Goal: Task Accomplishment & Management: Complete application form

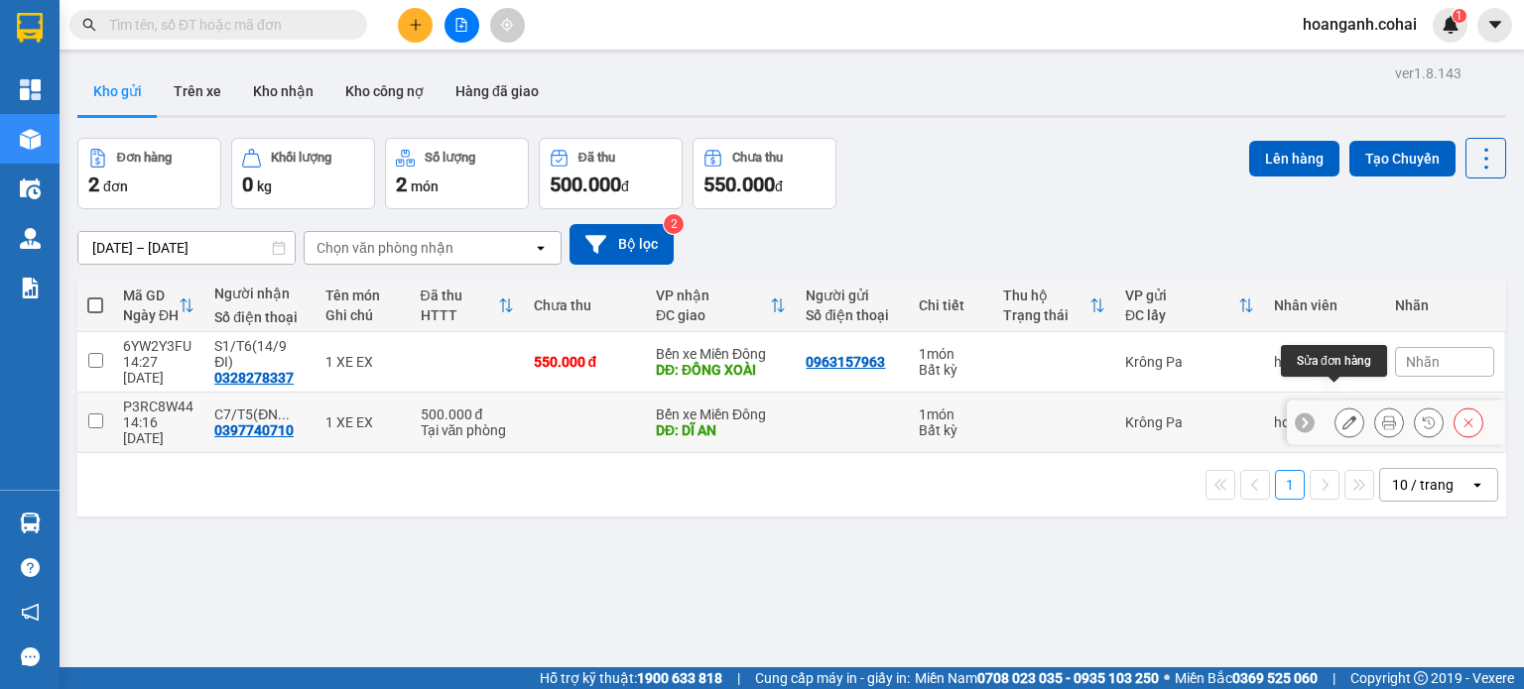
click at [1344, 406] on button at bounding box center [1349, 423] width 28 height 35
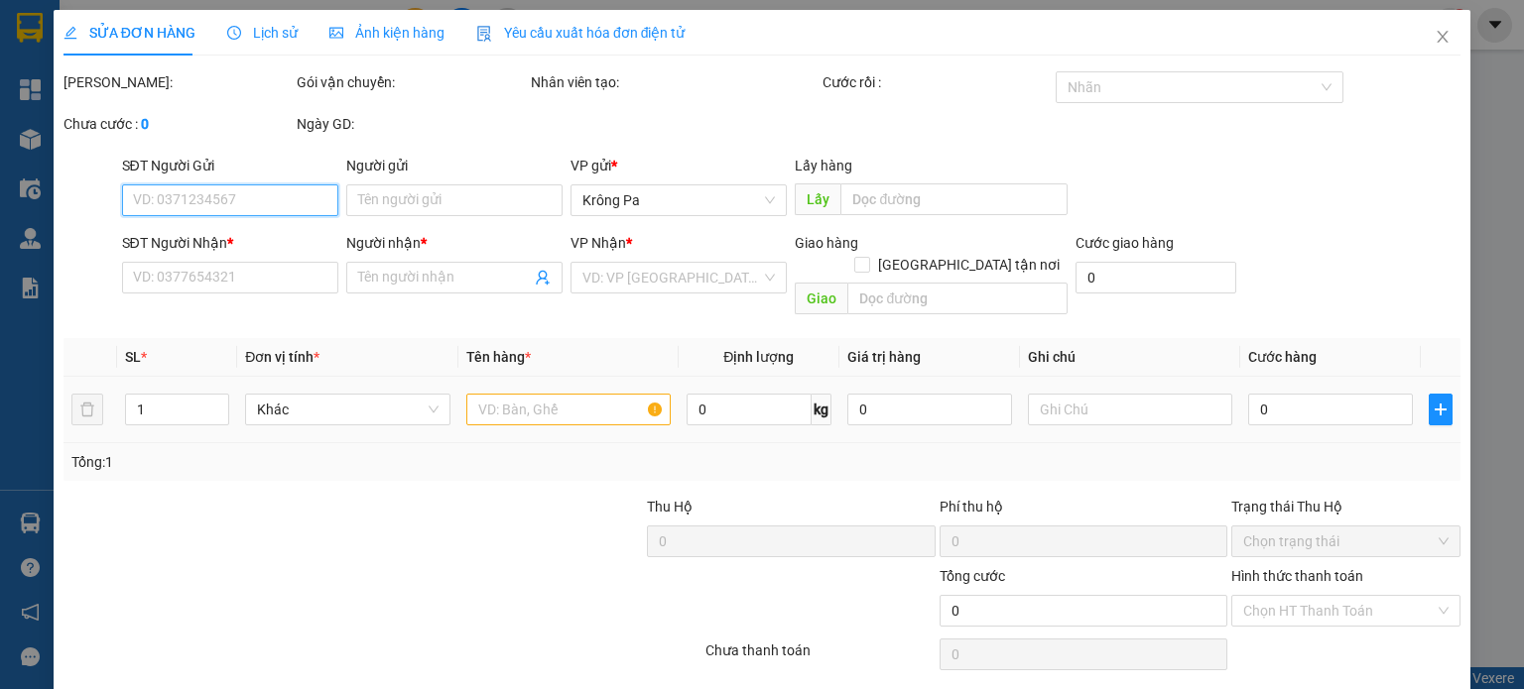
type input "0397740710"
type input "C7/T5(ĐN 13/9)"
type input "DĨ AN"
type input "500.000"
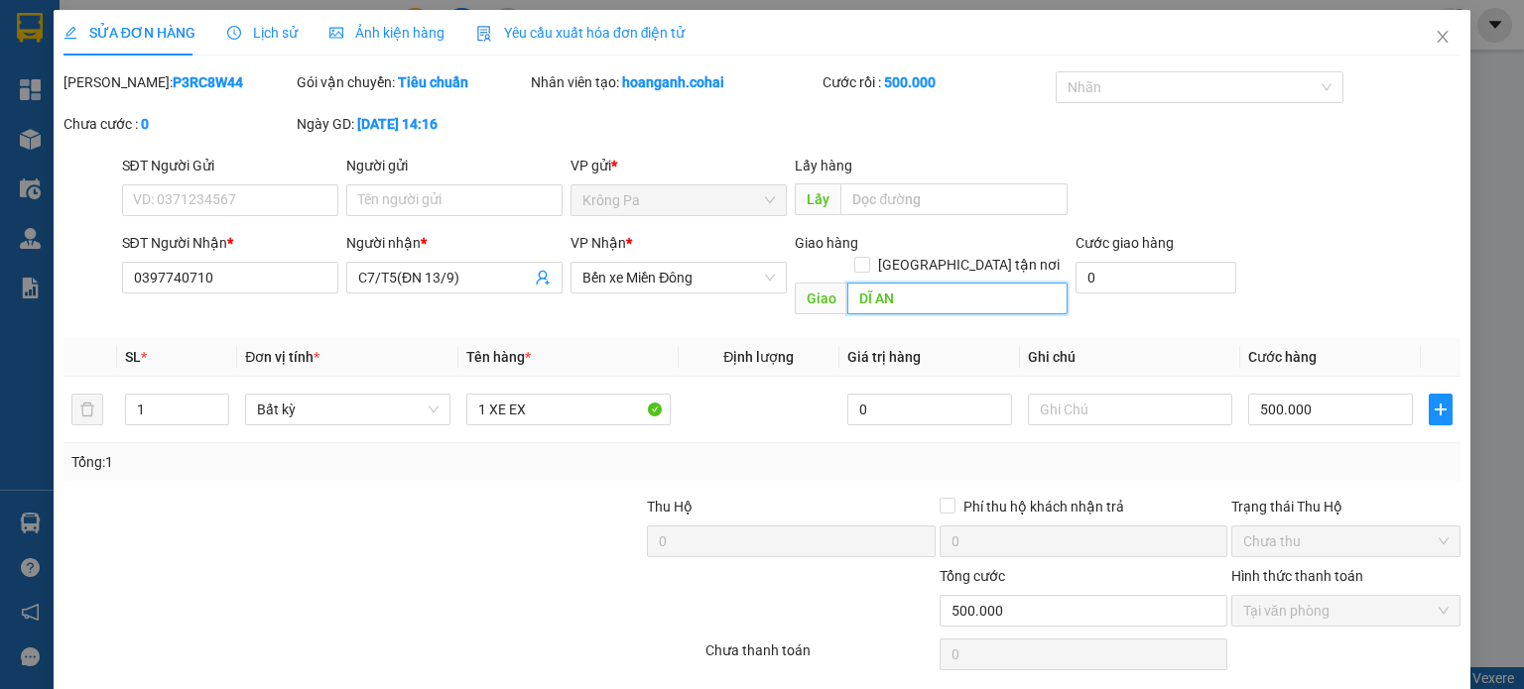
click at [896, 283] on input "DĨ AN" at bounding box center [957, 299] width 220 height 32
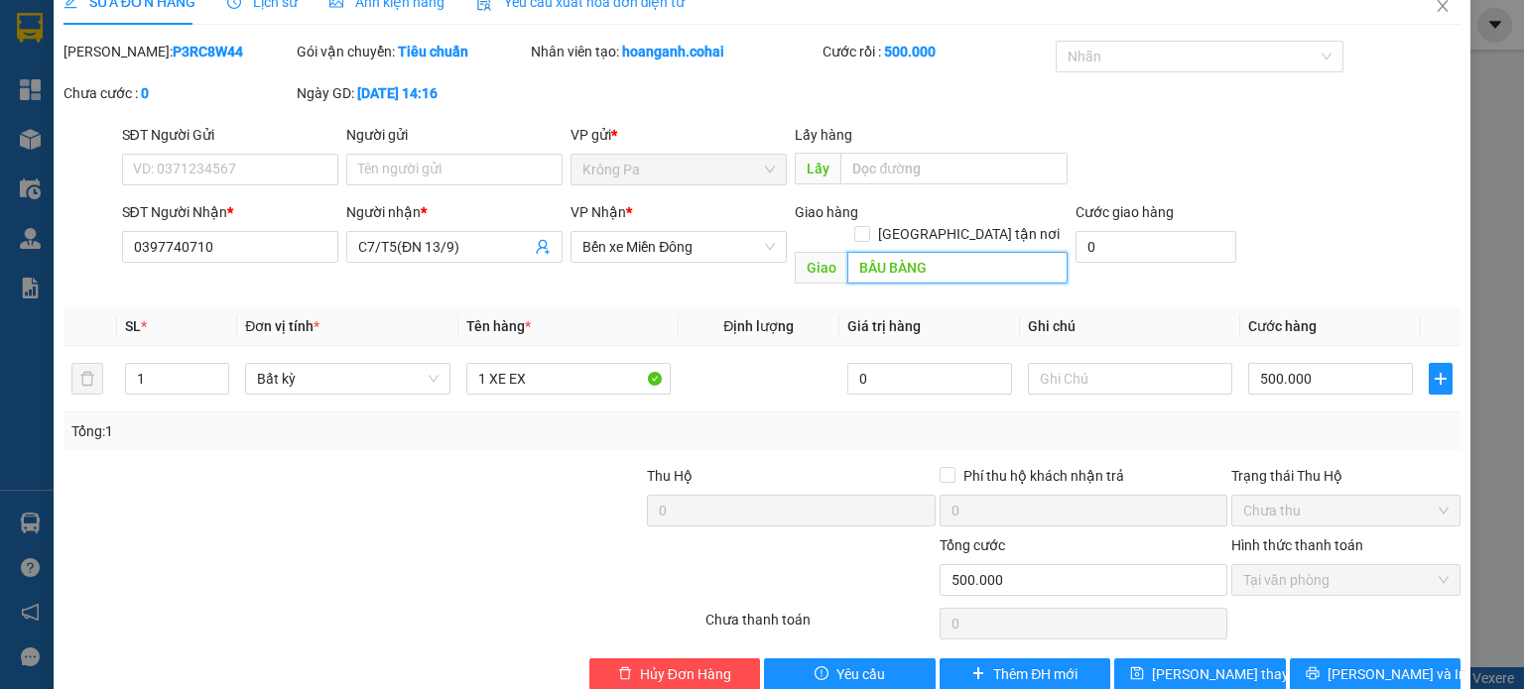
scroll to position [48, 0]
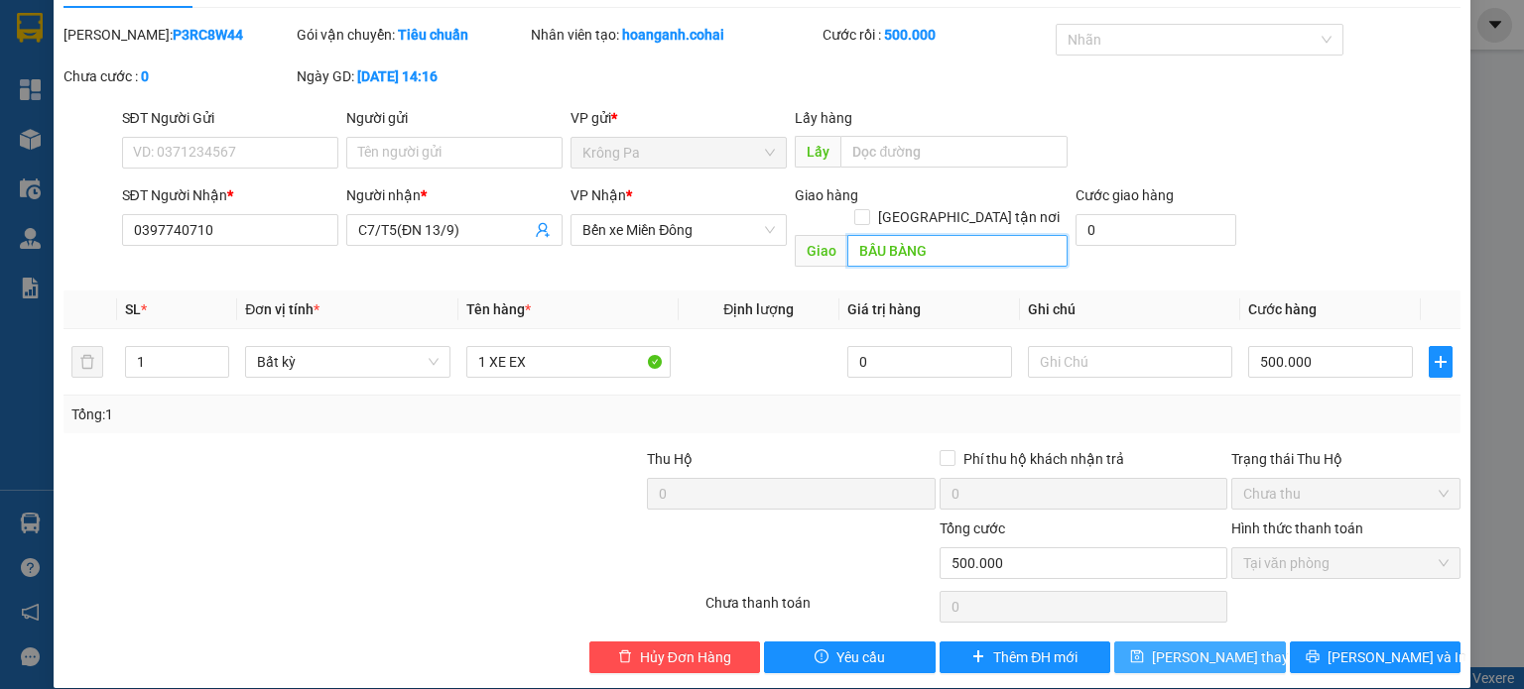
type input "BẦU BÀNG"
click at [1235, 647] on span "[PERSON_NAME] thay đổi" at bounding box center [1231, 658] width 159 height 22
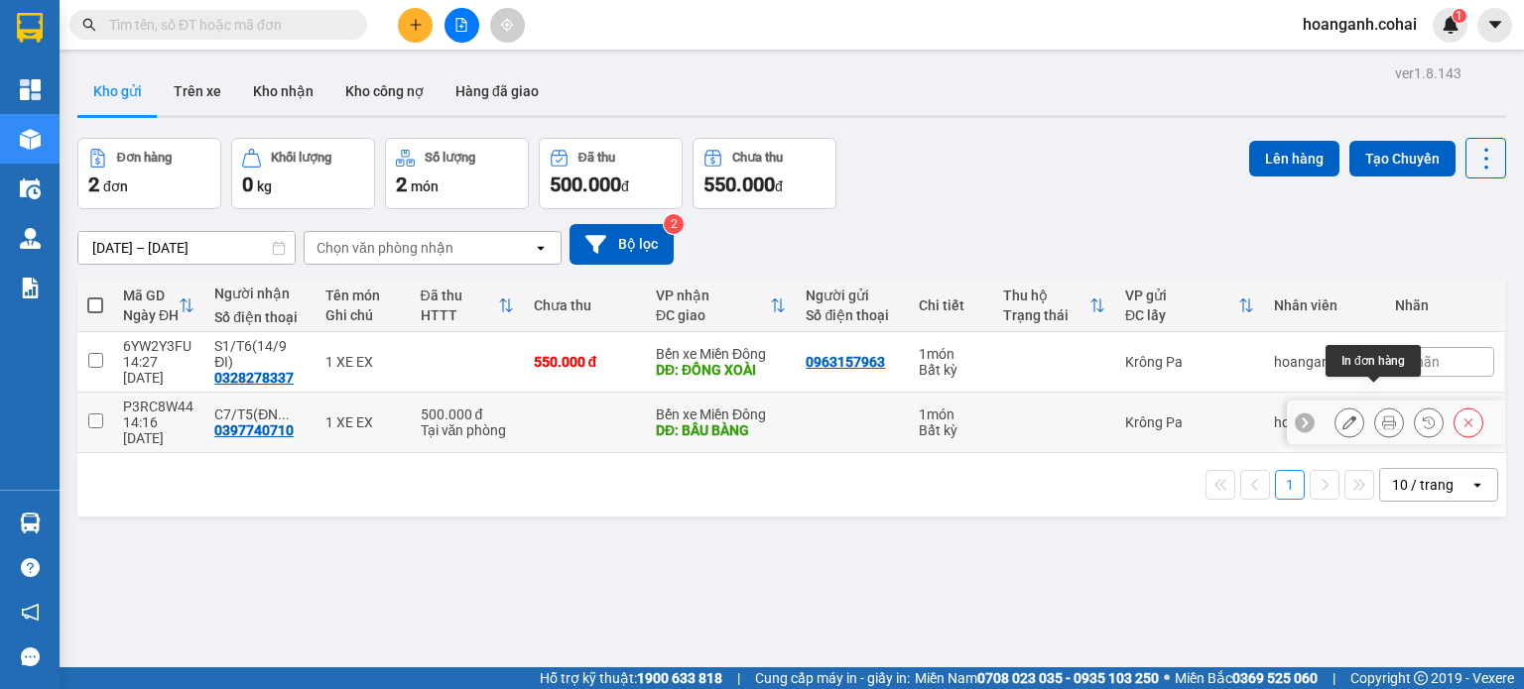
click at [1382, 416] on icon at bounding box center [1389, 423] width 14 height 14
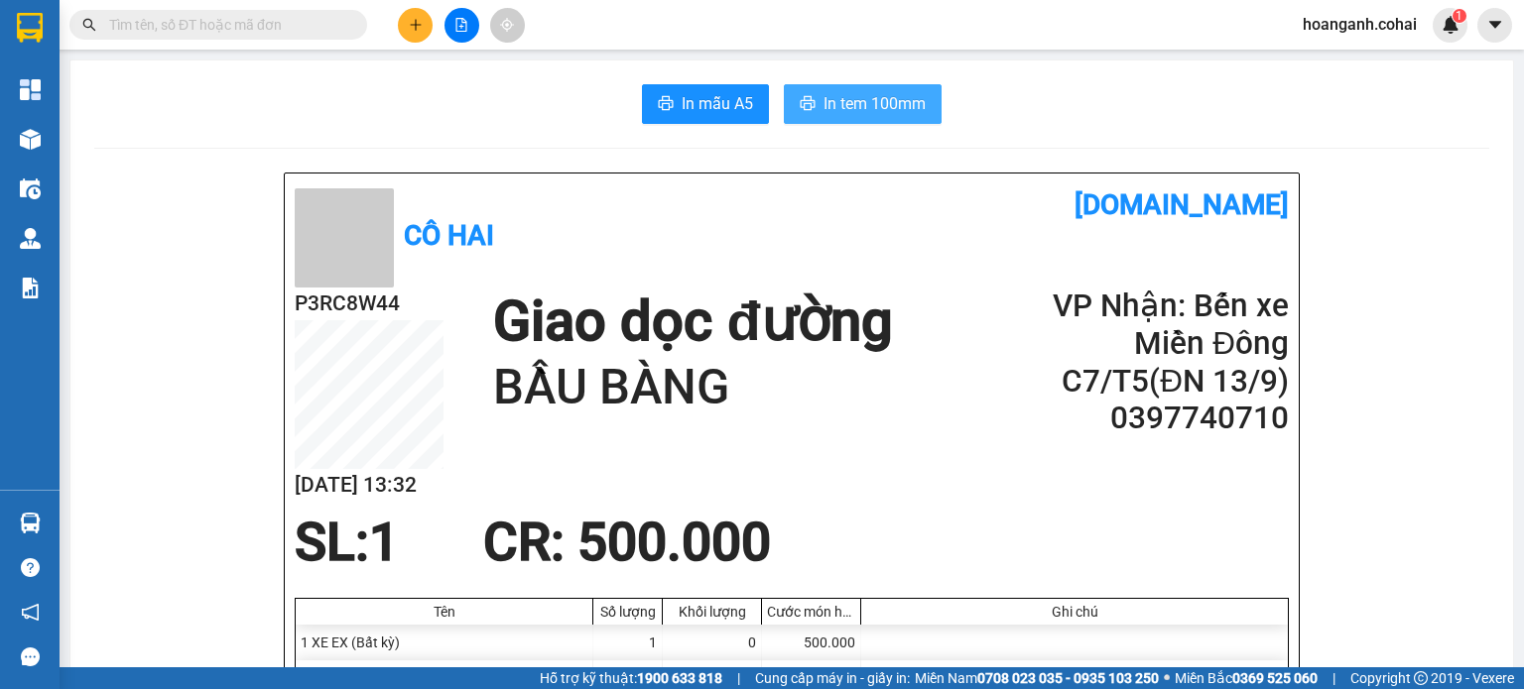
click at [841, 86] on button "In tem 100mm" at bounding box center [863, 104] width 158 height 40
click at [410, 21] on icon "plus" at bounding box center [416, 25] width 14 height 14
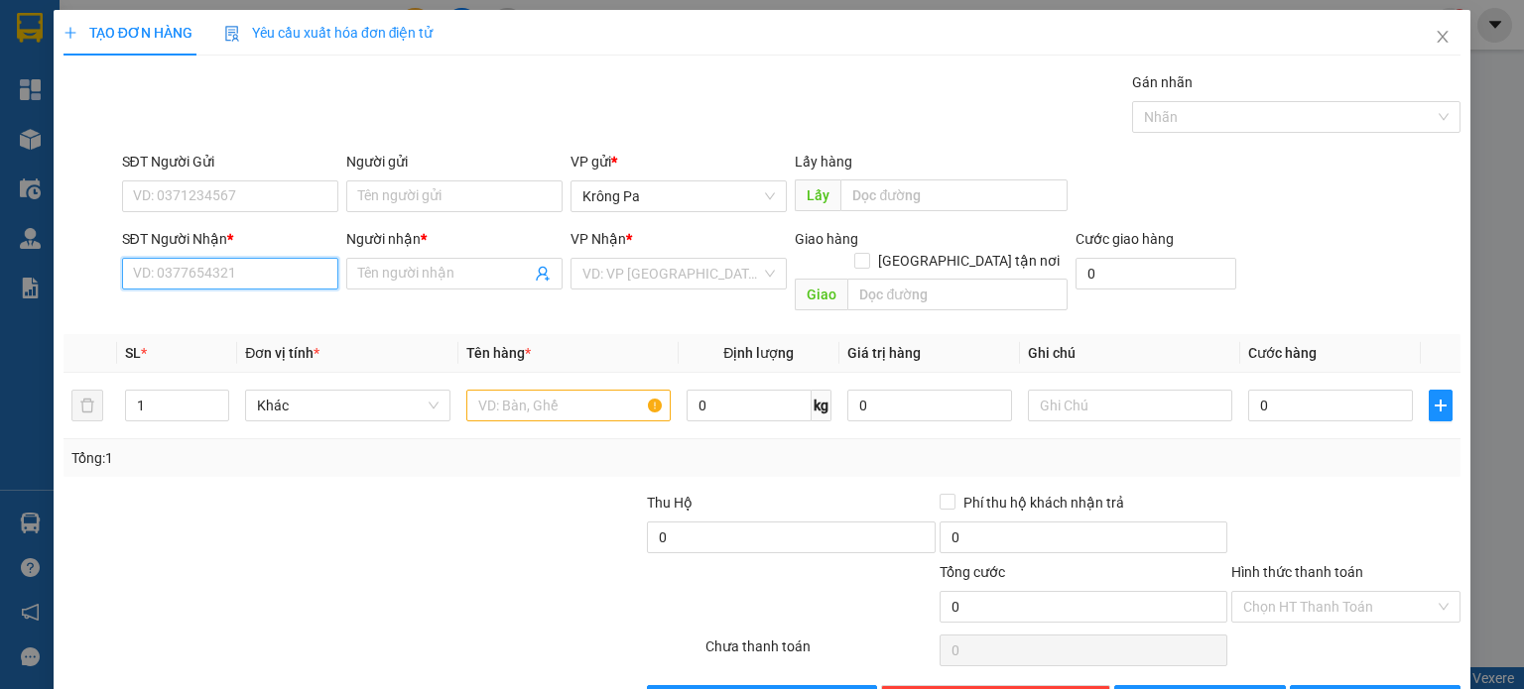
click at [225, 269] on input "SĐT Người Nhận *" at bounding box center [230, 274] width 216 height 32
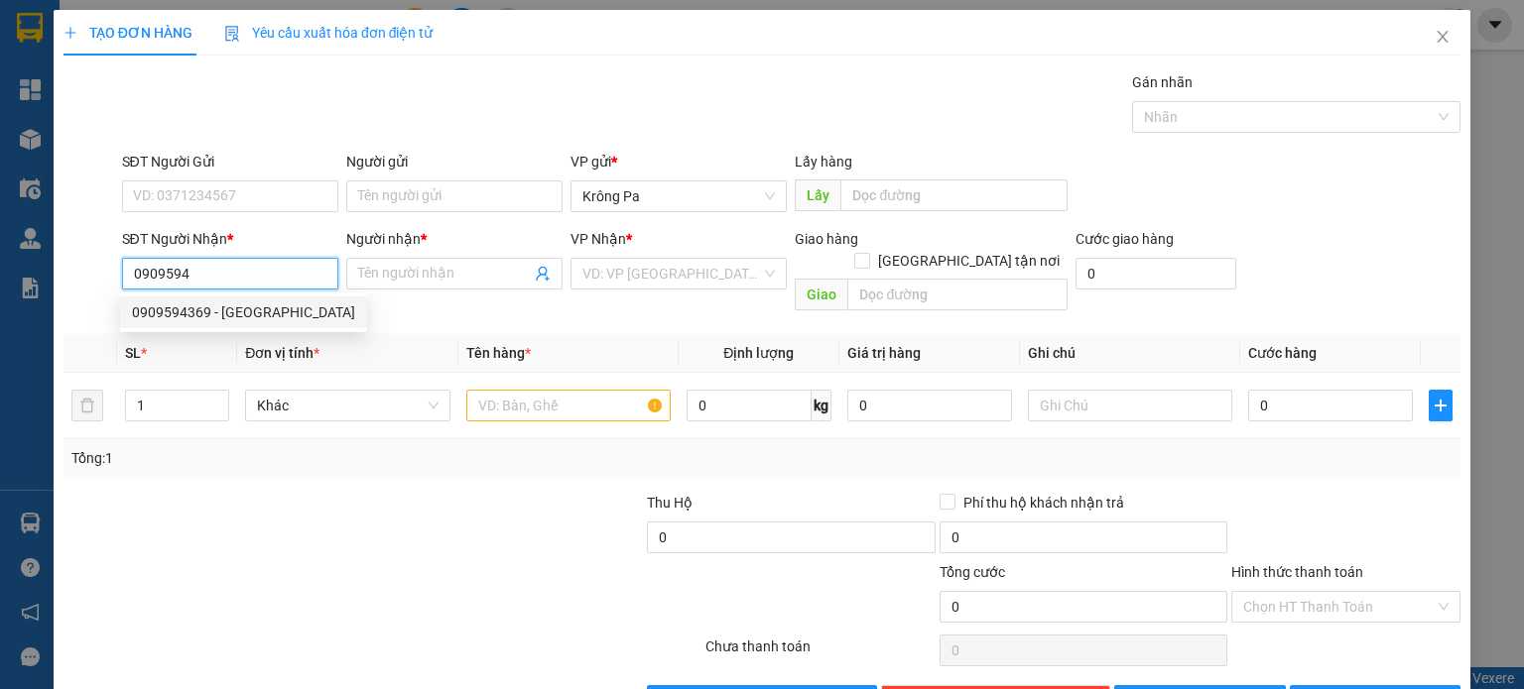
click at [231, 310] on div "0909594369 - [GEOGRAPHIC_DATA]" at bounding box center [243, 313] width 223 height 22
type input "0909594369"
type input "Chị Xuân"
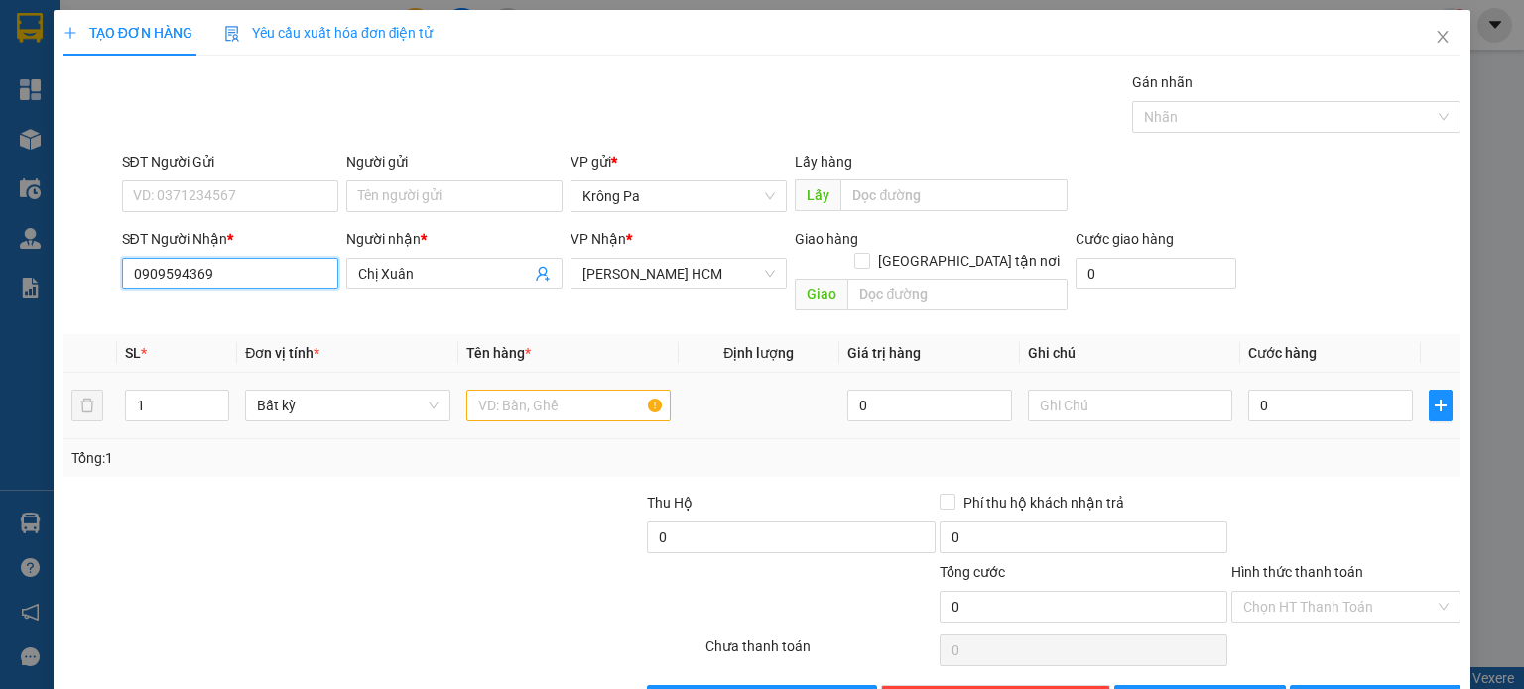
type input "0909594369"
click at [501, 390] on input "text" at bounding box center [568, 406] width 204 height 32
type input "1 TX"
click at [1350, 402] on div "0" at bounding box center [1330, 406] width 165 height 40
drag, startPoint x: 1350, startPoint y: 400, endPoint x: 1330, endPoint y: 400, distance: 19.8
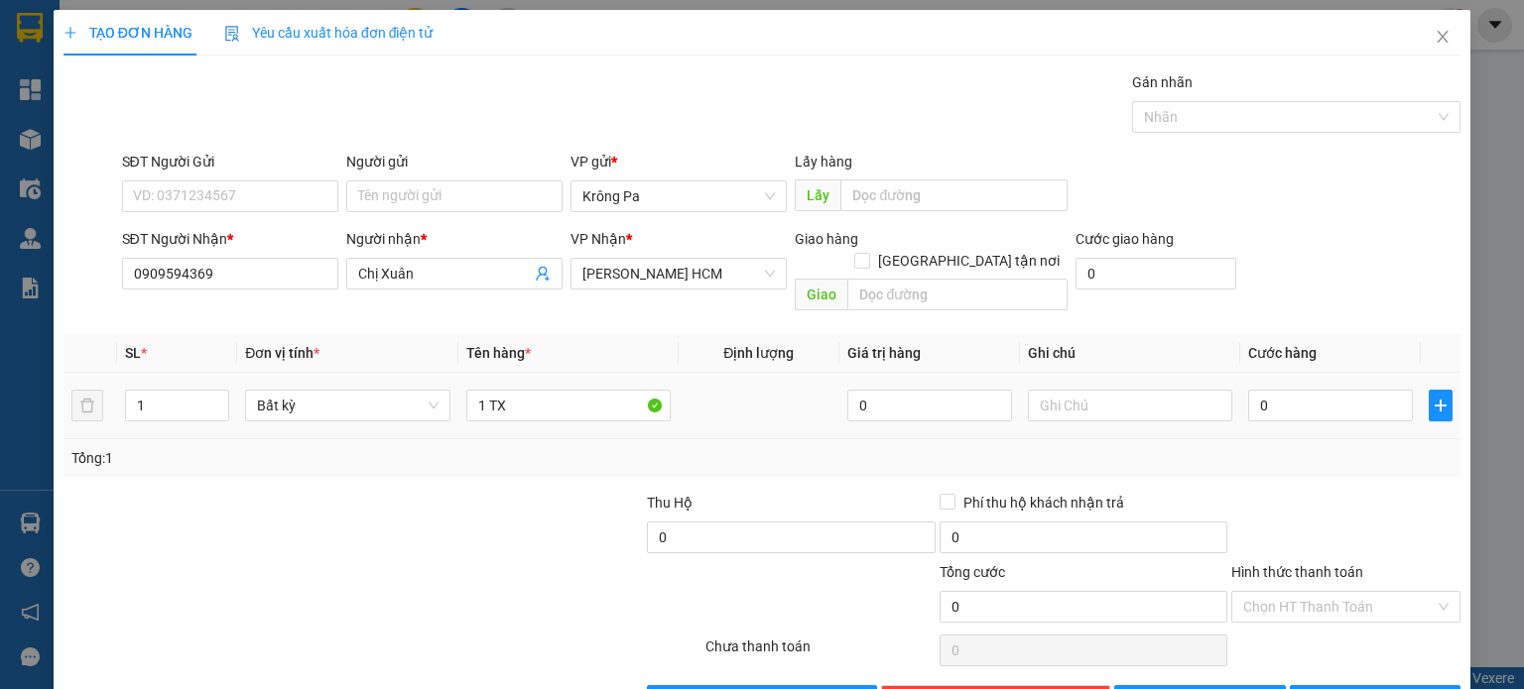
click at [1330, 400] on div "0" at bounding box center [1330, 406] width 165 height 40
click at [1313, 396] on input "0" at bounding box center [1330, 406] width 165 height 32
type input "1"
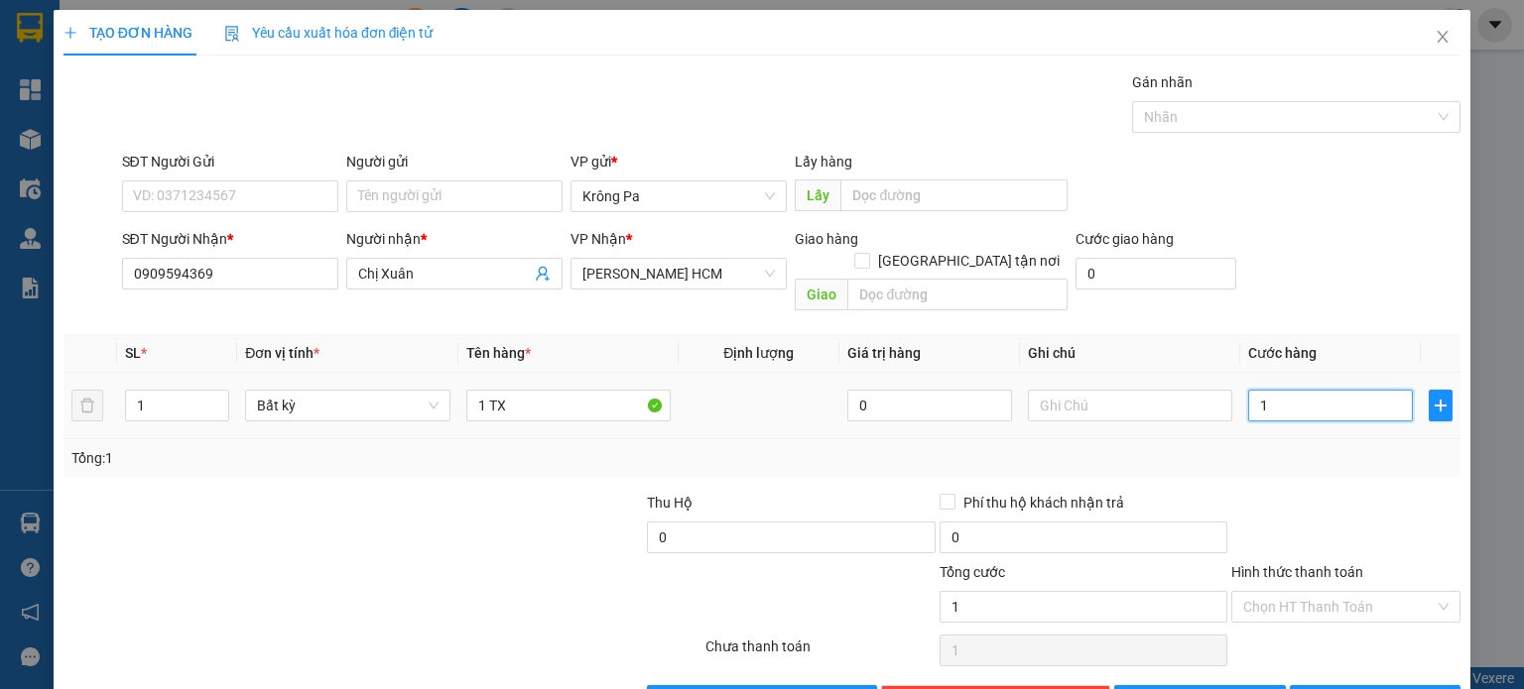
type input "15"
type input "150"
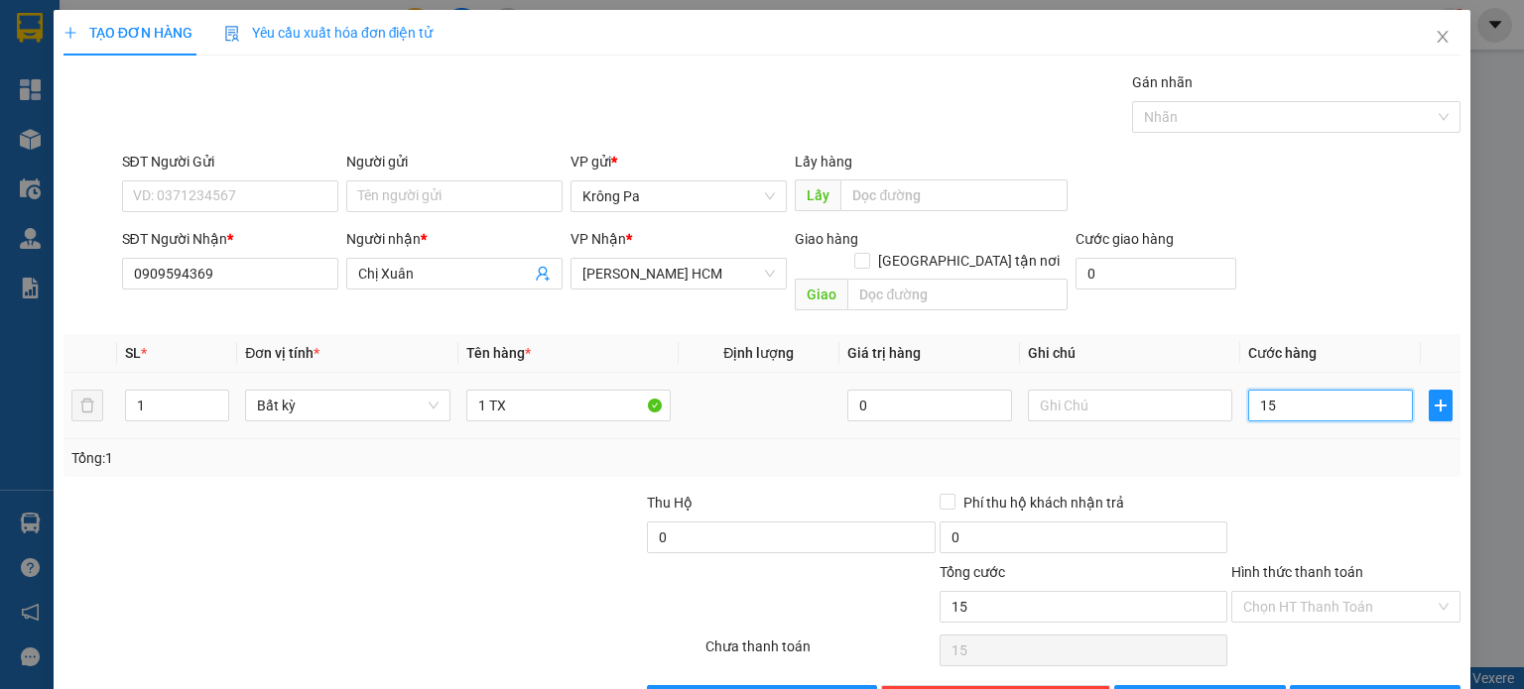
type input "150"
type input "150.000"
click at [1368, 592] on input "Hình thức thanh toán" at bounding box center [1338, 607] width 191 height 30
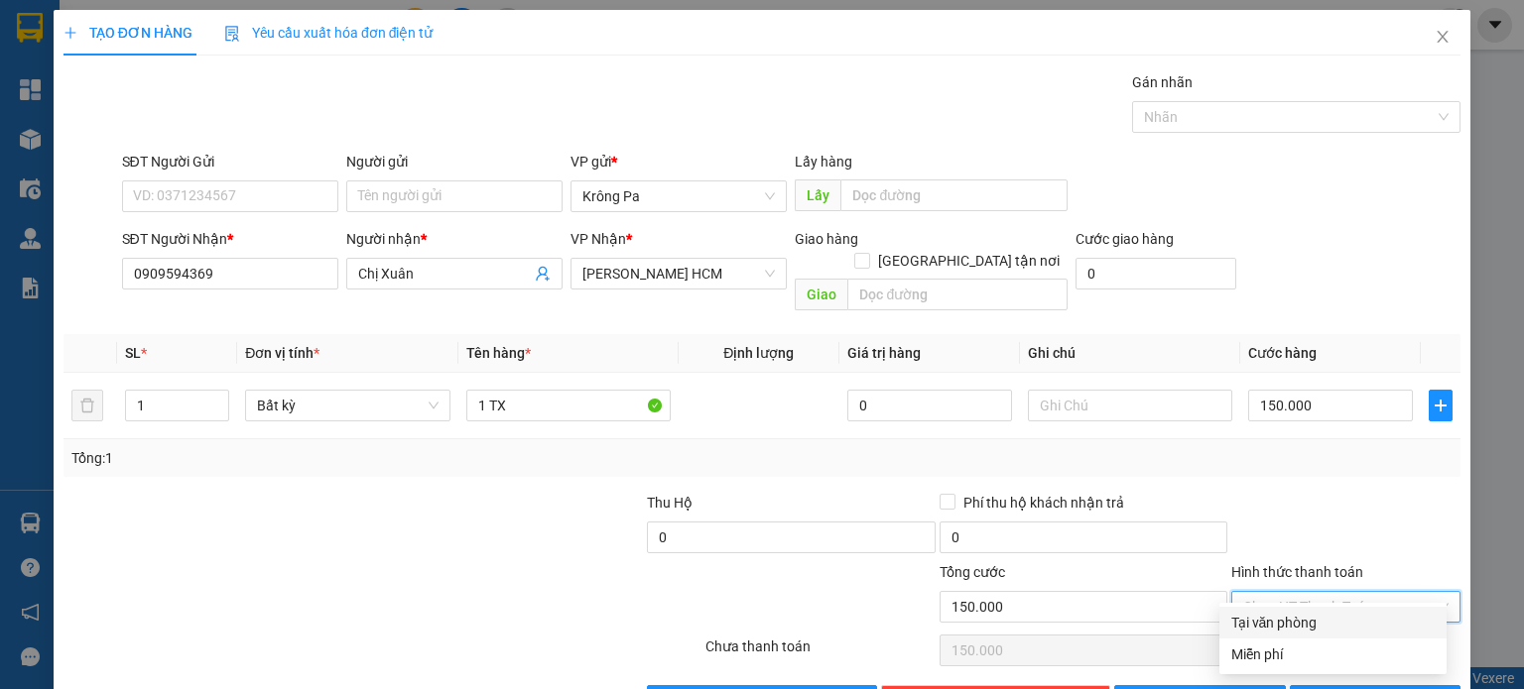
click at [1329, 621] on div "Tại văn phòng" at bounding box center [1332, 623] width 203 height 22
type input "0"
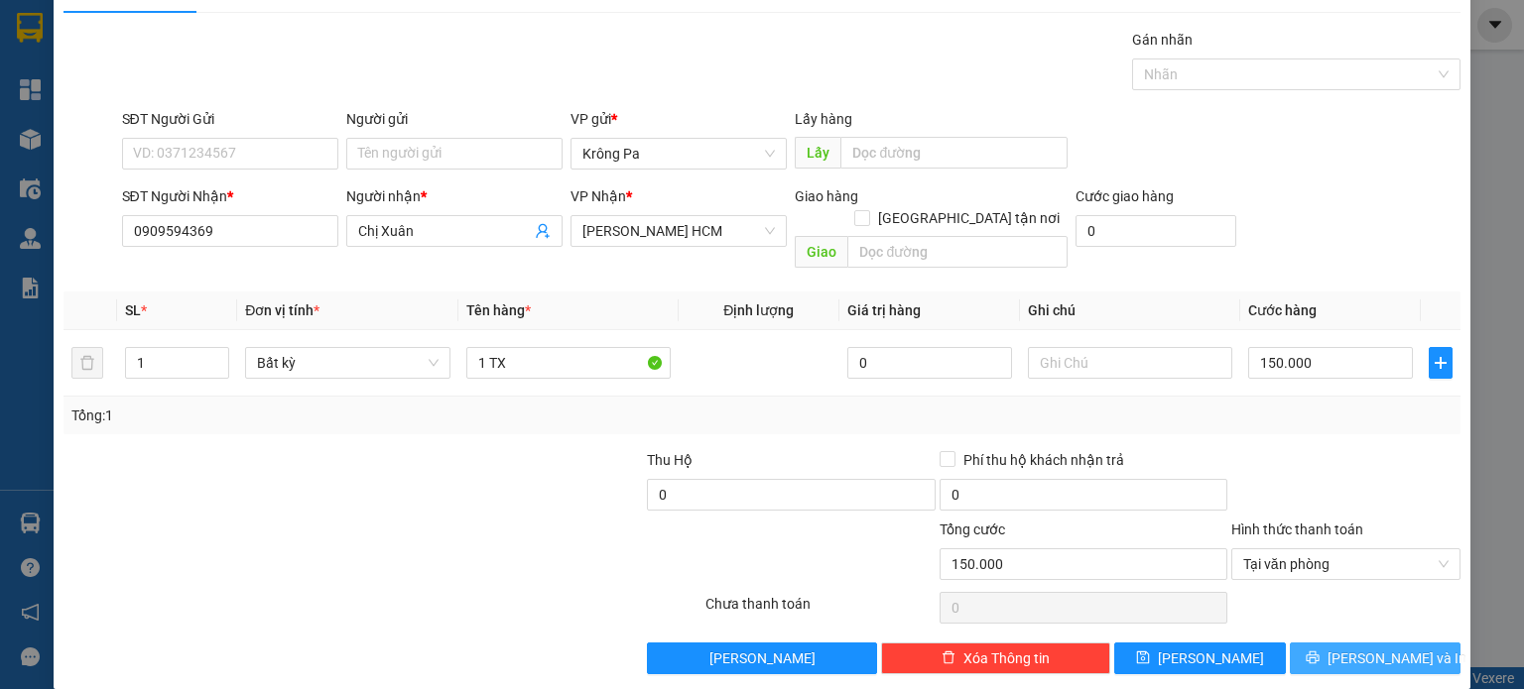
click at [1352, 648] on span "[PERSON_NAME] và In" at bounding box center [1396, 659] width 139 height 22
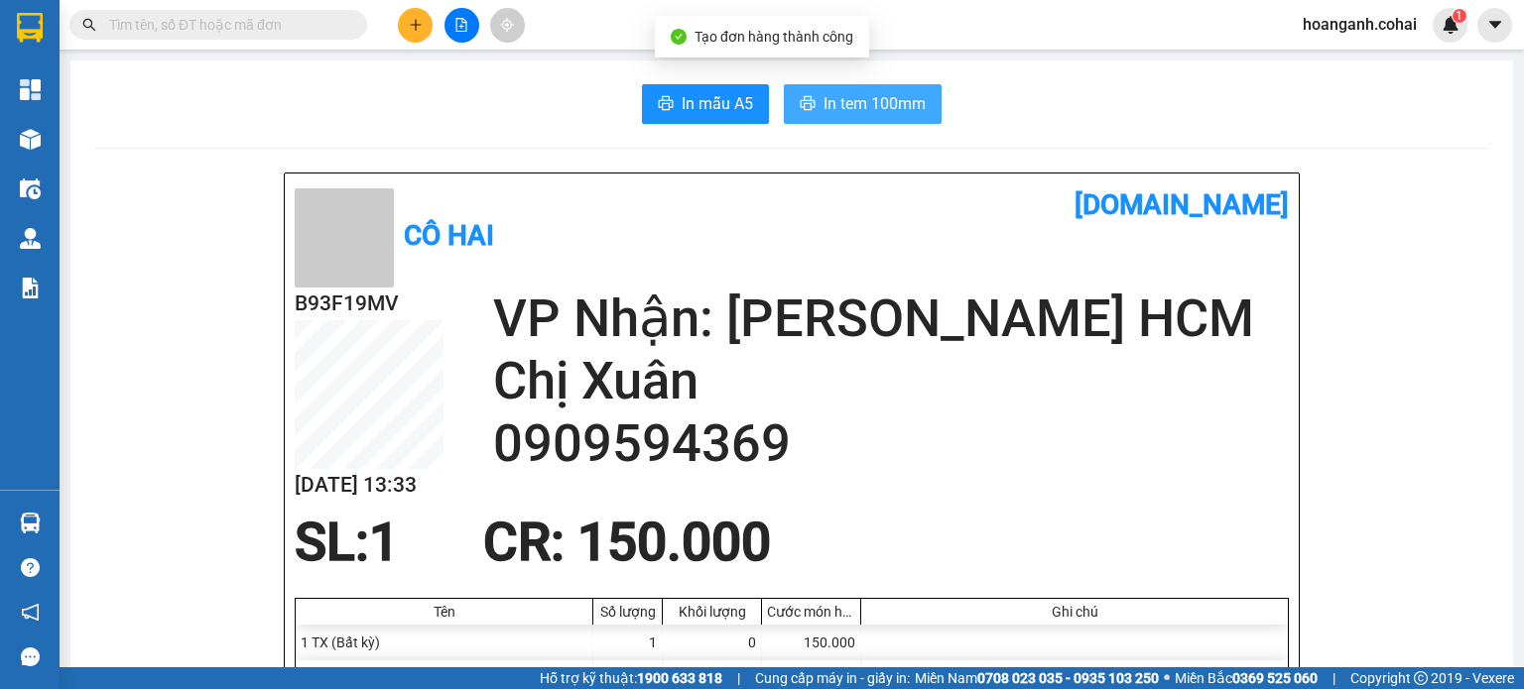
click at [852, 111] on span "In tem 100mm" at bounding box center [874, 103] width 102 height 25
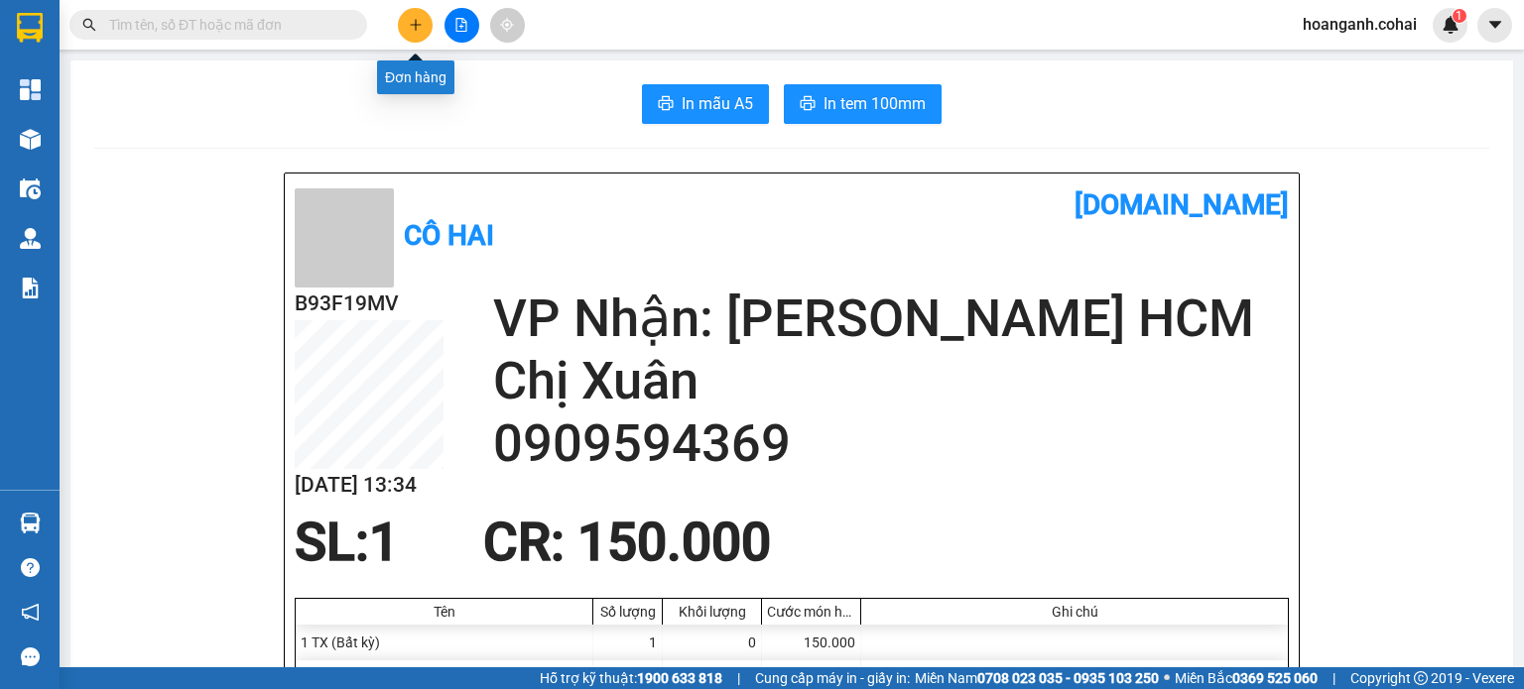
click at [409, 27] on icon "plus" at bounding box center [416, 25] width 14 height 14
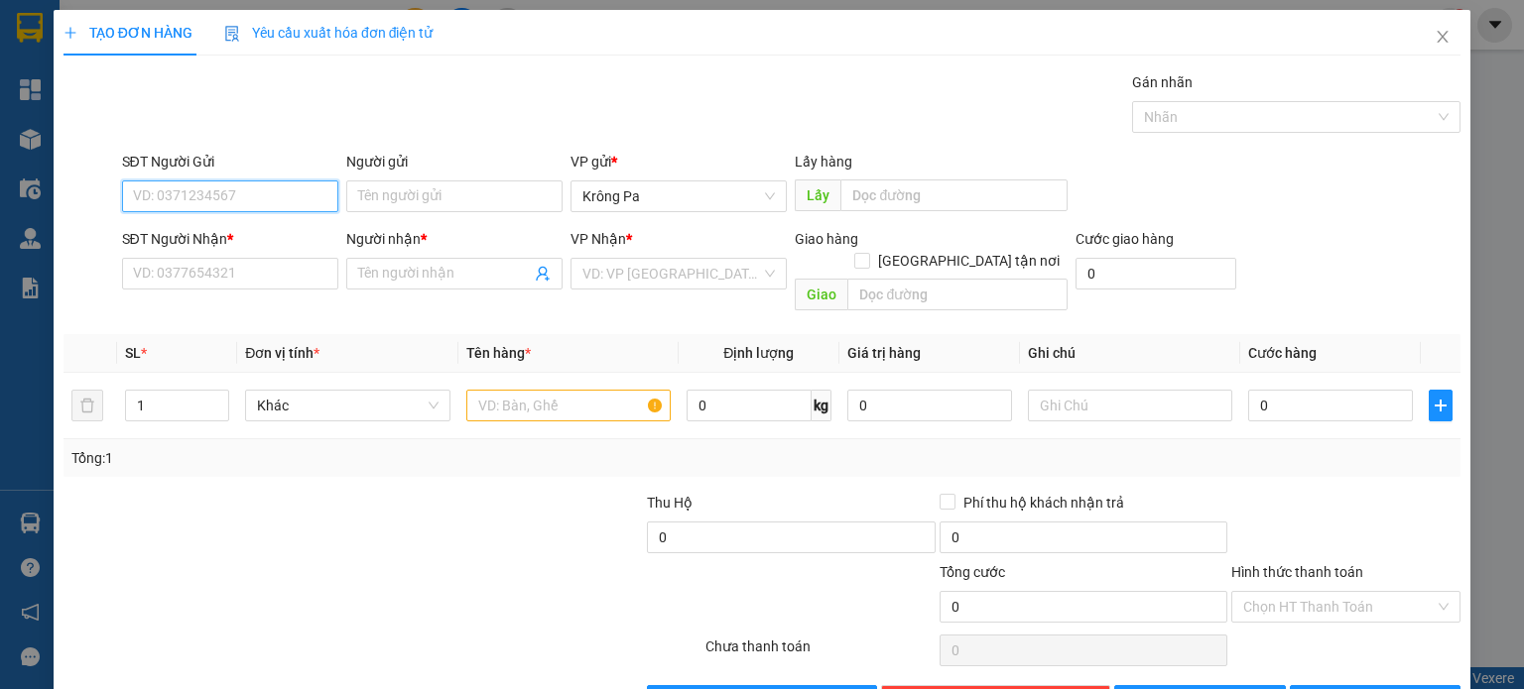
click at [265, 189] on input "SĐT Người Gửi" at bounding box center [230, 197] width 216 height 32
type input "0335787148"
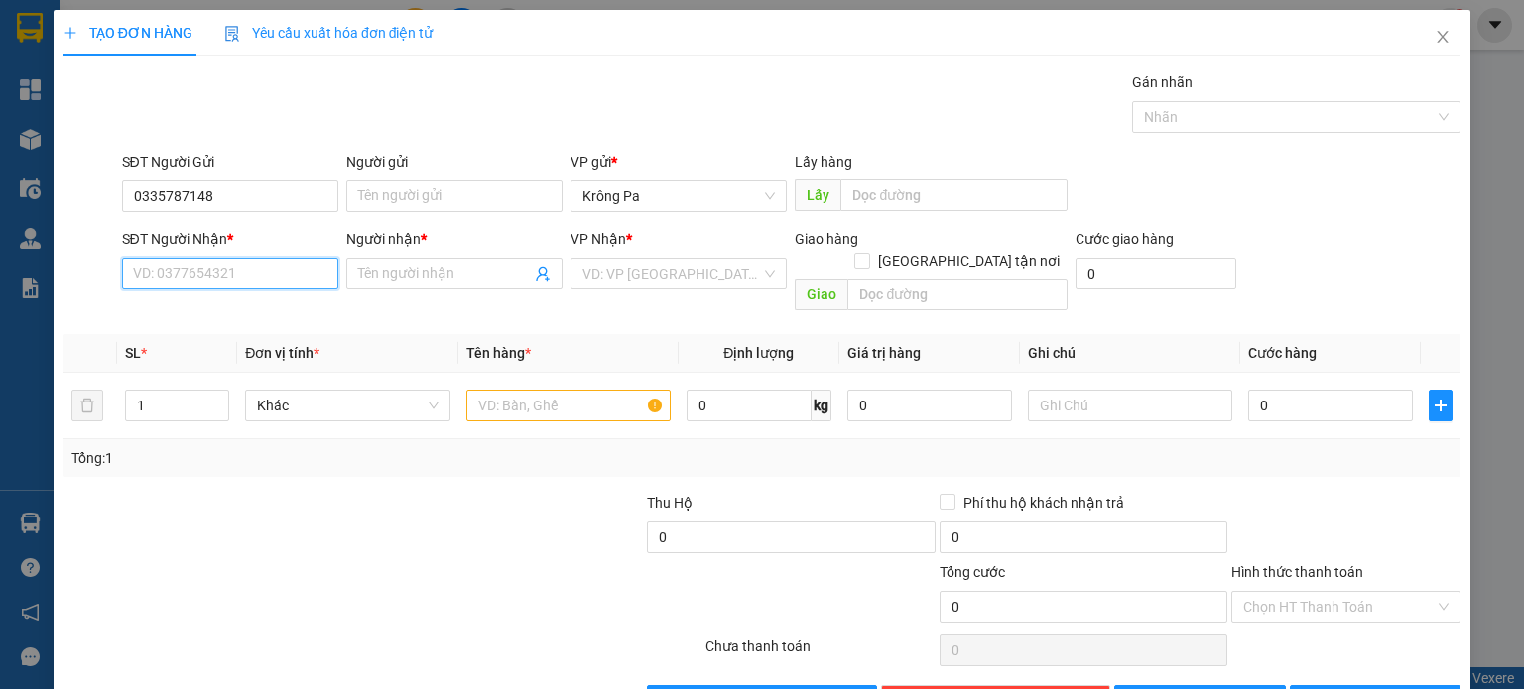
click at [237, 275] on input "SĐT Người Nhận *" at bounding box center [230, 274] width 216 height 32
click at [186, 306] on div "0353070258 - C3/T2" at bounding box center [227, 313] width 190 height 22
type input "0353070258"
type input "C3/T2"
type input "0353070258"
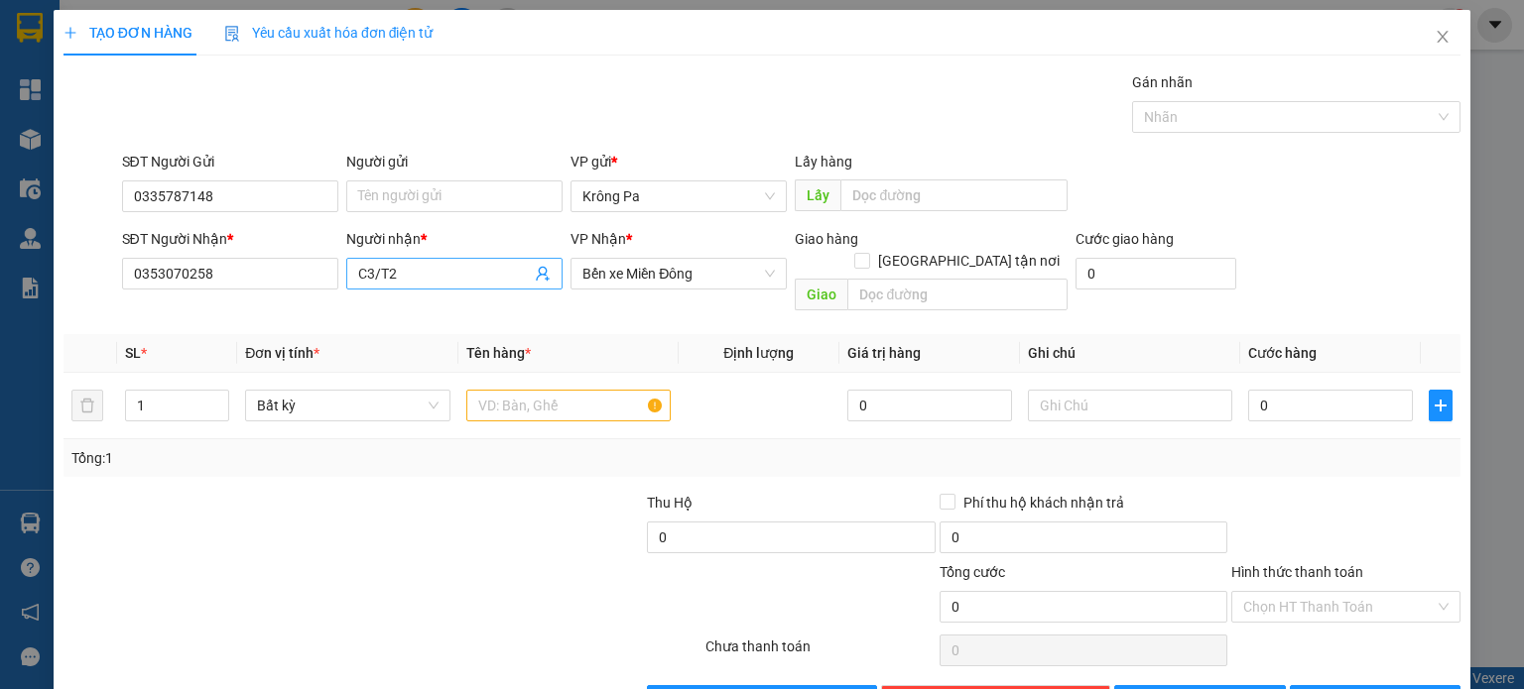
click at [445, 273] on input "C3/T2" at bounding box center [444, 274] width 173 height 22
type input "C"
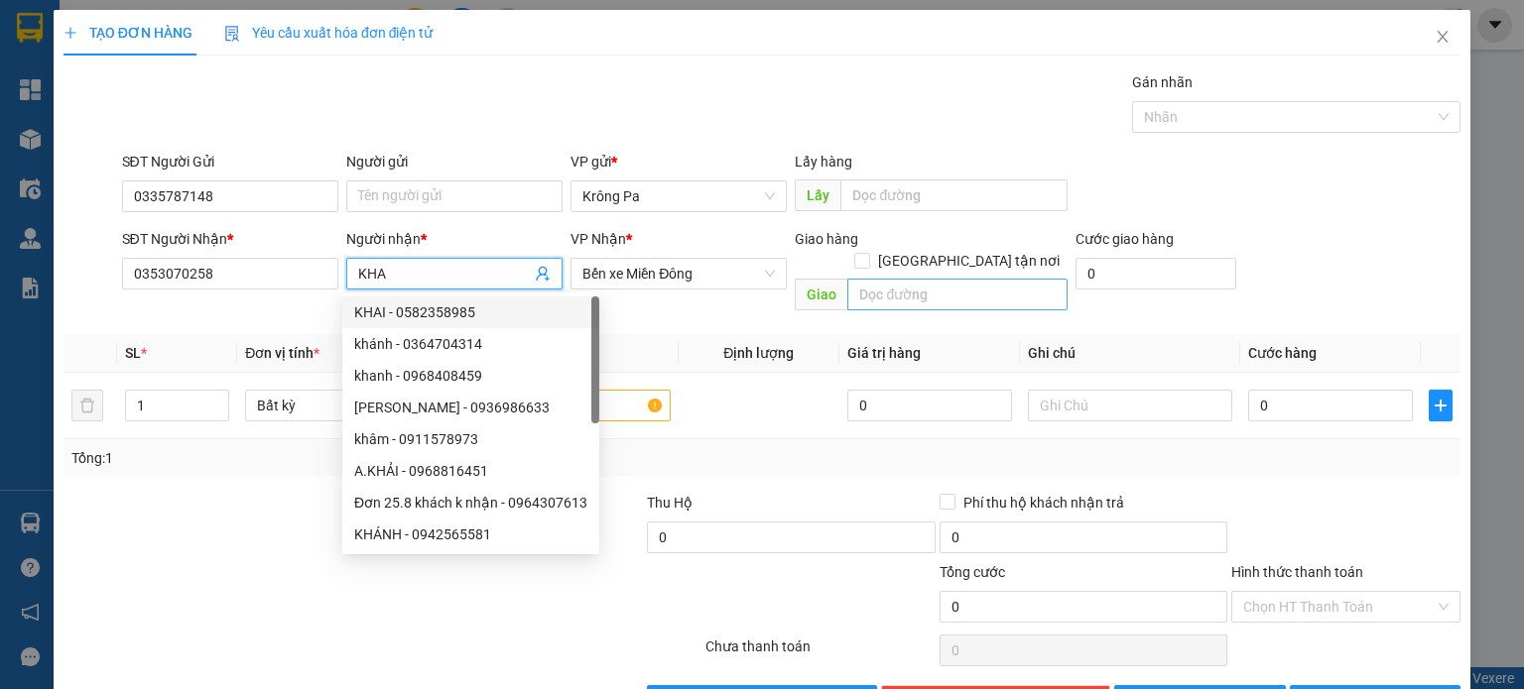
type input "KHA"
click at [945, 279] on input "text" at bounding box center [957, 295] width 220 height 32
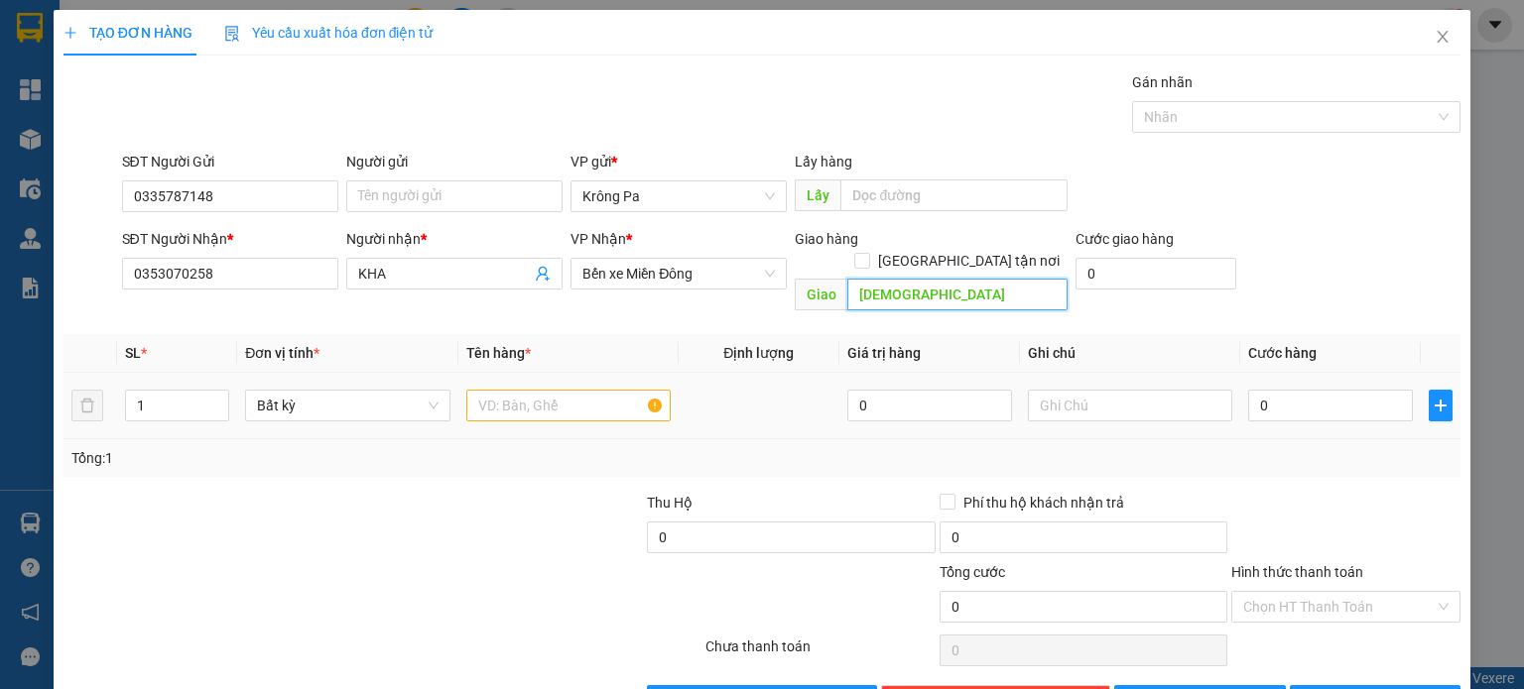
type input "[DEMOGRAPHIC_DATA]"
click at [545, 390] on input "text" at bounding box center [568, 406] width 204 height 32
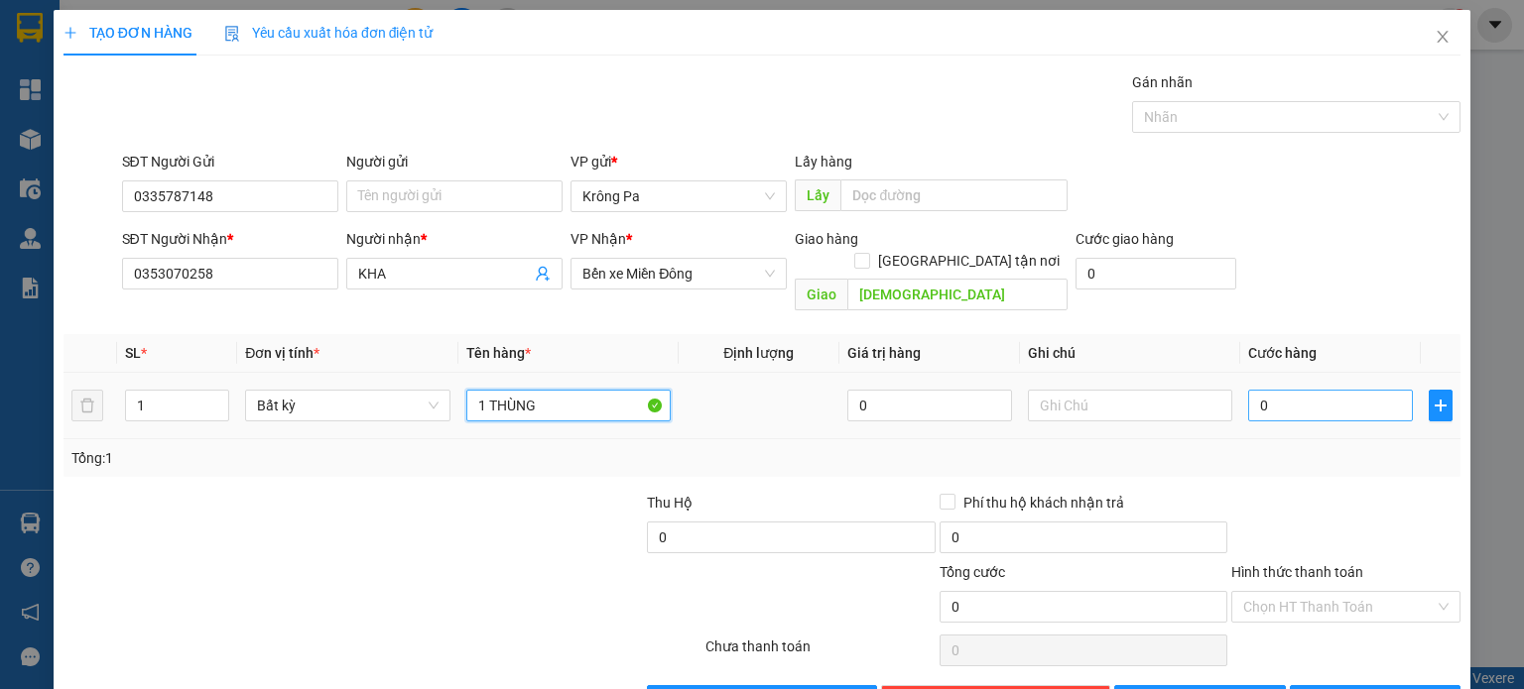
type input "1 THÙNG"
click at [1286, 397] on input "0" at bounding box center [1330, 406] width 165 height 32
type input "5"
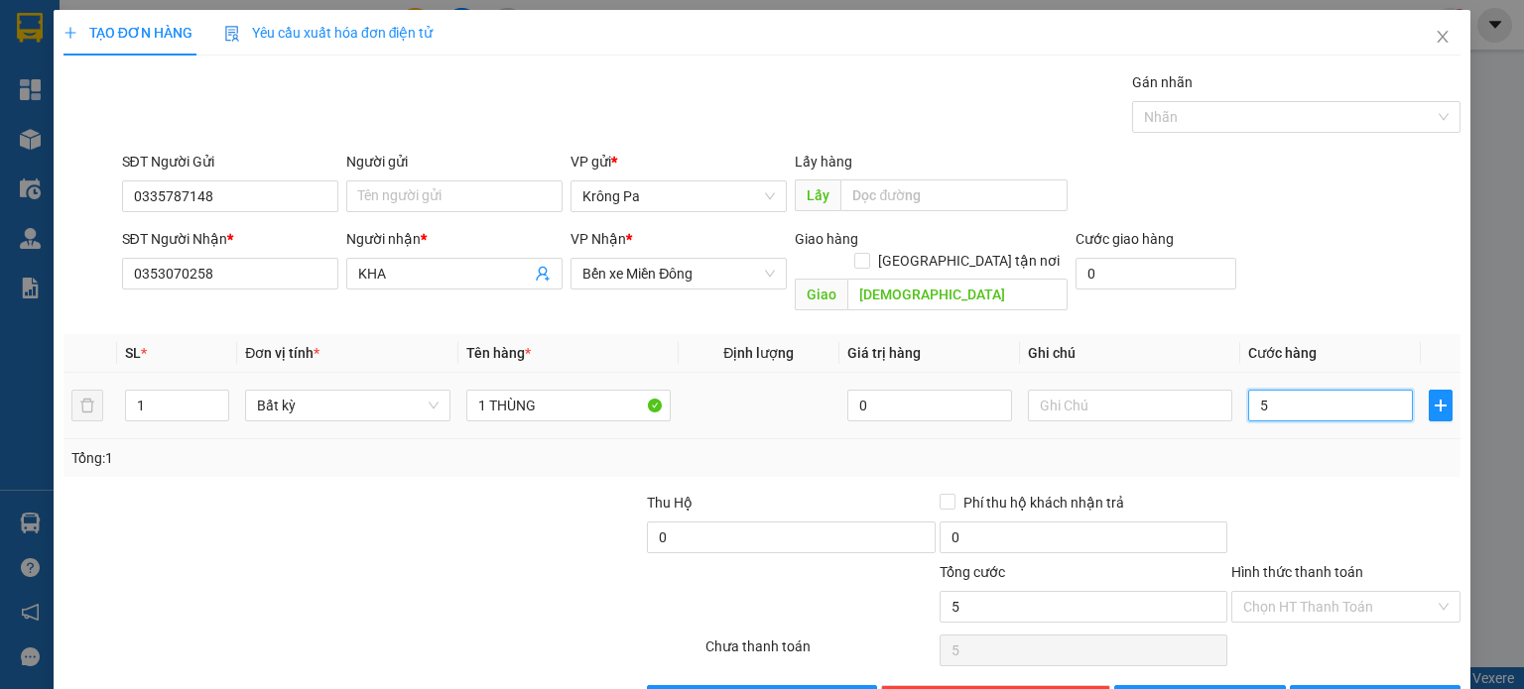
type input "50"
type input "50.000"
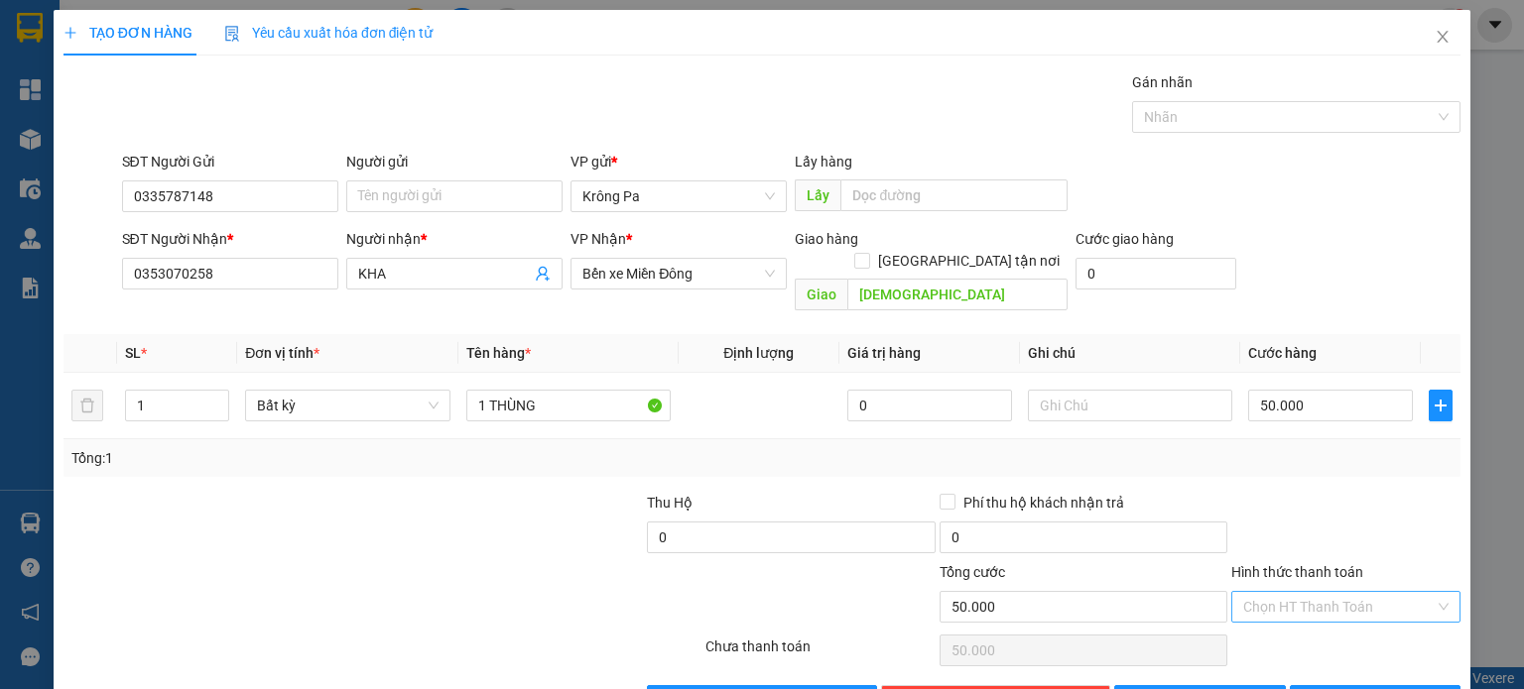
click at [1385, 592] on input "Hình thức thanh toán" at bounding box center [1338, 607] width 191 height 30
click at [1290, 630] on div "Tại văn phòng" at bounding box center [1332, 623] width 203 height 22
type input "0"
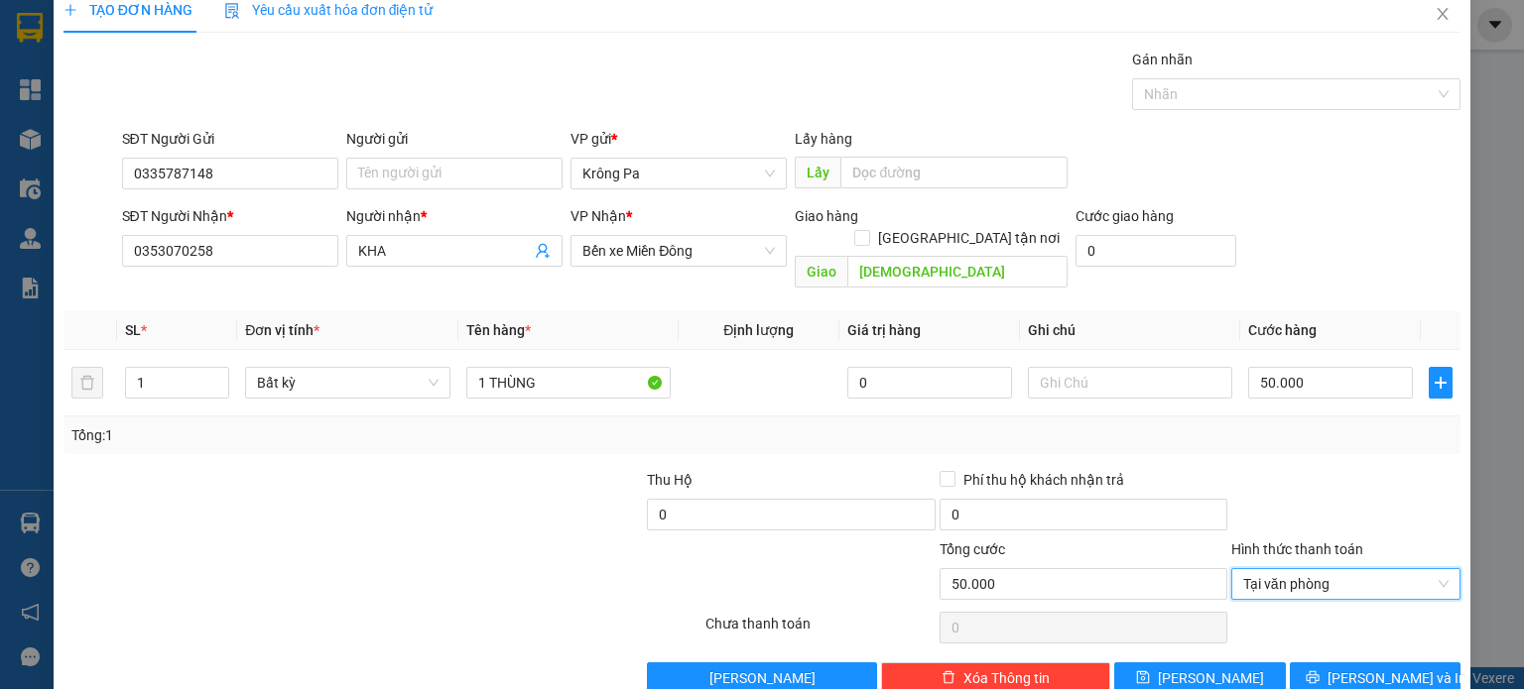
scroll to position [43, 0]
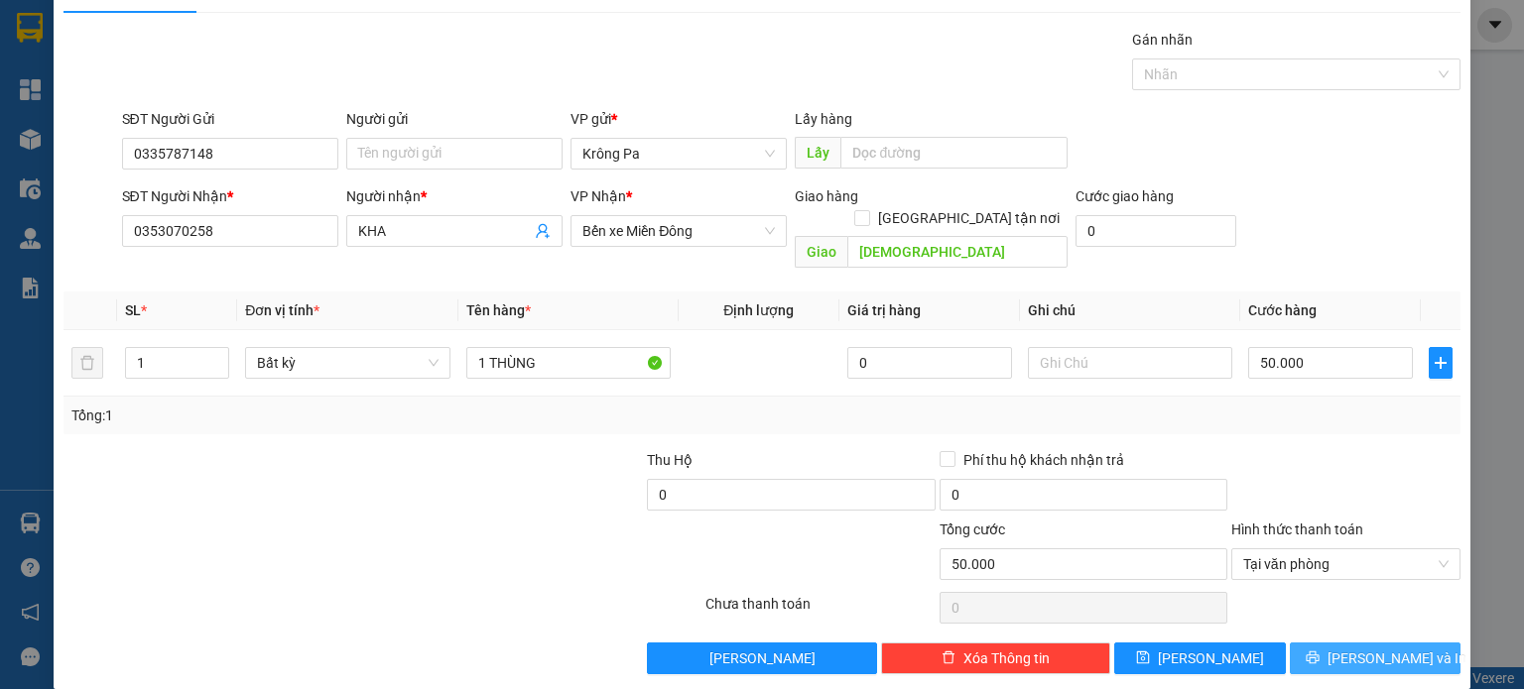
click at [1371, 648] on span "[PERSON_NAME] và In" at bounding box center [1396, 659] width 139 height 22
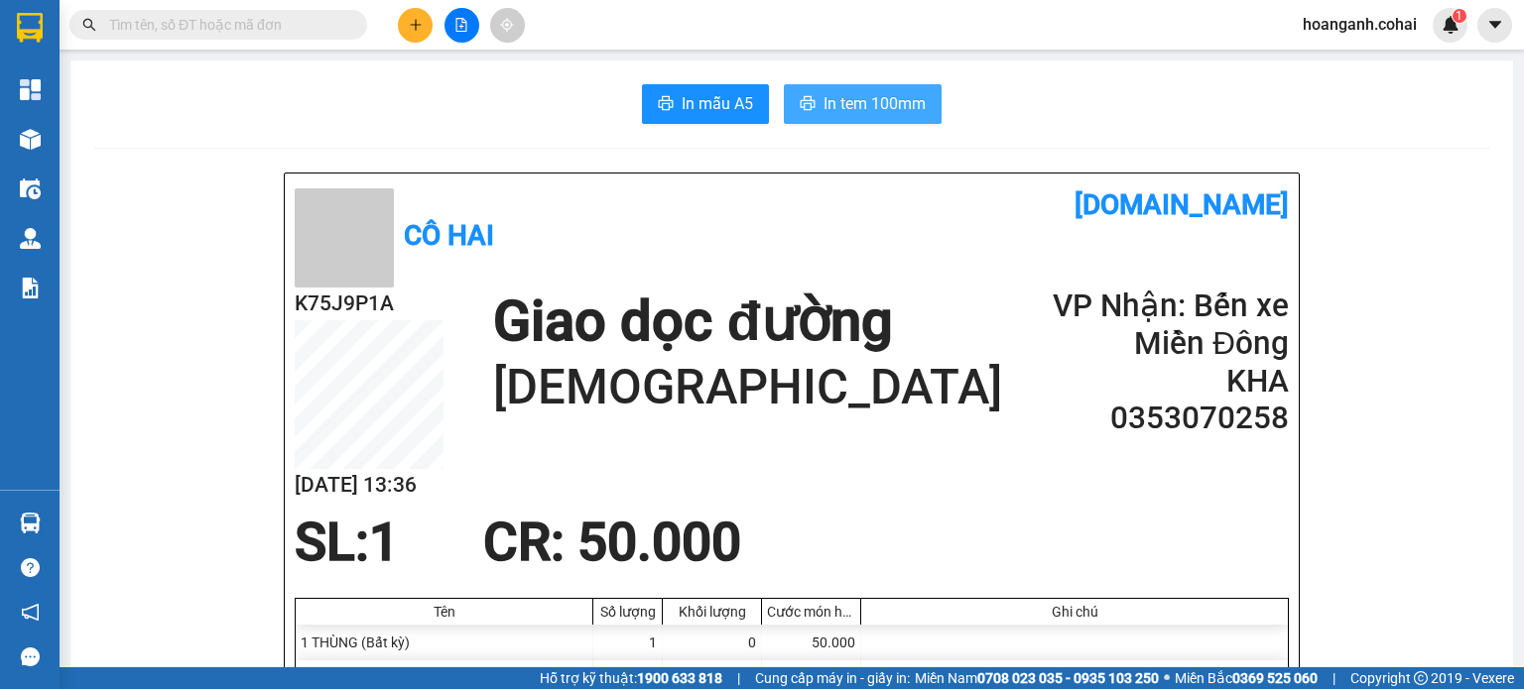
click at [870, 104] on span "In tem 100mm" at bounding box center [874, 103] width 102 height 25
click at [414, 27] on icon "plus" at bounding box center [416, 25] width 14 height 14
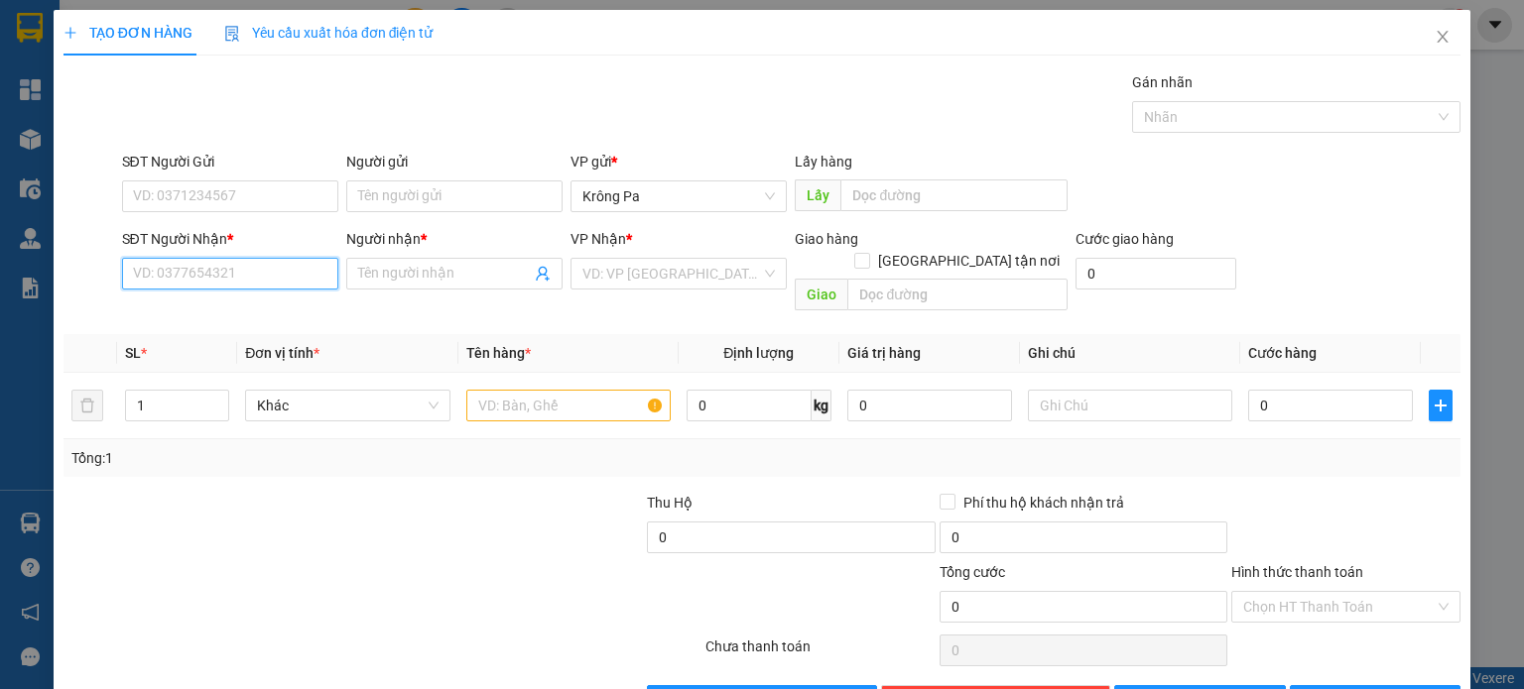
click at [322, 277] on input "SĐT Người Nhận *" at bounding box center [230, 274] width 216 height 32
type input "0933601537"
click at [420, 268] on input "Người nhận *" at bounding box center [444, 274] width 173 height 22
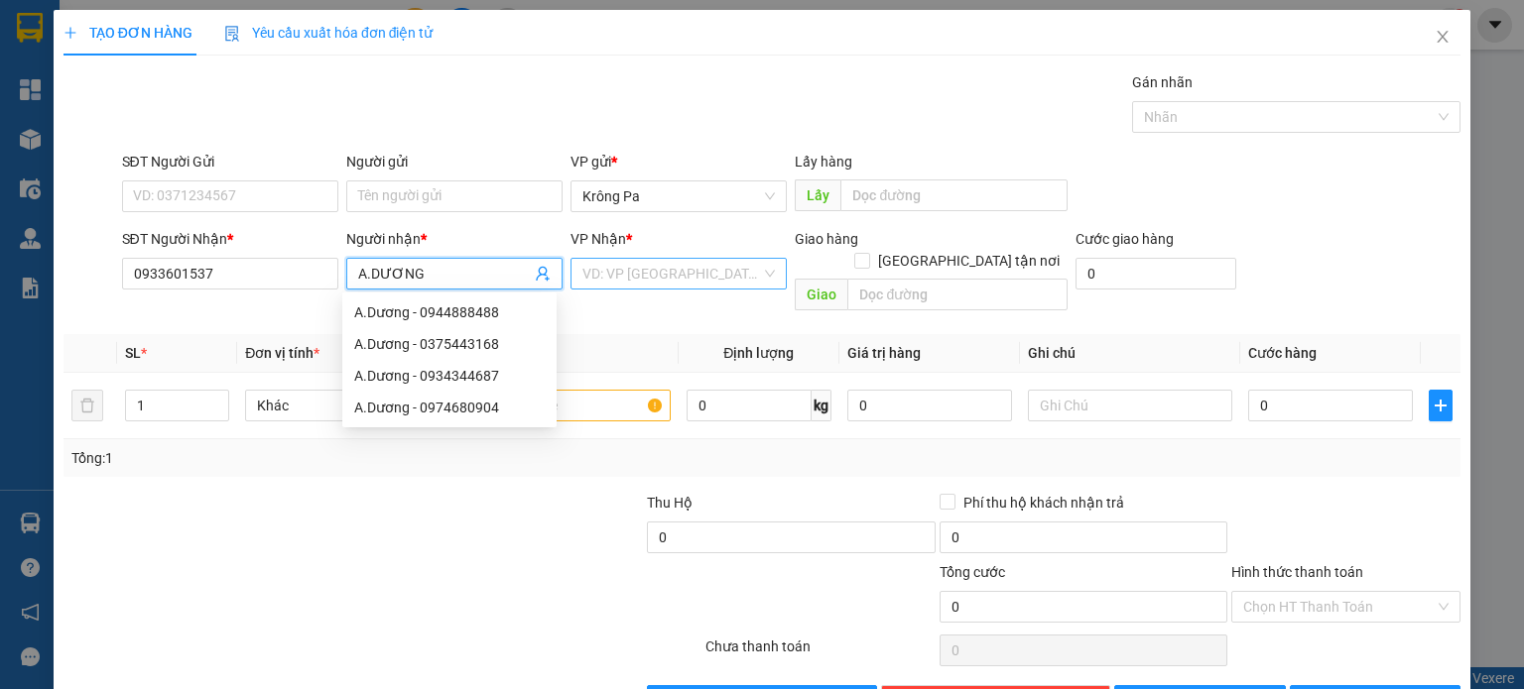
type input "A.DƯƠNG"
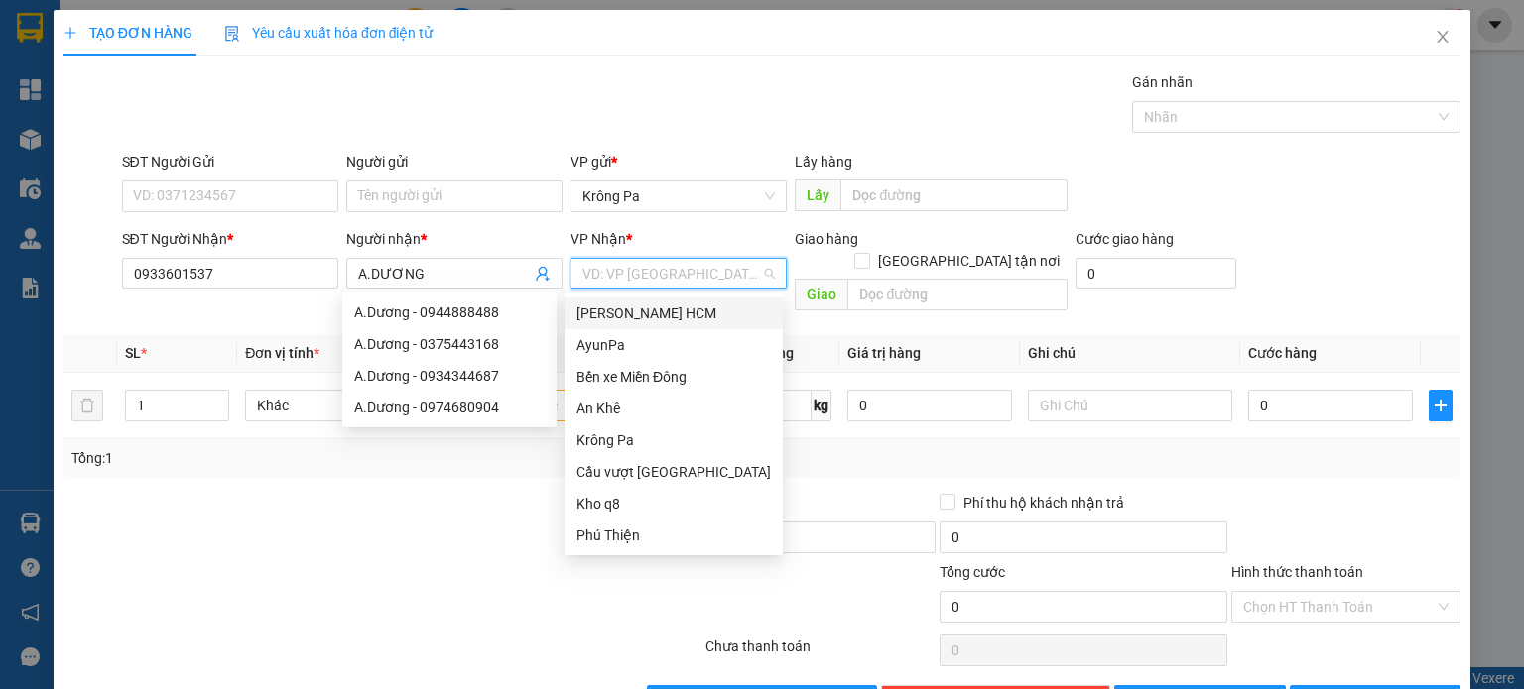
click at [633, 275] on input "search" at bounding box center [671, 274] width 179 height 30
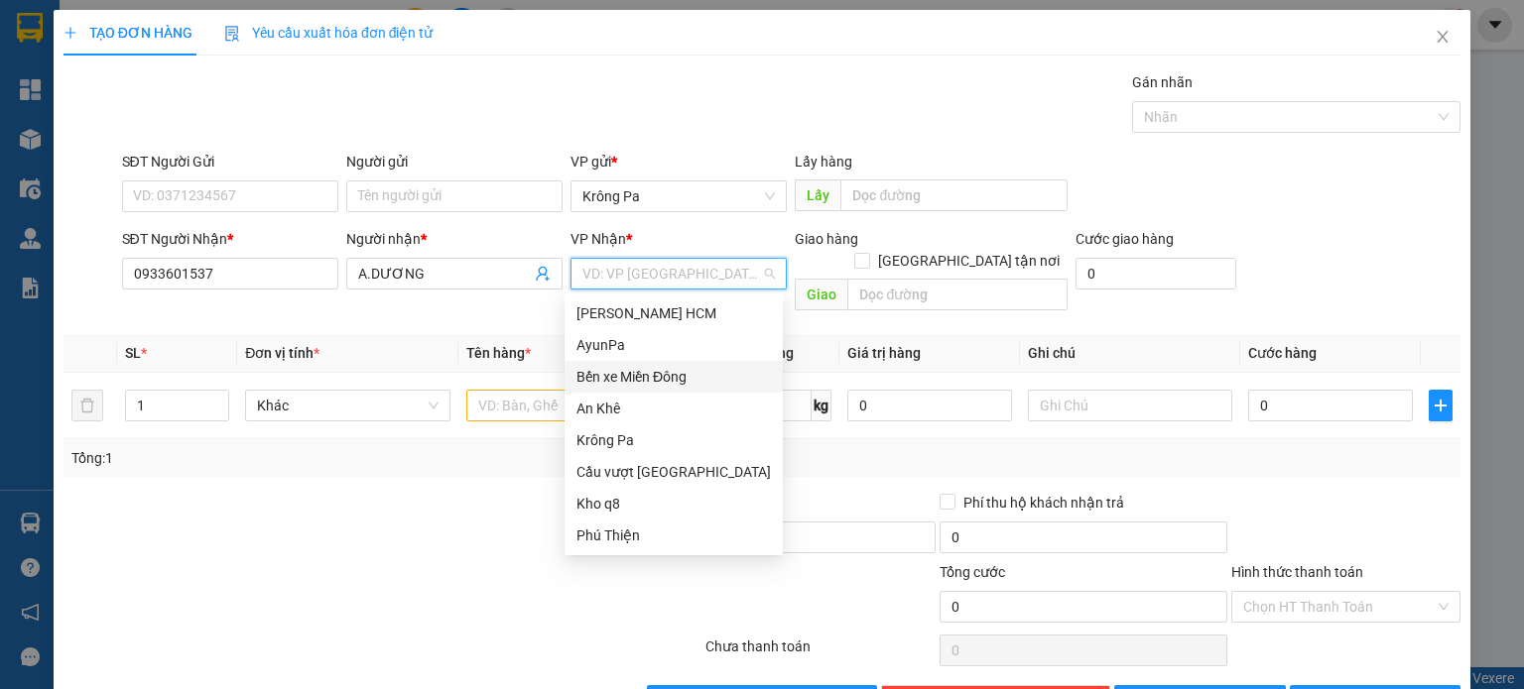
click at [675, 369] on div "Bến xe Miền Đông" at bounding box center [673, 377] width 194 height 22
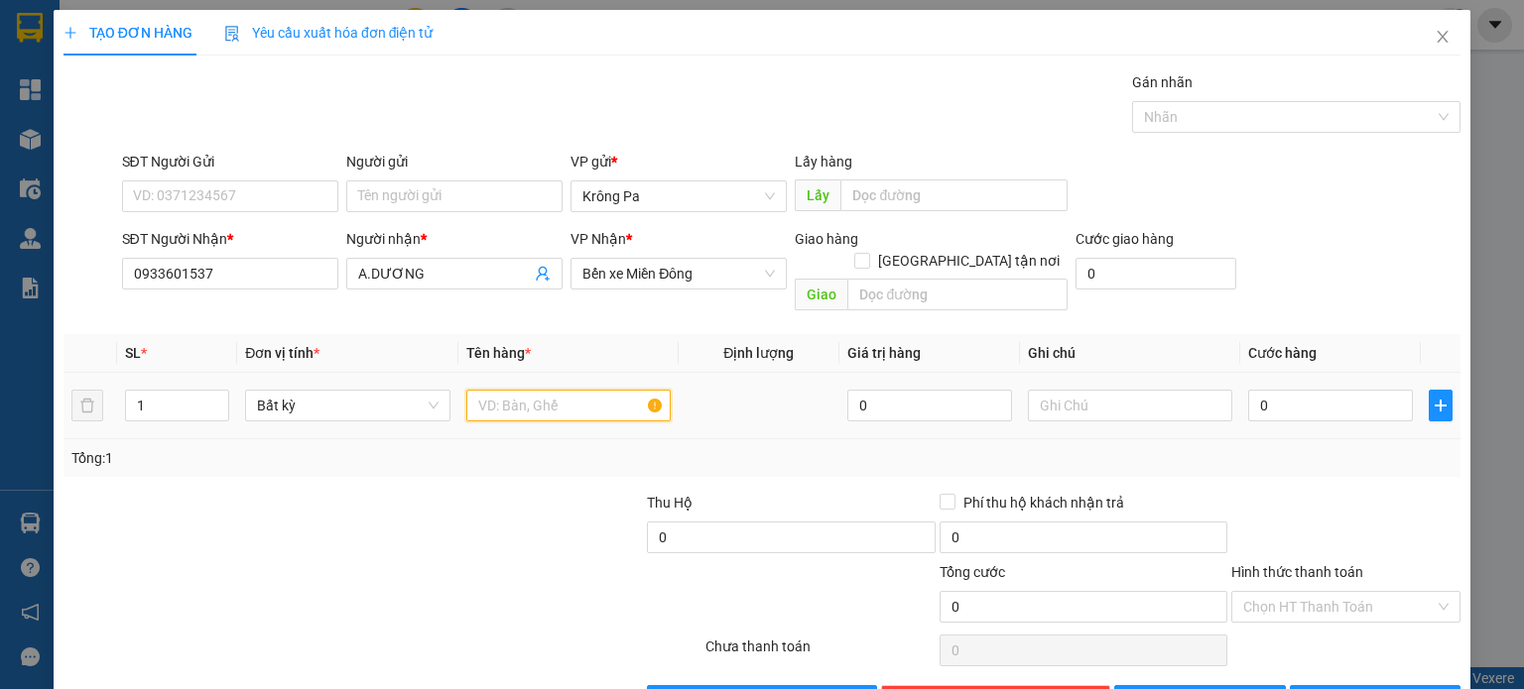
click at [516, 390] on input "text" at bounding box center [568, 406] width 204 height 32
type input "1 CUC"
click at [1350, 394] on input "0" at bounding box center [1330, 406] width 165 height 32
type input "8"
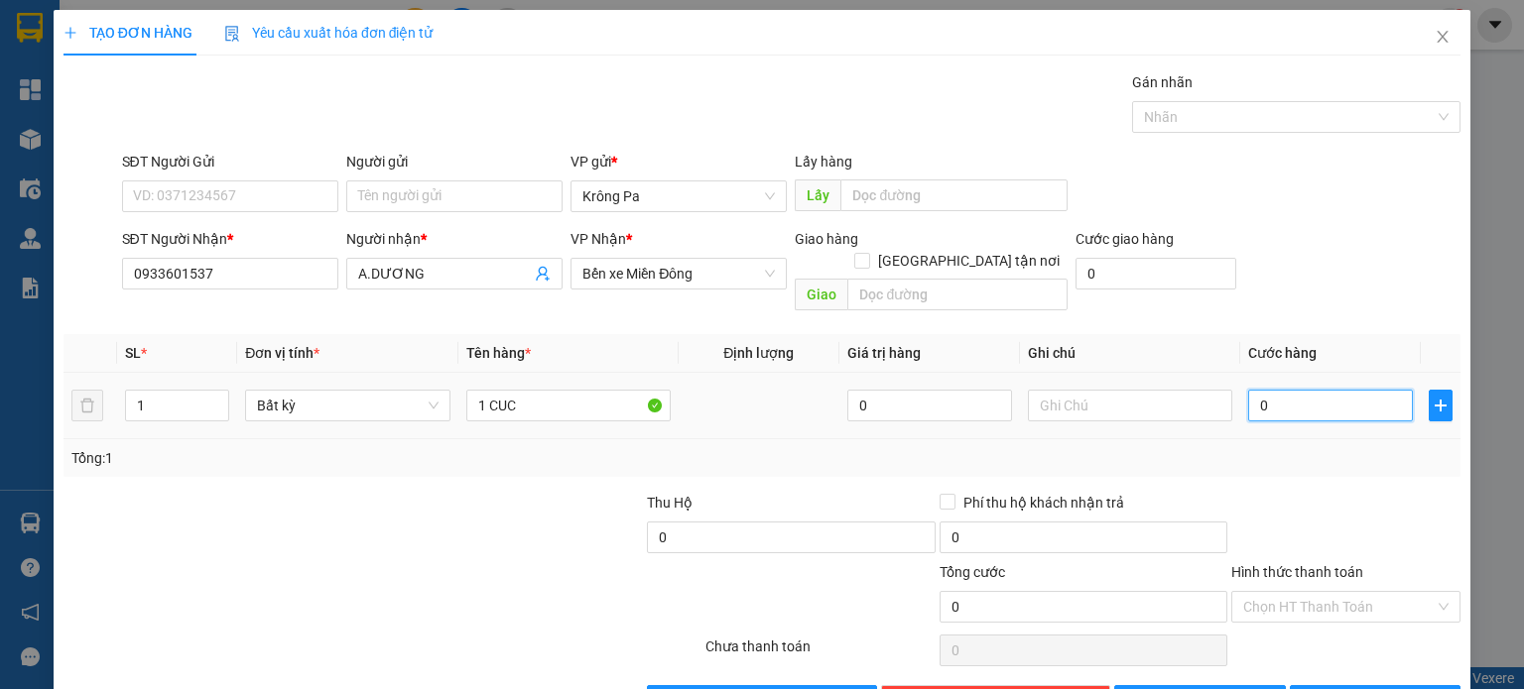
type input "8"
type input "80"
type input "80.000"
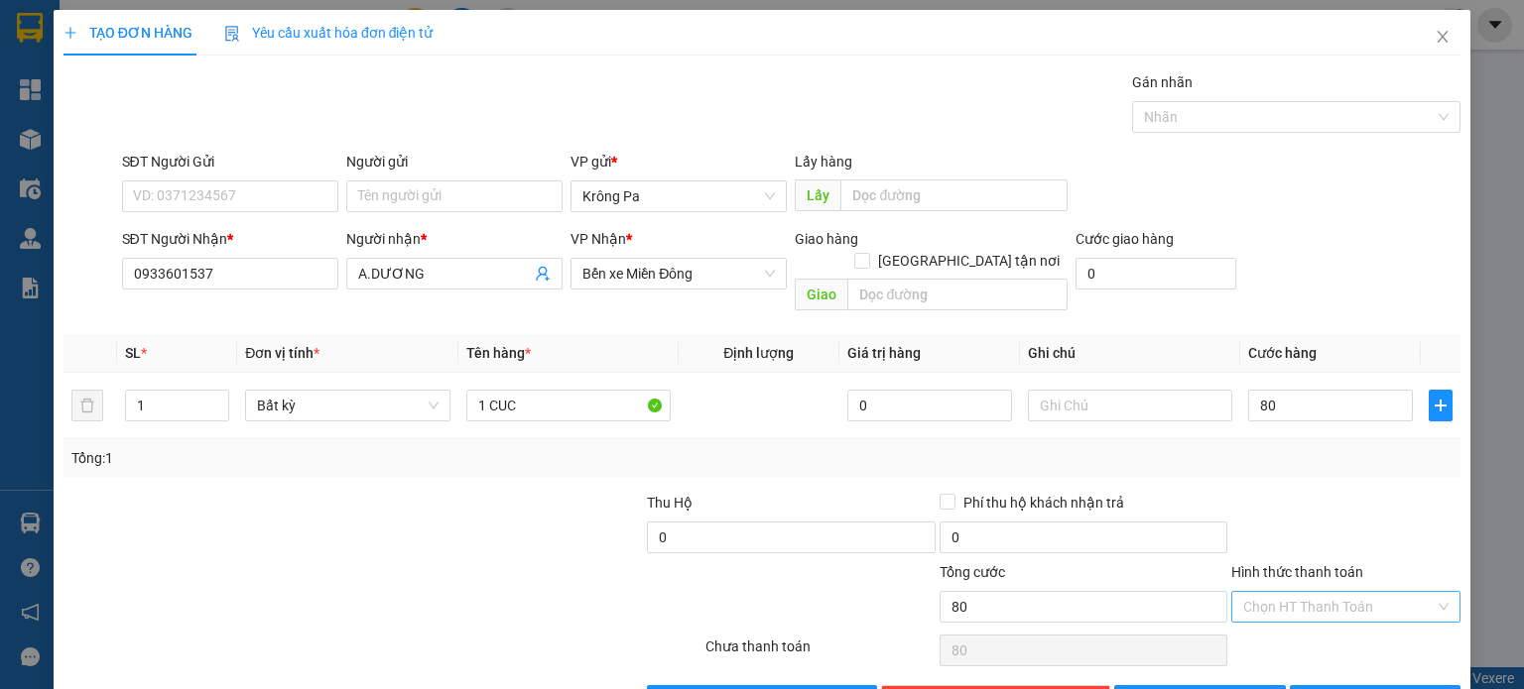
type input "80.000"
click at [1380, 592] on input "Hình thức thanh toán" at bounding box center [1338, 607] width 191 height 30
click at [1329, 622] on div "Tại văn phòng" at bounding box center [1332, 623] width 203 height 22
type input "0"
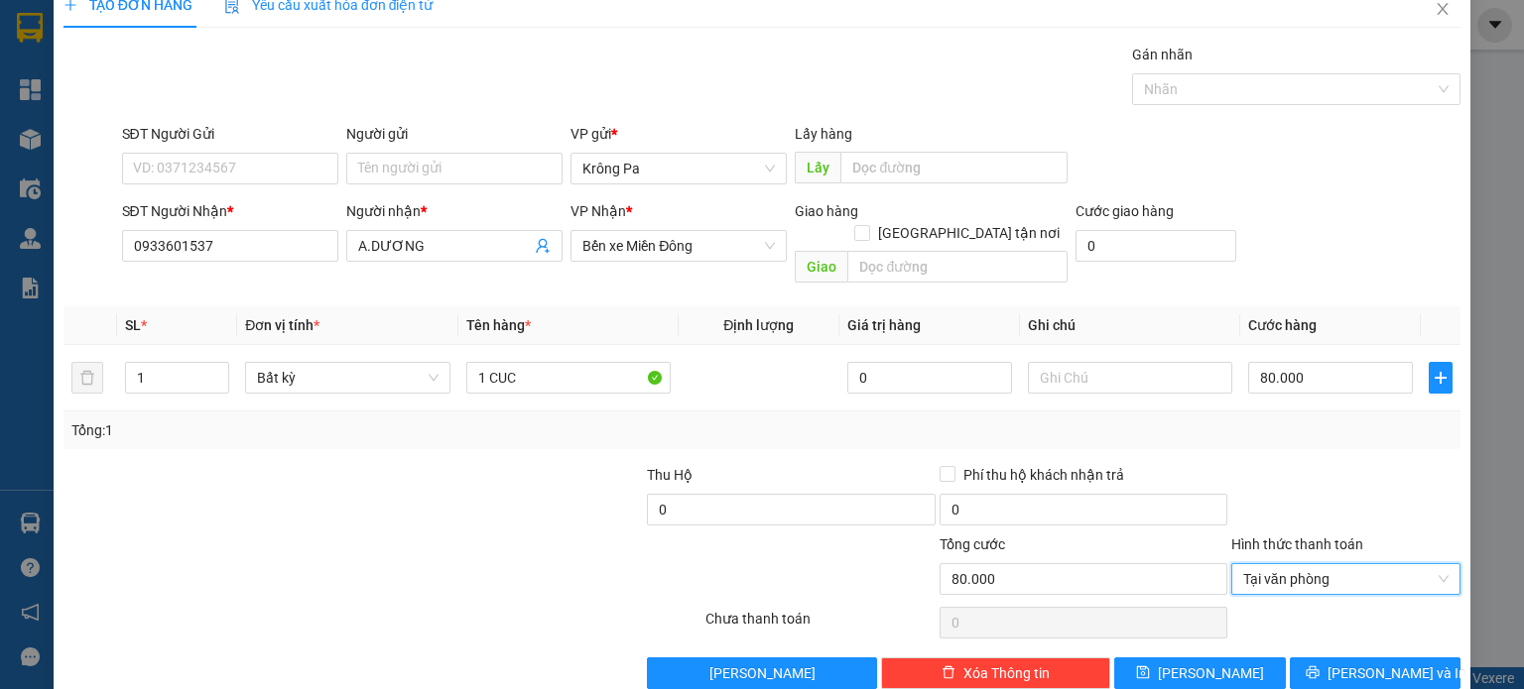
scroll to position [43, 0]
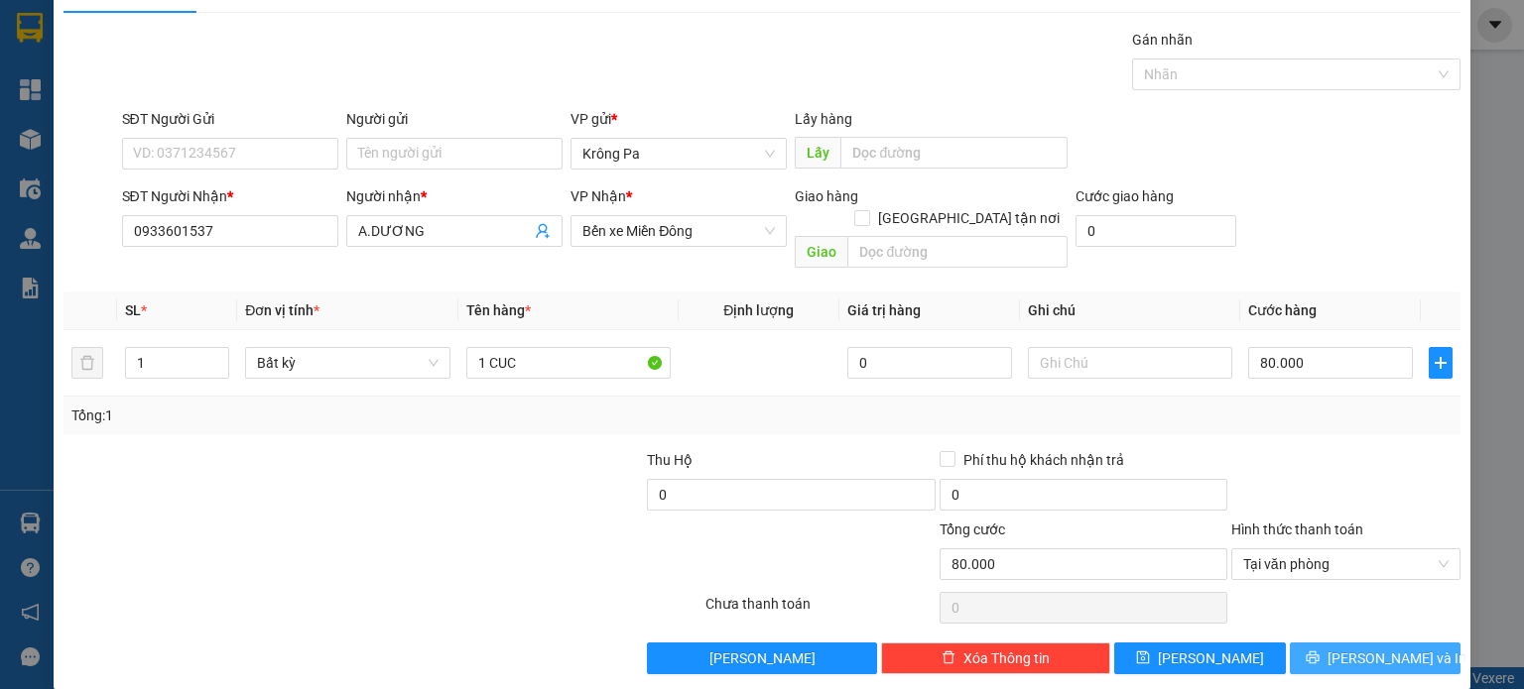
click at [1318, 652] on icon "printer" at bounding box center [1312, 658] width 13 height 13
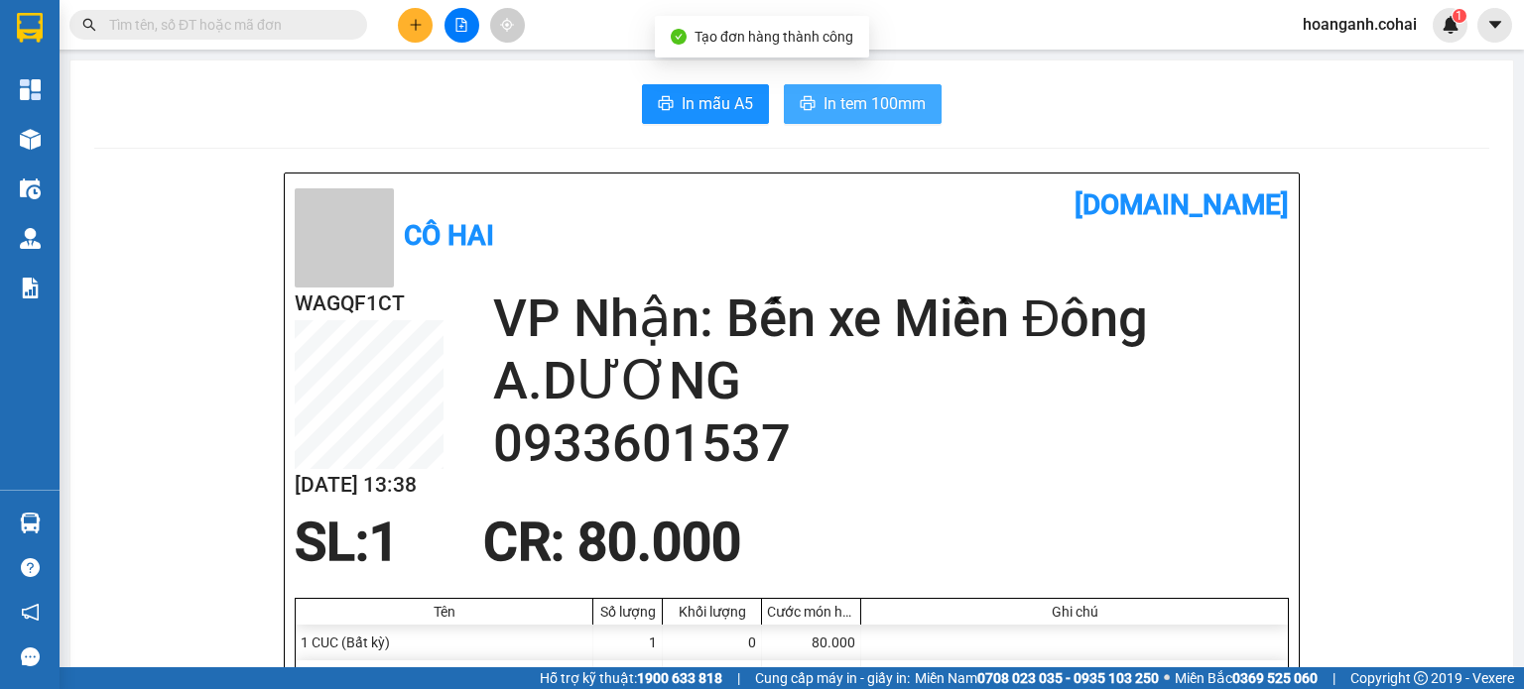
click at [867, 101] on span "In tem 100mm" at bounding box center [874, 103] width 102 height 25
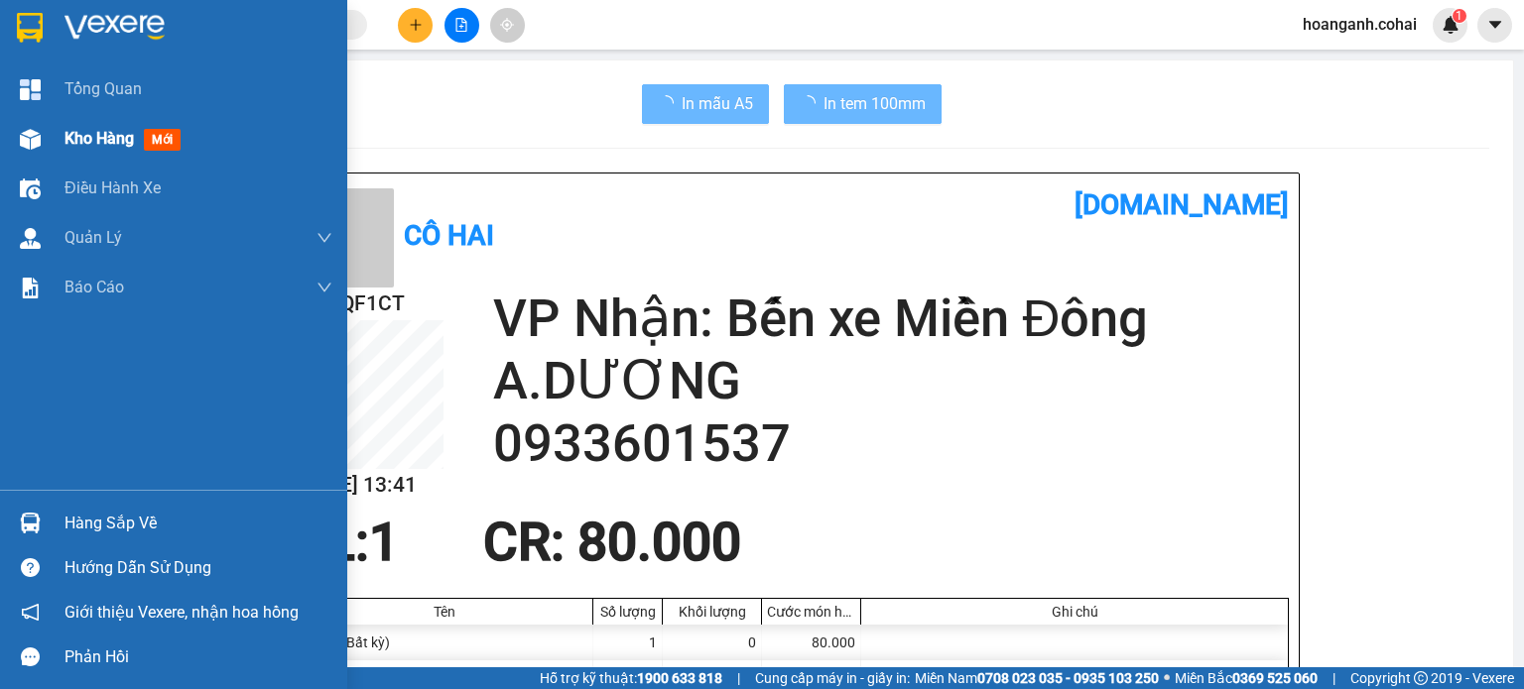
click at [67, 147] on span "Kho hàng" at bounding box center [98, 138] width 69 height 19
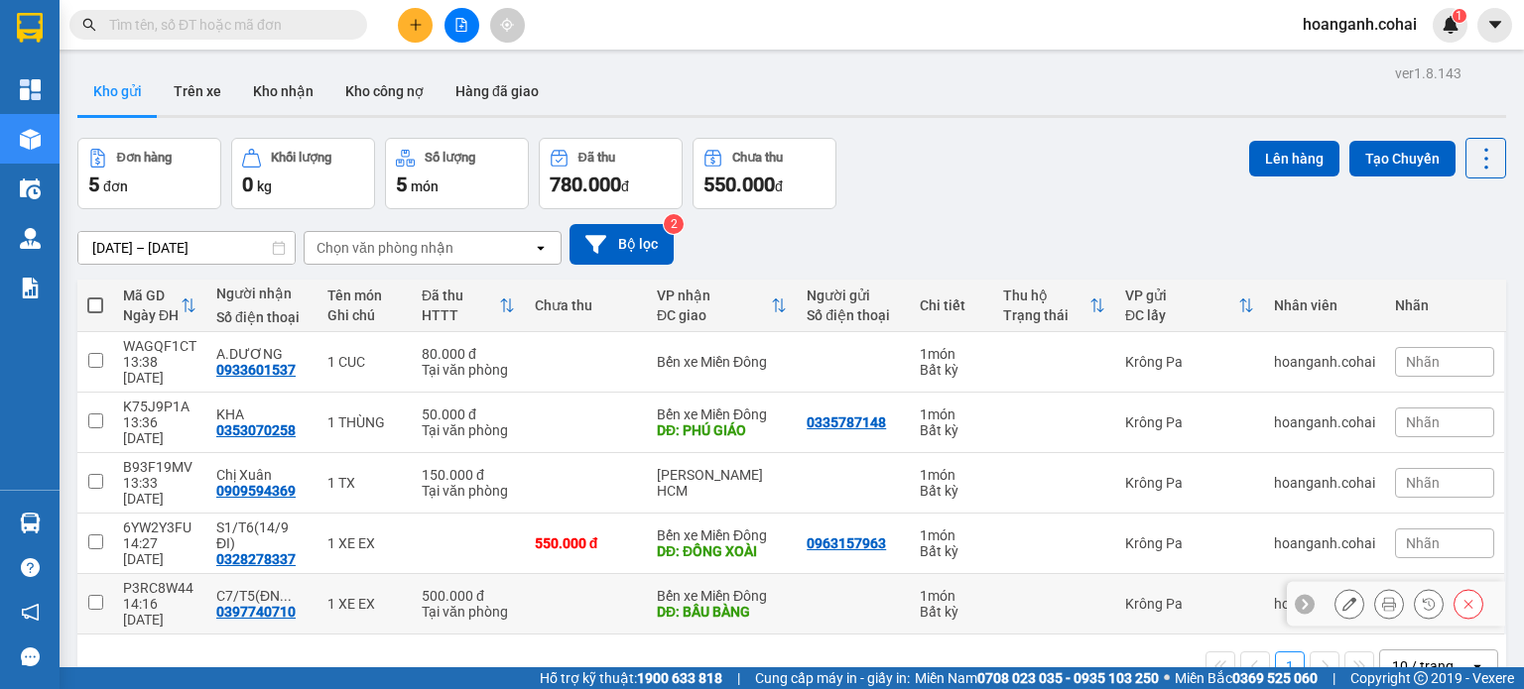
click at [94, 595] on input "checkbox" at bounding box center [95, 602] width 15 height 15
checkbox input "true"
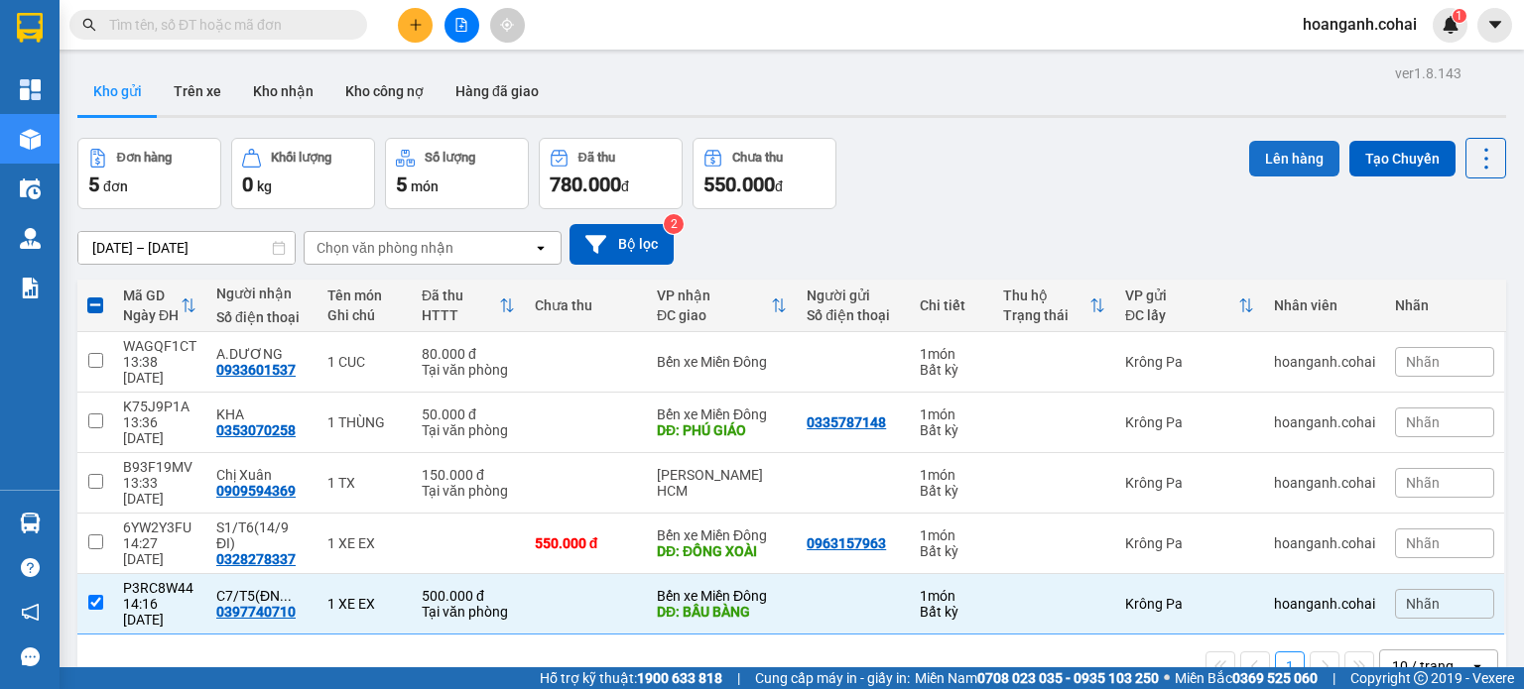
click at [1291, 146] on button "Lên hàng" at bounding box center [1294, 159] width 90 height 36
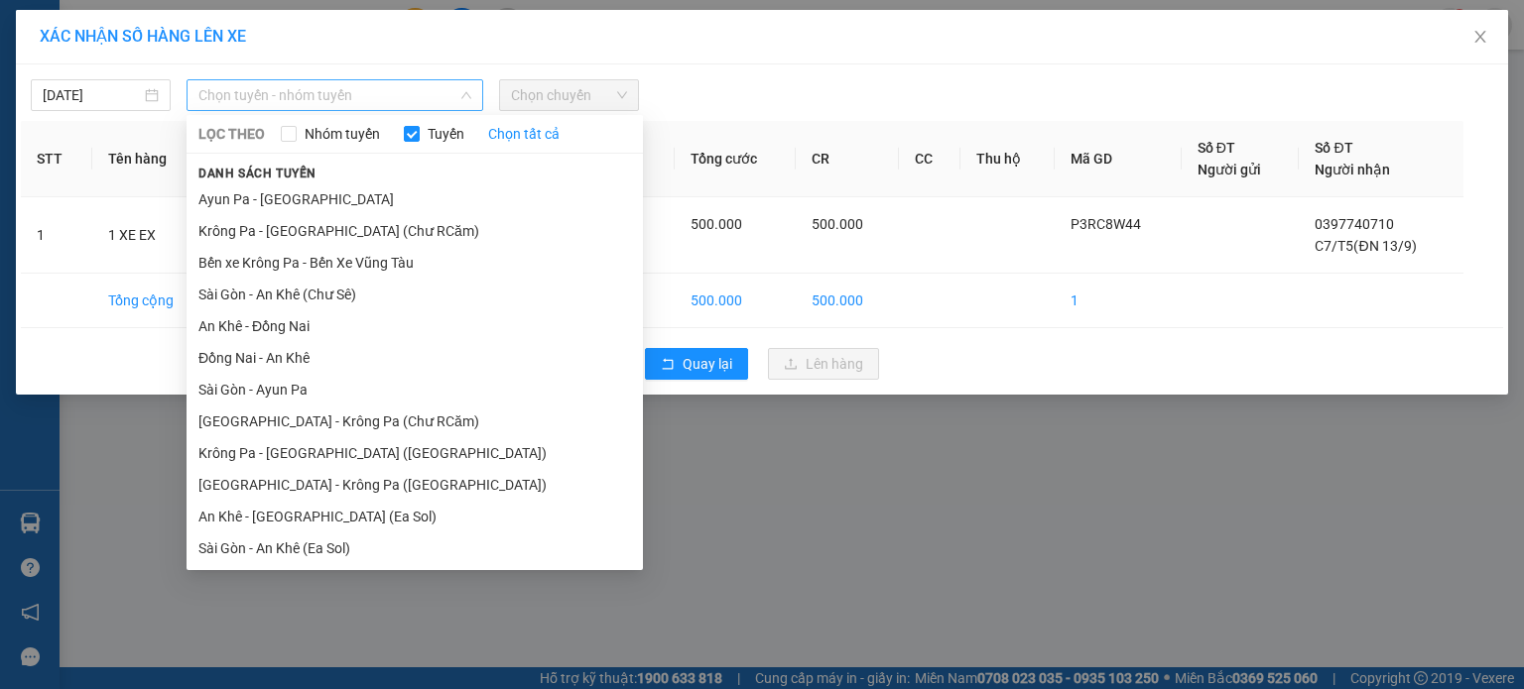
click at [369, 92] on span "Chọn tuyến - nhóm tuyến" at bounding box center [334, 95] width 273 height 30
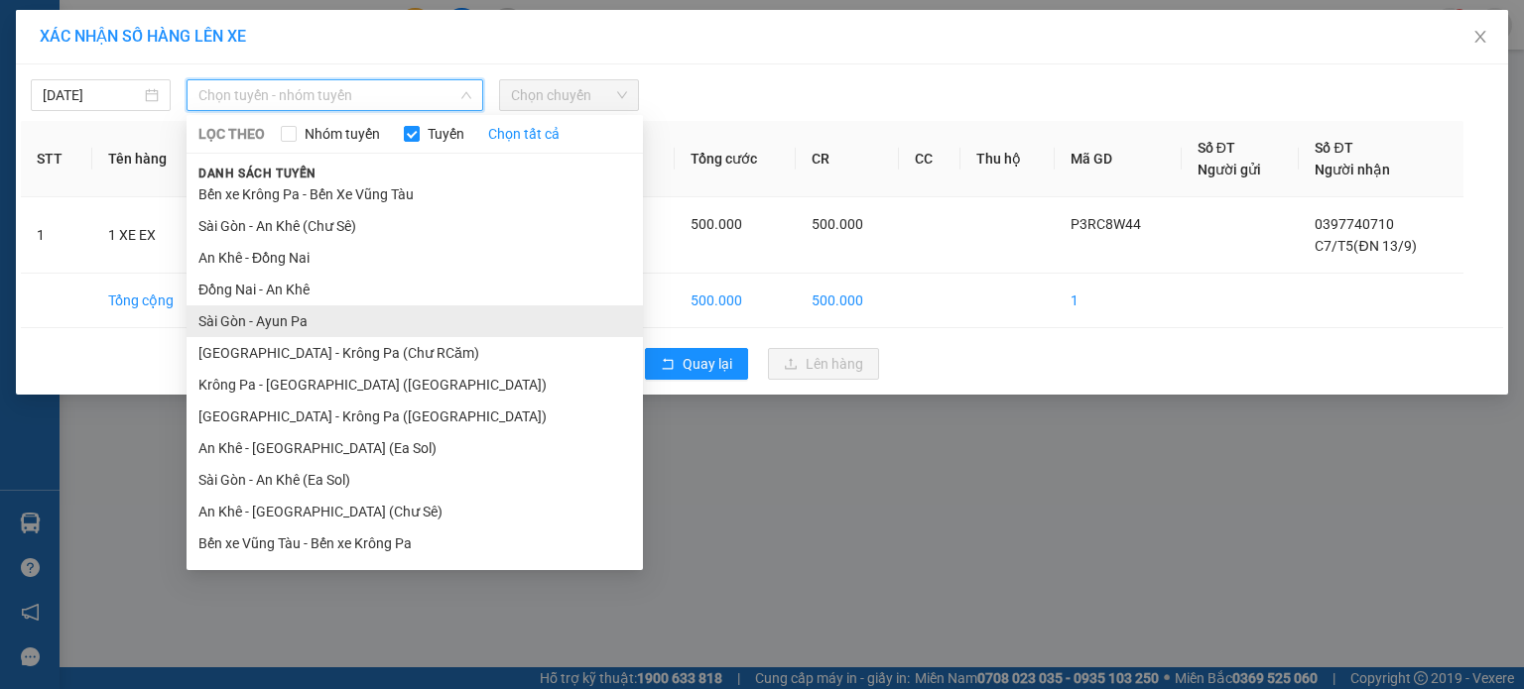
scroll to position [128, 0]
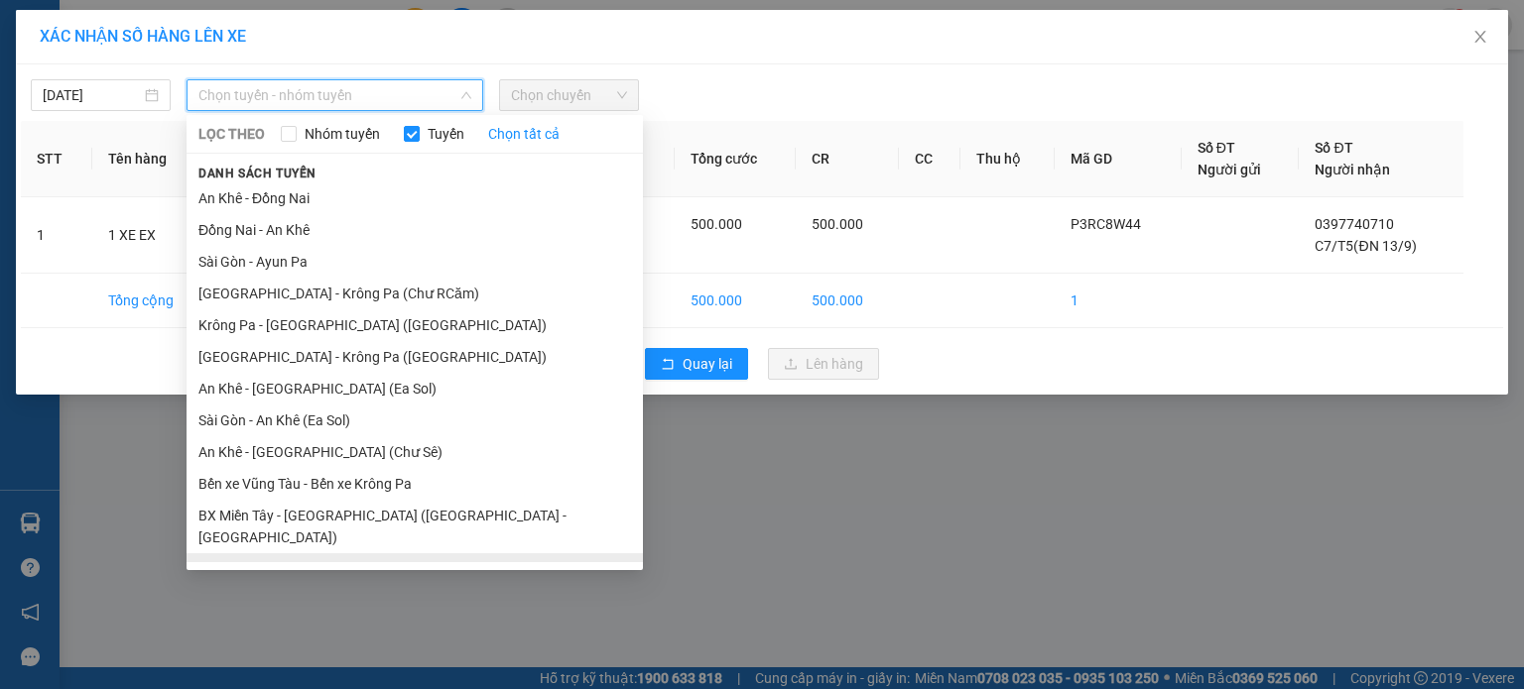
click at [307, 554] on li "BX Krông Pa - BX Miền Tây ([GEOGRAPHIC_DATA] - [GEOGRAPHIC_DATA])" at bounding box center [415, 581] width 456 height 54
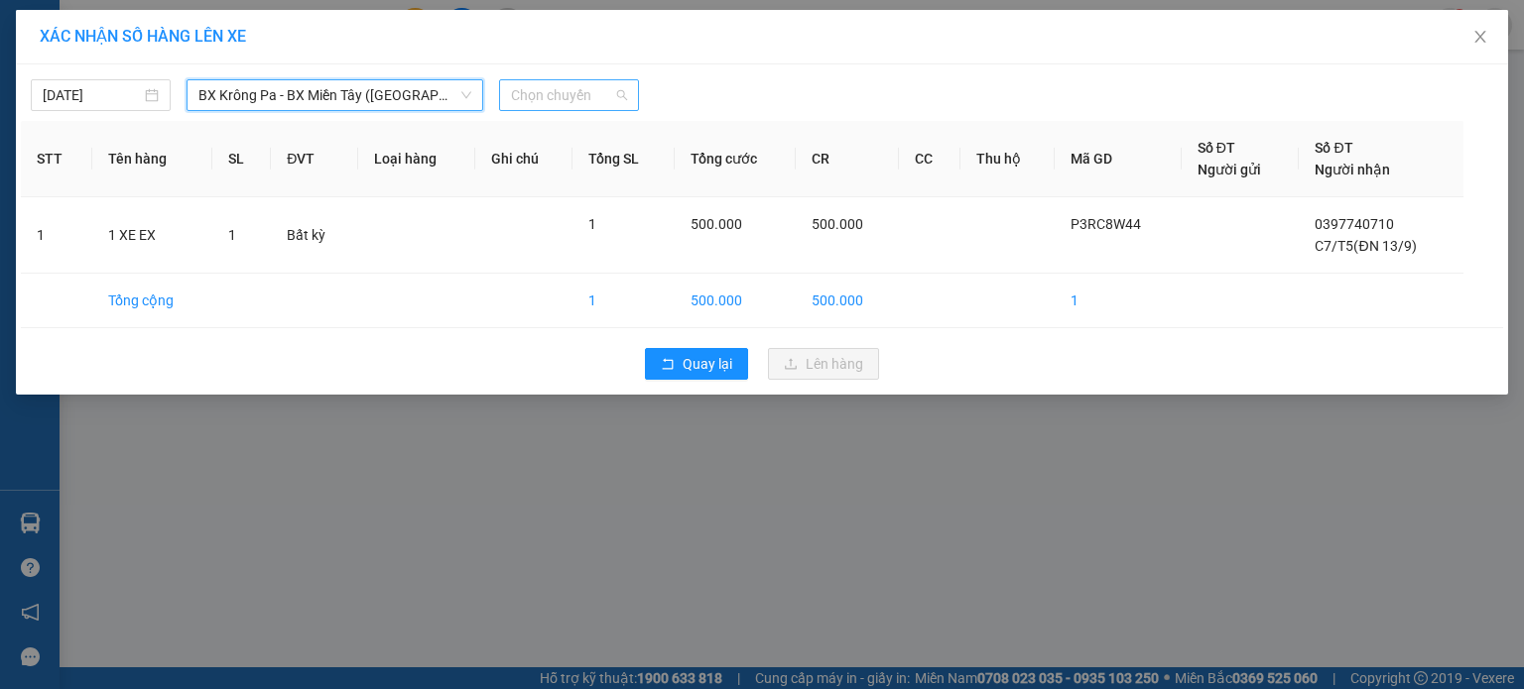
click at [595, 96] on span "Chọn chuyến" at bounding box center [569, 95] width 116 height 30
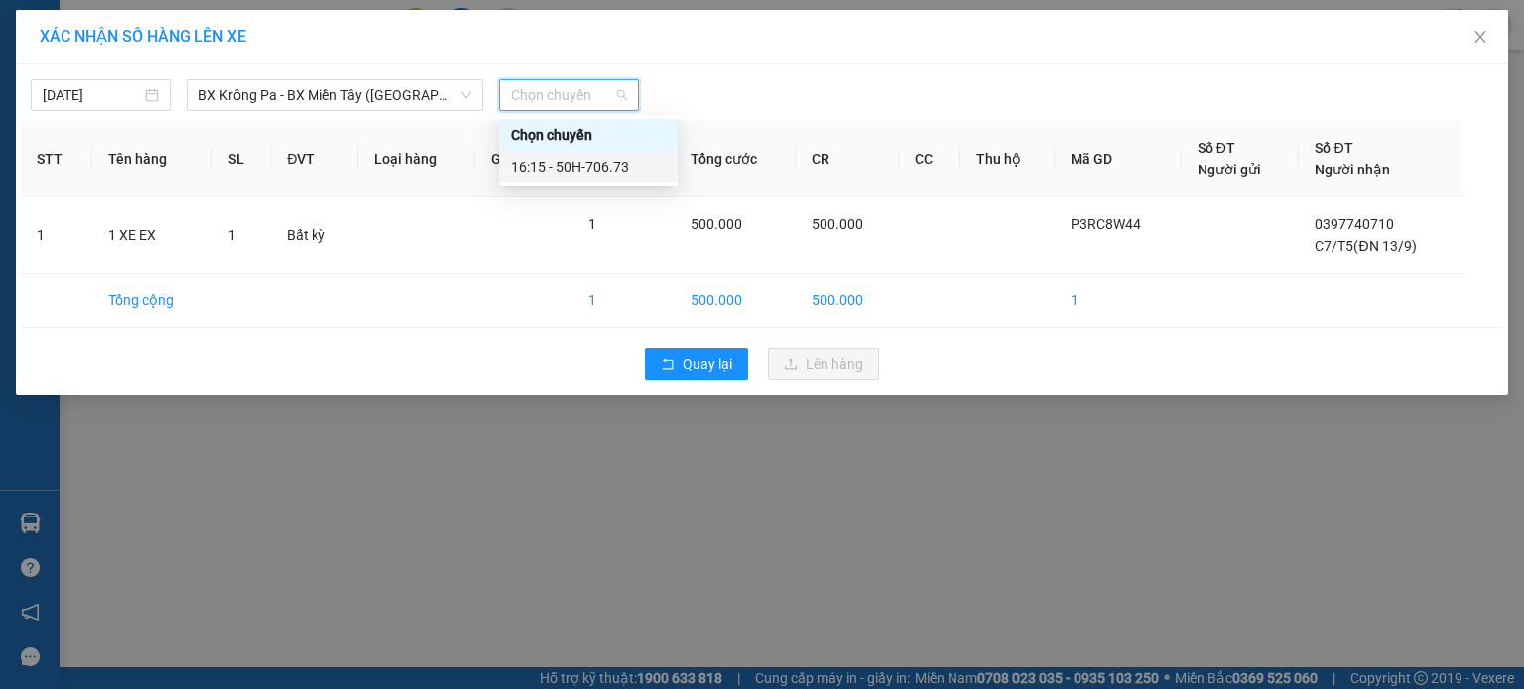
click at [602, 171] on div "16:15 - 50H-706.73" at bounding box center [588, 167] width 155 height 22
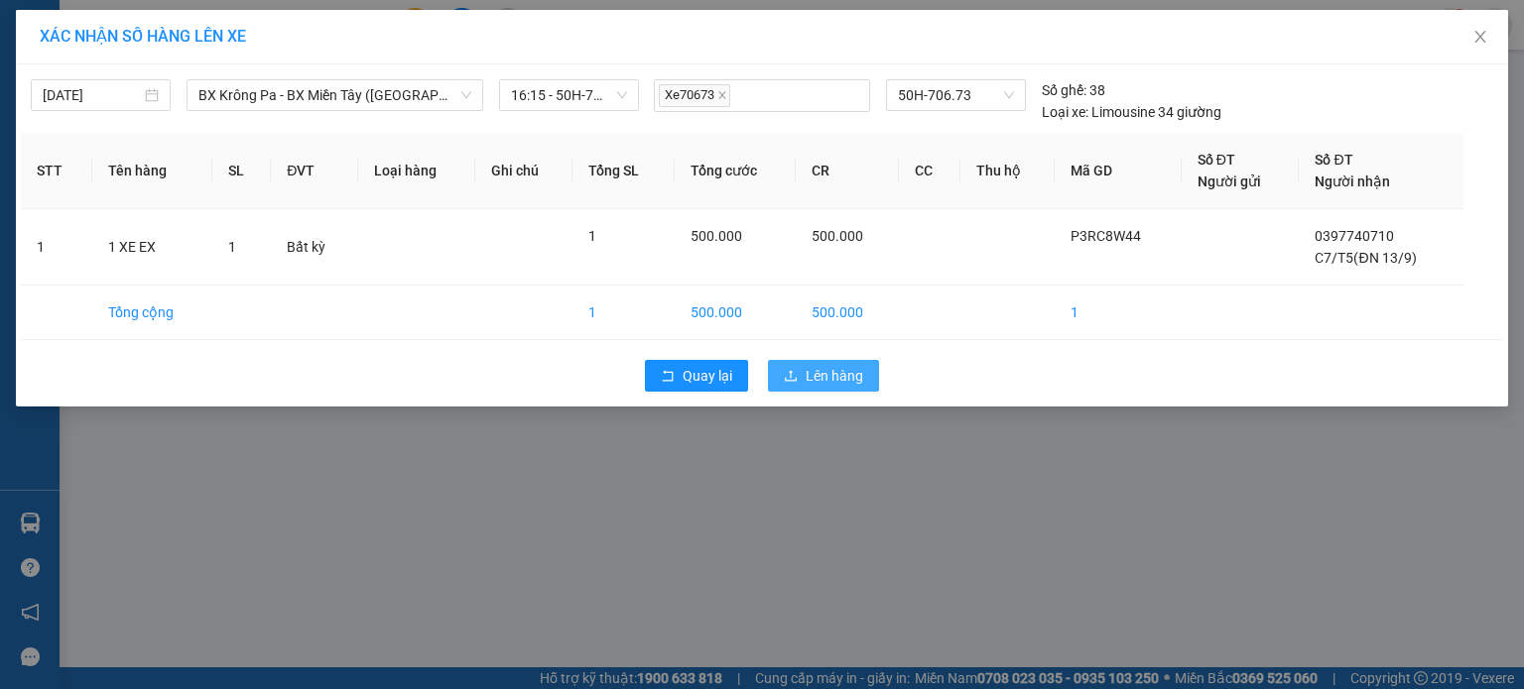
click at [859, 376] on span "Lên hàng" at bounding box center [835, 376] width 58 height 22
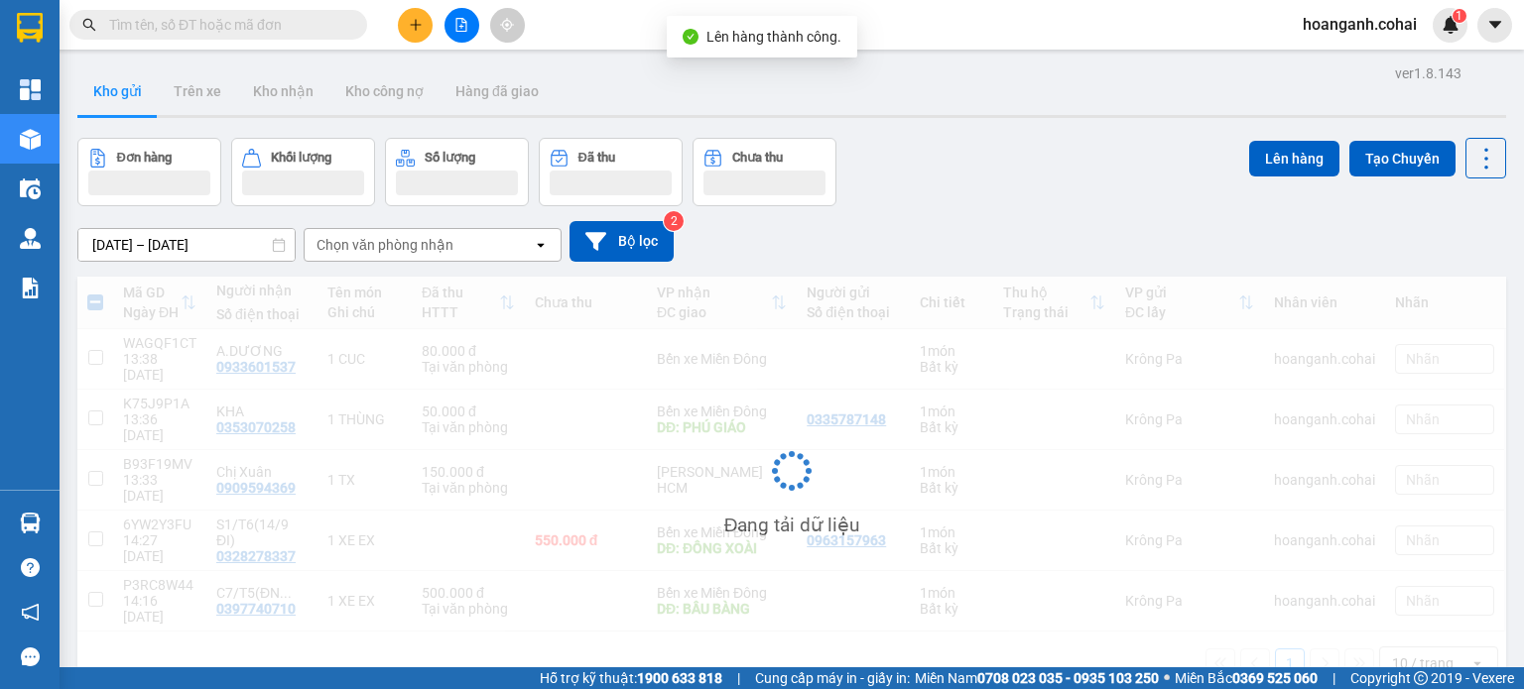
click at [859, 376] on div "Đang tải dữ liệu" at bounding box center [791, 486] width 1429 height 419
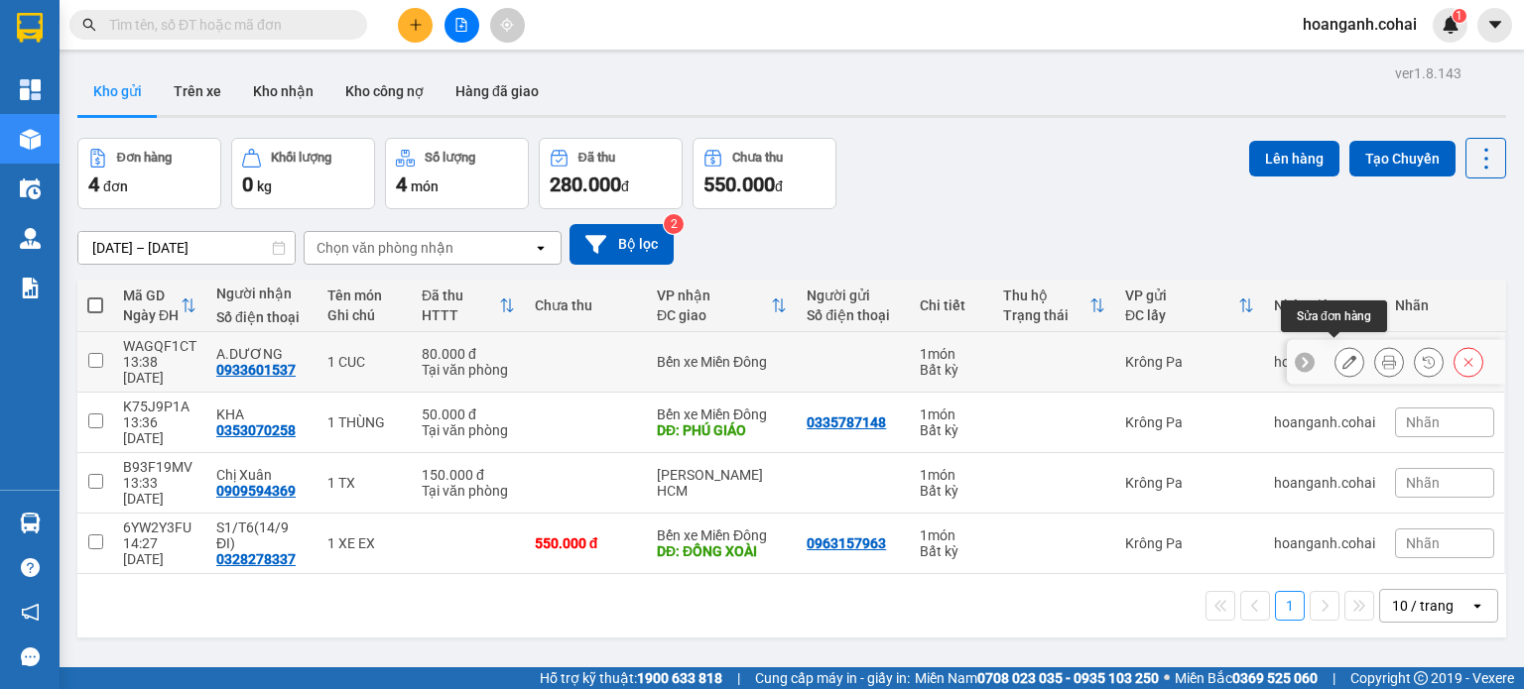
click at [1342, 355] on icon at bounding box center [1349, 362] width 14 height 14
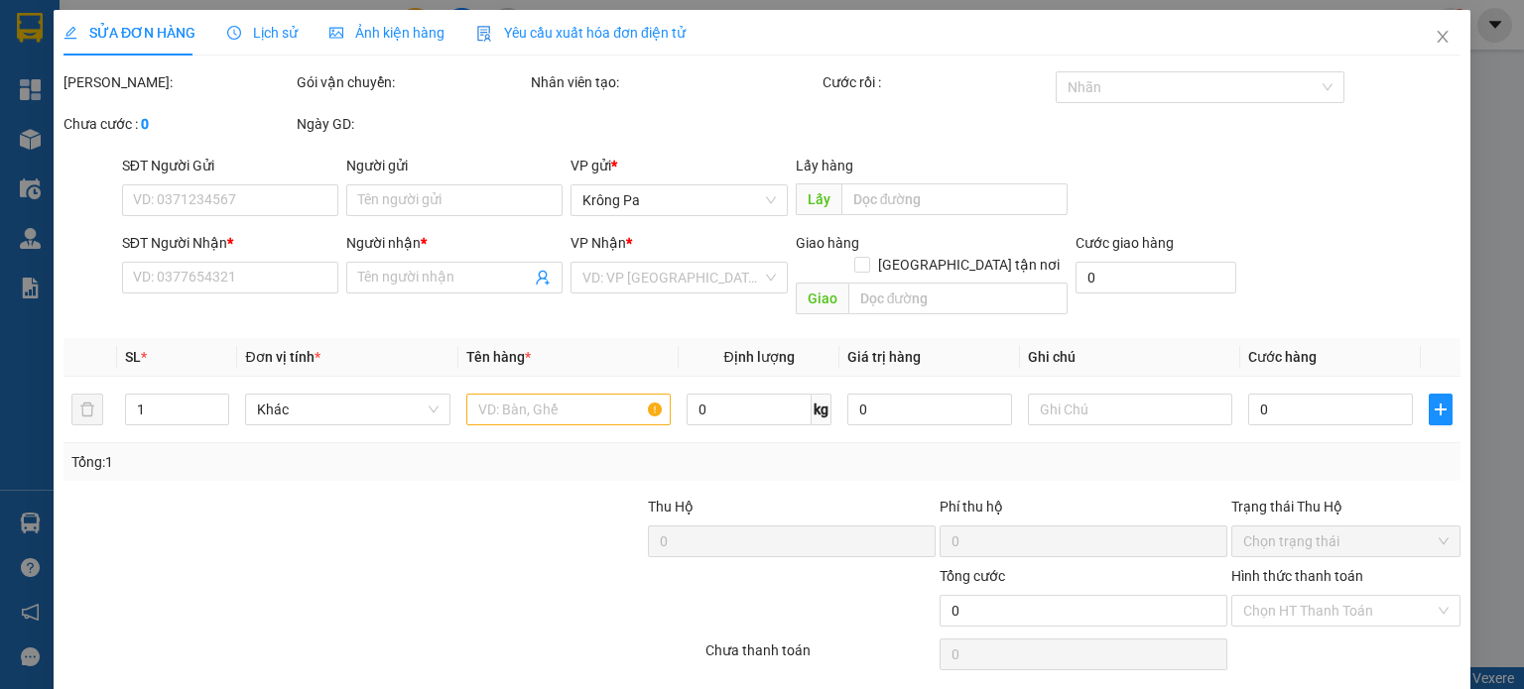
type input "0933601537"
type input "A.DƯƠNG"
type input "80.000"
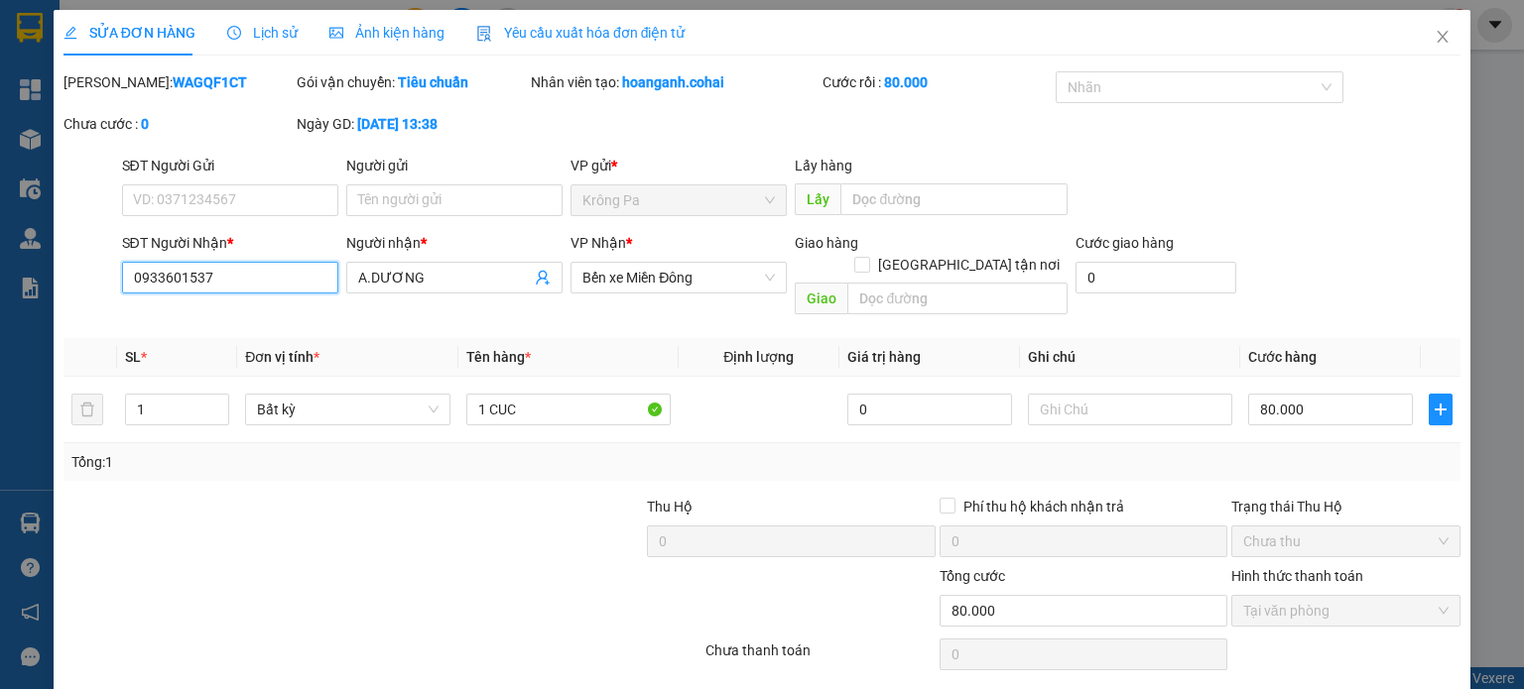
click at [213, 281] on input "0933601537" at bounding box center [230, 278] width 216 height 32
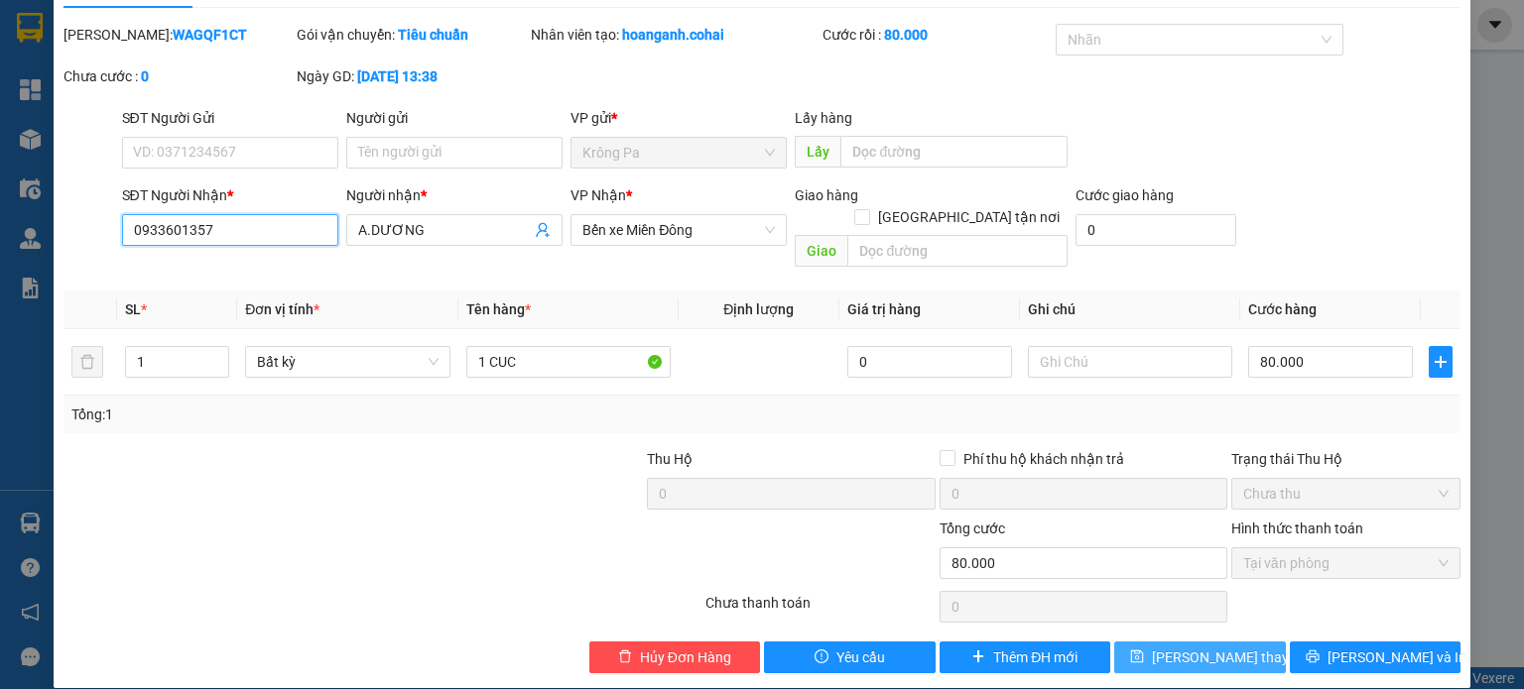
type input "0933601357"
click at [1144, 650] on icon "save" at bounding box center [1137, 657] width 14 height 14
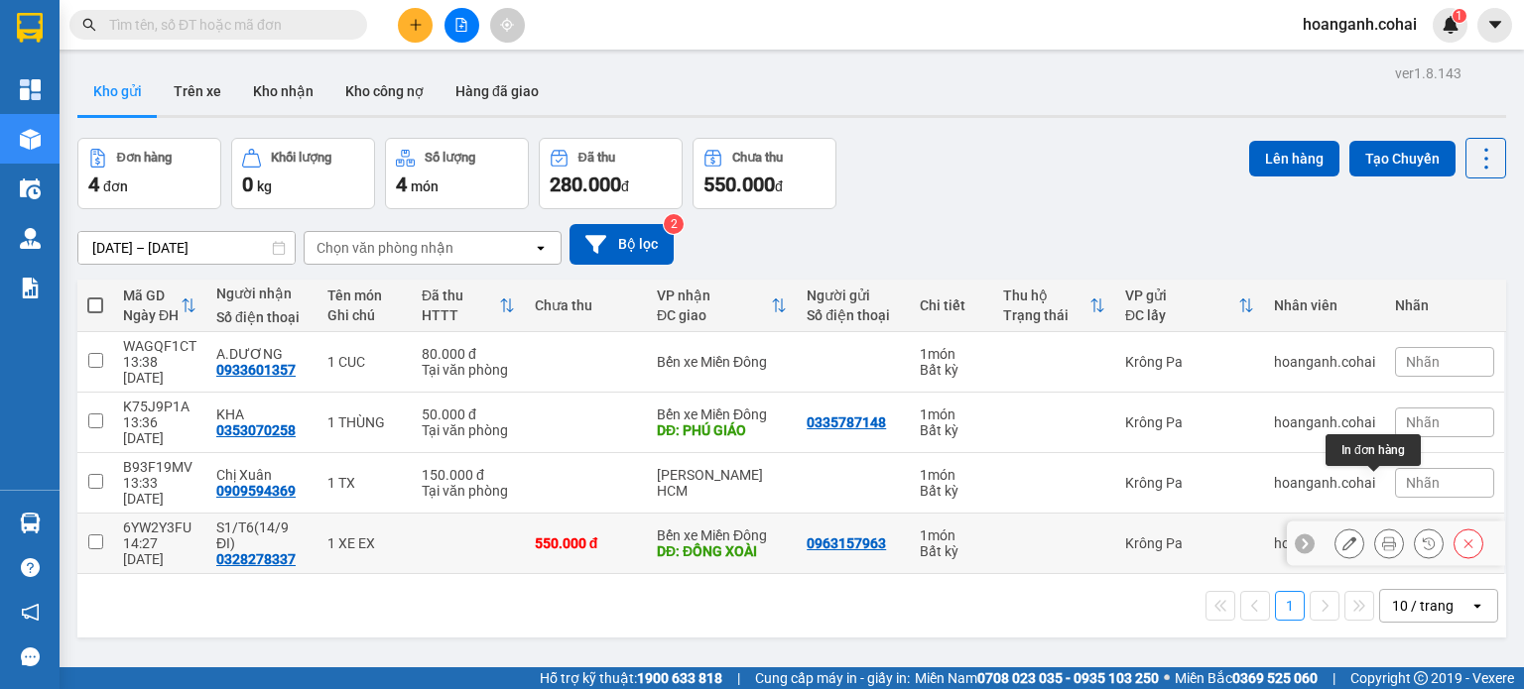
click at [1382, 537] on icon at bounding box center [1389, 544] width 14 height 14
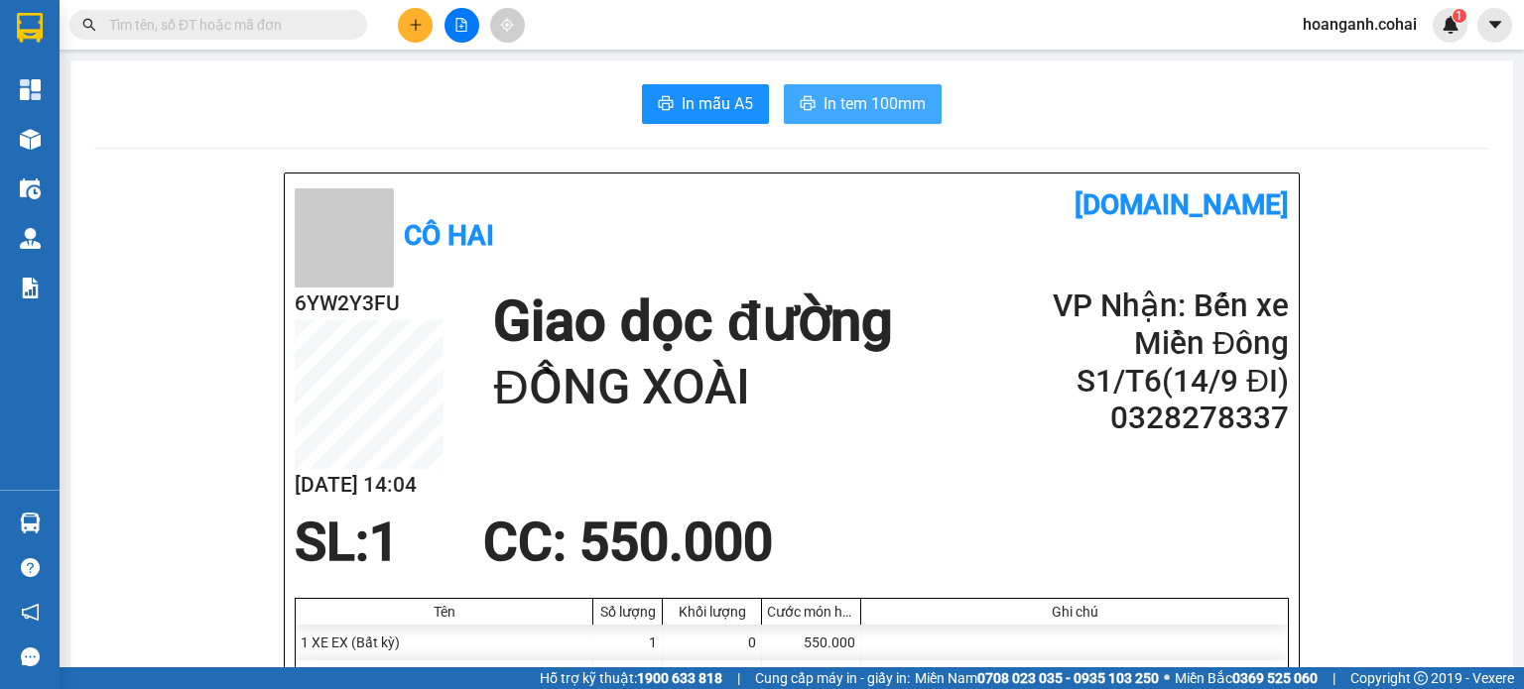
click at [884, 105] on span "In tem 100mm" at bounding box center [874, 103] width 102 height 25
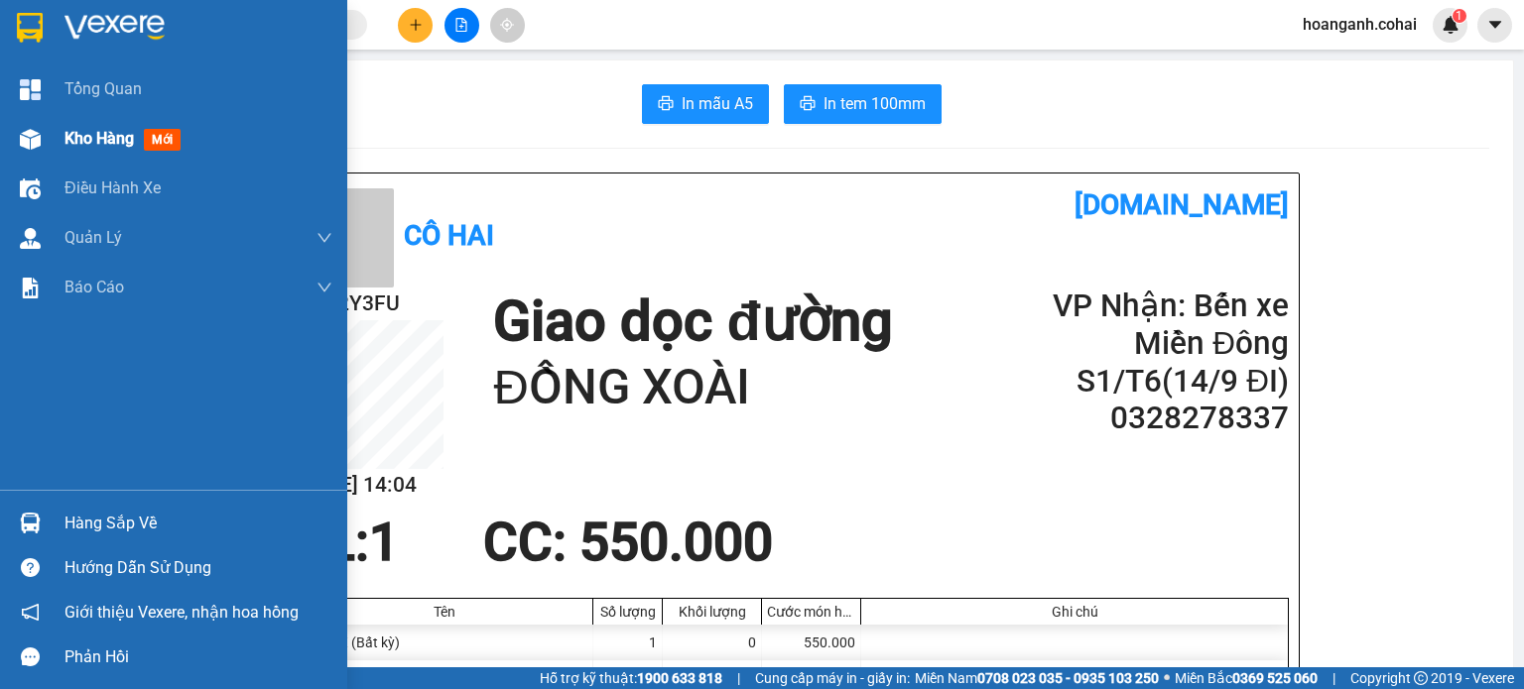
click at [56, 138] on div "Kho hàng mới" at bounding box center [173, 139] width 347 height 50
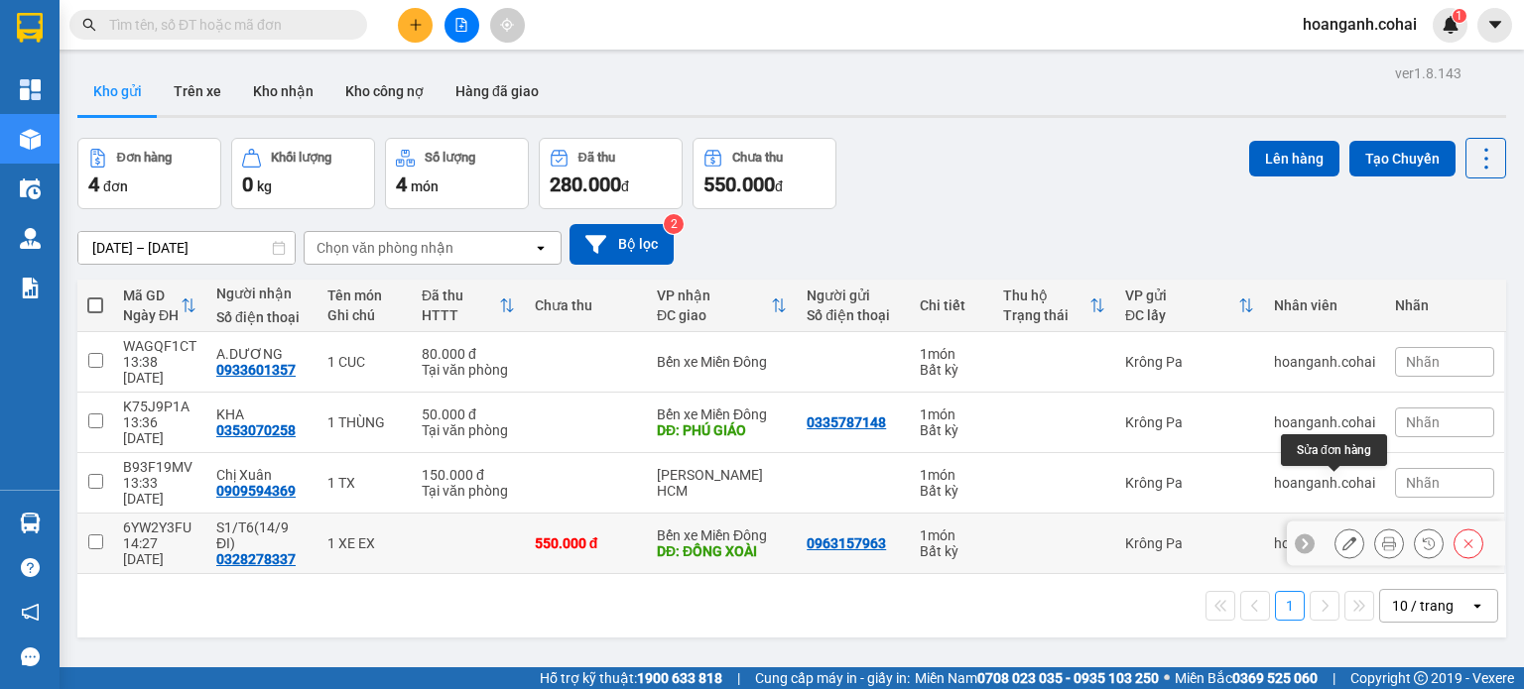
click at [1341, 527] on button at bounding box center [1349, 544] width 28 height 35
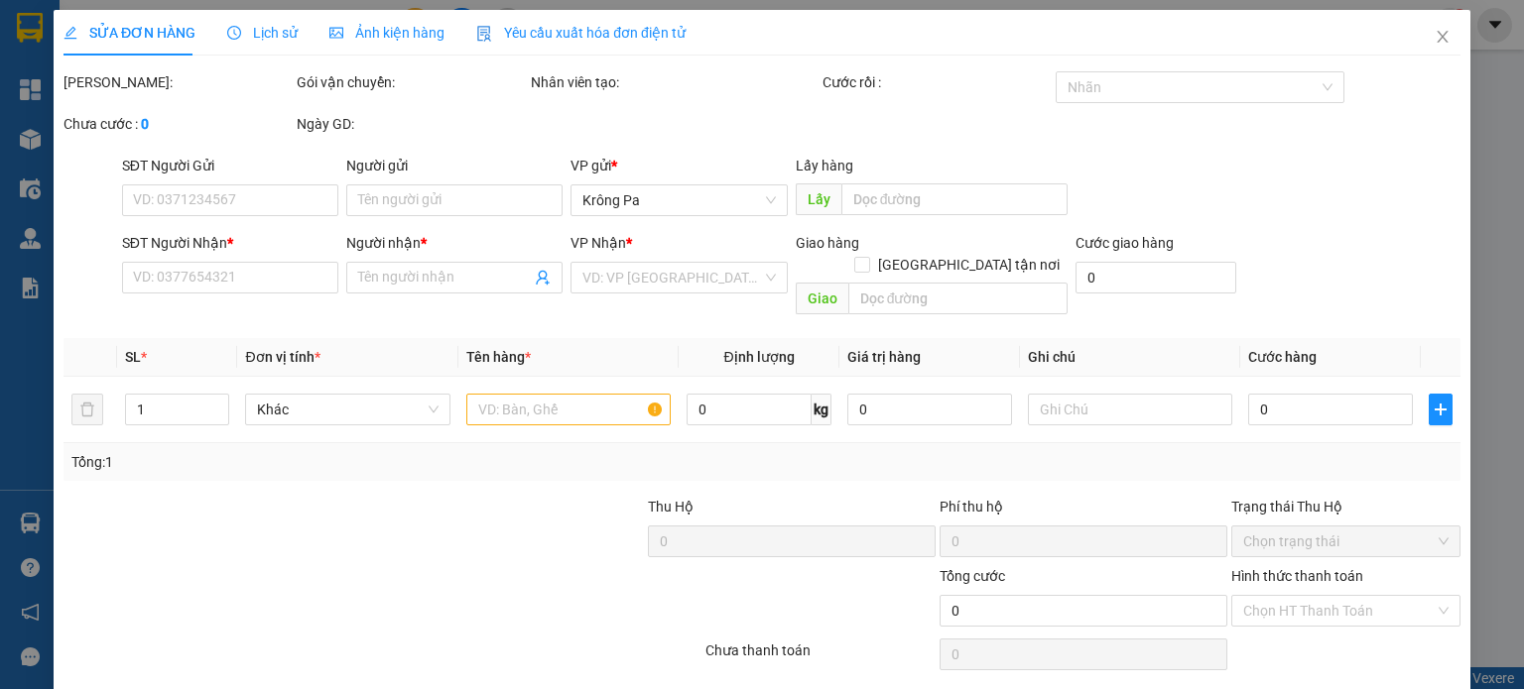
type input "0963157963"
type input "0328278337"
type input "S1/T6(14/9 ĐI)"
type input "ĐỒNG XOÀI"
type input "550.000"
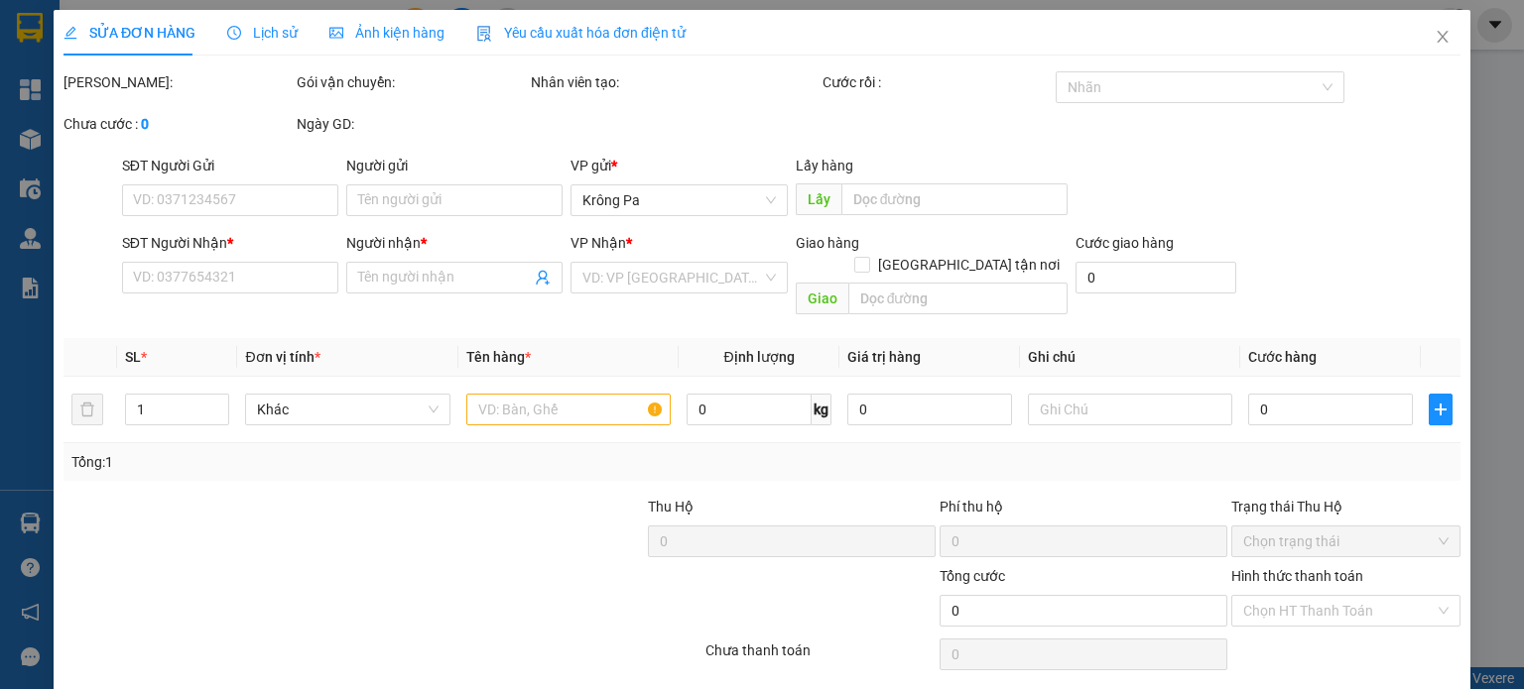
type input "550.000"
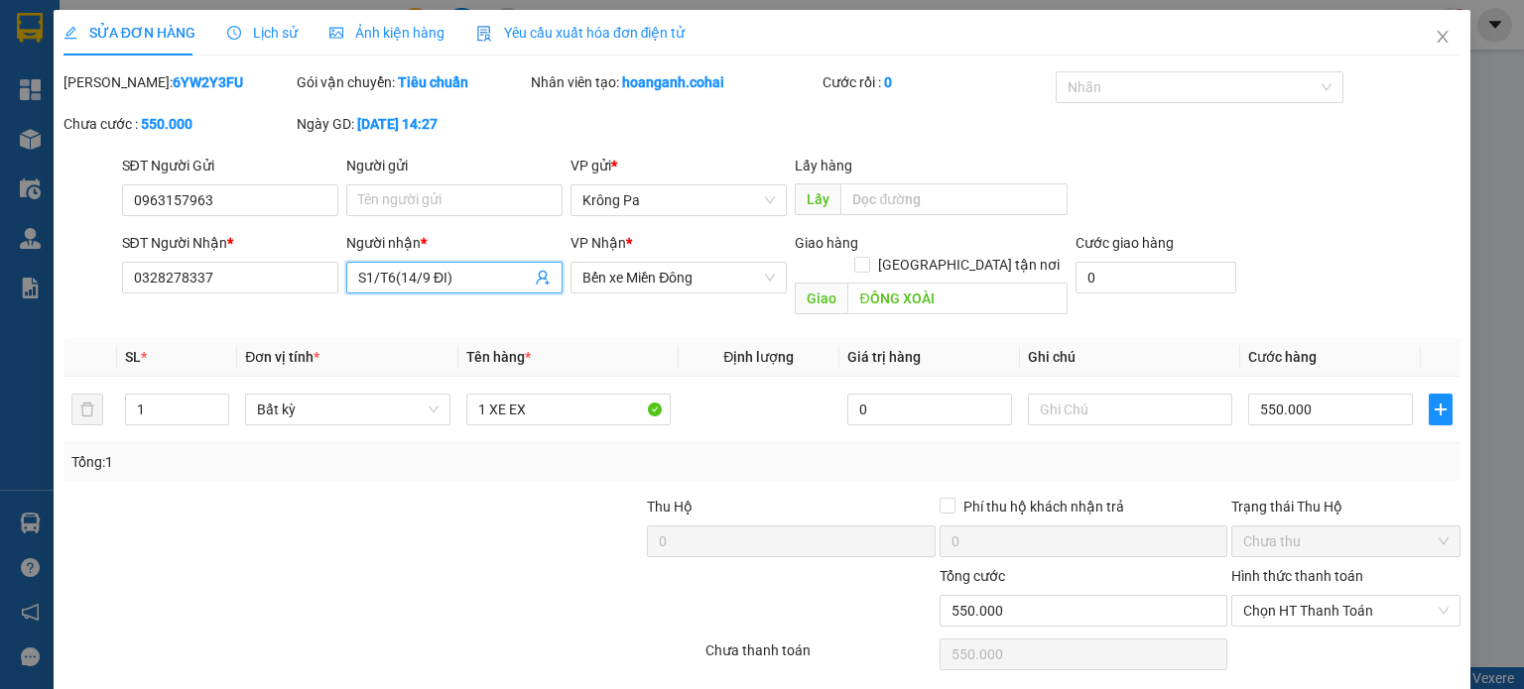
click at [494, 283] on input "S1/T6(14/9 ĐI)" at bounding box center [444, 278] width 173 height 22
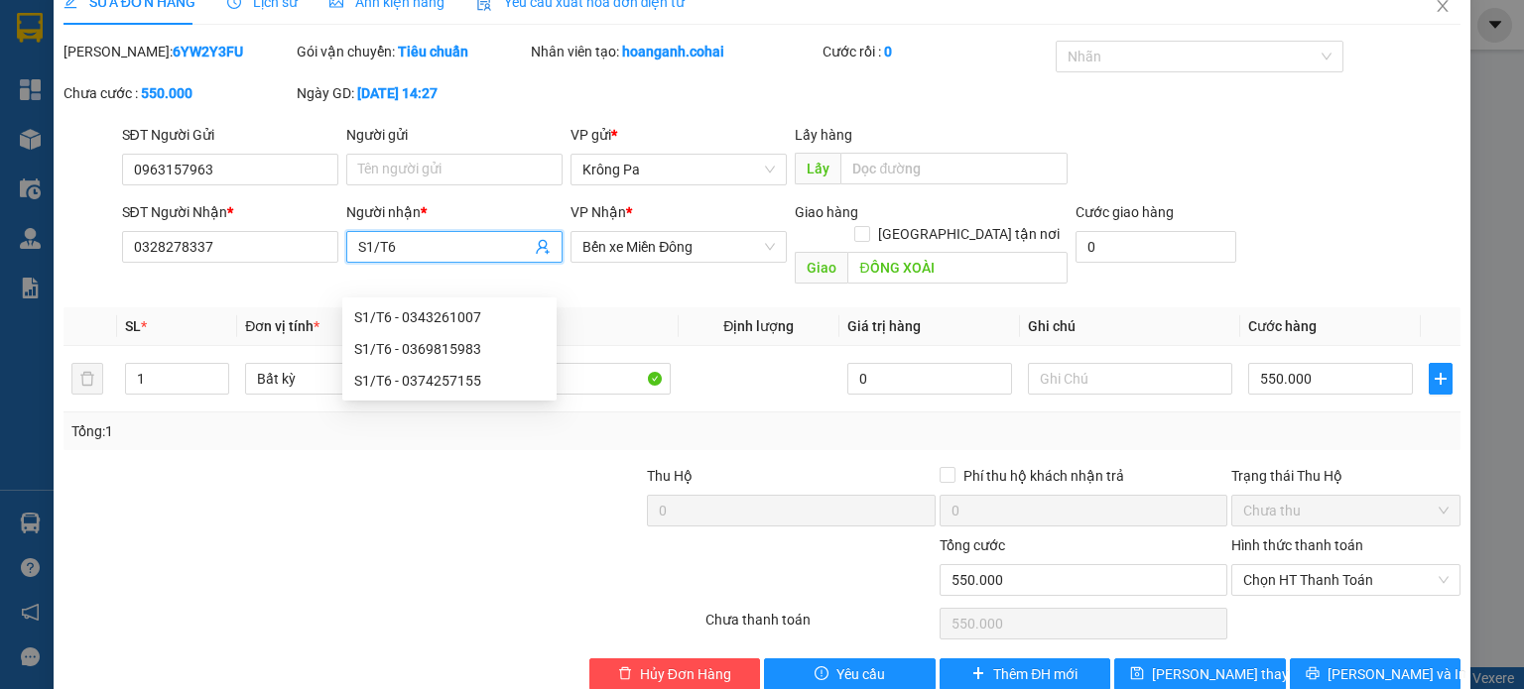
scroll to position [48, 0]
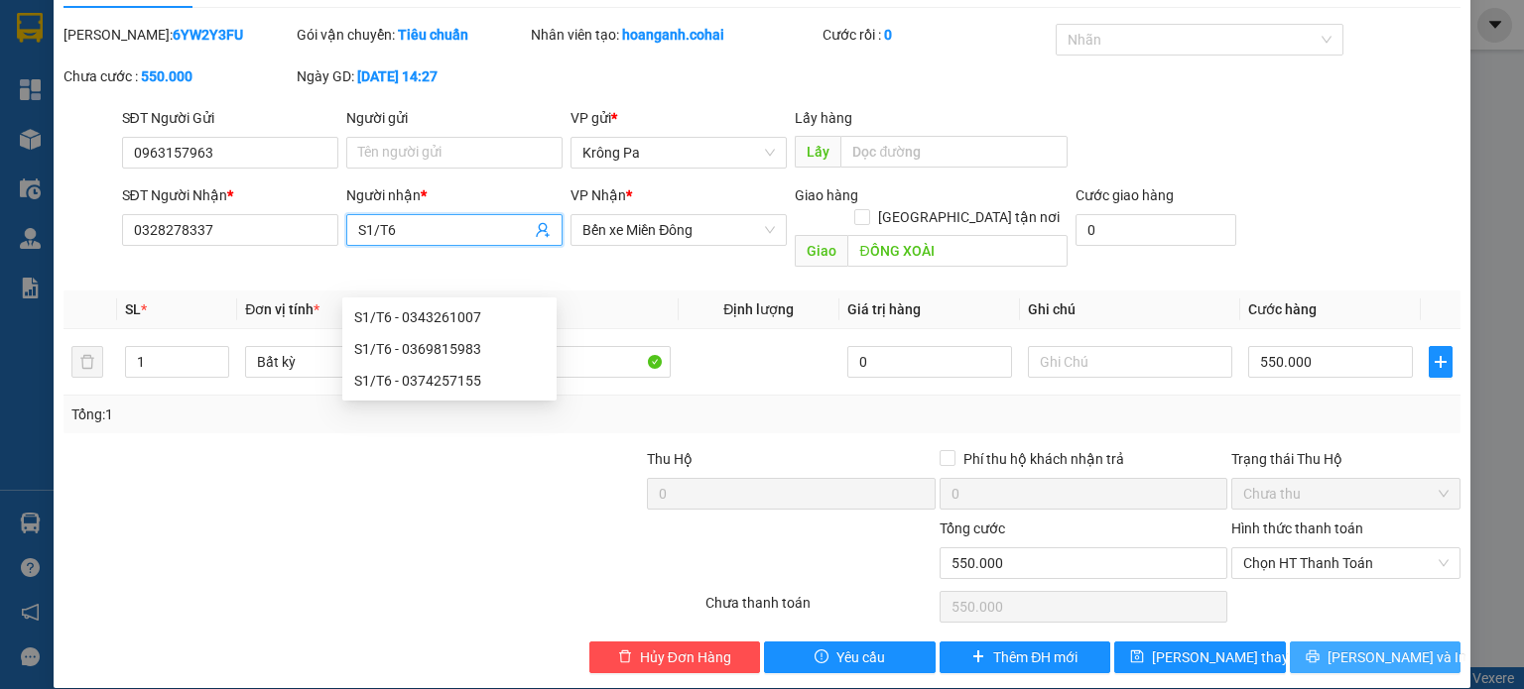
type input "S1/T6"
click at [1395, 647] on span "[PERSON_NAME] và In" at bounding box center [1396, 658] width 139 height 22
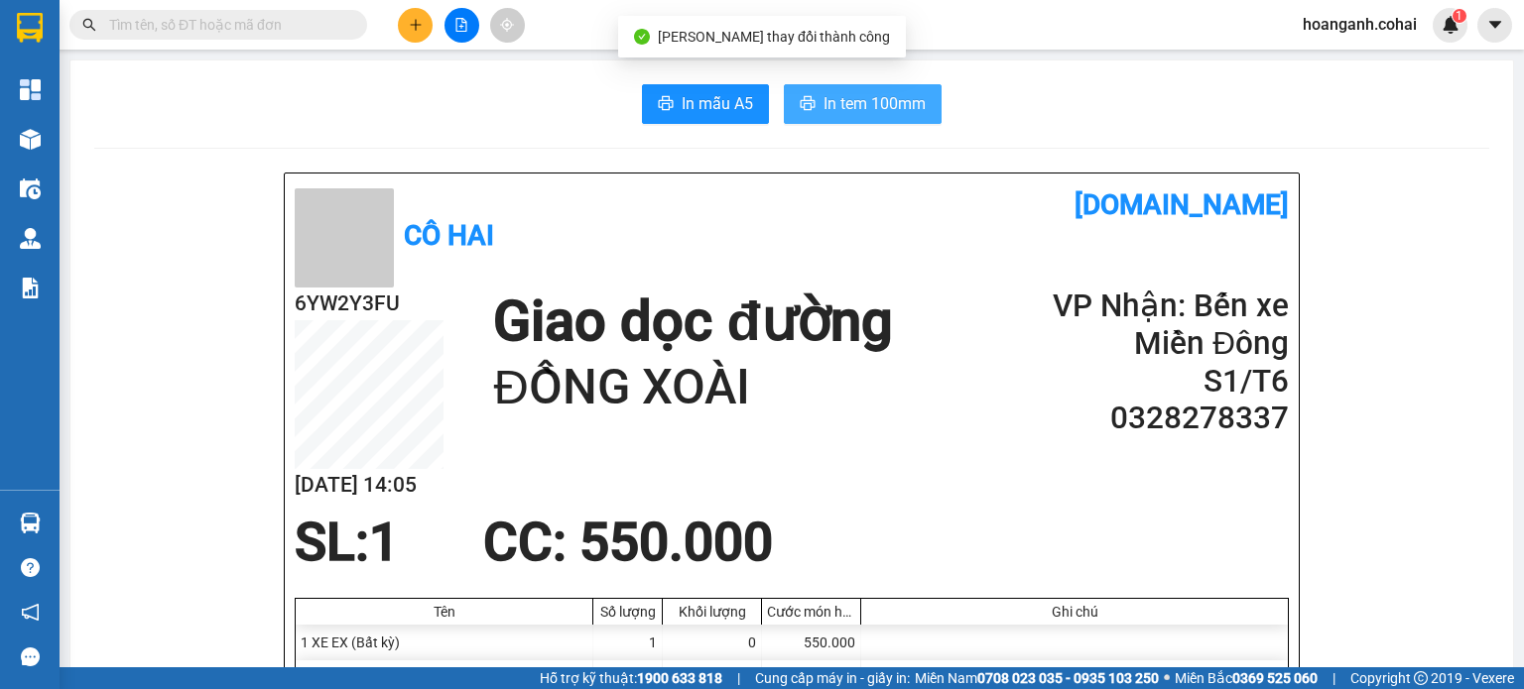
click at [832, 101] on span "In tem 100mm" at bounding box center [874, 103] width 102 height 25
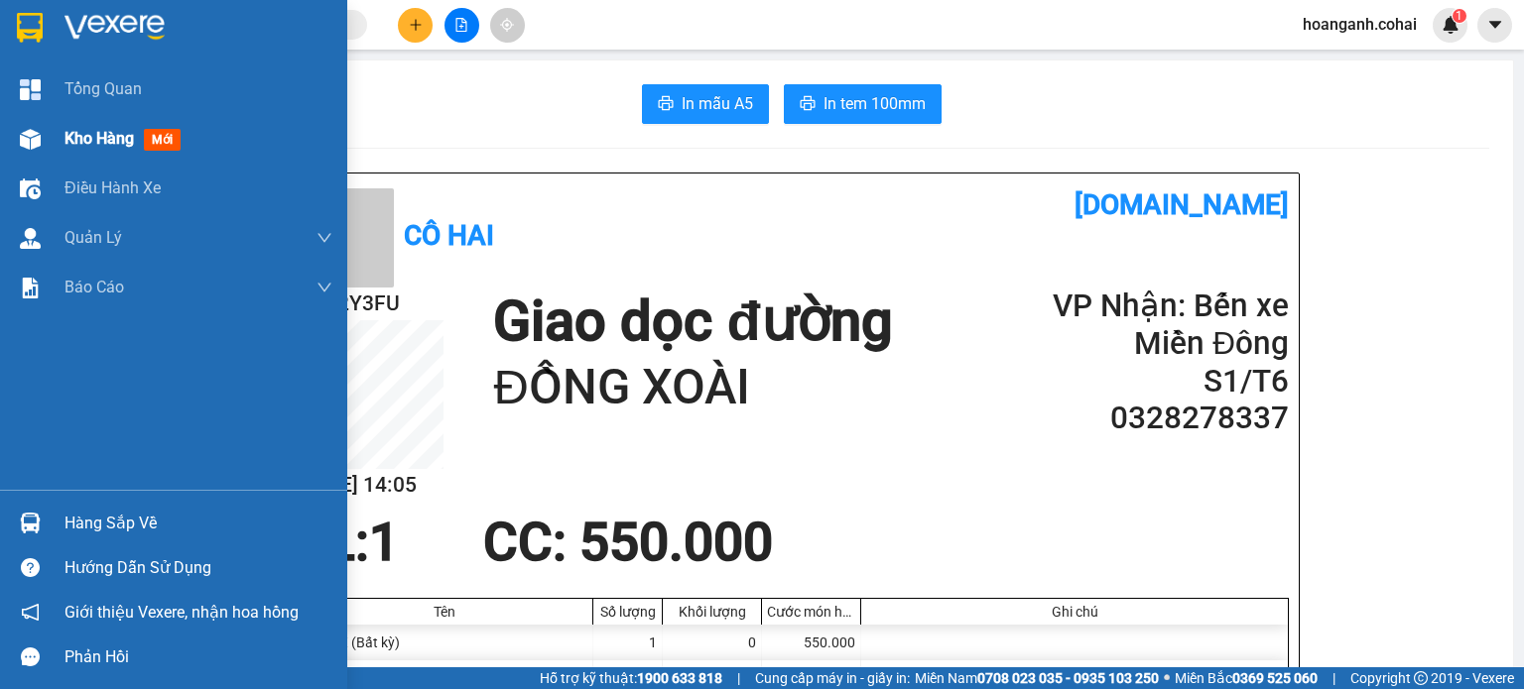
click at [91, 146] on span "Kho hàng" at bounding box center [98, 138] width 69 height 19
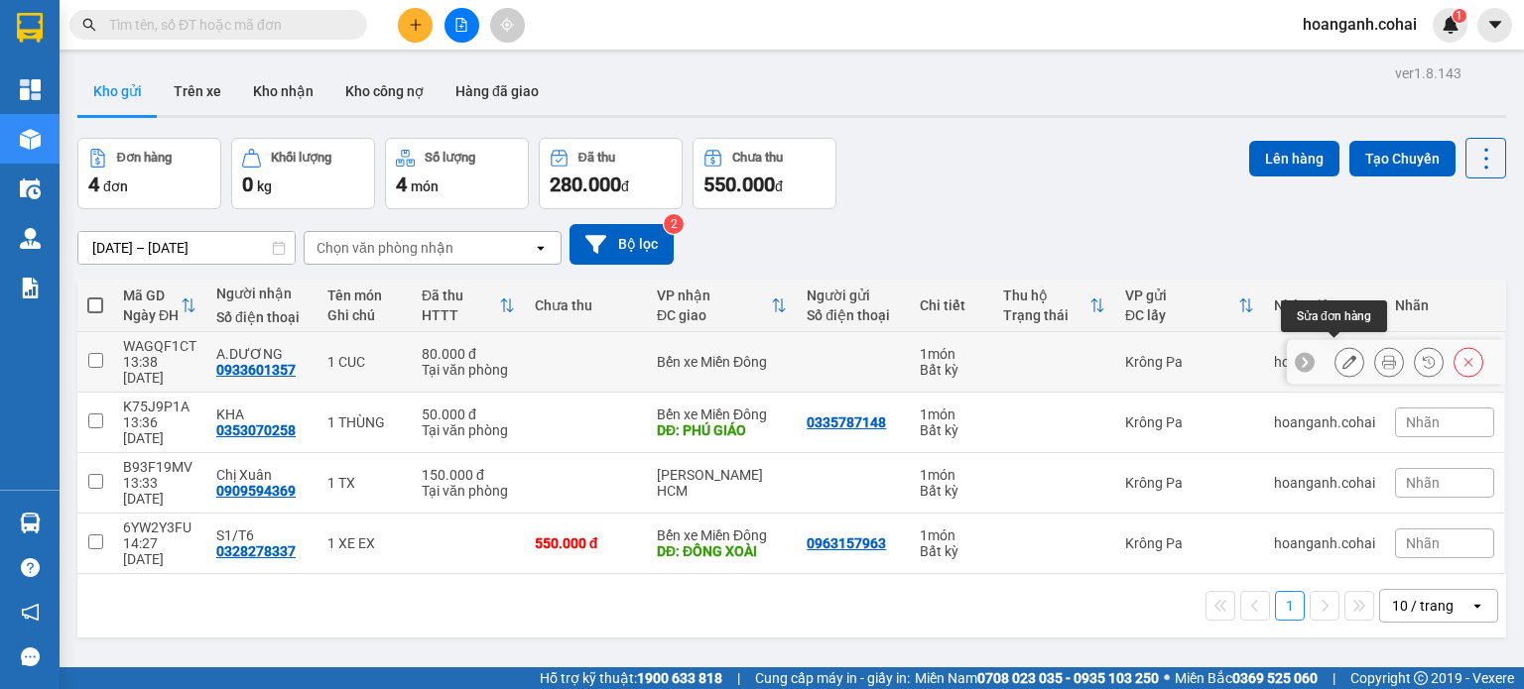
click at [1342, 355] on icon at bounding box center [1349, 362] width 14 height 14
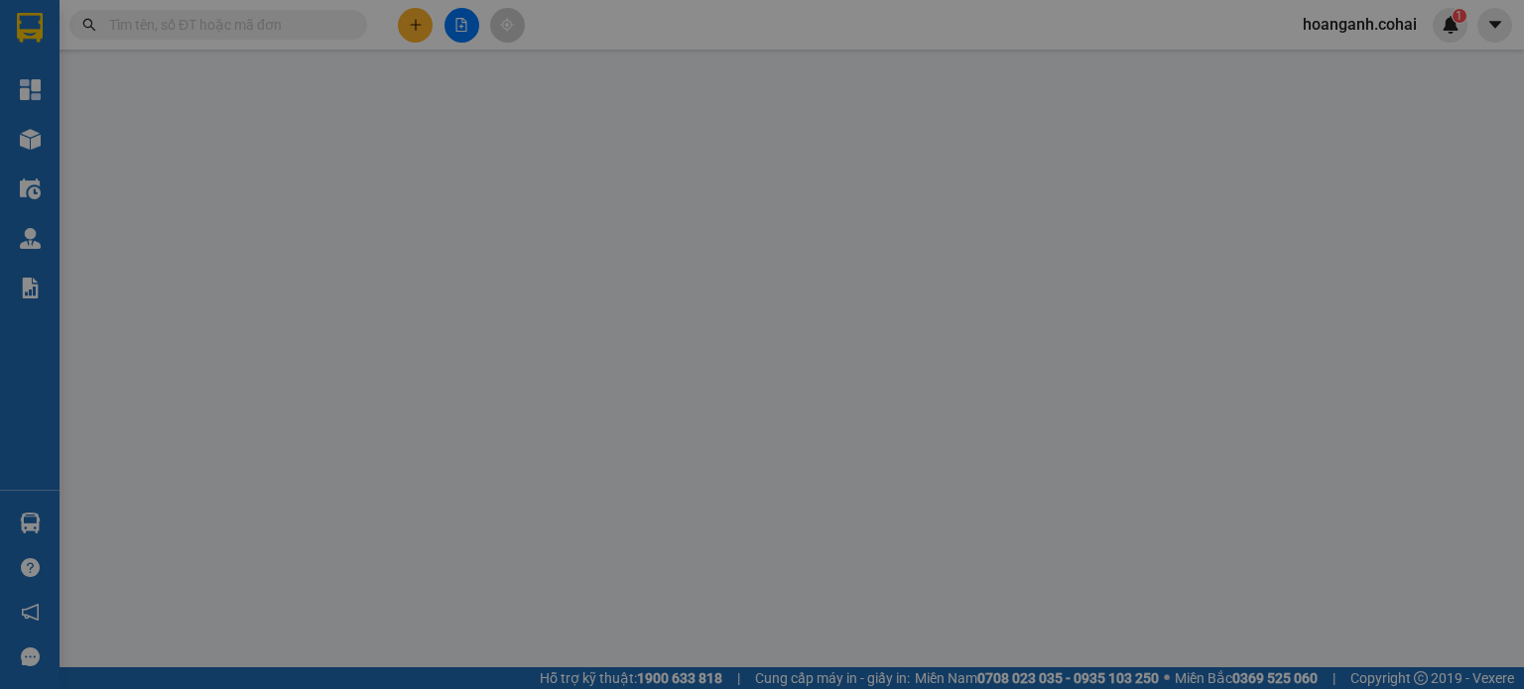
type input "0933601357"
type input "A.DƯƠNG"
type input "80.000"
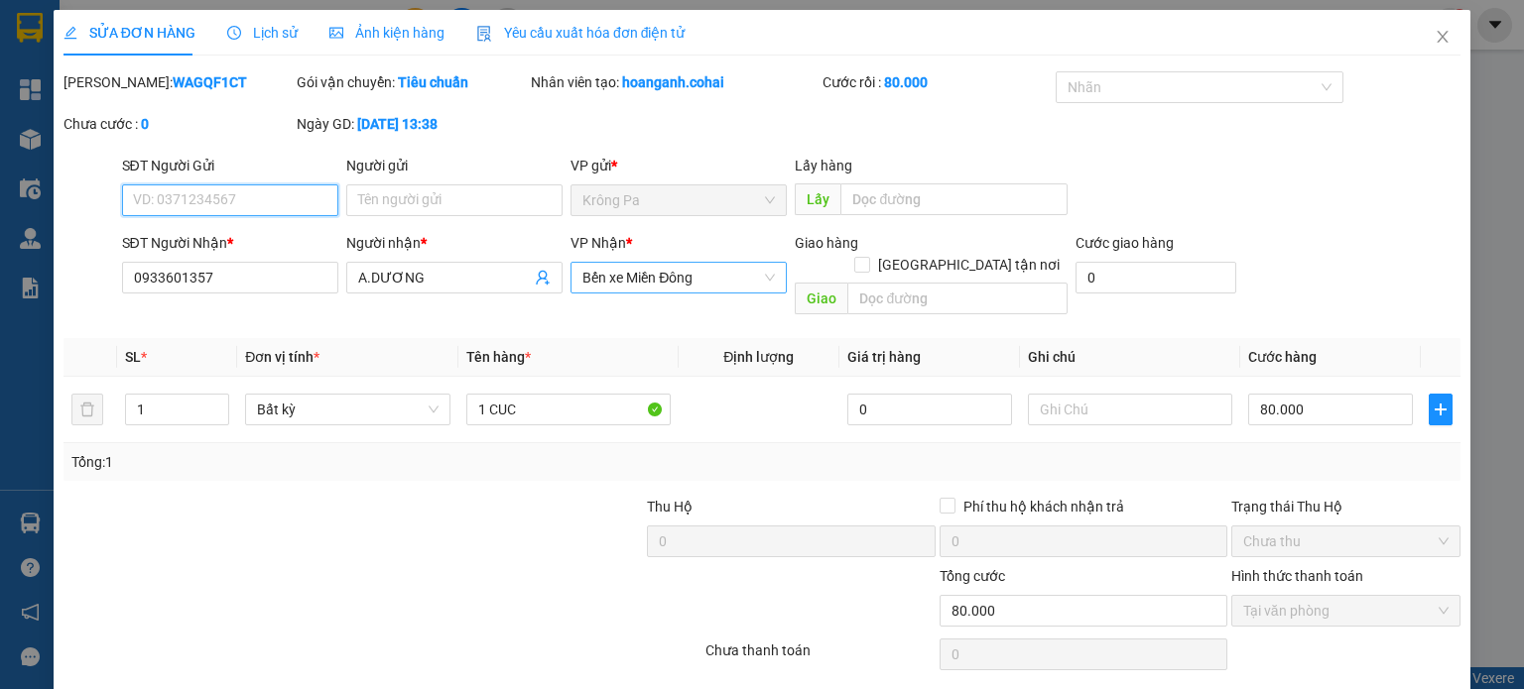
click at [714, 270] on span "Bến xe Miền Đông" at bounding box center [678, 278] width 192 height 30
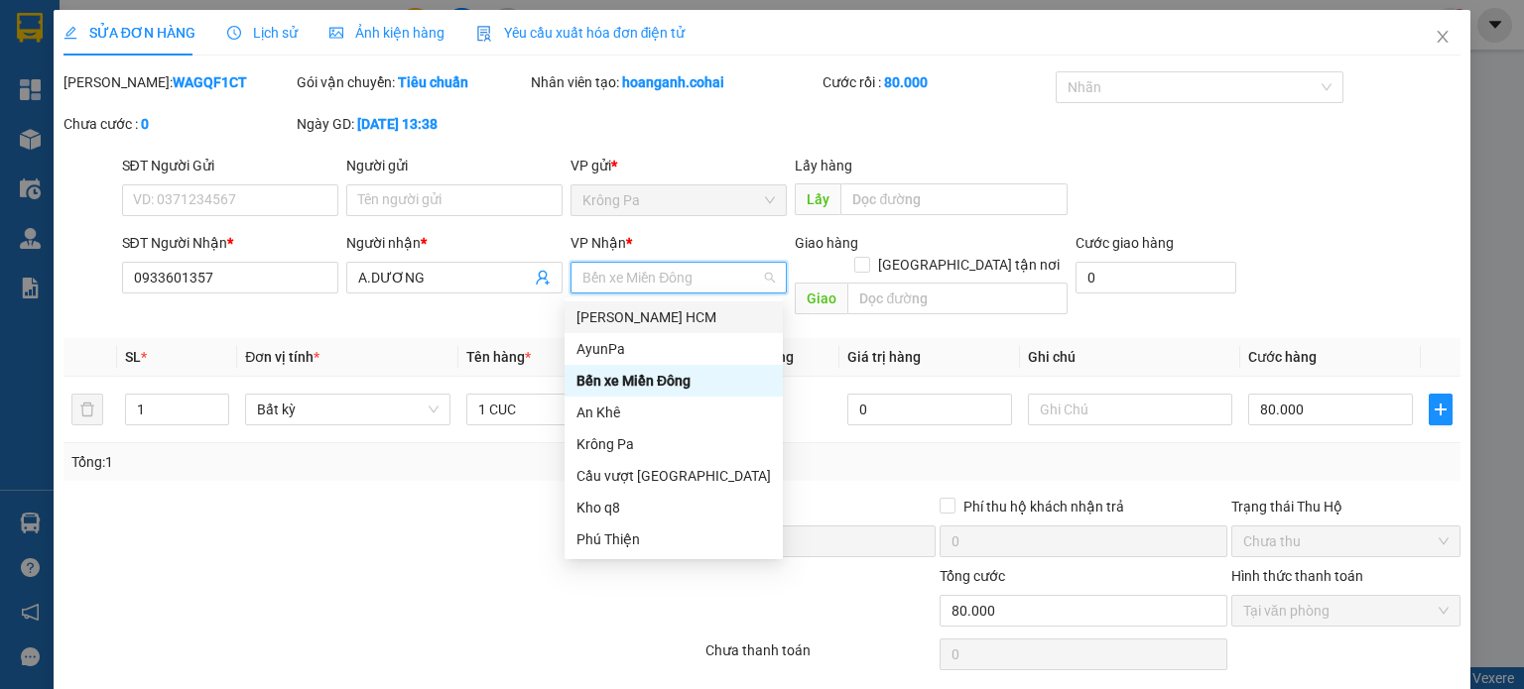
click at [687, 316] on div "[PERSON_NAME] HCM" at bounding box center [673, 318] width 194 height 22
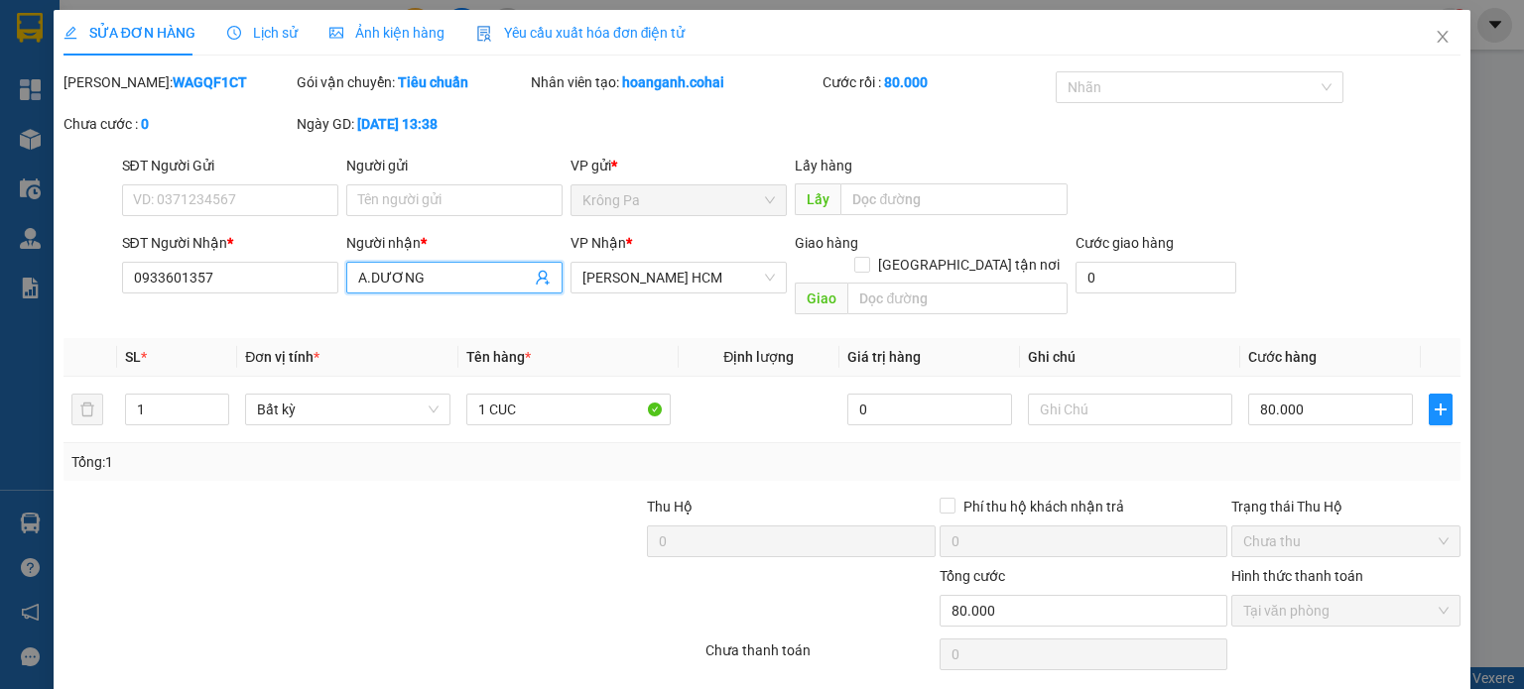
click at [439, 287] on input "A.DƯƠNG" at bounding box center [444, 278] width 173 height 22
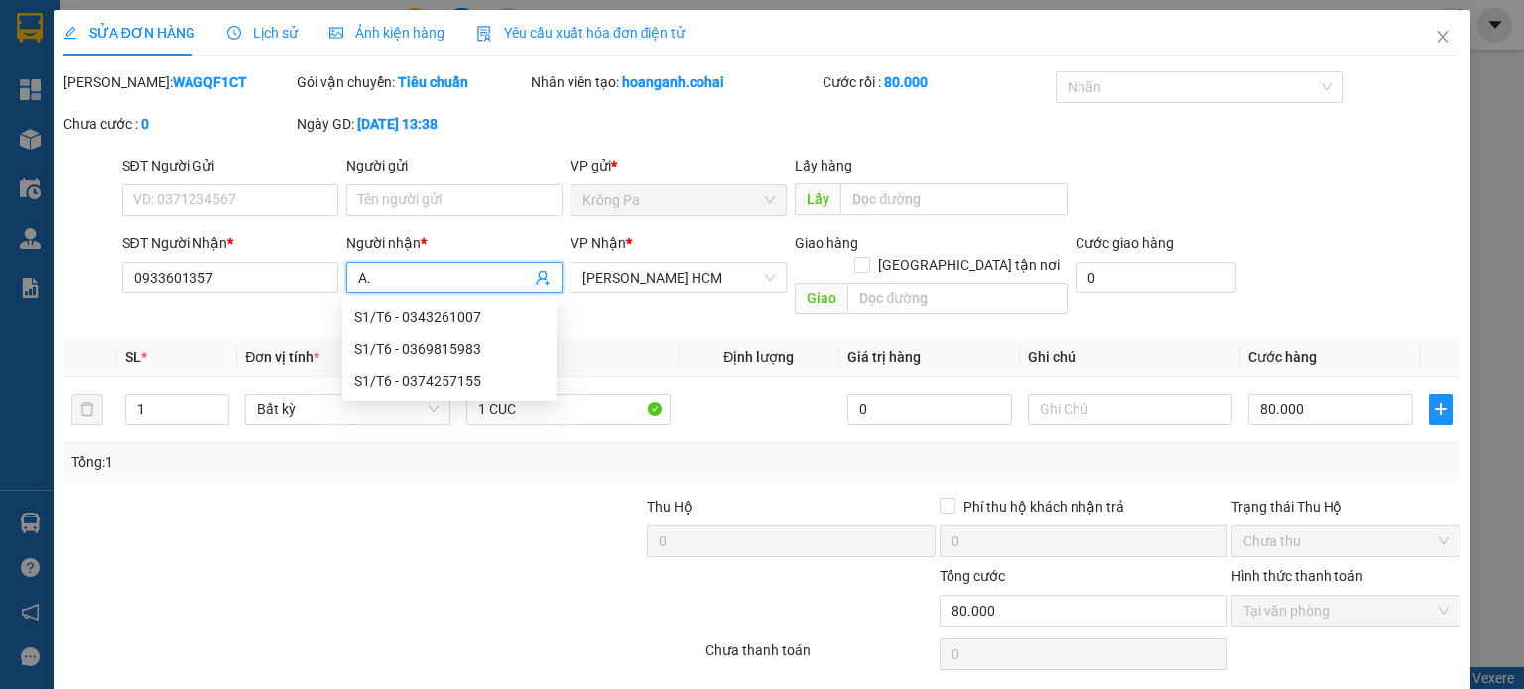
type input "A"
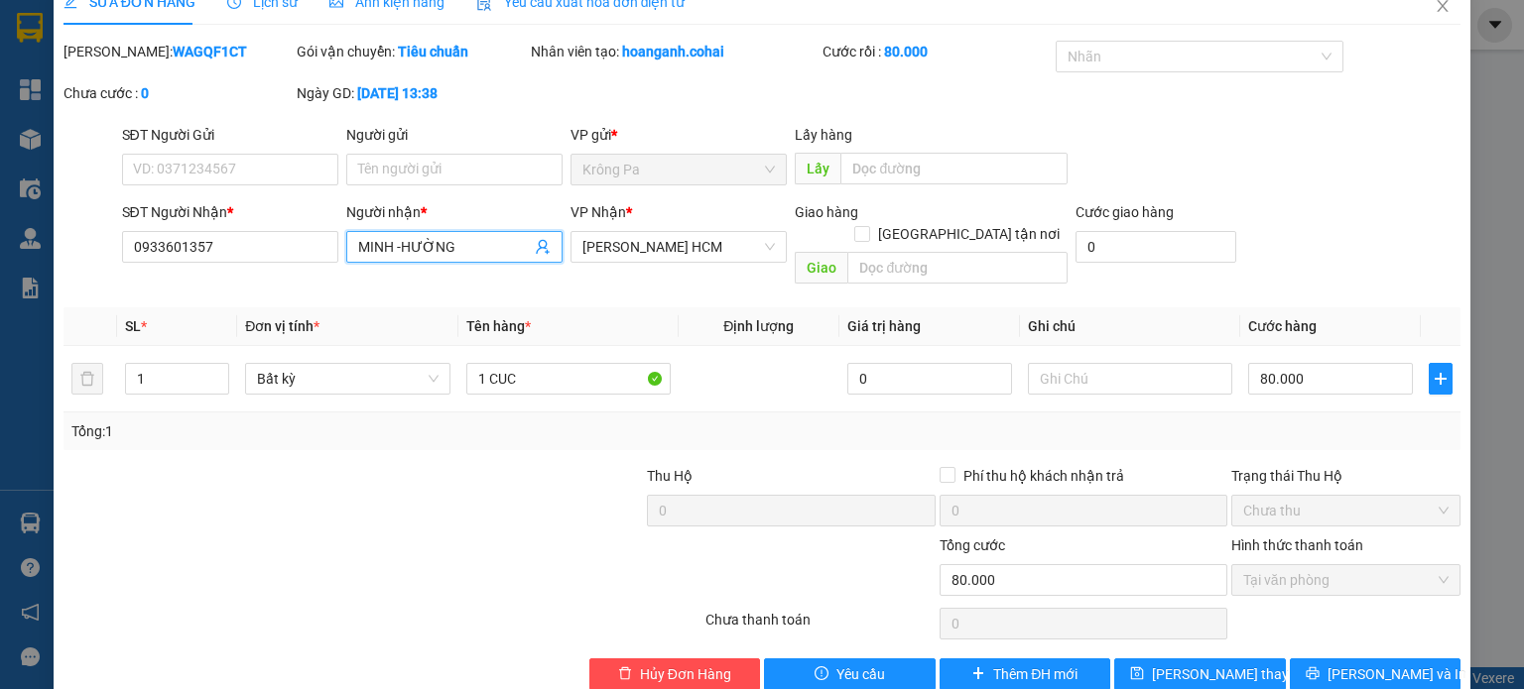
scroll to position [48, 0]
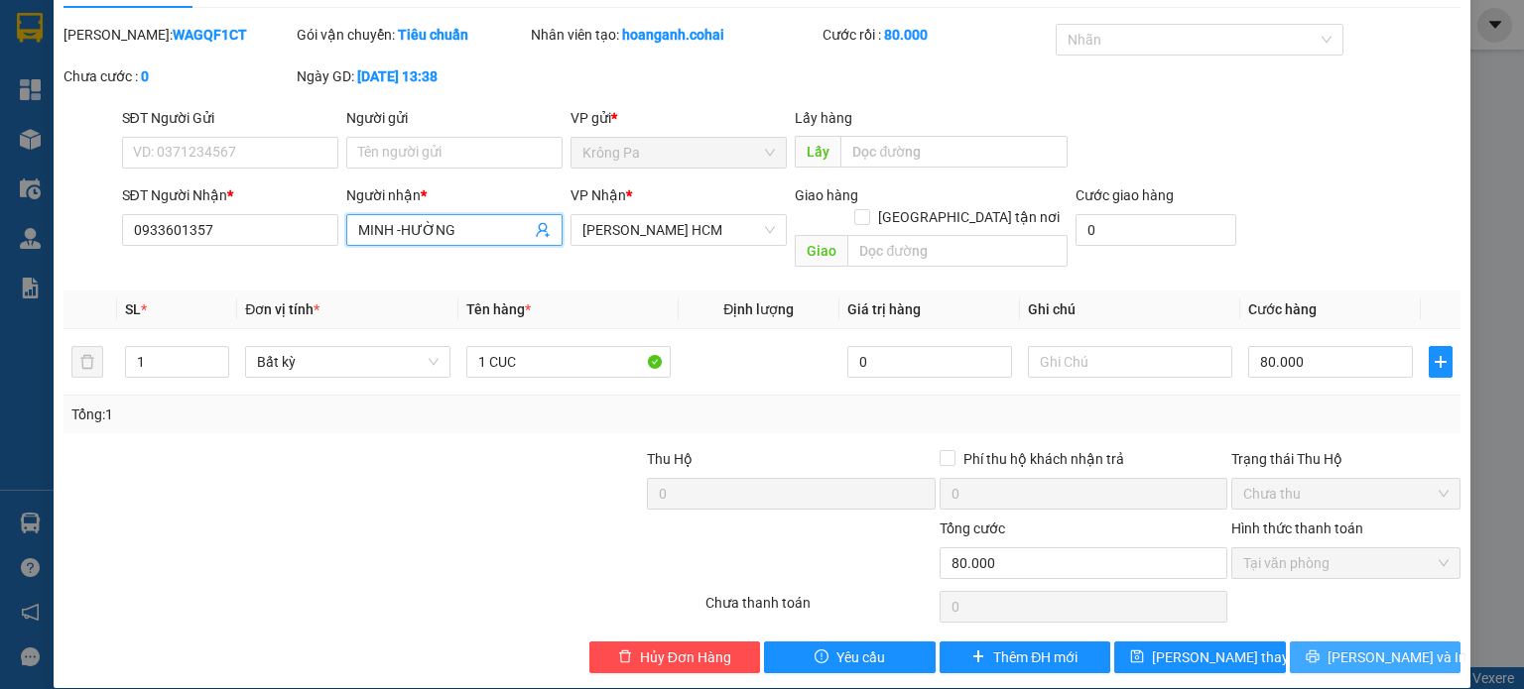
type input "MINH -HƯỜNG"
click at [1383, 647] on span "[PERSON_NAME] và In" at bounding box center [1396, 658] width 139 height 22
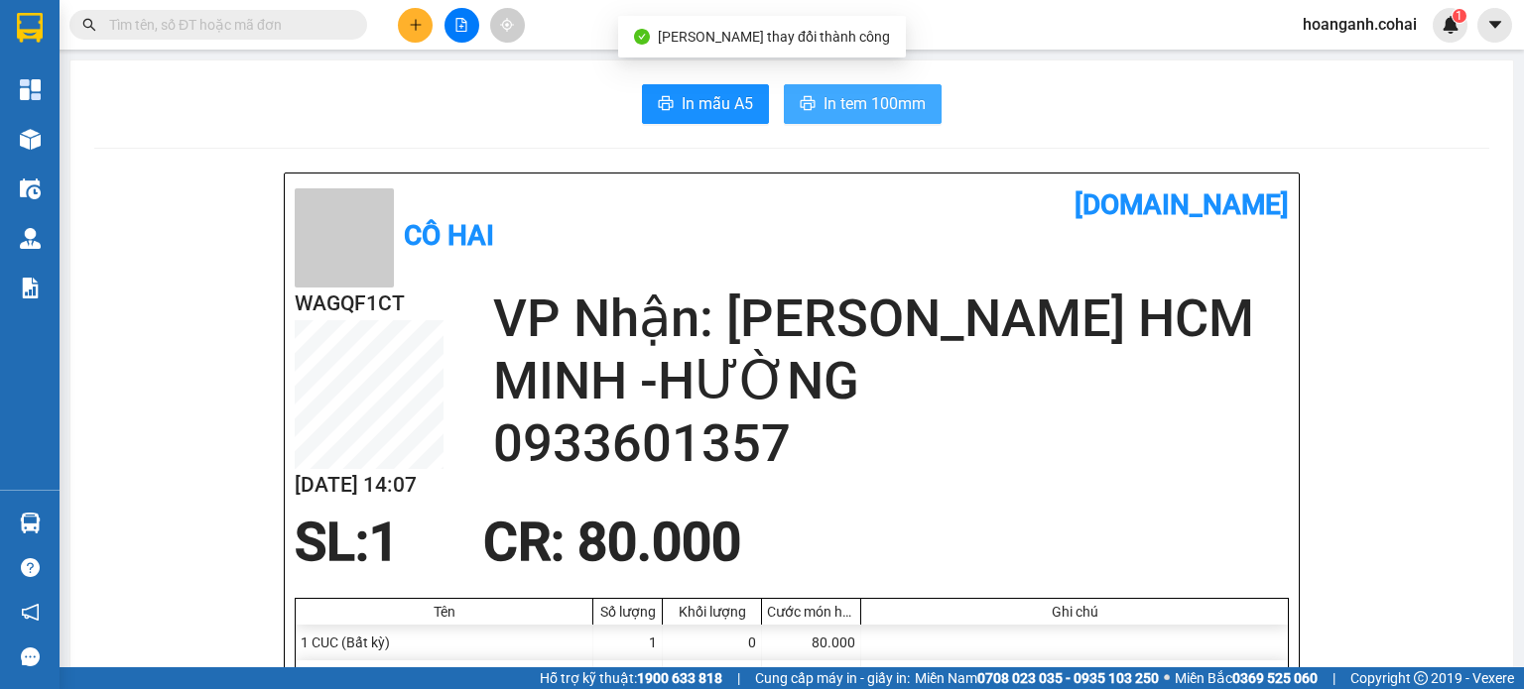
click at [838, 102] on span "In tem 100mm" at bounding box center [874, 103] width 102 height 25
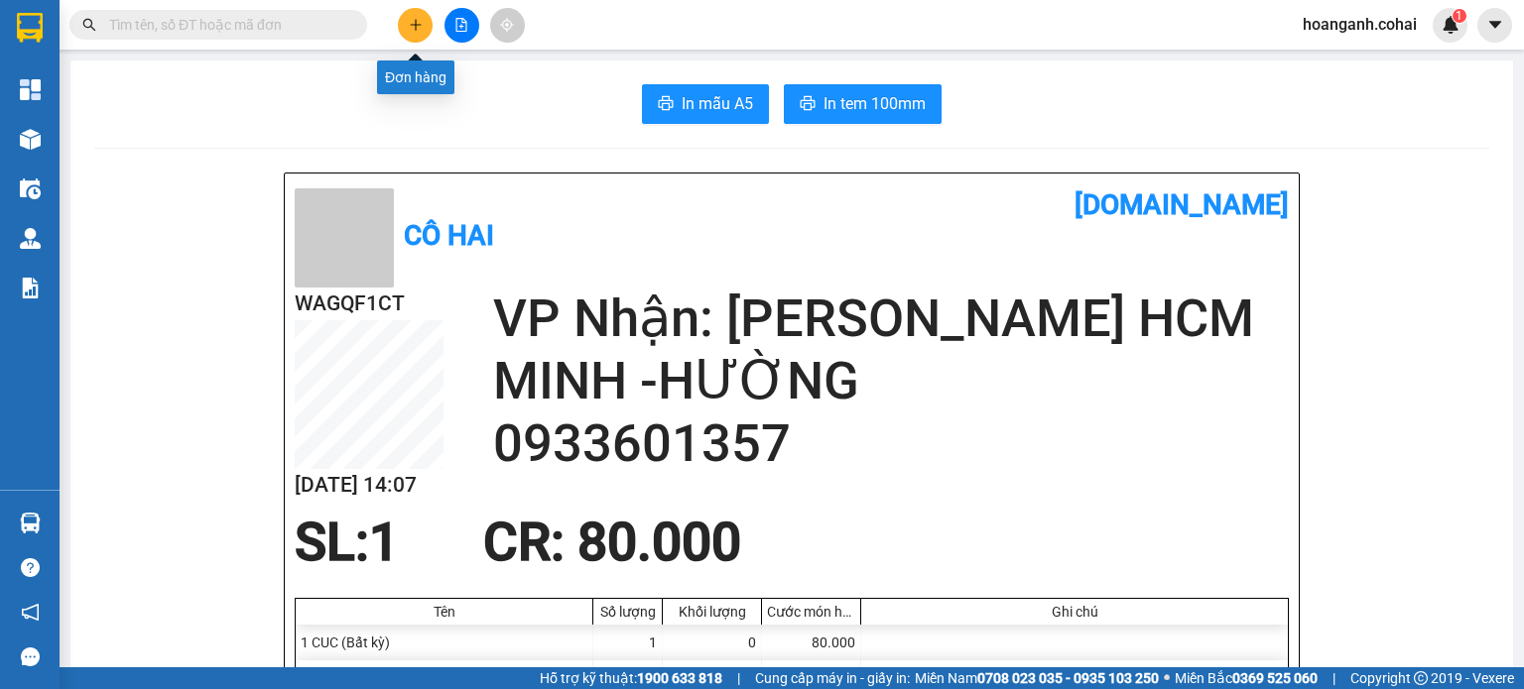
click at [424, 26] on button at bounding box center [415, 25] width 35 height 35
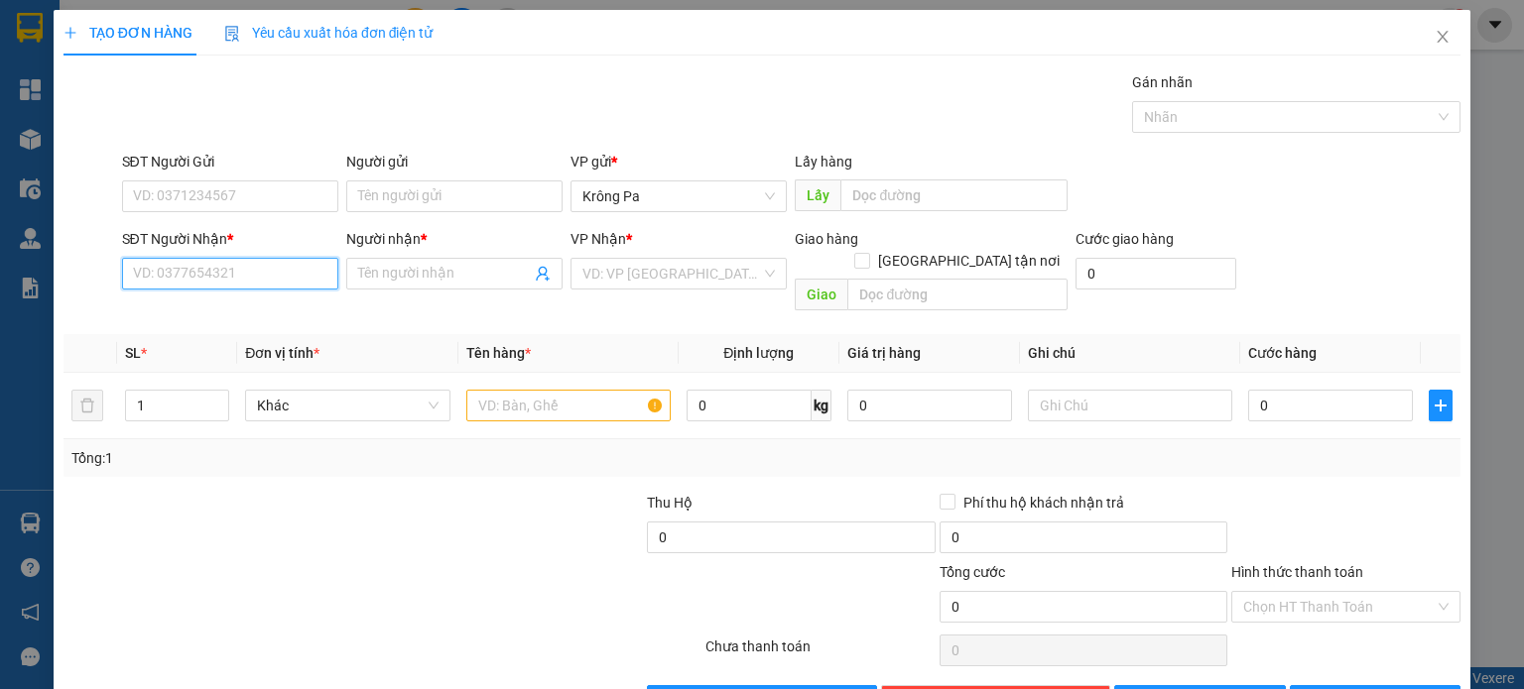
click at [192, 273] on input "SĐT Người Nhận *" at bounding box center [230, 274] width 216 height 32
type input "0328265814"
click at [375, 258] on span at bounding box center [454, 274] width 216 height 32
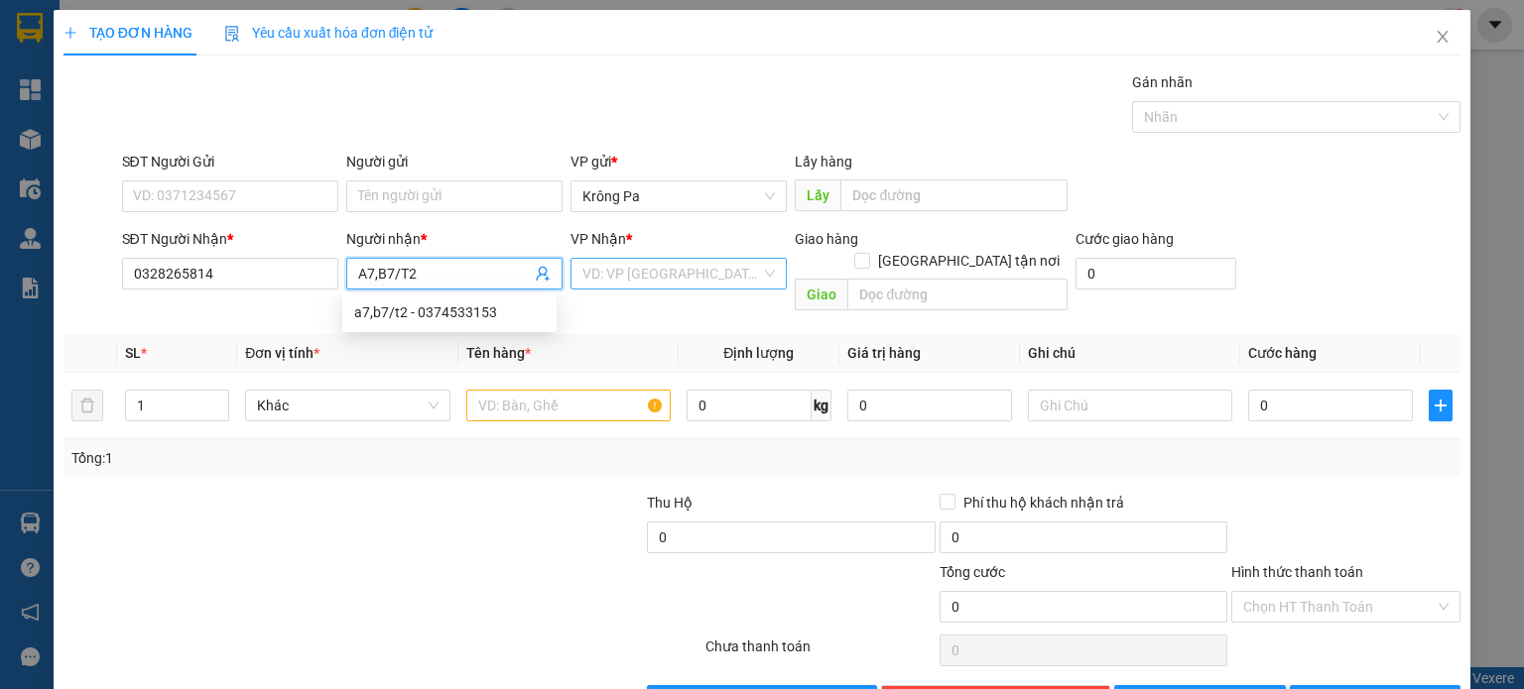
type input "A7,B7/T2"
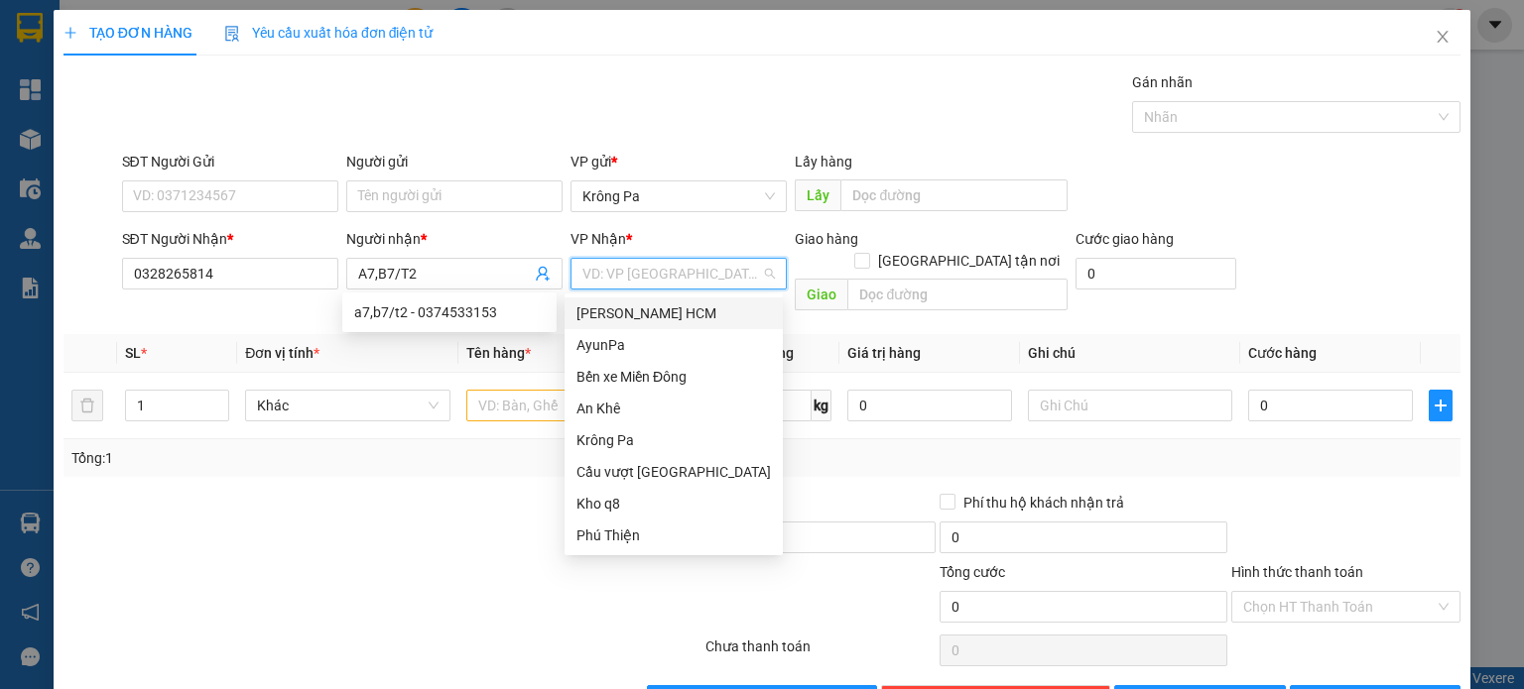
click at [656, 268] on input "search" at bounding box center [671, 274] width 179 height 30
click at [643, 380] on div "Bến xe Miền Đông" at bounding box center [673, 377] width 194 height 22
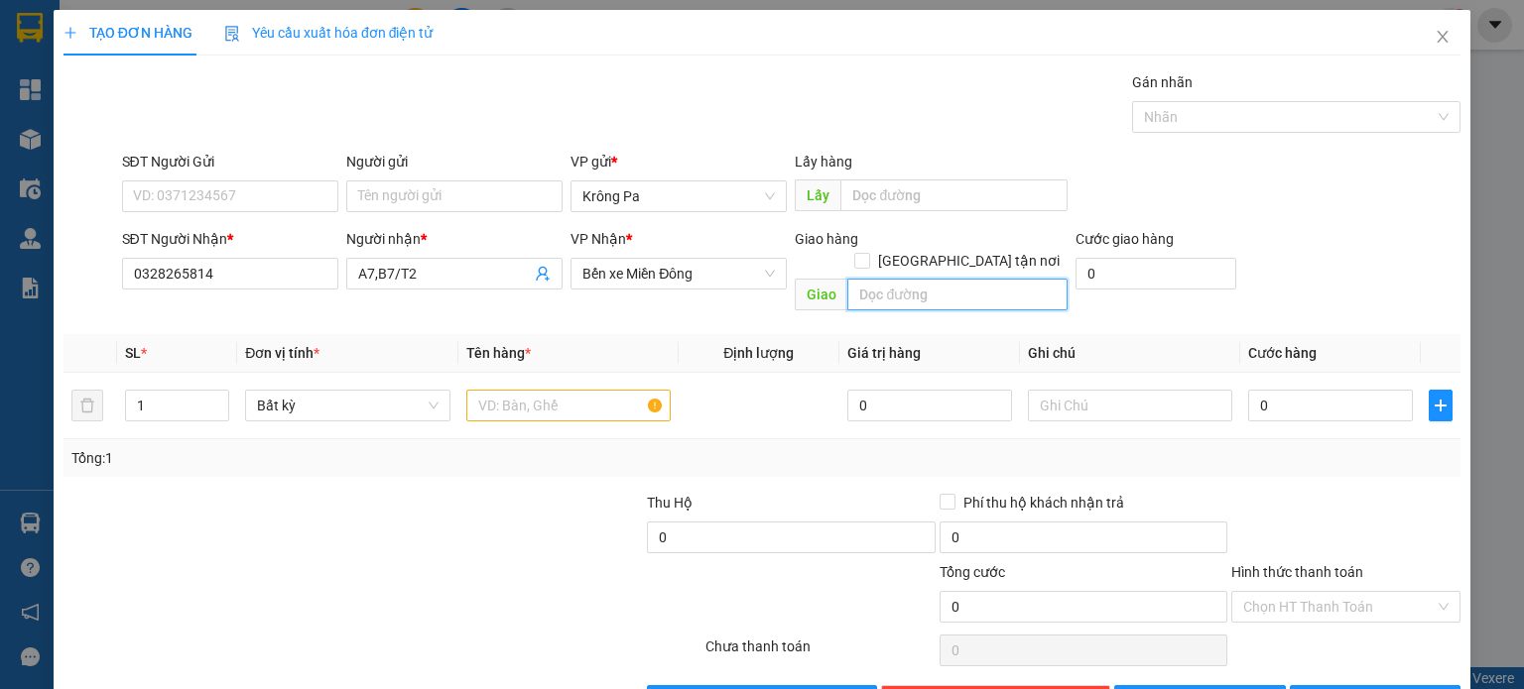
drag, startPoint x: 936, startPoint y: 271, endPoint x: 952, endPoint y: 253, distance: 23.9
click at [936, 279] on input "text" at bounding box center [957, 295] width 220 height 32
type input "BX BIÊN HÒA"
click at [612, 390] on input "text" at bounding box center [568, 406] width 204 height 32
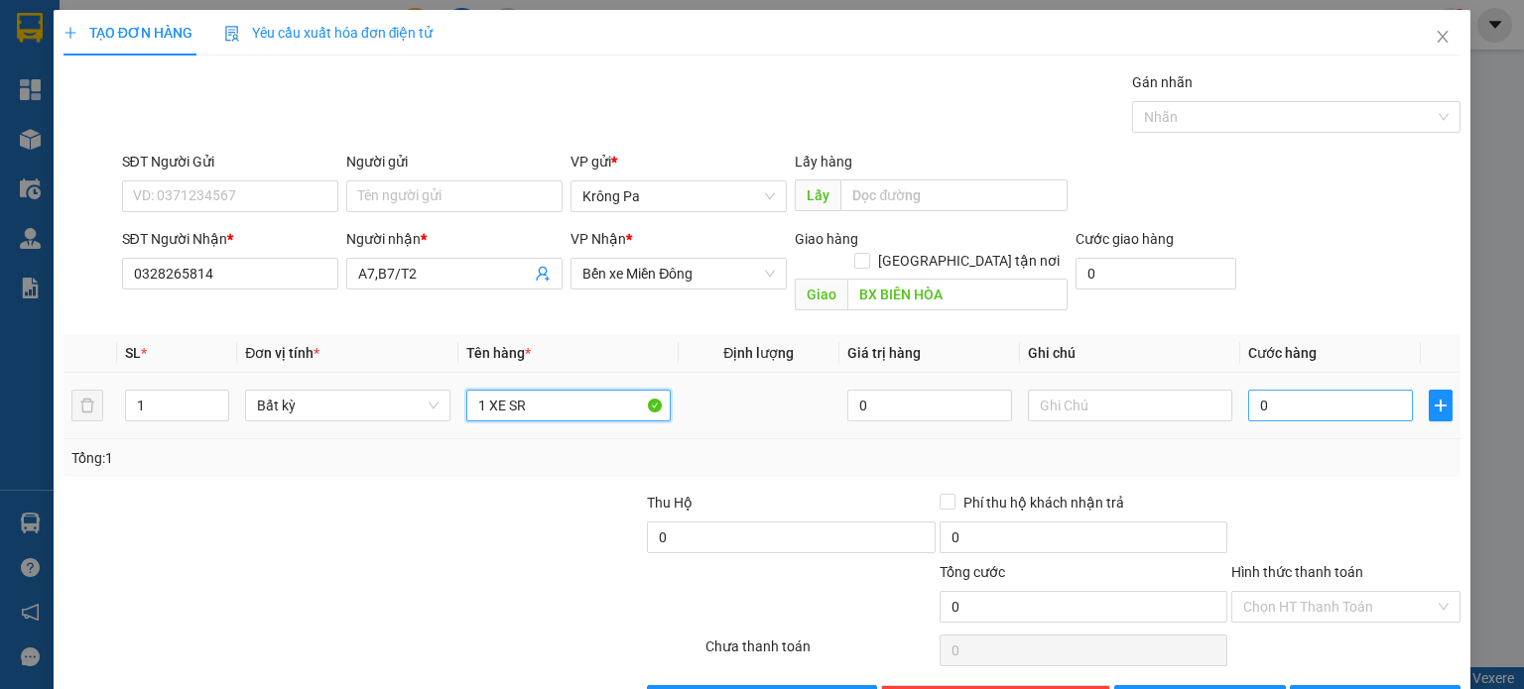
type input "1 XE SR"
click at [1289, 390] on input "0" at bounding box center [1330, 406] width 165 height 32
type input "4"
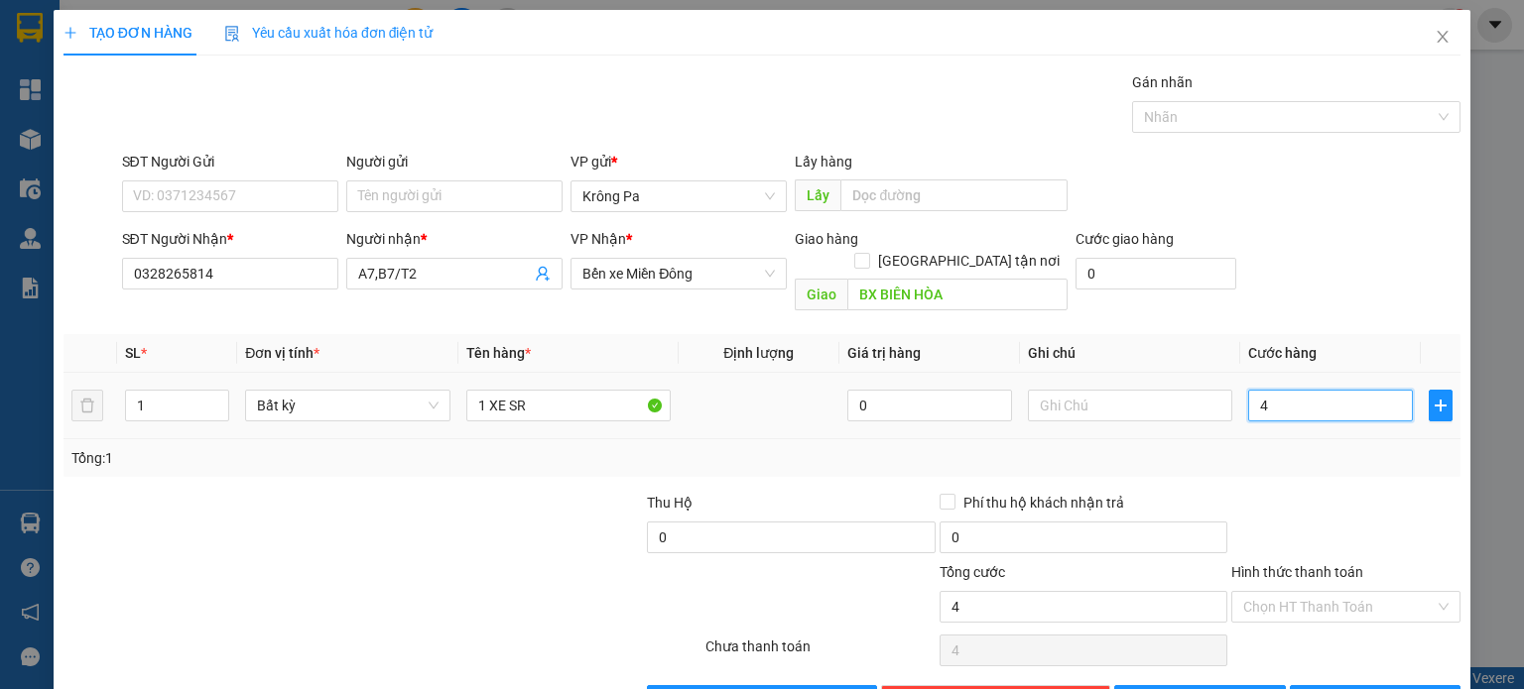
type input "40"
type input "400"
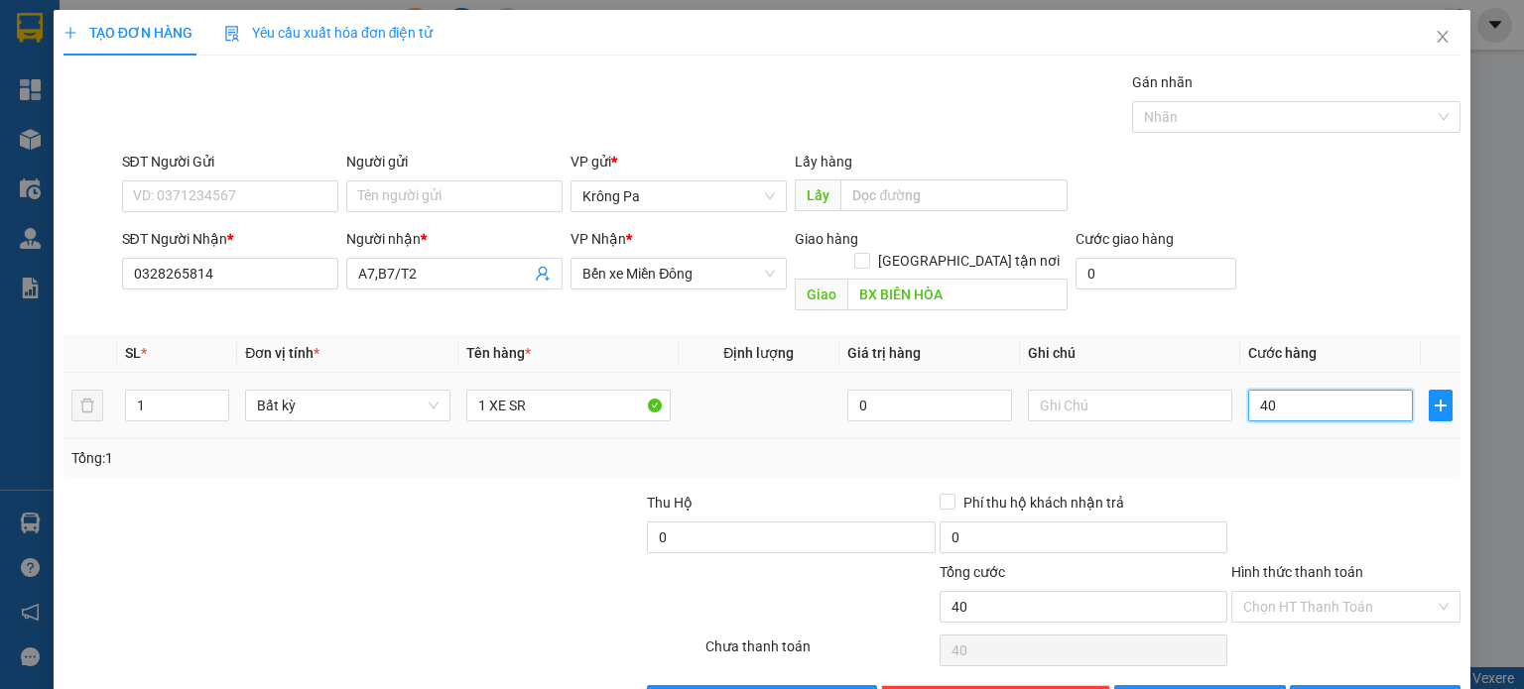
type input "400"
type input "400.000"
click at [1341, 592] on input "Hình thức thanh toán" at bounding box center [1338, 607] width 191 height 30
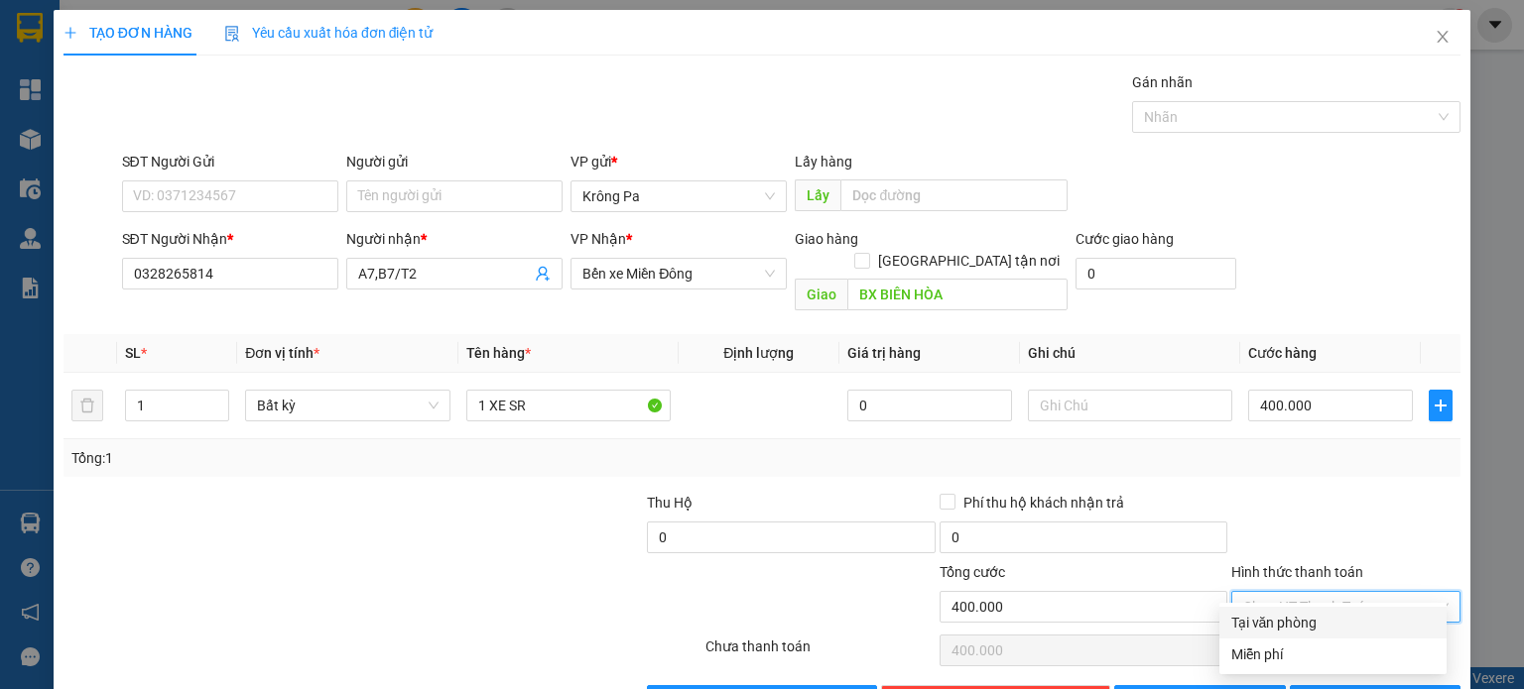
click at [1294, 621] on div "Tại văn phòng" at bounding box center [1332, 623] width 203 height 22
type input "0"
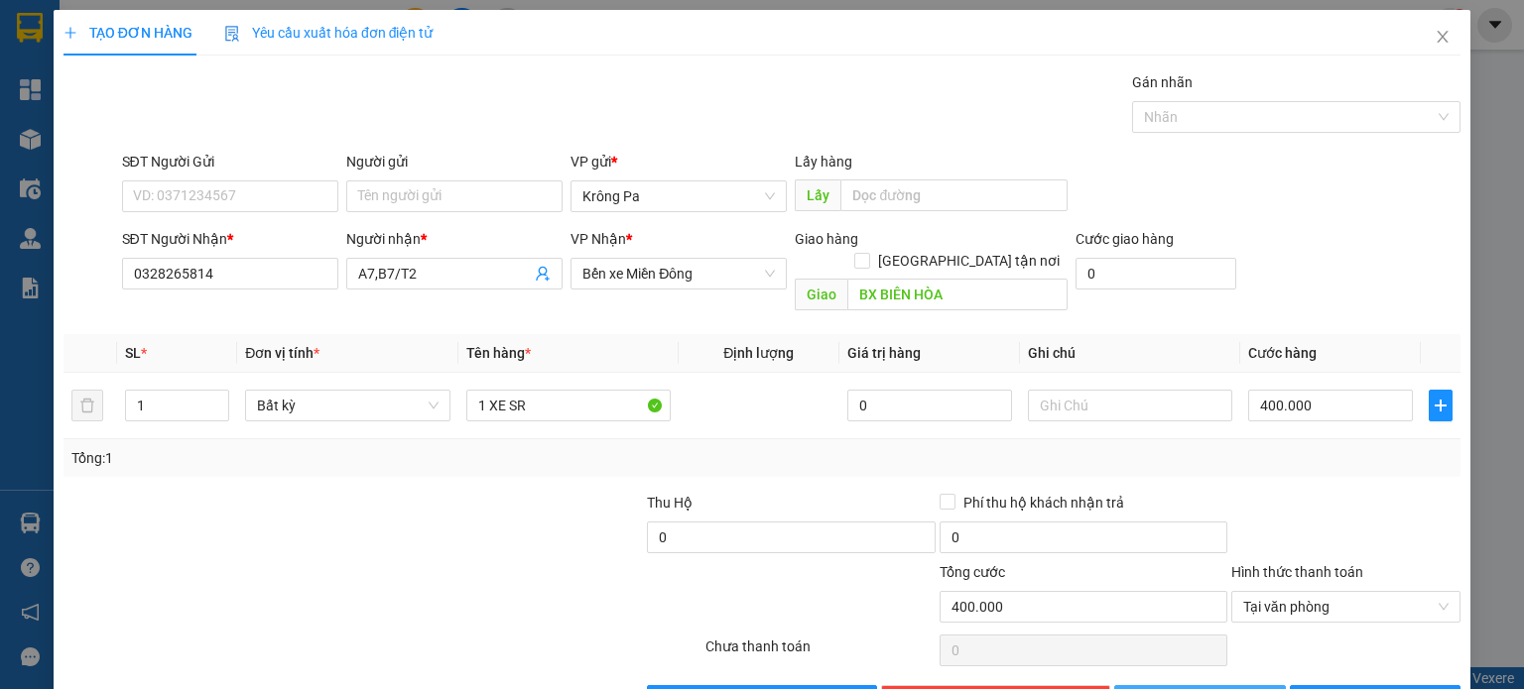
click at [1153, 685] on button "[PERSON_NAME]" at bounding box center [1200, 701] width 172 height 32
type input "0"
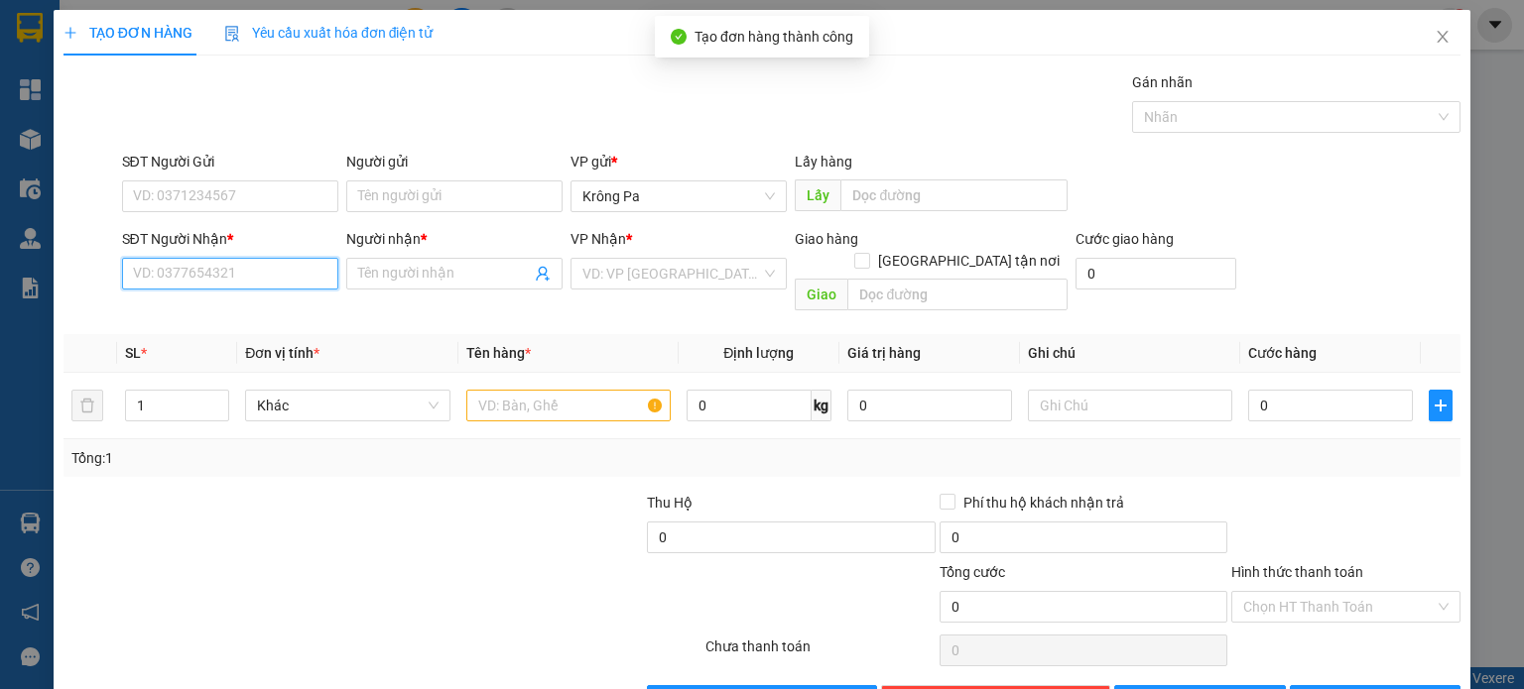
click at [270, 269] on input "SĐT Người Nhận *" at bounding box center [230, 274] width 216 height 32
type input "0359403152"
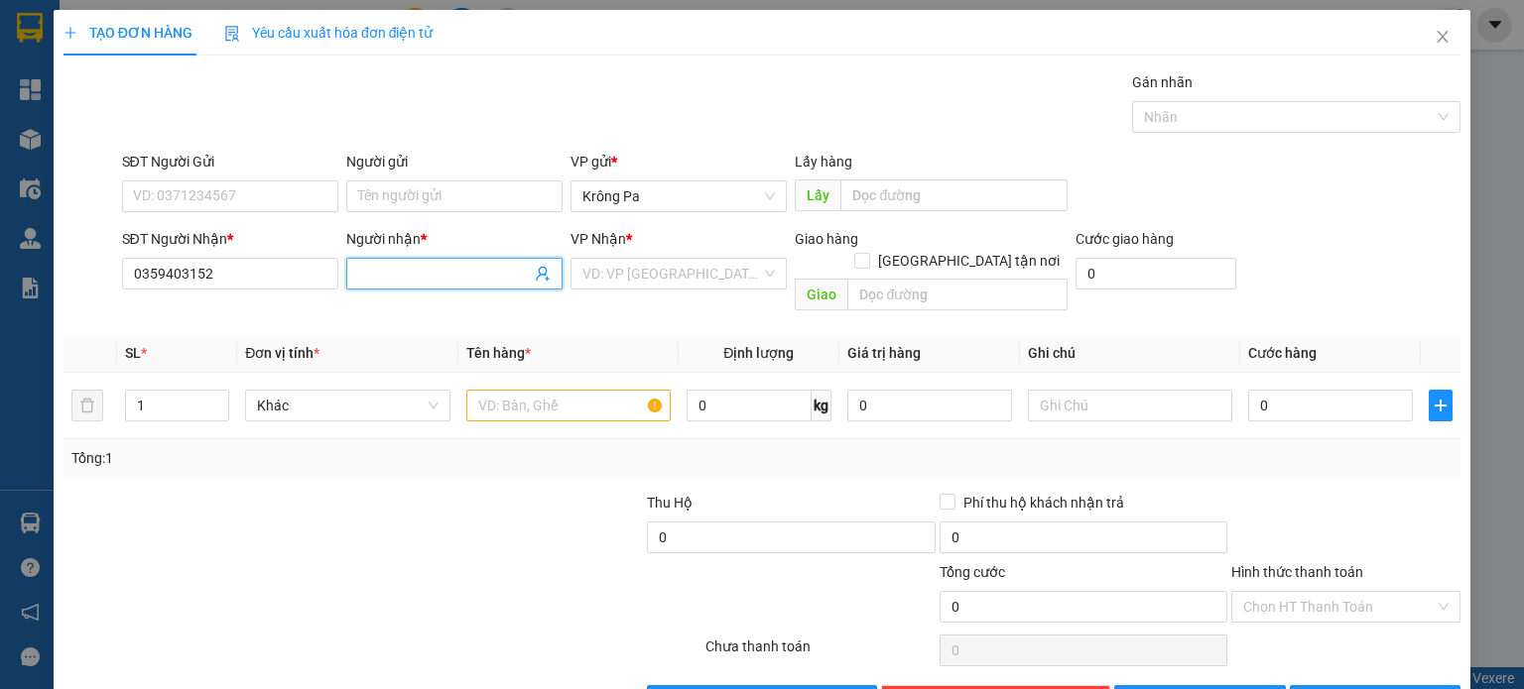
click at [376, 278] on input "Người nhận *" at bounding box center [444, 274] width 173 height 22
type input "C3.B3/T2"
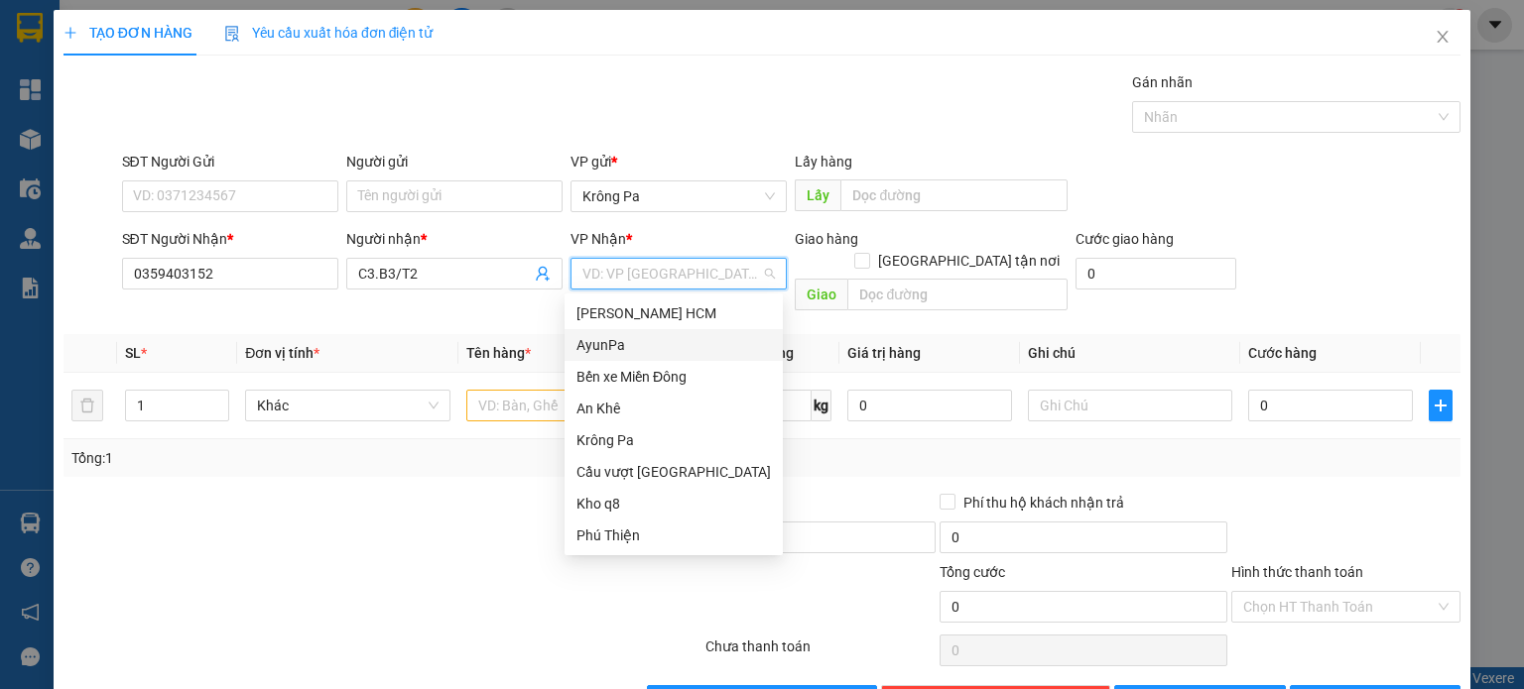
click at [686, 259] on input "search" at bounding box center [671, 274] width 179 height 30
click at [686, 376] on div "Bến xe Miền Đông" at bounding box center [673, 377] width 194 height 22
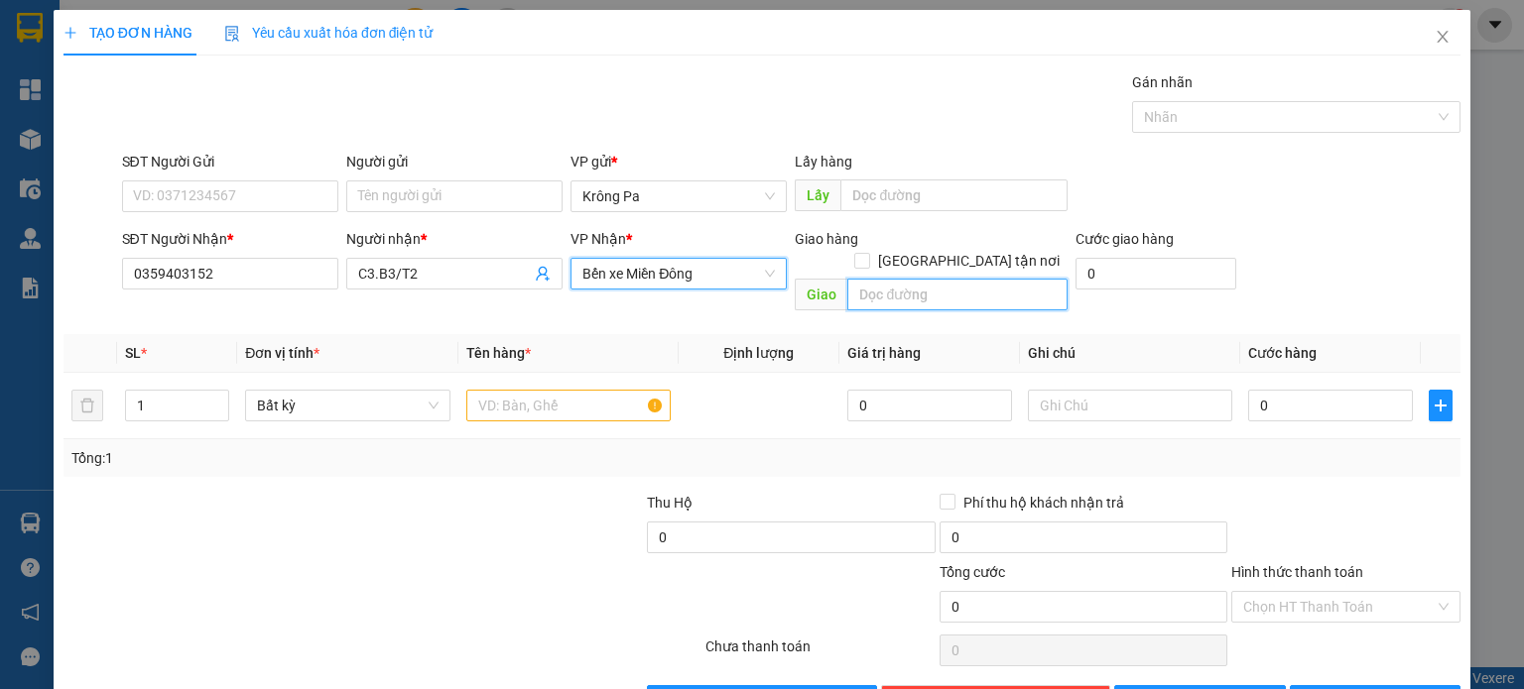
drag, startPoint x: 885, startPoint y: 265, endPoint x: 895, endPoint y: 253, distance: 15.5
click at [891, 279] on input "text" at bounding box center [957, 295] width 220 height 32
type input "D"
type input "ĐỒNG XOÀI"
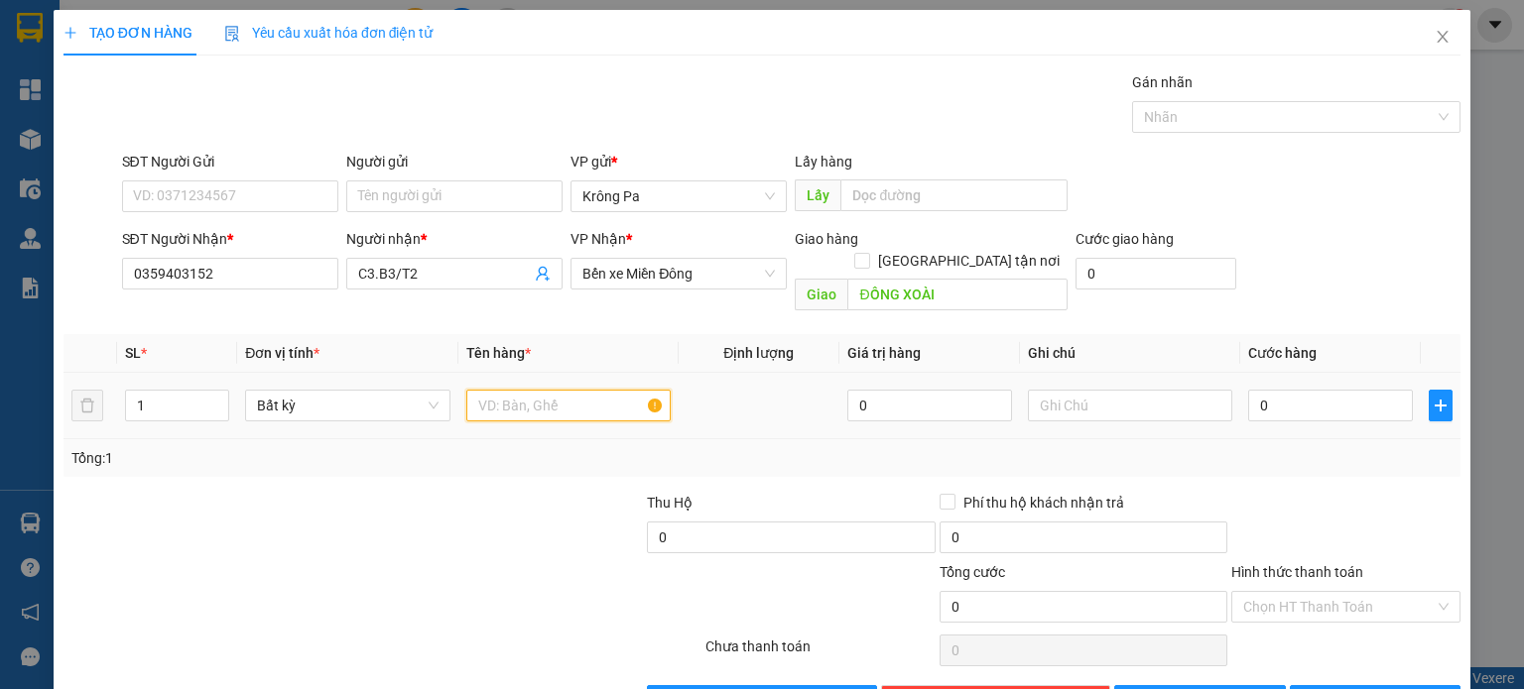
click at [565, 390] on input "text" at bounding box center [568, 406] width 204 height 32
type input "1 XE EX"
click at [1282, 399] on div "0" at bounding box center [1330, 406] width 165 height 40
click at [1294, 390] on input "0" at bounding box center [1330, 406] width 165 height 32
type input "4"
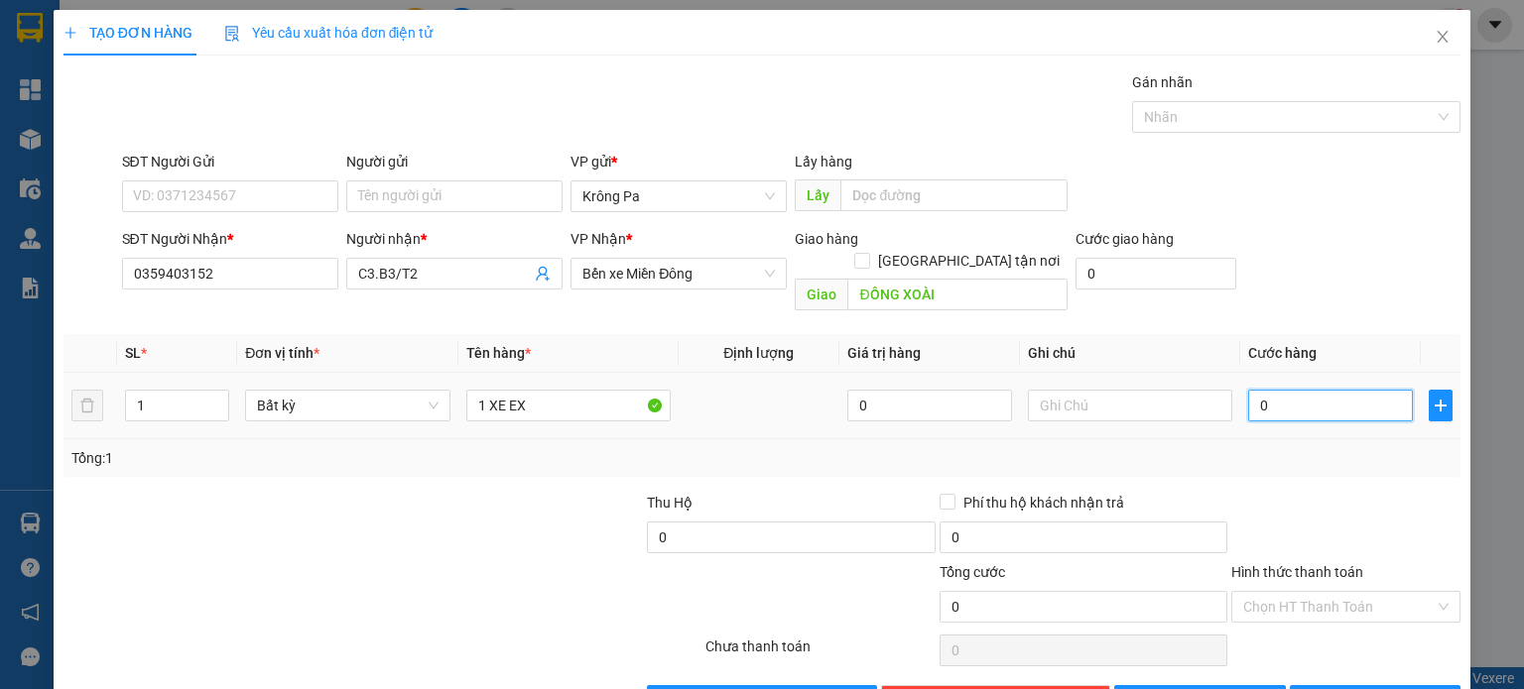
type input "4"
type input "40"
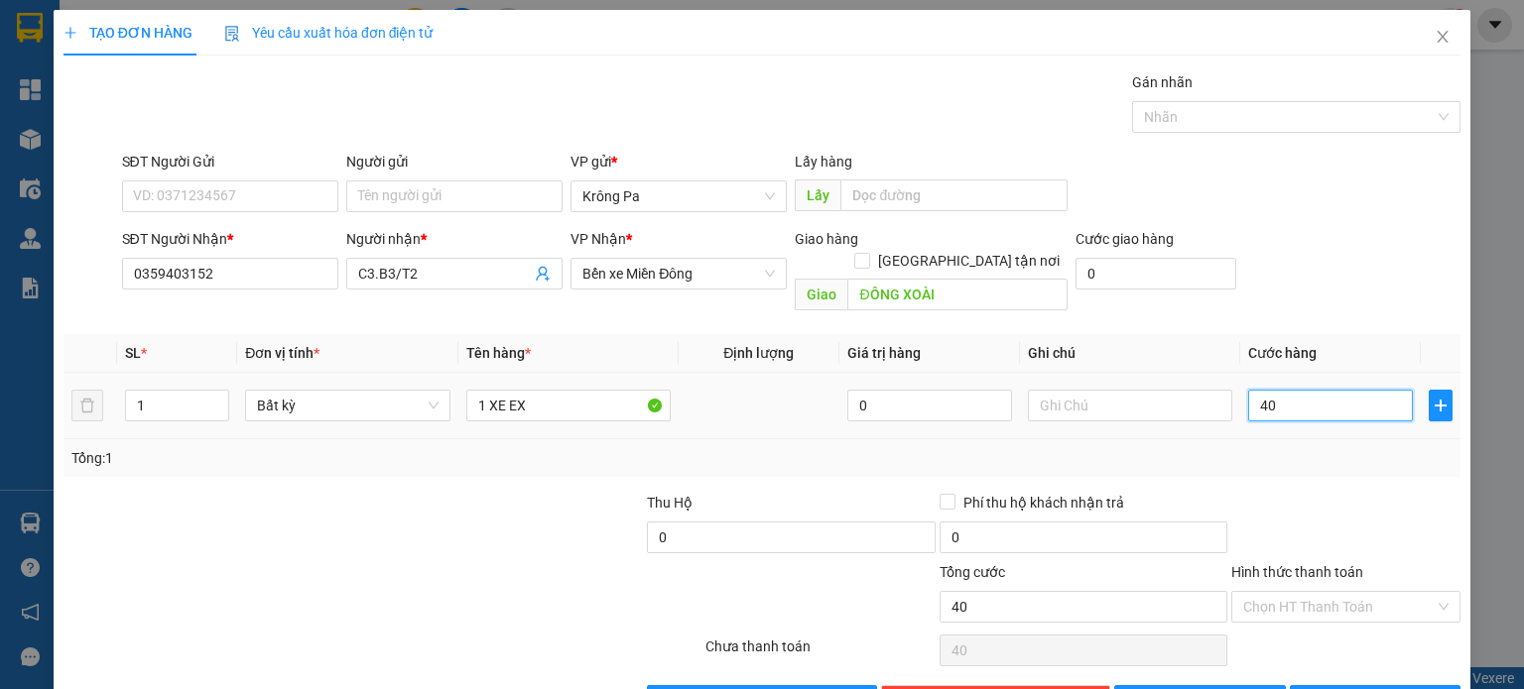
type input "400"
type input "400.000"
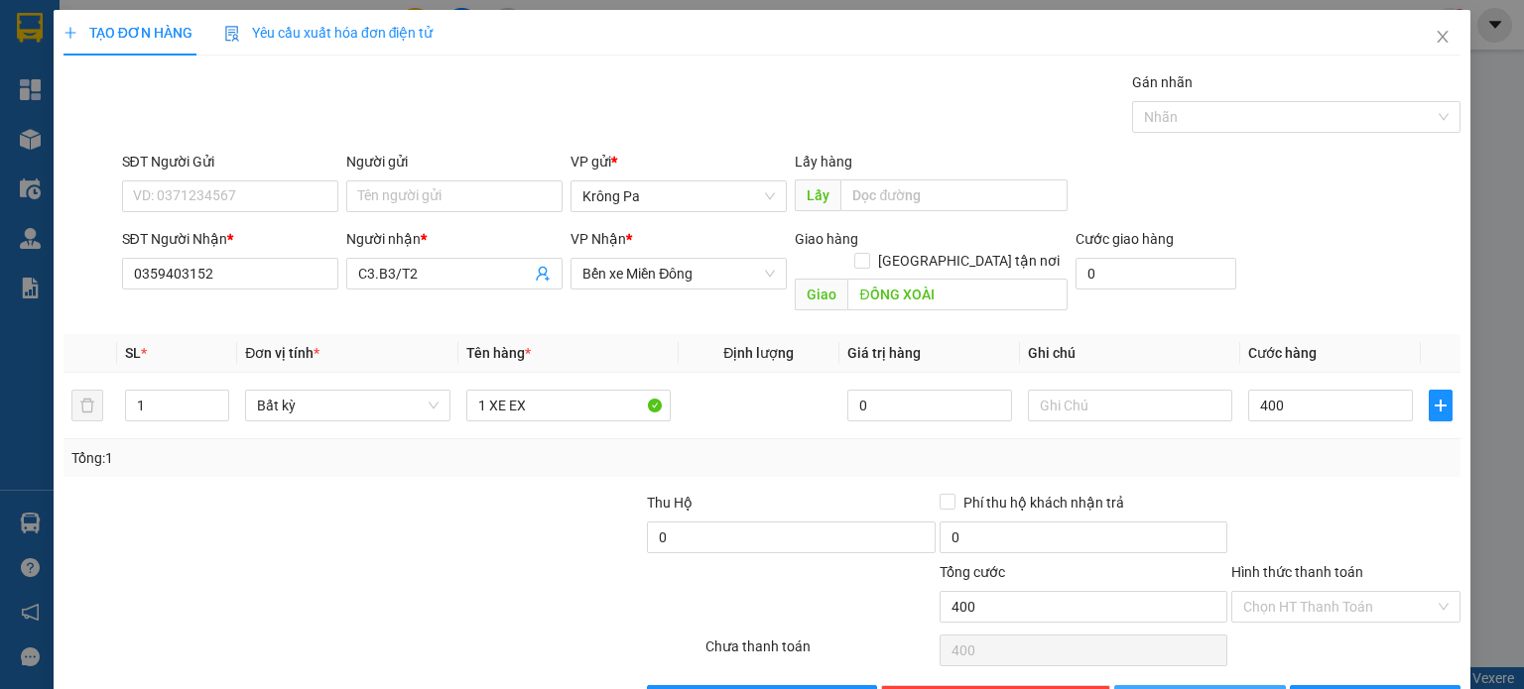
type input "400.000"
click at [1219, 685] on button "[PERSON_NAME]" at bounding box center [1200, 701] width 172 height 32
type input "0"
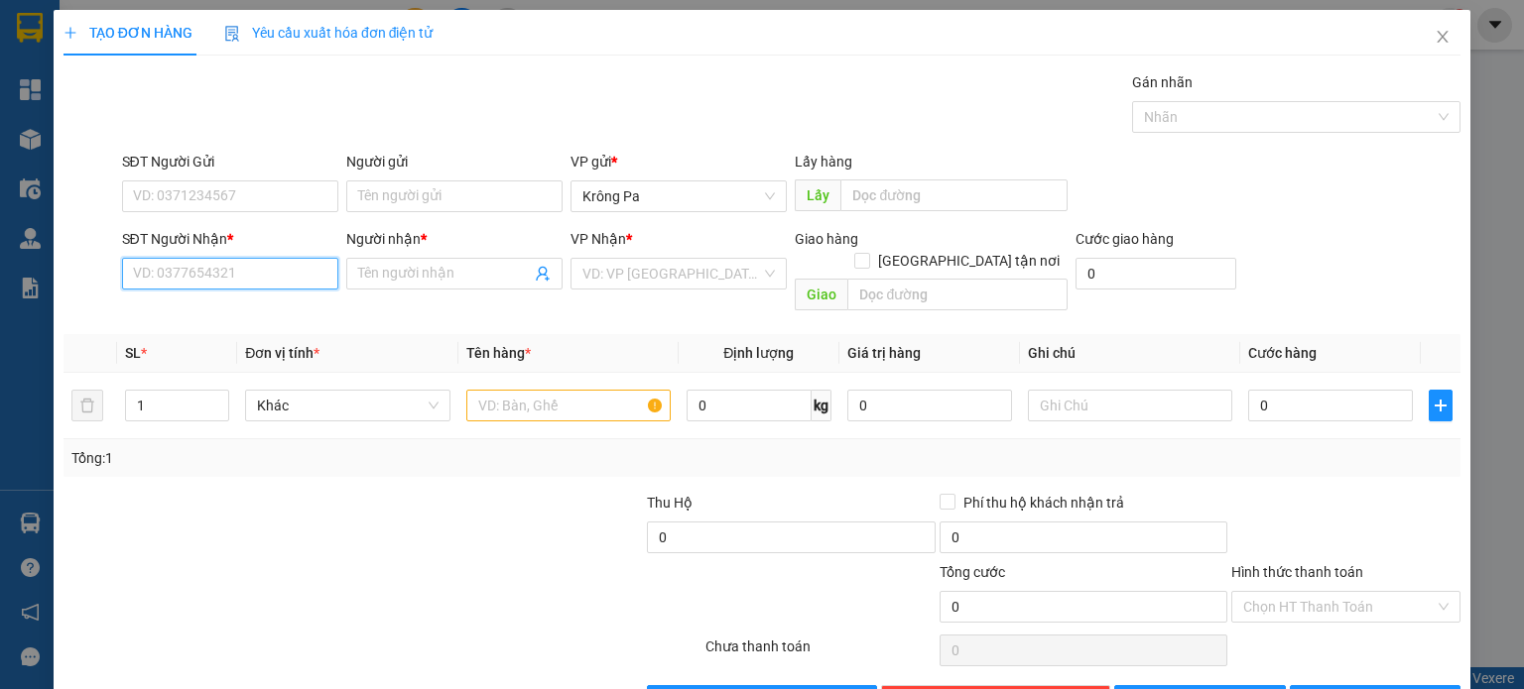
click at [266, 281] on input "SĐT Người Nhận *" at bounding box center [230, 274] width 216 height 32
type input "0354368607"
click at [397, 273] on input "Người nhận *" at bounding box center [444, 274] width 173 height 22
type input "A5,A6/TT2"
click at [623, 274] on input "search" at bounding box center [671, 274] width 179 height 30
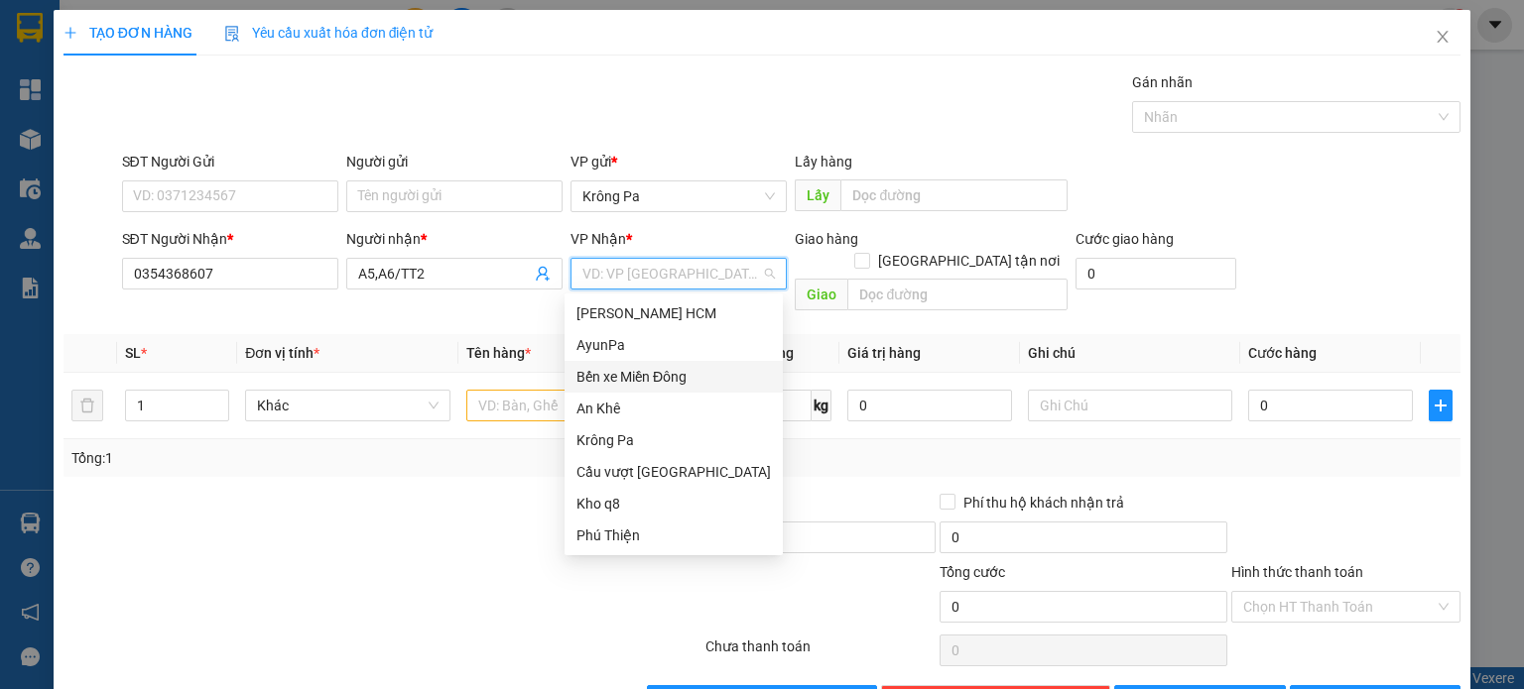
drag, startPoint x: 662, startPoint y: 371, endPoint x: 331, endPoint y: 2, distance: 495.3
click at [658, 364] on div "Bến xe Miền Đông" at bounding box center [673, 377] width 218 height 32
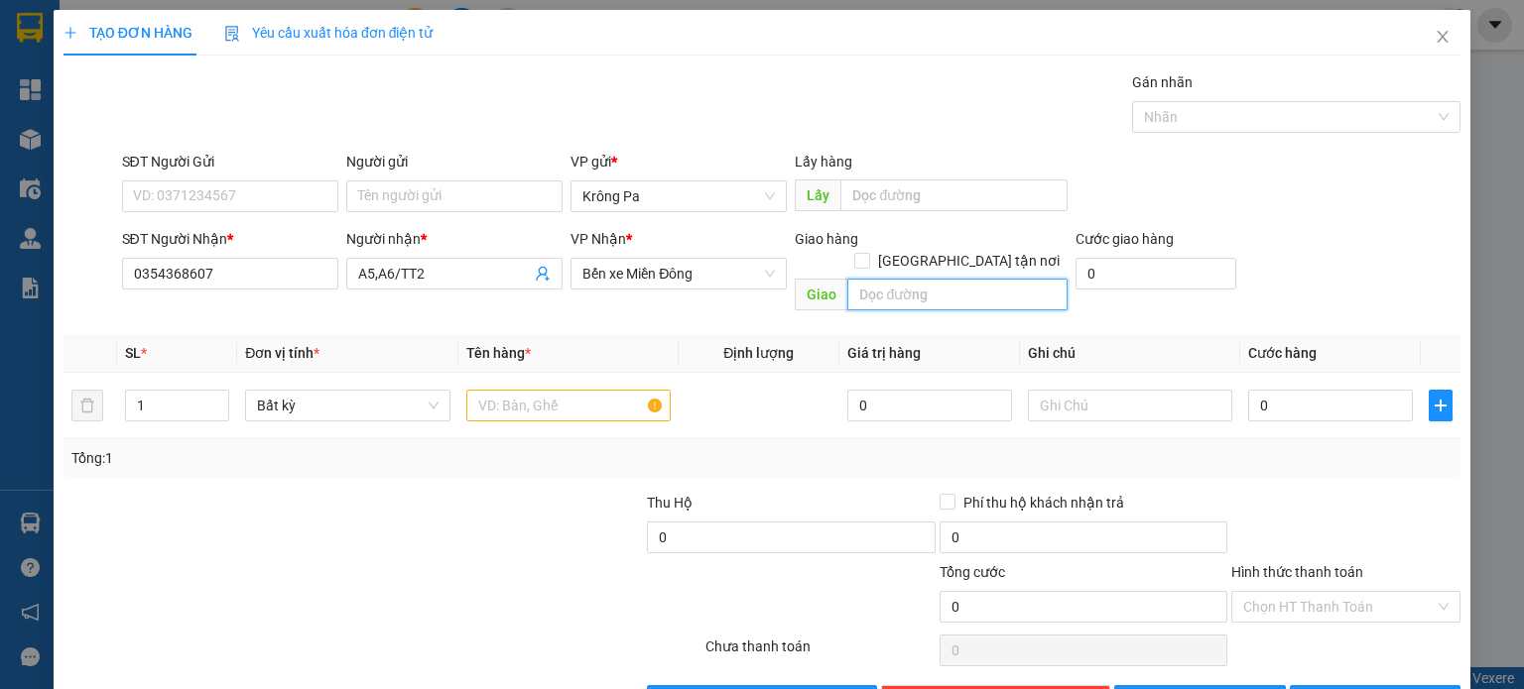
click at [927, 280] on input "text" at bounding box center [957, 295] width 220 height 32
type input "D"
type input "ĐỒNG XOÀI"
click at [551, 390] on input "text" at bounding box center [568, 406] width 204 height 32
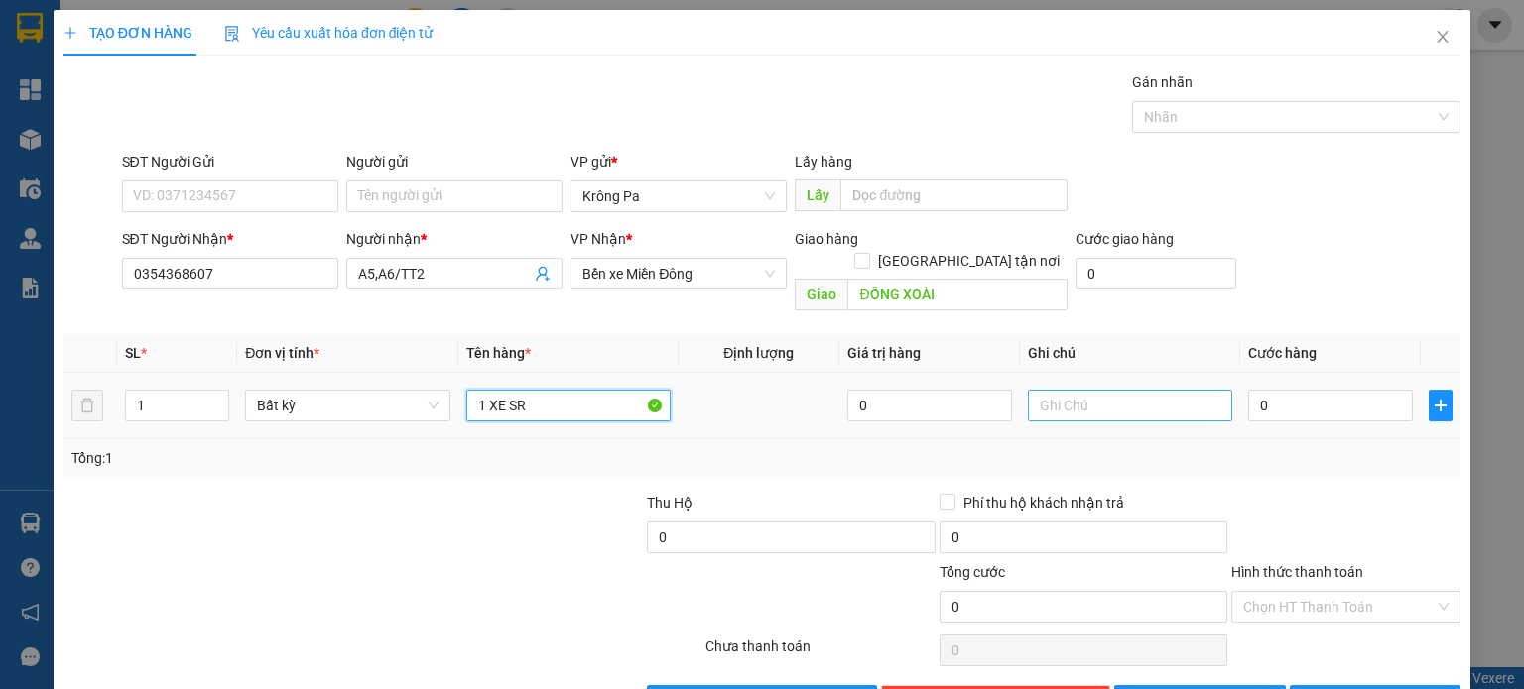
type input "1 XE SR"
click at [1123, 390] on input "text" at bounding box center [1130, 406] width 204 height 32
type input "D"
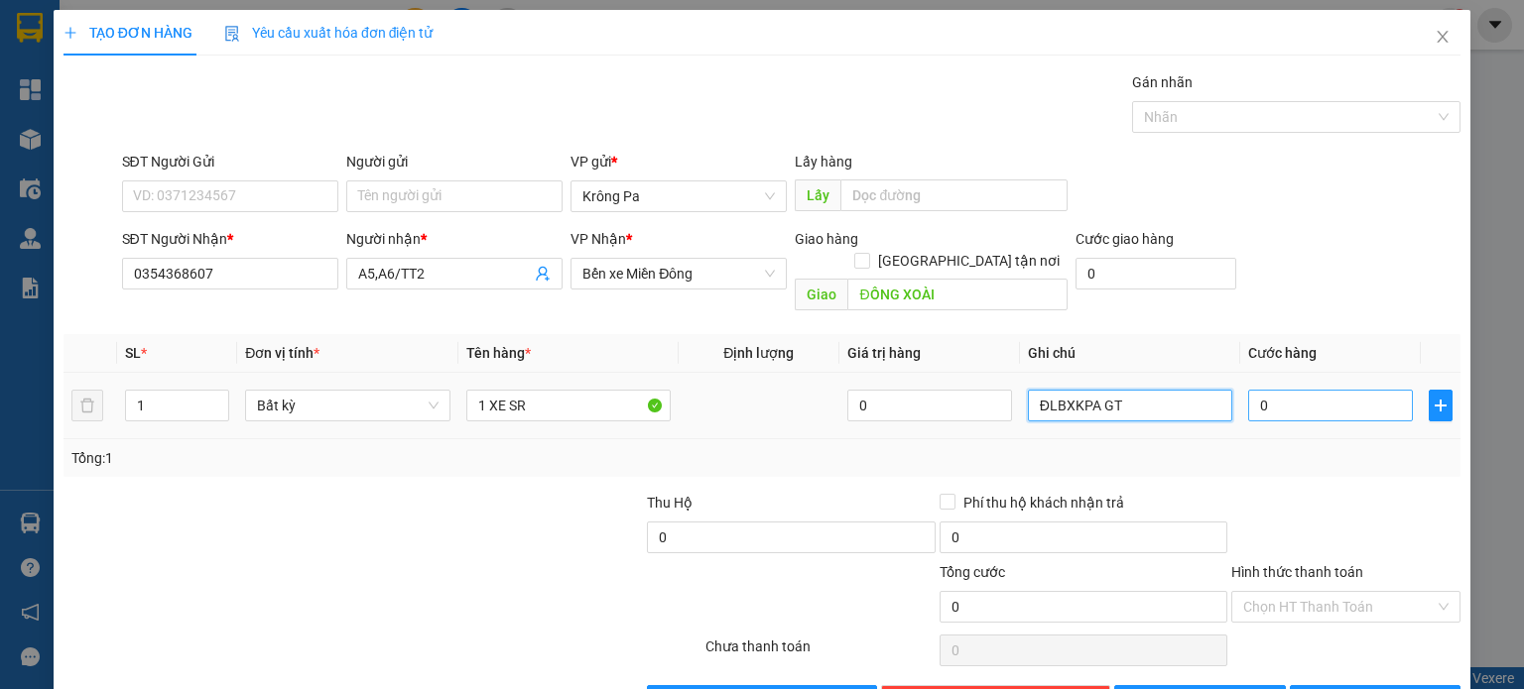
type input "ĐLBXKPA GT"
click at [1285, 390] on input "0" at bounding box center [1330, 406] width 165 height 32
type input "4"
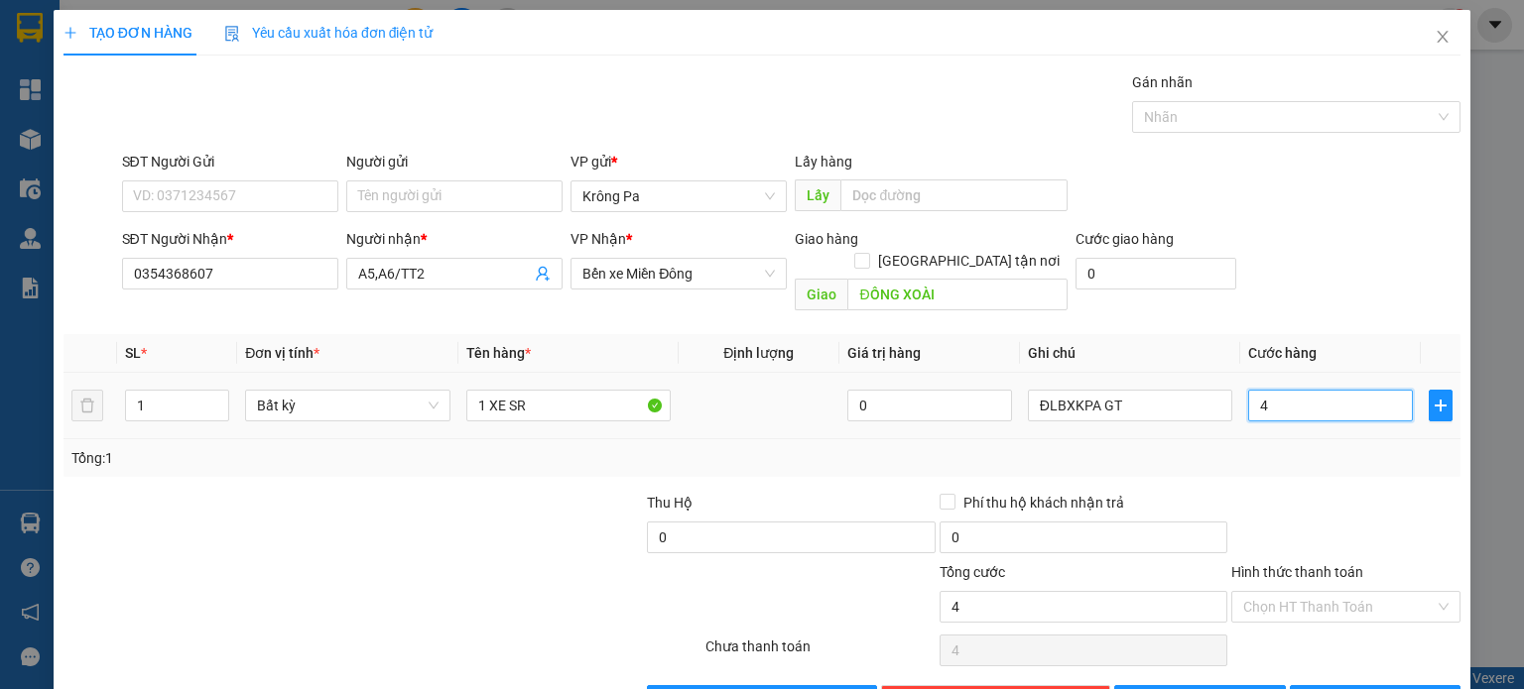
type input "40"
type input "400"
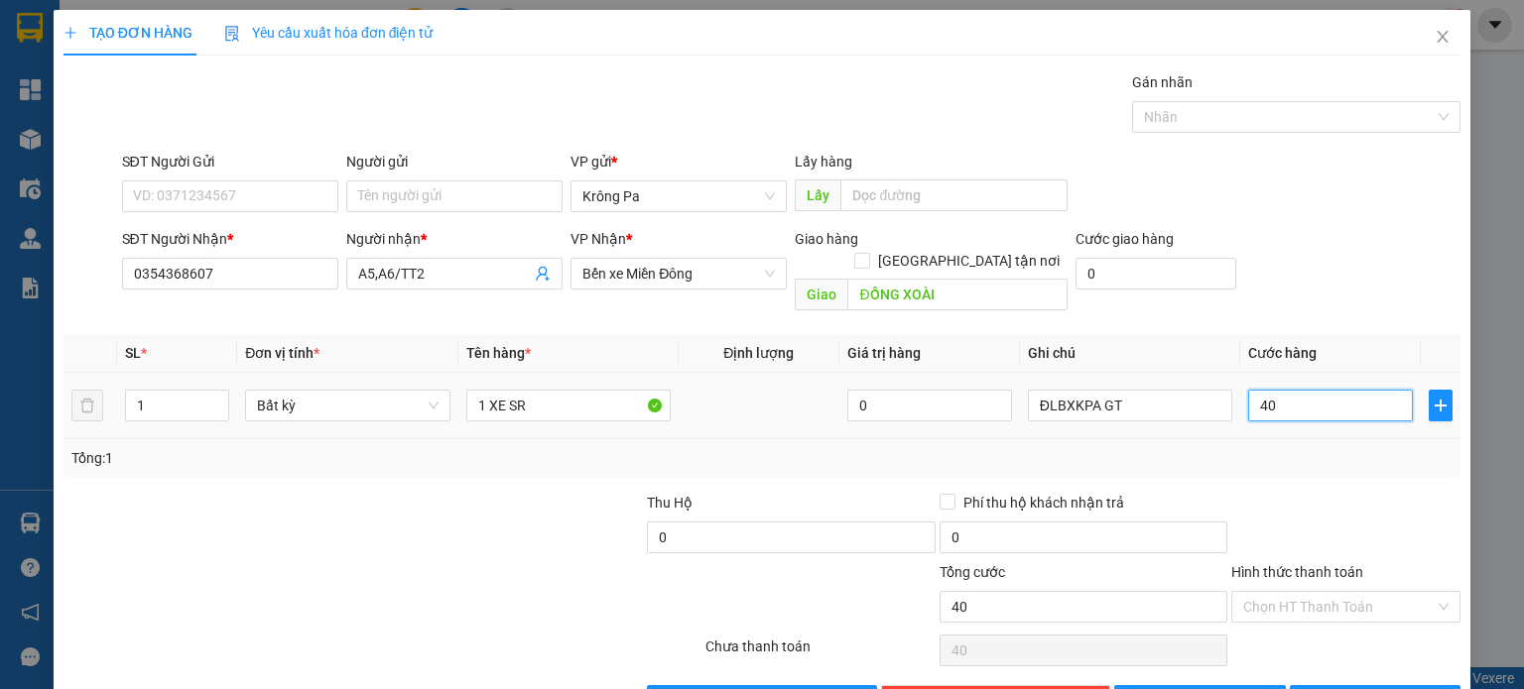
type input "400"
type input "400.000"
click at [1190, 688] on span "[PERSON_NAME]" at bounding box center [1211, 701] width 106 height 22
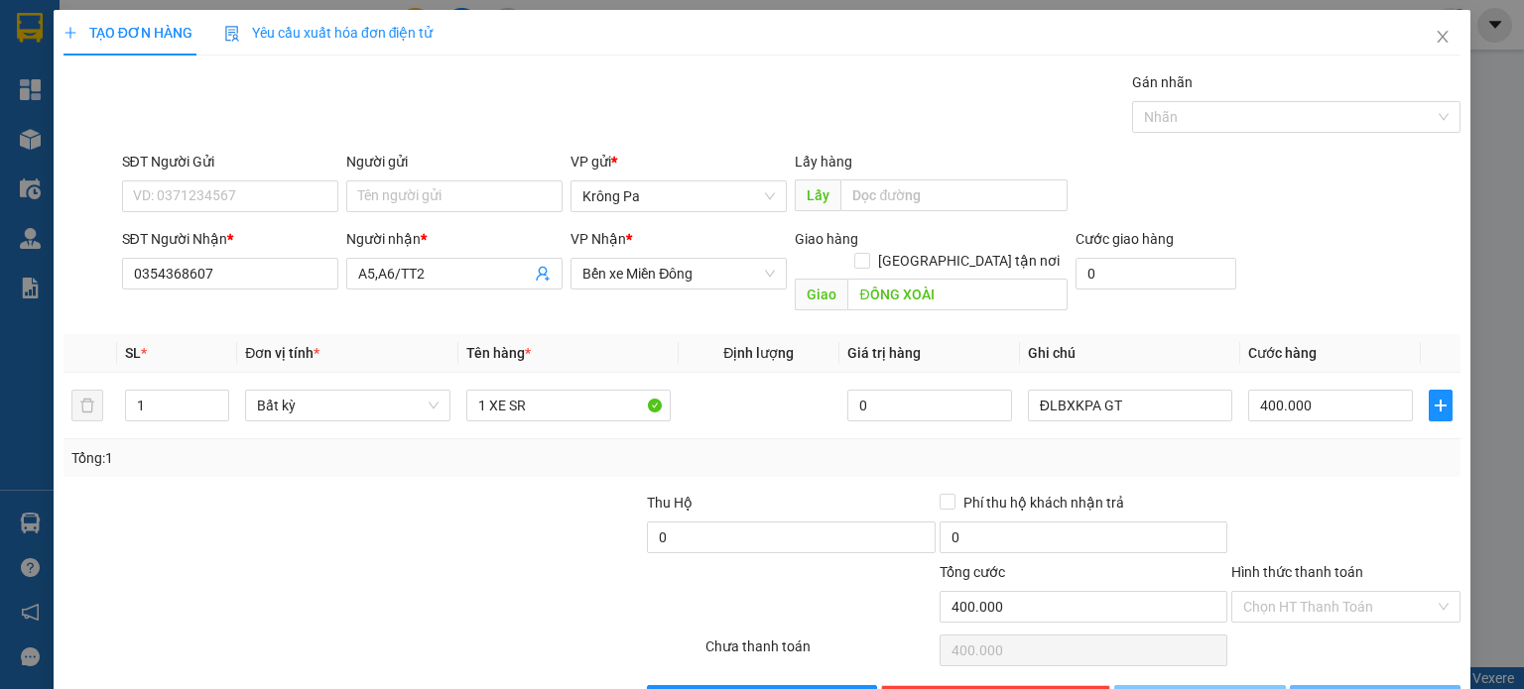
type input "0"
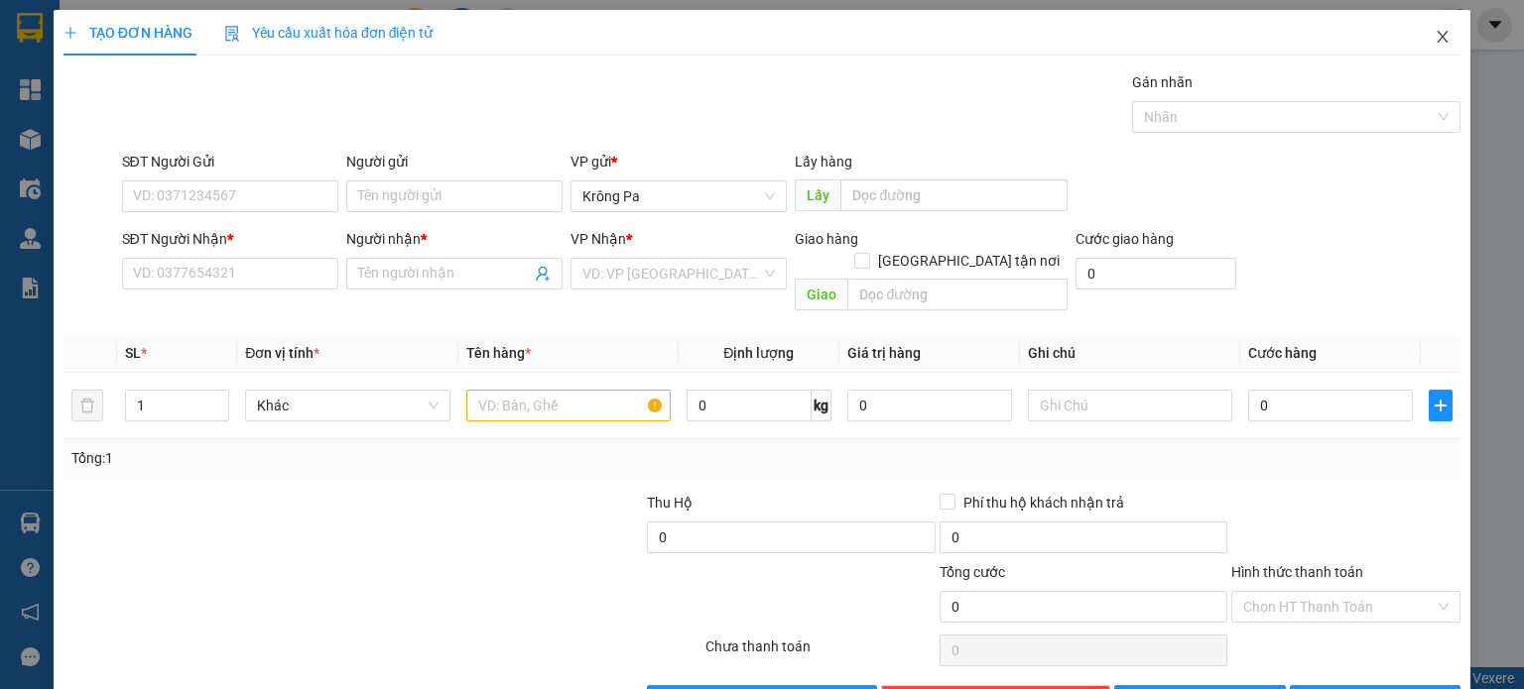
click at [1437, 41] on icon "close" at bounding box center [1442, 37] width 11 height 12
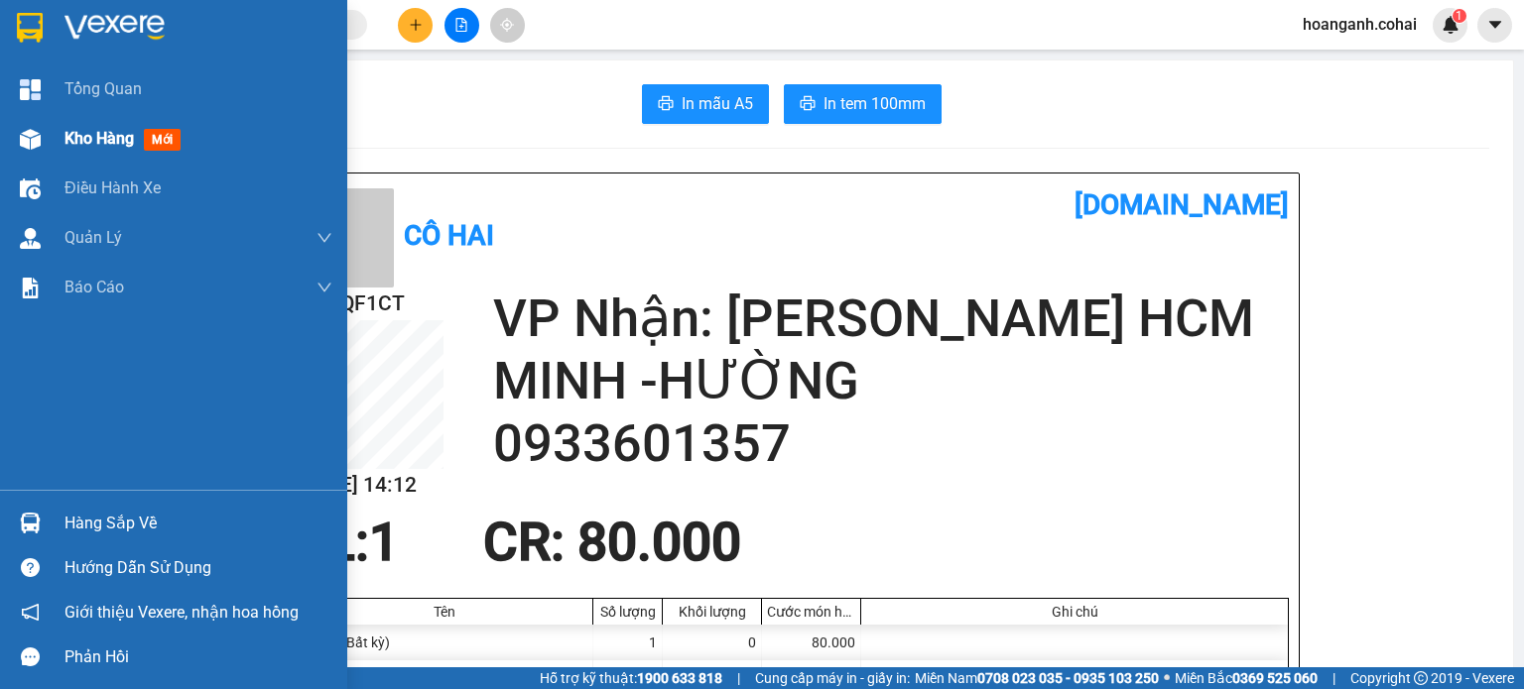
click at [84, 135] on span "Kho hàng" at bounding box center [98, 138] width 69 height 19
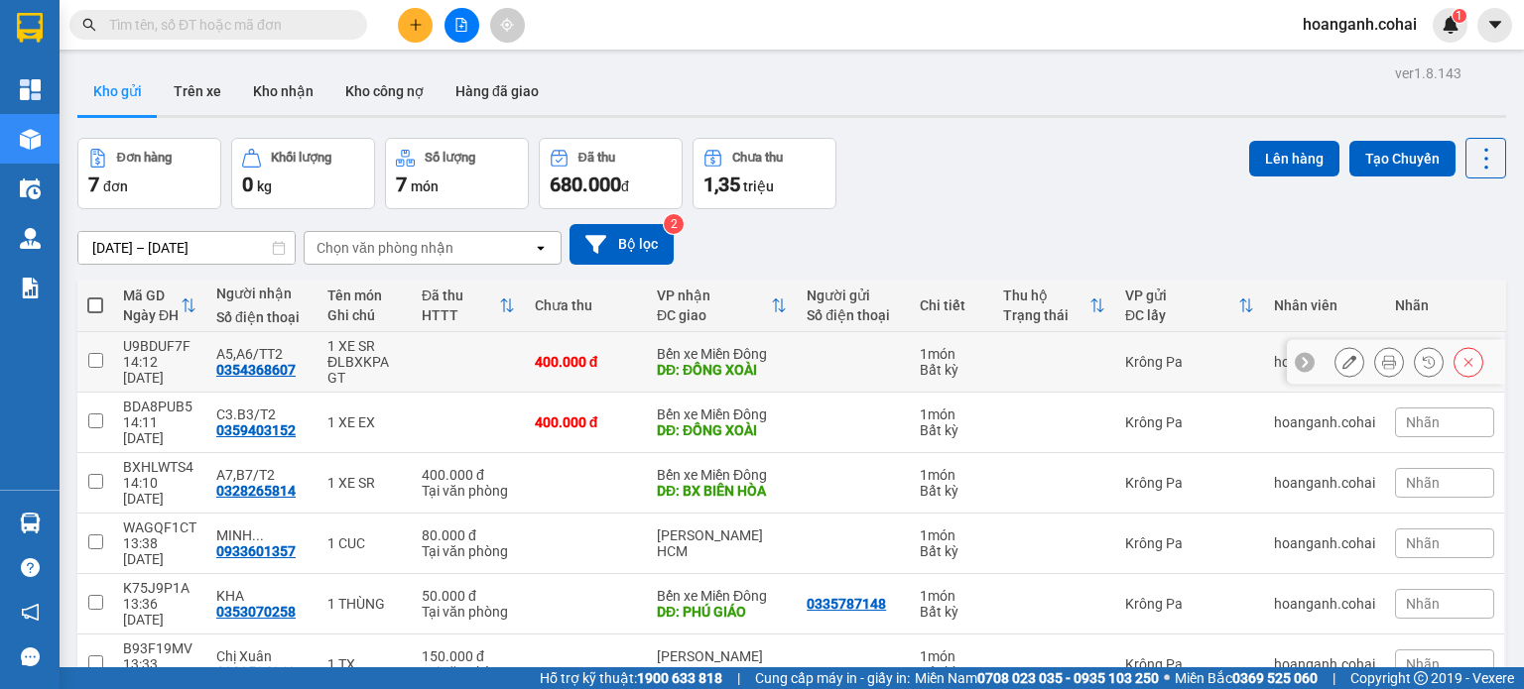
click at [97, 365] on input "checkbox" at bounding box center [95, 360] width 15 height 15
checkbox input "true"
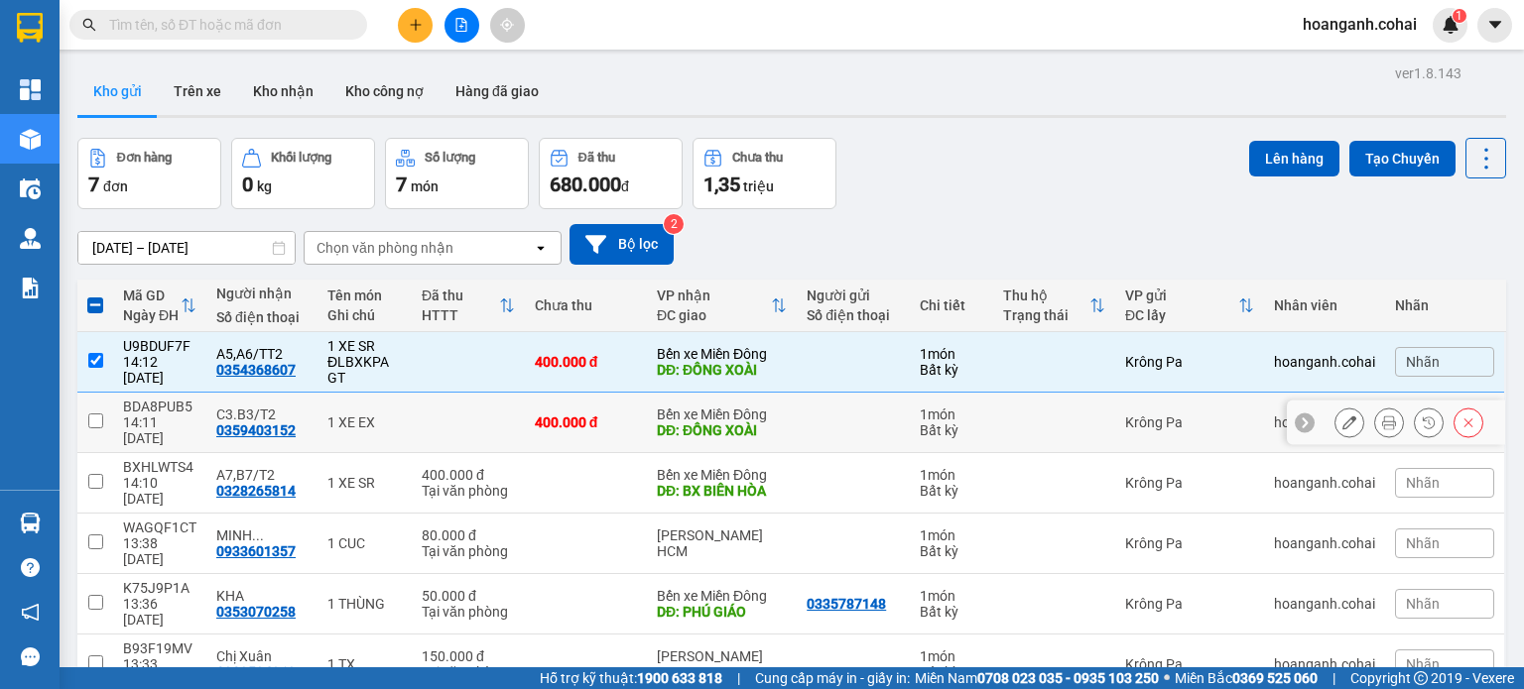
click at [95, 416] on input "checkbox" at bounding box center [95, 421] width 15 height 15
checkbox input "true"
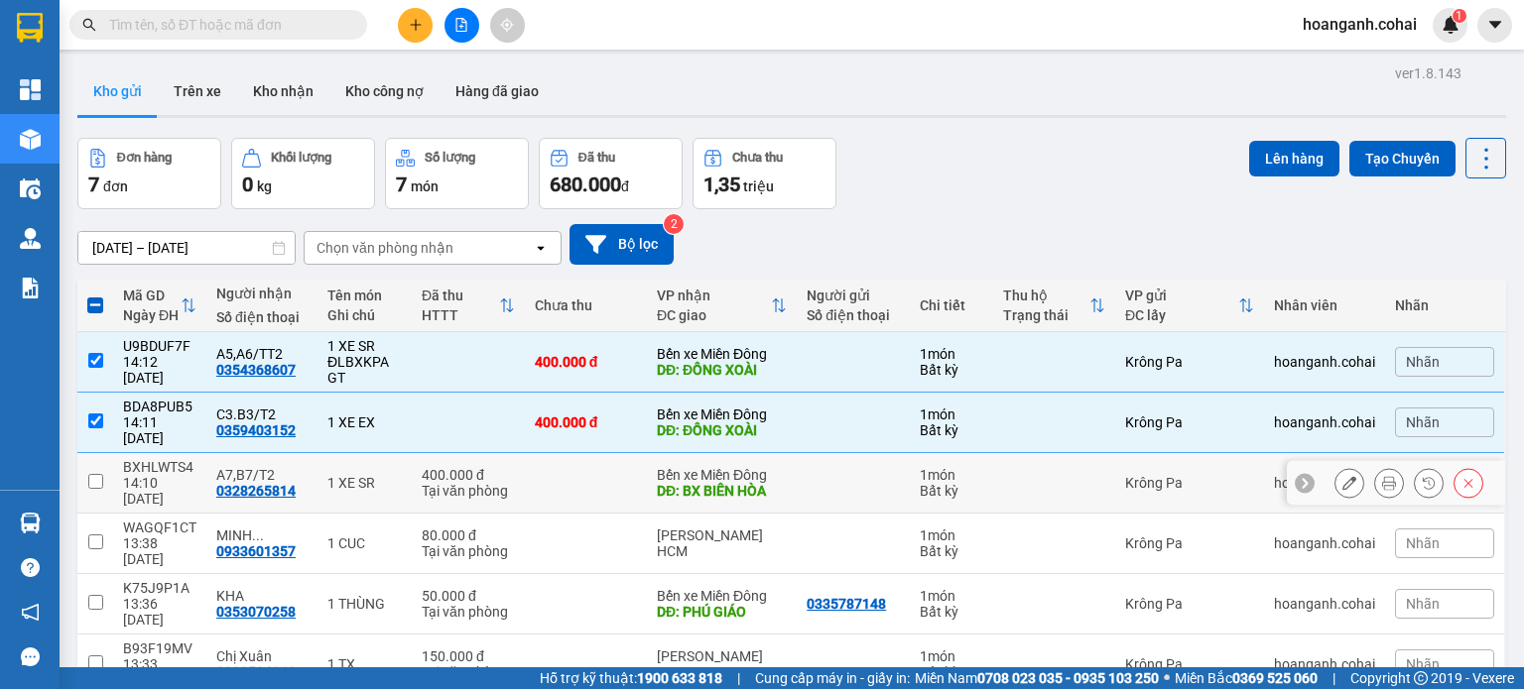
click at [97, 474] on input "checkbox" at bounding box center [95, 481] width 15 height 15
checkbox input "true"
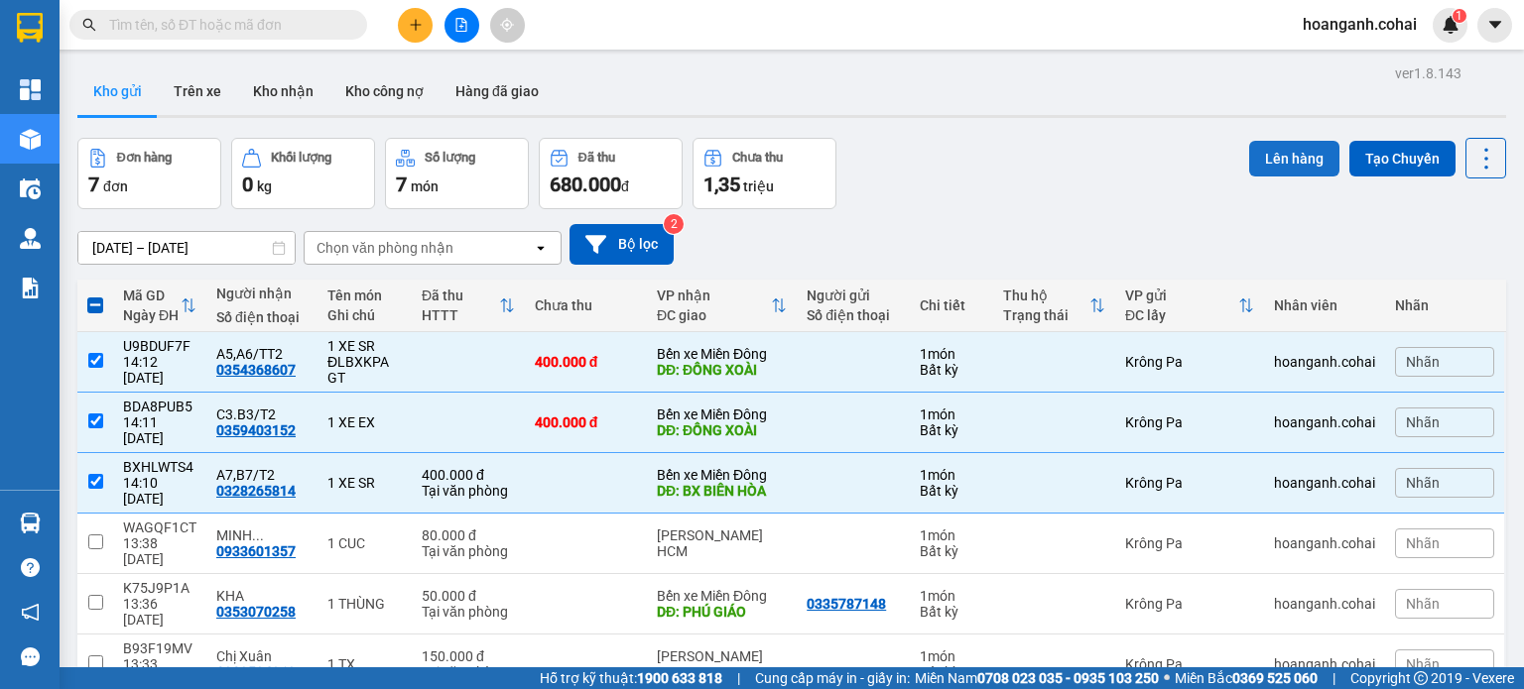
click at [1266, 158] on button "Lên hàng" at bounding box center [1294, 159] width 90 height 36
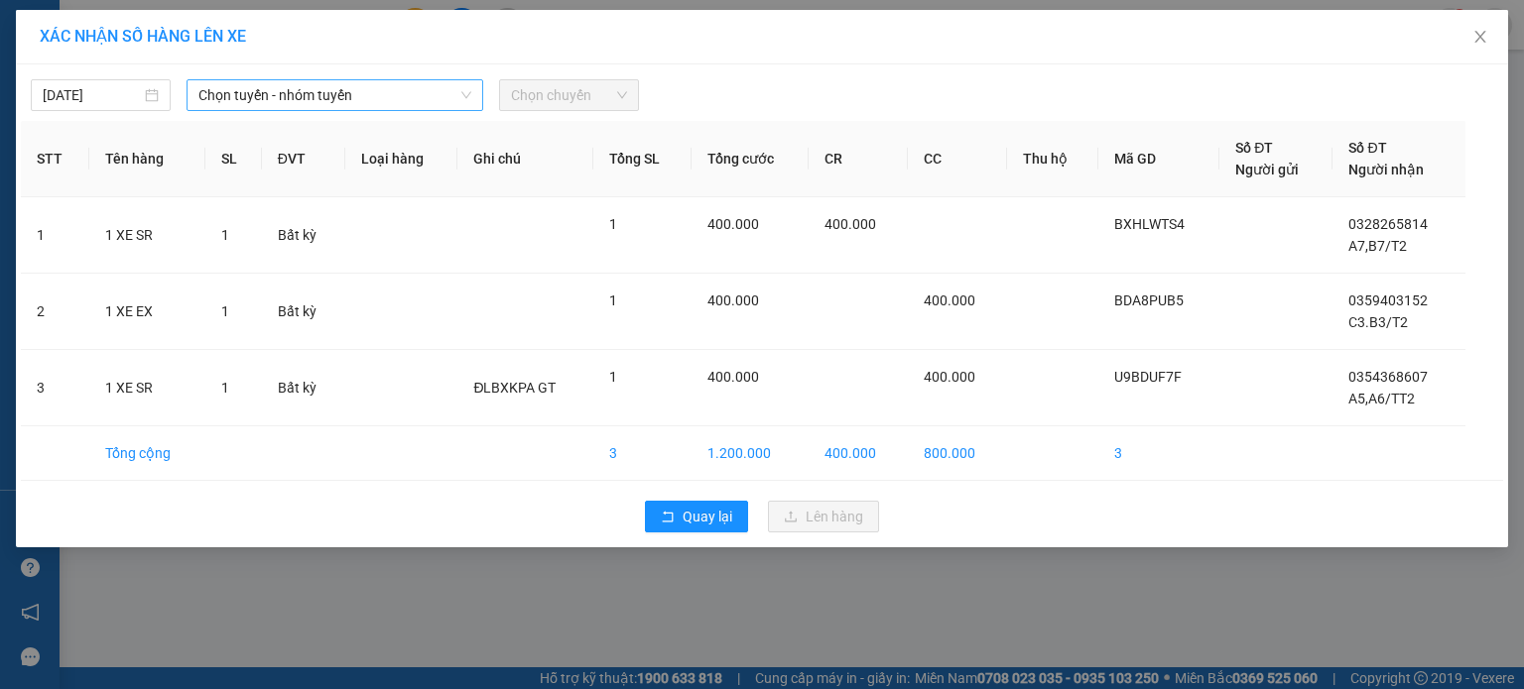
click at [438, 98] on span "Chọn tuyến - nhóm tuyến" at bounding box center [334, 95] width 273 height 30
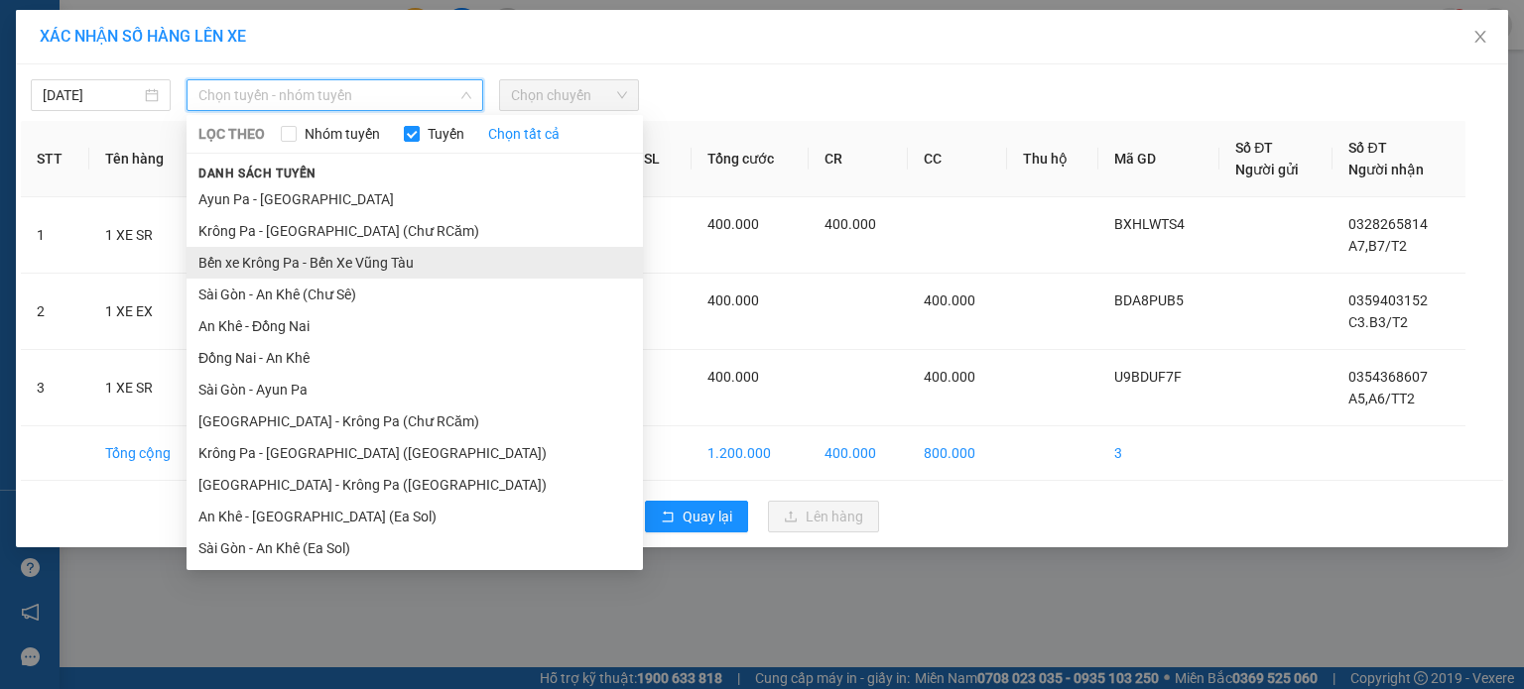
click at [329, 265] on li "Bến xe Krông Pa - Bến Xe Vũng Tàu" at bounding box center [415, 263] width 456 height 32
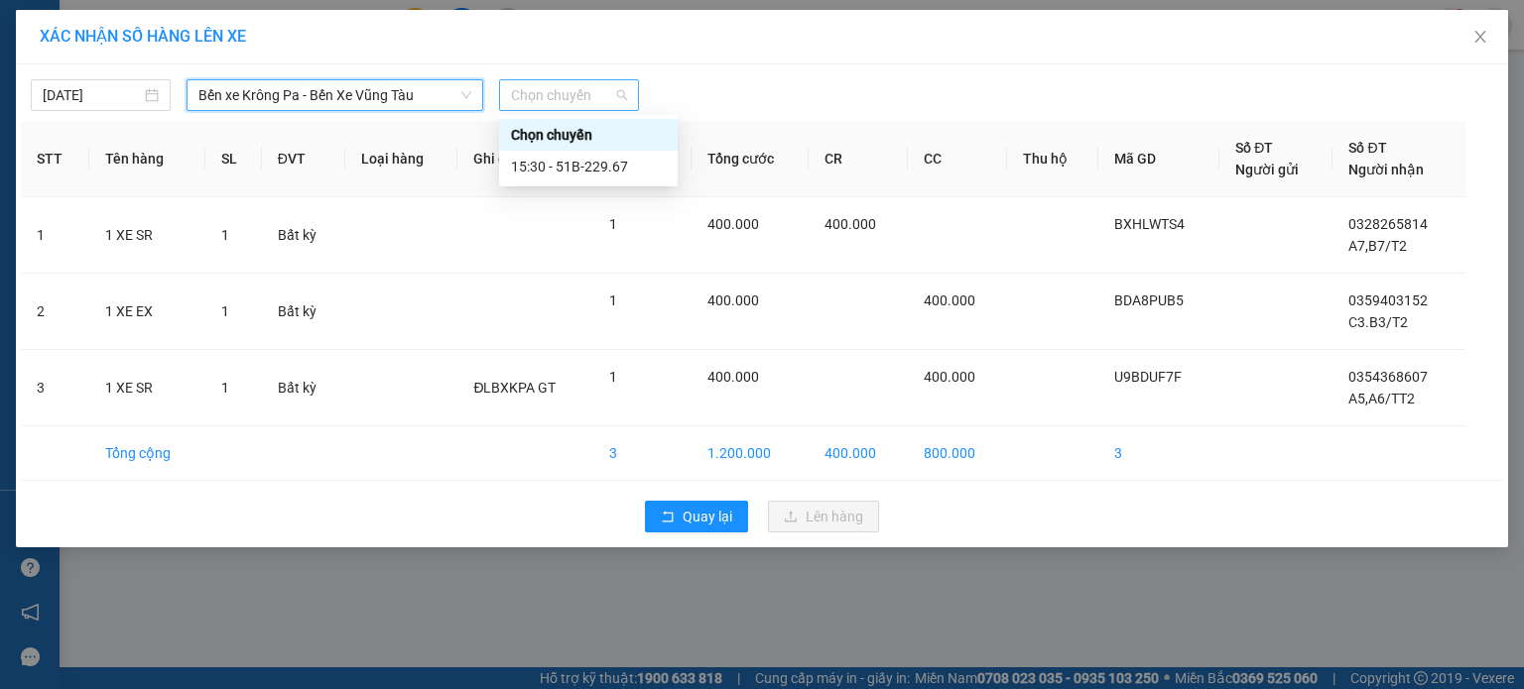
click at [603, 93] on span "Chọn chuyến" at bounding box center [569, 95] width 116 height 30
click at [611, 179] on div "15:30 - 51B-229.67" at bounding box center [588, 167] width 179 height 32
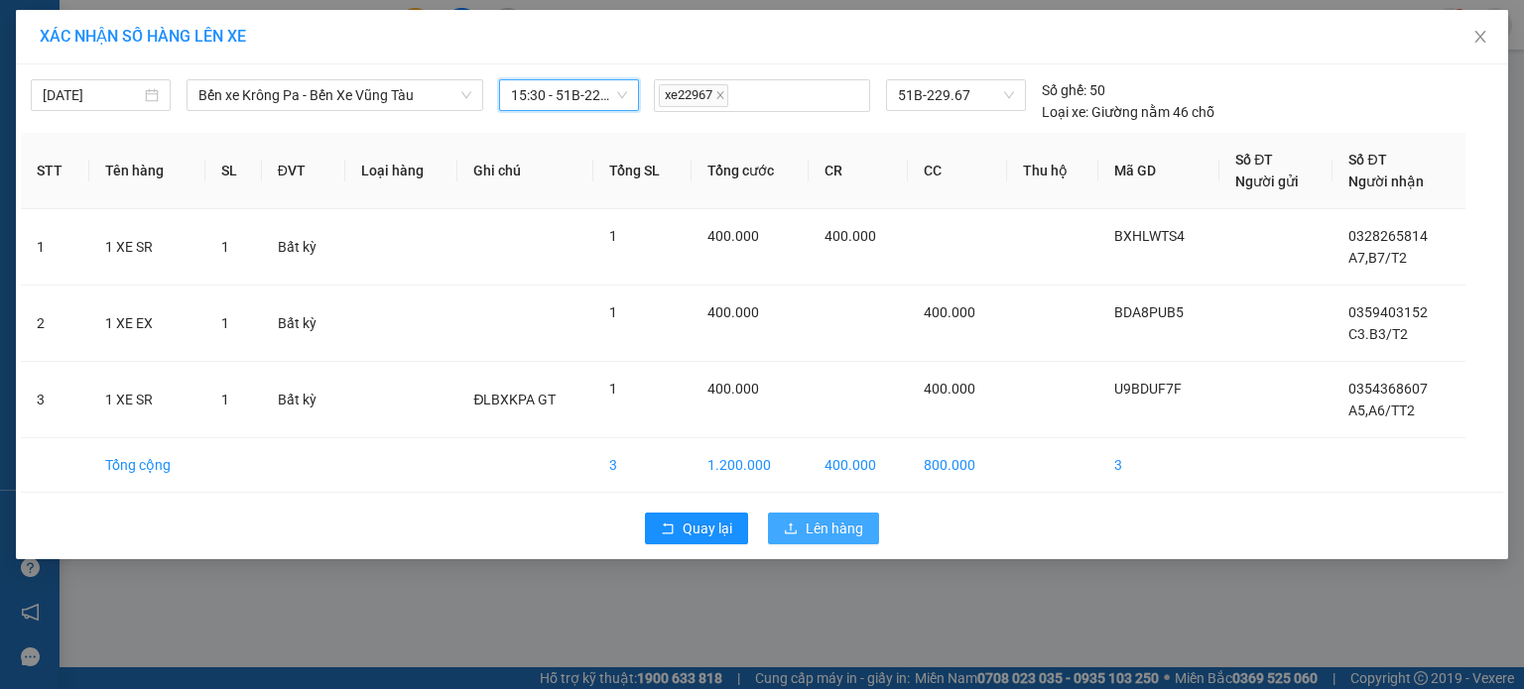
click at [838, 525] on span "Lên hàng" at bounding box center [835, 529] width 58 height 22
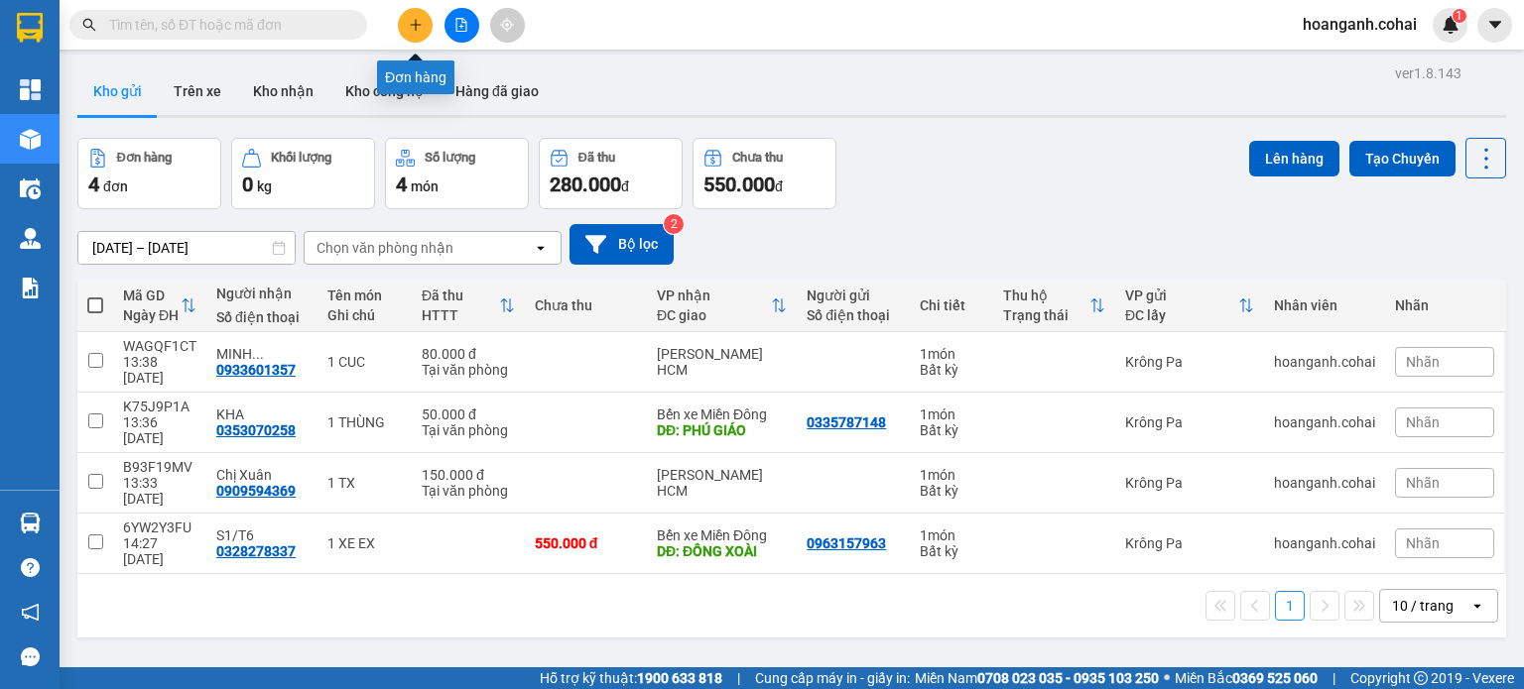
click at [419, 18] on icon "plus" at bounding box center [416, 25] width 14 height 14
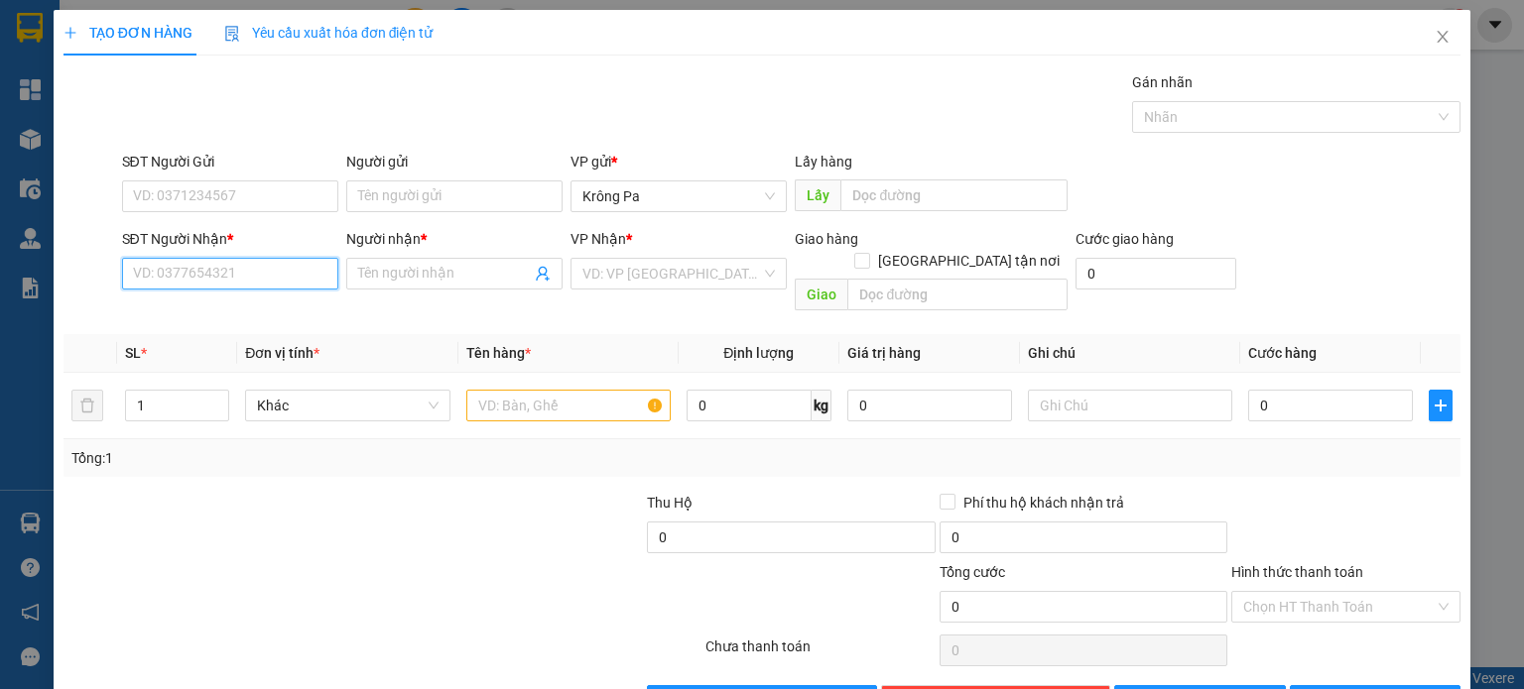
click at [270, 271] on input "SĐT Người Nhận *" at bounding box center [230, 274] width 216 height 32
type input "0346008879"
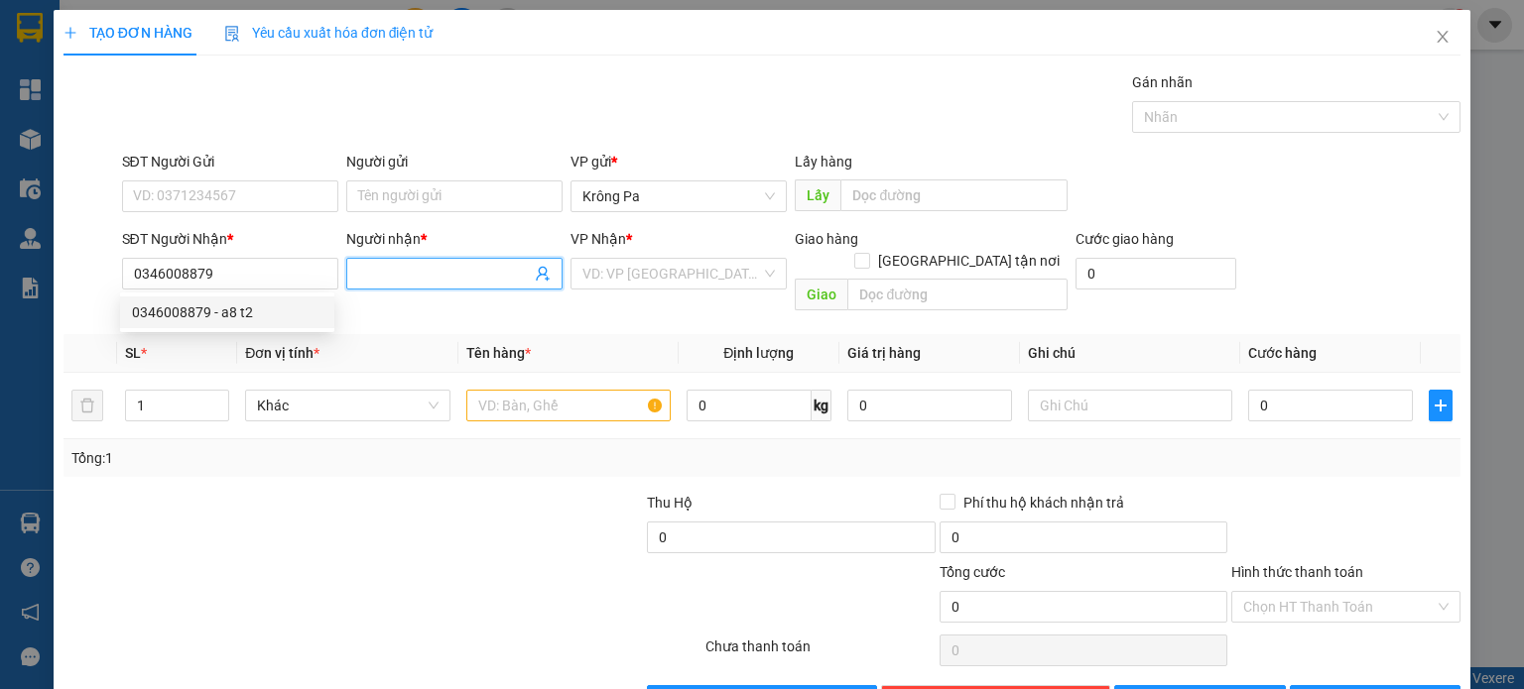
click at [387, 265] on input "Người nhận *" at bounding box center [444, 274] width 173 height 22
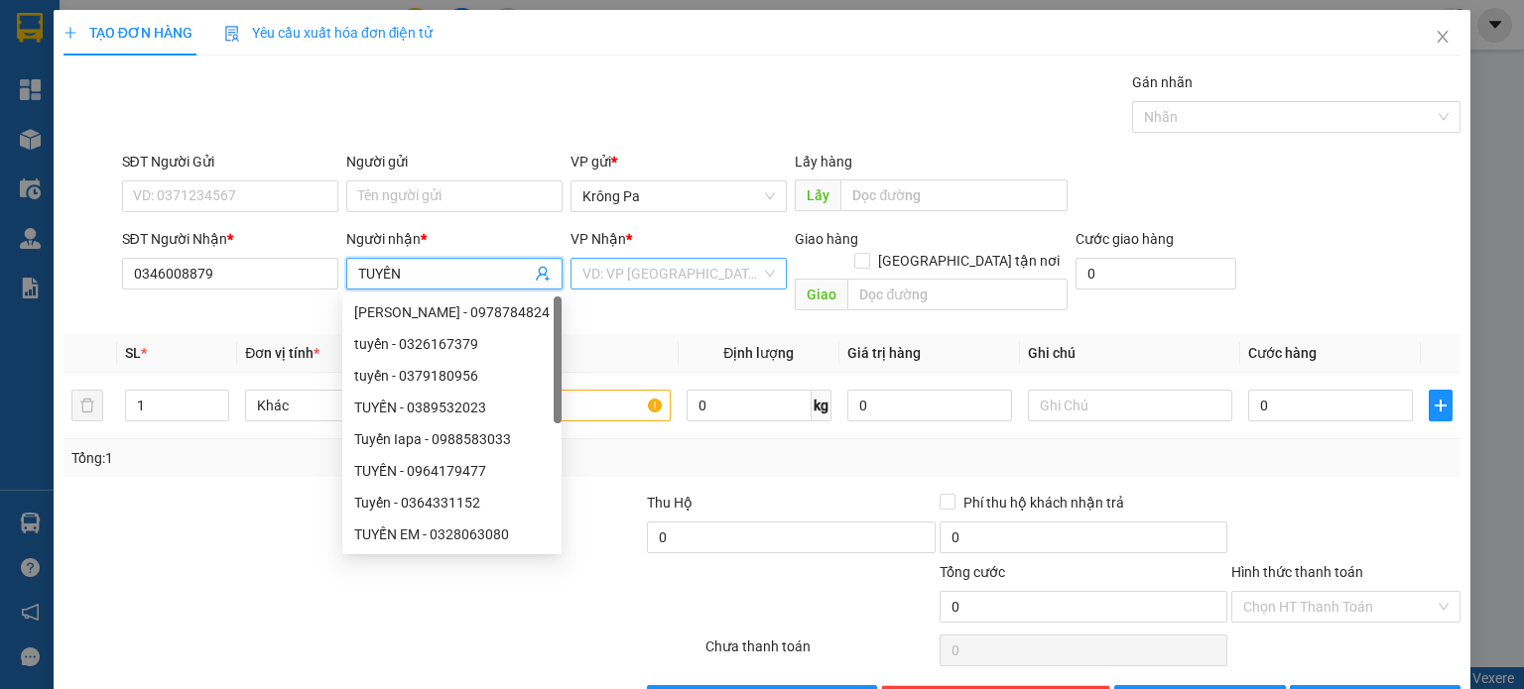
type input "TUYẾN"
click at [663, 277] on input "search" at bounding box center [671, 274] width 179 height 30
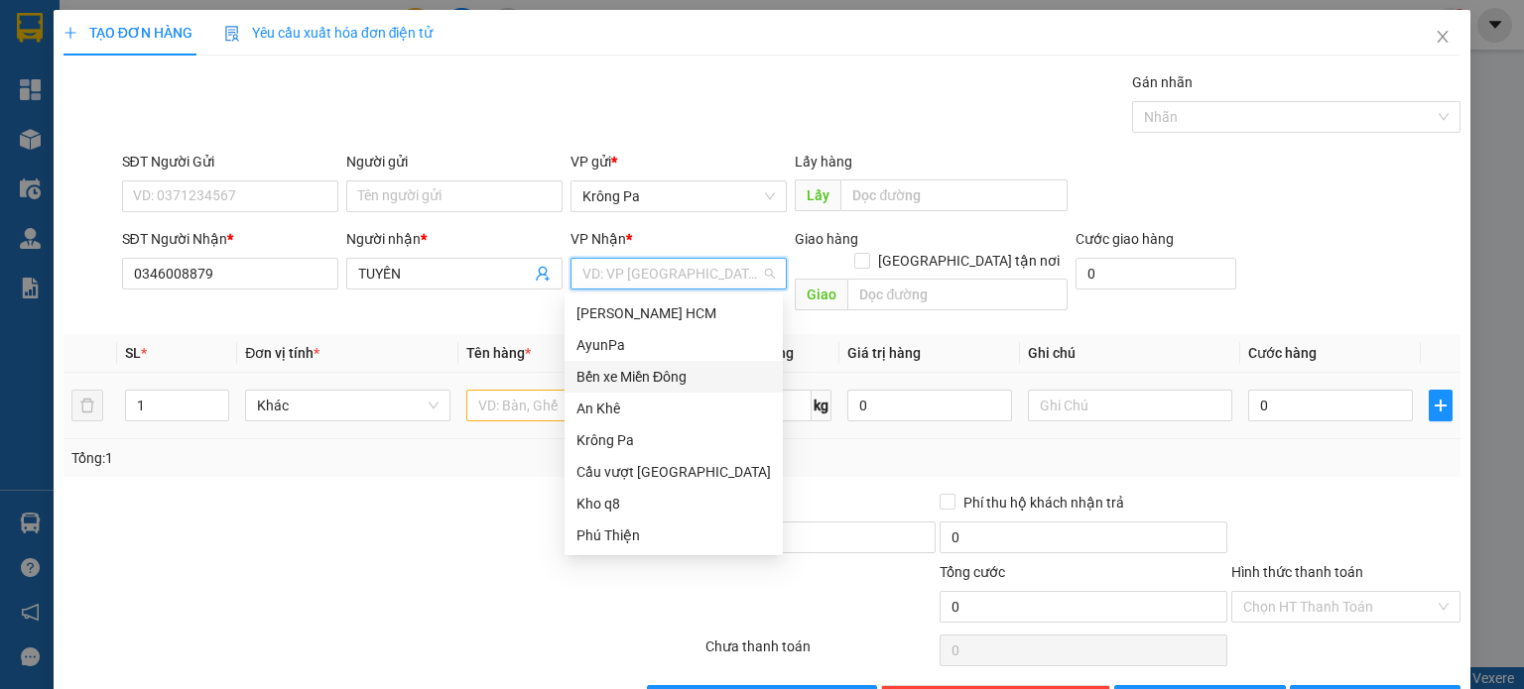
click at [663, 376] on div "Bến xe Miền Đông" at bounding box center [673, 377] width 194 height 22
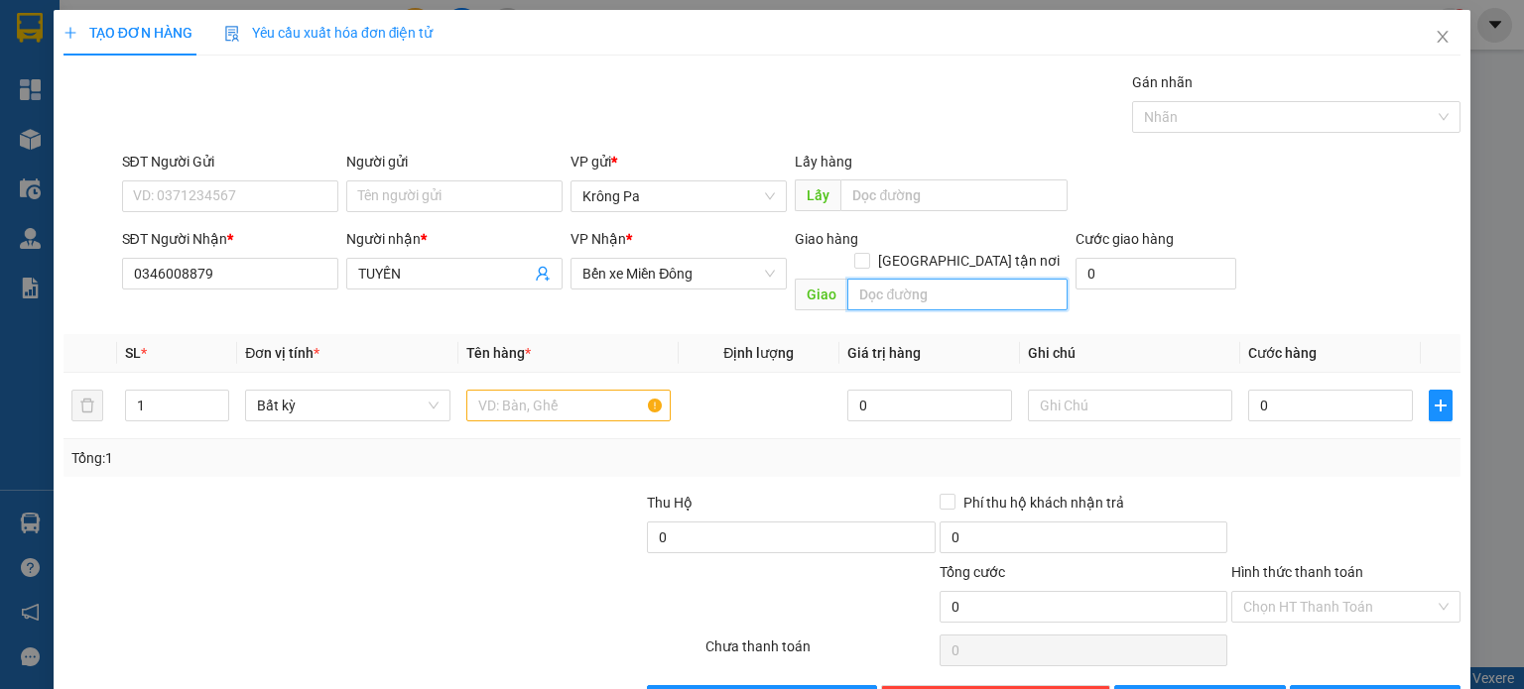
click at [927, 279] on input "text" at bounding box center [957, 295] width 220 height 32
type input "N3 MŨI TÀU TRÊN LONG THÀNH"
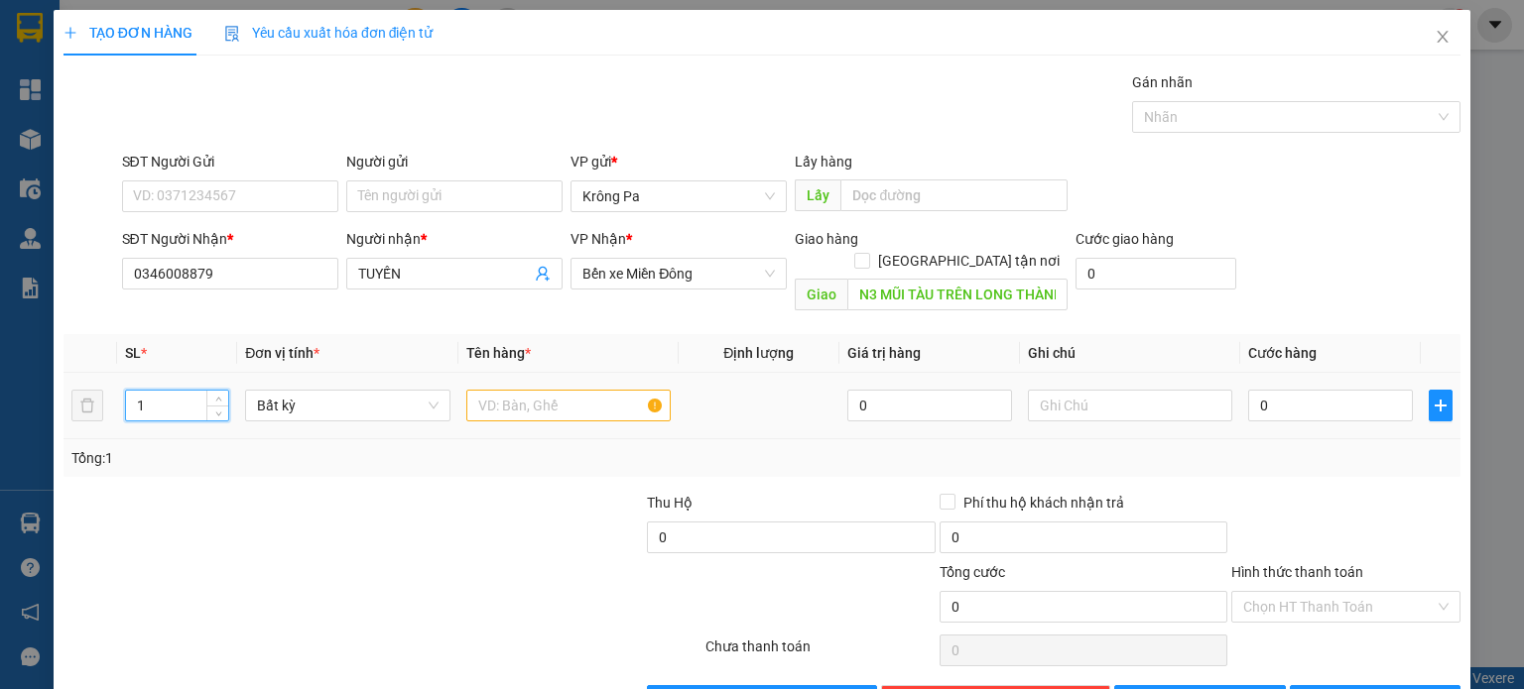
click at [175, 391] on input "1" at bounding box center [177, 406] width 102 height 30
type input "2"
click at [569, 390] on input "text" at bounding box center [568, 406] width 204 height 32
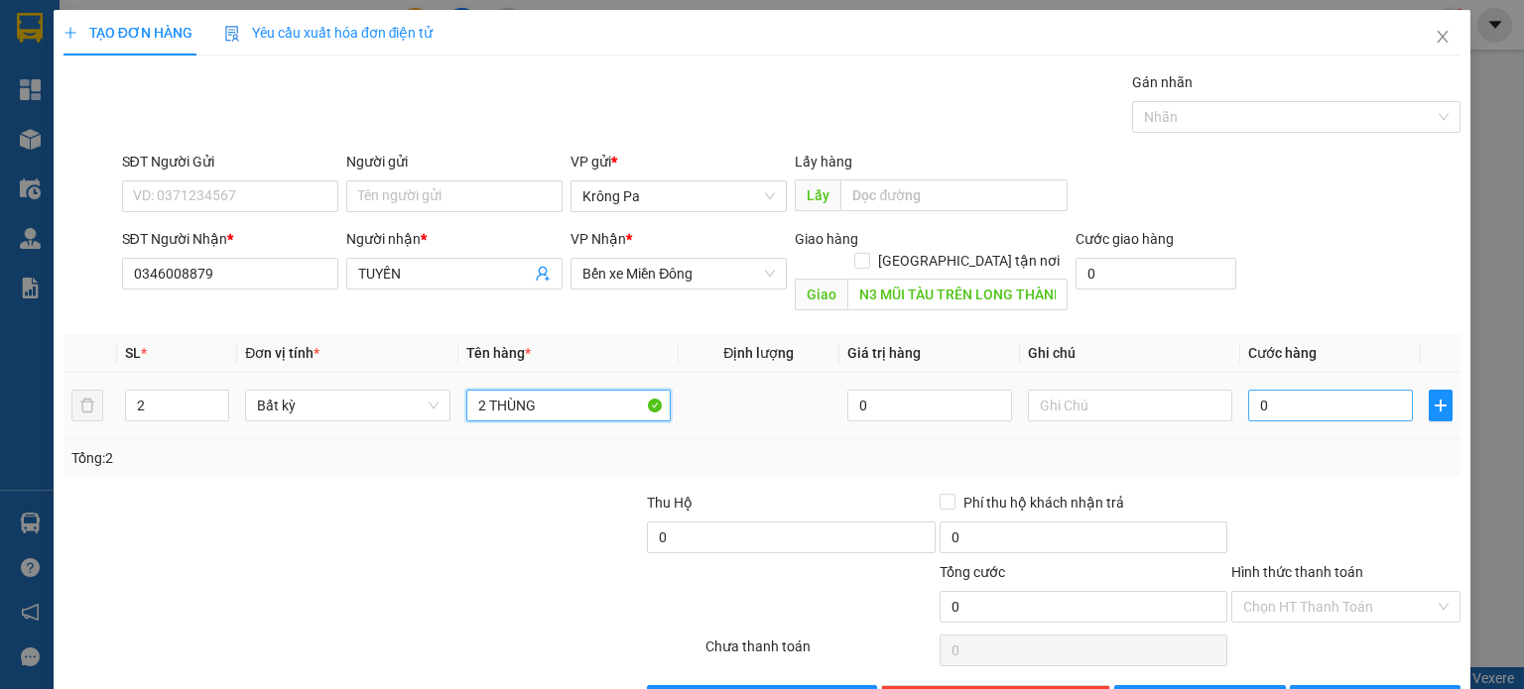
type input "2 THÙNG"
click at [1335, 390] on input "0" at bounding box center [1330, 406] width 165 height 32
type input "2"
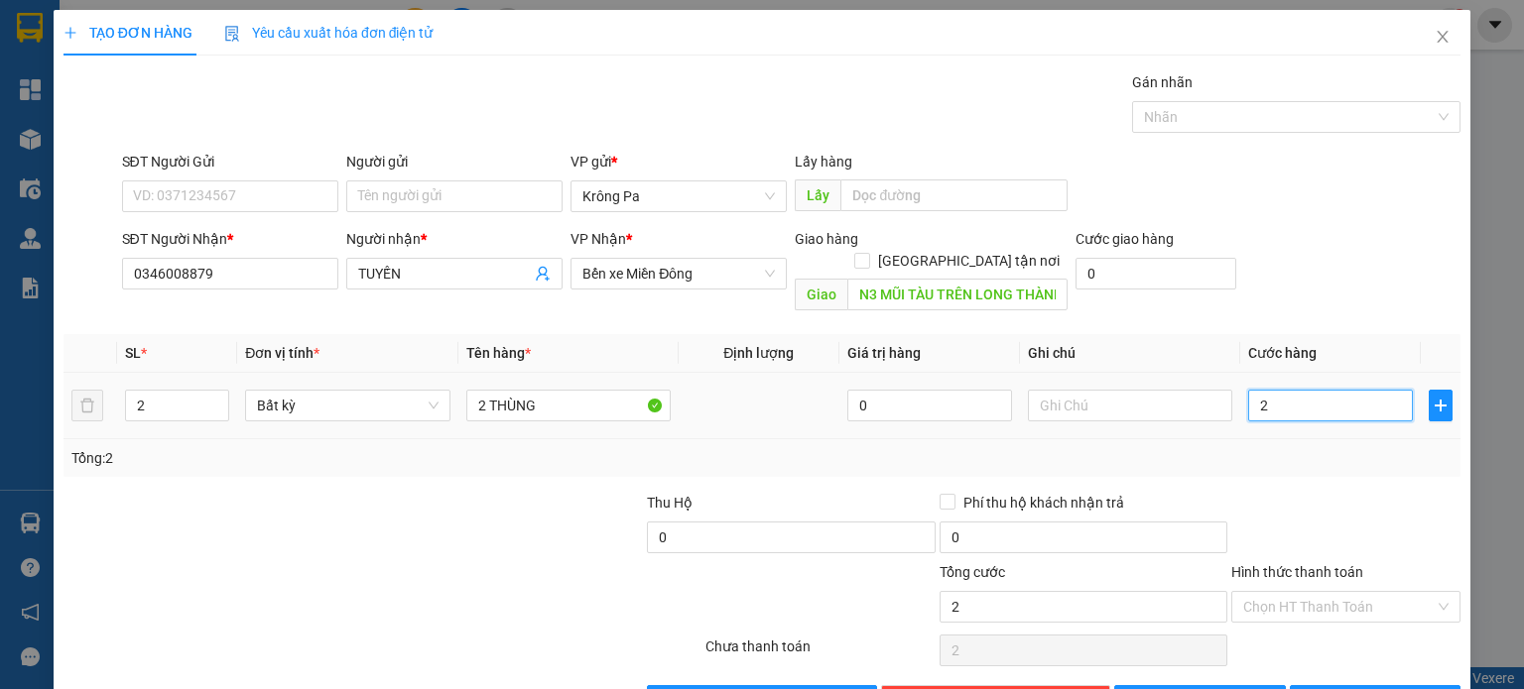
type input "20"
type input "200"
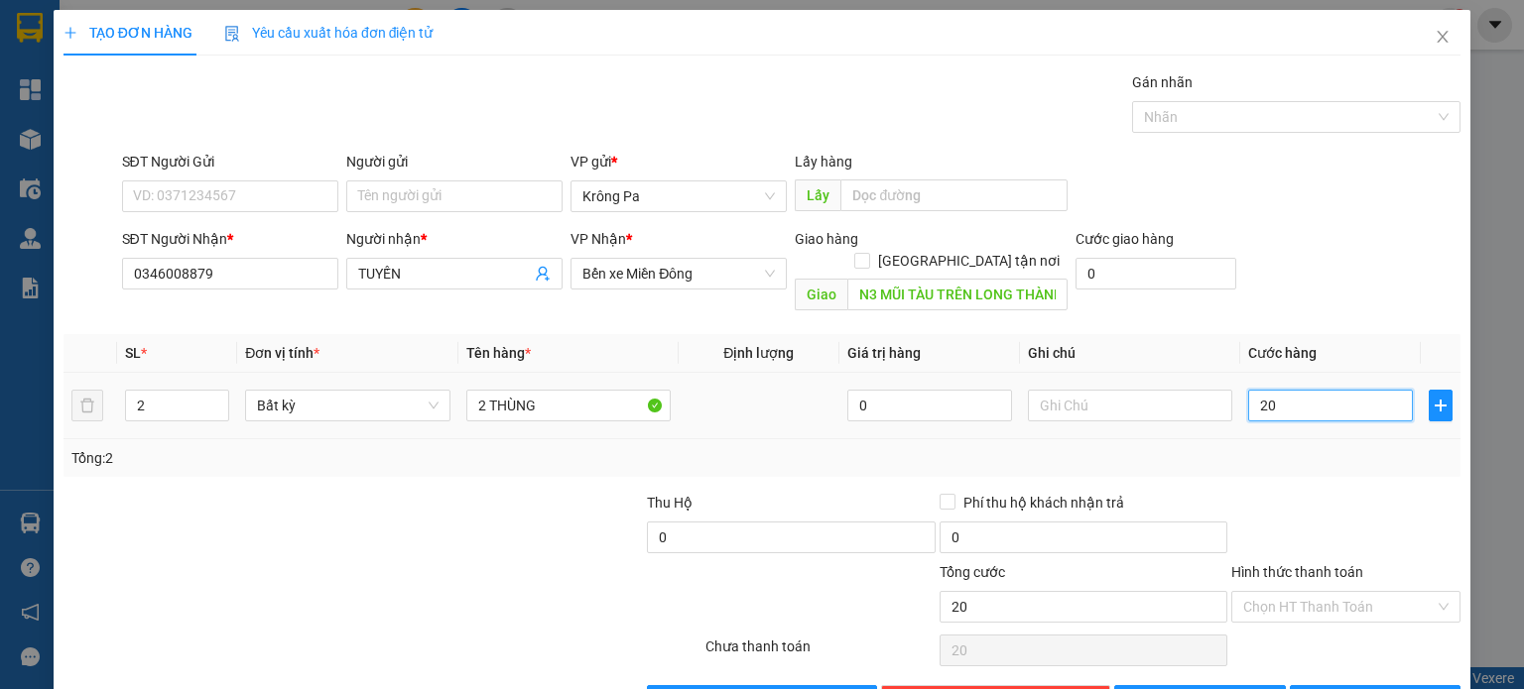
type input "200"
type input "200.000"
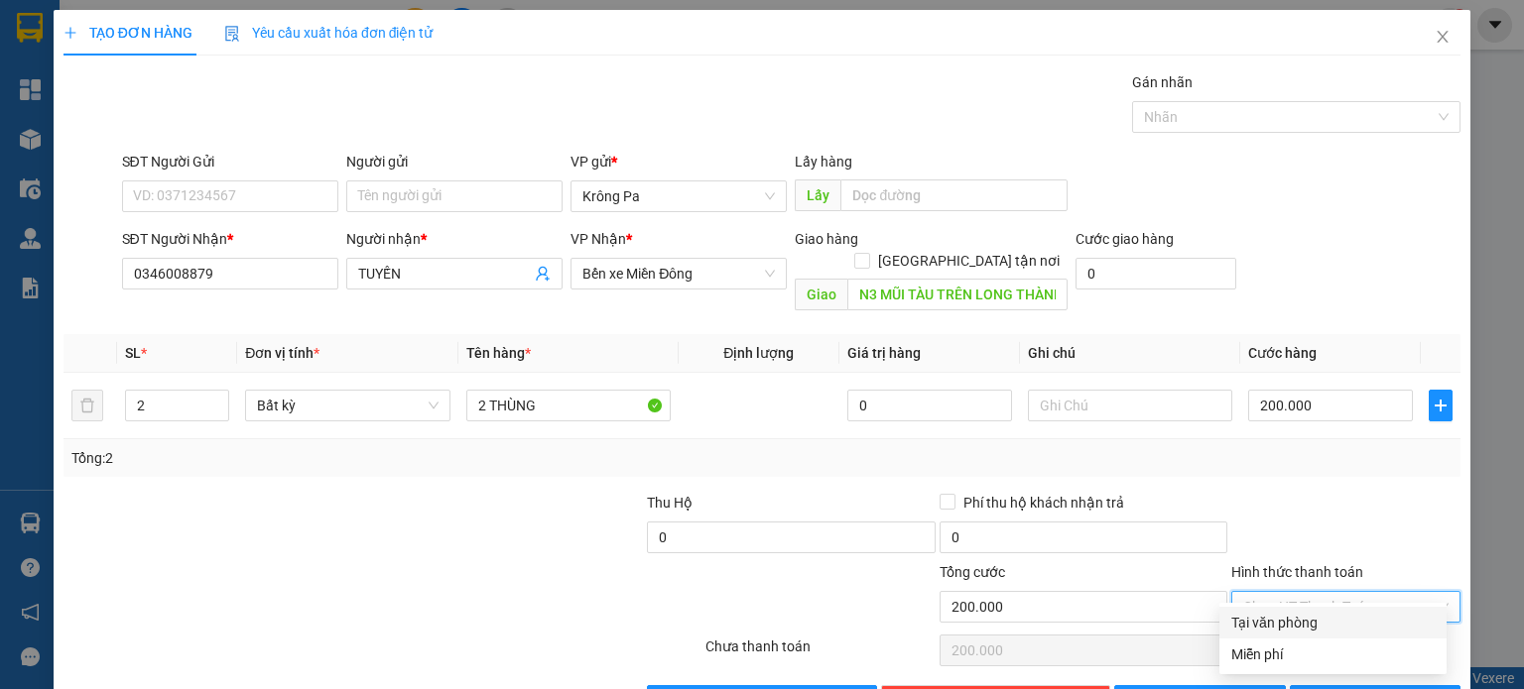
drag, startPoint x: 1348, startPoint y: 574, endPoint x: 1294, endPoint y: 609, distance: 64.7
click at [1347, 592] on input "Hình thức thanh toán" at bounding box center [1338, 607] width 191 height 30
click at [1293, 622] on div "Tại văn phòng" at bounding box center [1332, 623] width 203 height 22
type input "0"
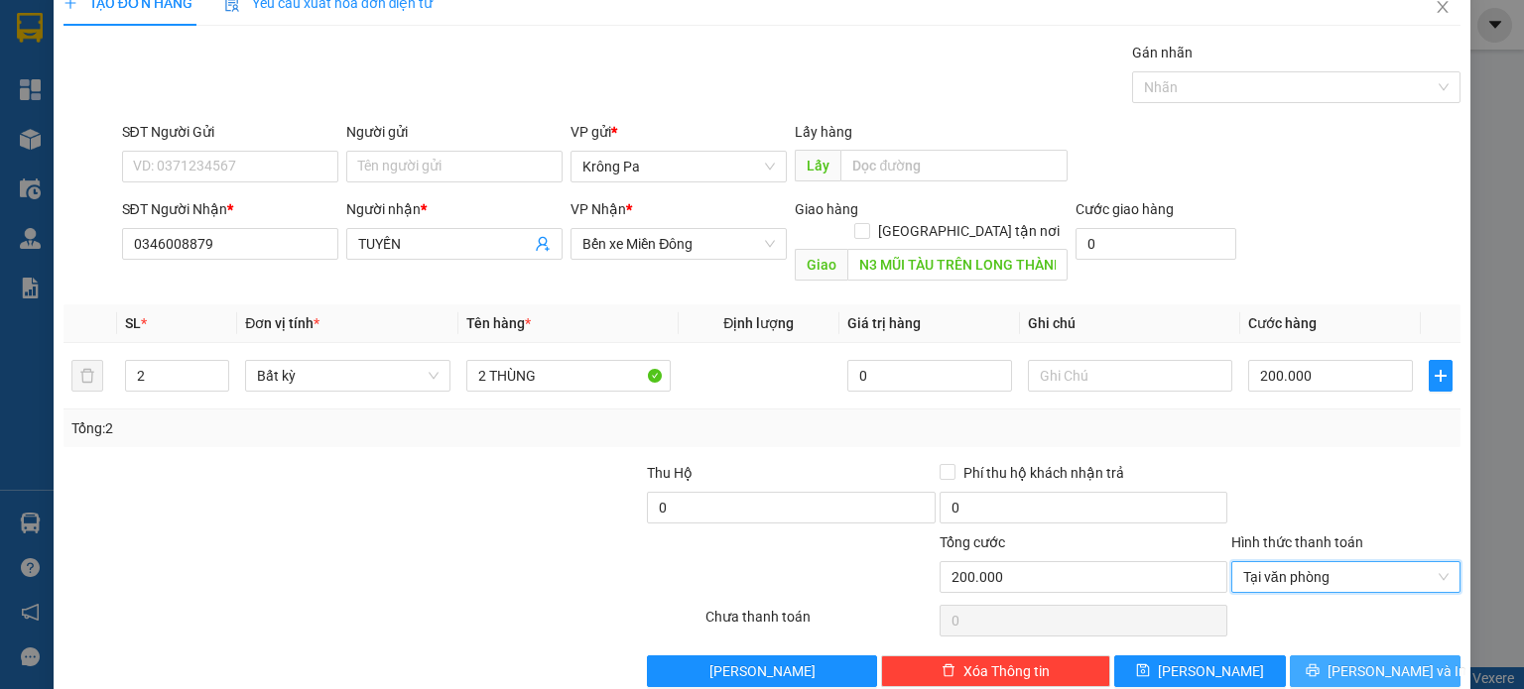
scroll to position [43, 0]
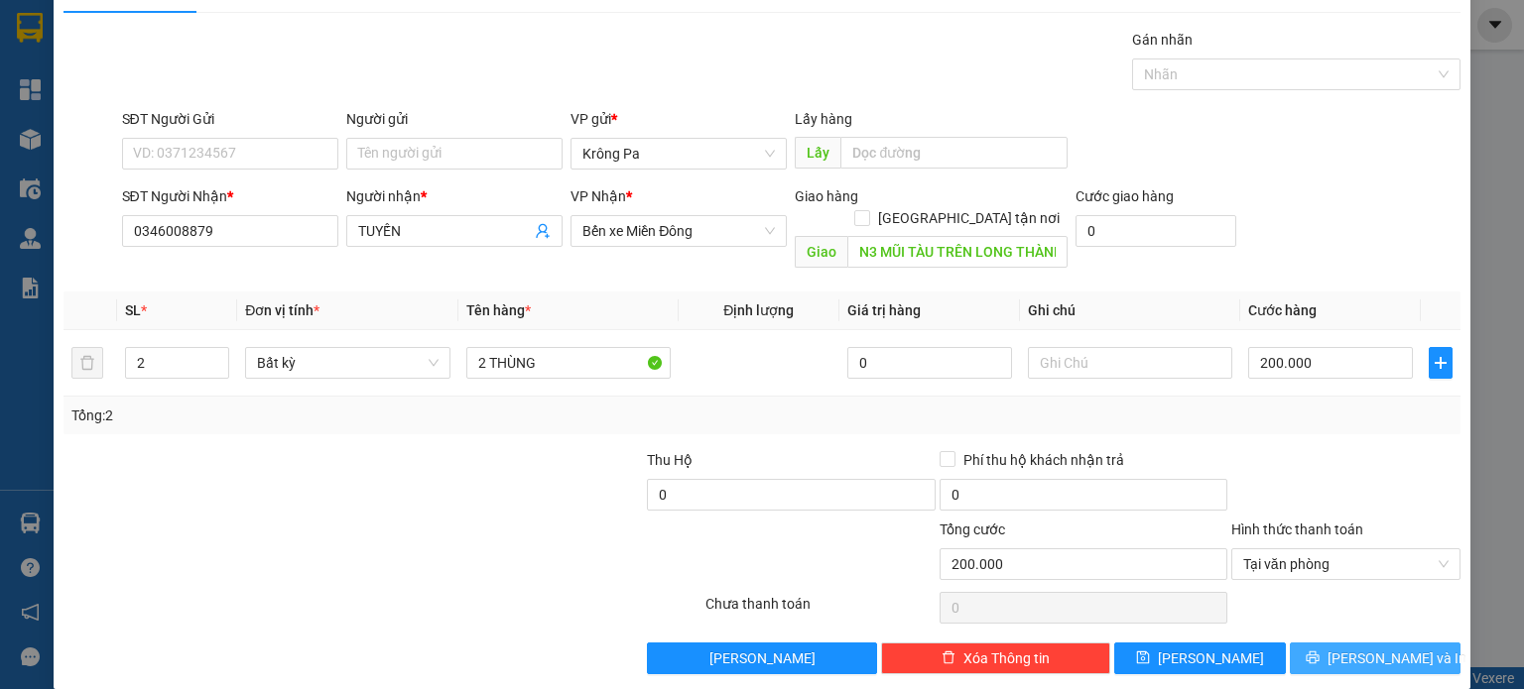
click at [1319, 651] on span "printer" at bounding box center [1313, 659] width 14 height 16
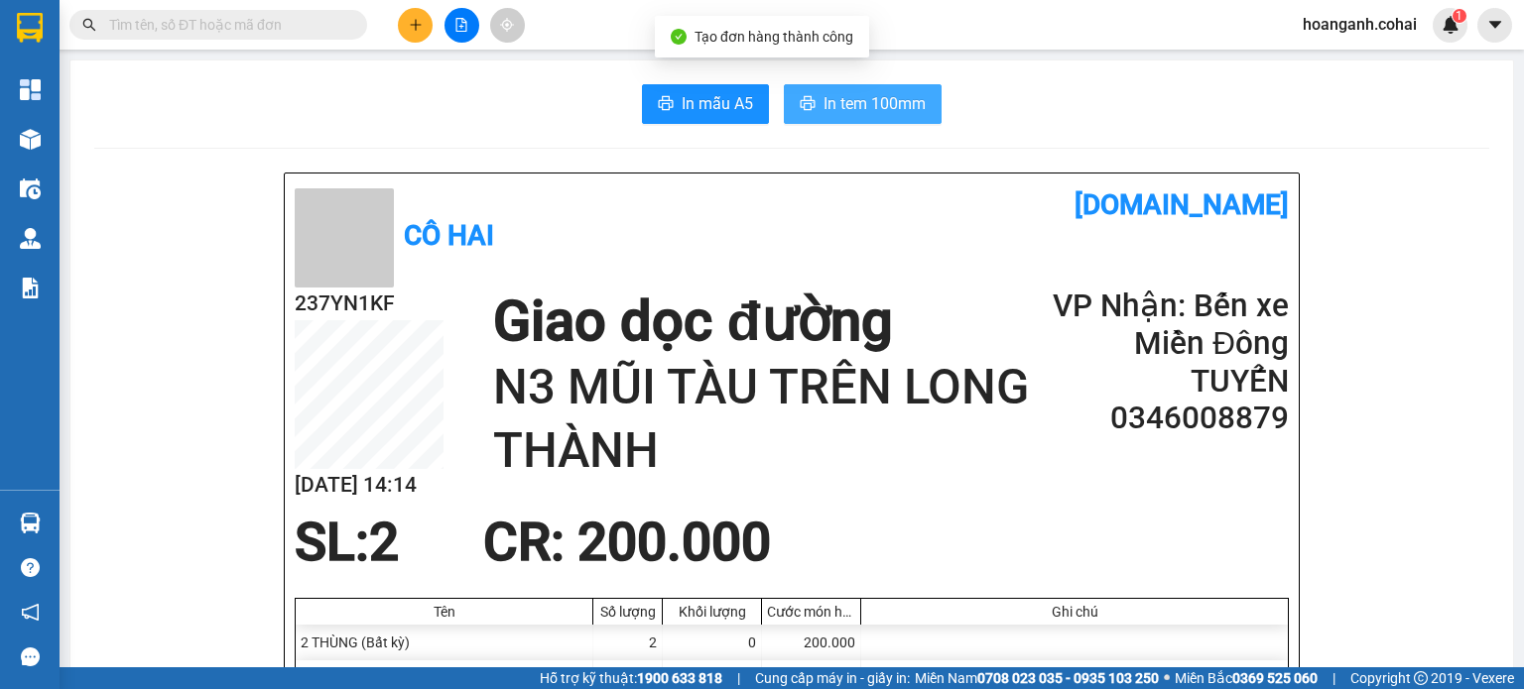
click at [832, 98] on span "In tem 100mm" at bounding box center [874, 103] width 102 height 25
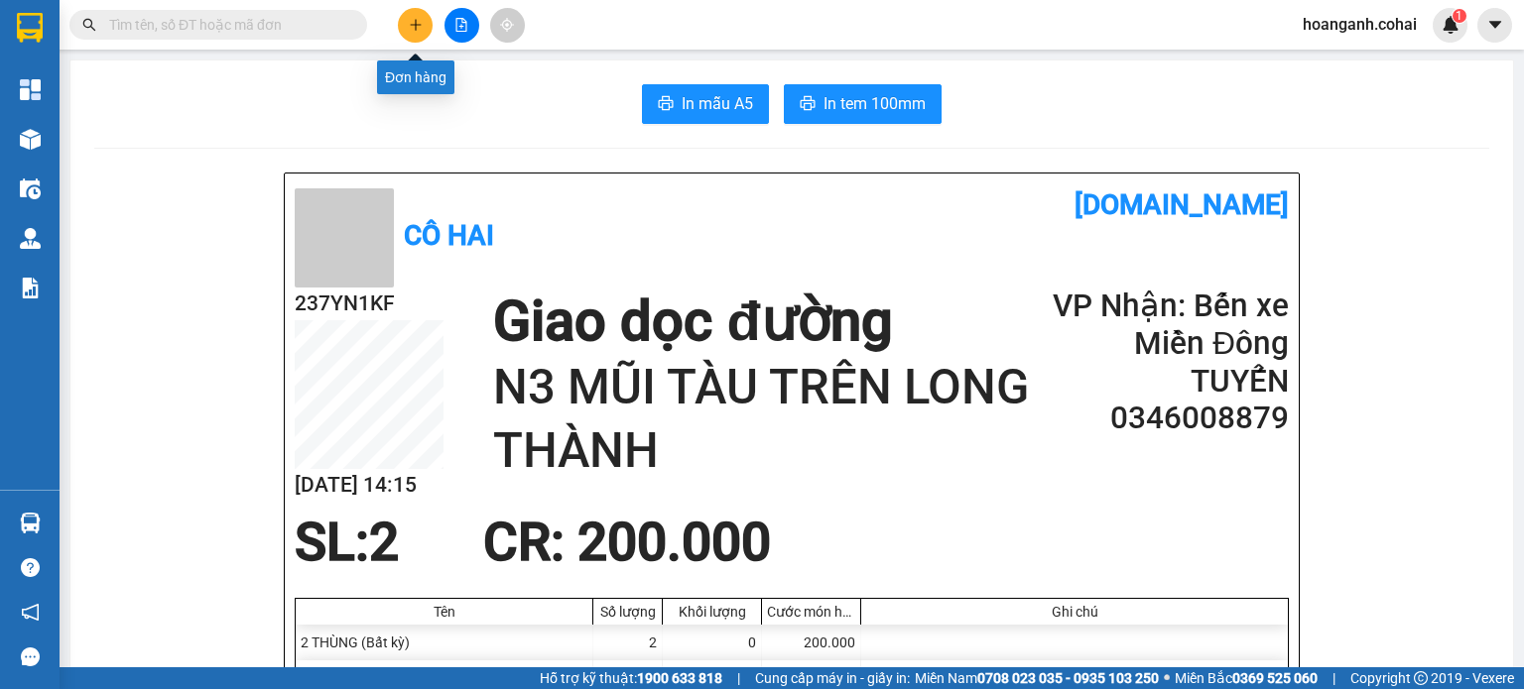
click at [419, 26] on icon "plus" at bounding box center [416, 25] width 14 height 14
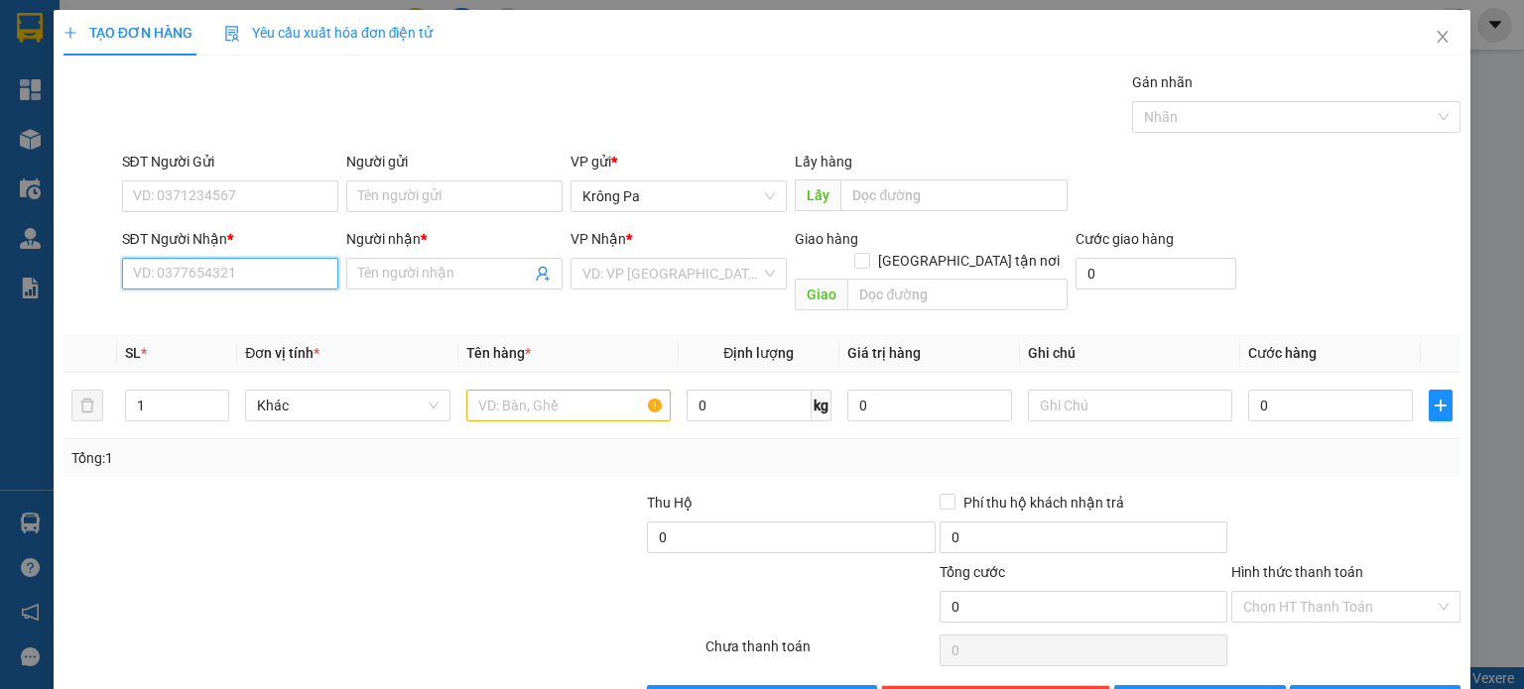
click at [281, 285] on input "SĐT Người Nhận *" at bounding box center [230, 274] width 216 height 32
type input "0876973764"
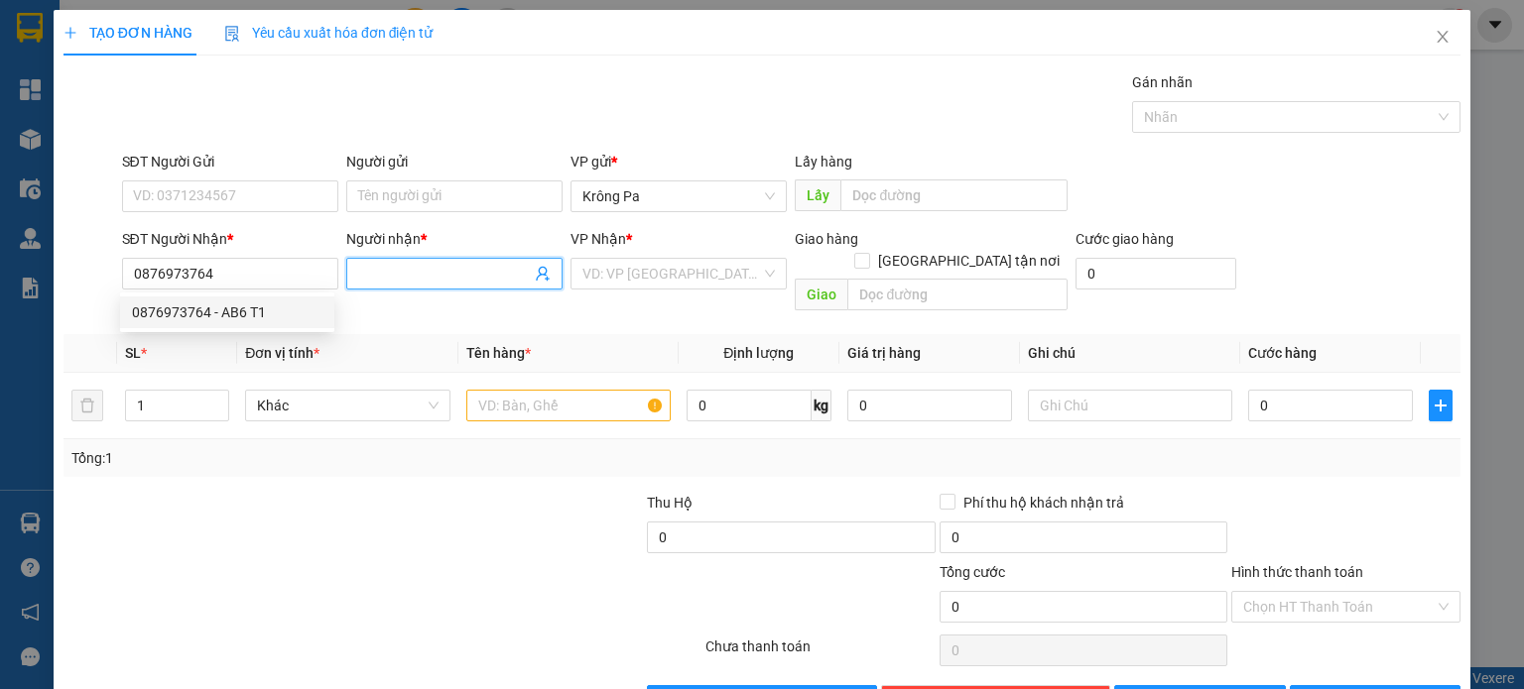
click at [386, 269] on input "Người nhận *" at bounding box center [444, 274] width 173 height 22
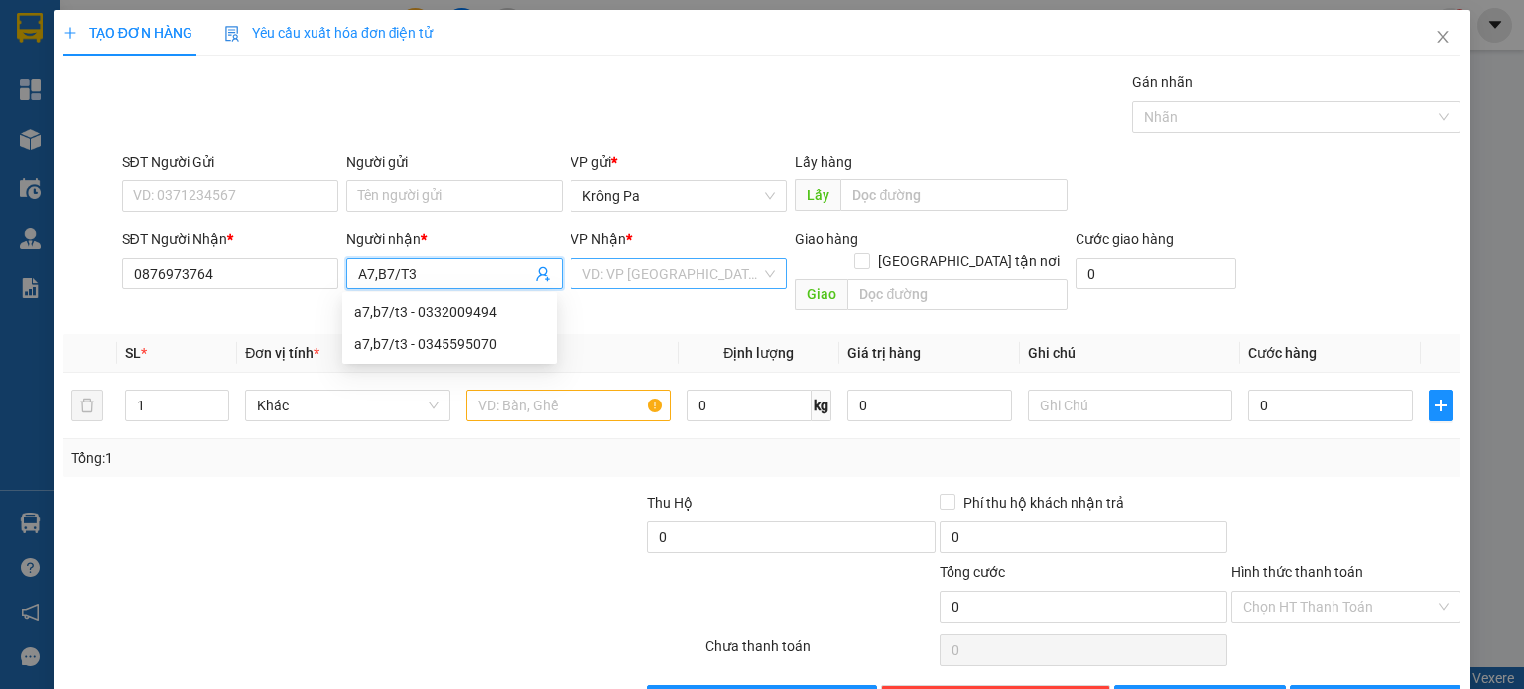
type input "A7,B7/T3"
click at [722, 285] on input "search" at bounding box center [671, 274] width 179 height 30
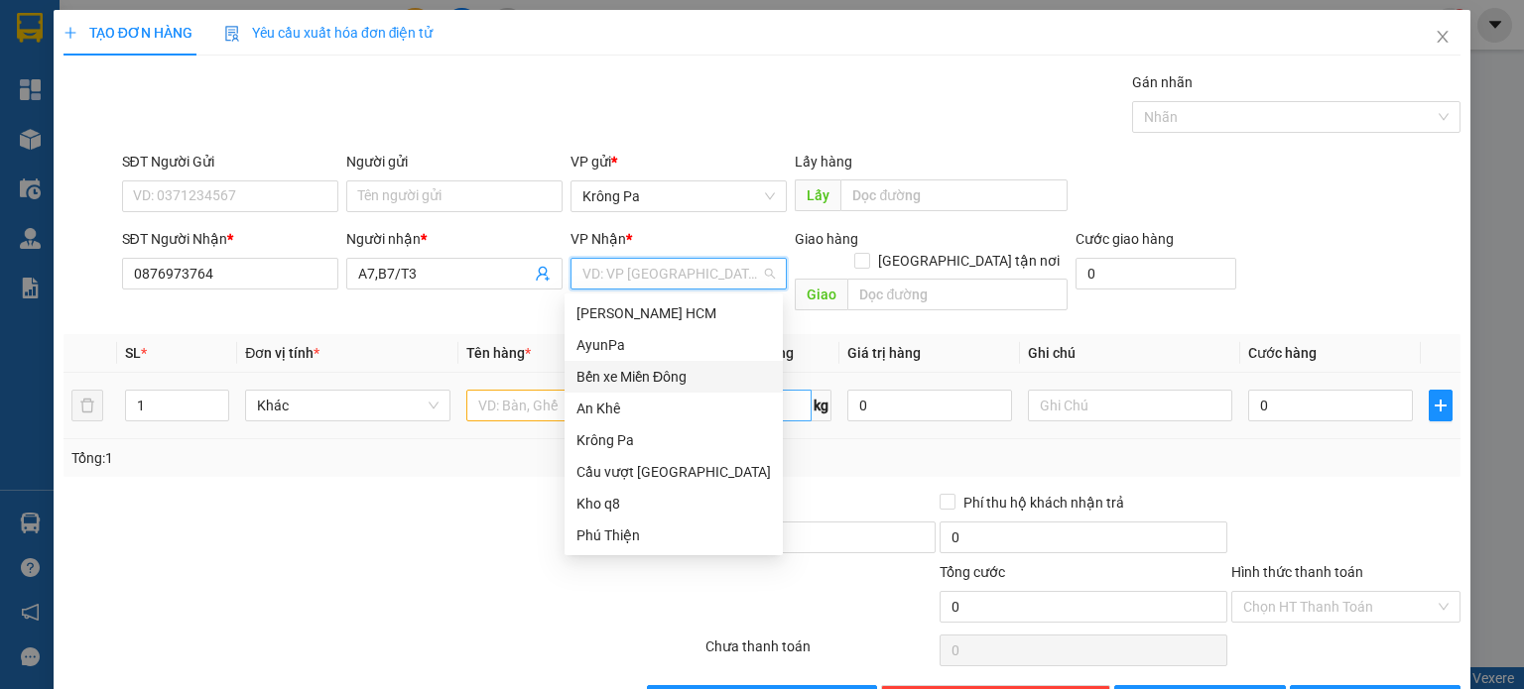
click at [687, 378] on div "Bến xe Miền Đông" at bounding box center [673, 377] width 194 height 22
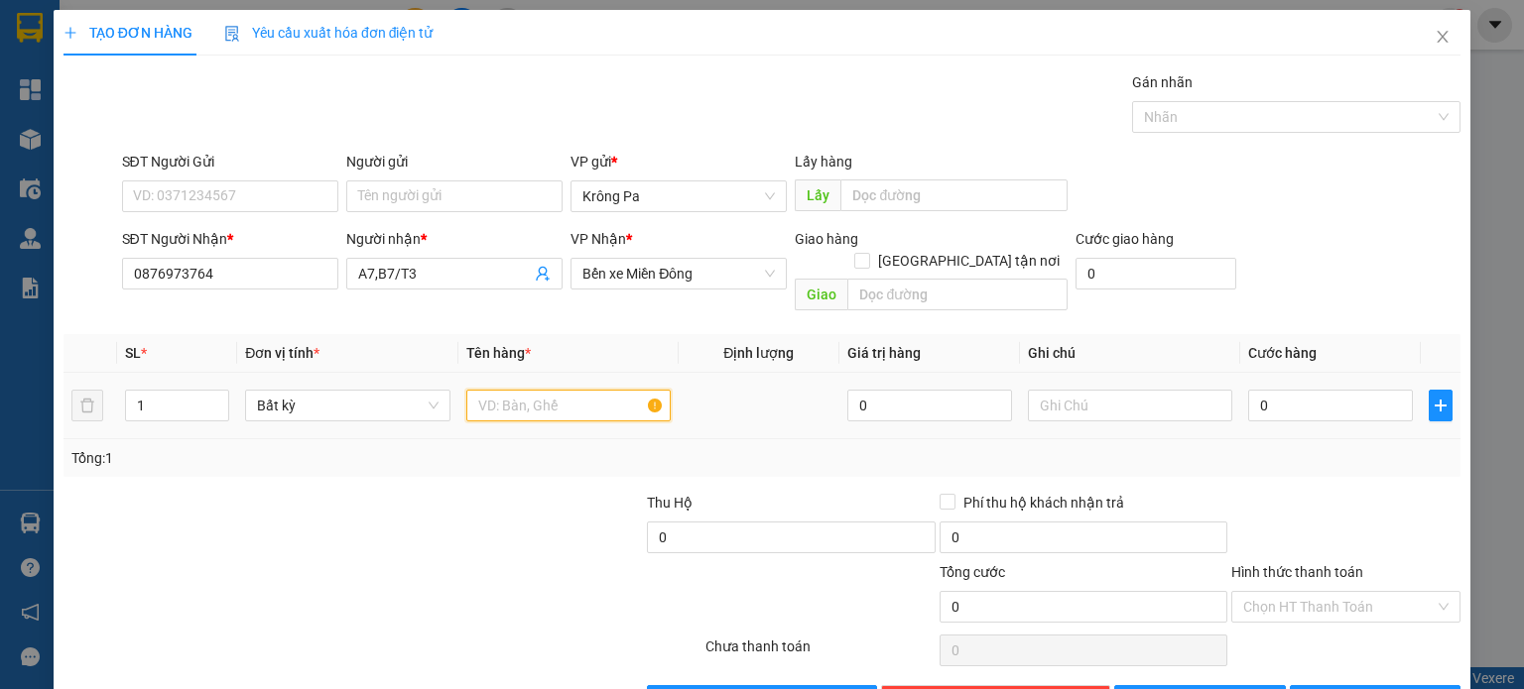
click at [592, 390] on input "text" at bounding box center [568, 406] width 204 height 32
type input "1 XE SATRIA"
click at [1350, 390] on input "0" at bounding box center [1330, 406] width 165 height 32
type input "5"
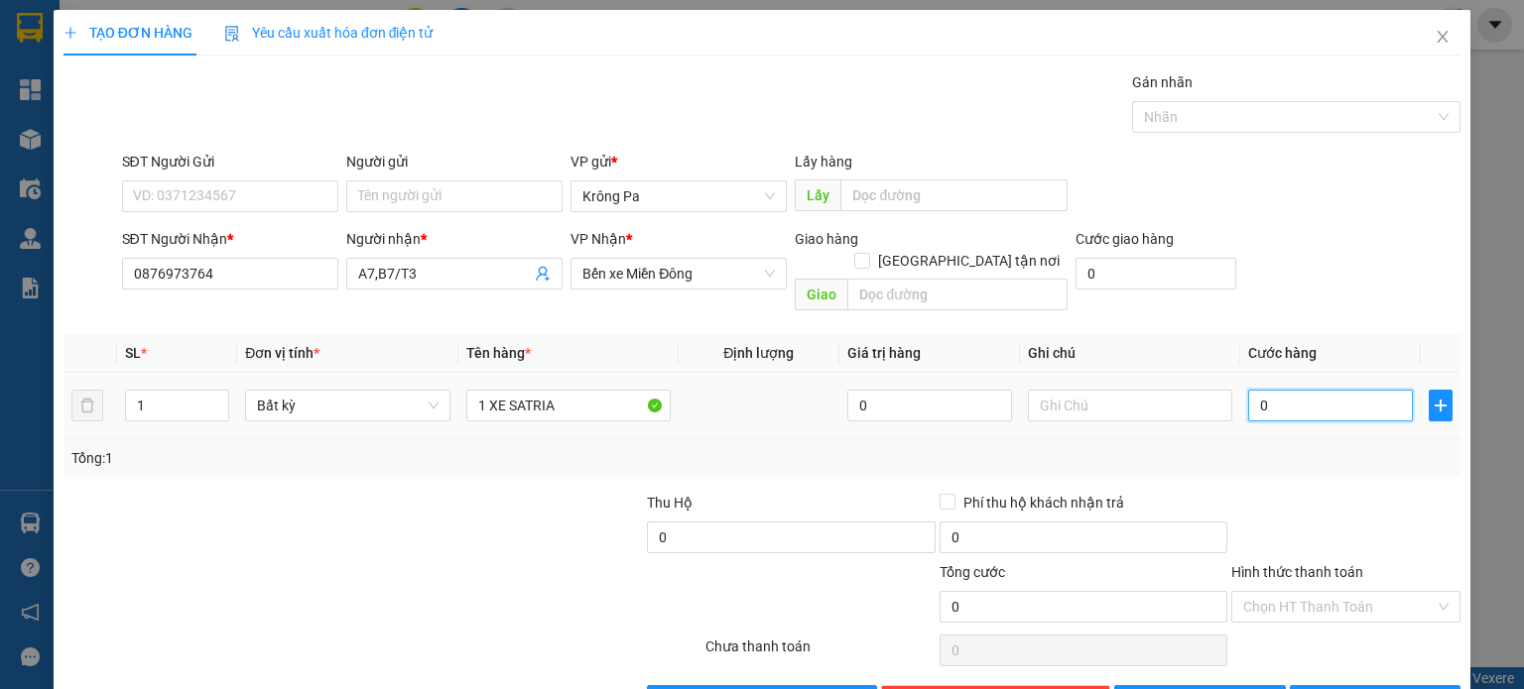
type input "5"
type input "50"
type input "500"
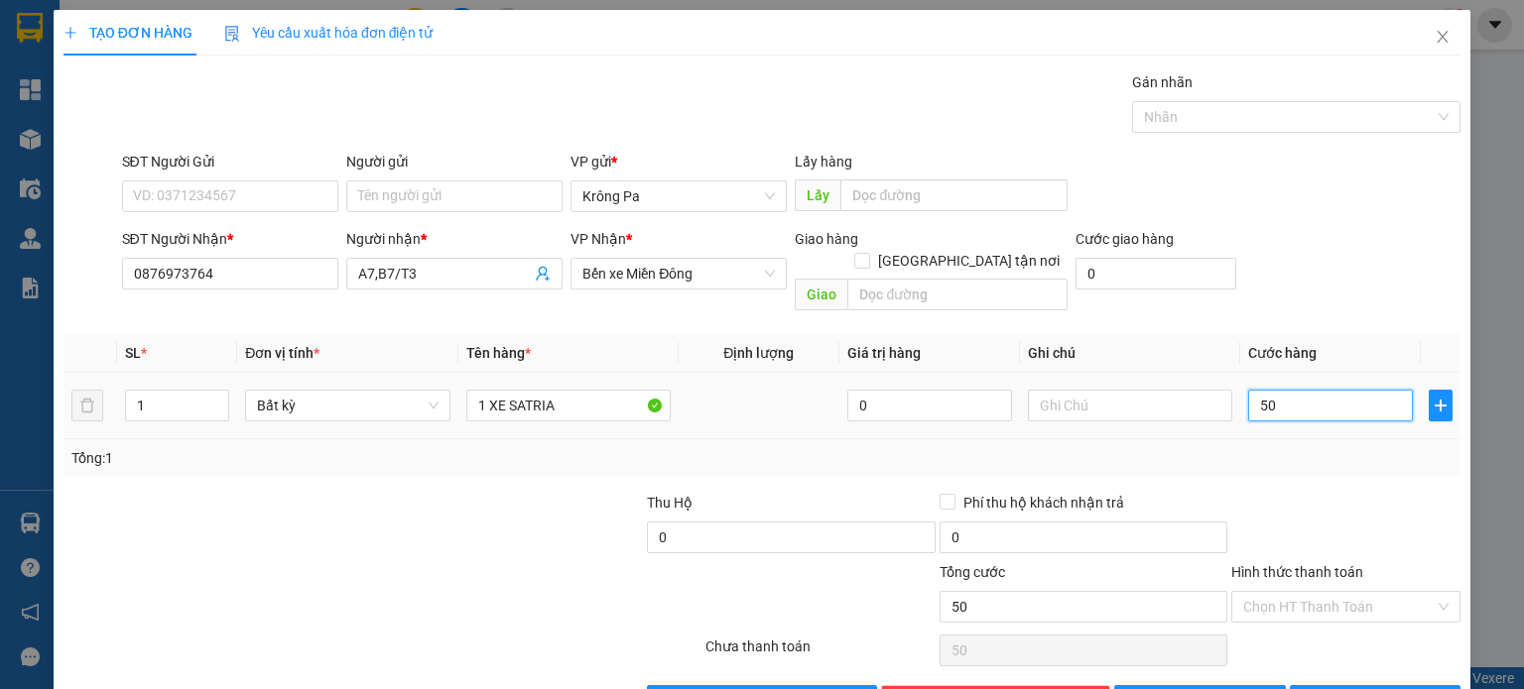
type input "500"
type input "500.000"
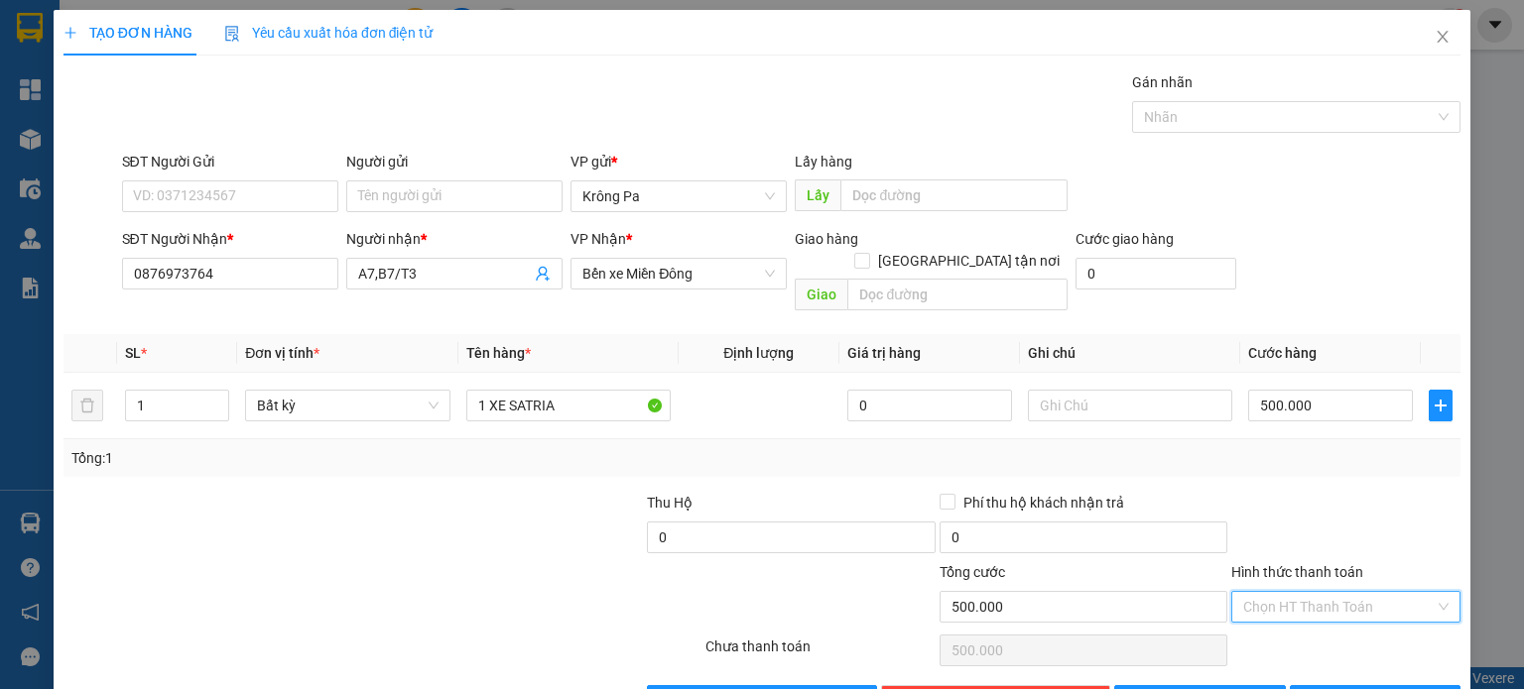
drag, startPoint x: 1309, startPoint y: 586, endPoint x: 1284, endPoint y: 627, distance: 48.2
click at [1307, 592] on input "Hình thức thanh toán" at bounding box center [1338, 607] width 191 height 30
click at [1287, 619] on div "Tại văn phòng" at bounding box center [1332, 623] width 203 height 22
type input "0"
click at [1182, 685] on button "[PERSON_NAME]" at bounding box center [1200, 701] width 172 height 32
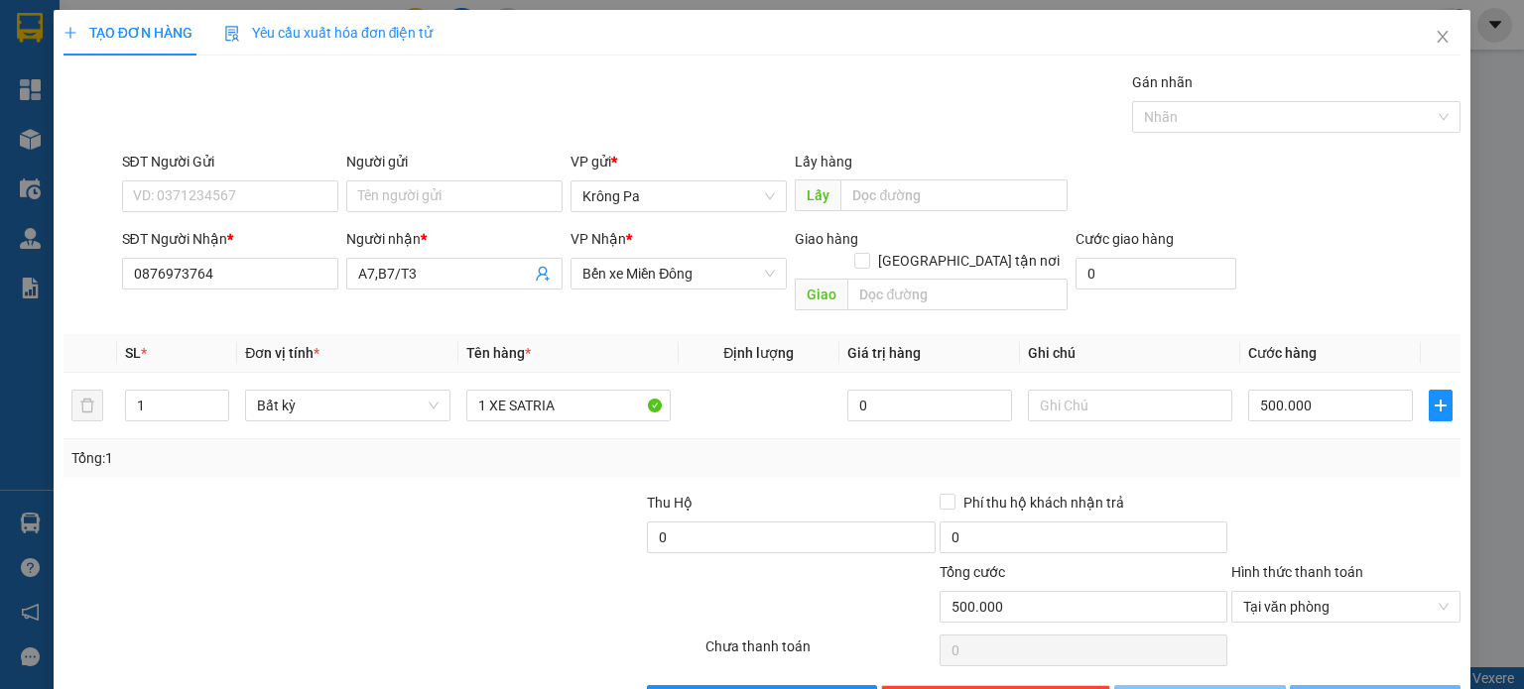
type input "0"
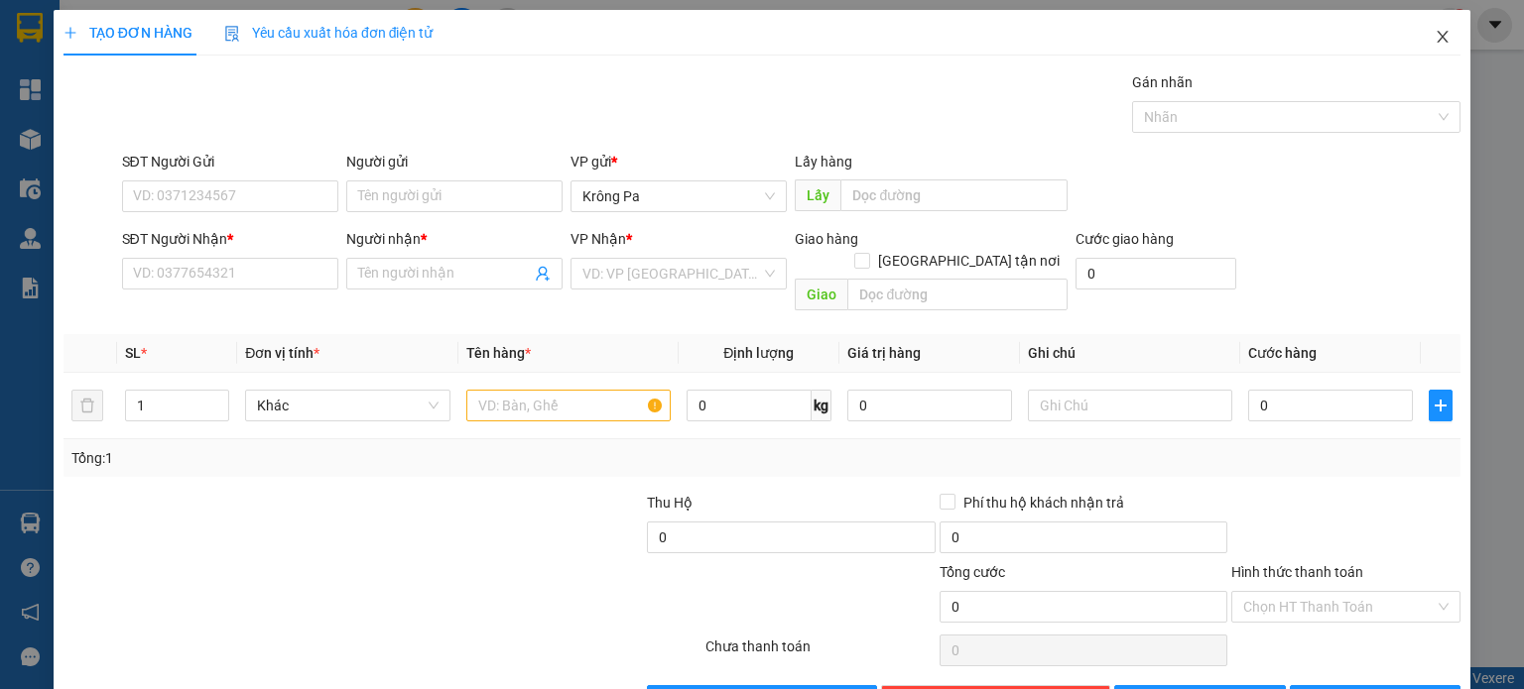
click at [1434, 38] on icon "close" at bounding box center [1442, 37] width 16 height 16
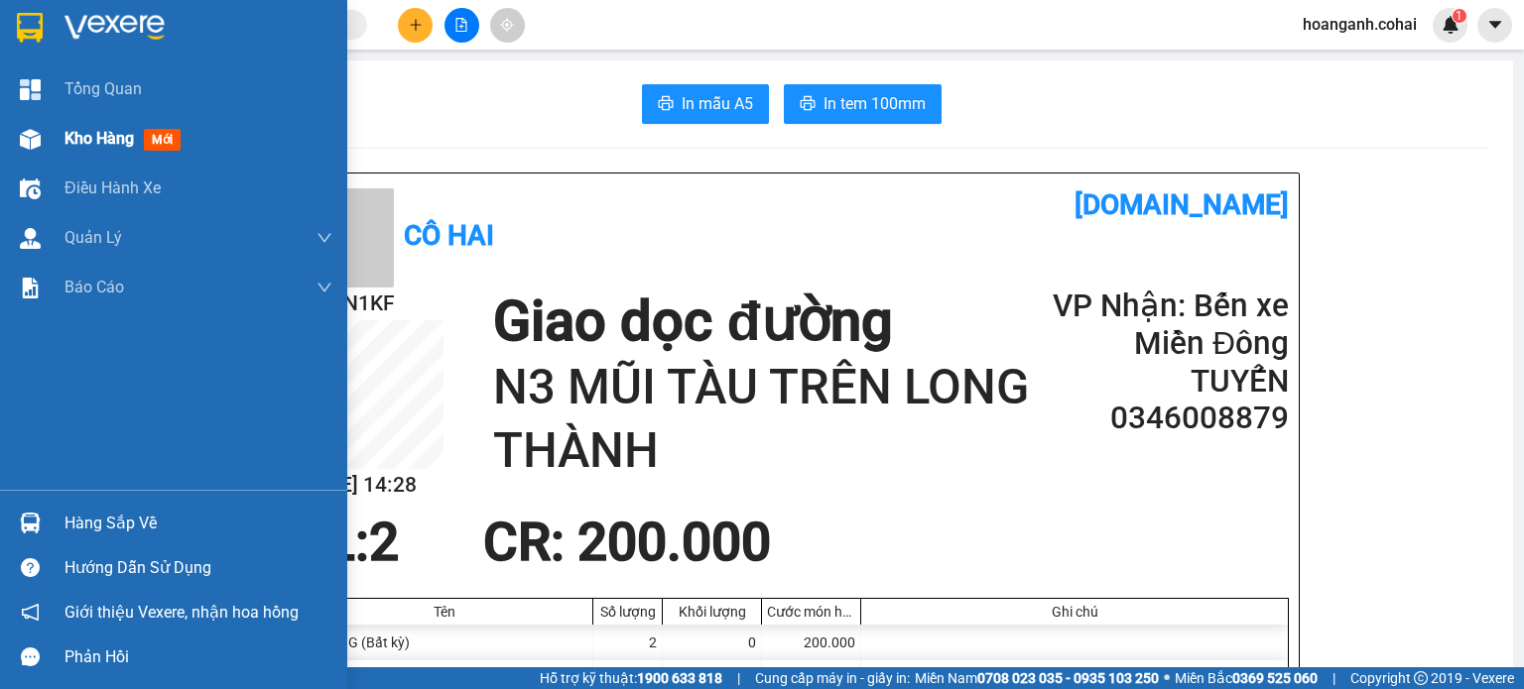
click at [71, 140] on span "Kho hàng" at bounding box center [98, 138] width 69 height 19
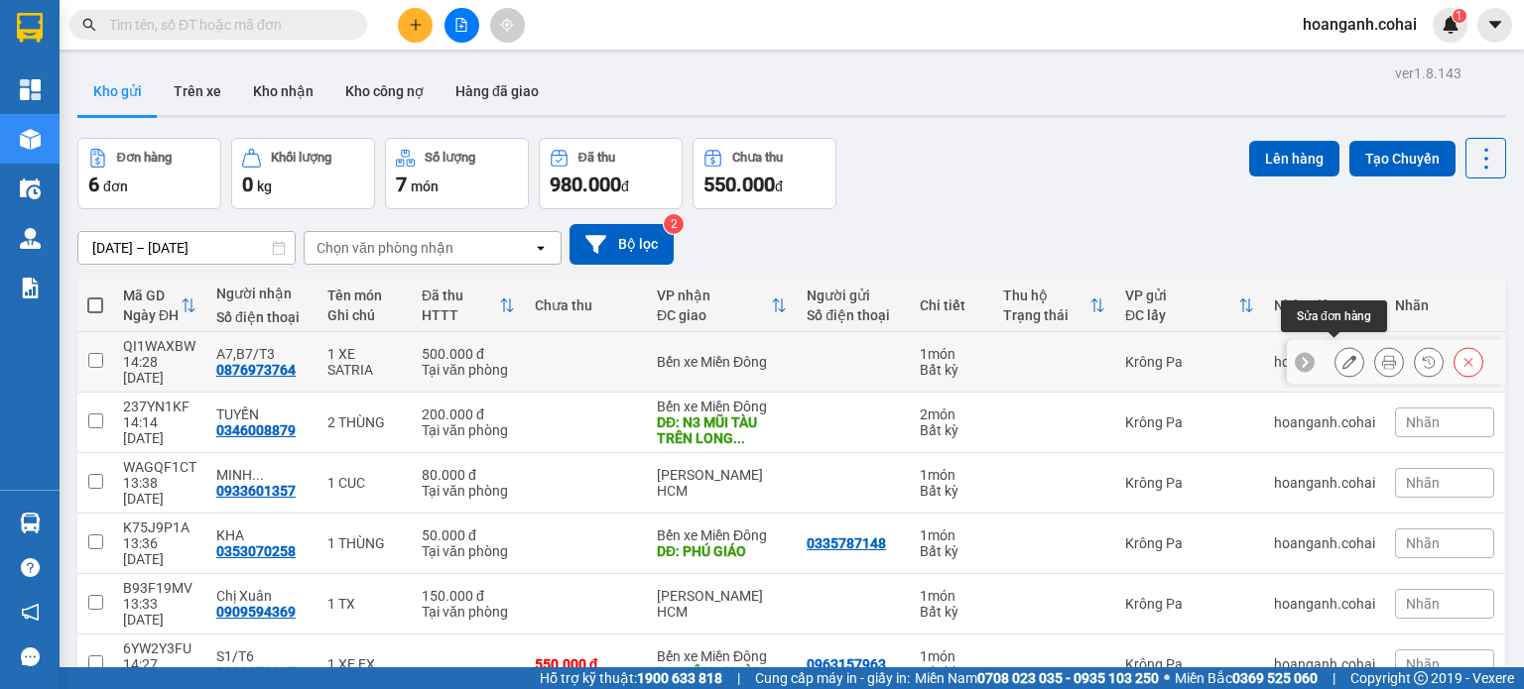
click at [1342, 355] on icon at bounding box center [1349, 362] width 14 height 14
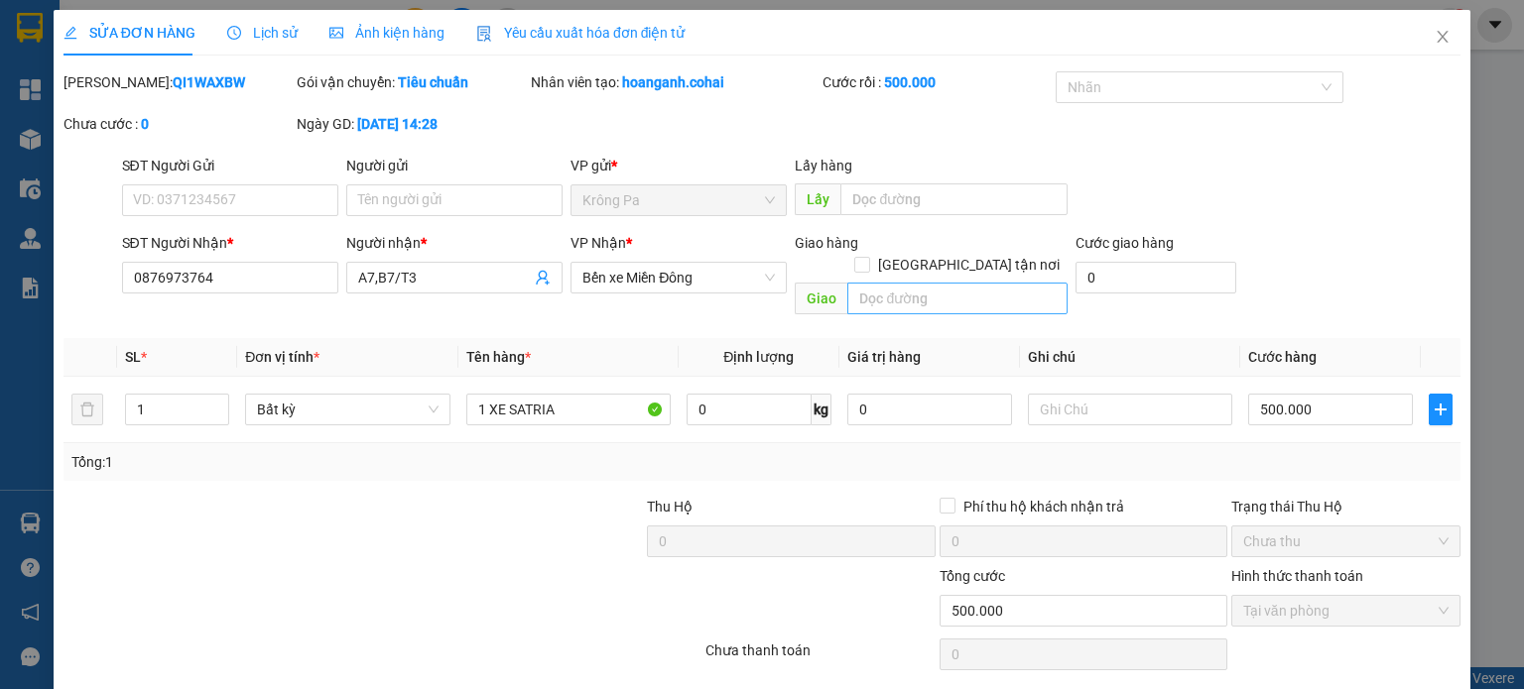
type input "0876973764"
type input "A7,B7/T3"
type input "500.000"
click at [989, 283] on input "text" at bounding box center [957, 299] width 220 height 32
type input "CẦU ÔNG BỐ"
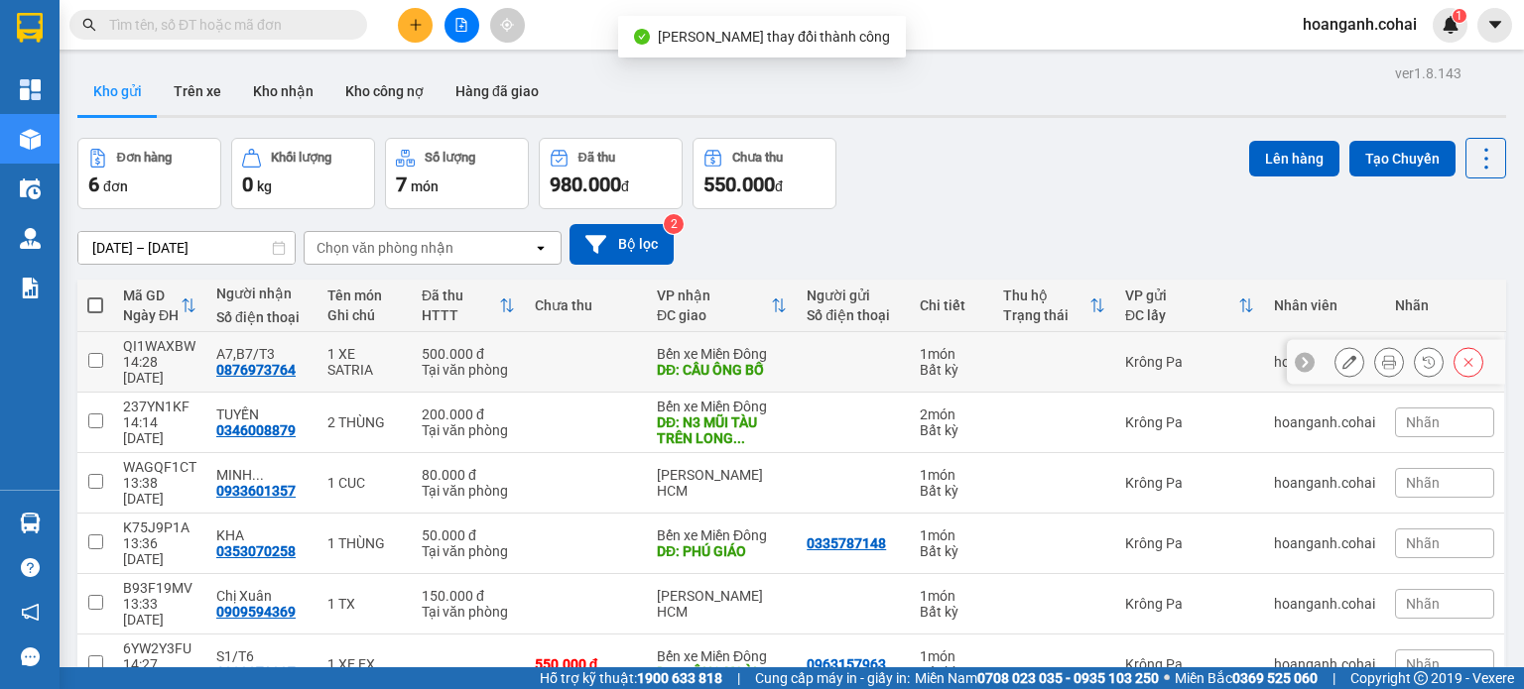
click at [95, 354] on input "checkbox" at bounding box center [95, 360] width 15 height 15
checkbox input "true"
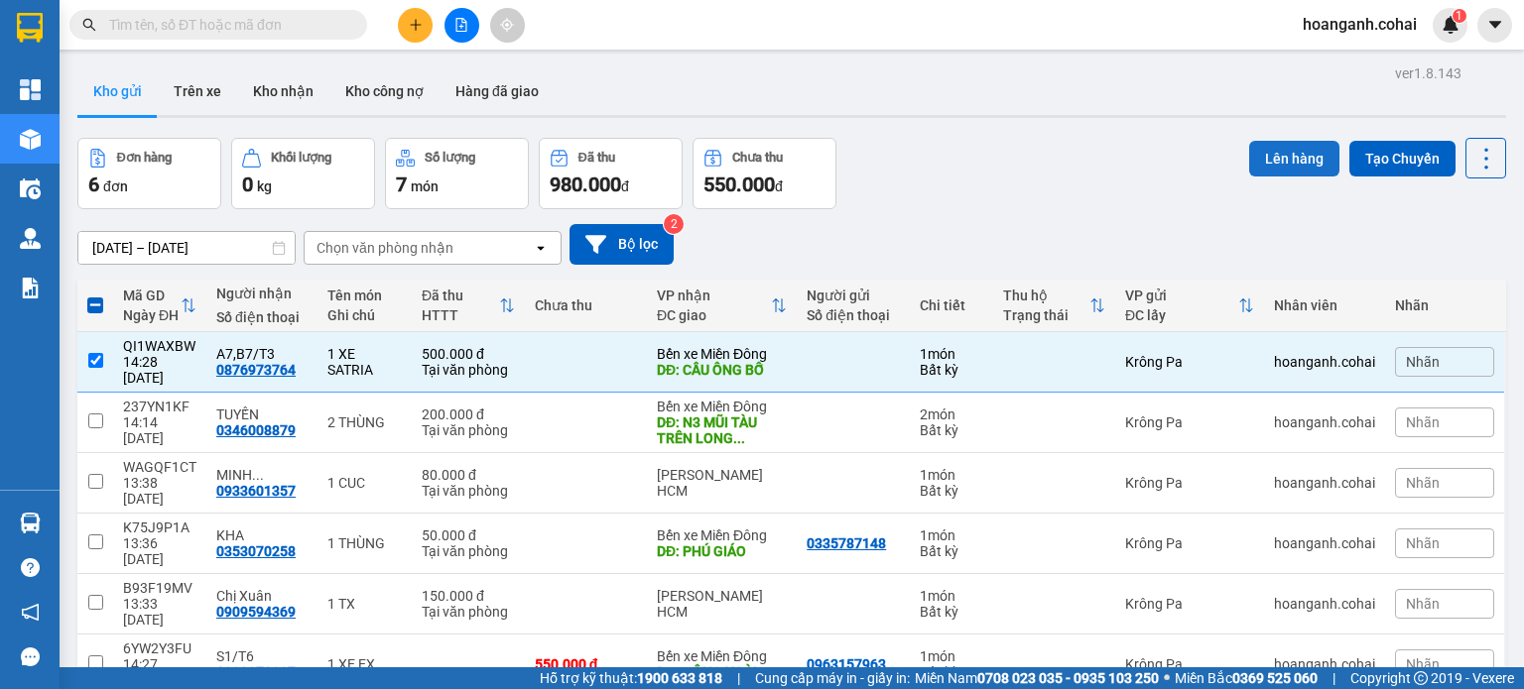
click at [1286, 164] on button "Lên hàng" at bounding box center [1294, 159] width 90 height 36
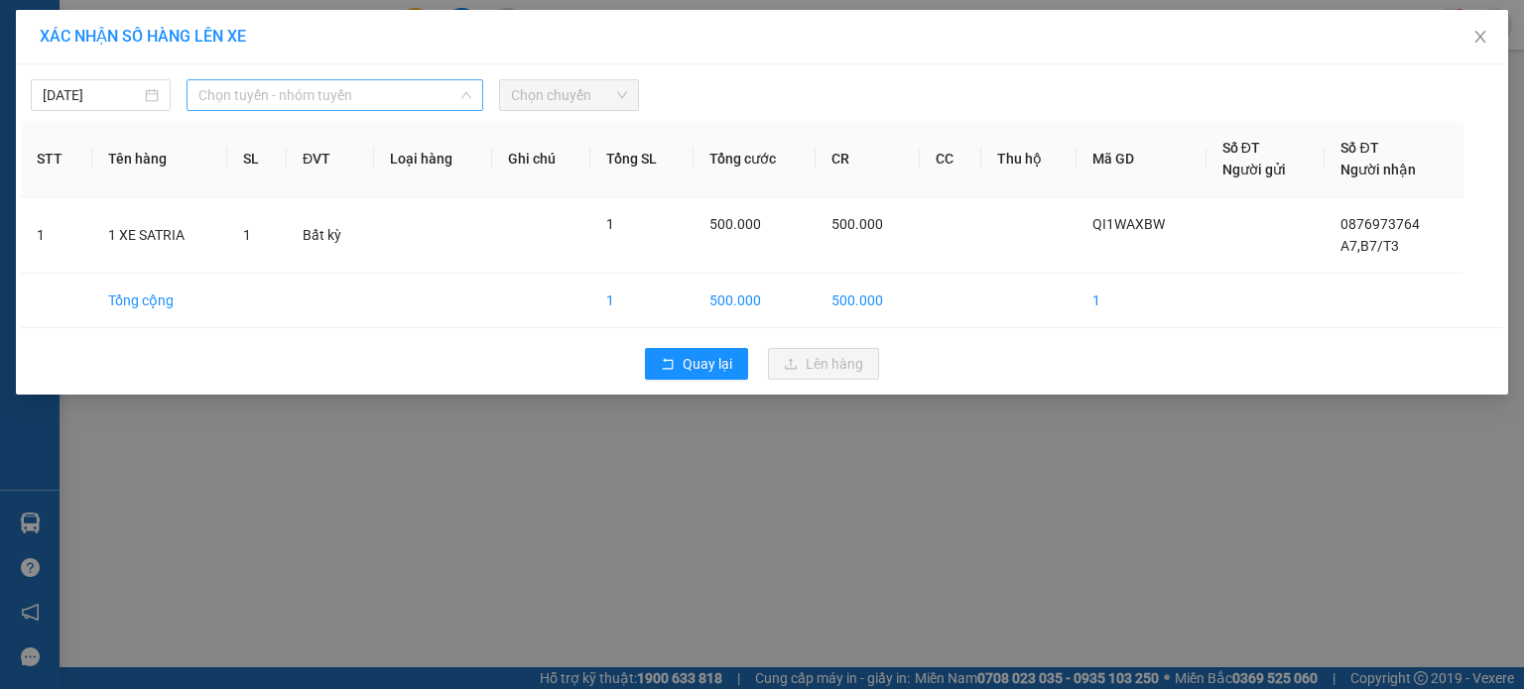
click at [406, 98] on span "Chọn tuyến - nhóm tuyến" at bounding box center [334, 95] width 273 height 30
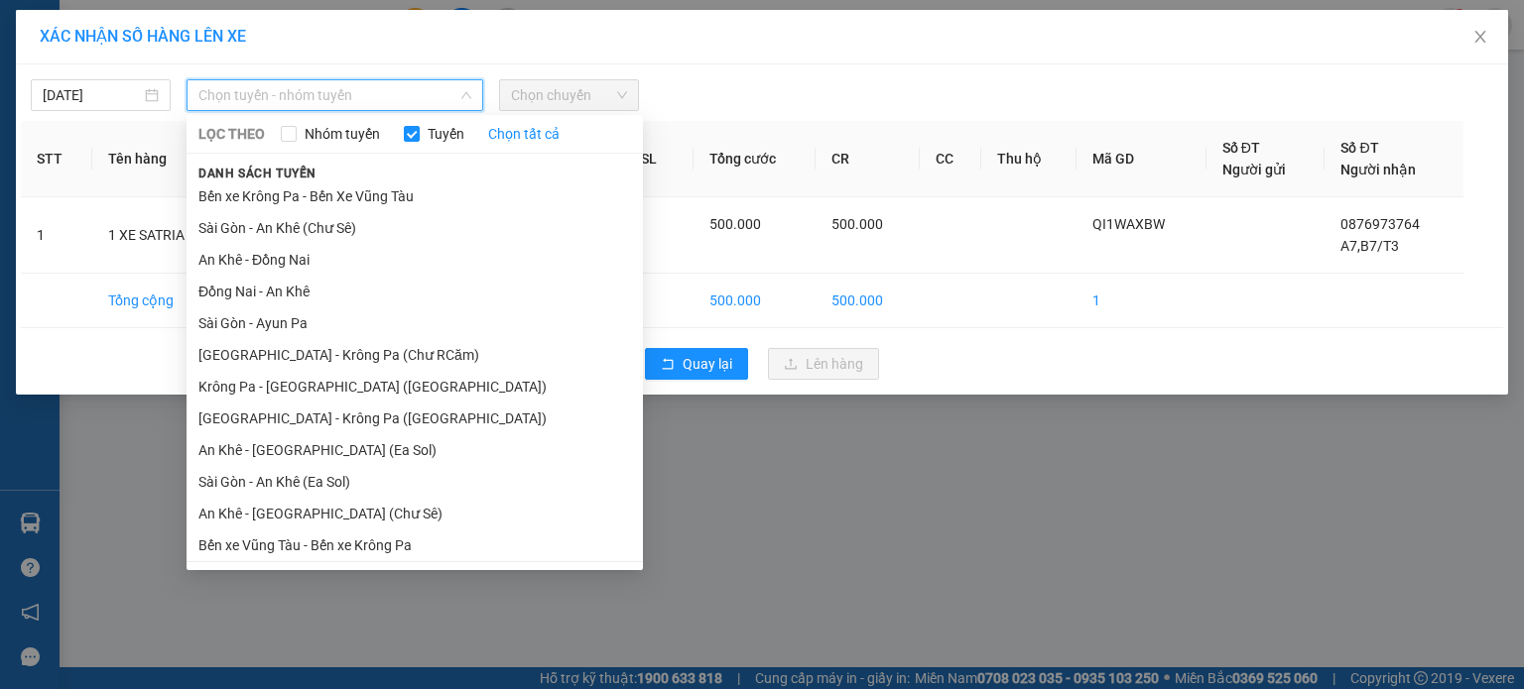
scroll to position [128, 0]
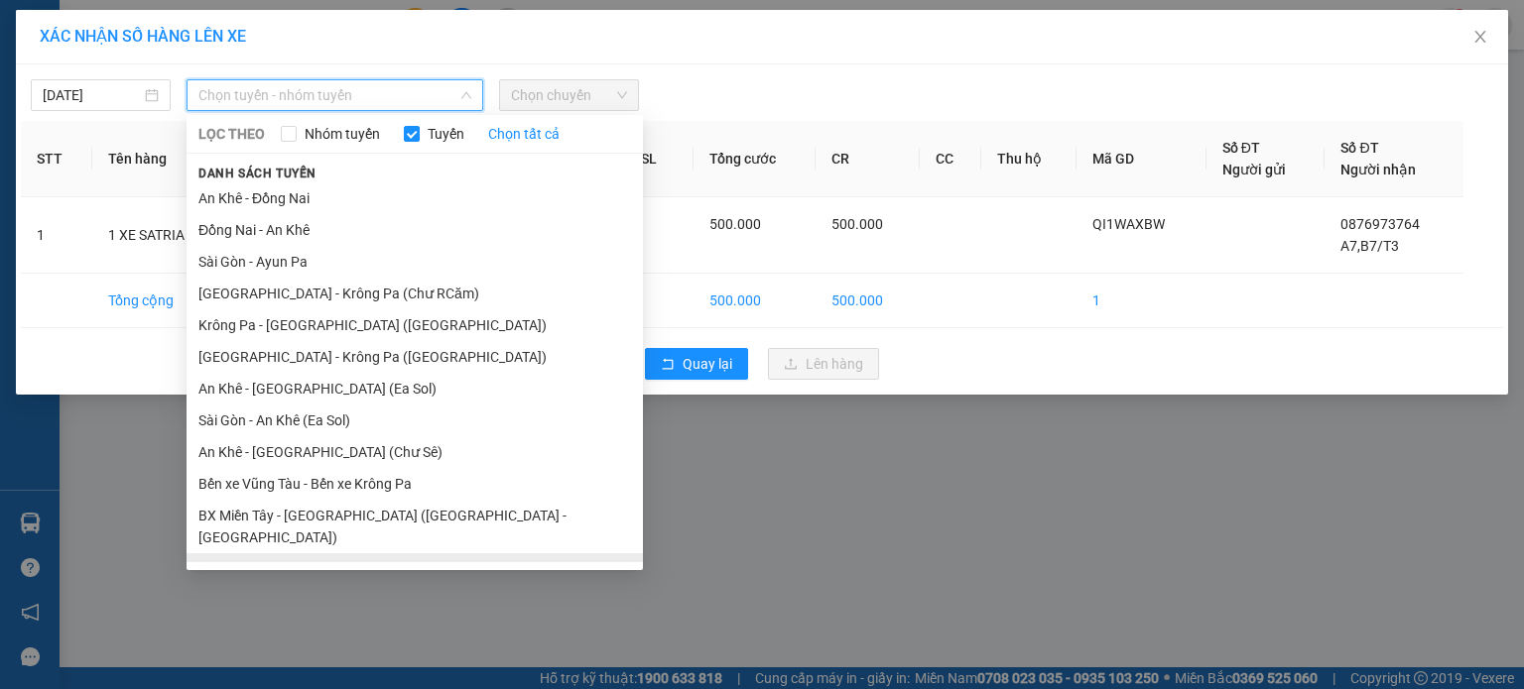
click at [350, 554] on li "BX Krông Pa - BX Miền Tây ([GEOGRAPHIC_DATA] - [GEOGRAPHIC_DATA])" at bounding box center [415, 581] width 456 height 54
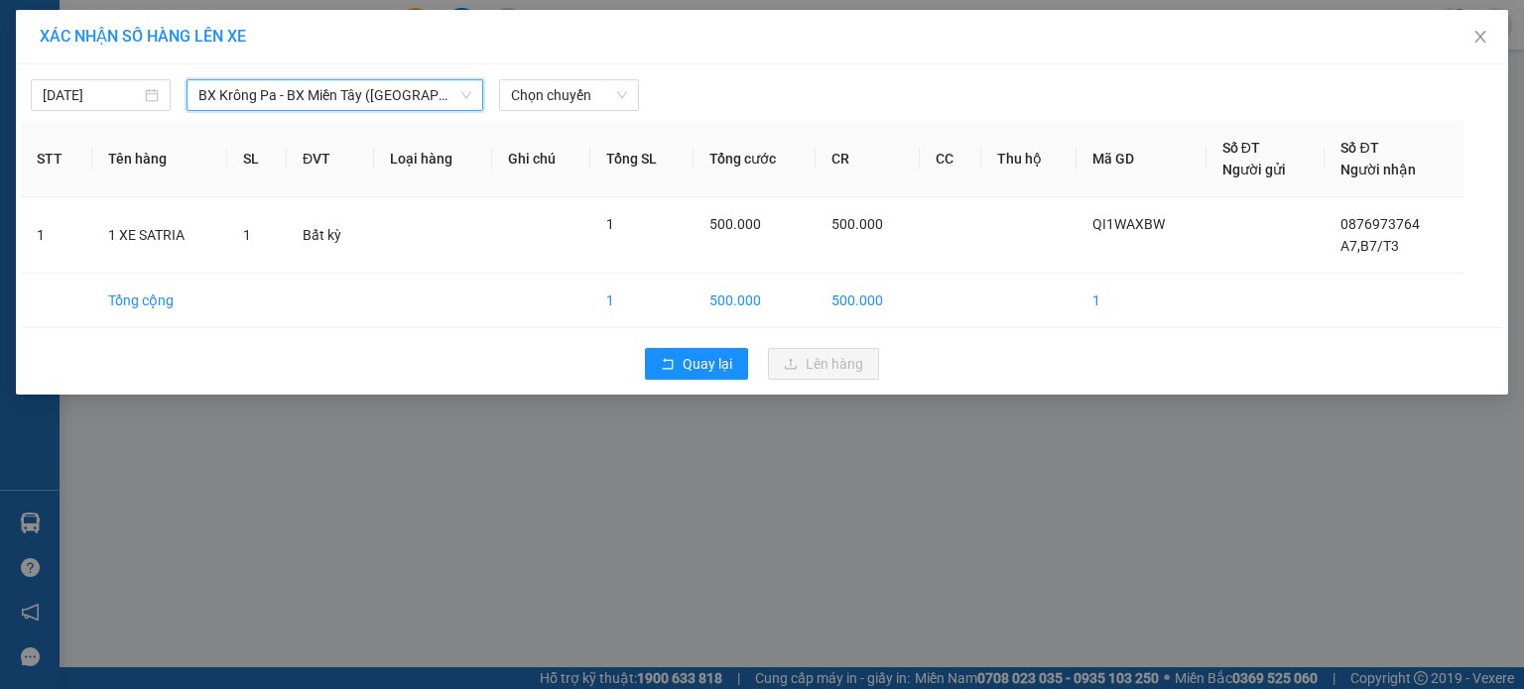
click at [612, 105] on span "Chọn chuyến" at bounding box center [569, 95] width 116 height 30
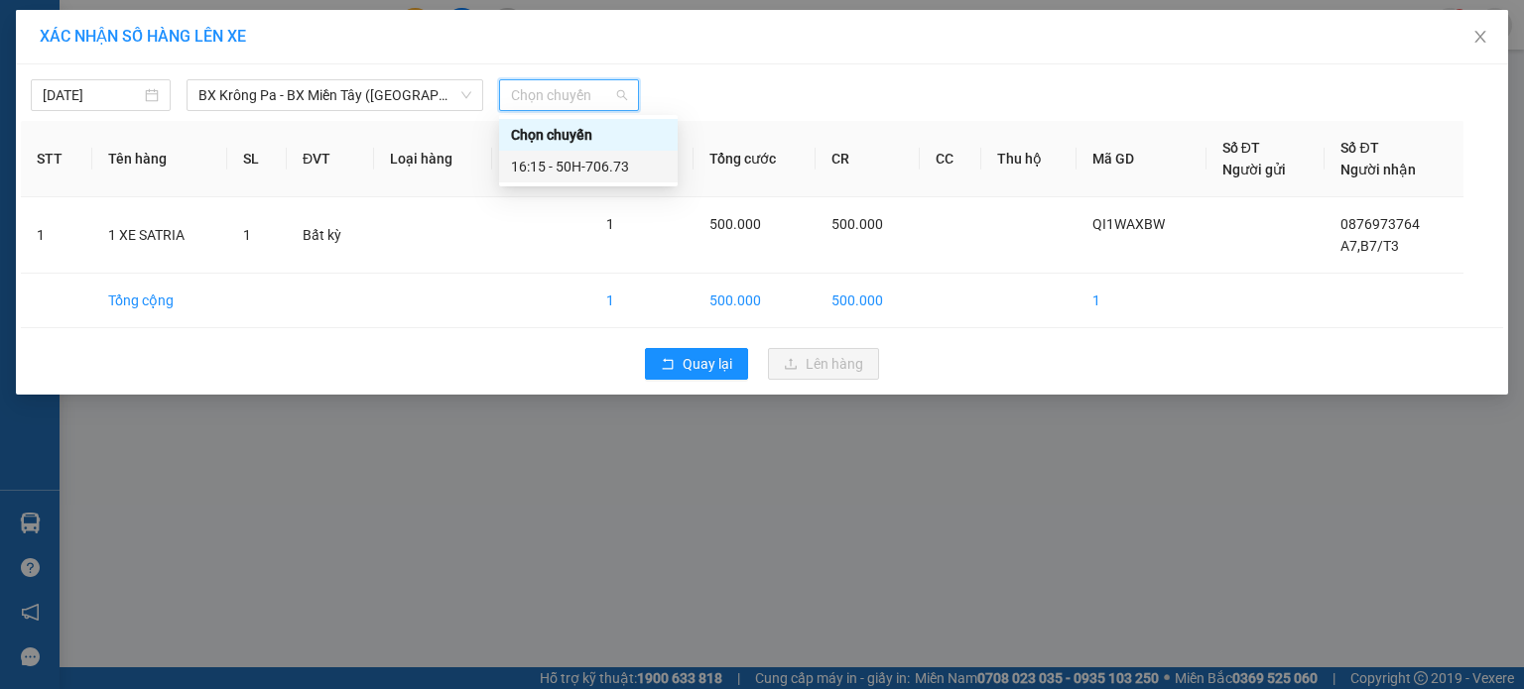
click at [606, 167] on div "16:15 - 50H-706.73" at bounding box center [588, 167] width 155 height 22
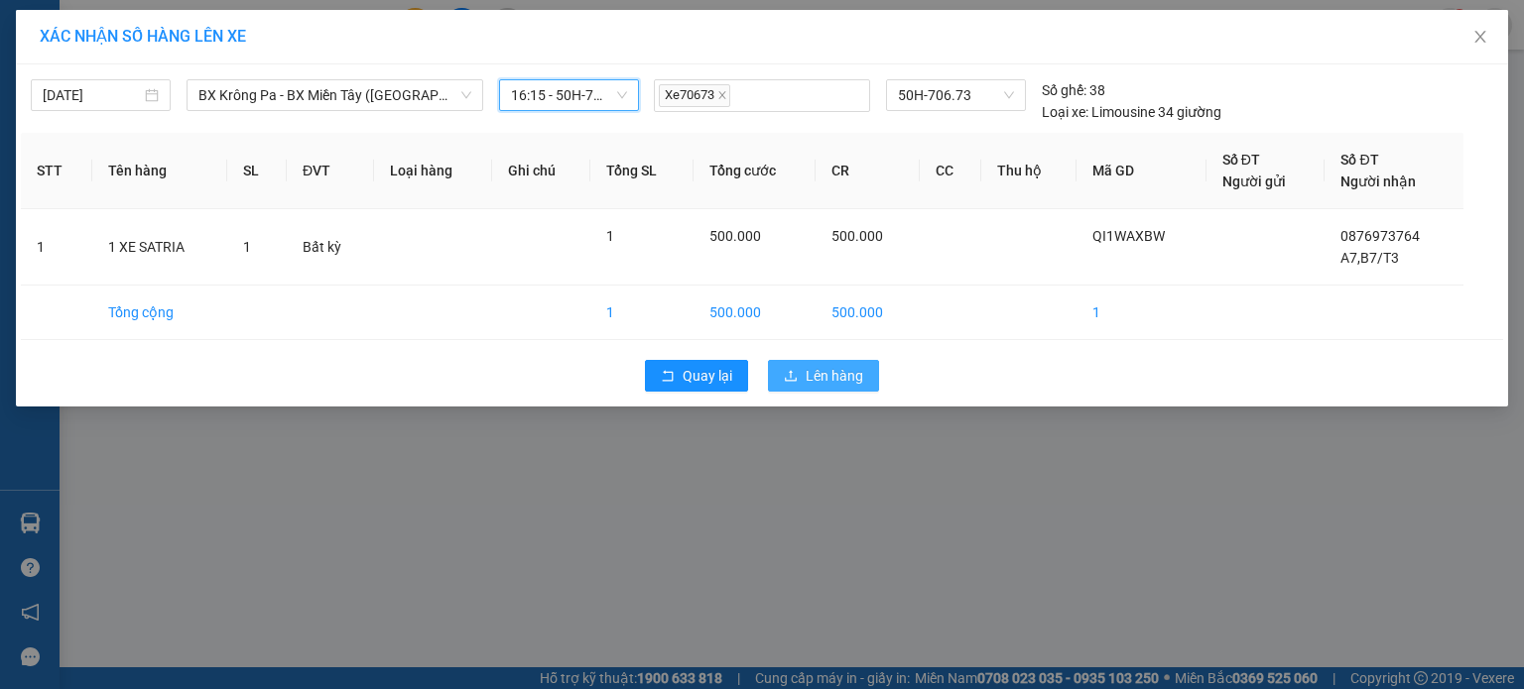
click at [842, 376] on span "Lên hàng" at bounding box center [835, 376] width 58 height 22
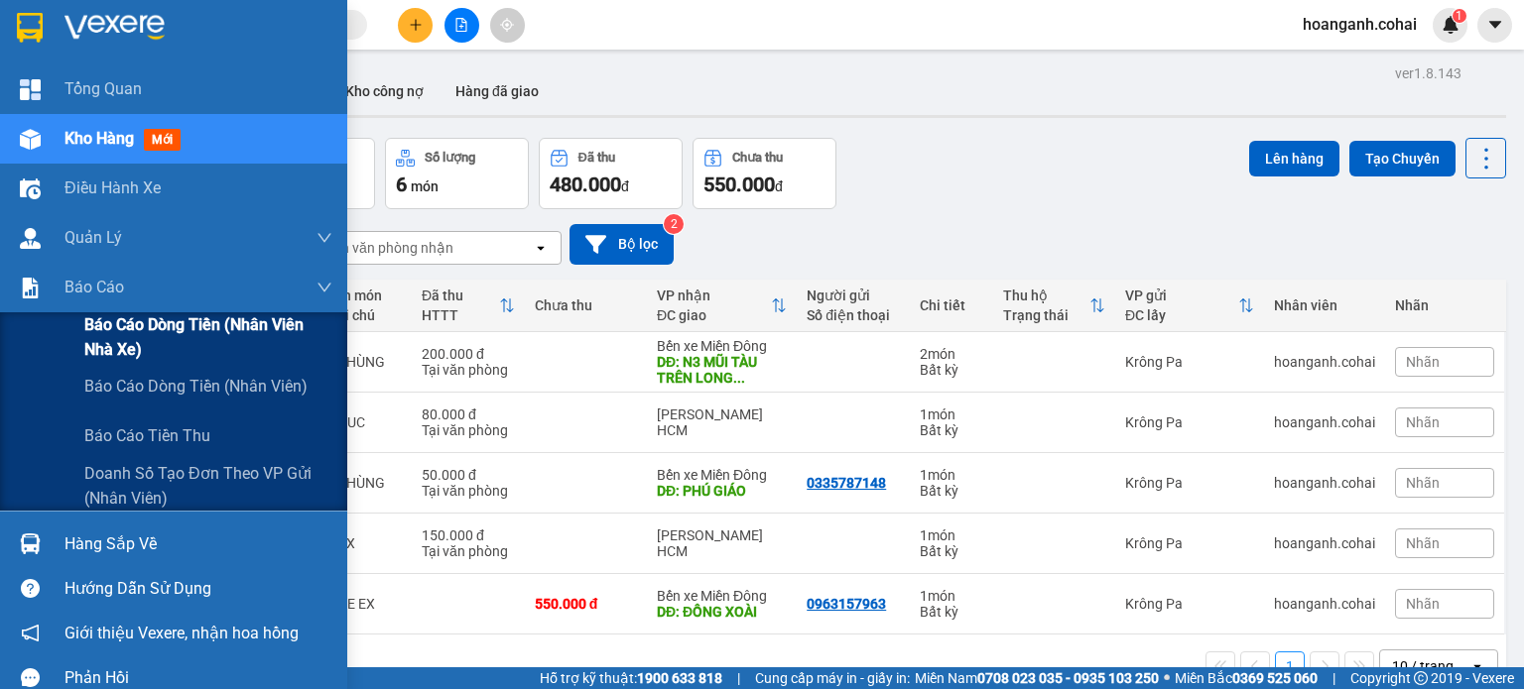
click at [78, 337] on div "Báo cáo dòng tiền (Nhân viên Nhà xe)" at bounding box center [173, 337] width 347 height 50
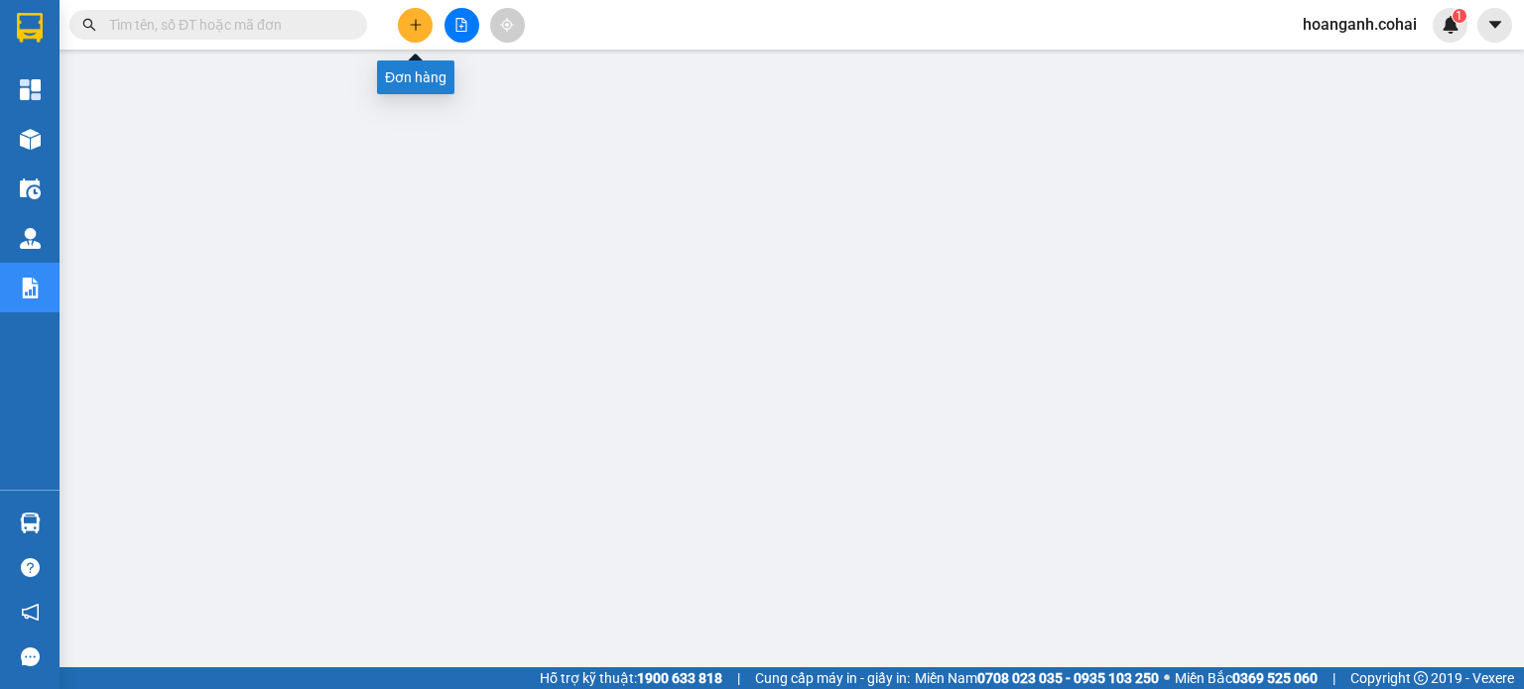
click at [412, 30] on icon "plus" at bounding box center [416, 25] width 14 height 14
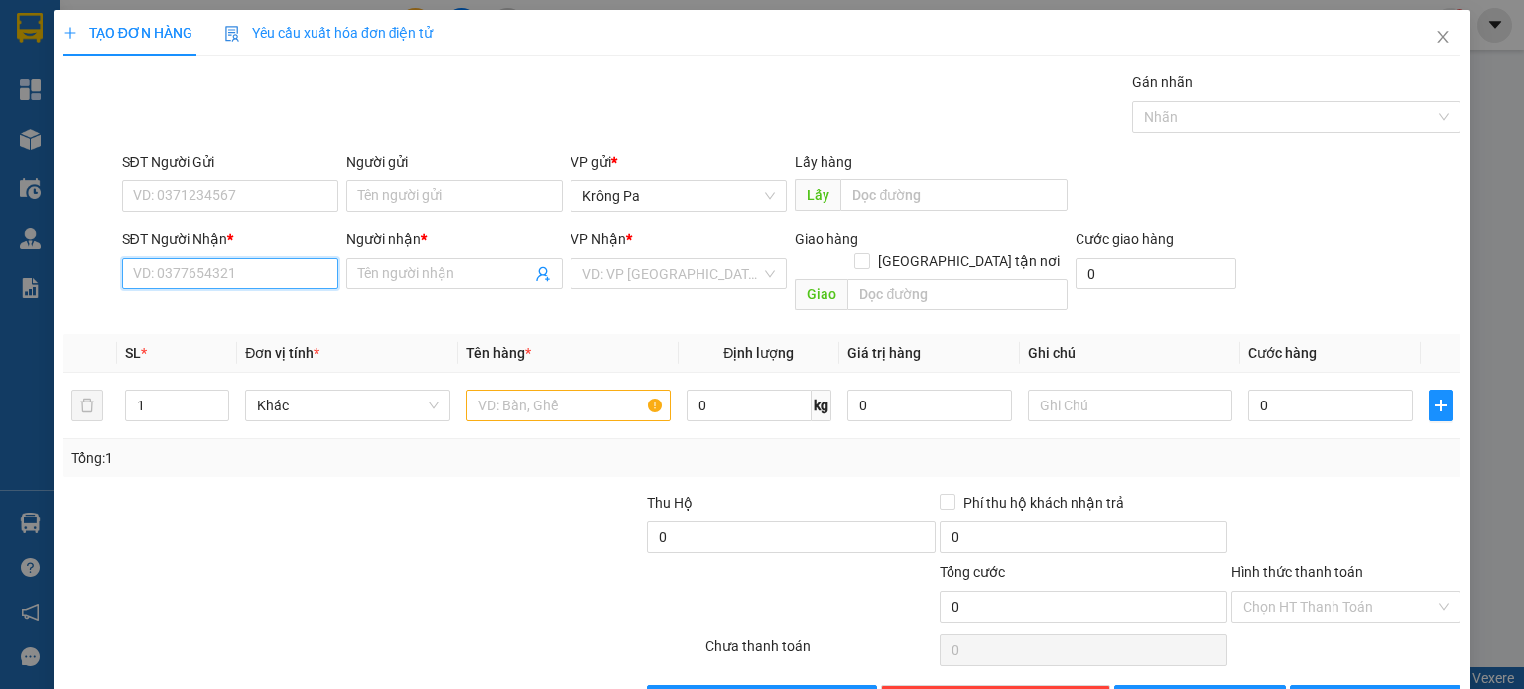
click at [290, 271] on input "SĐT Người Nhận *" at bounding box center [230, 274] width 216 height 32
click at [223, 313] on div "0352131466 - MINH" at bounding box center [227, 313] width 190 height 22
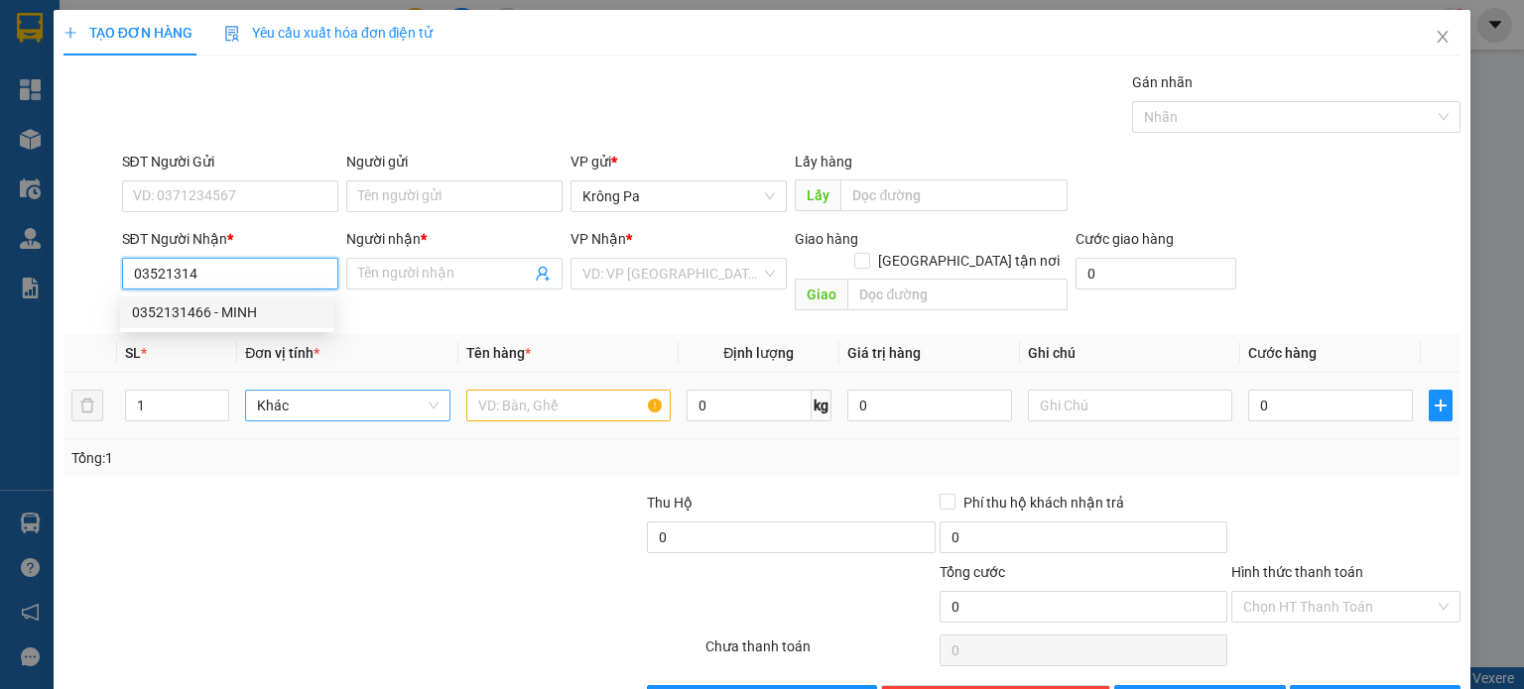
type input "0352131466"
type input "MINH"
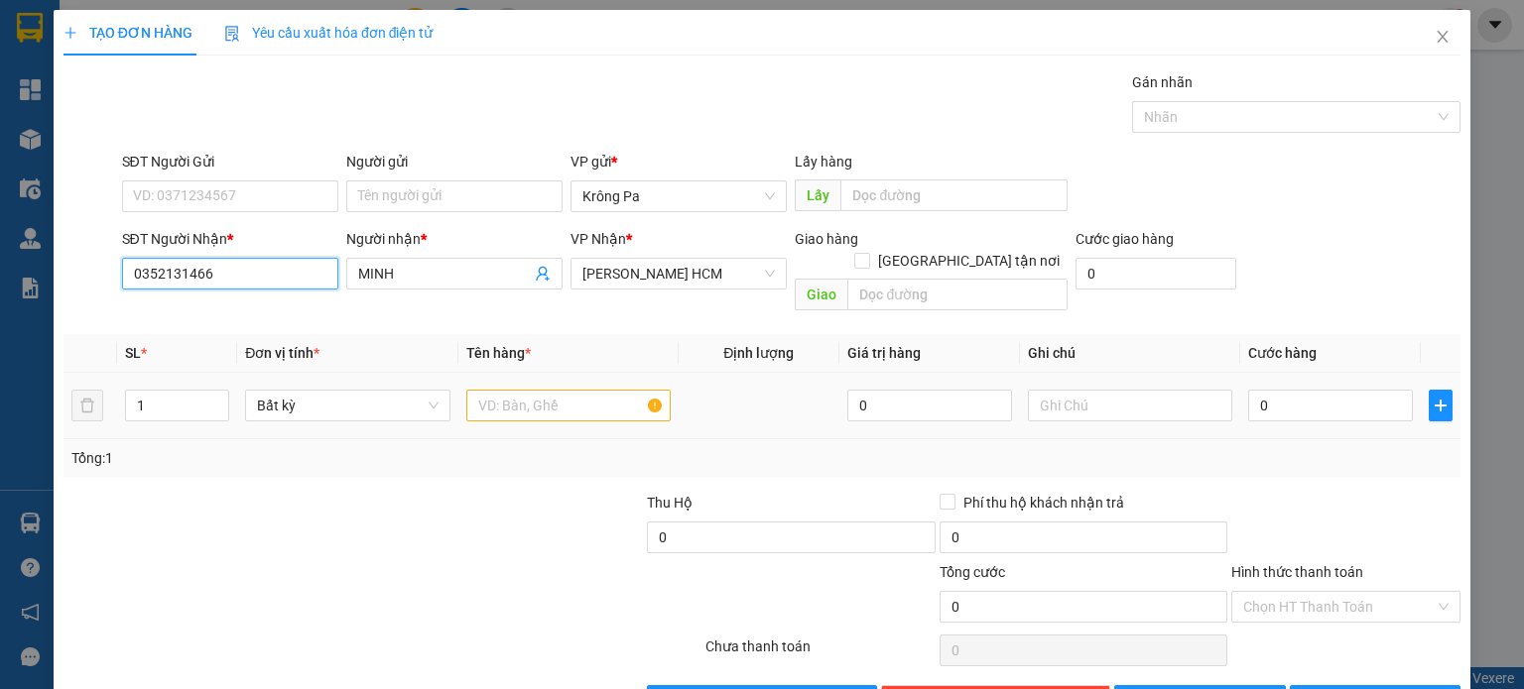
type input "0352131466"
click at [492, 390] on input "text" at bounding box center [568, 406] width 204 height 32
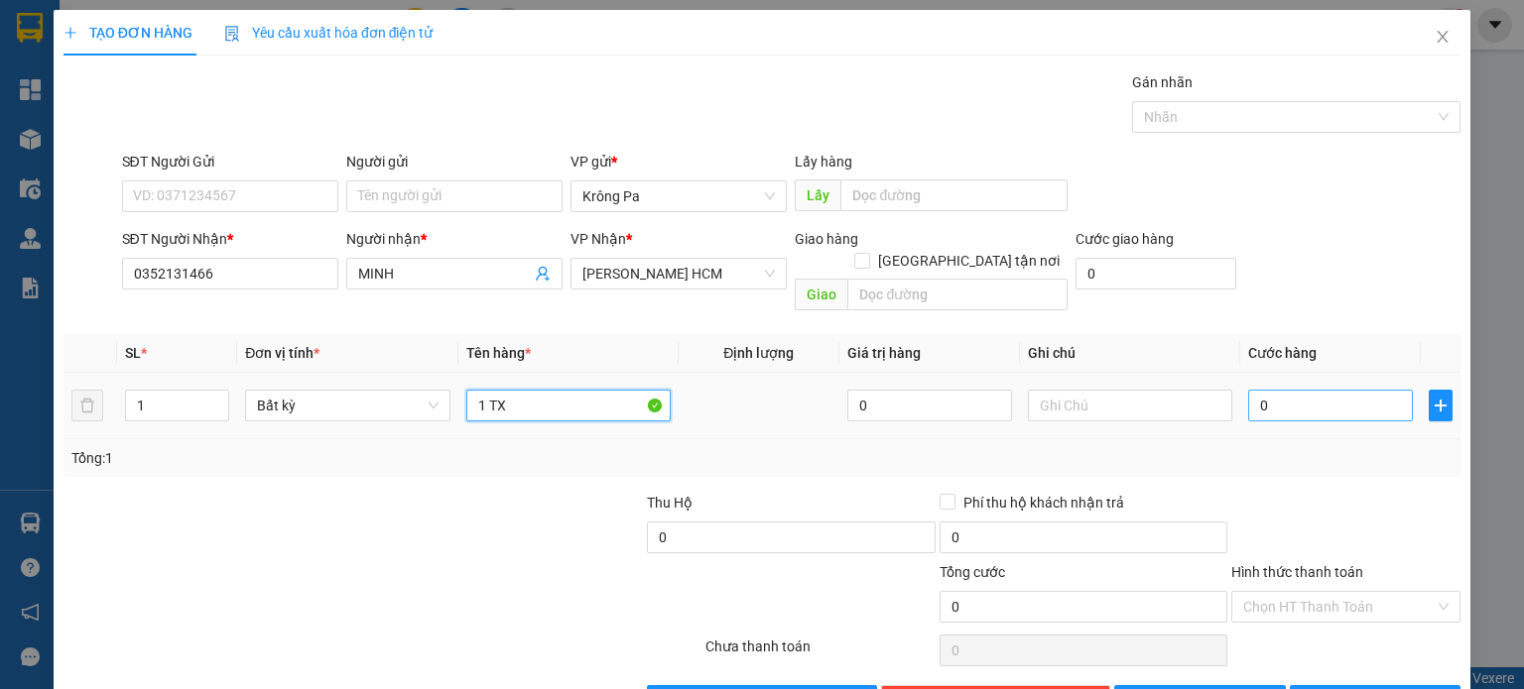
type input "1 TX"
type input "8"
type input "80"
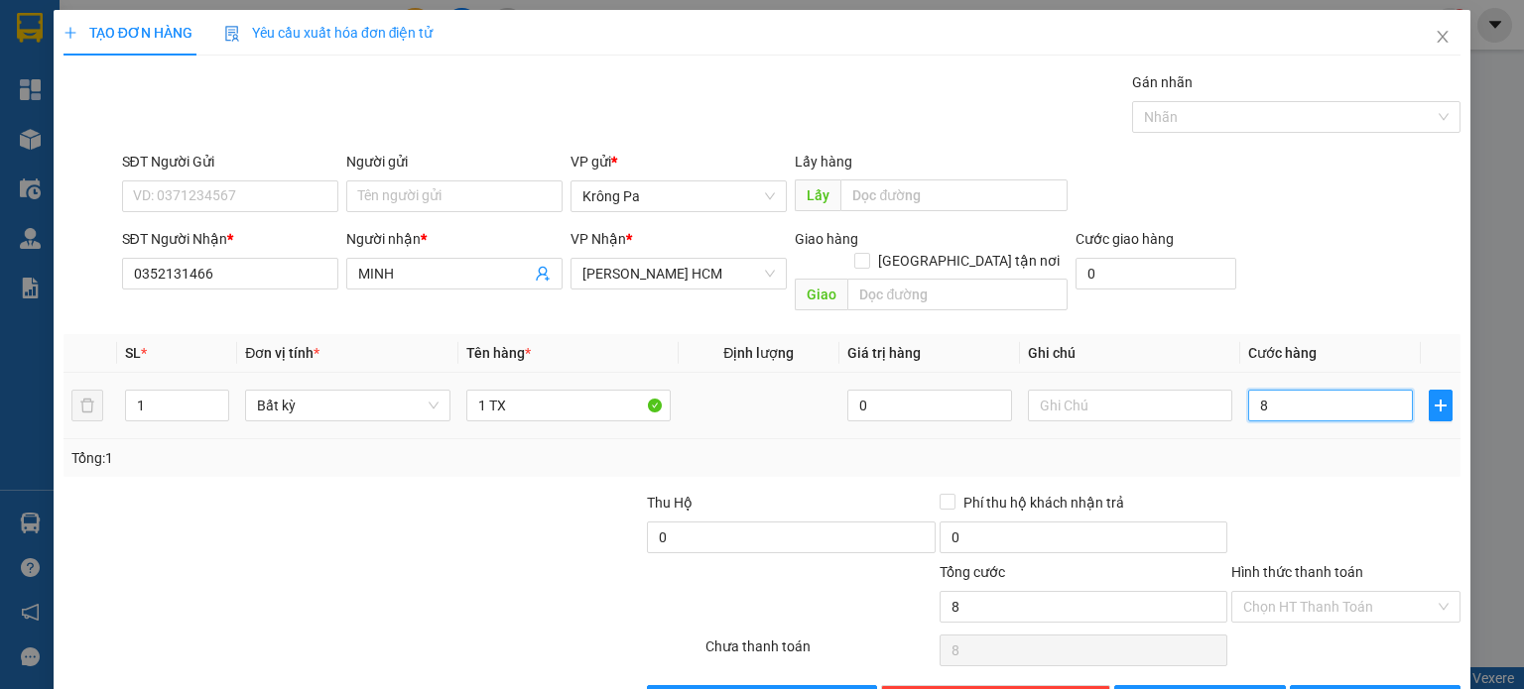
type input "80"
type input "80.000"
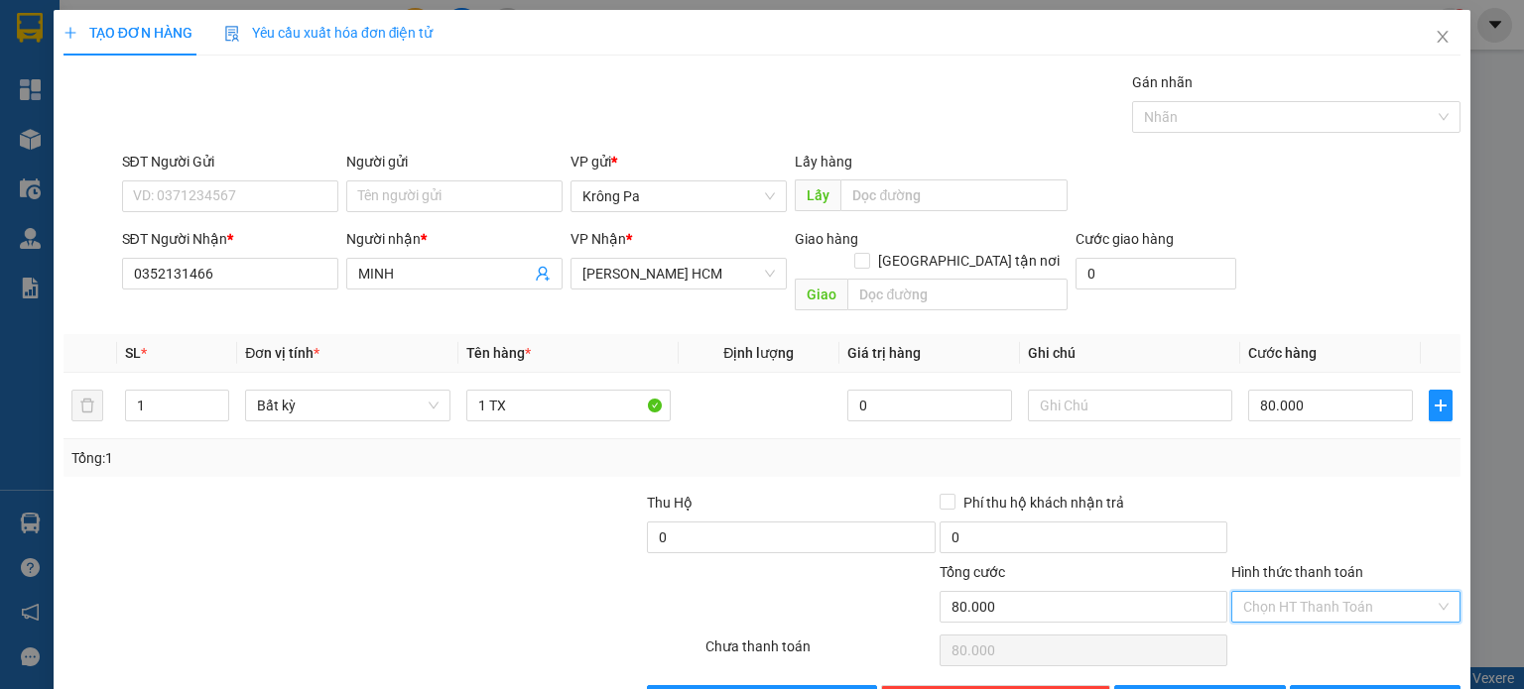
click at [1373, 592] on input "Hình thức thanh toán" at bounding box center [1338, 607] width 191 height 30
click at [1342, 626] on div "Tại văn phòng" at bounding box center [1332, 623] width 203 height 22
type input "0"
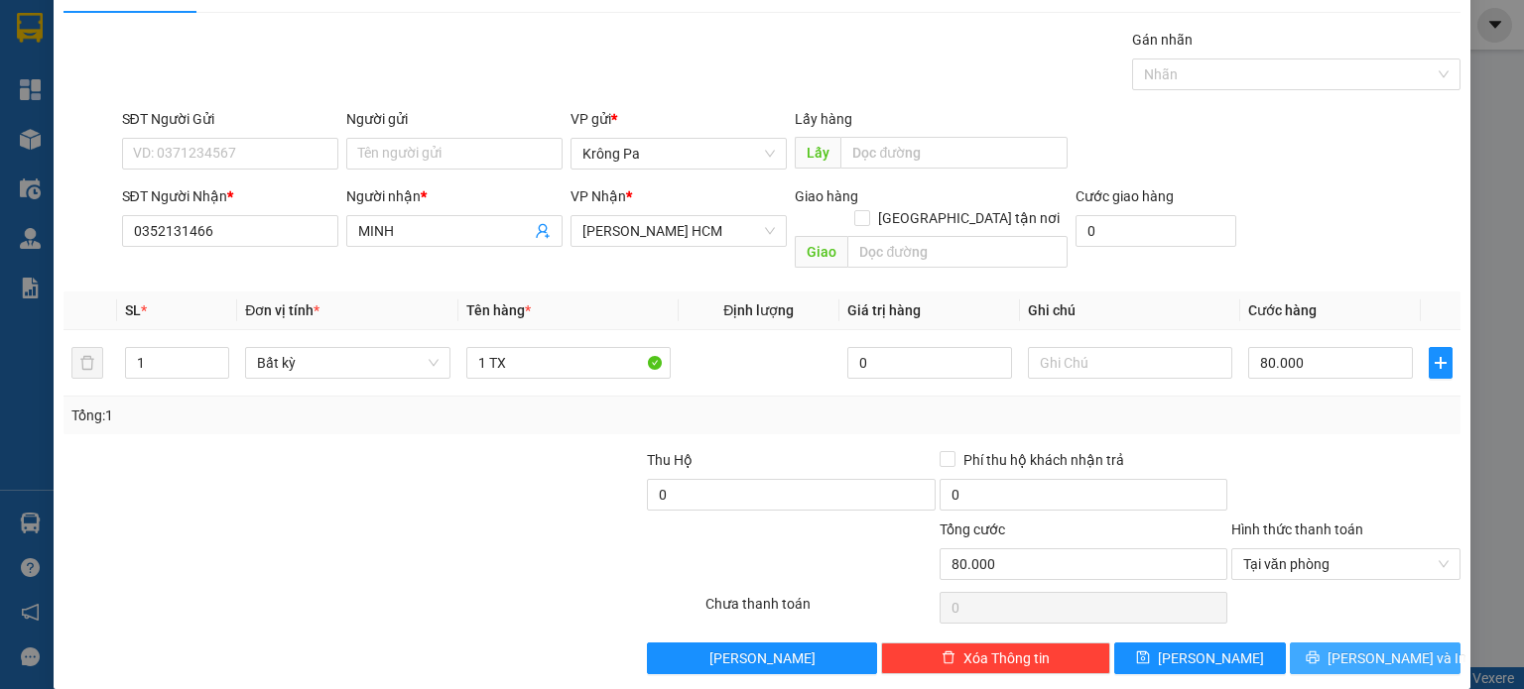
click at [1351, 648] on span "[PERSON_NAME] và In" at bounding box center [1396, 659] width 139 height 22
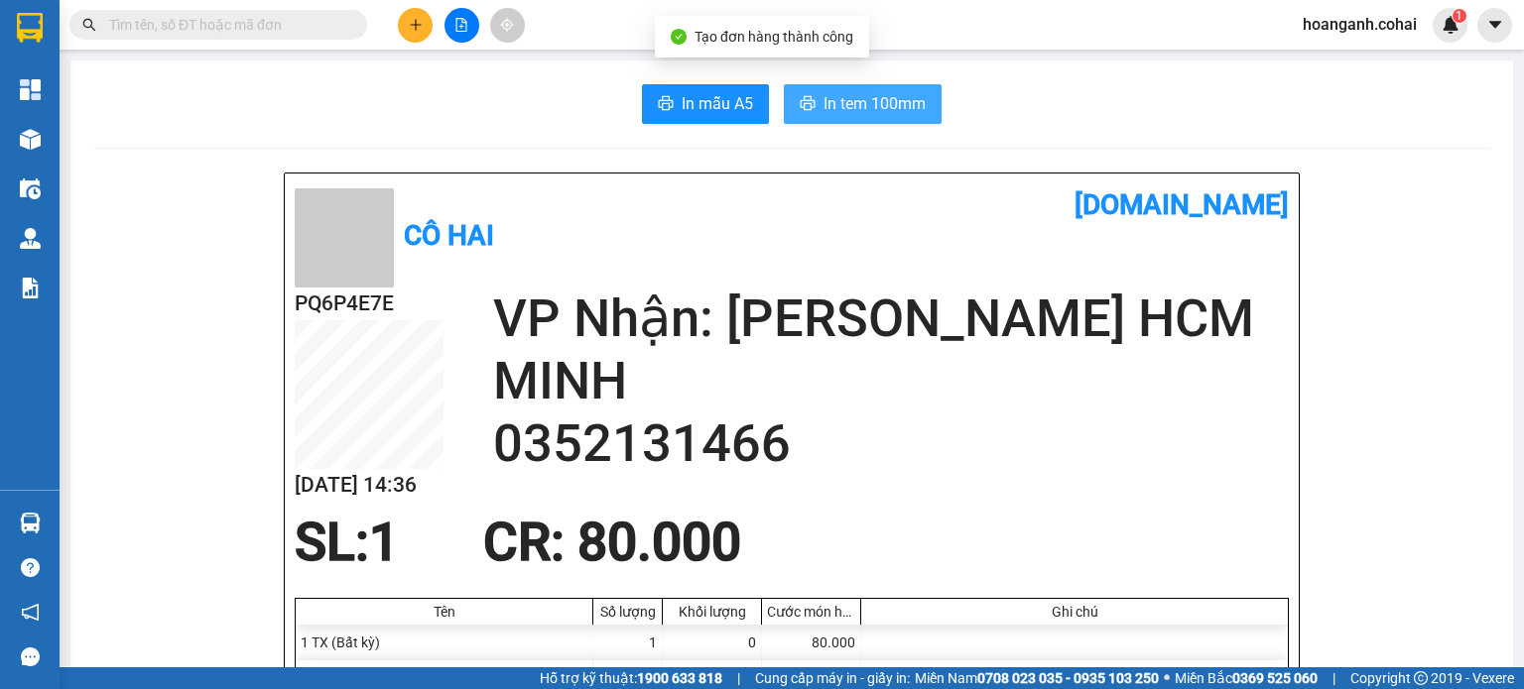
click at [823, 94] on span "In tem 100mm" at bounding box center [874, 103] width 102 height 25
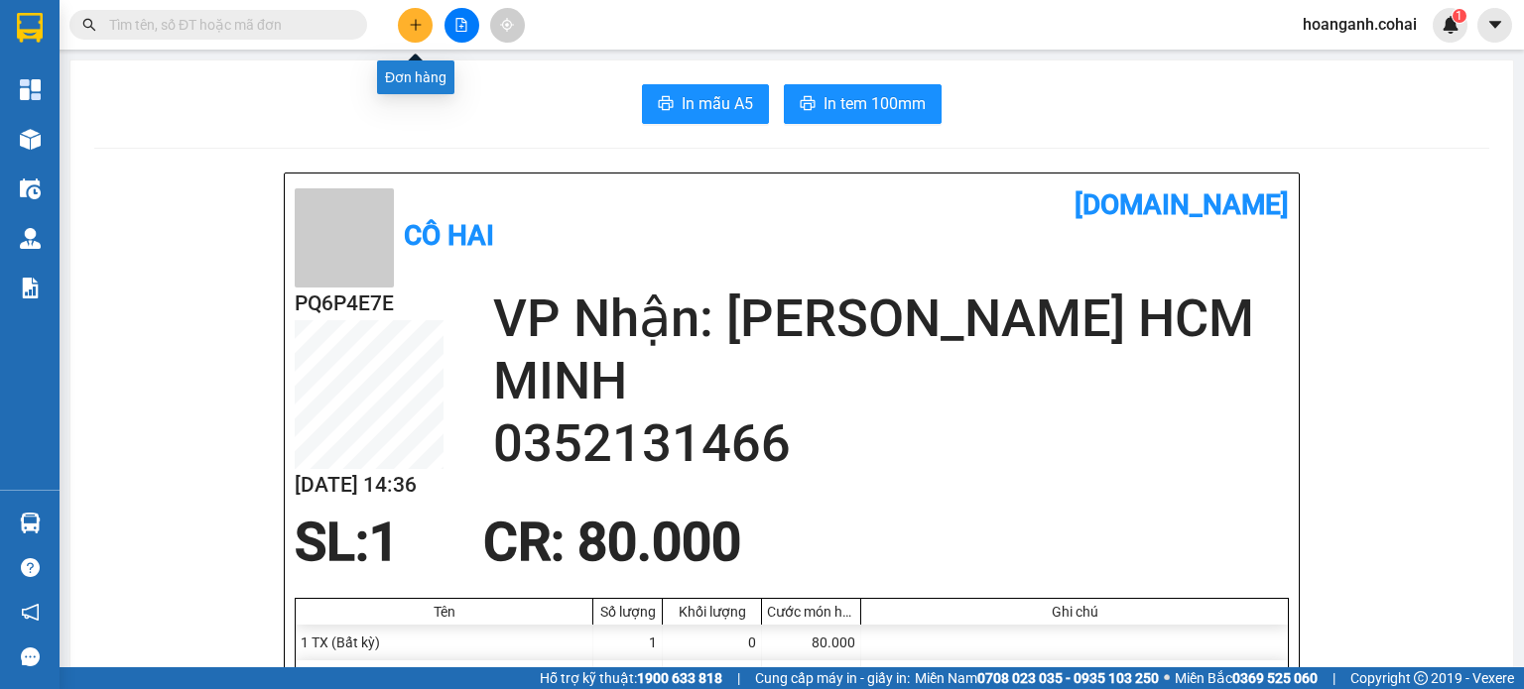
click at [417, 18] on icon "plus" at bounding box center [416, 25] width 14 height 14
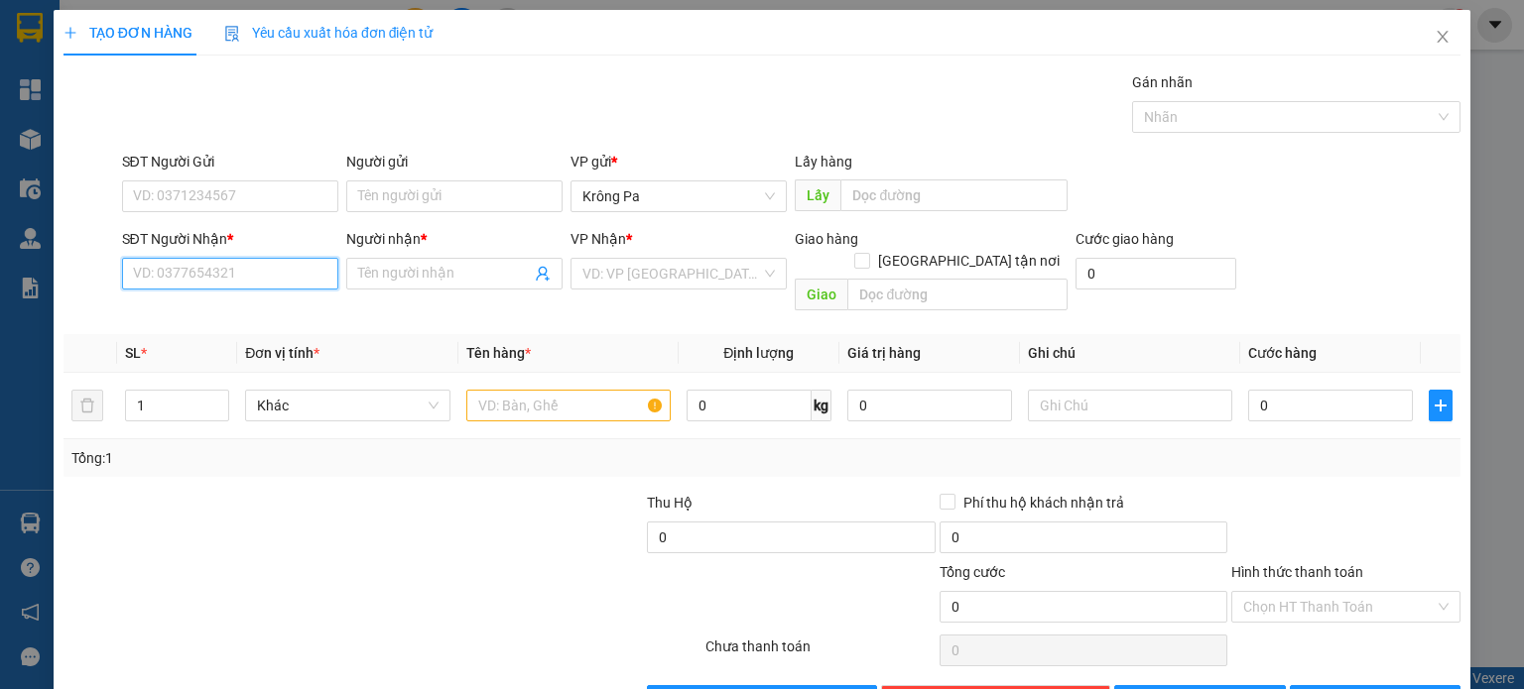
click at [234, 284] on input "SĐT Người Nhận *" at bounding box center [230, 274] width 216 height 32
type input "0342300328"
click at [443, 267] on input "Người nhận *" at bounding box center [444, 274] width 173 height 22
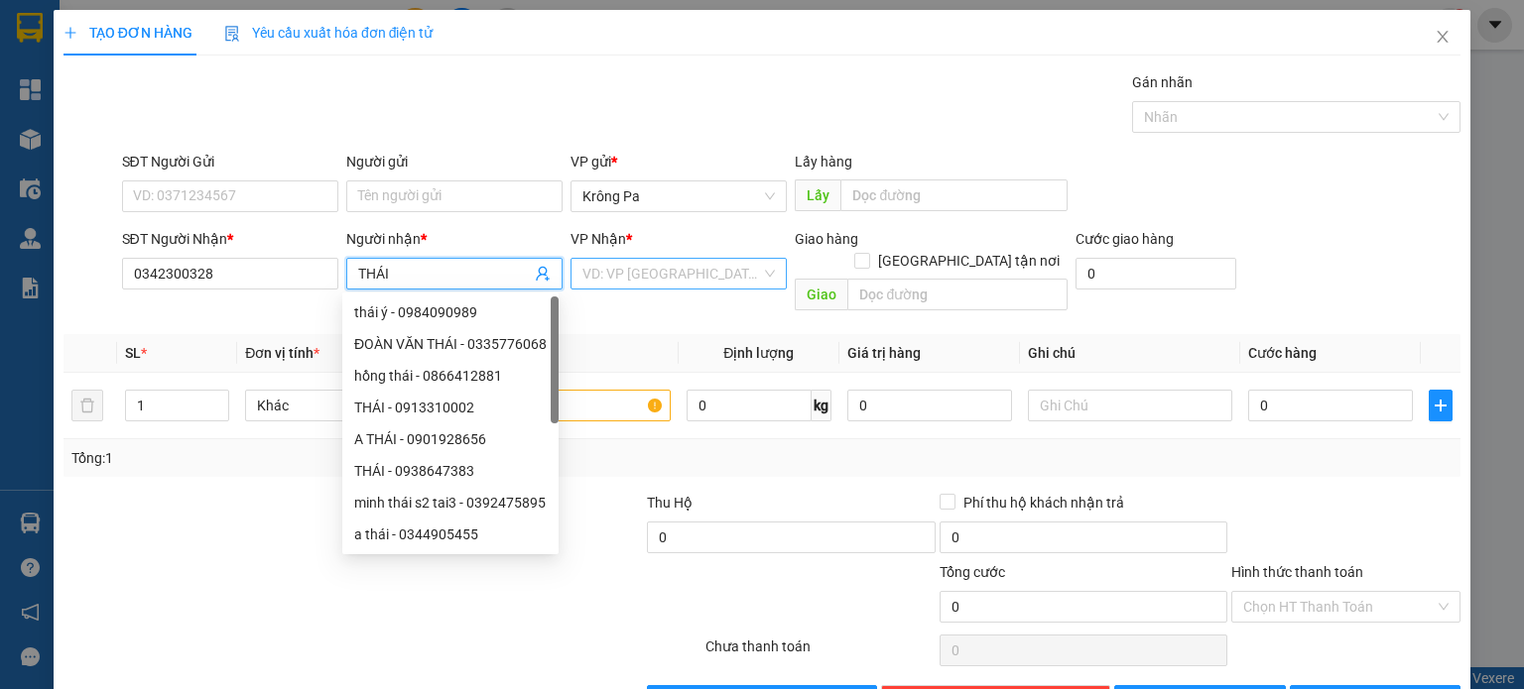
type input "THÁI"
click at [679, 276] on input "search" at bounding box center [671, 274] width 179 height 30
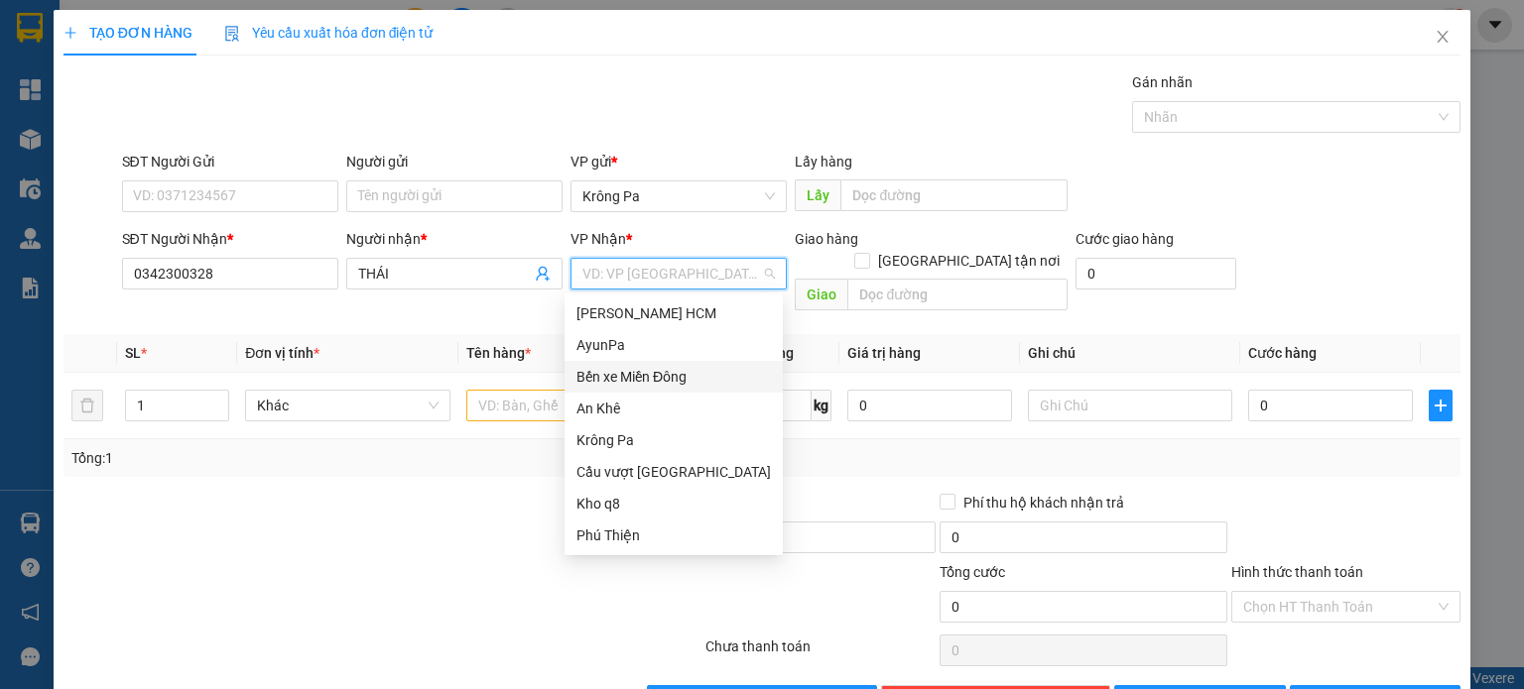
drag, startPoint x: 671, startPoint y: 372, endPoint x: 564, endPoint y: 381, distance: 106.5
click at [671, 373] on div "Bến xe Miền Đông" at bounding box center [673, 377] width 194 height 22
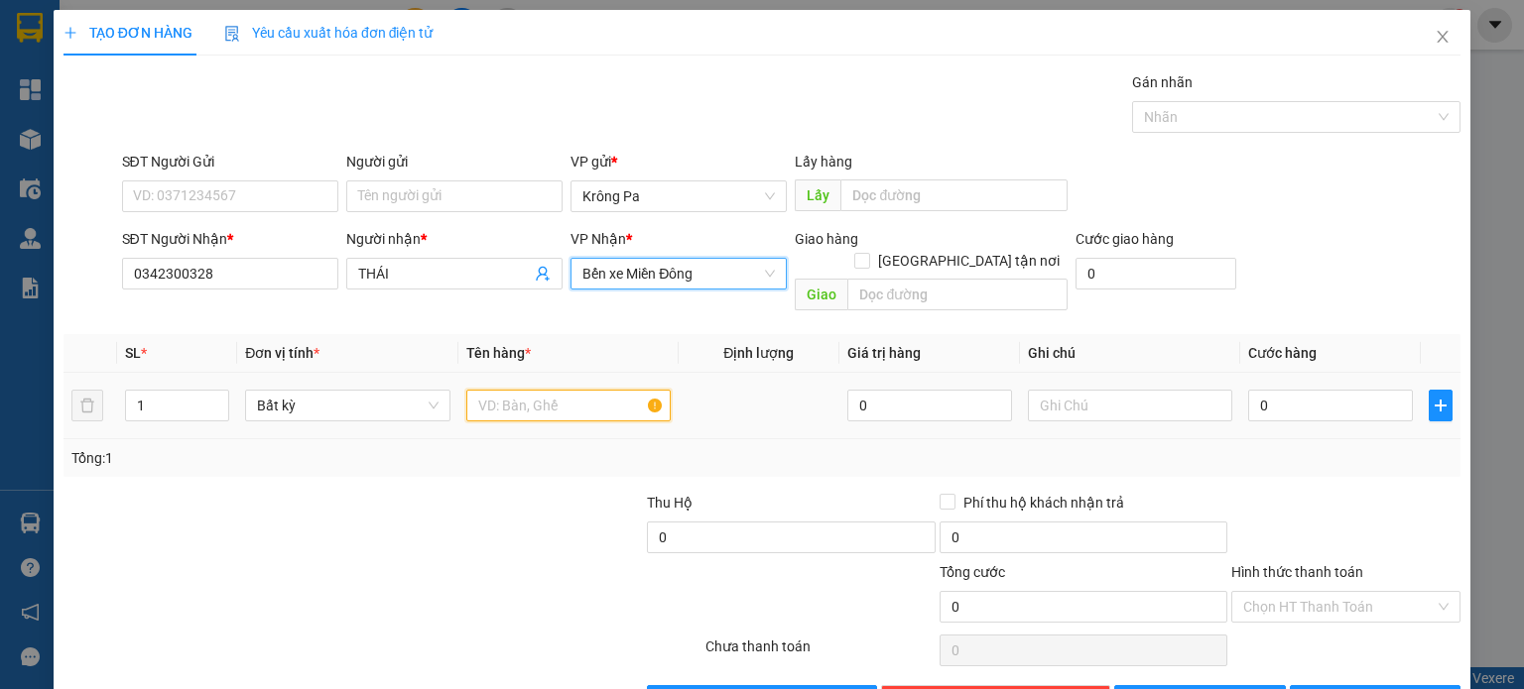
click at [567, 390] on input "text" at bounding box center [568, 406] width 204 height 32
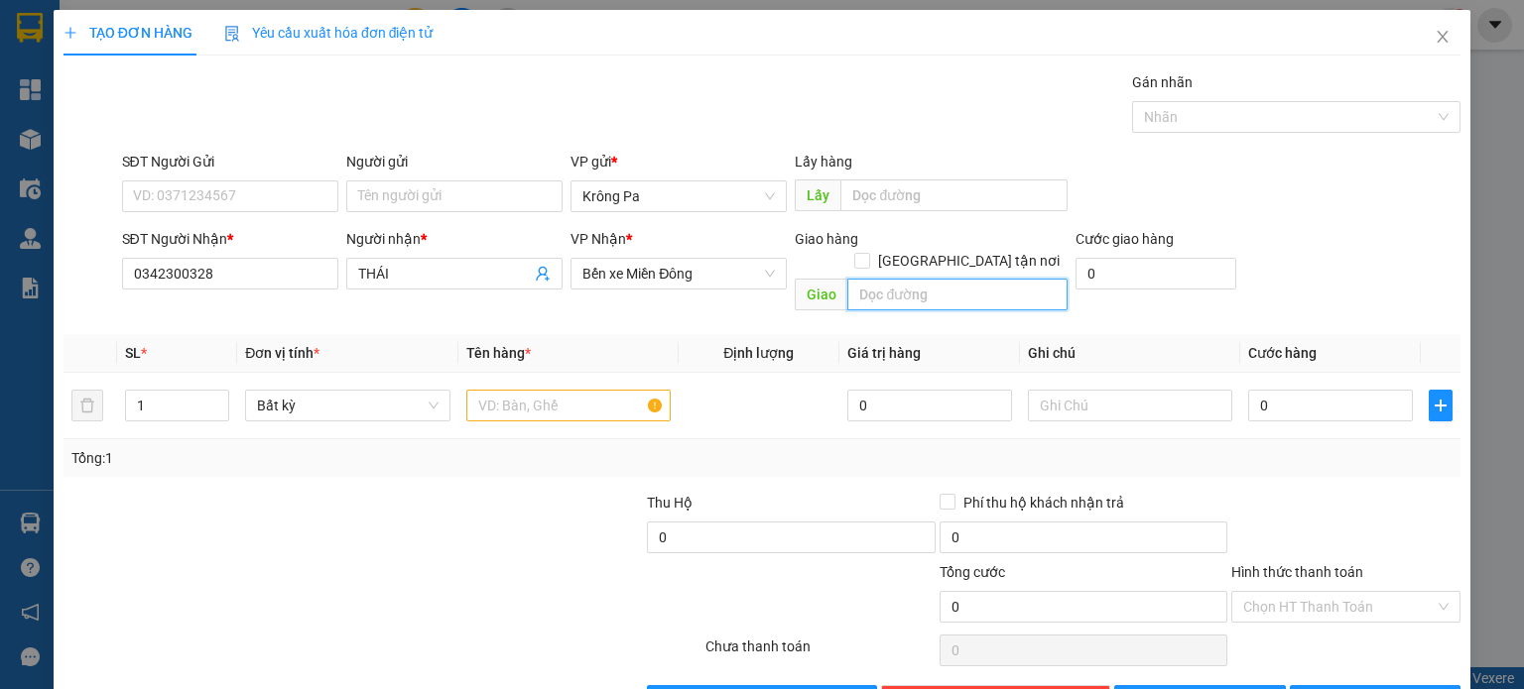
click at [918, 279] on input "text" at bounding box center [957, 295] width 220 height 32
click at [524, 396] on input "text" at bounding box center [568, 406] width 204 height 32
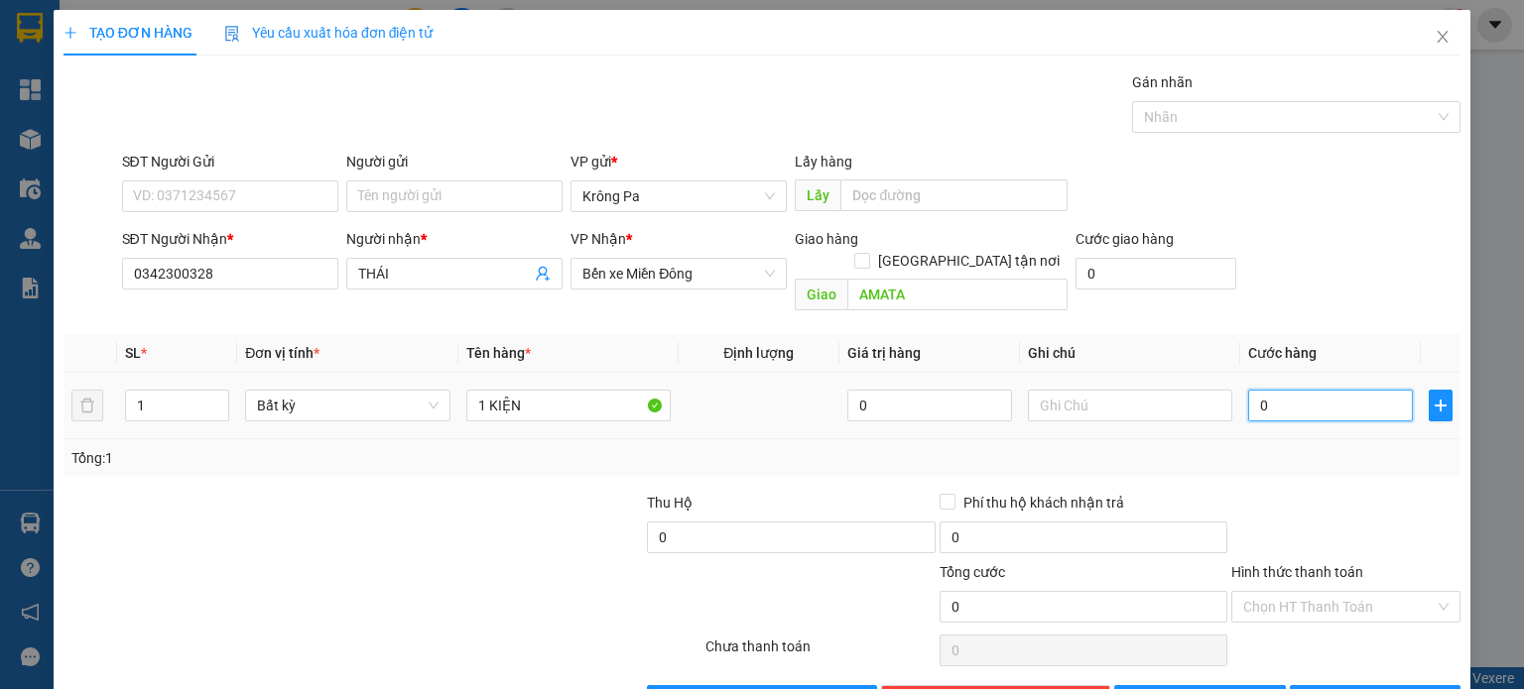
click at [1313, 393] on input "0" at bounding box center [1330, 406] width 165 height 32
click at [1386, 688] on span "[PERSON_NAME] và In" at bounding box center [1396, 701] width 139 height 22
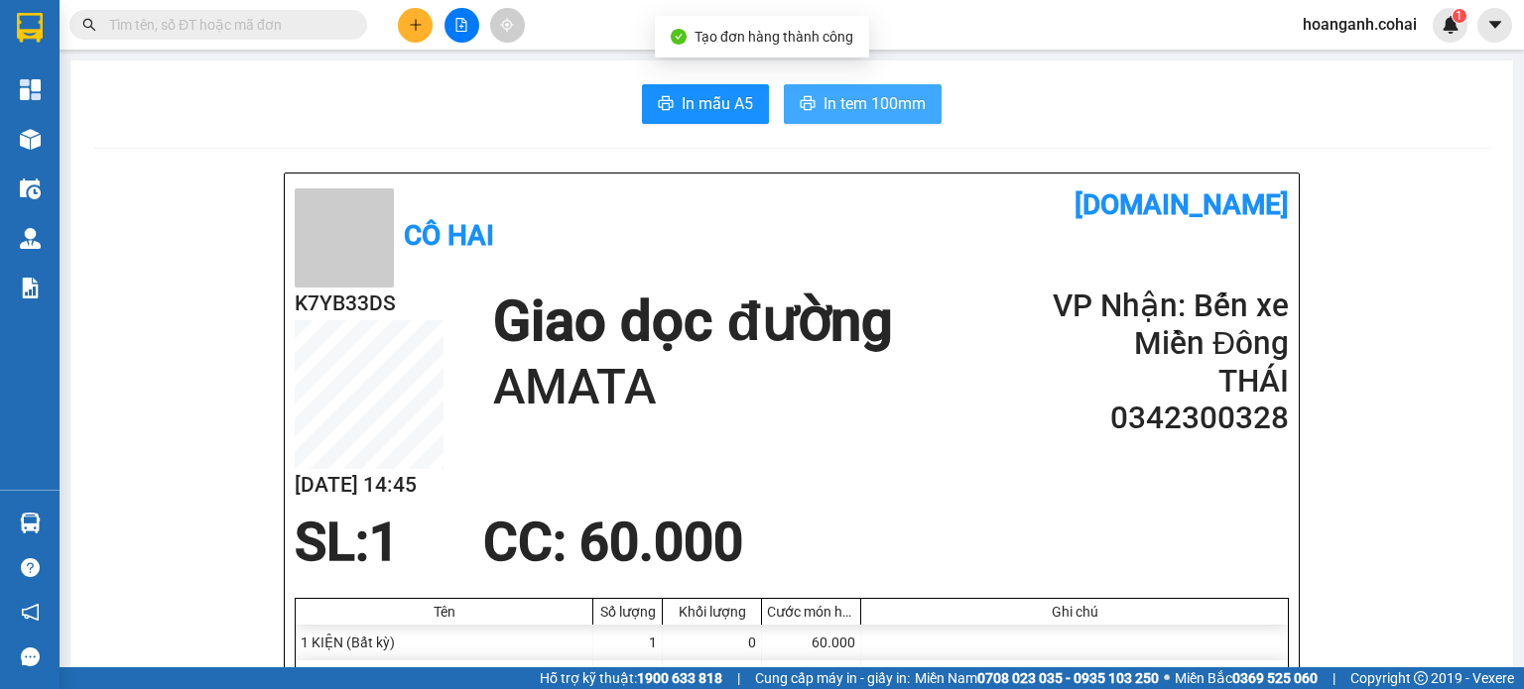
click at [877, 98] on span "In tem 100mm" at bounding box center [874, 103] width 102 height 25
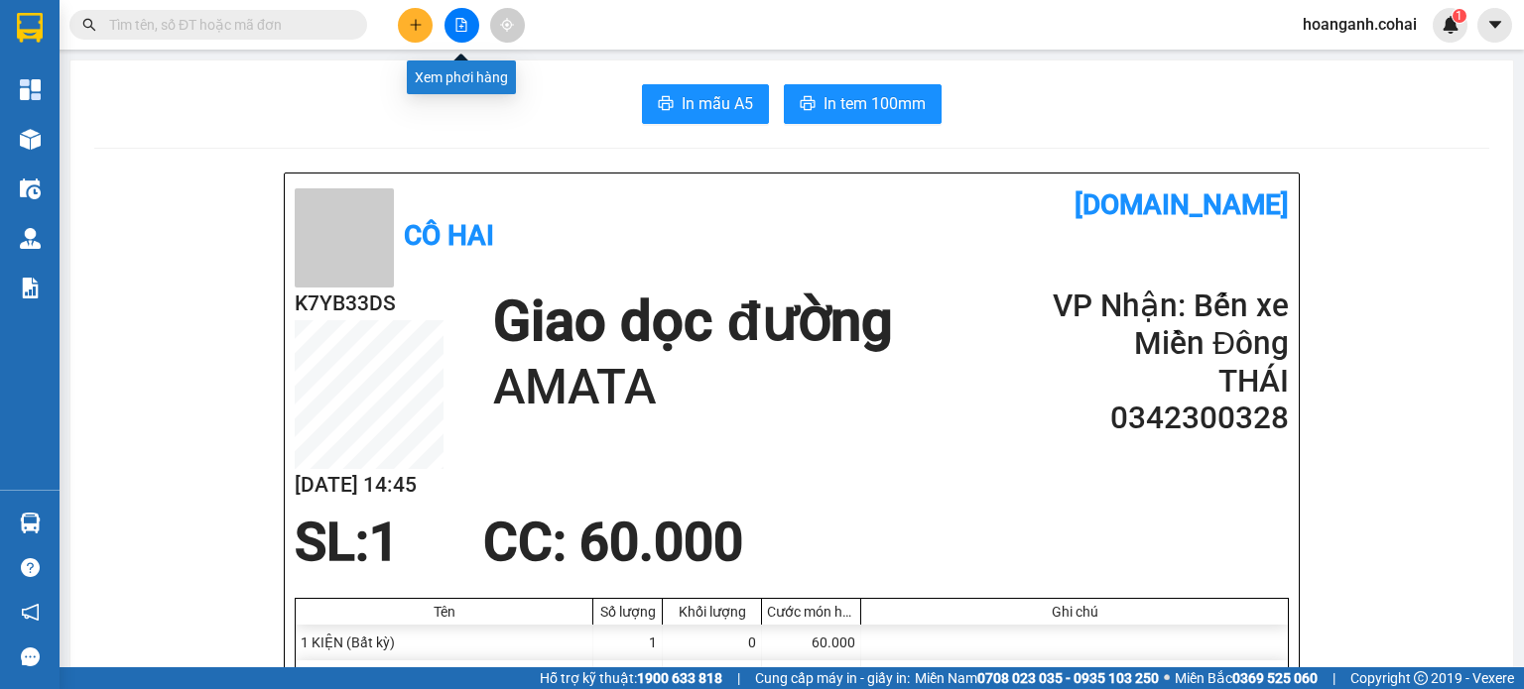
click at [460, 31] on icon "file-add" at bounding box center [461, 25] width 11 height 14
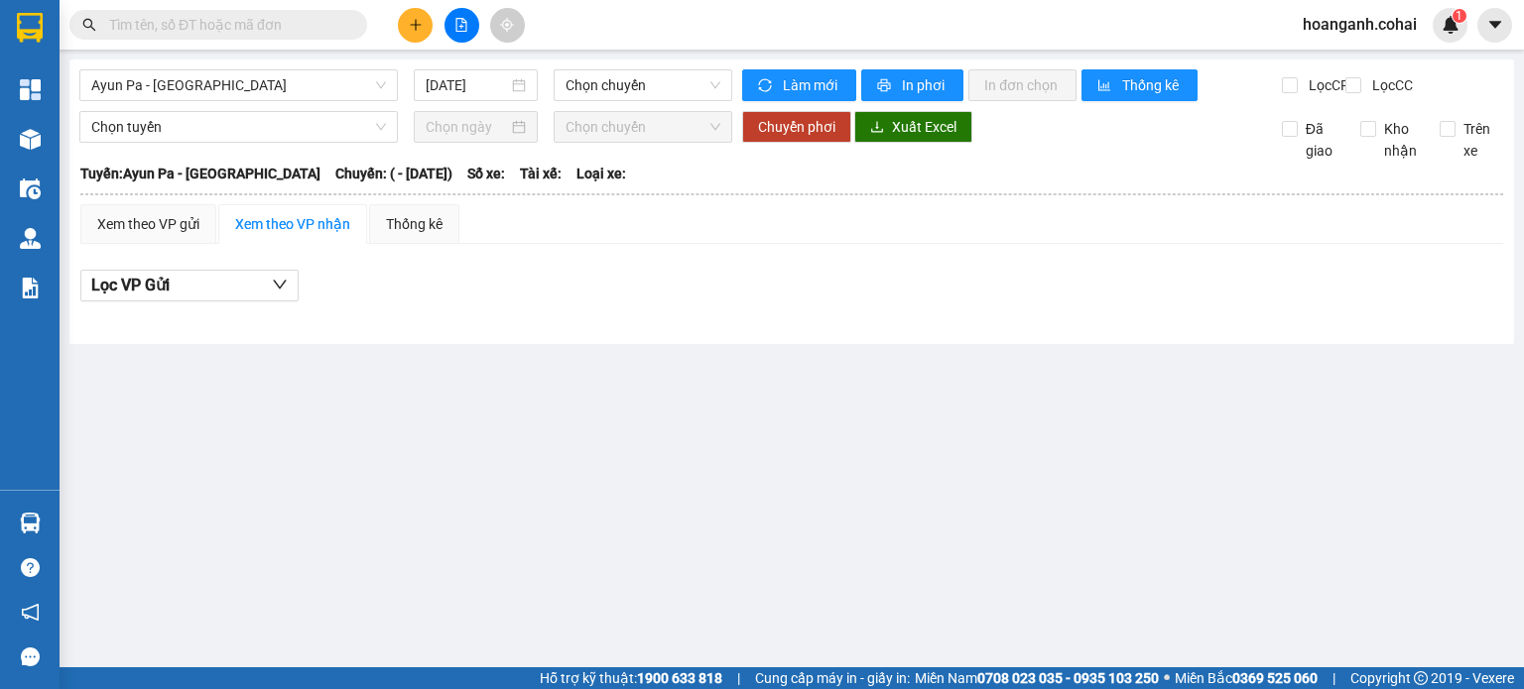
click at [296, 101] on div "Ayun Pa - [GEOGRAPHIC_DATA] [DATE] Chọn chuyến" at bounding box center [405, 85] width 653 height 32
click at [307, 78] on span "Ayun Pa - [GEOGRAPHIC_DATA]" at bounding box center [238, 85] width 295 height 30
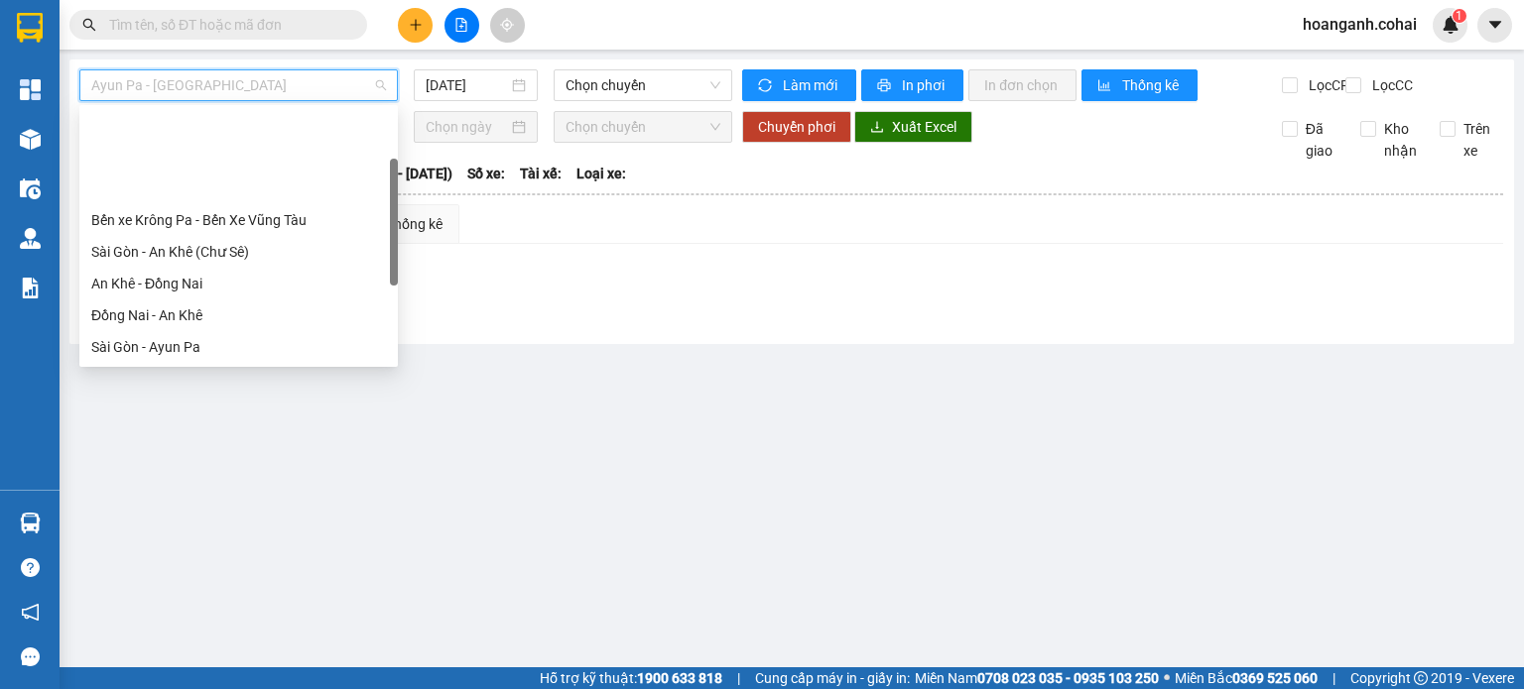
click at [216, 432] on div "[GEOGRAPHIC_DATA] - Krông Pa ([GEOGRAPHIC_DATA])" at bounding box center [238, 443] width 295 height 22
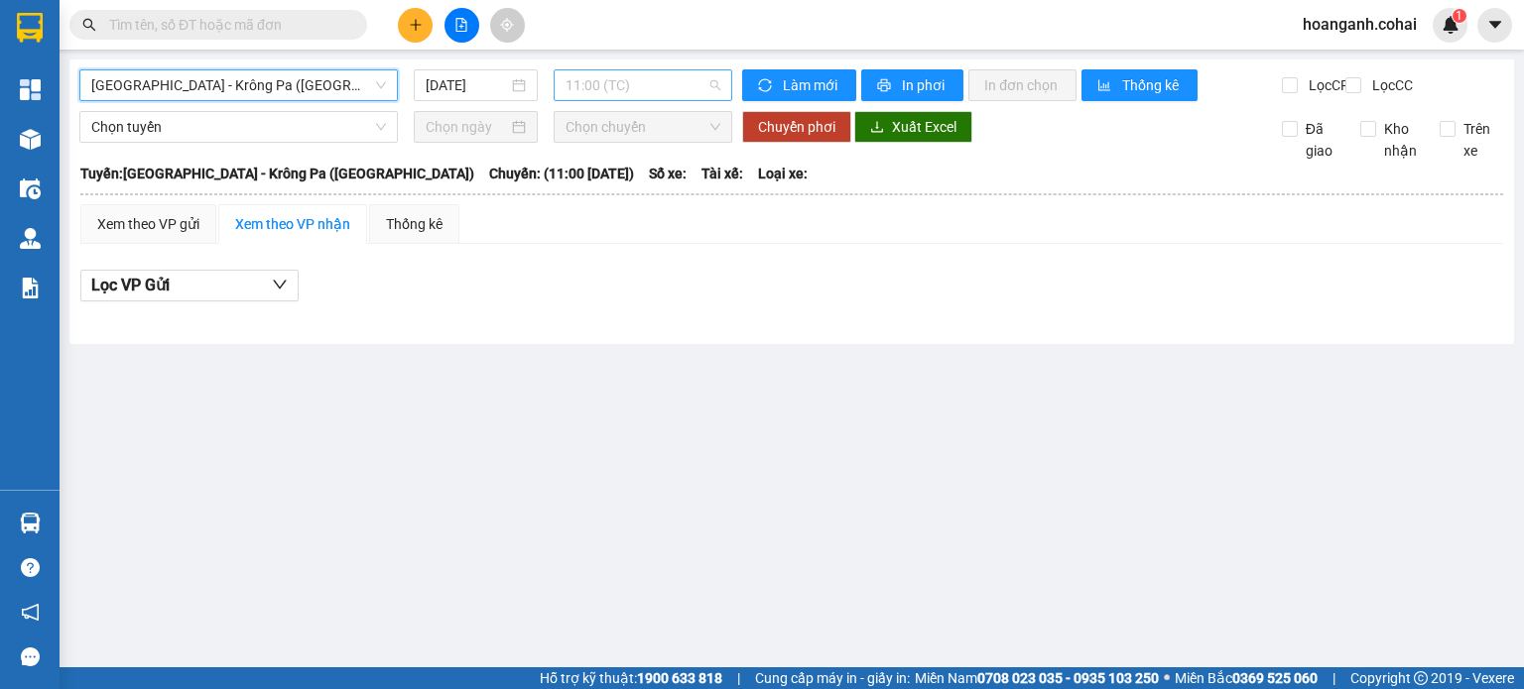
click at [727, 87] on div "11:00 (TC)" at bounding box center [644, 85] width 180 height 32
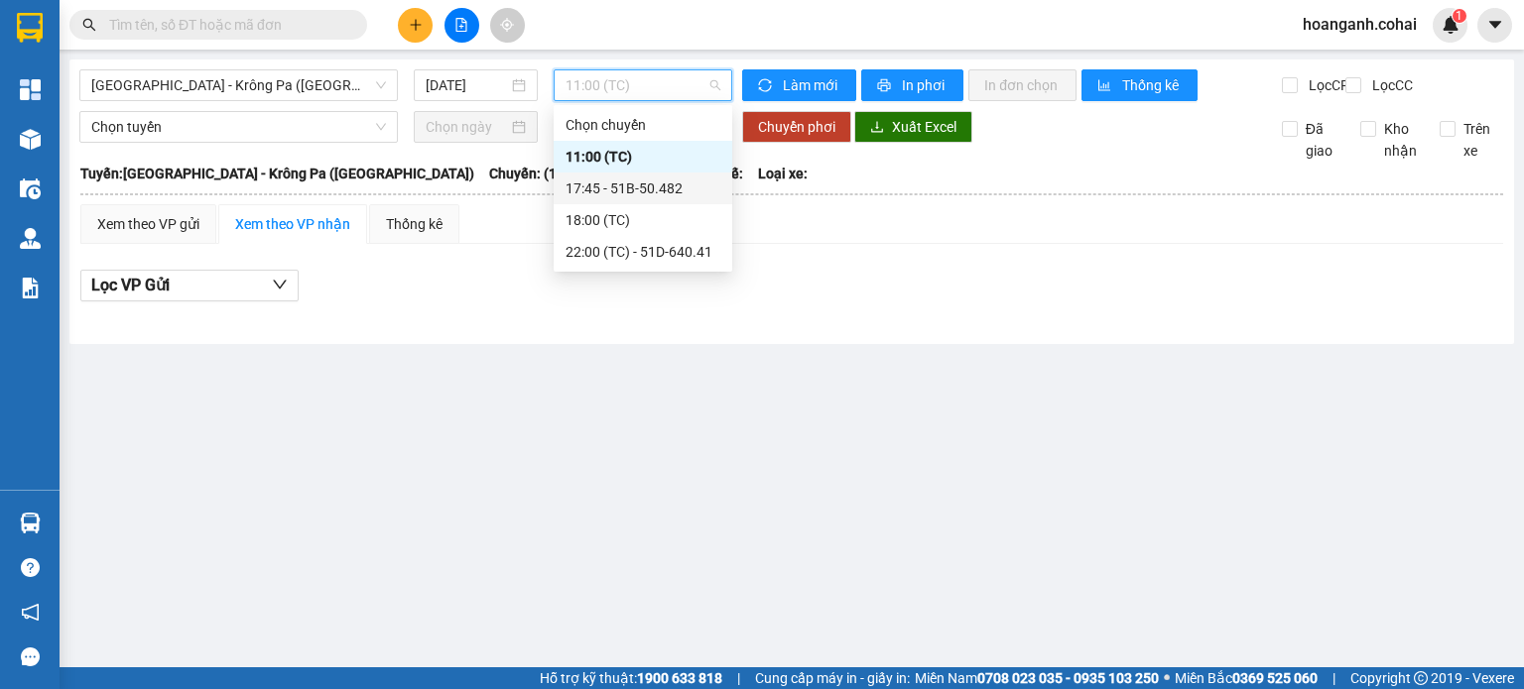
click at [690, 193] on div "17:45 - 51B-50.482" at bounding box center [642, 189] width 155 height 22
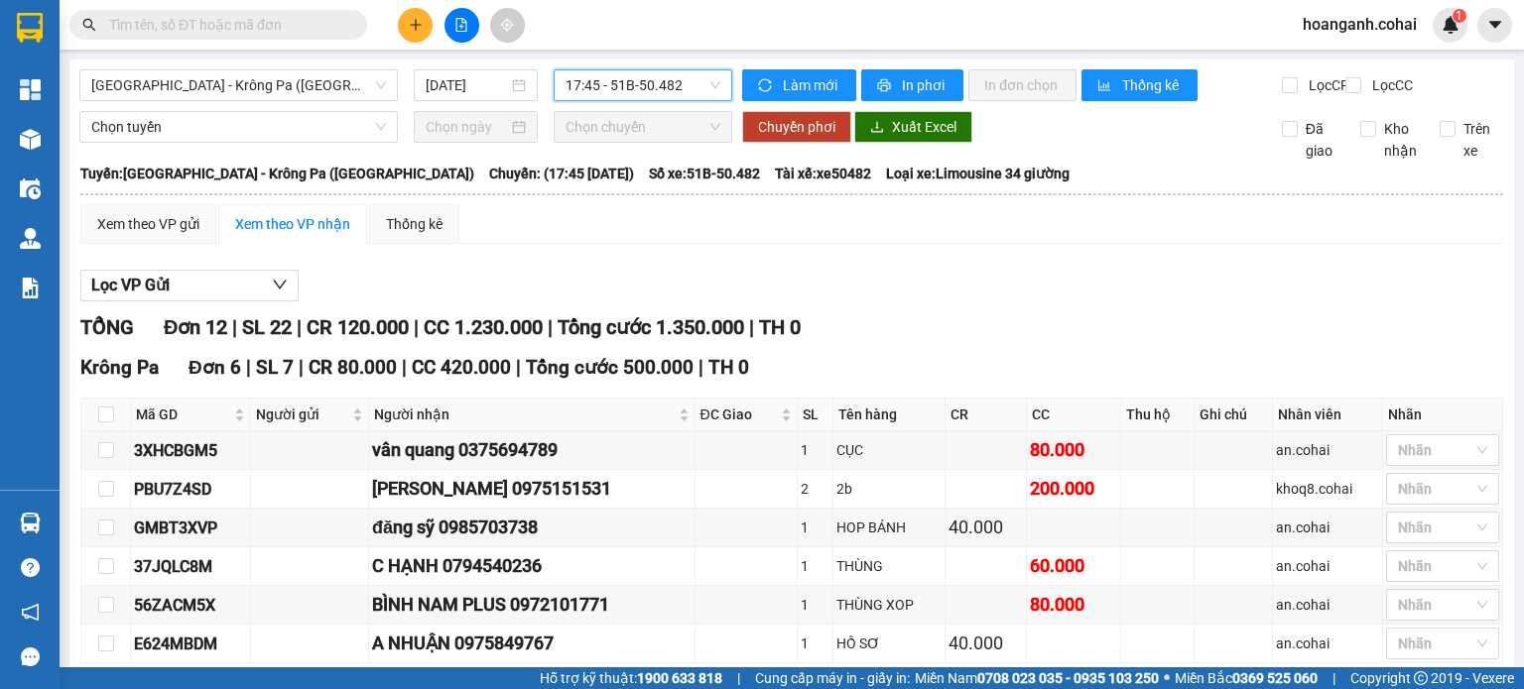
click at [712, 91] on span "17:45 - 51B-50.482" at bounding box center [643, 85] width 156 height 30
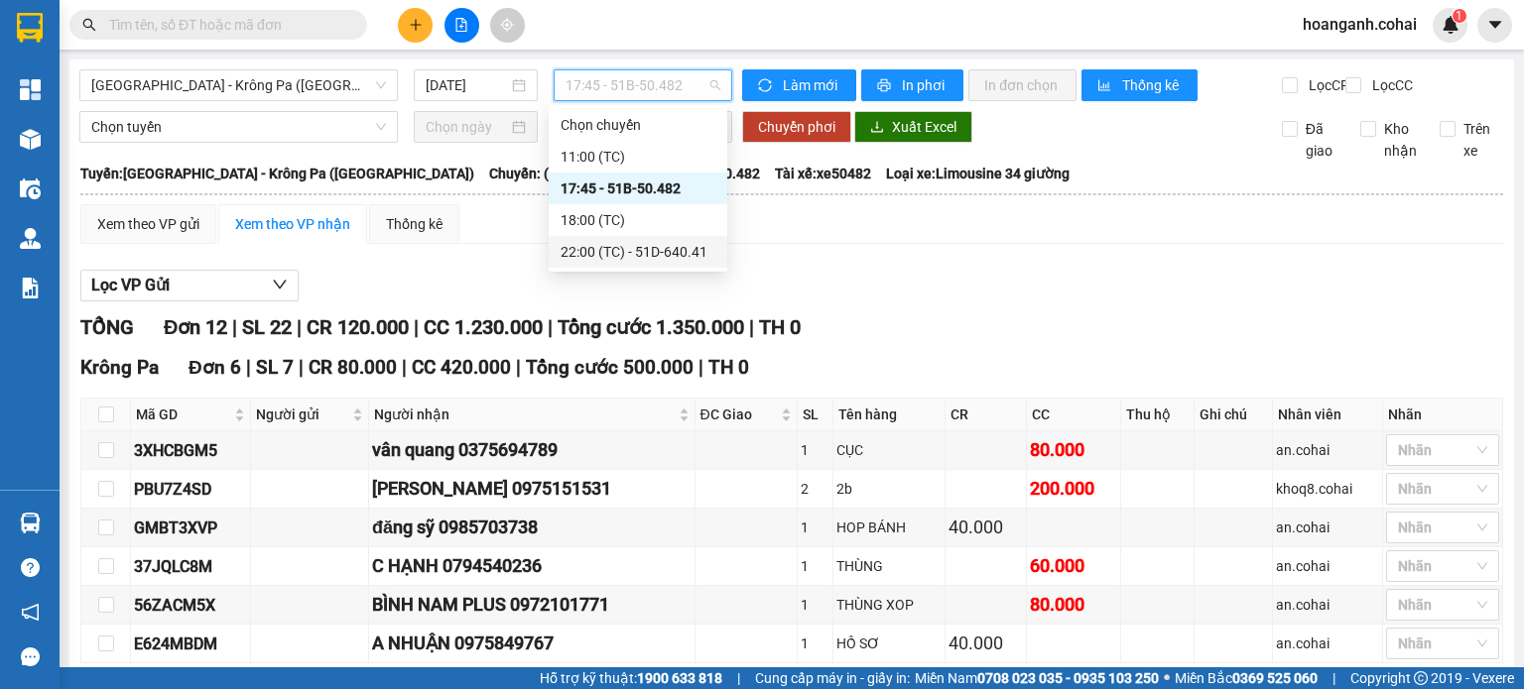
click at [664, 256] on div "22:00 (TC) - 51D-640.41" at bounding box center [638, 252] width 155 height 22
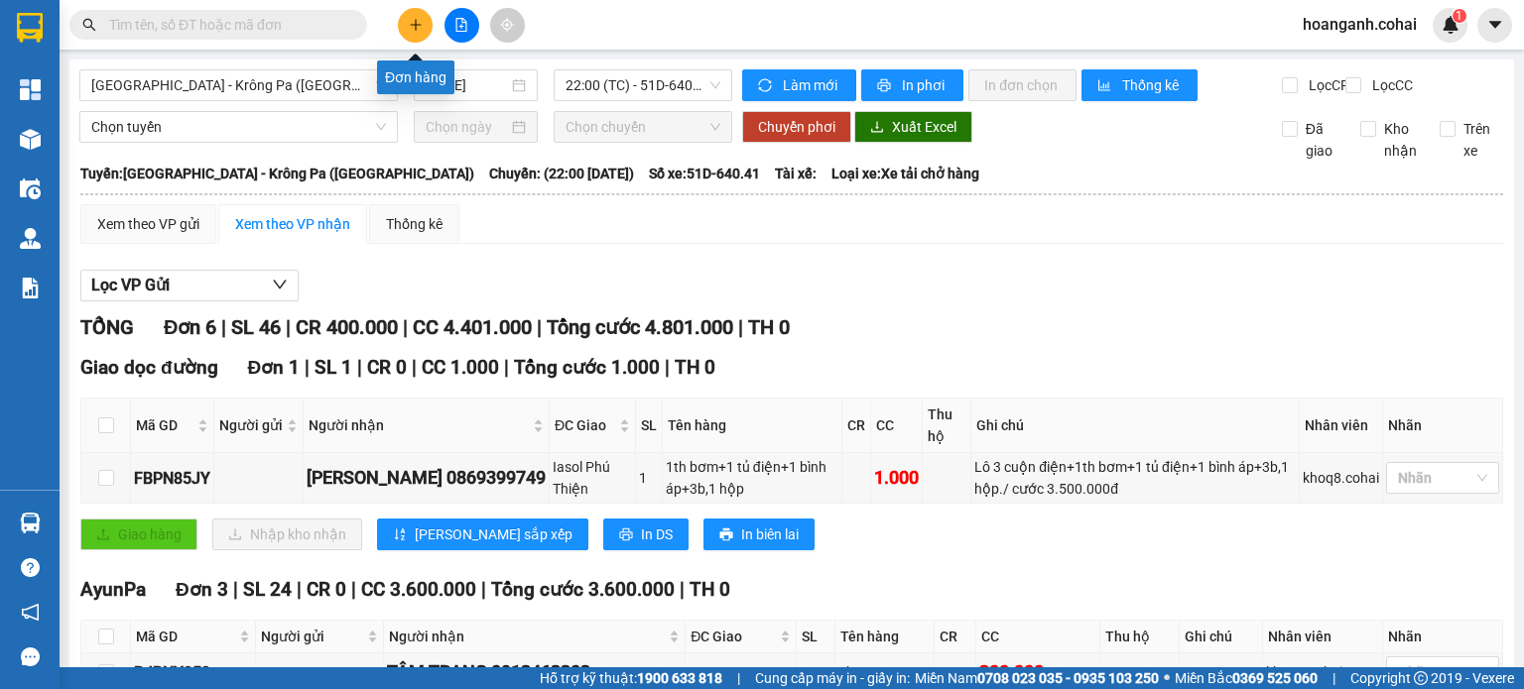
click at [411, 33] on button at bounding box center [415, 25] width 35 height 35
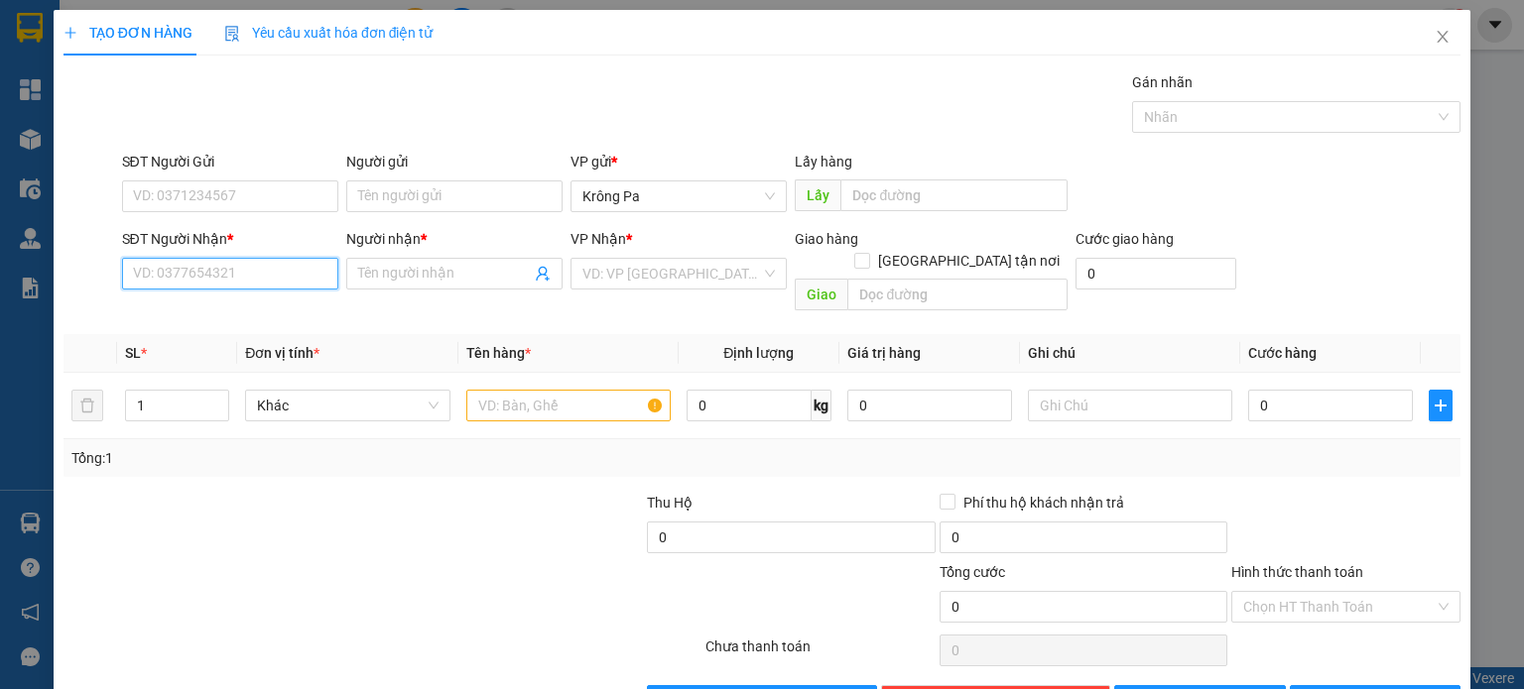
click at [239, 267] on input "SĐT Người Nhận *" at bounding box center [230, 274] width 216 height 32
click at [230, 312] on div "0918817036 - Tuấn" at bounding box center [227, 313] width 190 height 22
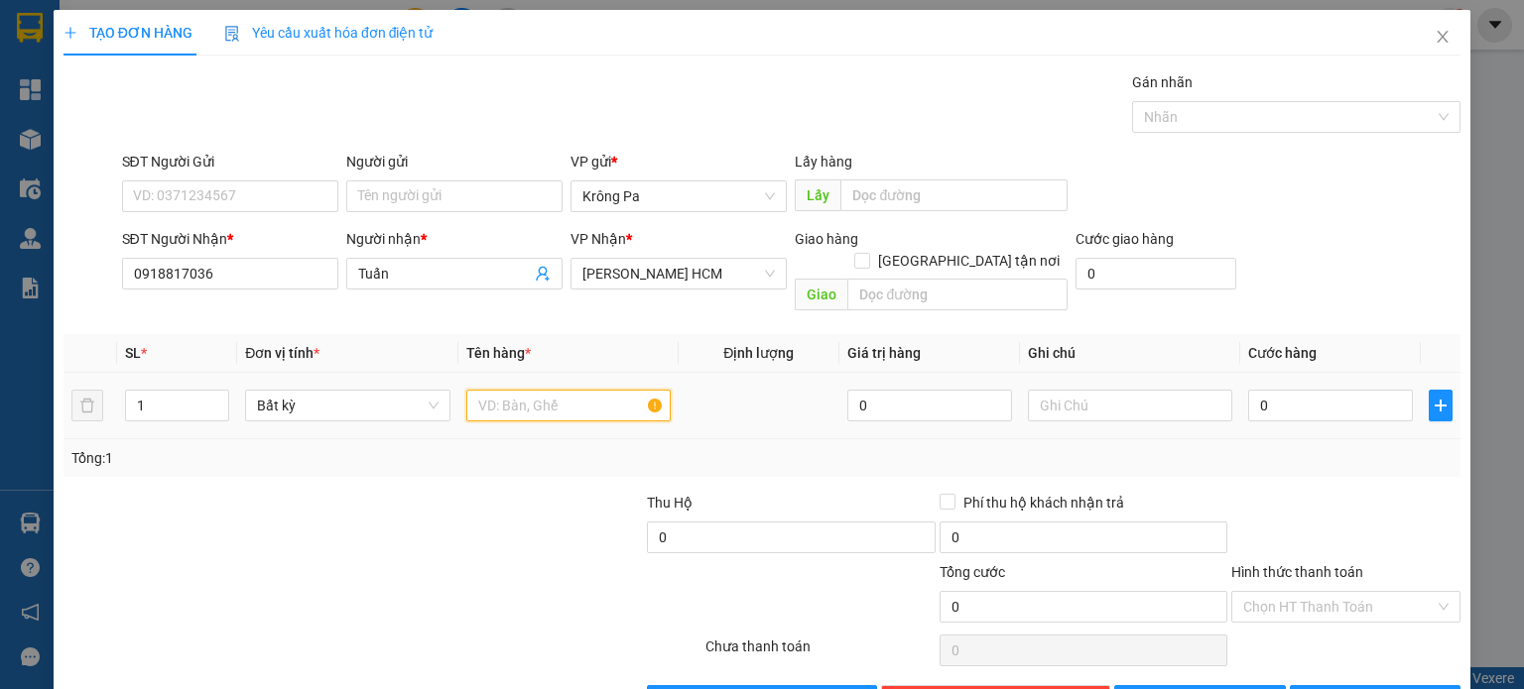
click at [509, 390] on input "text" at bounding box center [568, 406] width 204 height 32
click at [1250, 390] on input "0" at bounding box center [1330, 406] width 165 height 32
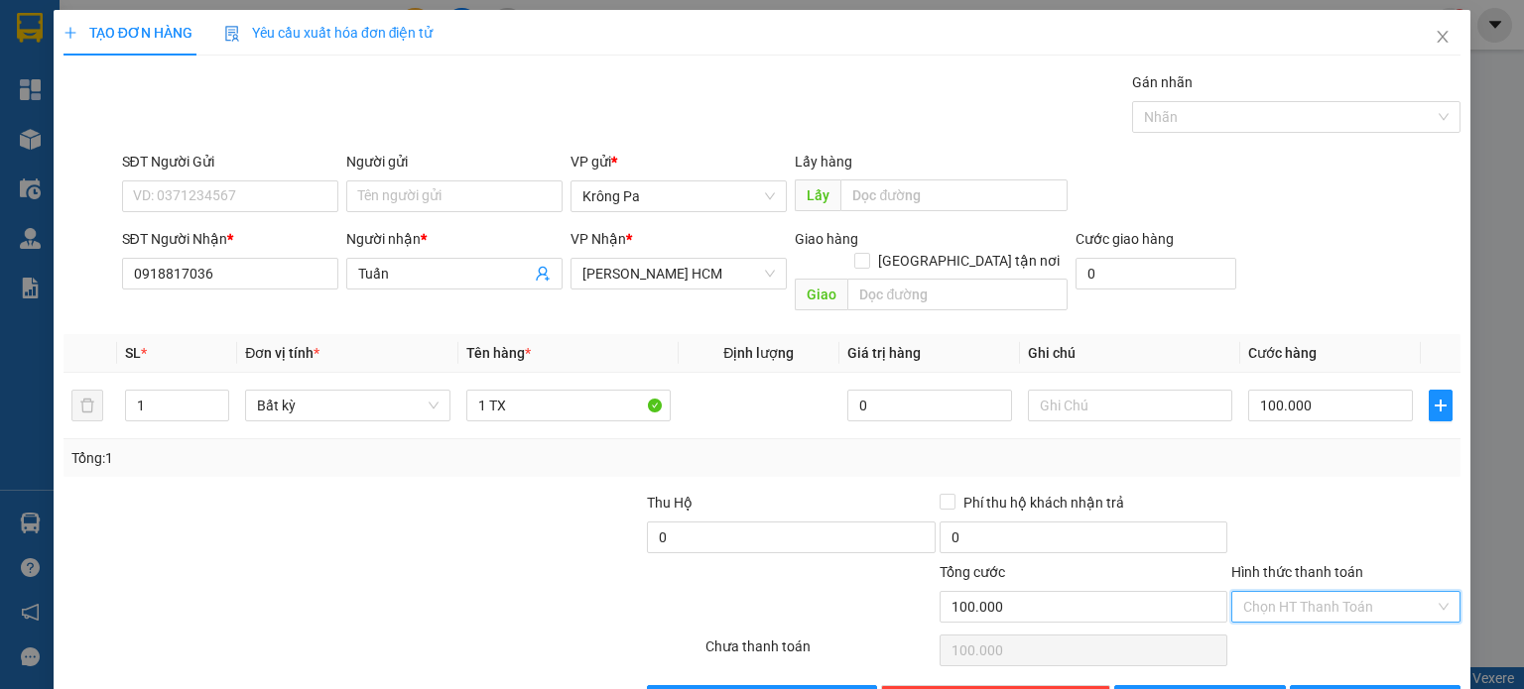
drag, startPoint x: 1353, startPoint y: 590, endPoint x: 1306, endPoint y: 626, distance: 59.5
click at [1349, 593] on input "Hình thức thanh toán" at bounding box center [1338, 607] width 191 height 30
click at [1305, 629] on div "Tại văn phòng" at bounding box center [1332, 623] width 203 height 22
click at [1341, 685] on button "[PERSON_NAME] và In" at bounding box center [1376, 701] width 172 height 32
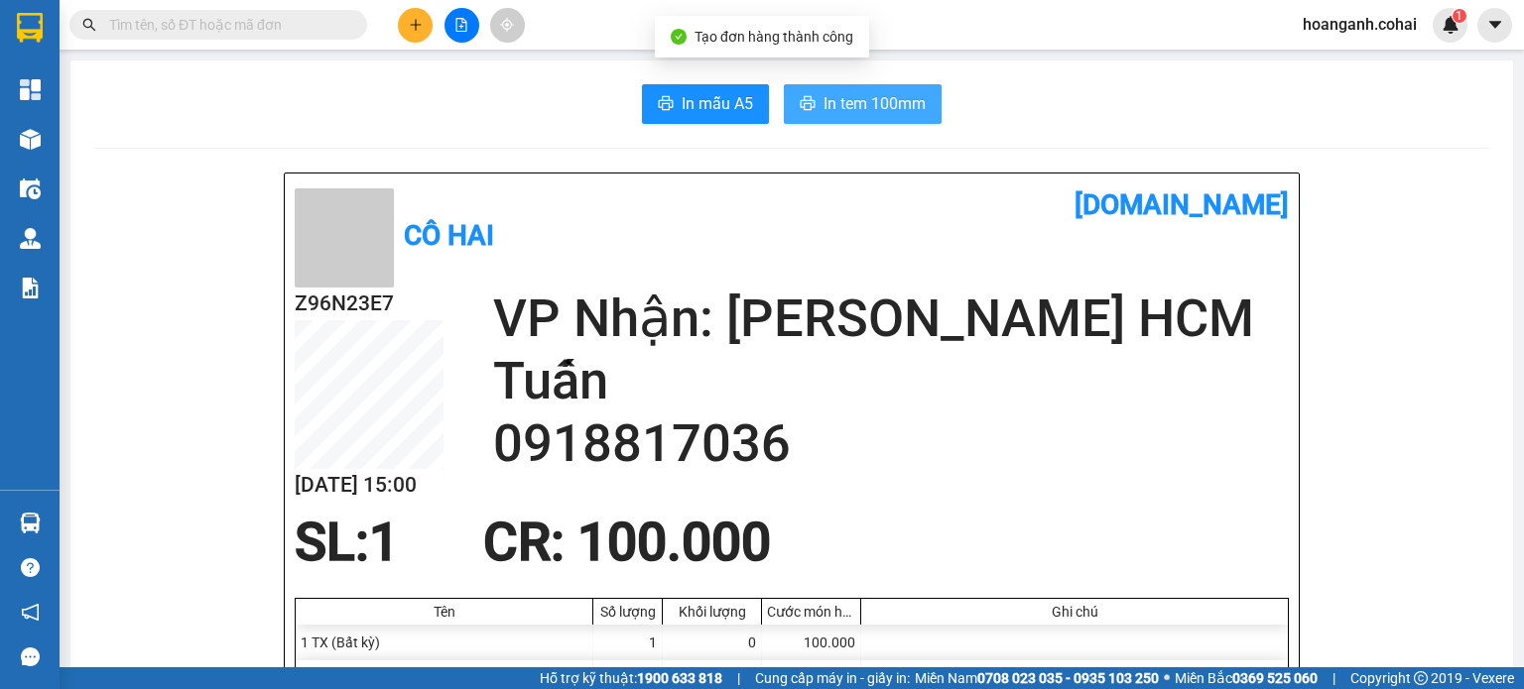
click at [825, 106] on span "In tem 100mm" at bounding box center [874, 103] width 102 height 25
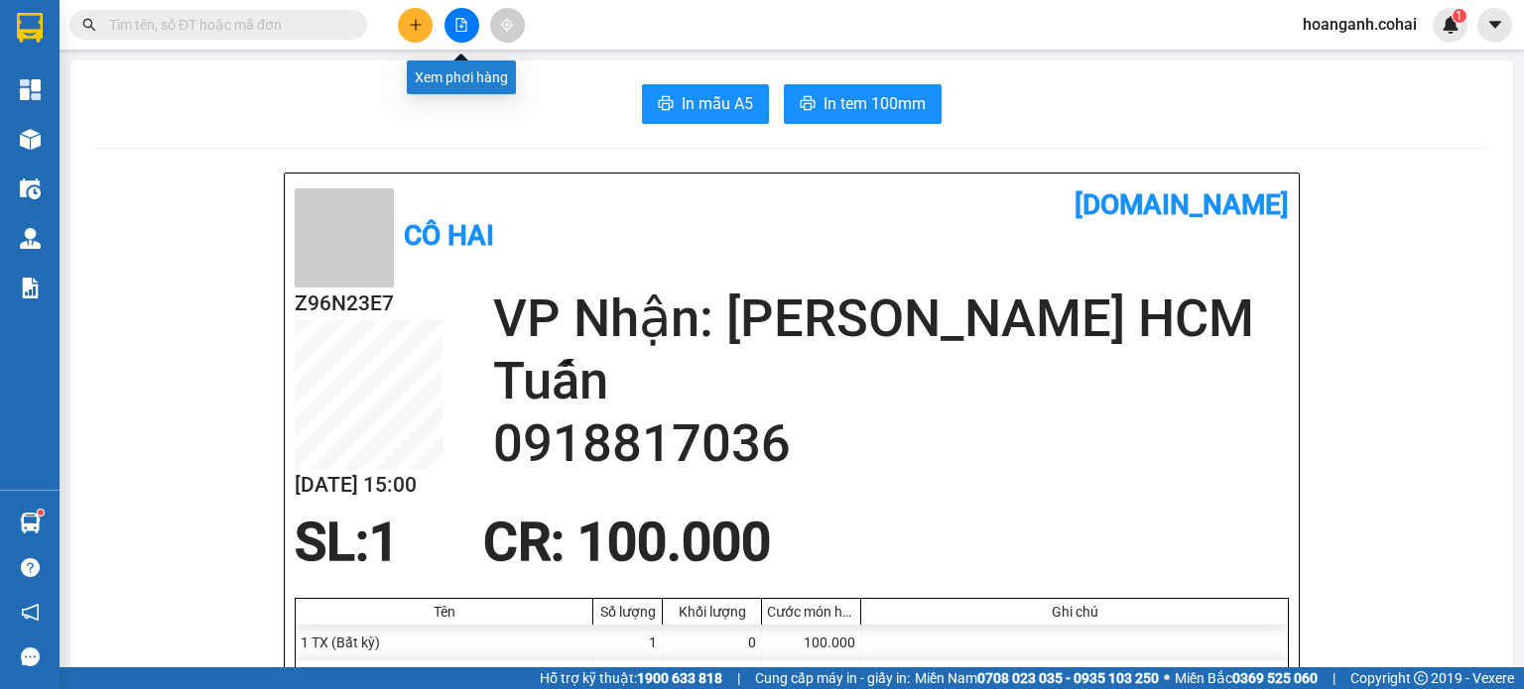
click at [462, 31] on icon "file-add" at bounding box center [461, 25] width 11 height 14
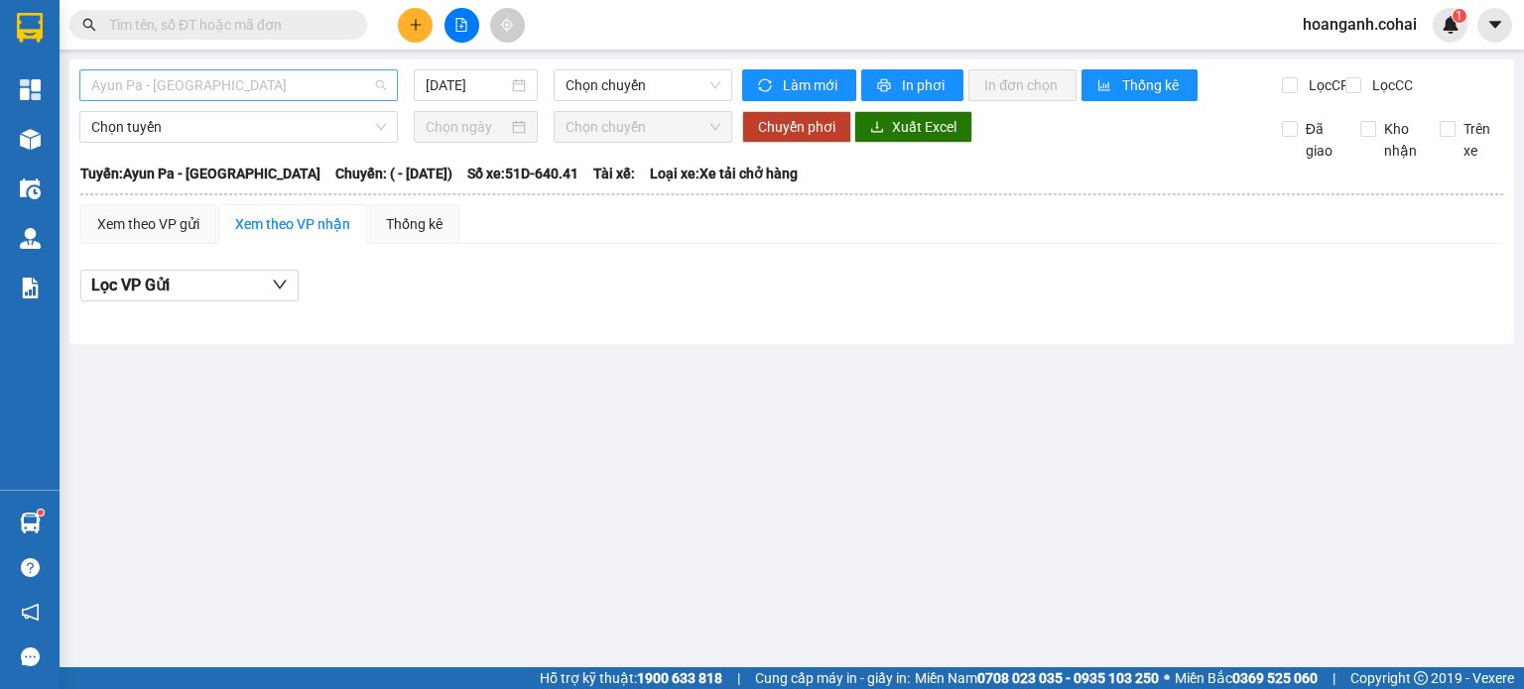
click at [285, 99] on span "Ayun Pa - [GEOGRAPHIC_DATA]" at bounding box center [238, 85] width 295 height 30
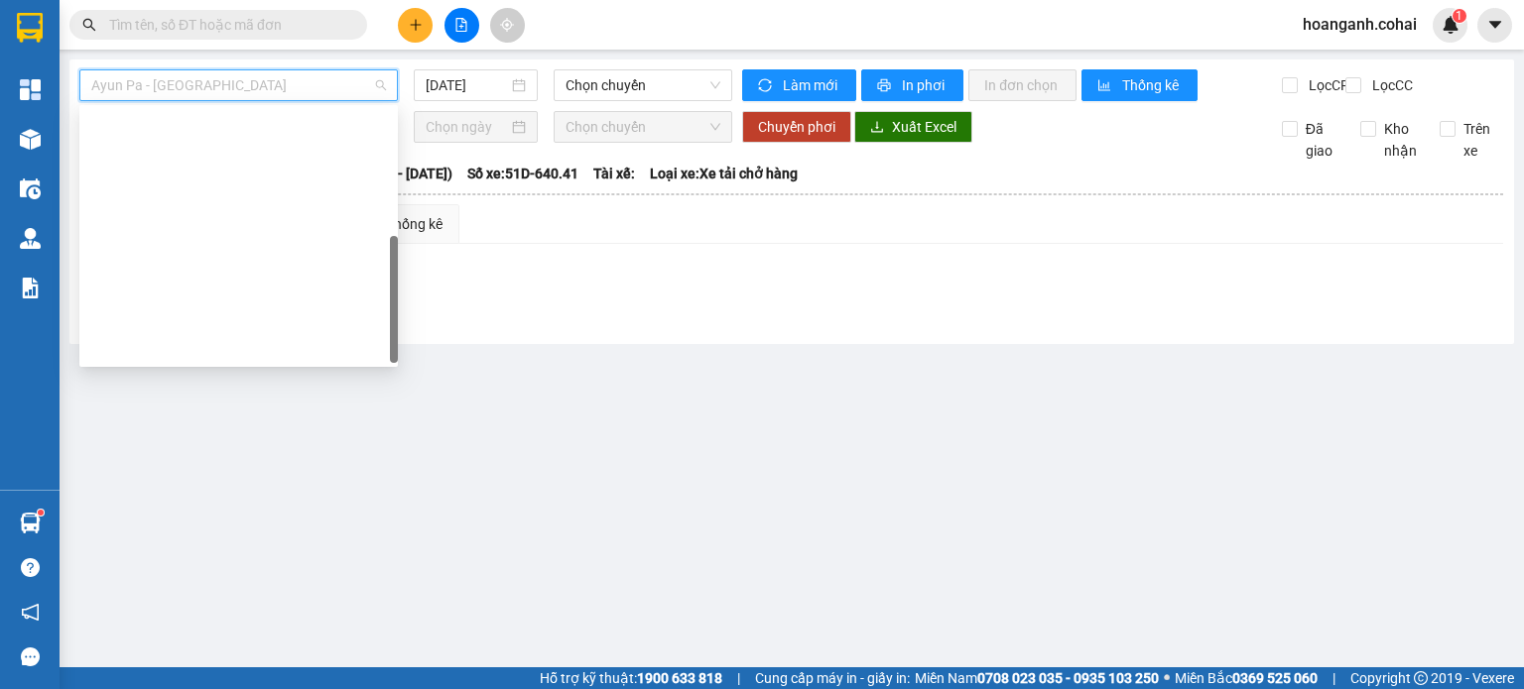
click at [251, 622] on div "BX Krông Pa - BX Miền Tây ([GEOGRAPHIC_DATA] - [GEOGRAPHIC_DATA])" at bounding box center [238, 633] width 295 height 22
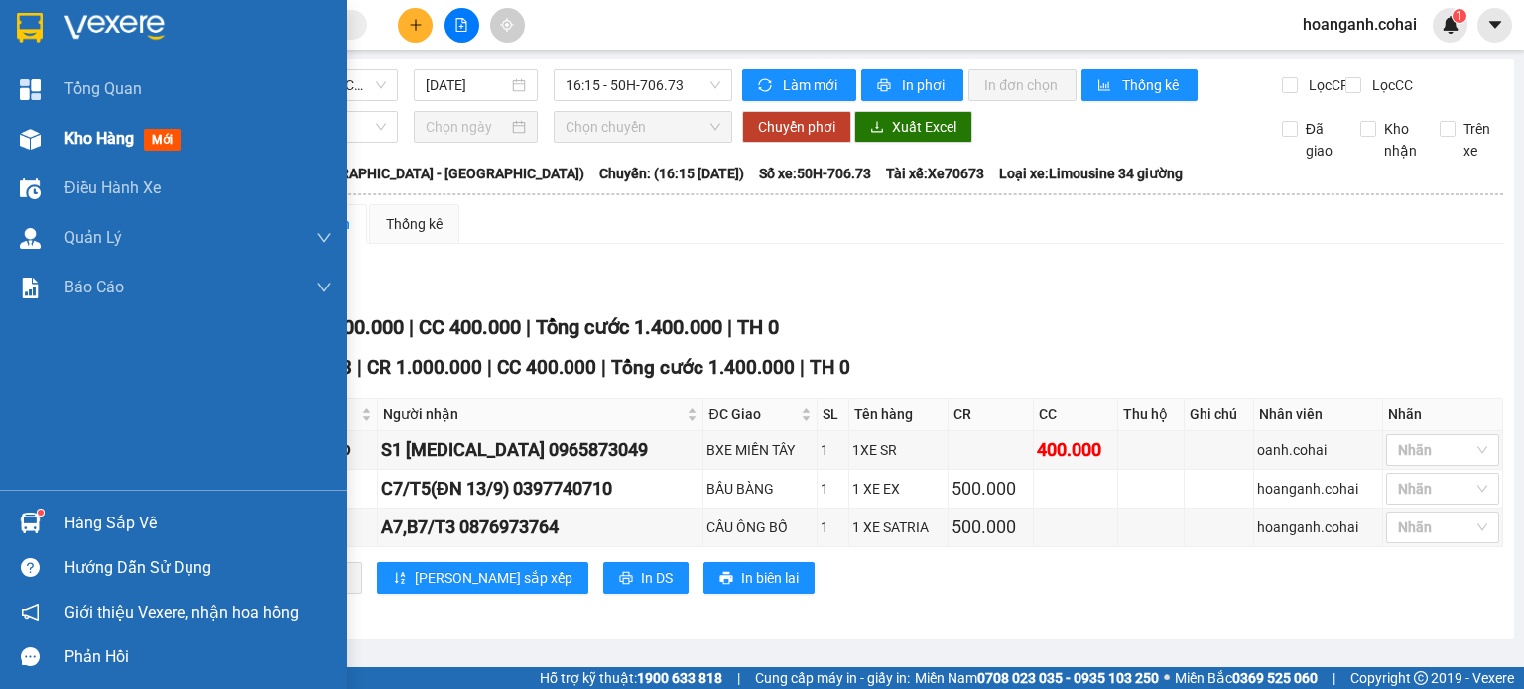
click at [84, 141] on span "Kho hàng" at bounding box center [98, 138] width 69 height 19
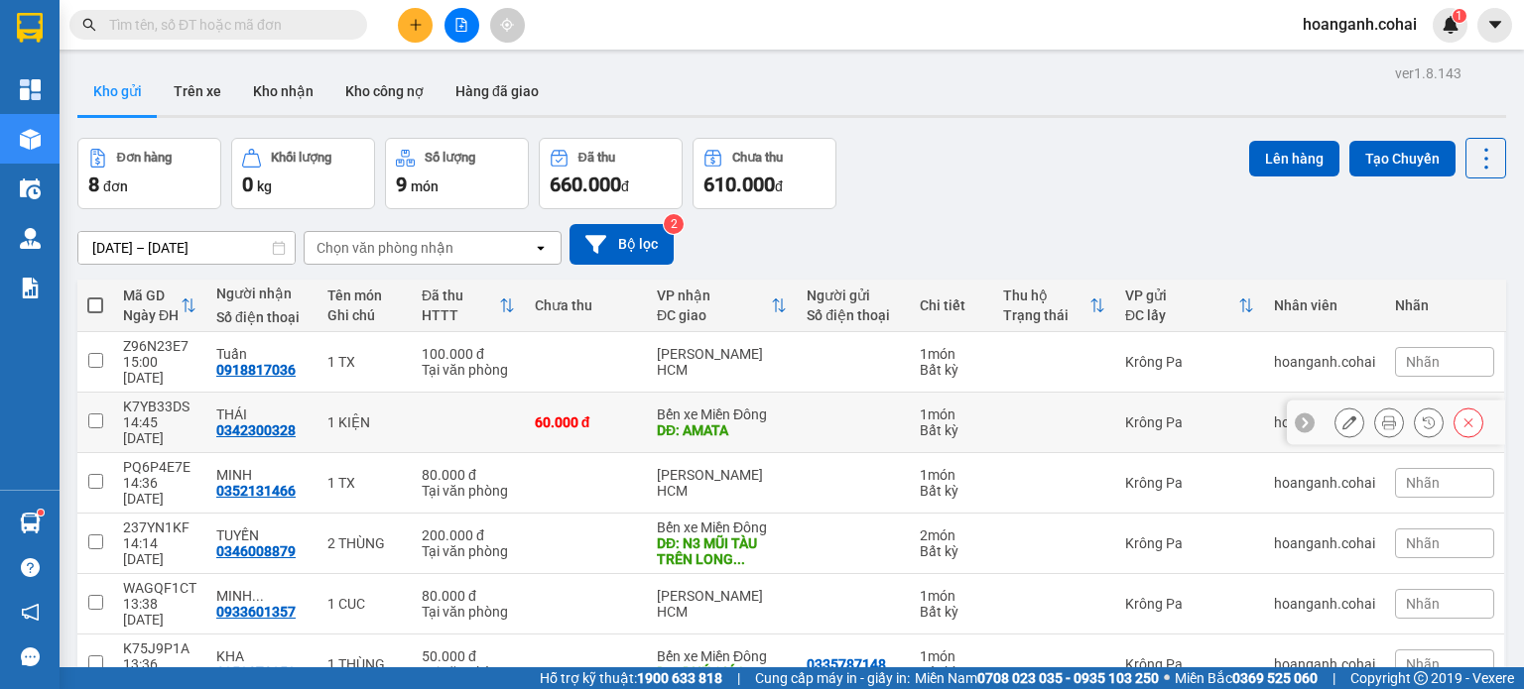
click at [92, 414] on input "checkbox" at bounding box center [95, 421] width 15 height 15
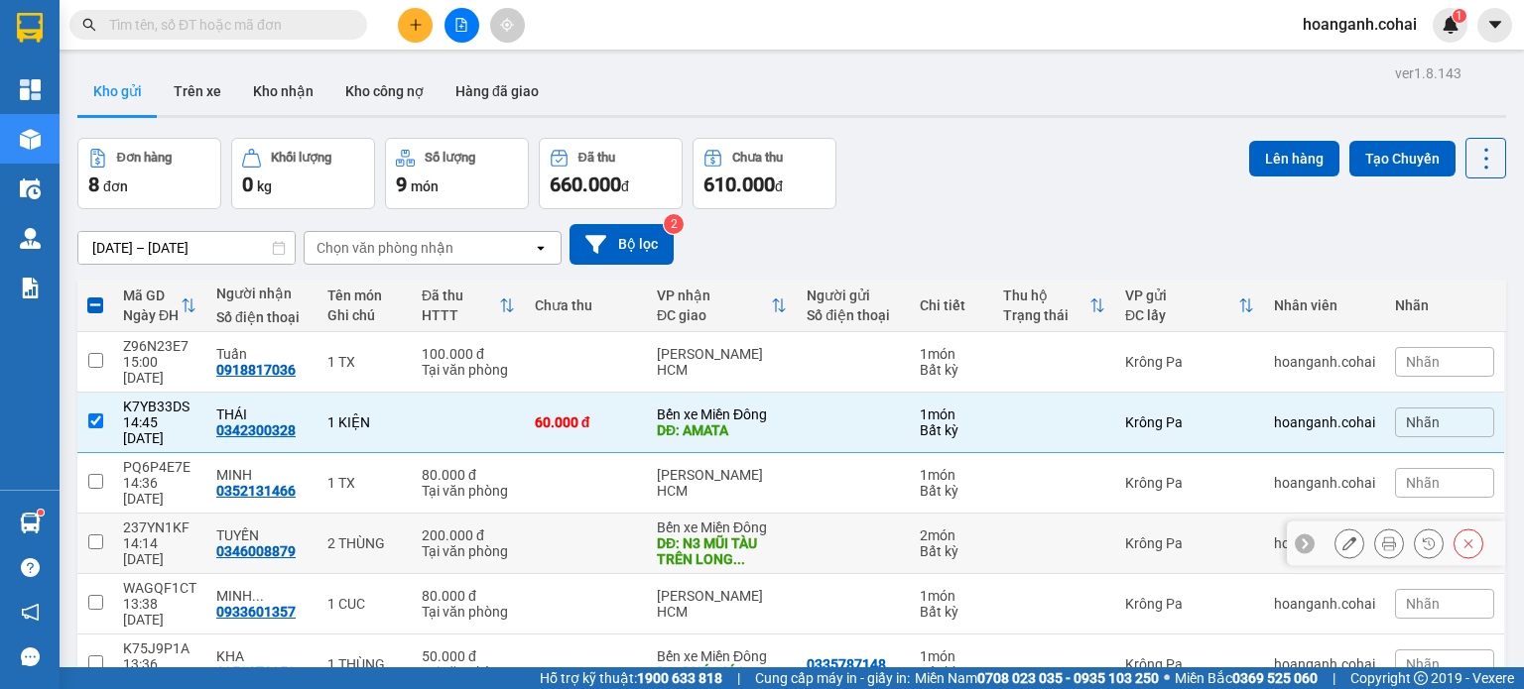
click at [91, 535] on input "checkbox" at bounding box center [95, 542] width 15 height 15
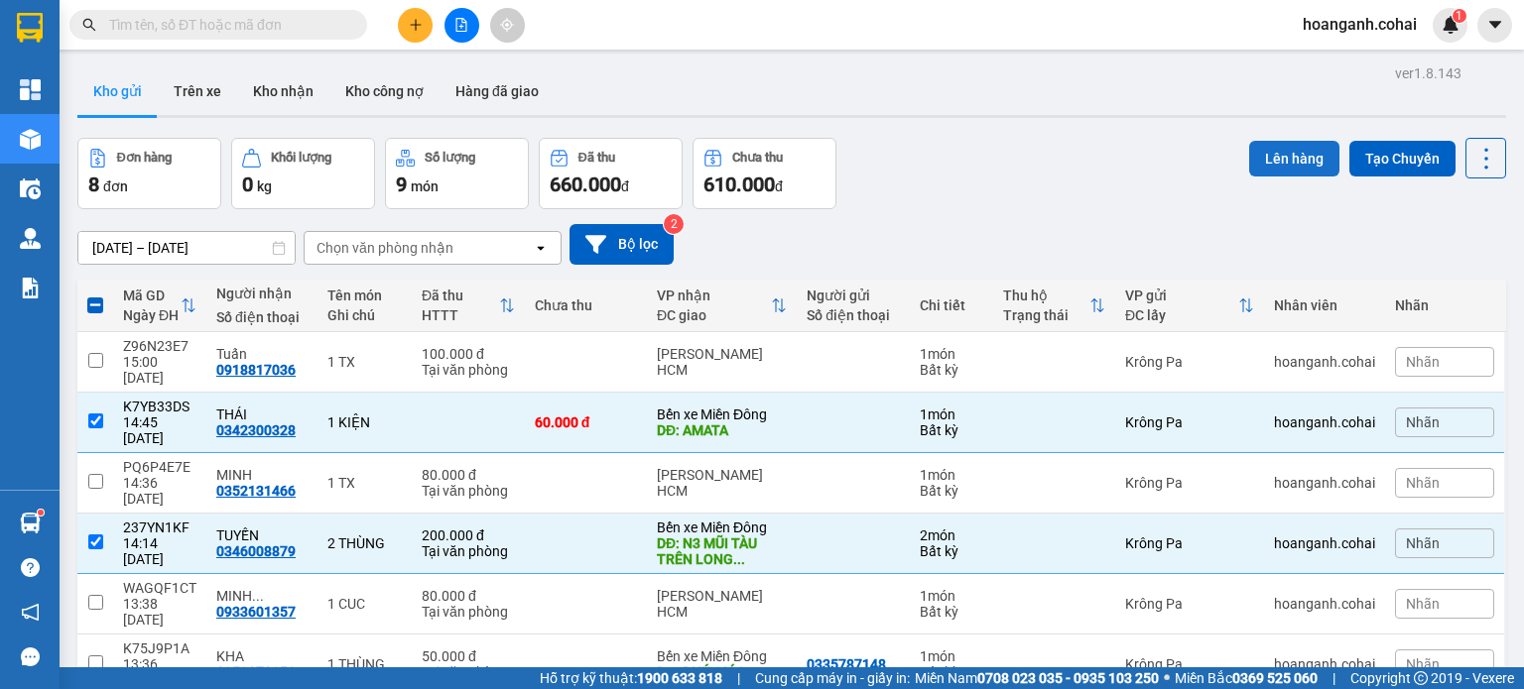
click at [1302, 153] on button "Lên hàng" at bounding box center [1294, 159] width 90 height 36
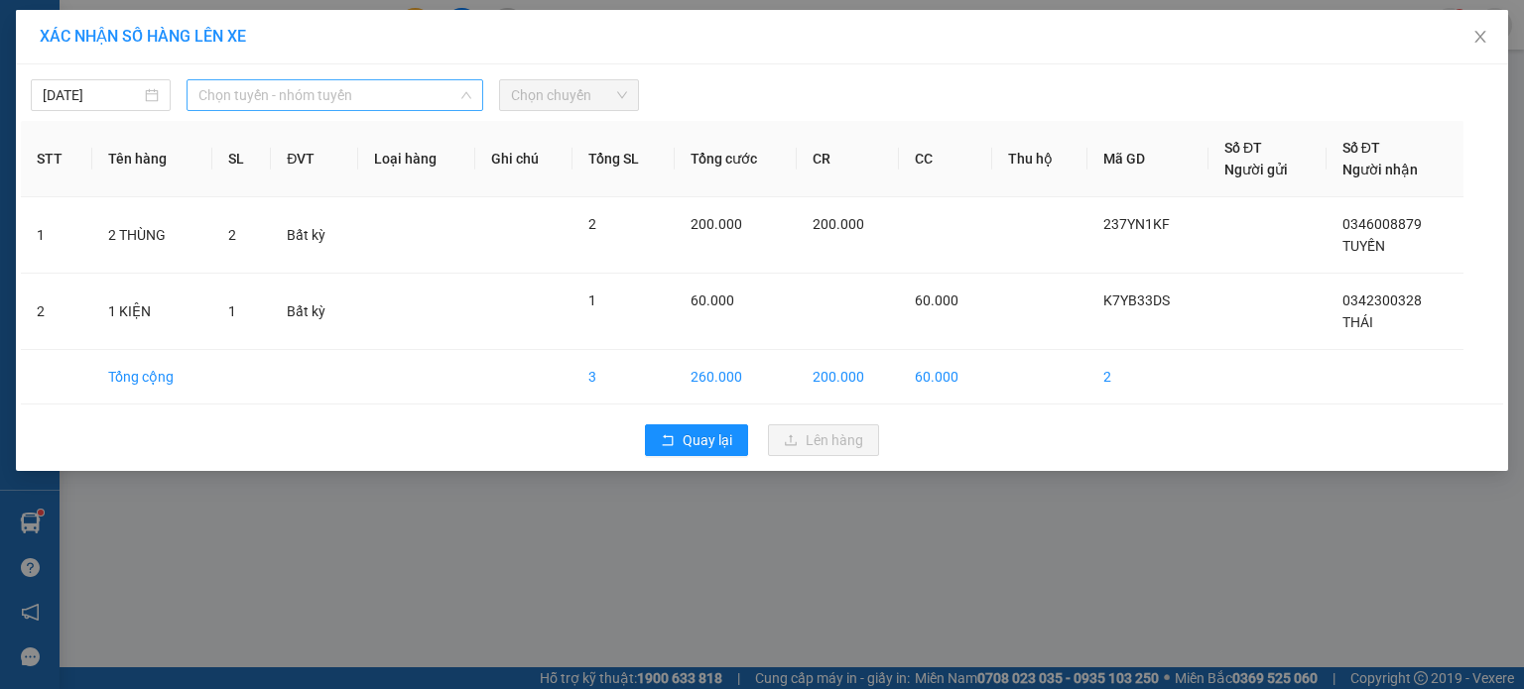
click at [419, 97] on span "Chọn tuyến - nhóm tuyến" at bounding box center [334, 95] width 273 height 30
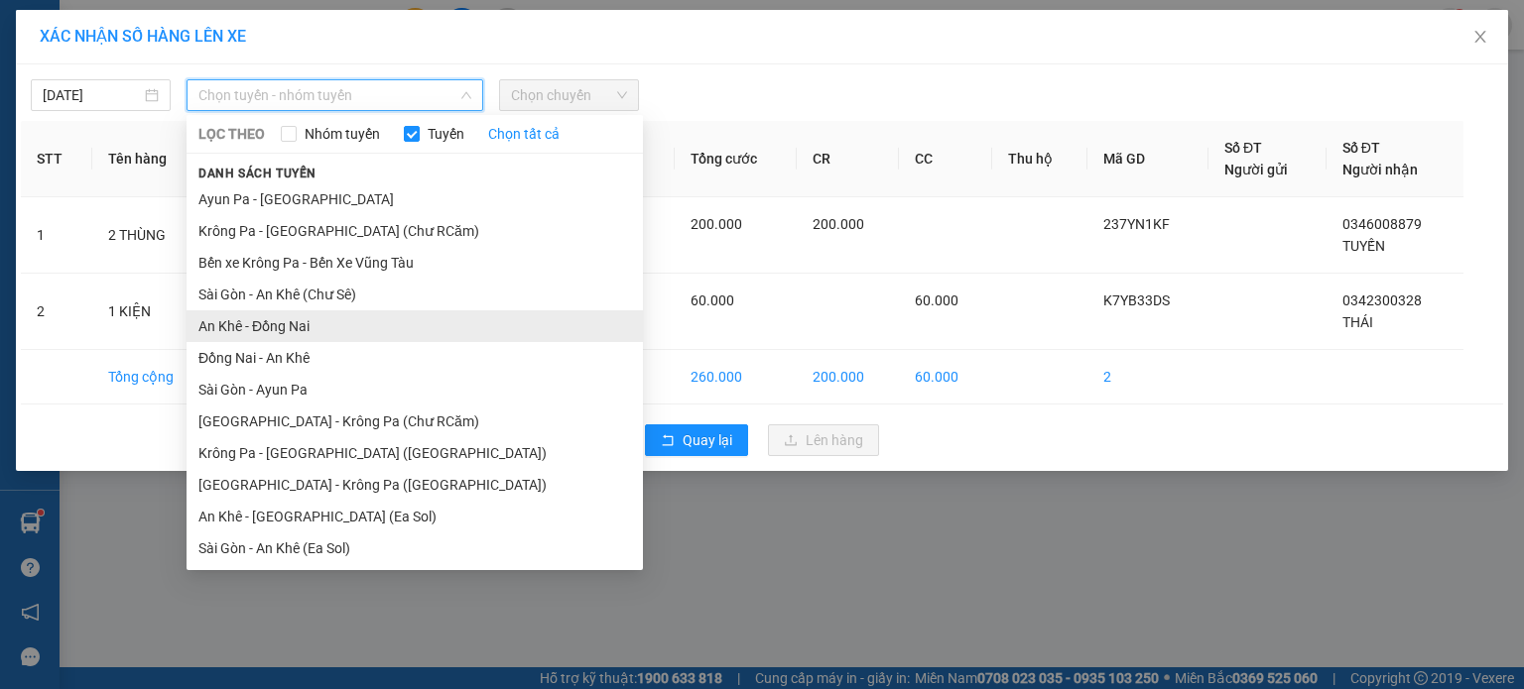
click at [341, 321] on li "An Khê - Đồng Nai" at bounding box center [415, 327] width 456 height 32
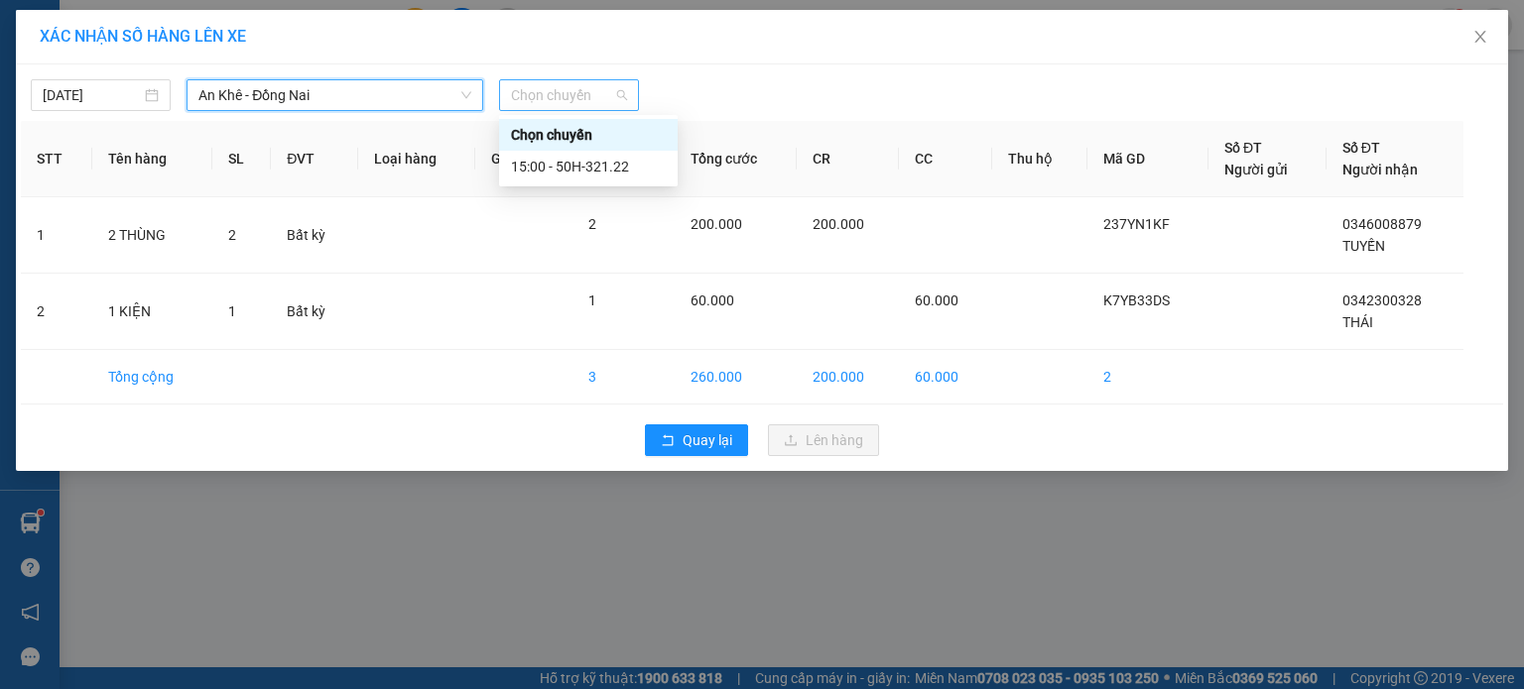
click at [603, 95] on span "Chọn chuyến" at bounding box center [569, 95] width 116 height 30
click at [605, 175] on div "15:00 - 50H-321.22" at bounding box center [588, 167] width 155 height 22
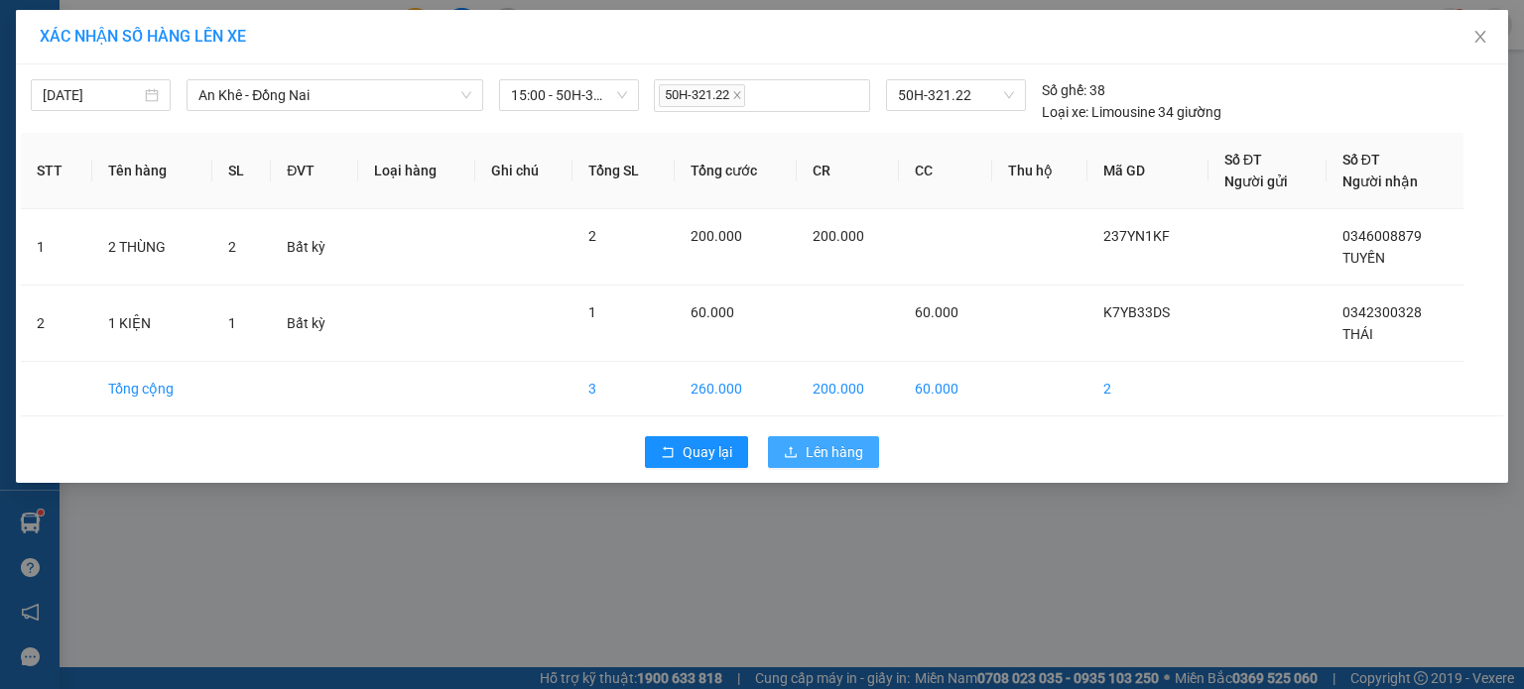
click at [841, 451] on span "Lên hàng" at bounding box center [835, 452] width 58 height 22
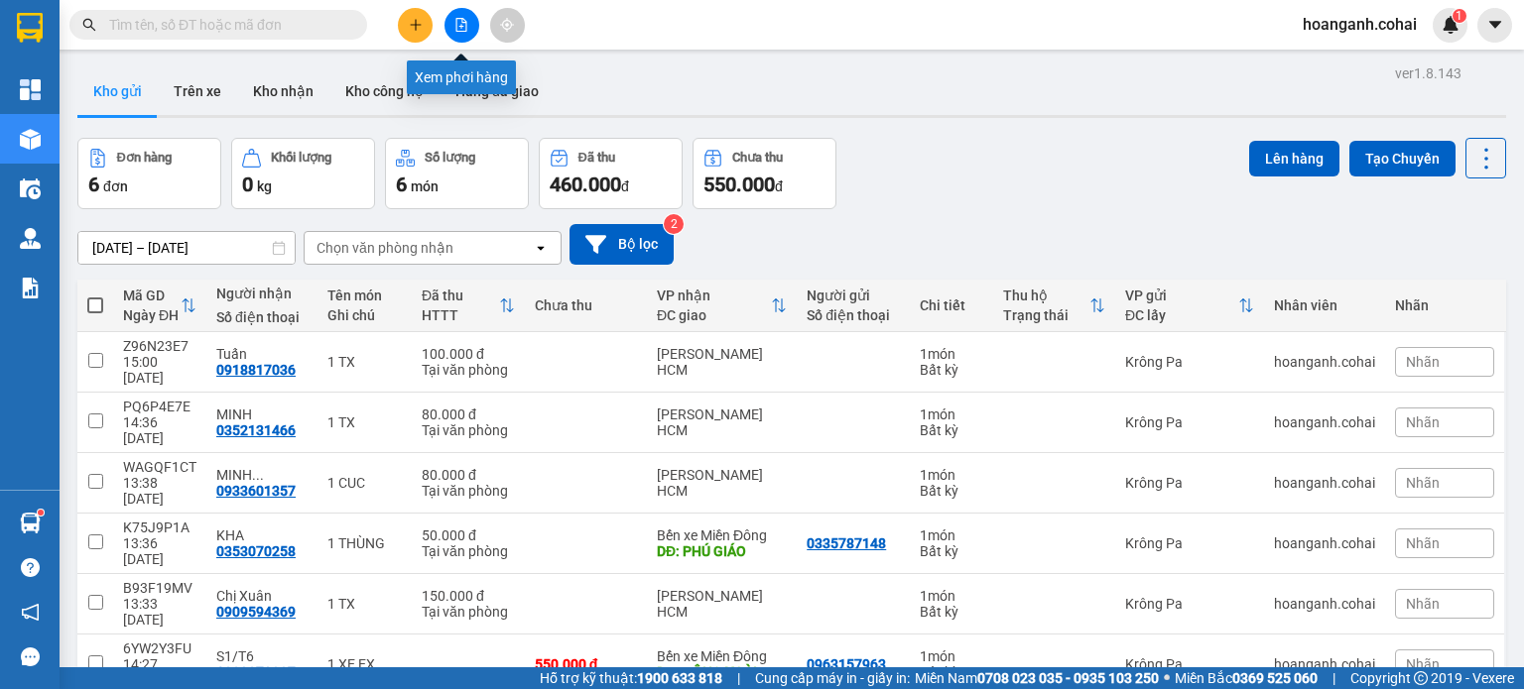
click at [470, 26] on button at bounding box center [461, 25] width 35 height 35
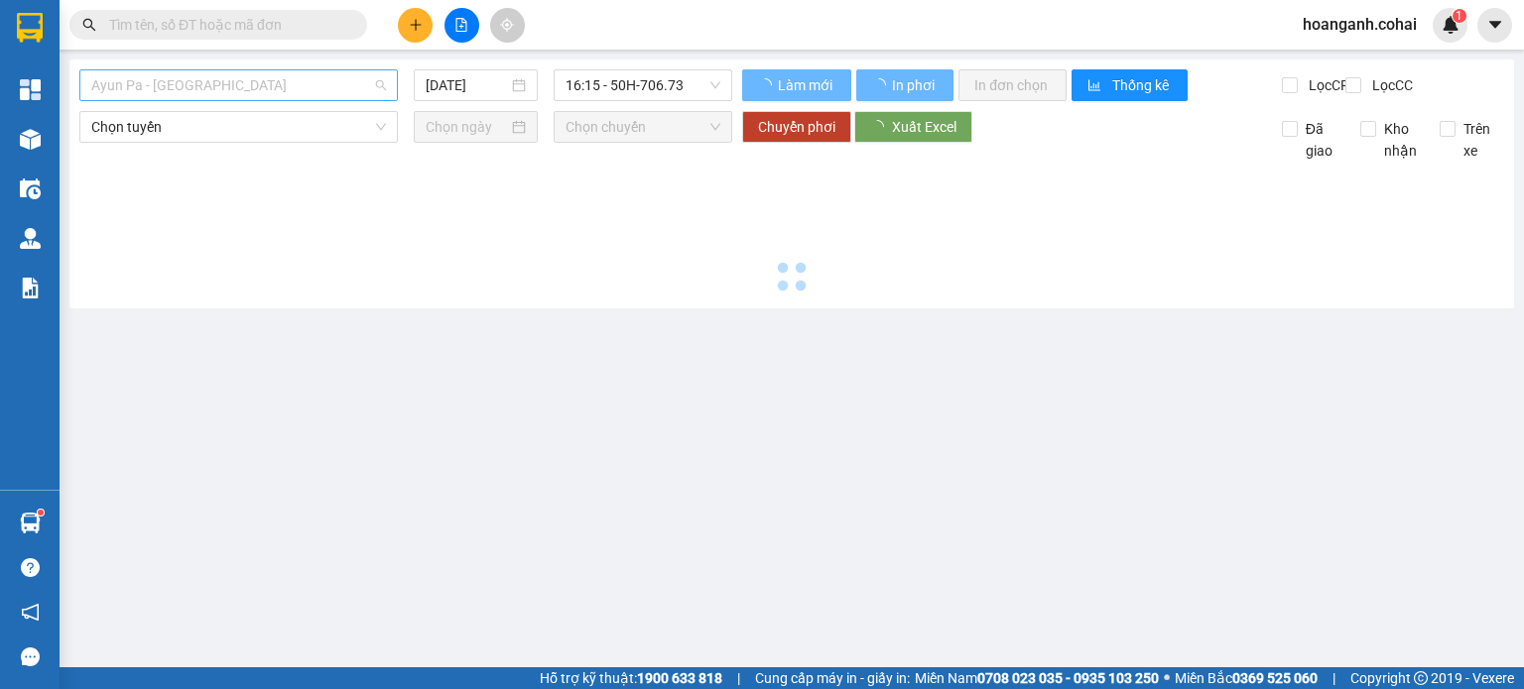
click at [313, 86] on span "Ayun Pa - [GEOGRAPHIC_DATA]" at bounding box center [238, 85] width 295 height 30
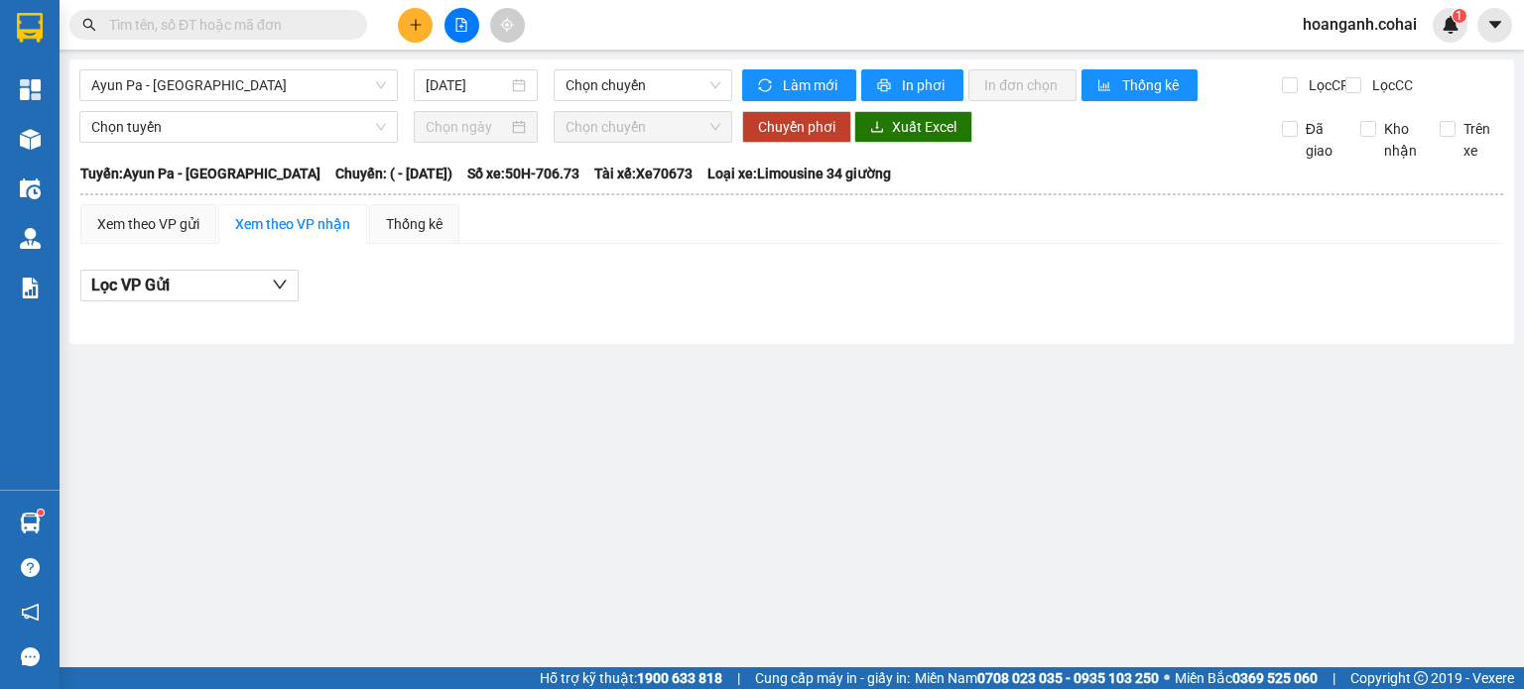
click at [1036, 275] on div "Xem theo VP gửi Xem theo VP nhận Thống kê Lọc VP Gửi" at bounding box center [791, 263] width 1423 height 119
click at [588, 91] on span "Chọn chuyến" at bounding box center [643, 85] width 156 height 30
drag, startPoint x: 278, startPoint y: 79, endPoint x: 236, endPoint y: 210, distance: 137.4
click at [278, 82] on span "Ayun Pa - [GEOGRAPHIC_DATA]" at bounding box center [238, 85] width 295 height 30
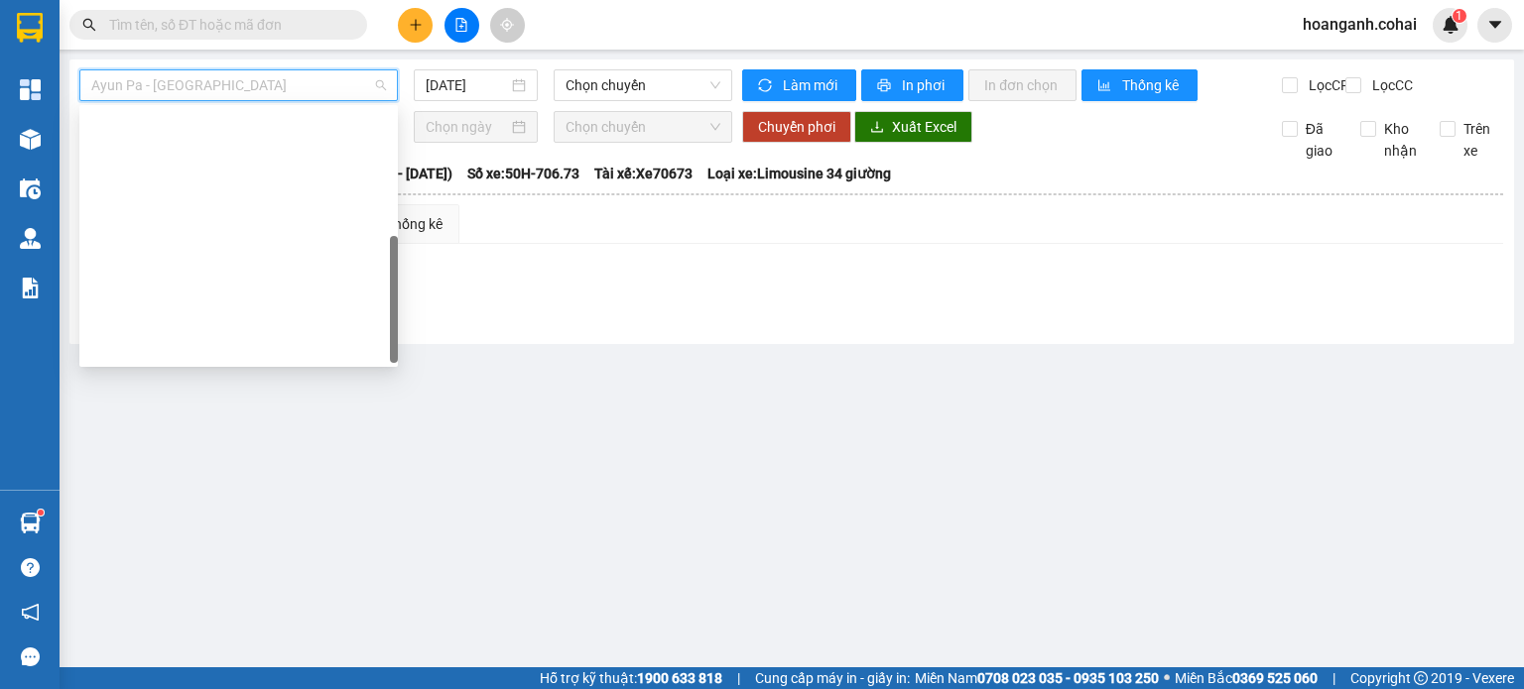
click at [245, 622] on div "BX Krông Pa - BX Miền Tây ([GEOGRAPHIC_DATA] - [GEOGRAPHIC_DATA])" at bounding box center [238, 633] width 295 height 22
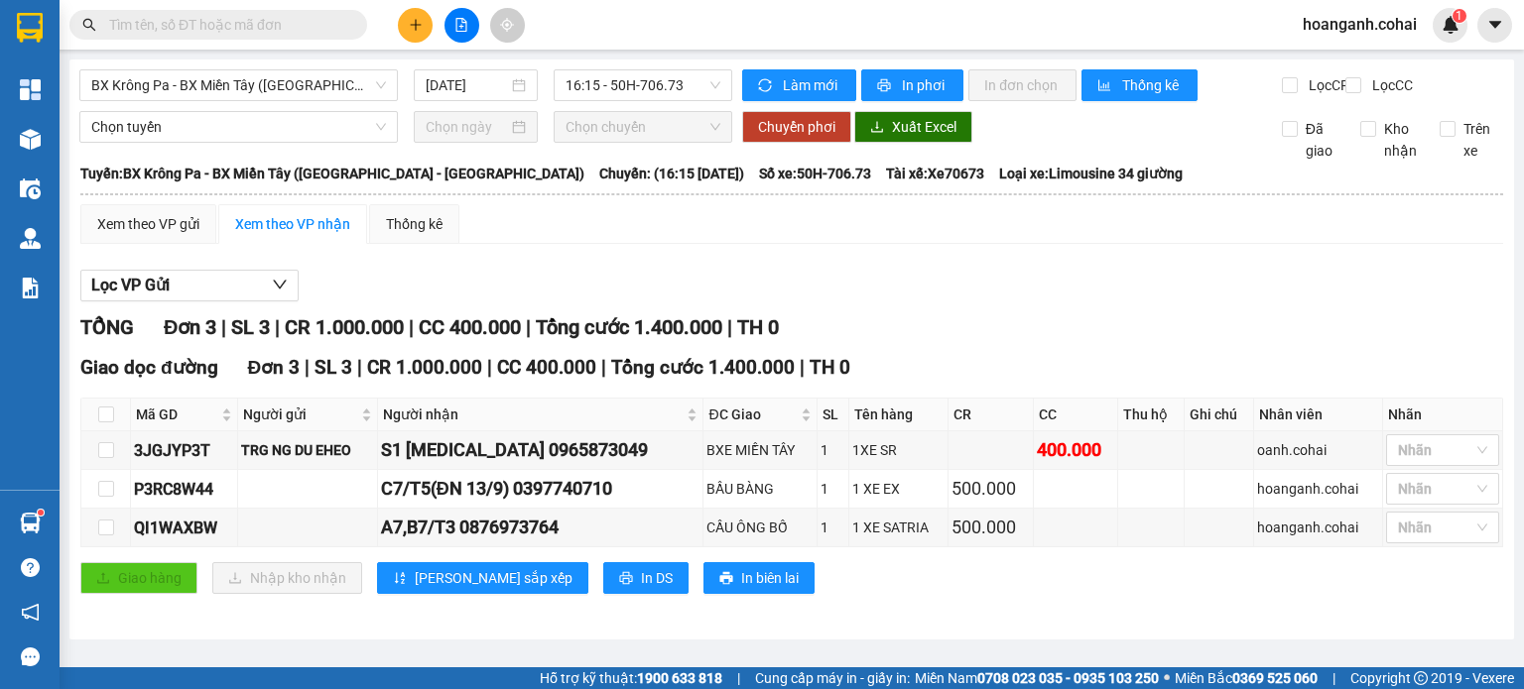
click at [401, 34] on div at bounding box center [461, 25] width 149 height 35
click at [409, 28] on icon "plus" at bounding box center [416, 25] width 14 height 14
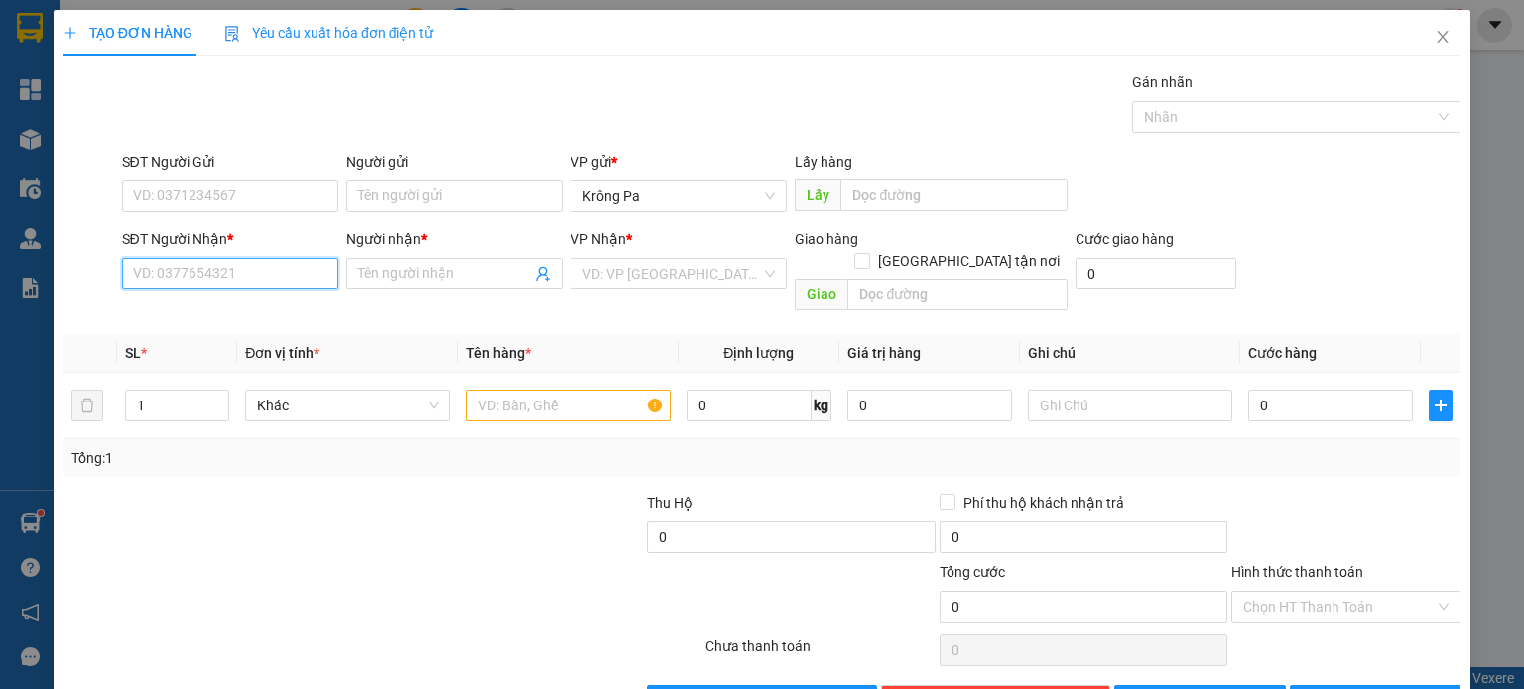
click at [214, 278] on input "SĐT Người Nhận *" at bounding box center [230, 274] width 216 height 32
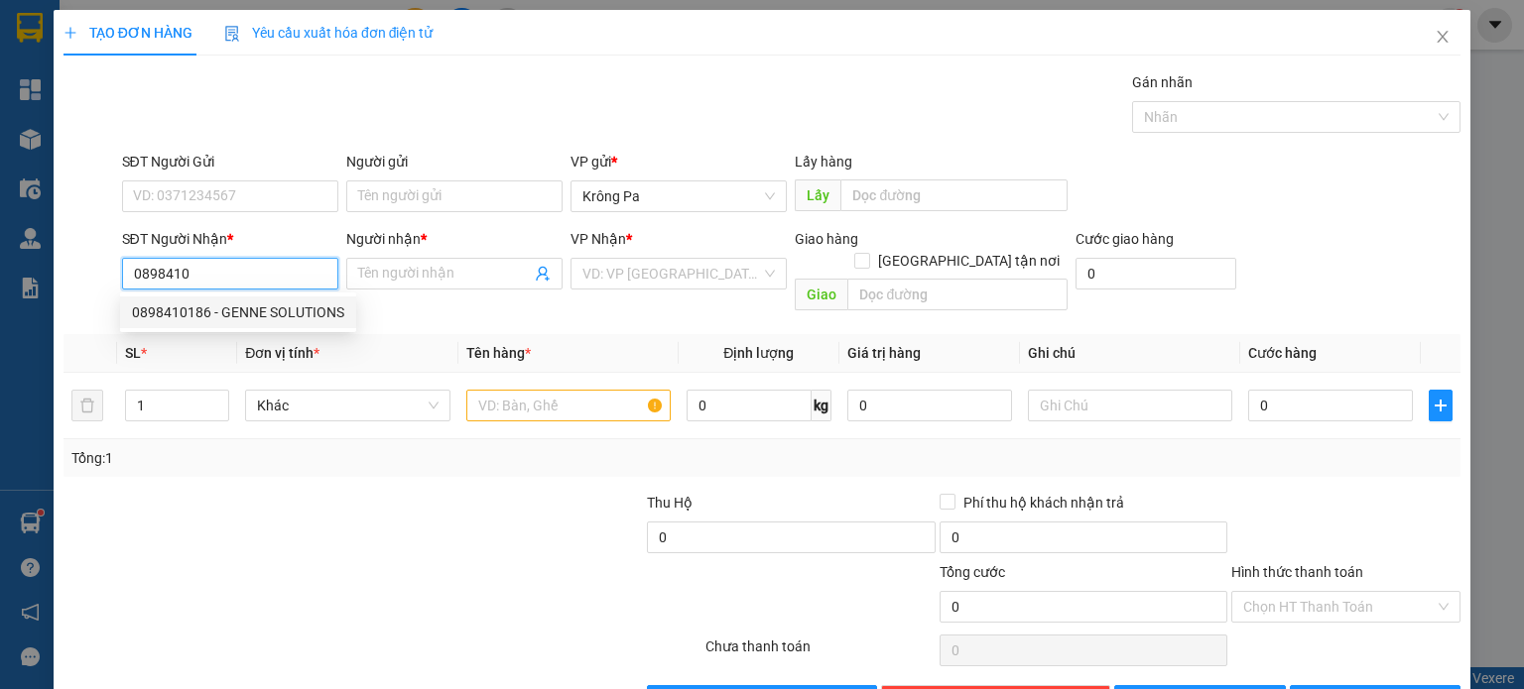
click at [241, 319] on div "0898410186 - GENNE SOLUTIONS" at bounding box center [238, 313] width 212 height 22
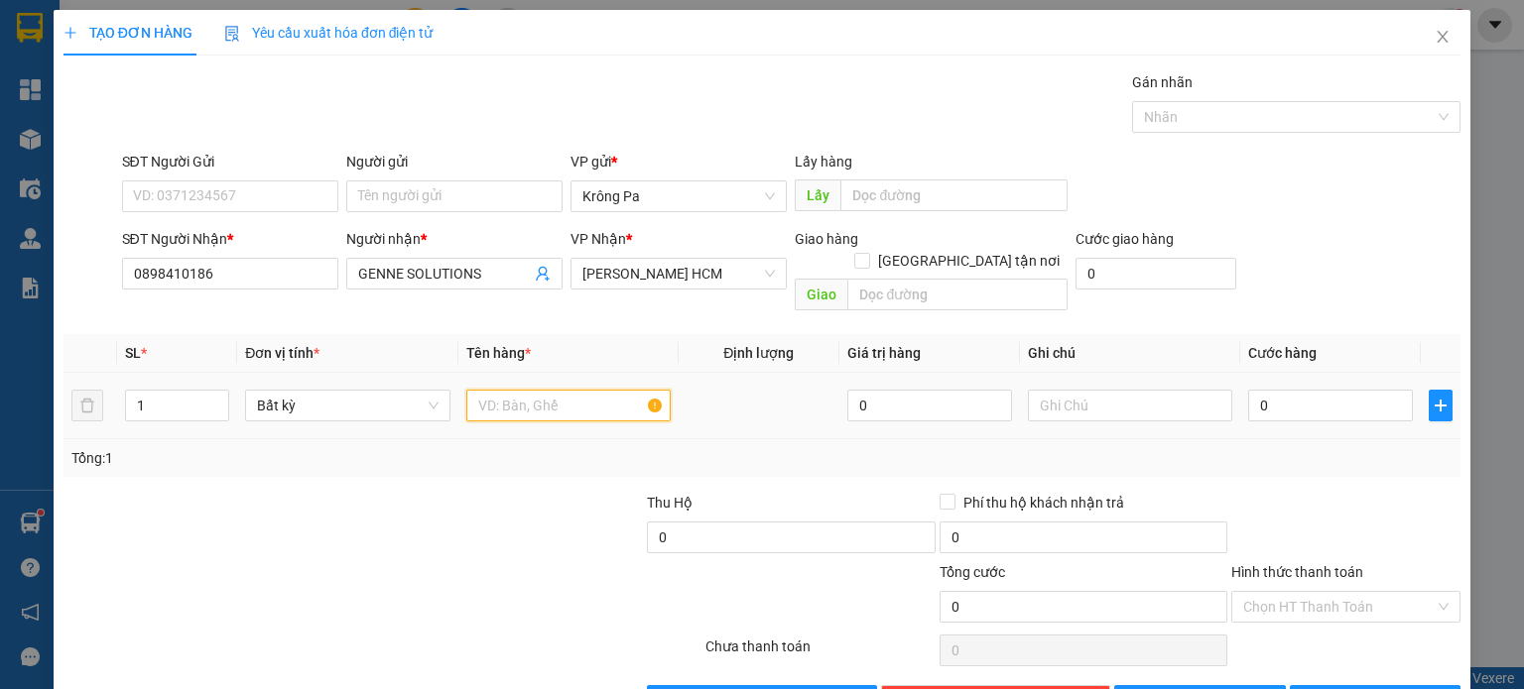
click at [605, 390] on input "text" at bounding box center [568, 406] width 204 height 32
click at [1362, 688] on span "[PERSON_NAME] và In" at bounding box center [1396, 701] width 139 height 22
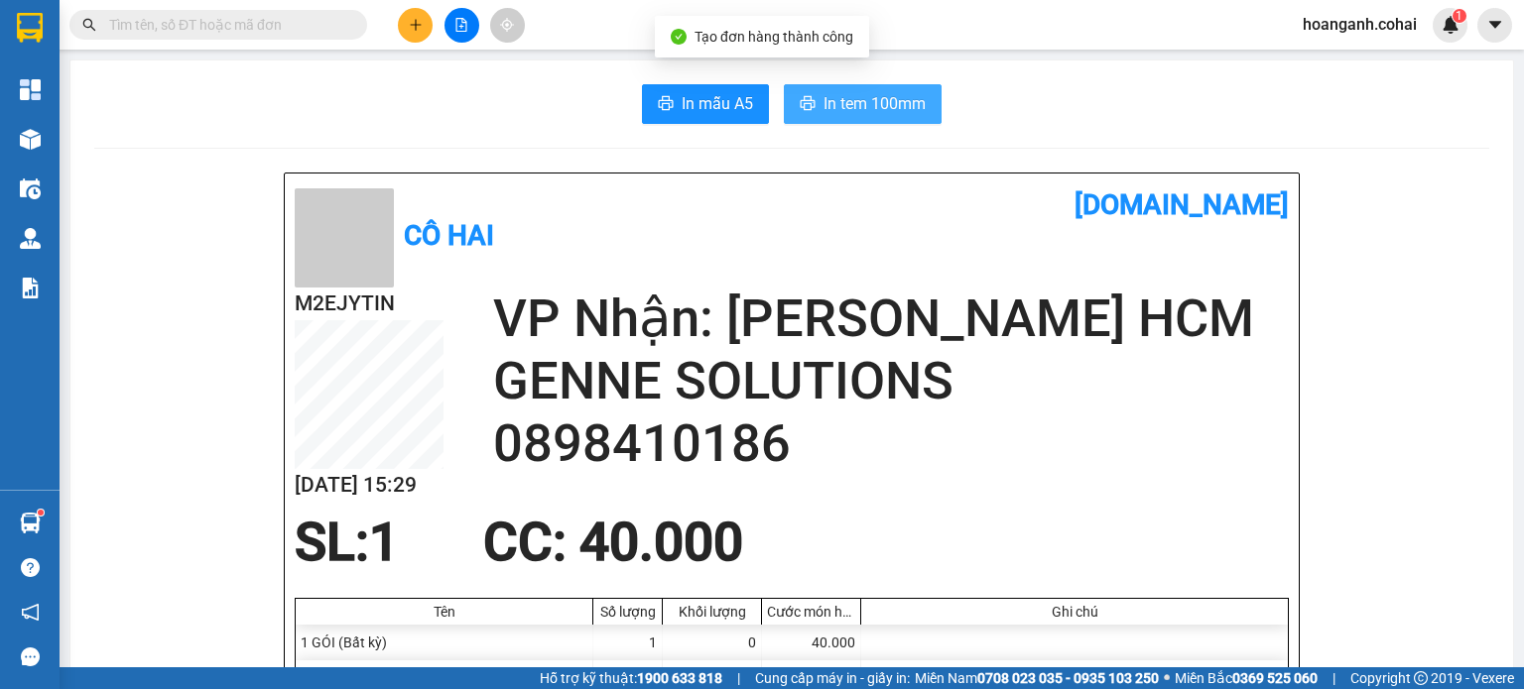
click at [847, 104] on span "In tem 100mm" at bounding box center [874, 103] width 102 height 25
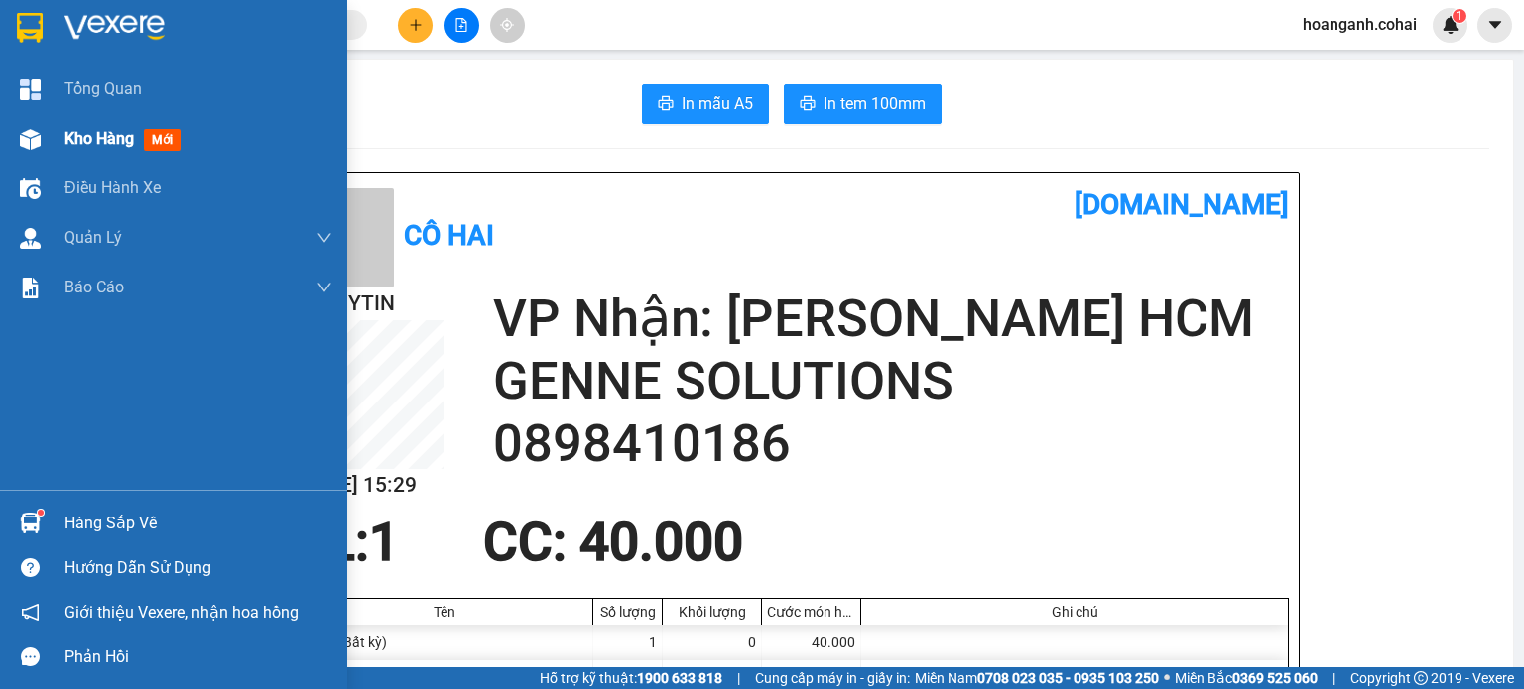
click at [96, 137] on span "Kho hàng" at bounding box center [98, 138] width 69 height 19
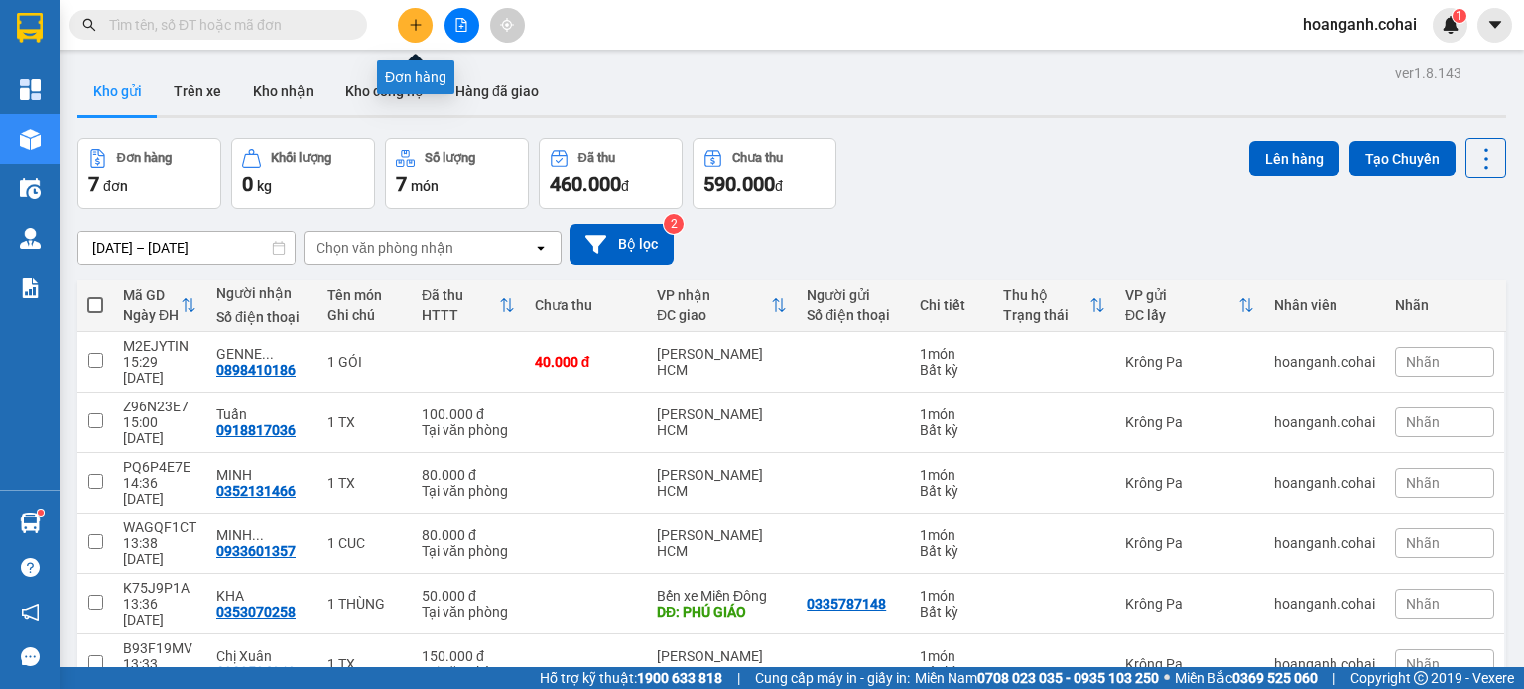
click at [416, 35] on button at bounding box center [415, 25] width 35 height 35
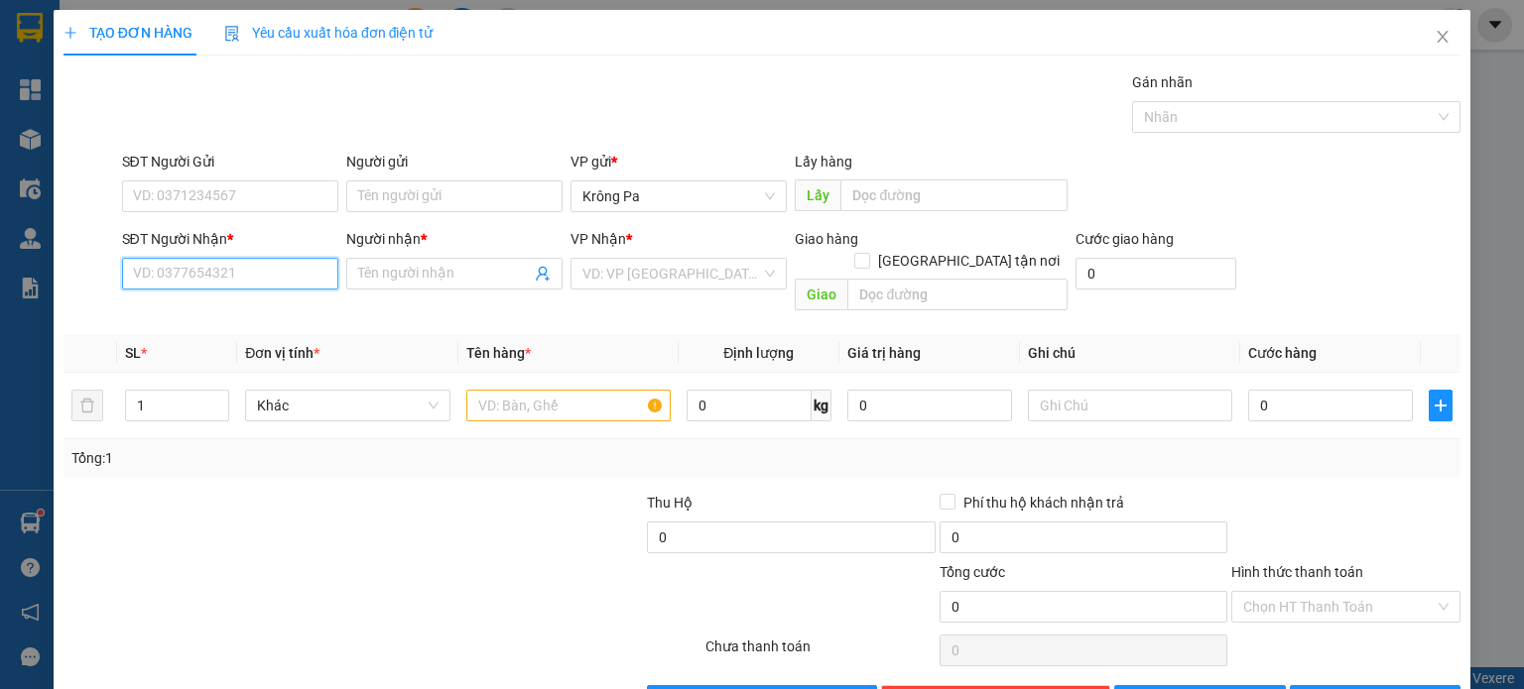
click at [282, 276] on input "SĐT Người Nhận *" at bounding box center [230, 274] width 216 height 32
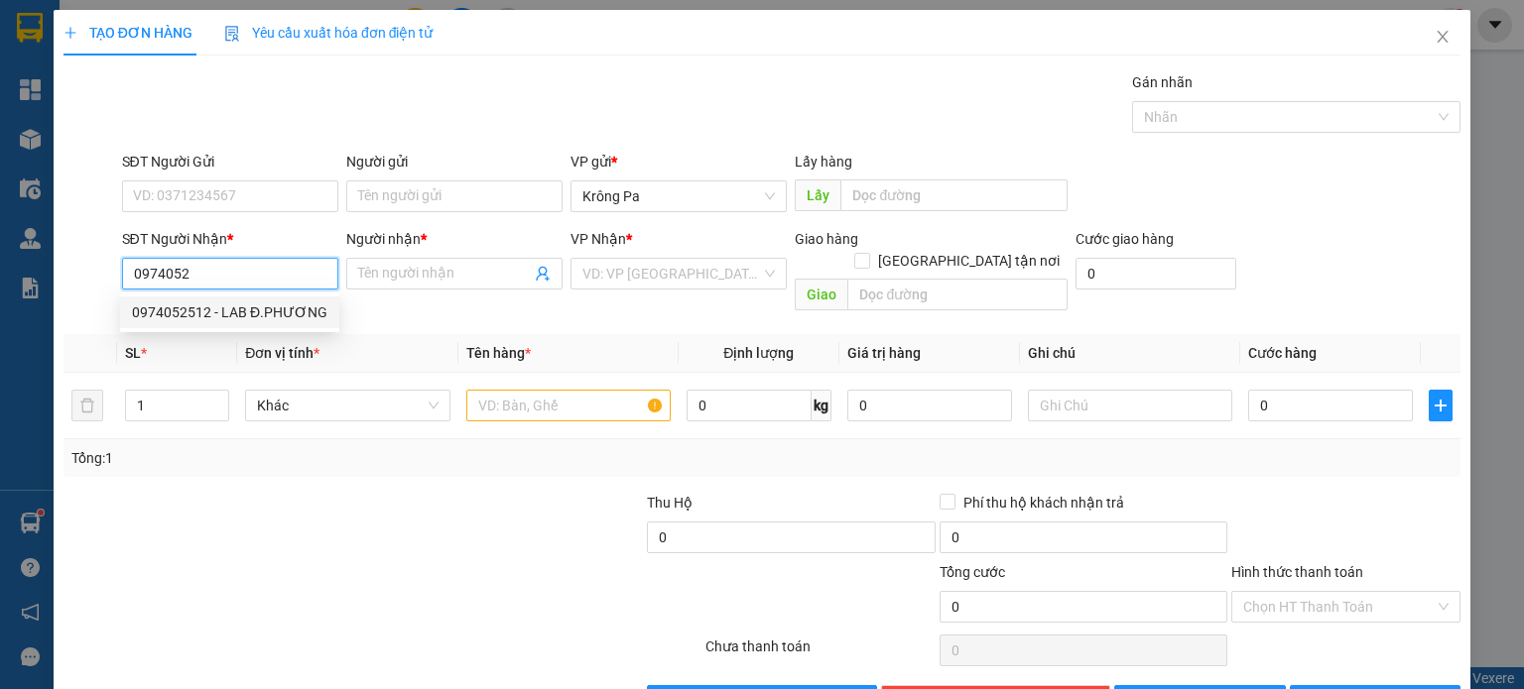
click at [279, 309] on div "0974052512 - LAB Đ.PHƯƠNG" at bounding box center [229, 313] width 195 height 22
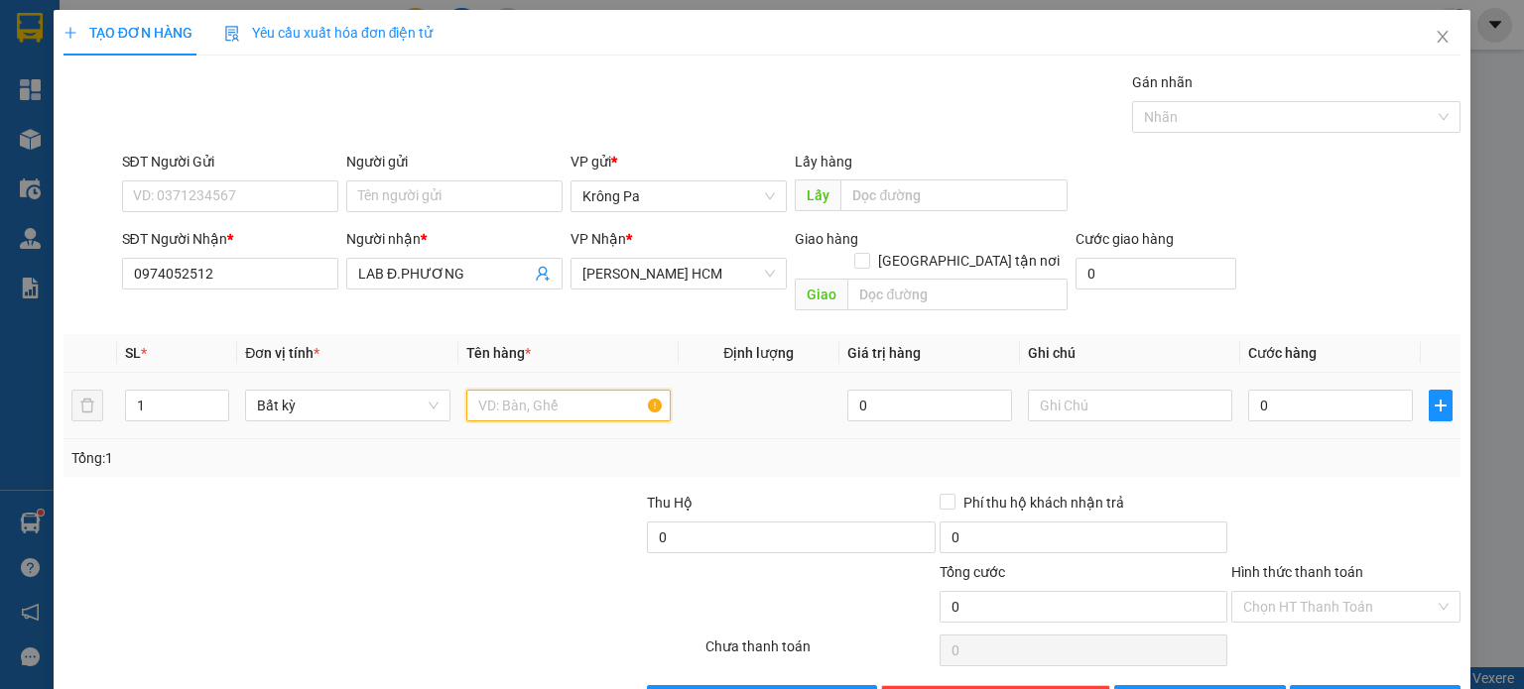
click at [527, 390] on input "text" at bounding box center [568, 406] width 204 height 32
click at [1331, 391] on input "0" at bounding box center [1330, 406] width 165 height 32
click at [1372, 688] on span "[PERSON_NAME] và In" at bounding box center [1396, 701] width 139 height 22
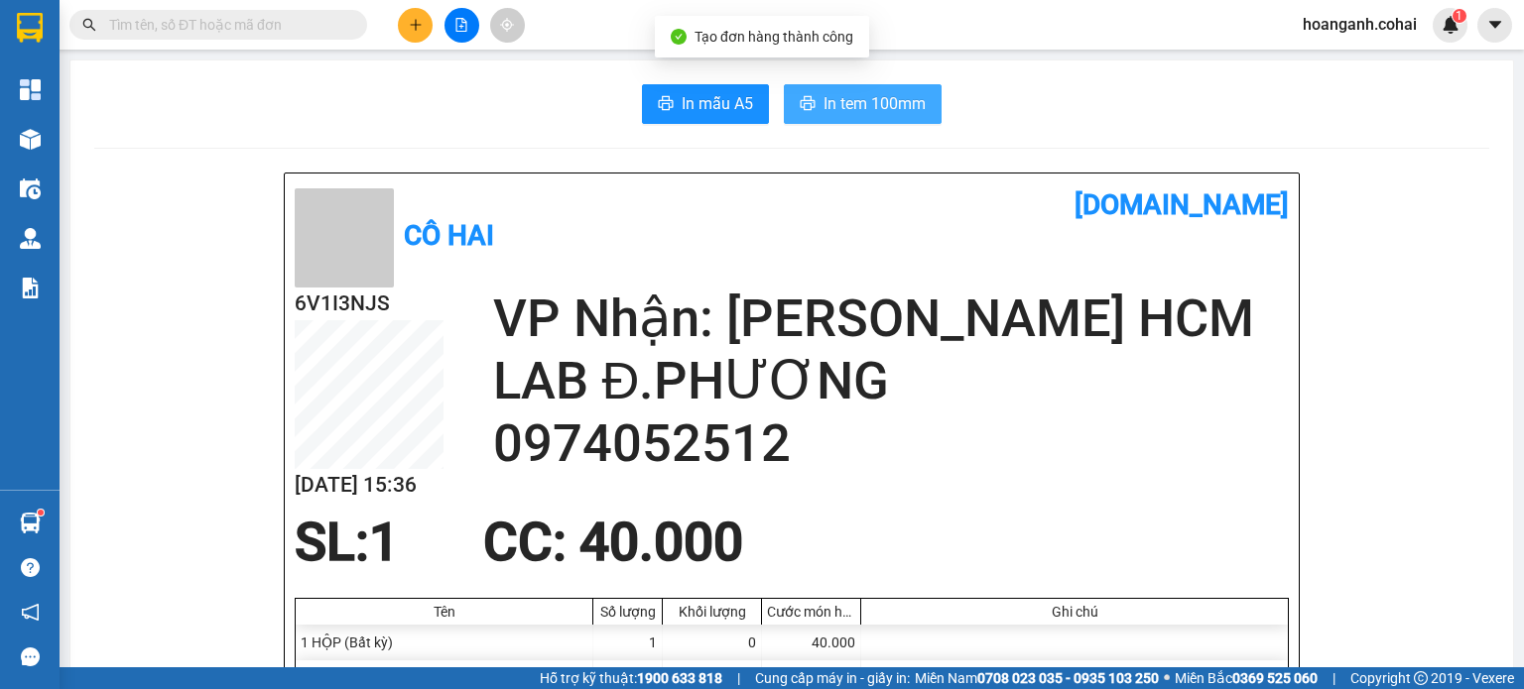
click at [869, 108] on span "In tem 100mm" at bounding box center [874, 103] width 102 height 25
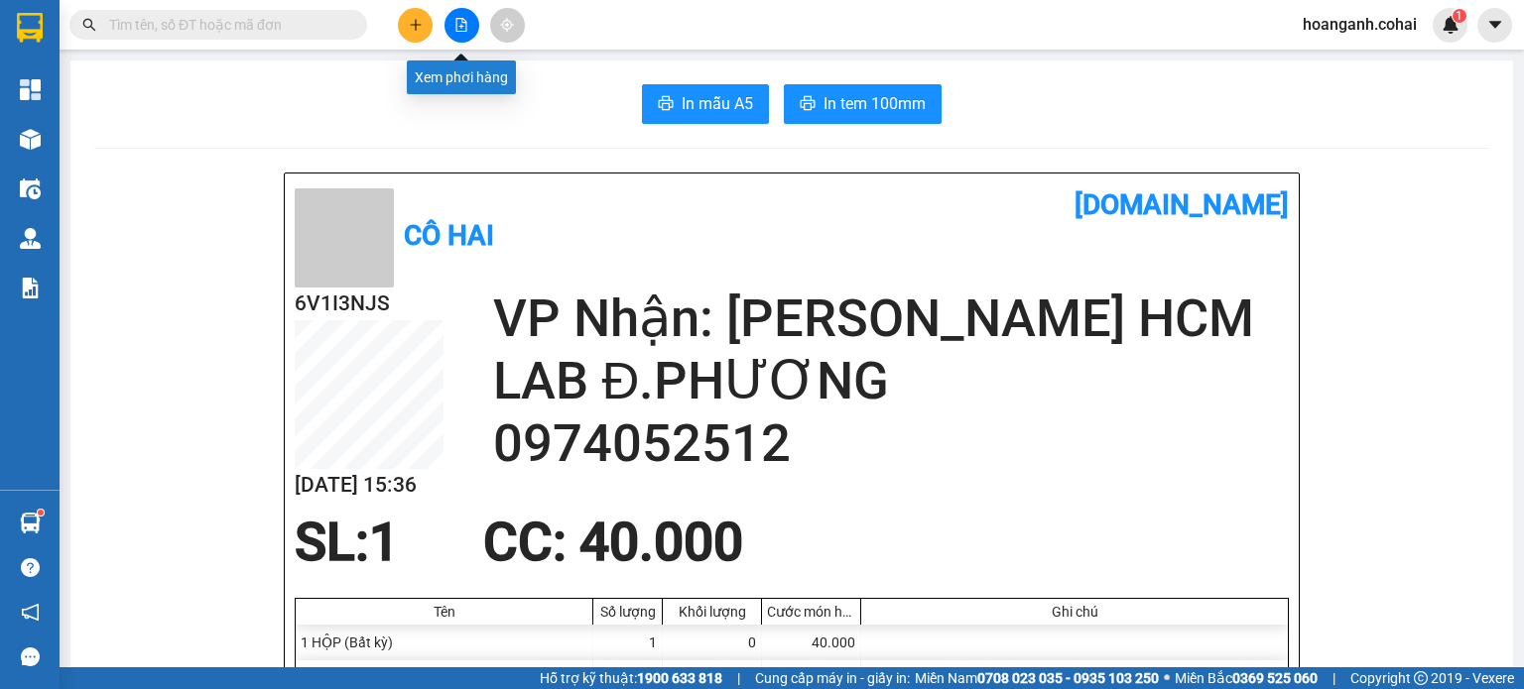
drag, startPoint x: 464, startPoint y: 37, endPoint x: 414, endPoint y: 47, distance: 51.6
click at [464, 36] on button at bounding box center [461, 25] width 35 height 35
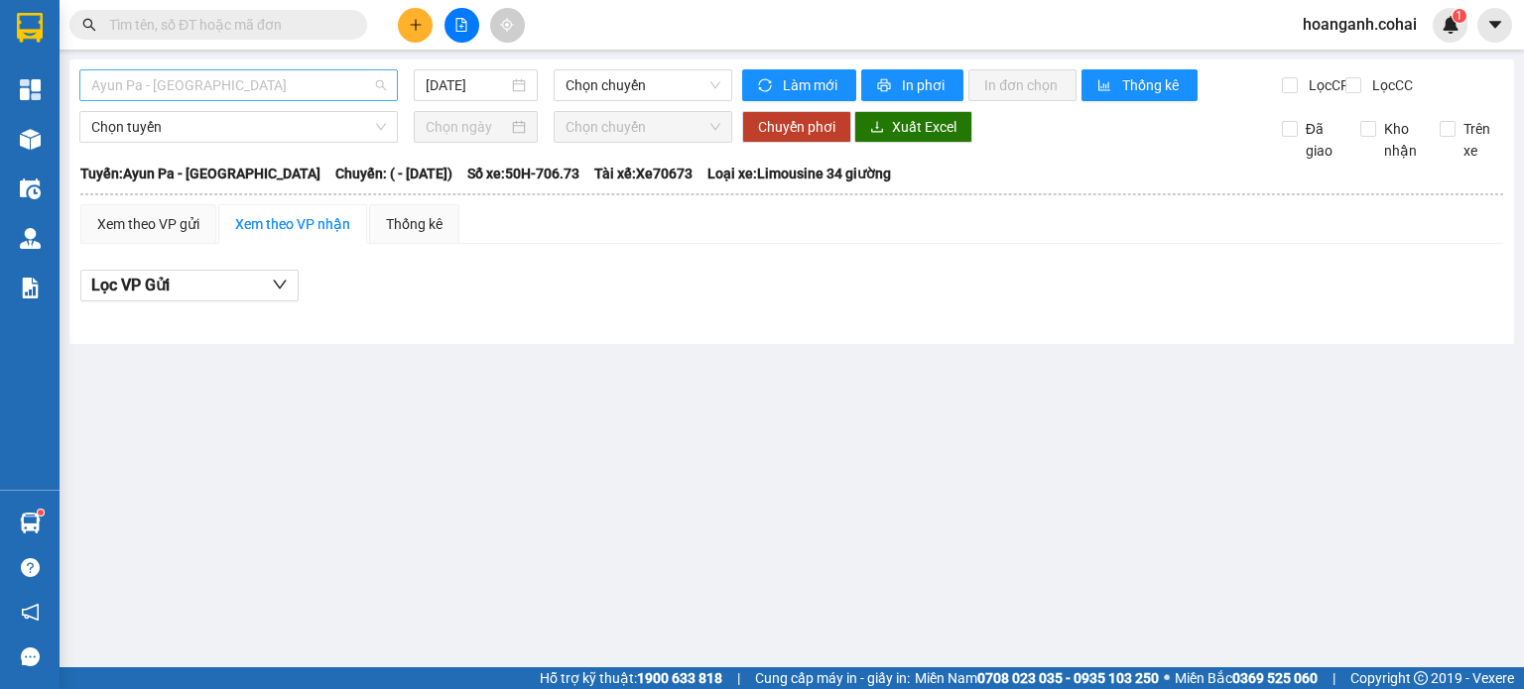
click at [345, 76] on span "Ayun Pa - [GEOGRAPHIC_DATA]" at bounding box center [238, 85] width 295 height 30
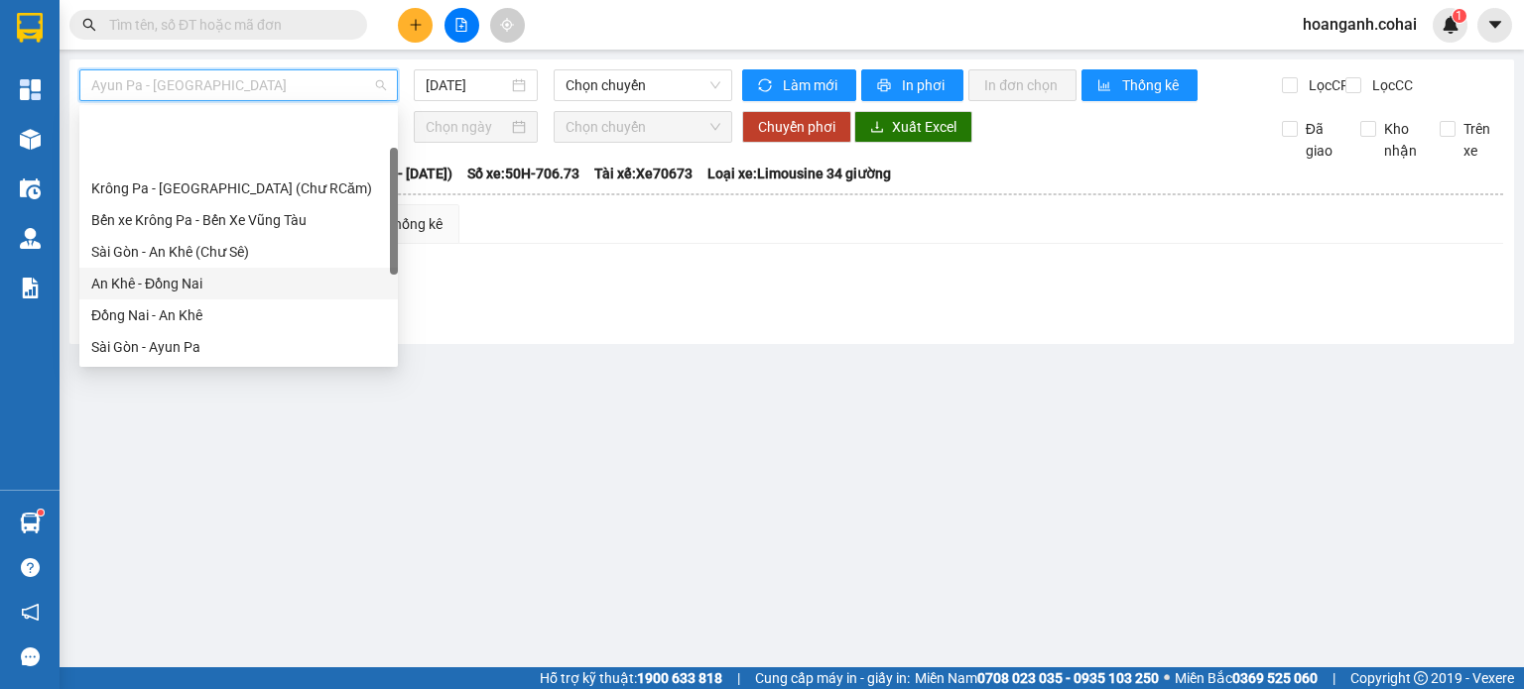
click at [218, 273] on div "An Khê - Đồng Nai" at bounding box center [238, 284] width 295 height 22
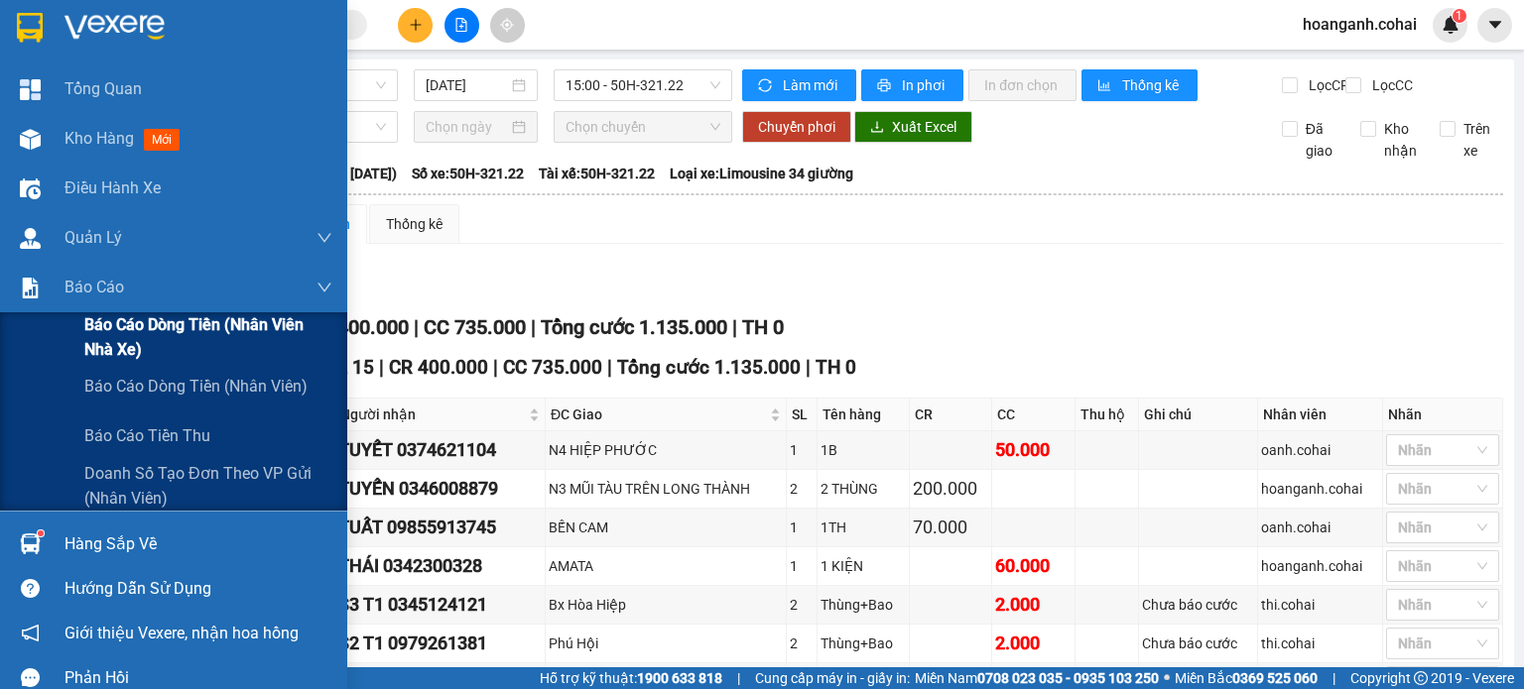
click at [112, 340] on span "Báo cáo dòng tiền (Nhân viên Nhà xe)" at bounding box center [208, 337] width 248 height 50
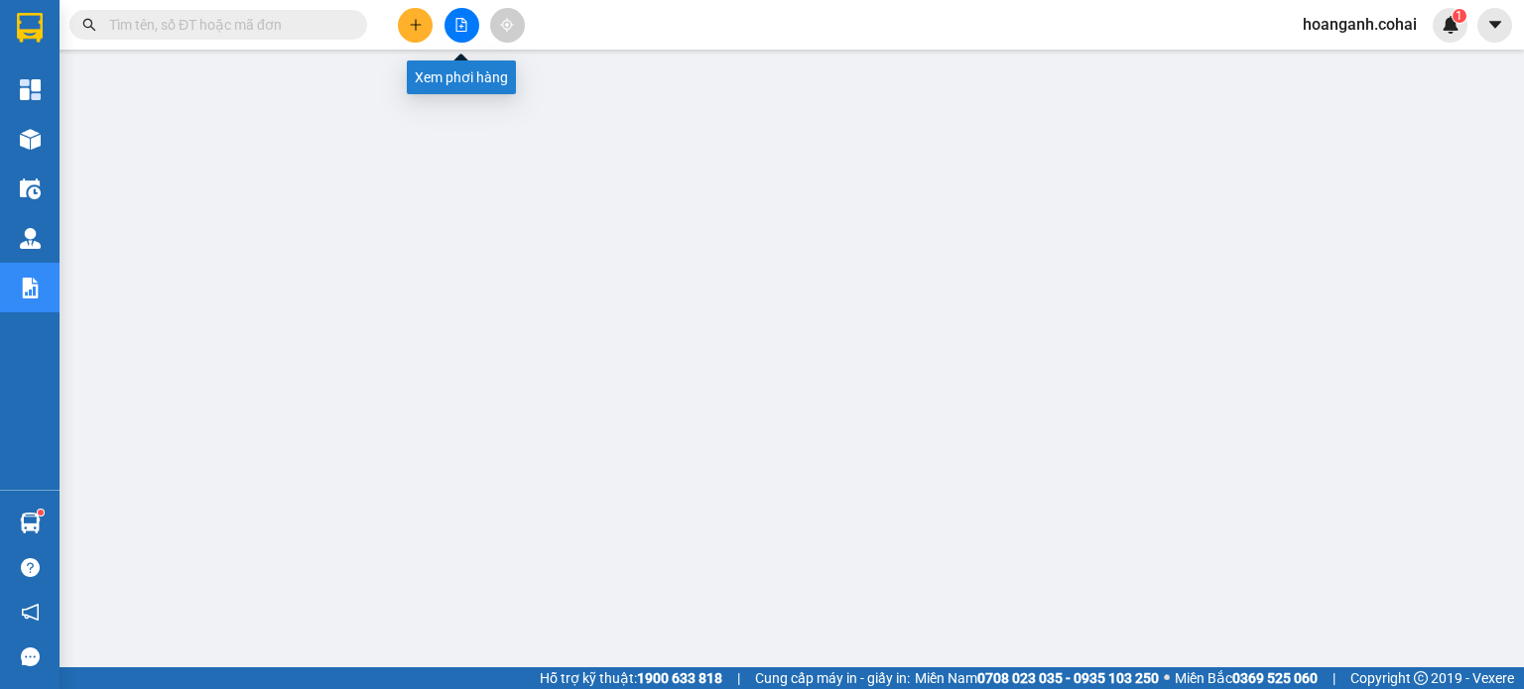
click at [451, 26] on button at bounding box center [461, 25] width 35 height 35
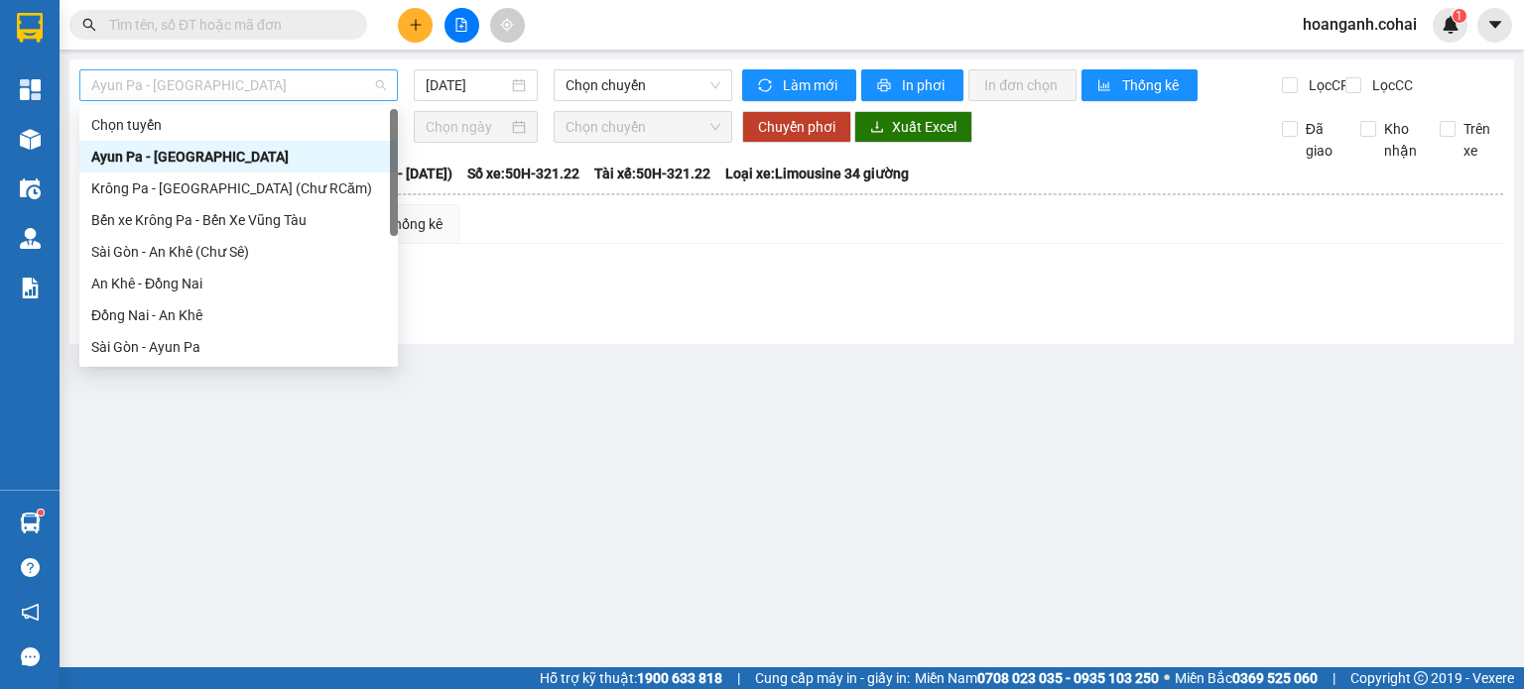
click at [337, 86] on span "Ayun Pa - [GEOGRAPHIC_DATA]" at bounding box center [238, 85] width 295 height 30
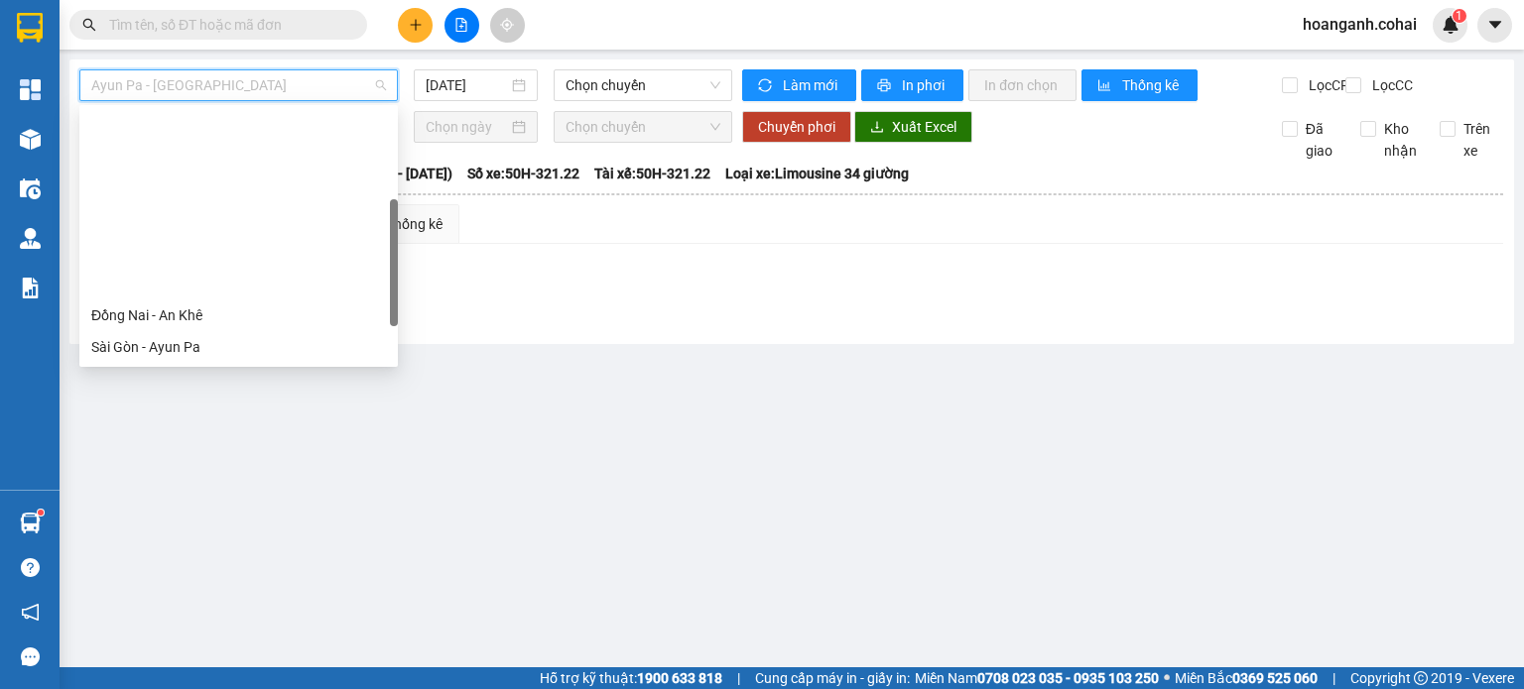
click at [270, 400] on div "Krông Pa - [GEOGRAPHIC_DATA] ([GEOGRAPHIC_DATA])" at bounding box center [238, 411] width 295 height 22
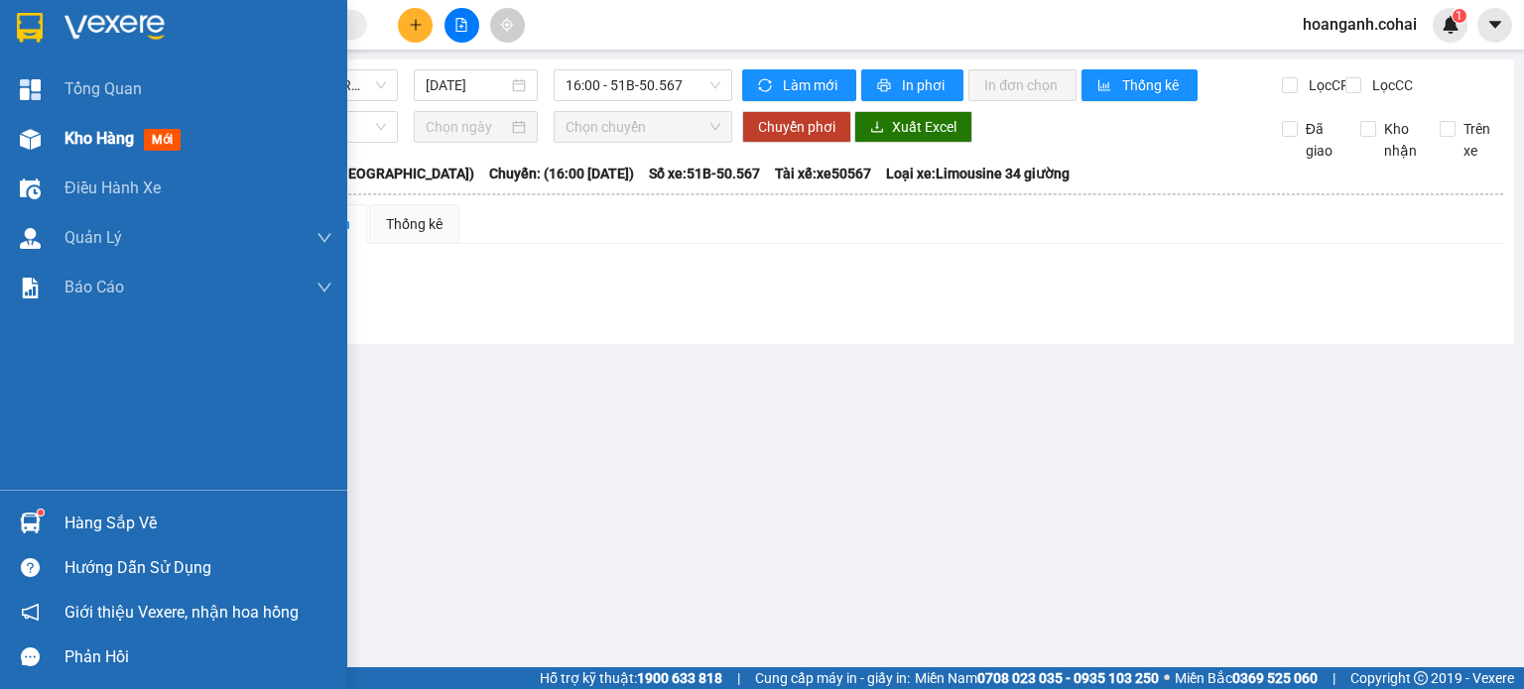
click at [64, 150] on div "Kho hàng mới" at bounding box center [126, 138] width 124 height 25
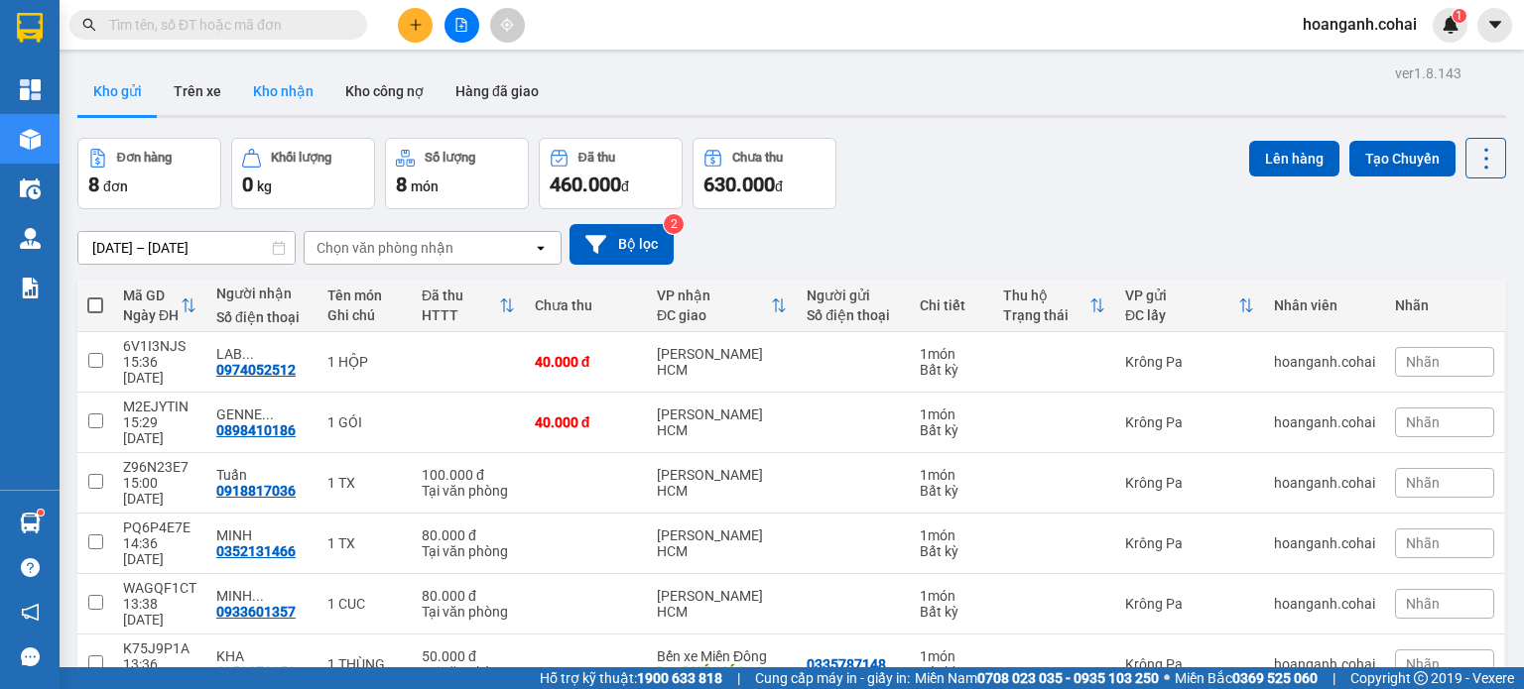
click at [257, 83] on button "Kho nhận" at bounding box center [283, 91] width 92 height 48
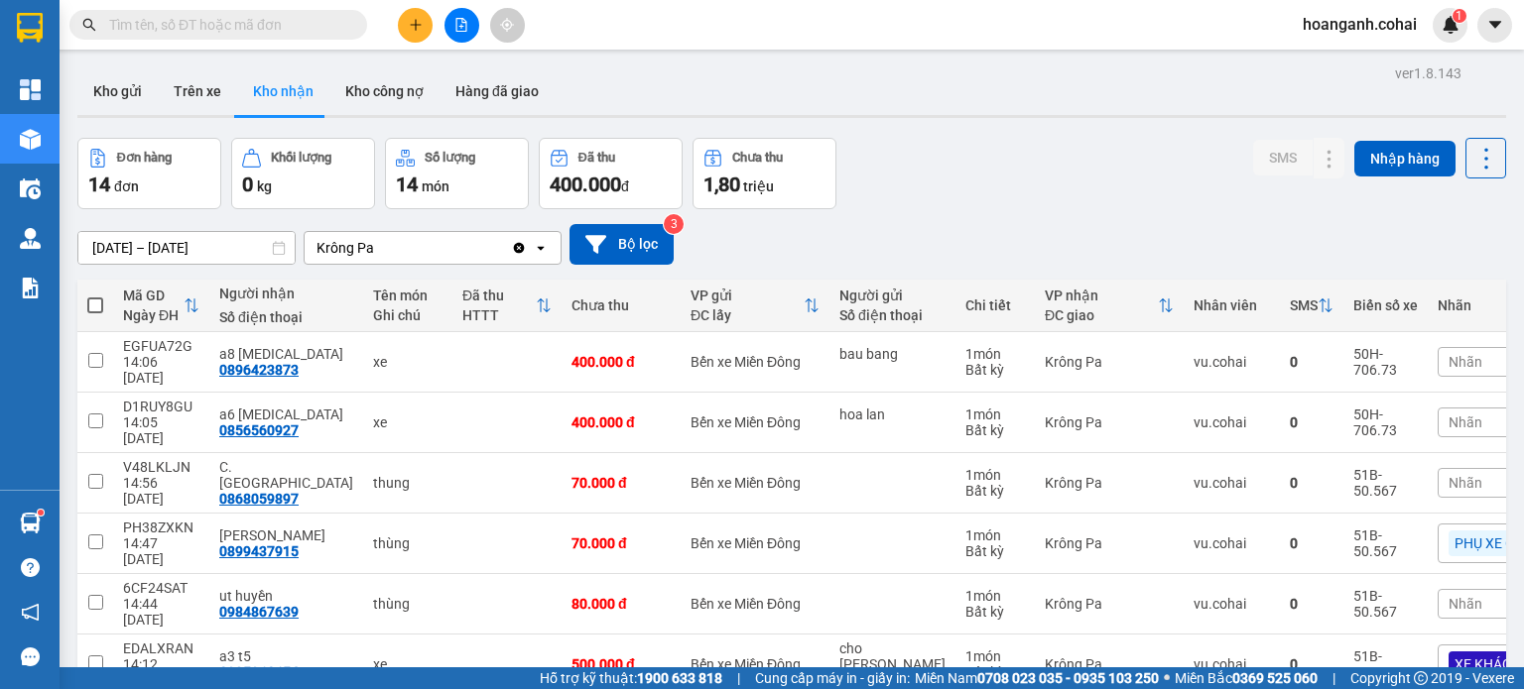
click at [1437, 468] on div "Nhãn" at bounding box center [1493, 483] width 112 height 30
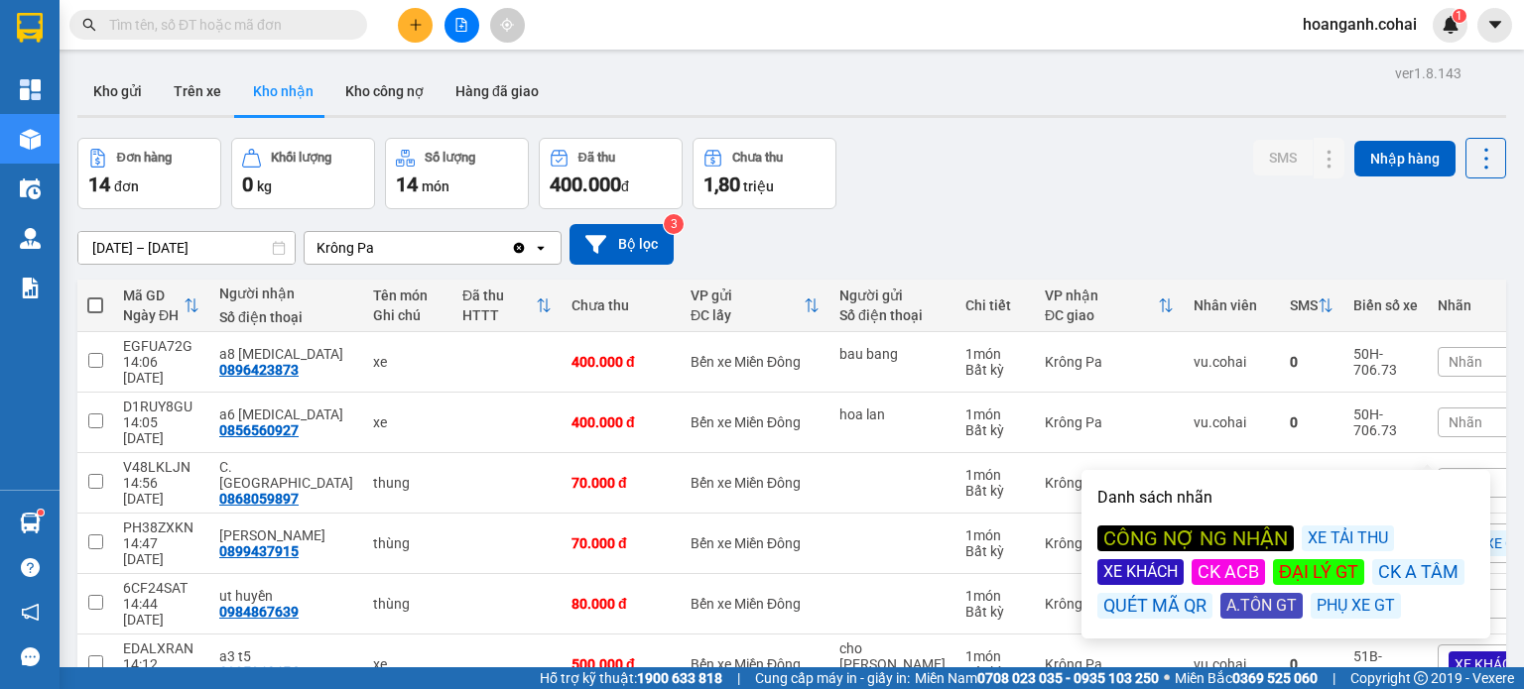
click at [1198, 537] on div "CÔNG NỢ NG NHẬN" at bounding box center [1195, 539] width 196 height 26
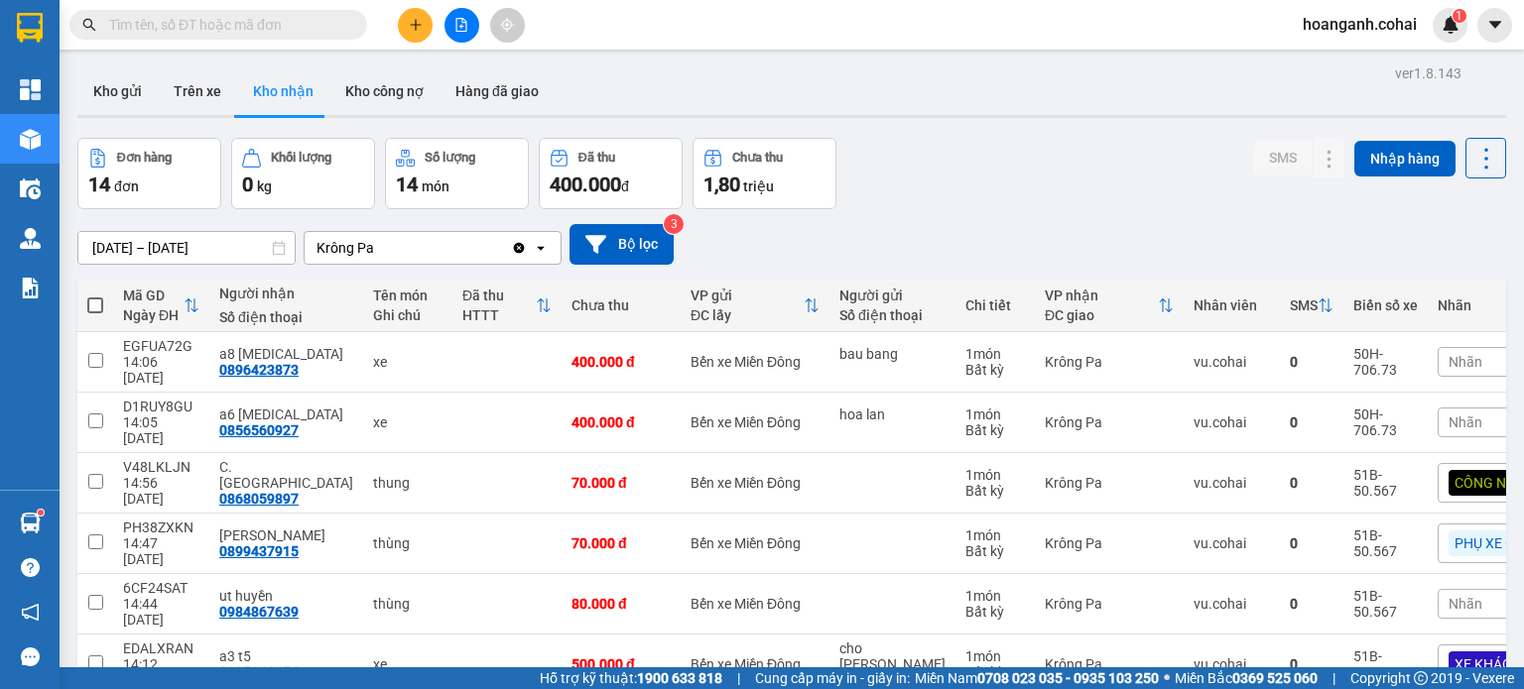
click at [1448, 415] on span "Nhãn" at bounding box center [1465, 423] width 34 height 16
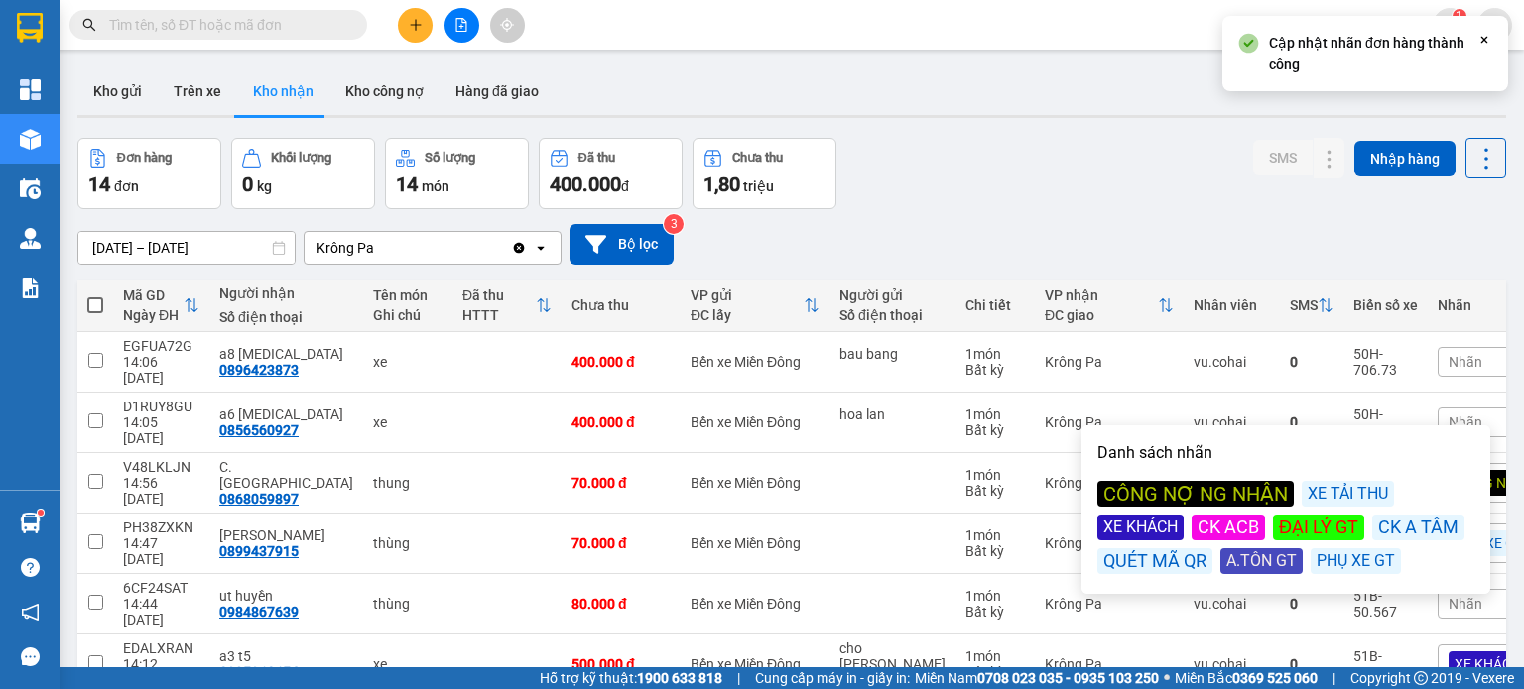
click at [1151, 529] on div "XE KHÁCH" at bounding box center [1140, 528] width 86 height 26
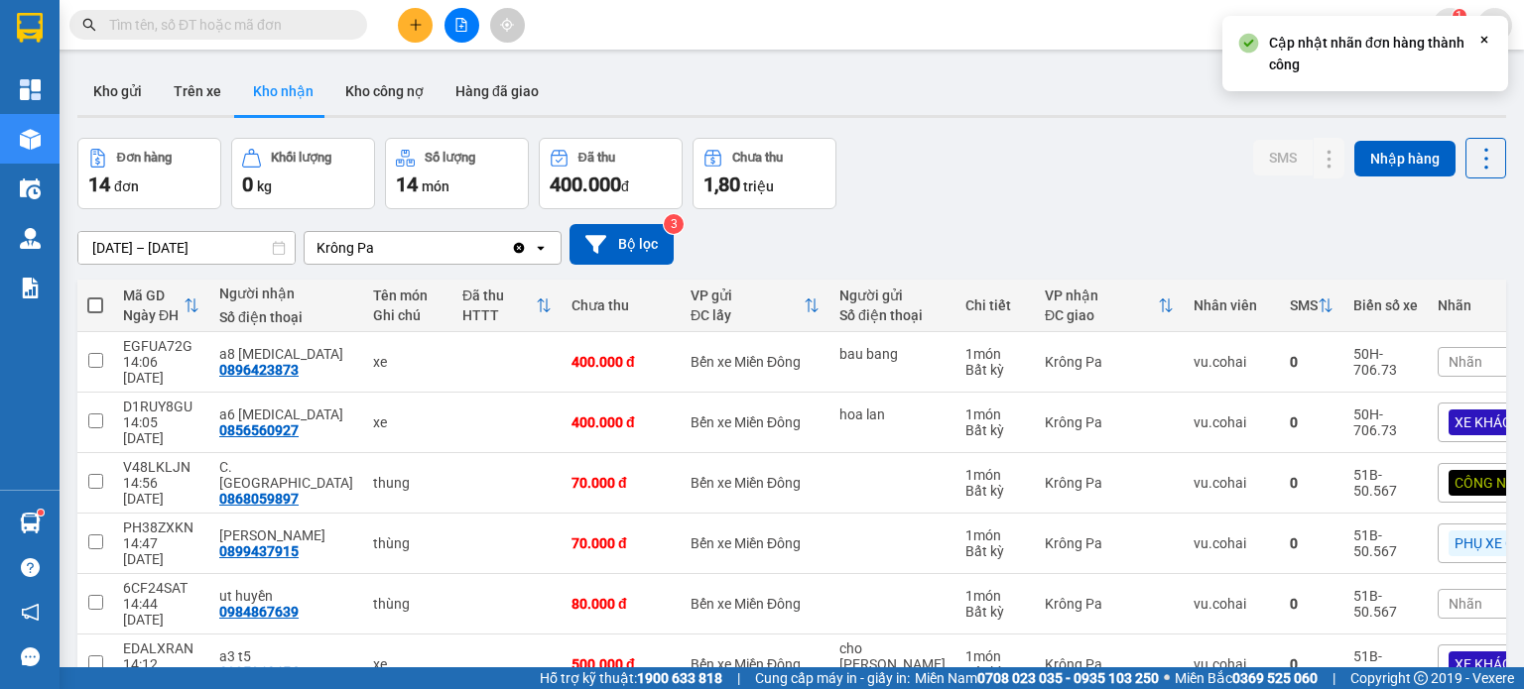
click at [1155, 268] on div "[DATE] – [DATE] Press the down arrow key to interact with the calendar and sele…" at bounding box center [791, 244] width 1429 height 70
click at [1448, 357] on span "Nhãn" at bounding box center [1465, 362] width 34 height 16
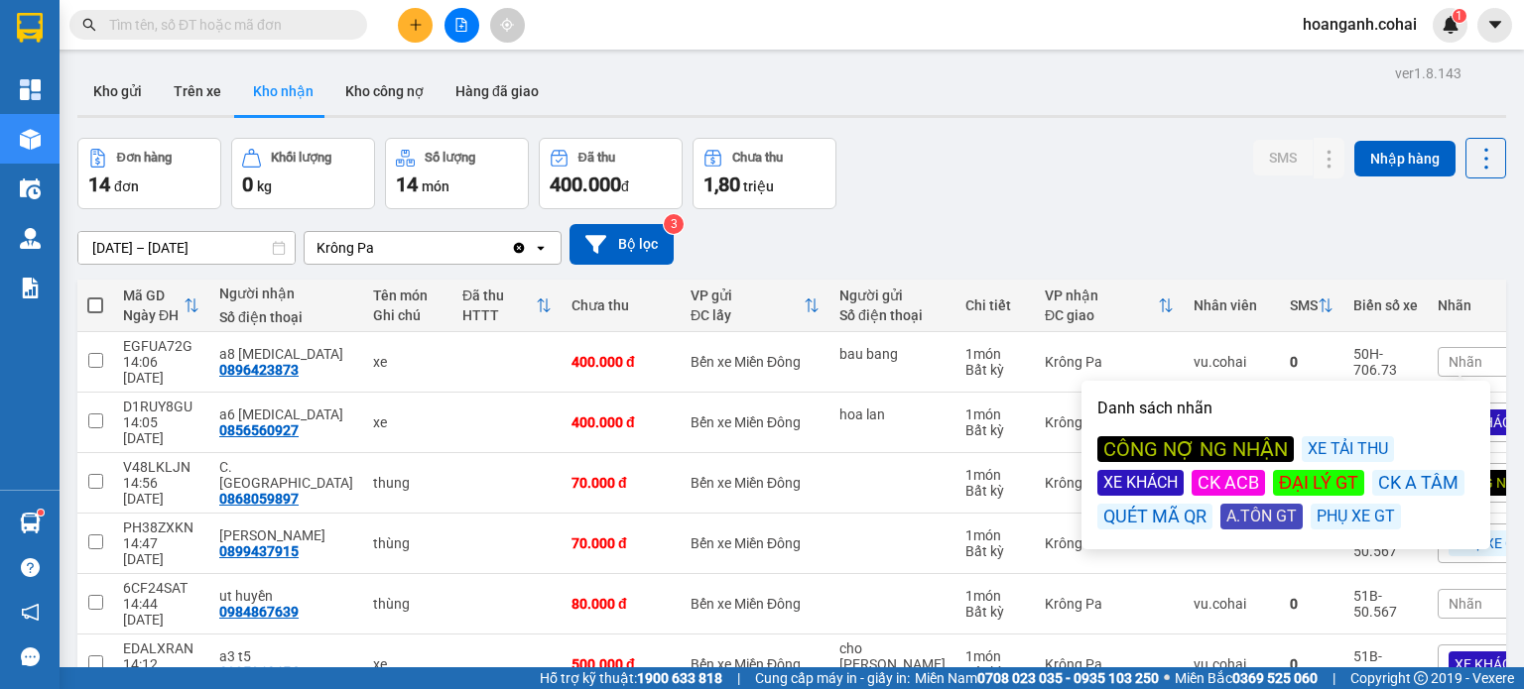
click at [1137, 483] on div "XE KHÁCH" at bounding box center [1140, 483] width 86 height 26
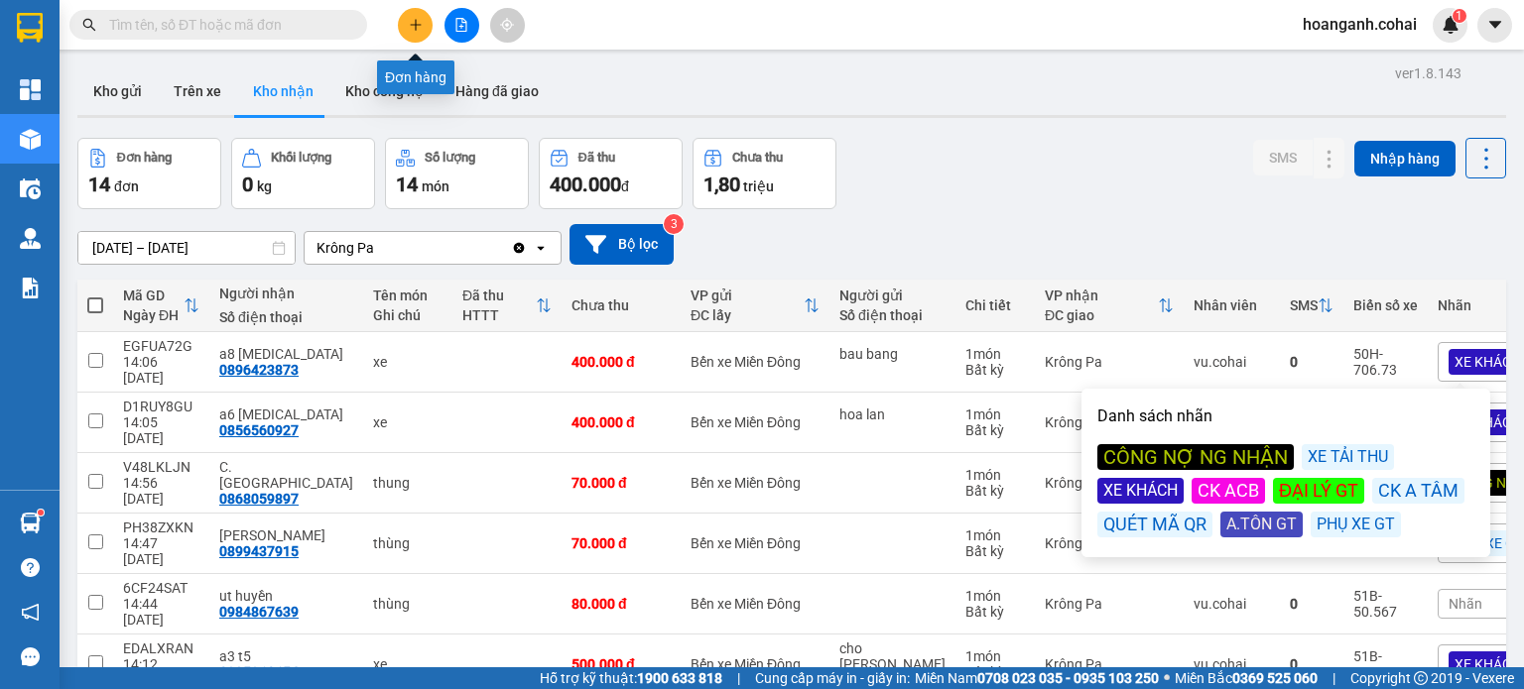
click at [420, 27] on icon "plus" at bounding box center [416, 25] width 14 height 14
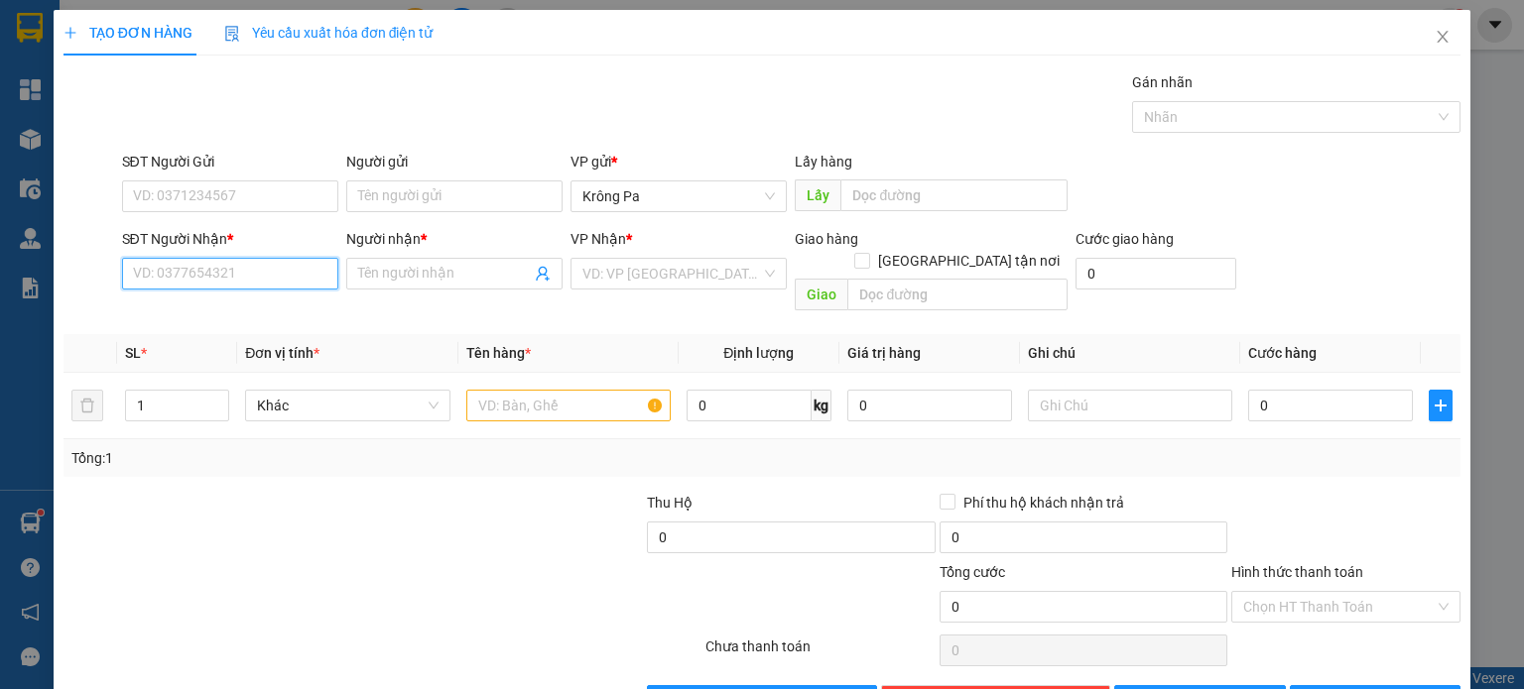
click at [248, 280] on input "SĐT Người Nhận *" at bounding box center [230, 274] width 216 height 32
click at [286, 316] on div "0355763200 - S2/T3" at bounding box center [227, 313] width 190 height 22
click at [410, 281] on input "S2/T3" at bounding box center [444, 274] width 173 height 22
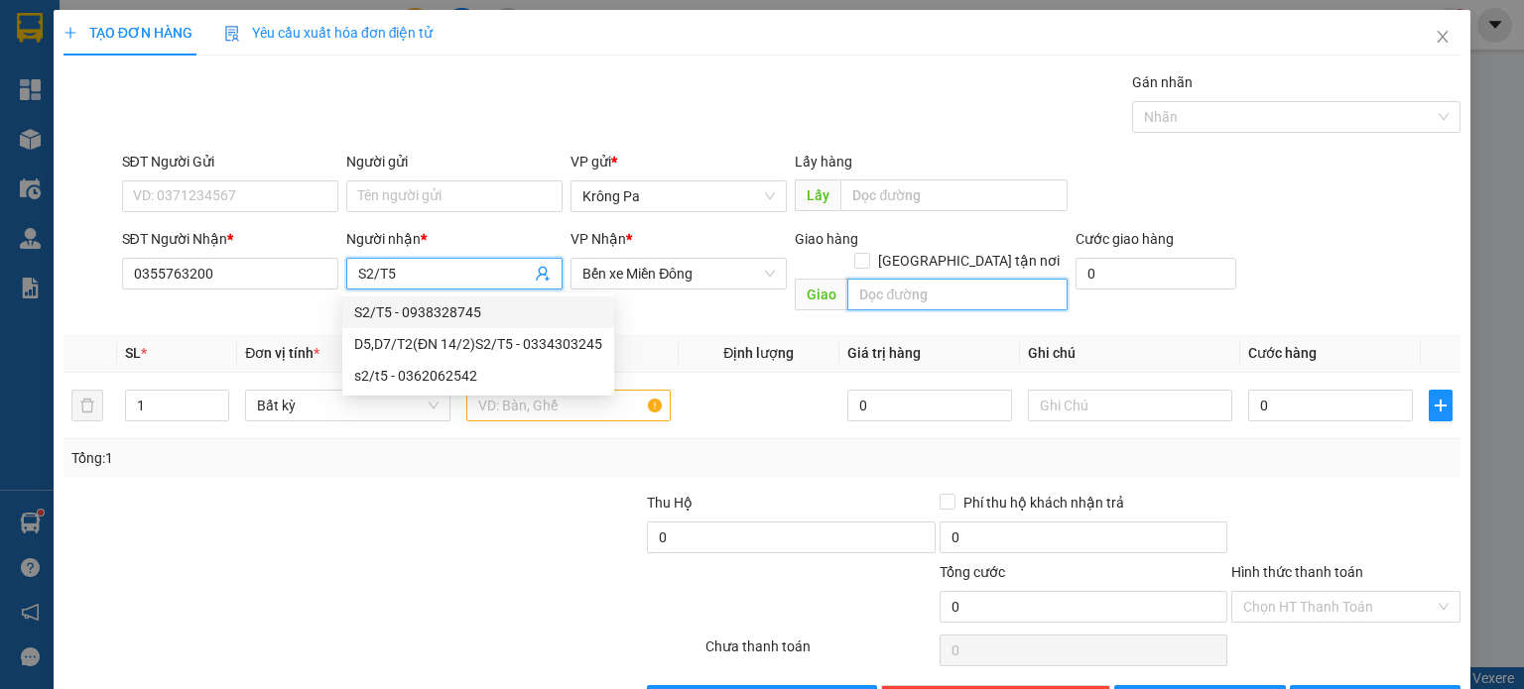
click at [885, 279] on input "text" at bounding box center [957, 295] width 220 height 32
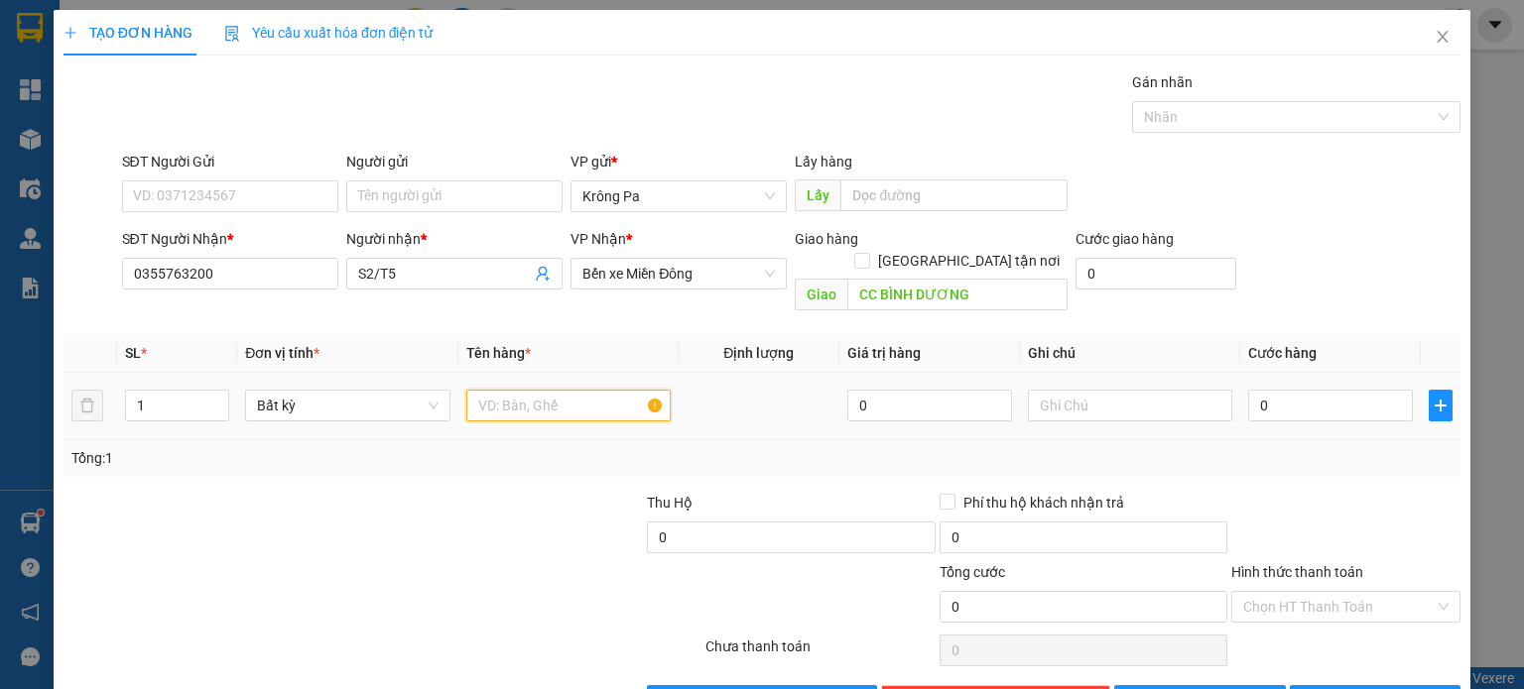
click at [530, 392] on input "text" at bounding box center [568, 406] width 204 height 32
click at [146, 392] on input "1" at bounding box center [177, 406] width 102 height 30
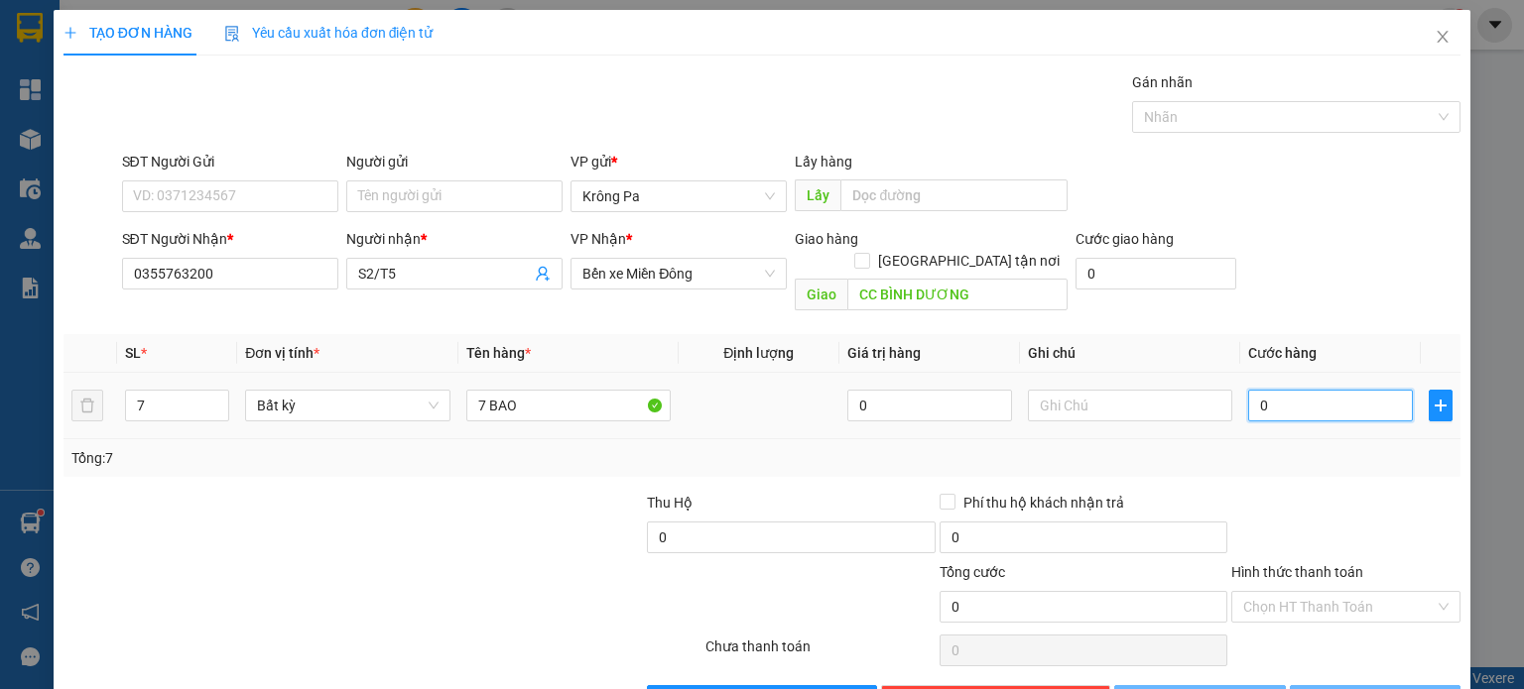
click at [1338, 390] on input "0" at bounding box center [1330, 406] width 165 height 32
click at [1186, 685] on button "[PERSON_NAME]" at bounding box center [1200, 701] width 172 height 32
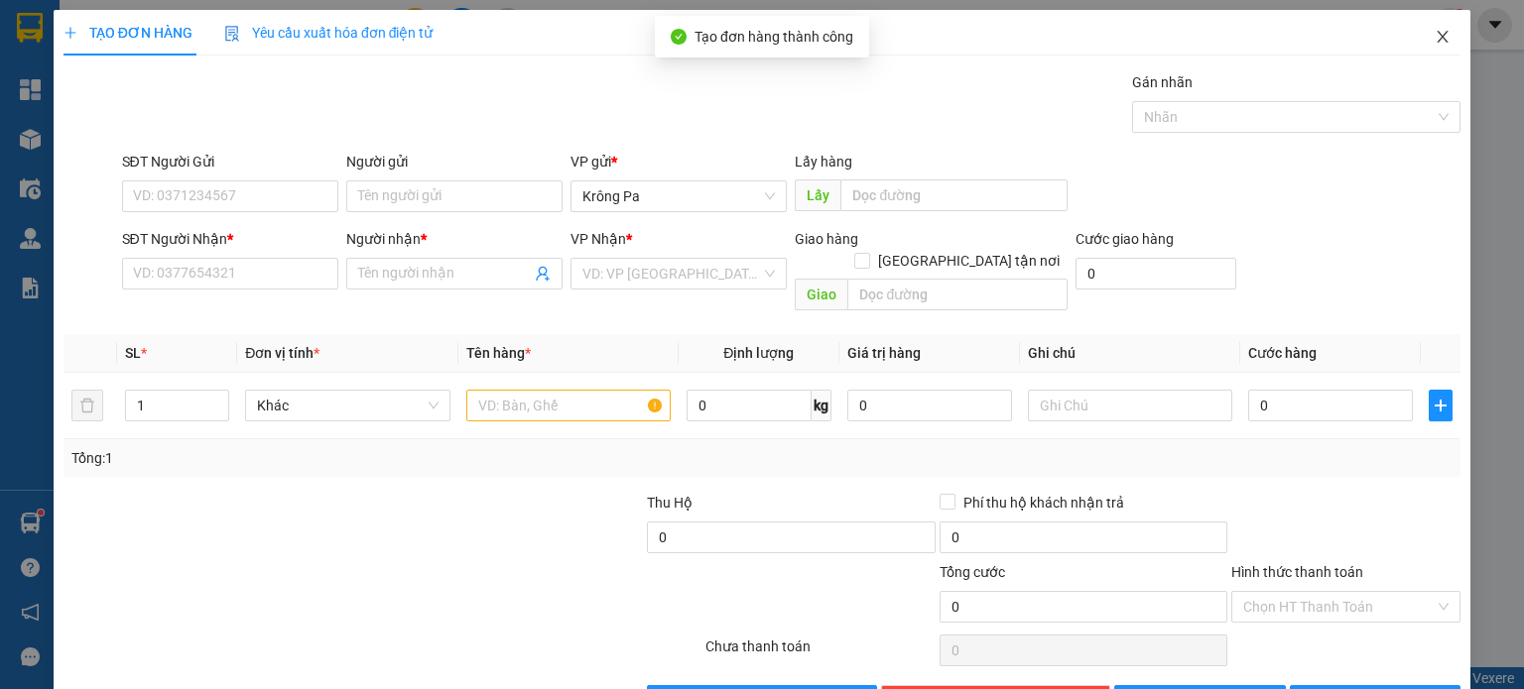
click at [1427, 28] on span "Close" at bounding box center [1443, 38] width 56 height 56
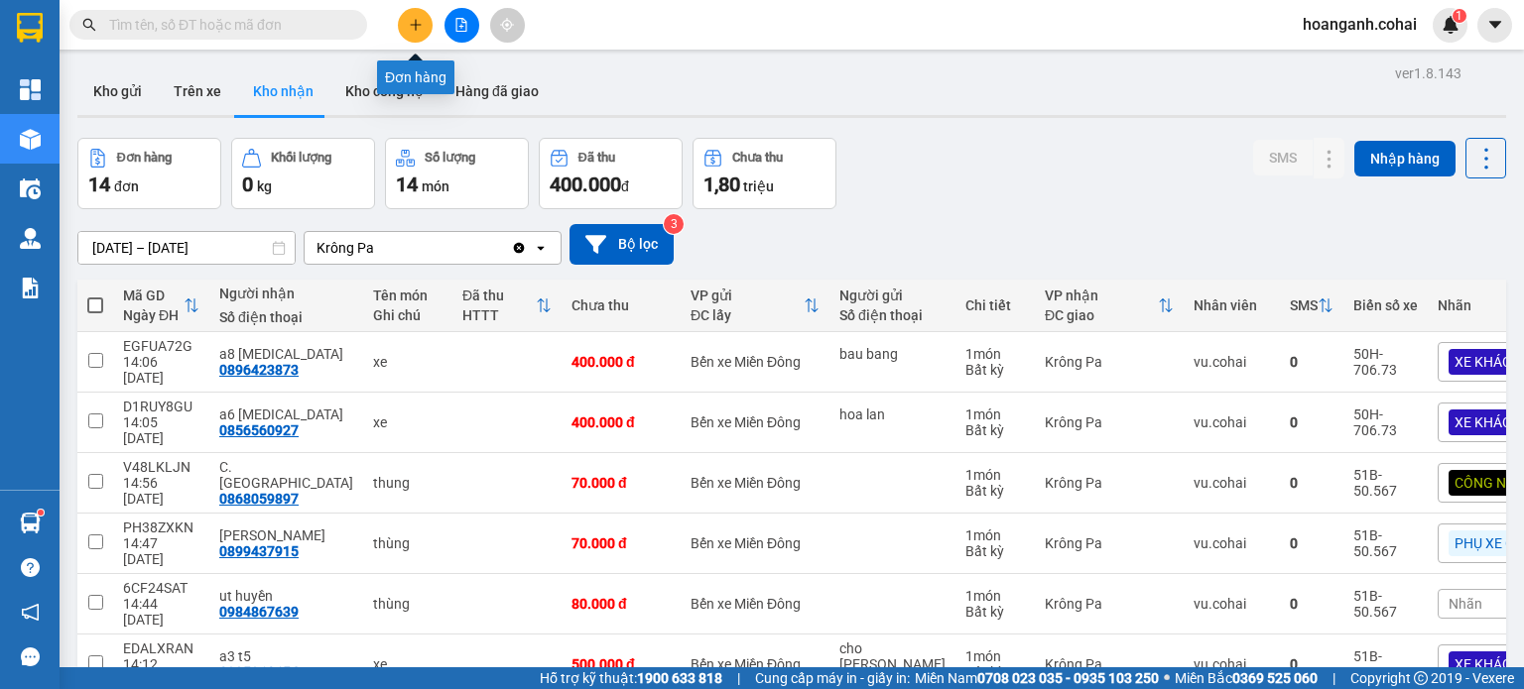
click at [423, 22] on button at bounding box center [415, 25] width 35 height 35
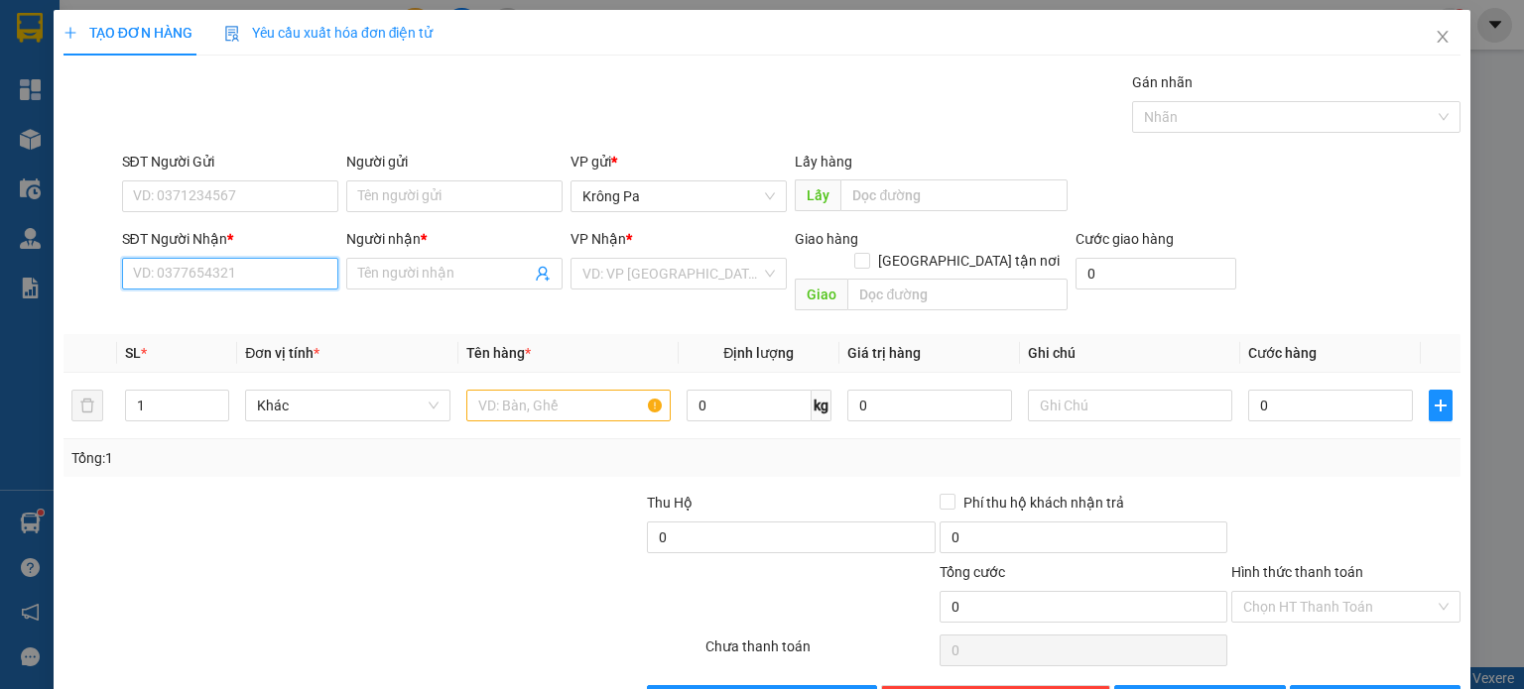
click at [290, 267] on input "SĐT Người Nhận *" at bounding box center [230, 274] width 216 height 32
click at [425, 268] on input "Người nhận *" at bounding box center [444, 274] width 173 height 22
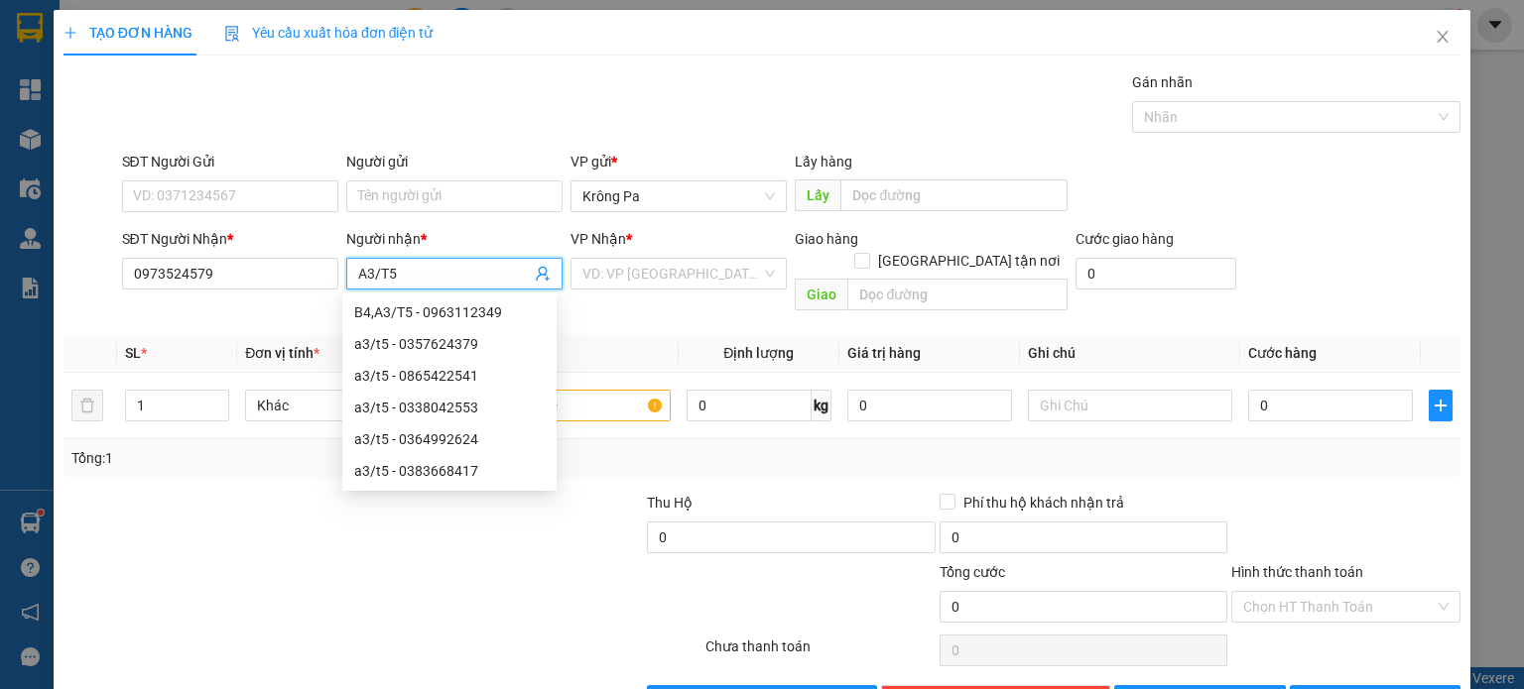
click at [706, 254] on div "VP Nhận *" at bounding box center [678, 243] width 216 height 30
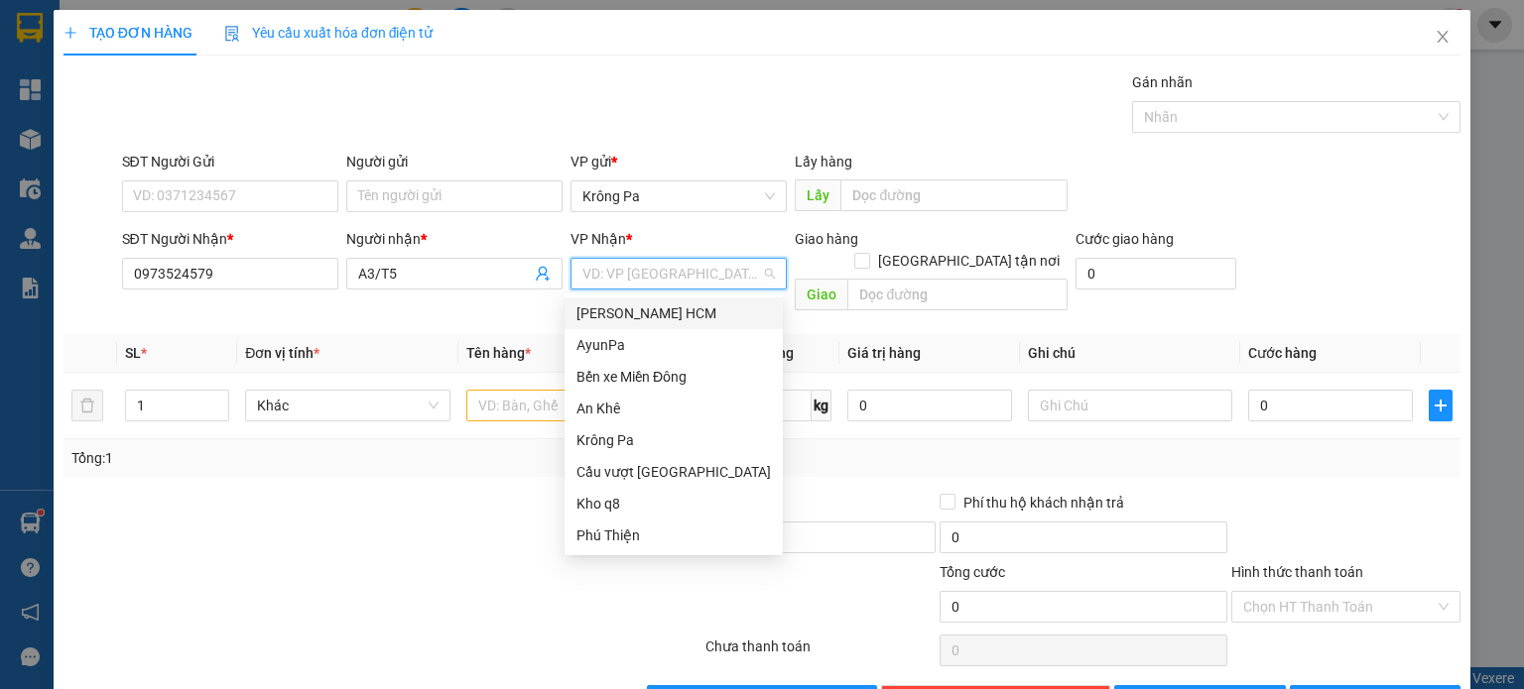
click at [705, 274] on input "search" at bounding box center [671, 274] width 179 height 30
drag, startPoint x: 708, startPoint y: 382, endPoint x: 753, endPoint y: 320, distance: 76.0
click at [708, 380] on div "Bến xe Miền Đông" at bounding box center [673, 377] width 194 height 22
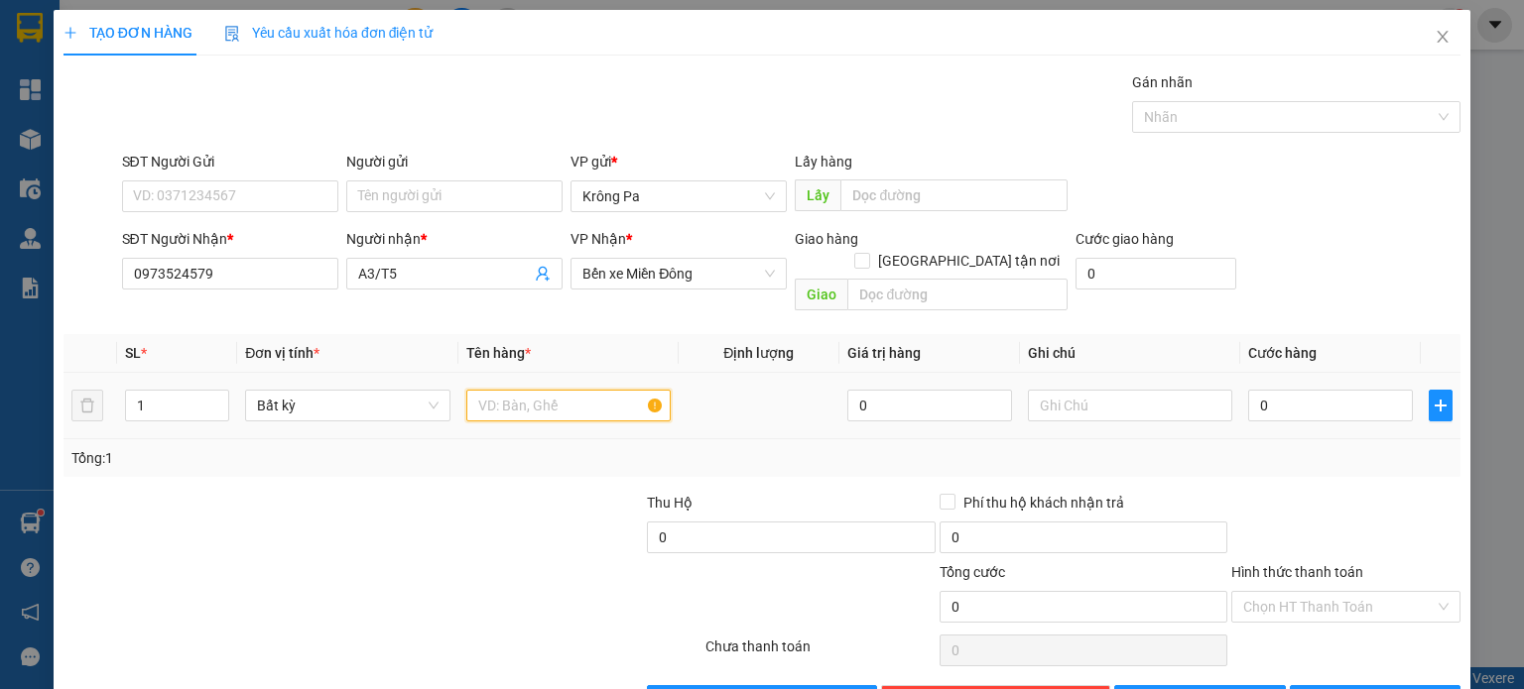
drag, startPoint x: 609, startPoint y: 373, endPoint x: 621, endPoint y: 375, distance: 12.1
click at [609, 390] on input "text" at bounding box center [568, 406] width 204 height 32
click at [1295, 390] on input "0" at bounding box center [1330, 406] width 165 height 32
click at [1218, 685] on button "[PERSON_NAME]" at bounding box center [1200, 701] width 172 height 32
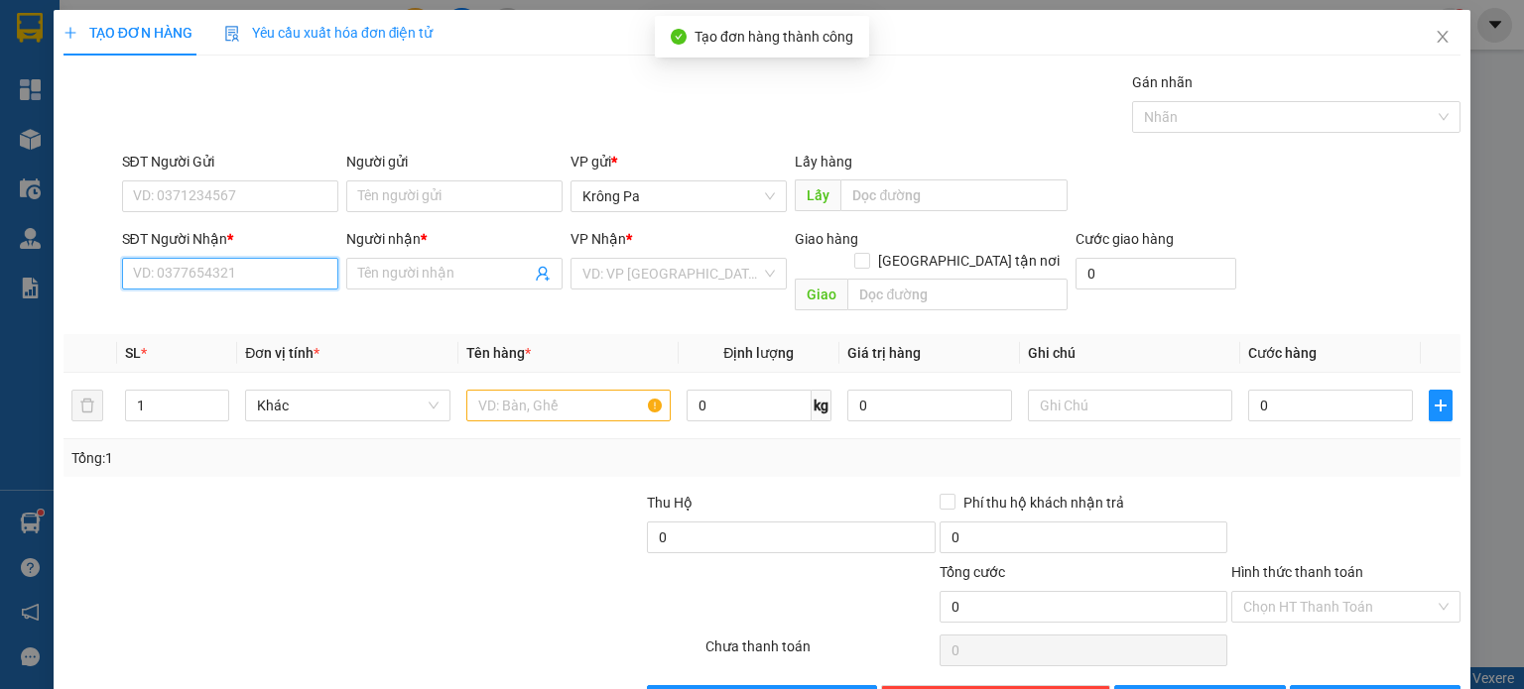
click at [292, 284] on input "SĐT Người Nhận *" at bounding box center [230, 274] width 216 height 32
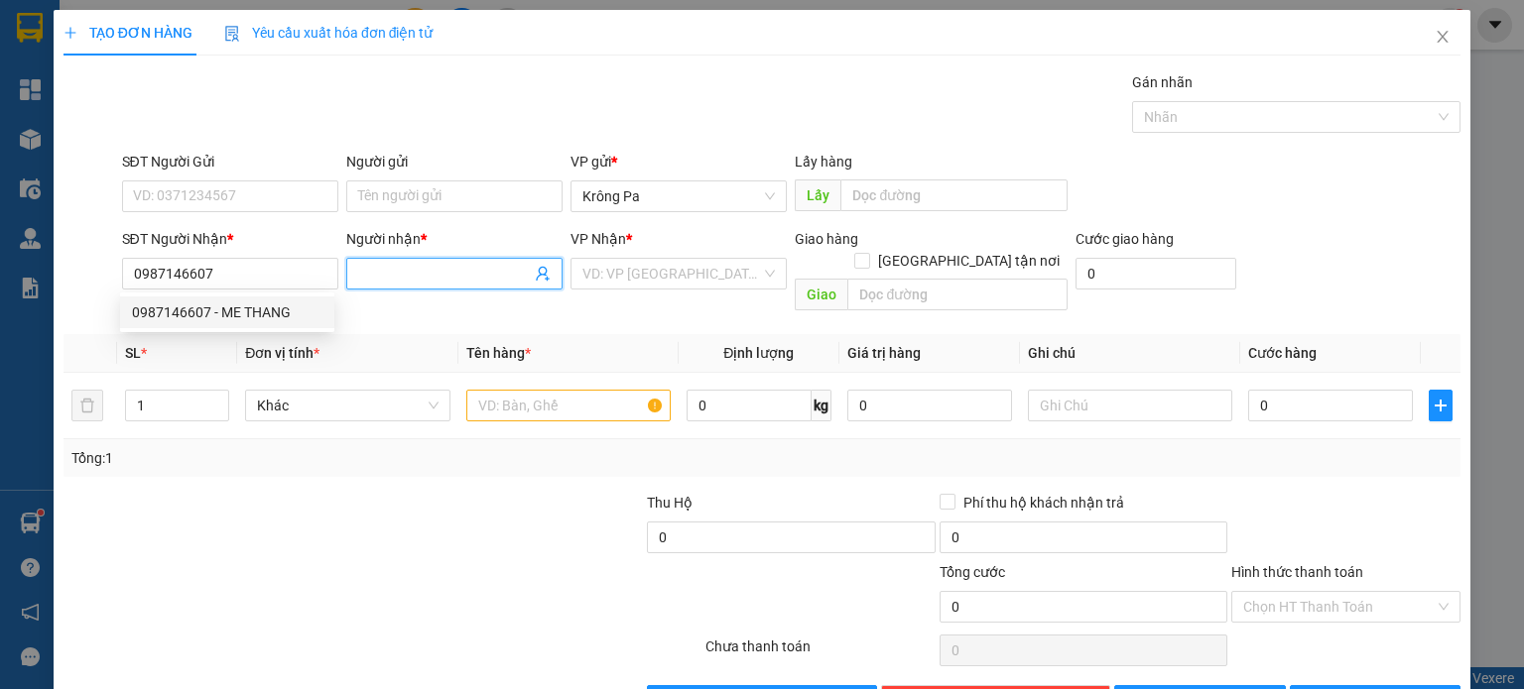
click at [453, 276] on input "Người nhận *" at bounding box center [444, 274] width 173 height 22
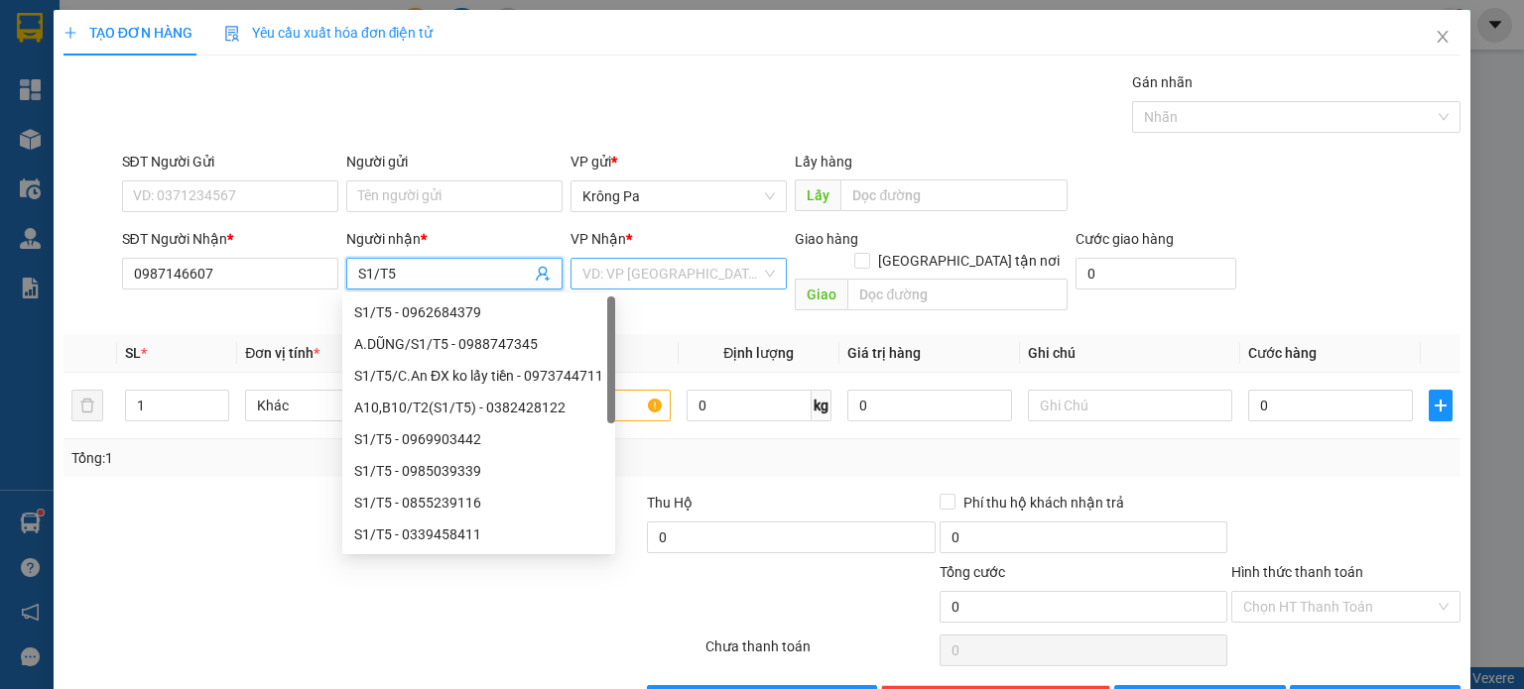
click at [758, 283] on div "VD: VP [GEOGRAPHIC_DATA]" at bounding box center [678, 274] width 216 height 32
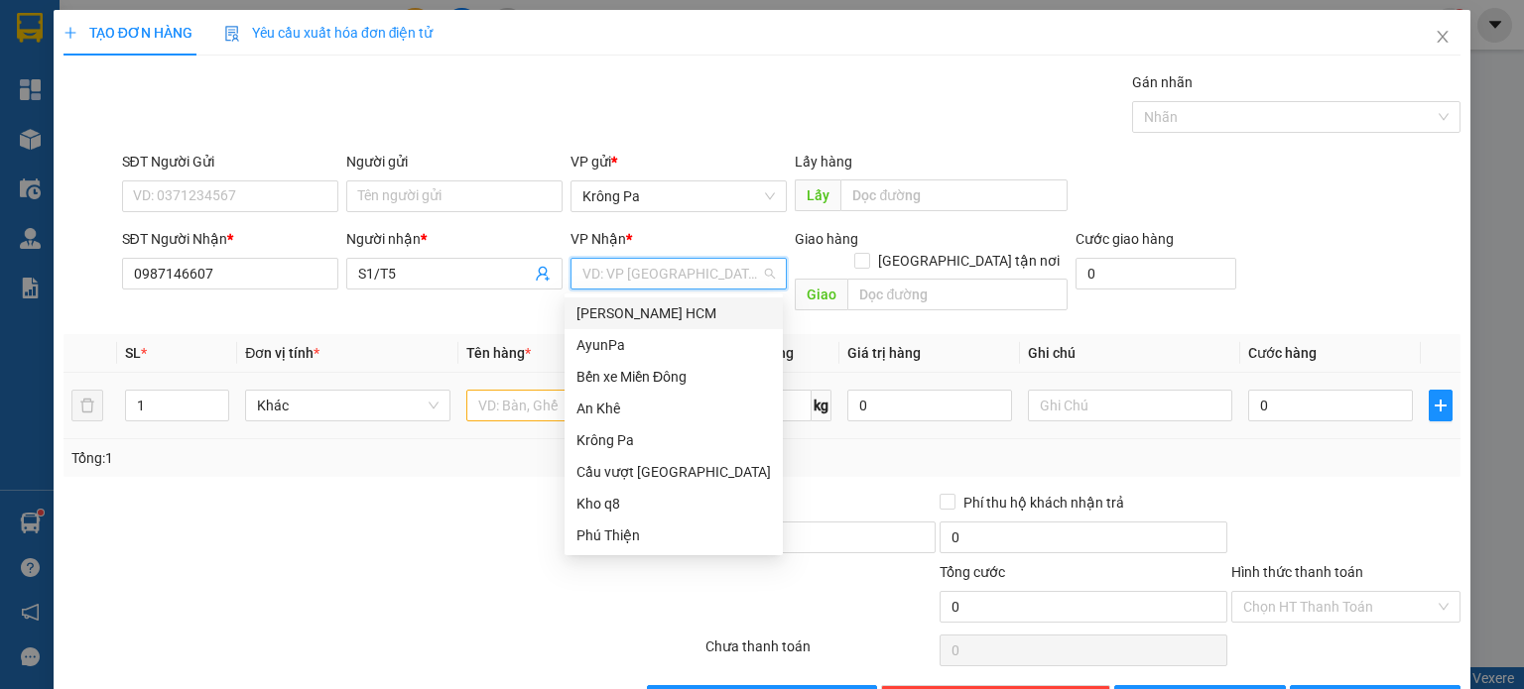
drag, startPoint x: 704, startPoint y: 318, endPoint x: 571, endPoint y: 367, distance: 141.5
click at [702, 317] on div "[PERSON_NAME] HCM" at bounding box center [673, 314] width 194 height 22
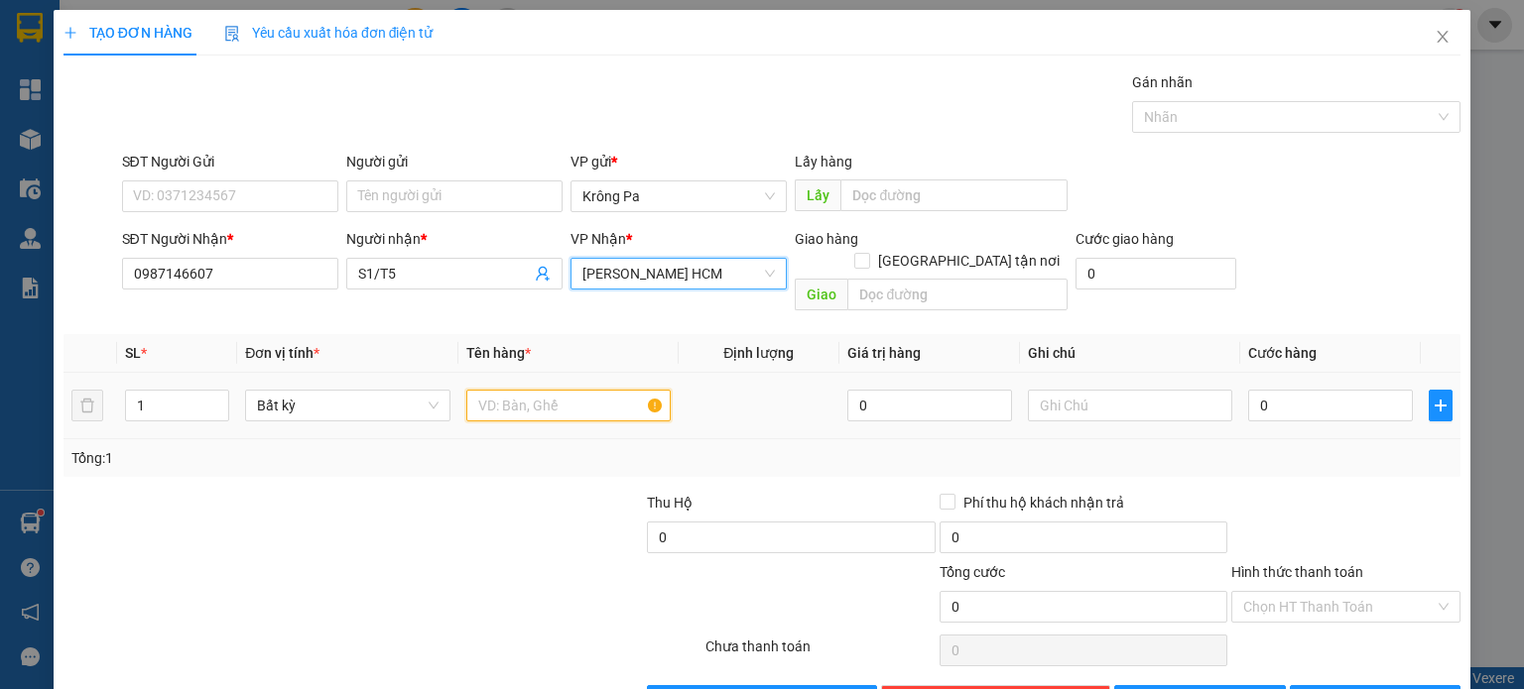
click at [554, 390] on input "text" at bounding box center [568, 406] width 204 height 32
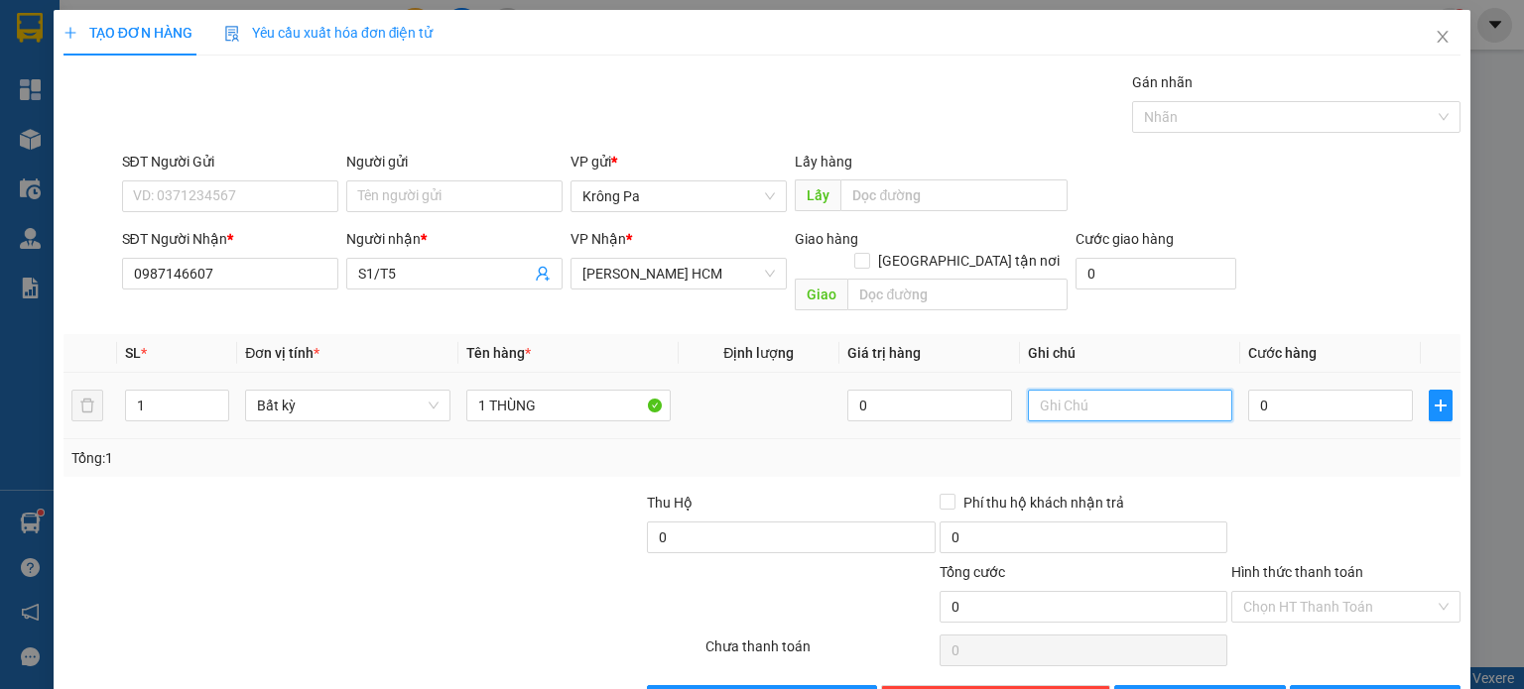
click at [1163, 393] on input "text" at bounding box center [1130, 406] width 204 height 32
click at [1321, 390] on input "0" at bounding box center [1330, 406] width 165 height 32
click at [1174, 685] on button "[PERSON_NAME]" at bounding box center [1200, 701] width 172 height 32
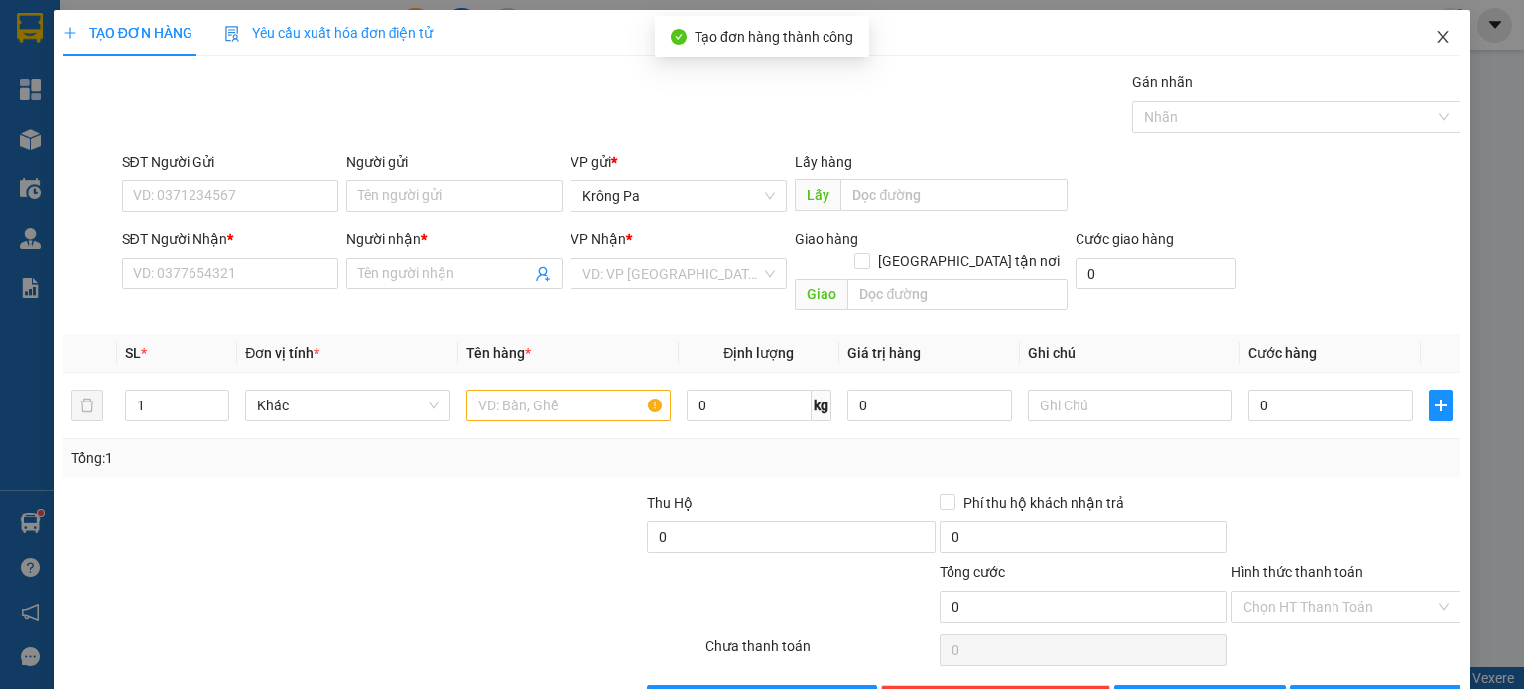
click at [1437, 33] on icon "close" at bounding box center [1442, 37] width 11 height 12
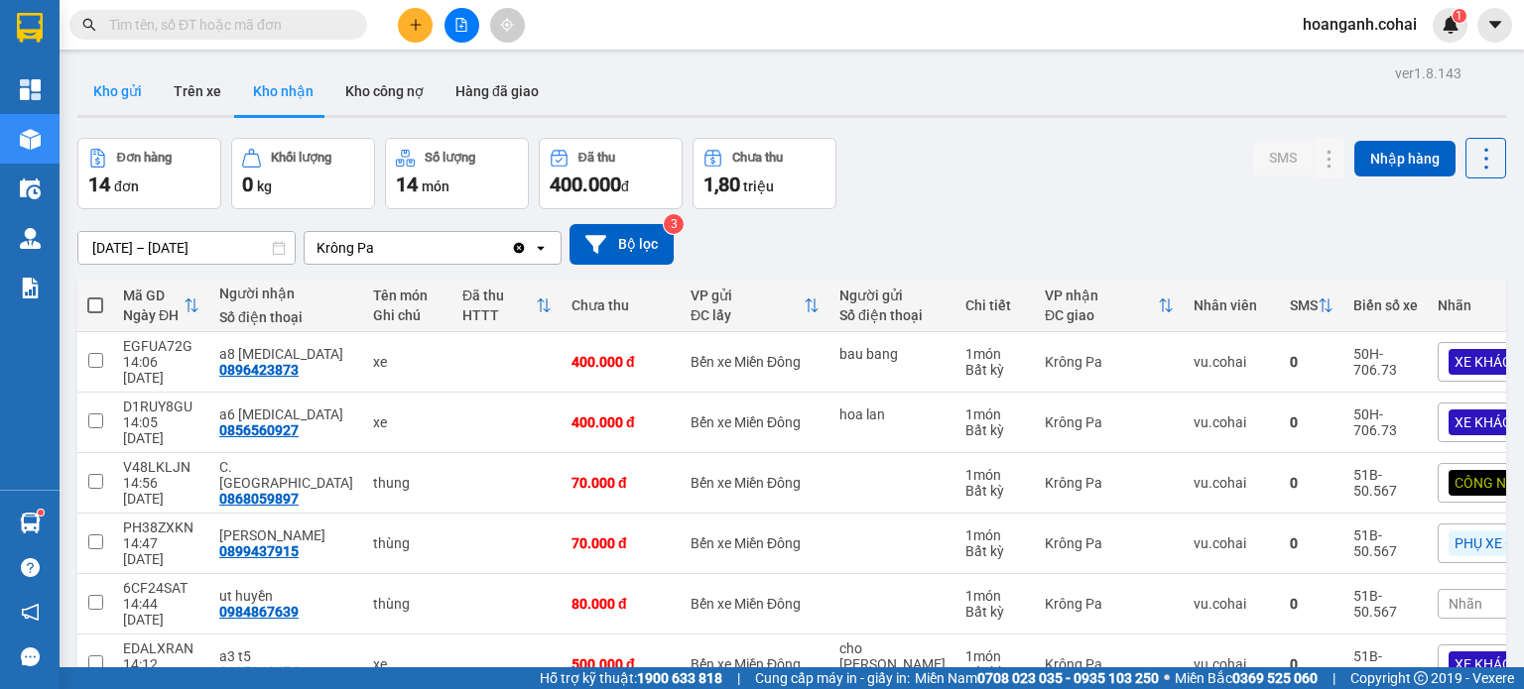
click at [133, 110] on button "Kho gửi" at bounding box center [117, 91] width 80 height 48
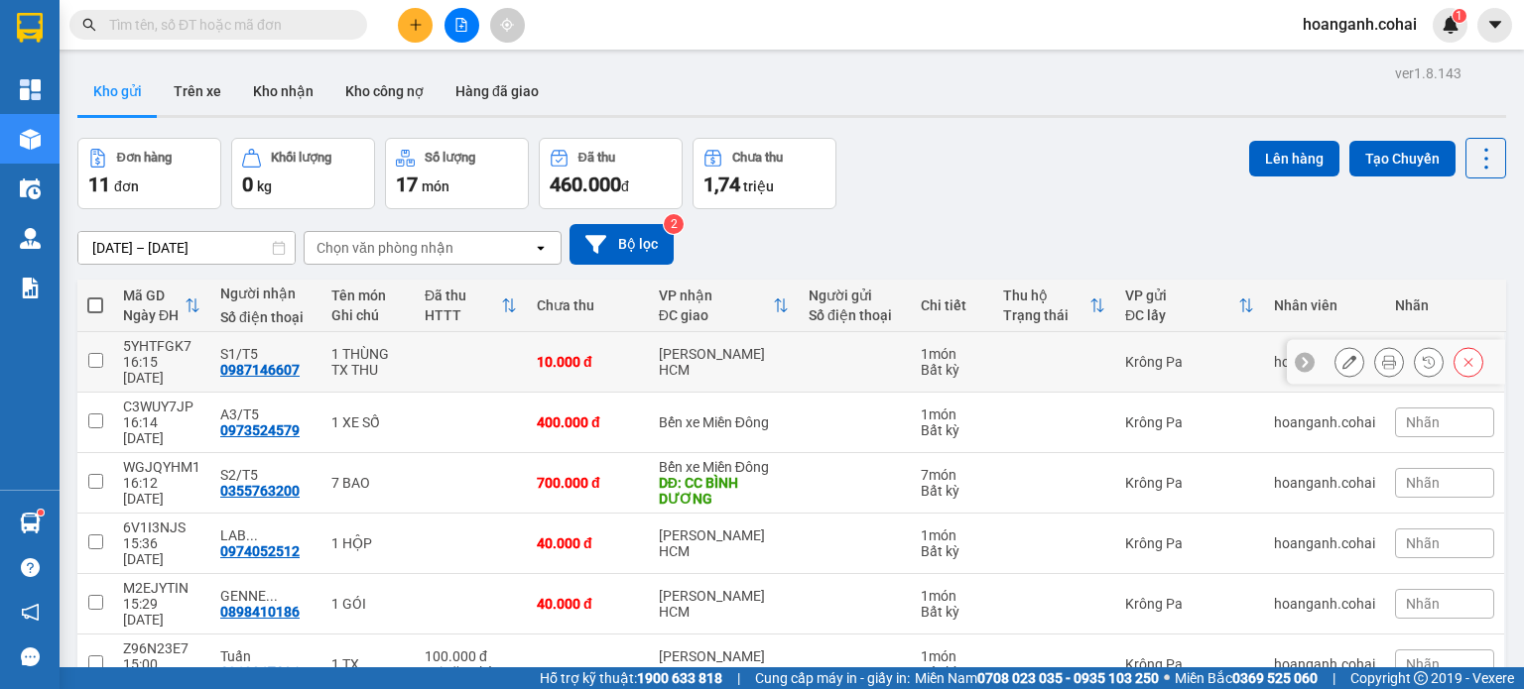
click at [91, 353] on input "checkbox" at bounding box center [95, 360] width 15 height 15
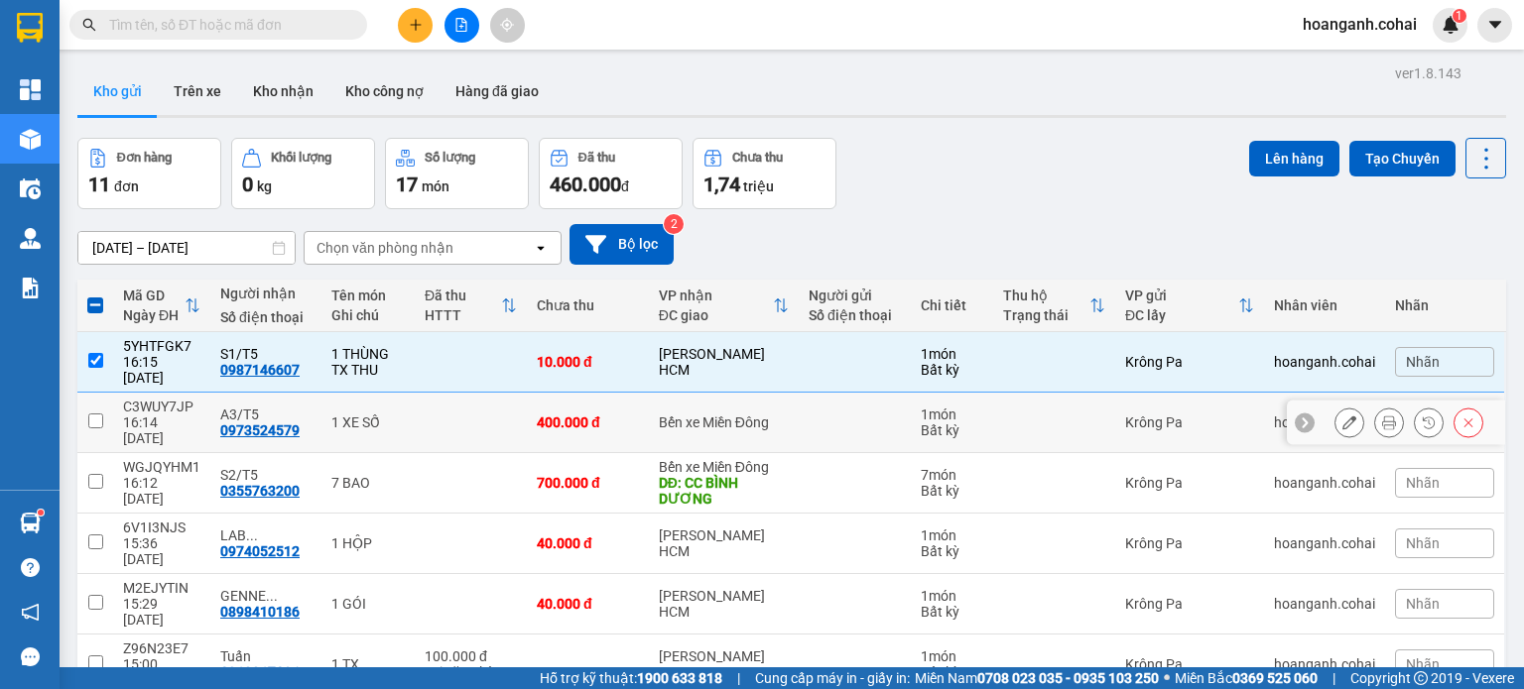
click at [93, 414] on input "checkbox" at bounding box center [95, 421] width 15 height 15
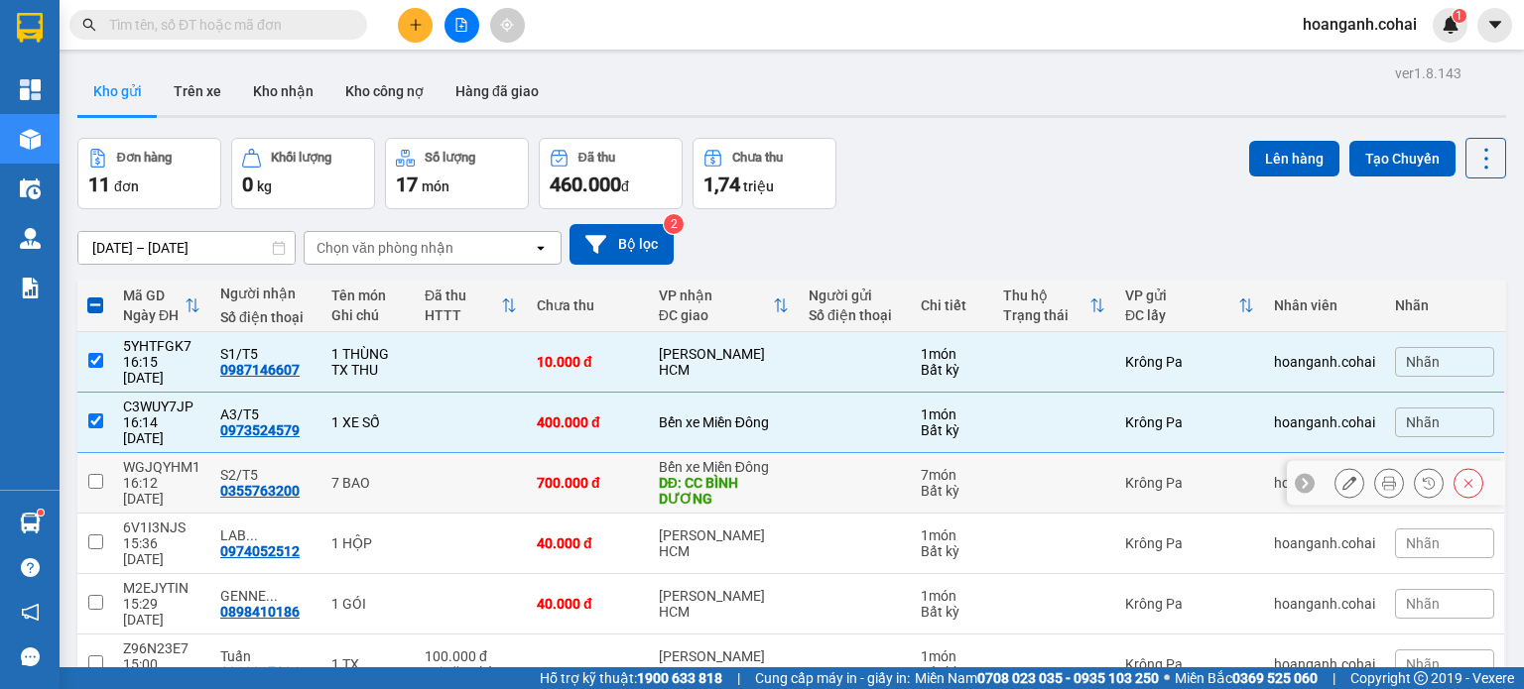
click at [98, 474] on input "checkbox" at bounding box center [95, 481] width 15 height 15
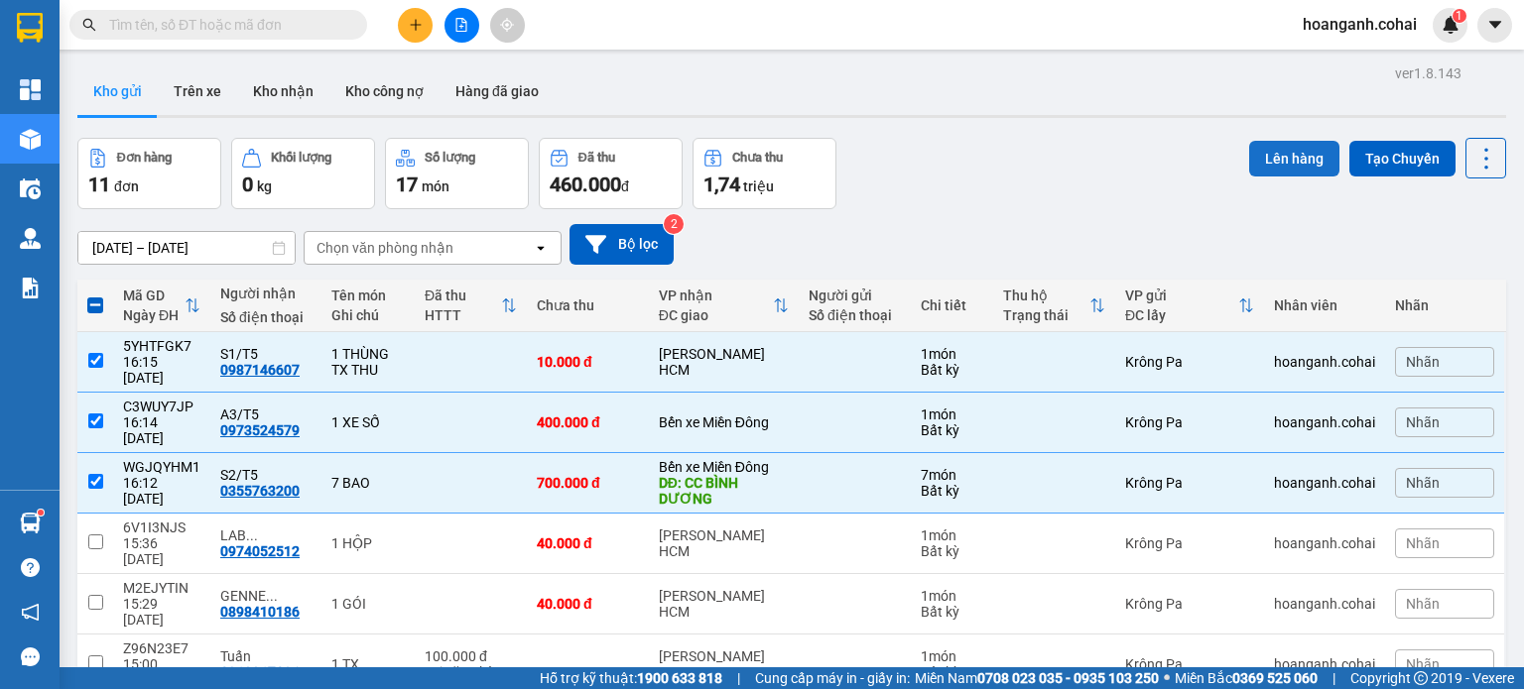
click at [1299, 158] on button "Lên hàng" at bounding box center [1294, 159] width 90 height 36
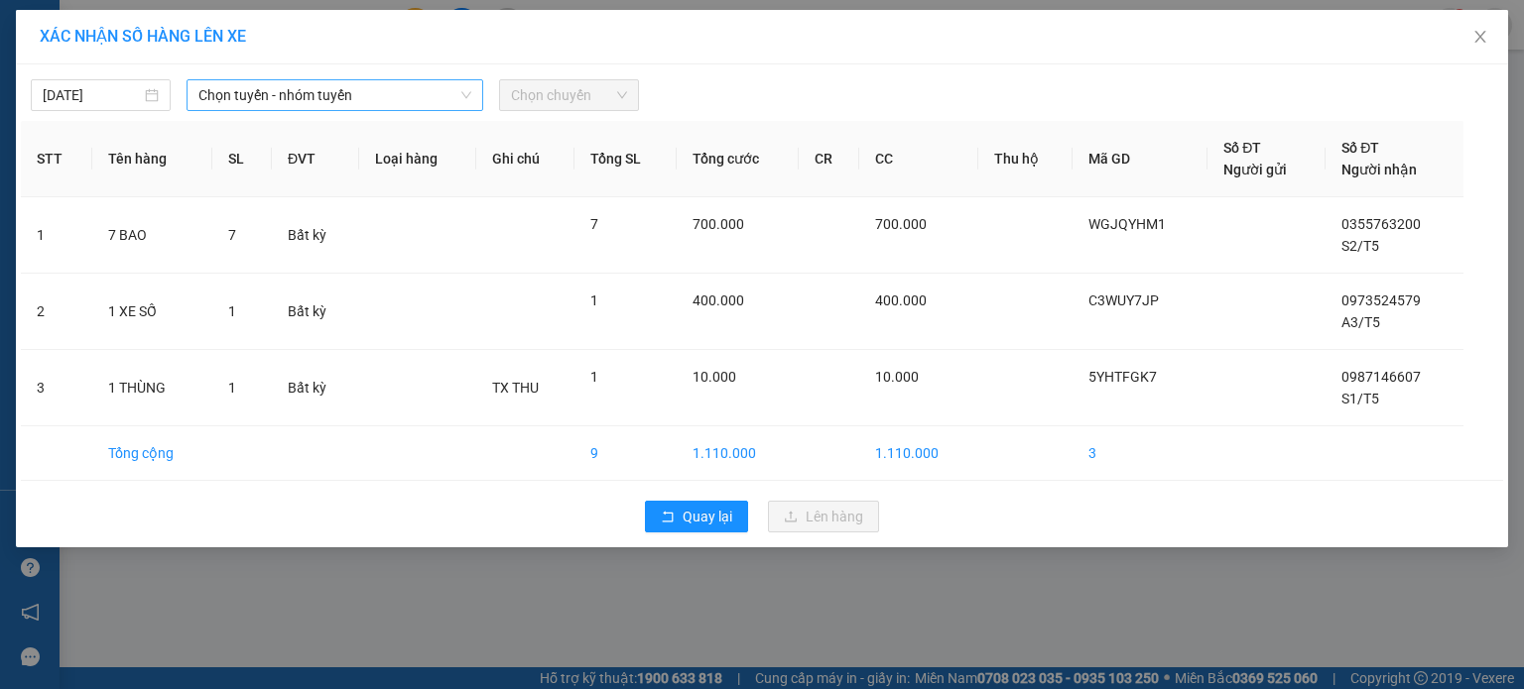
click at [371, 95] on span "Chọn tuyến - nhóm tuyến" at bounding box center [334, 95] width 273 height 30
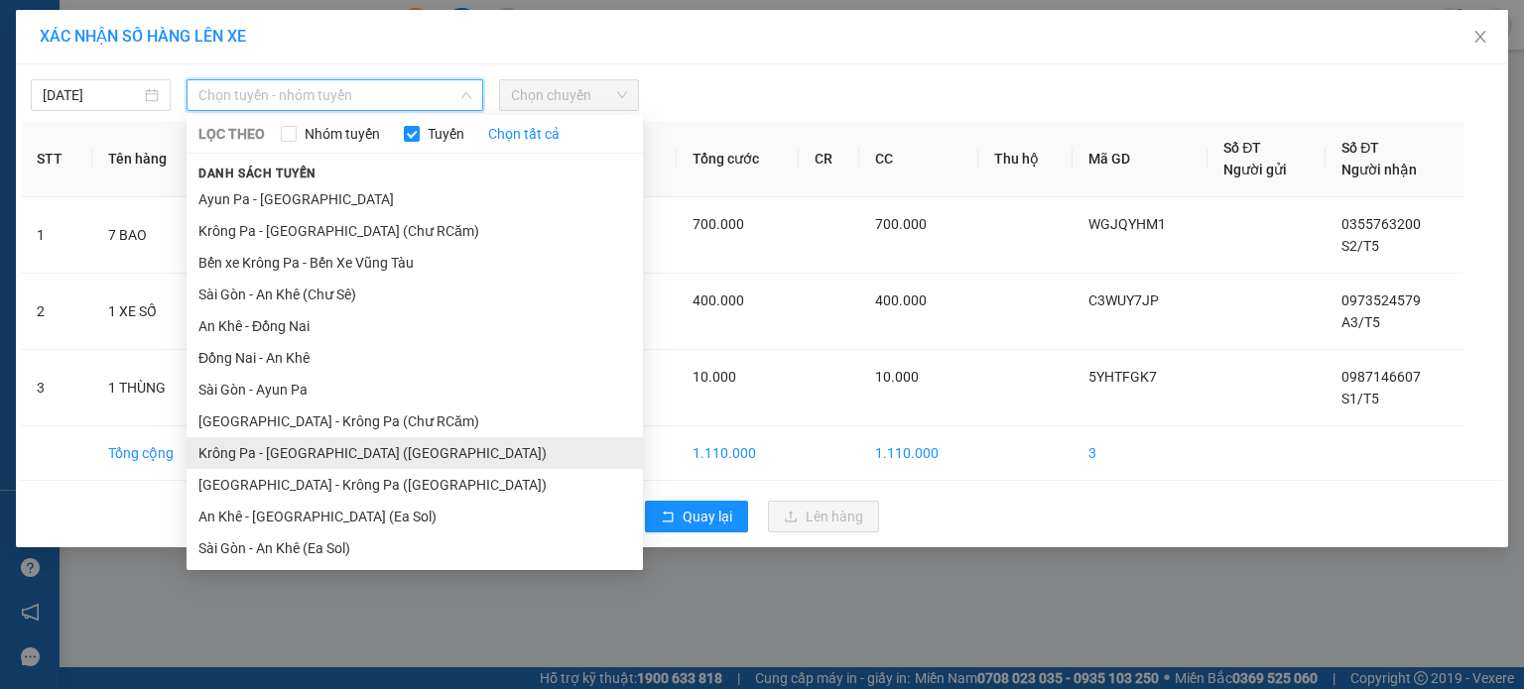
click at [317, 454] on li "Krông Pa - [GEOGRAPHIC_DATA] ([GEOGRAPHIC_DATA])" at bounding box center [415, 453] width 456 height 32
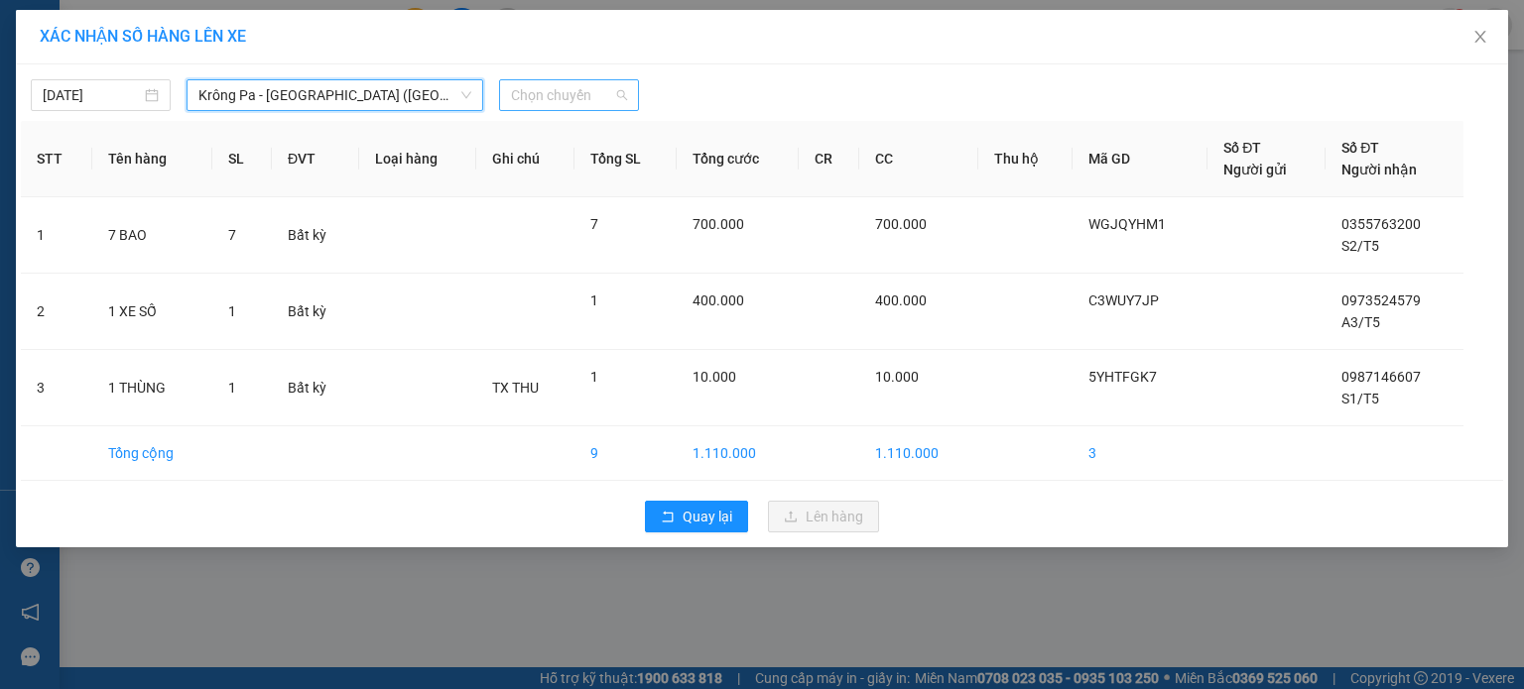
click at [568, 97] on span "Chọn chuyến" at bounding box center [569, 95] width 116 height 30
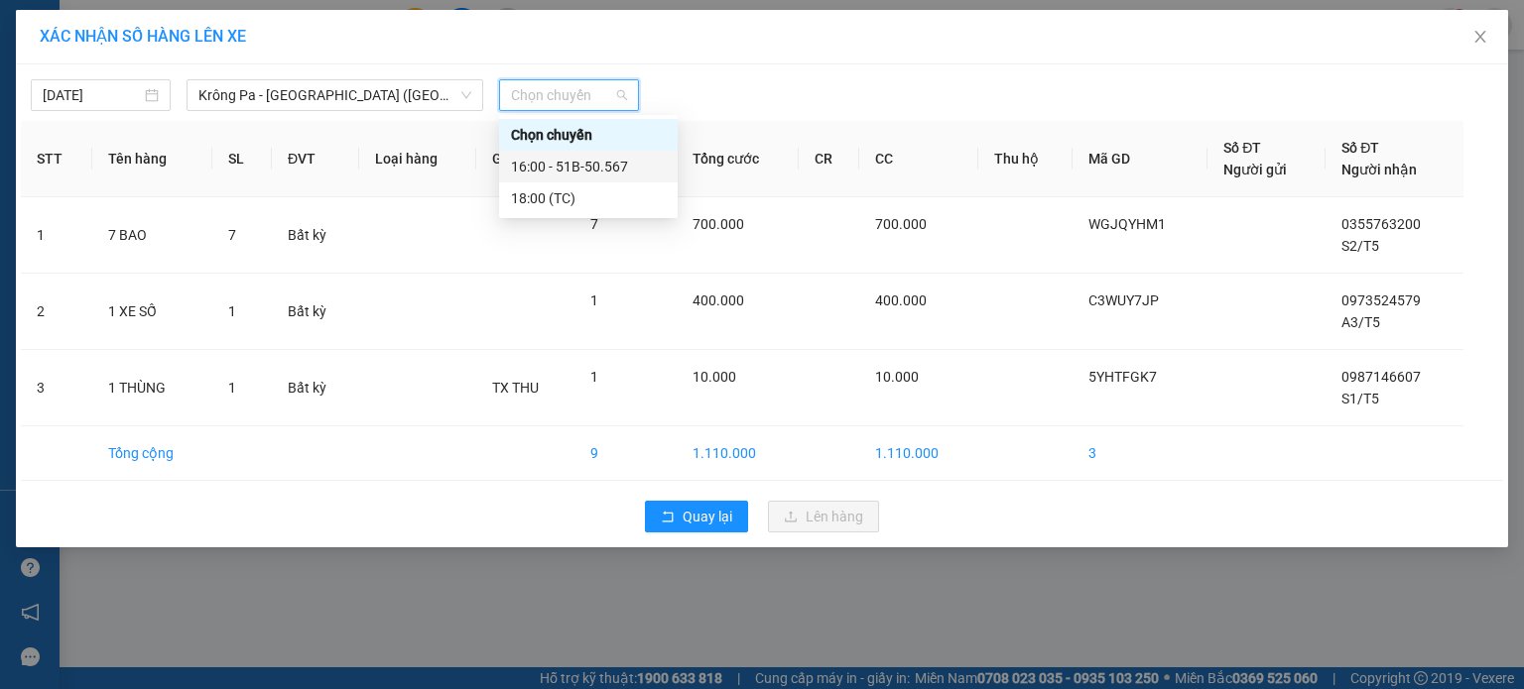
click at [569, 172] on div "16:00 - 51B-50.567" at bounding box center [588, 167] width 155 height 22
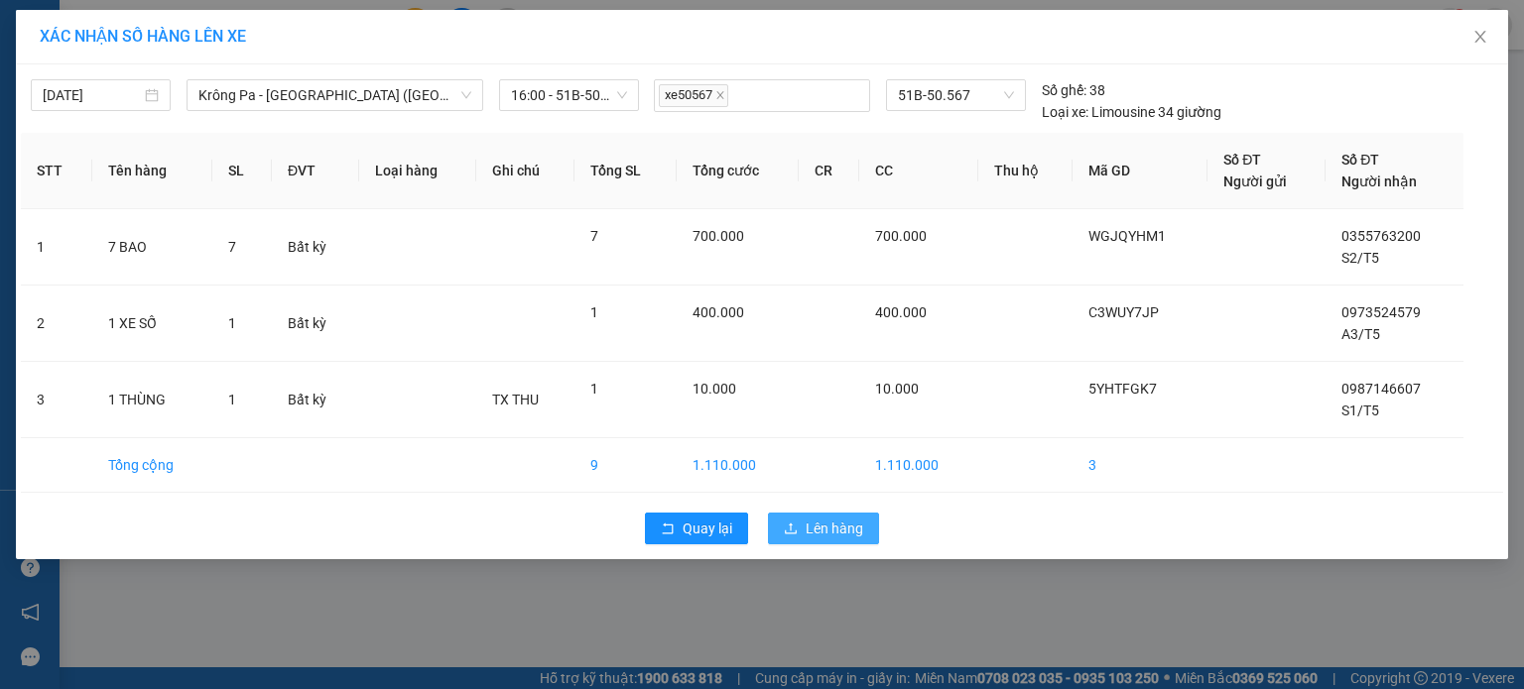
click at [813, 530] on span "Lên hàng" at bounding box center [835, 529] width 58 height 22
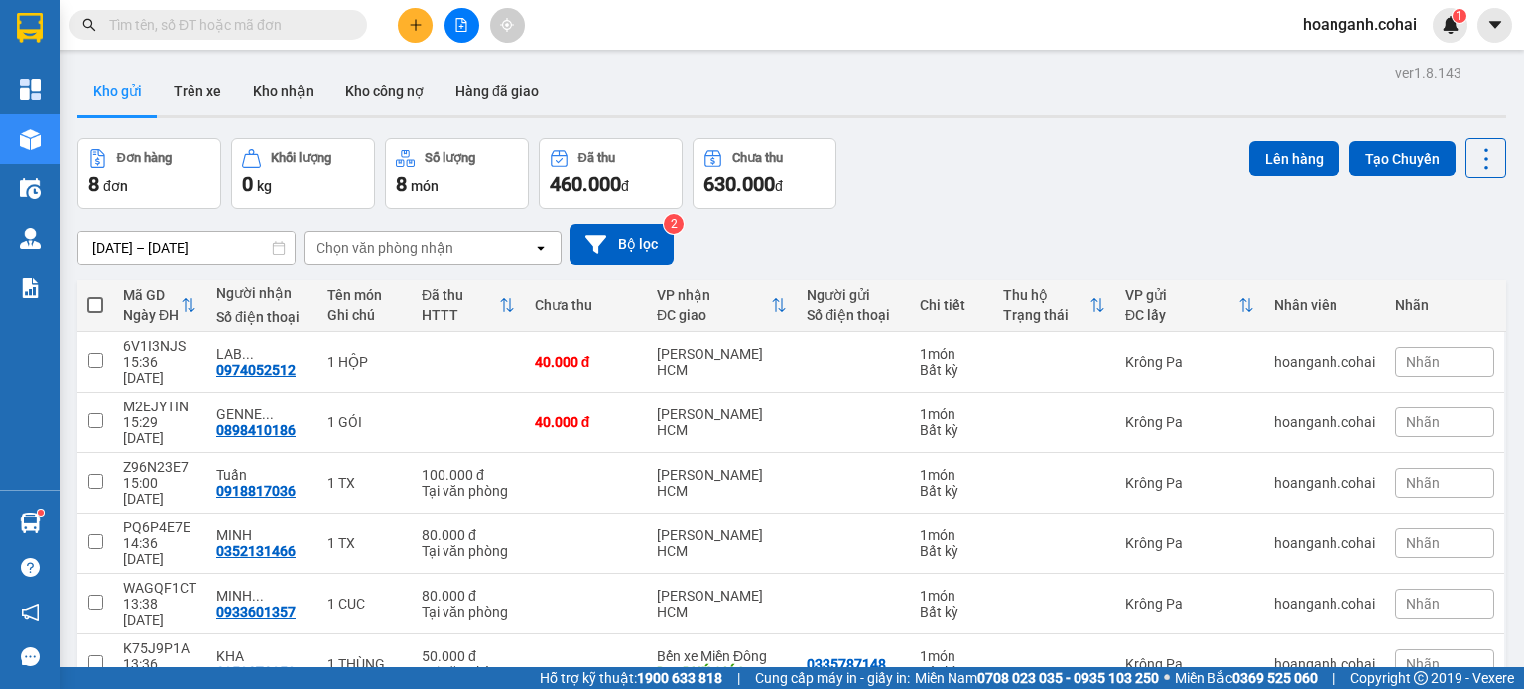
click at [92, 298] on span at bounding box center [95, 306] width 16 height 16
click at [95, 296] on input "checkbox" at bounding box center [95, 296] width 0 height 0
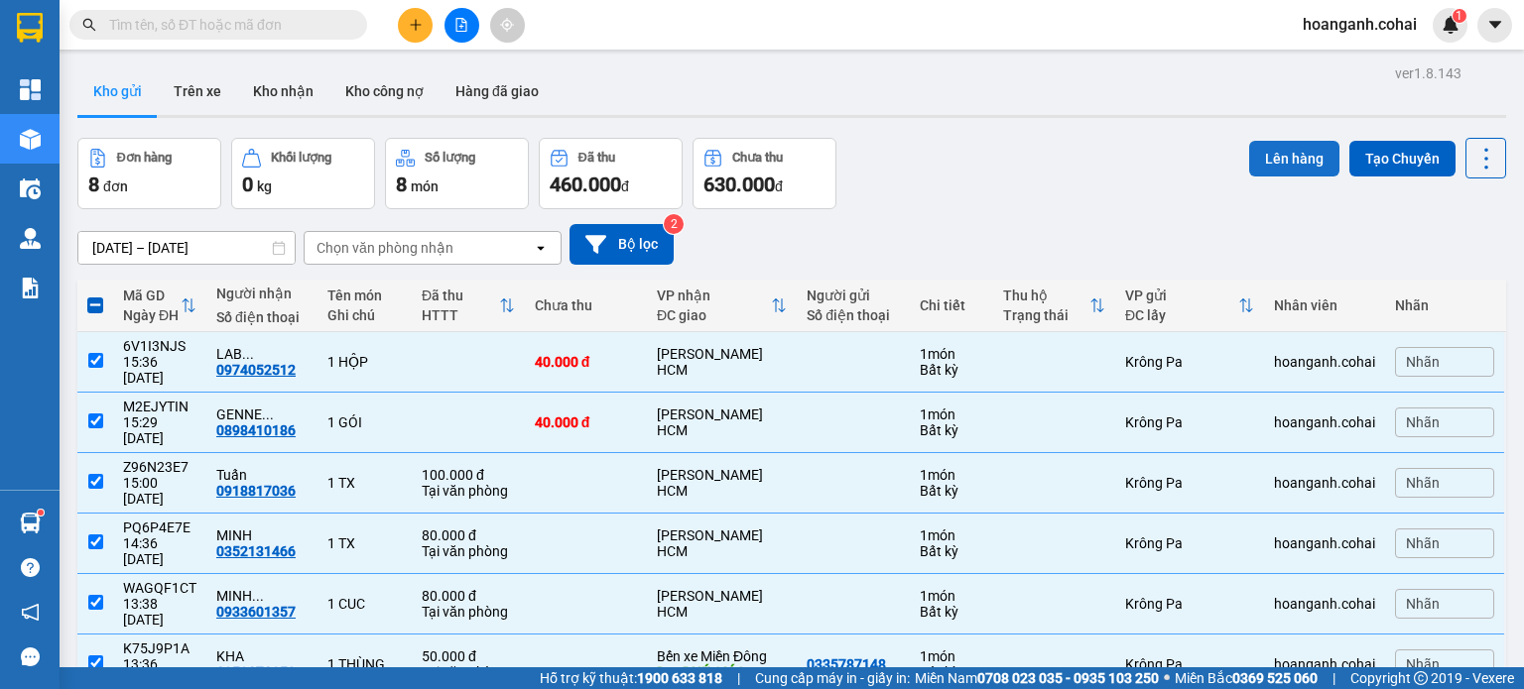
click at [1290, 162] on button "Lên hàng" at bounding box center [1294, 159] width 90 height 36
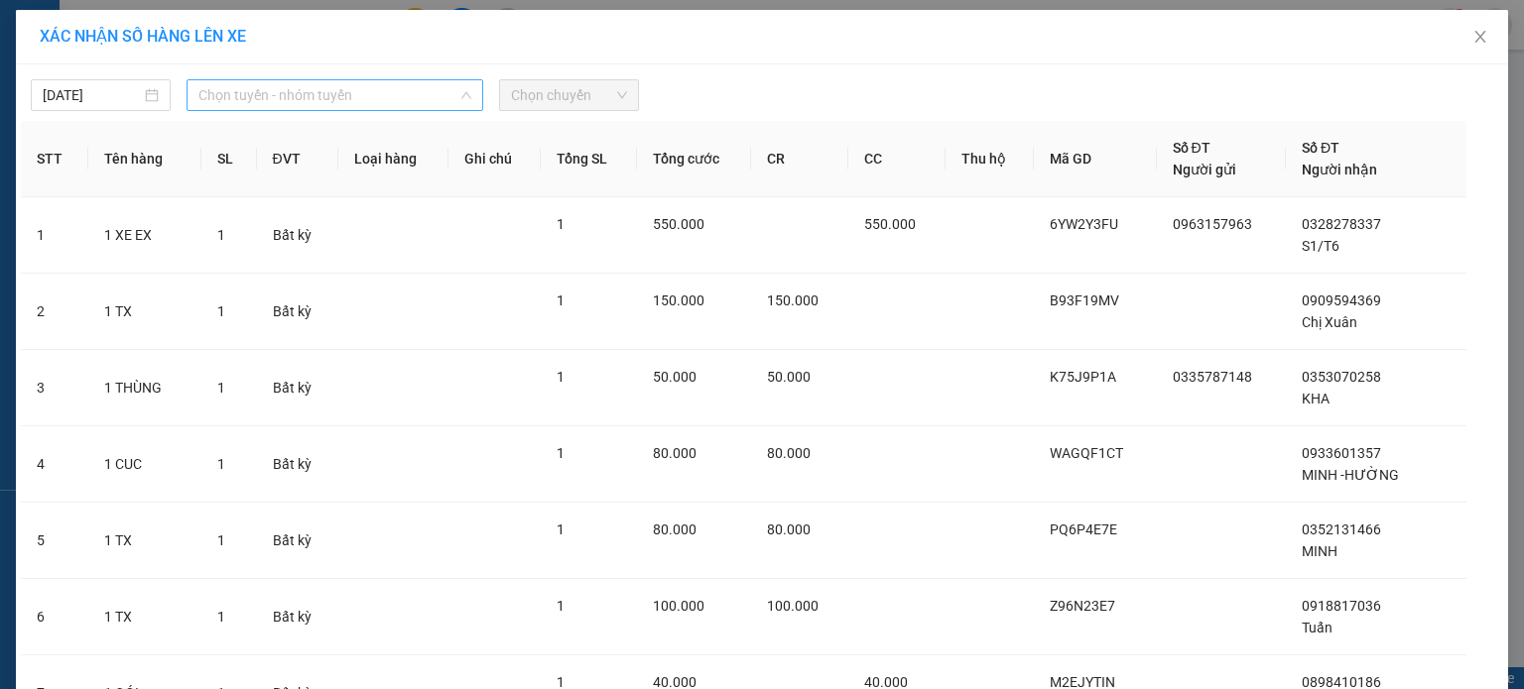
click at [293, 96] on span "Chọn tuyến - nhóm tuyến" at bounding box center [334, 95] width 273 height 30
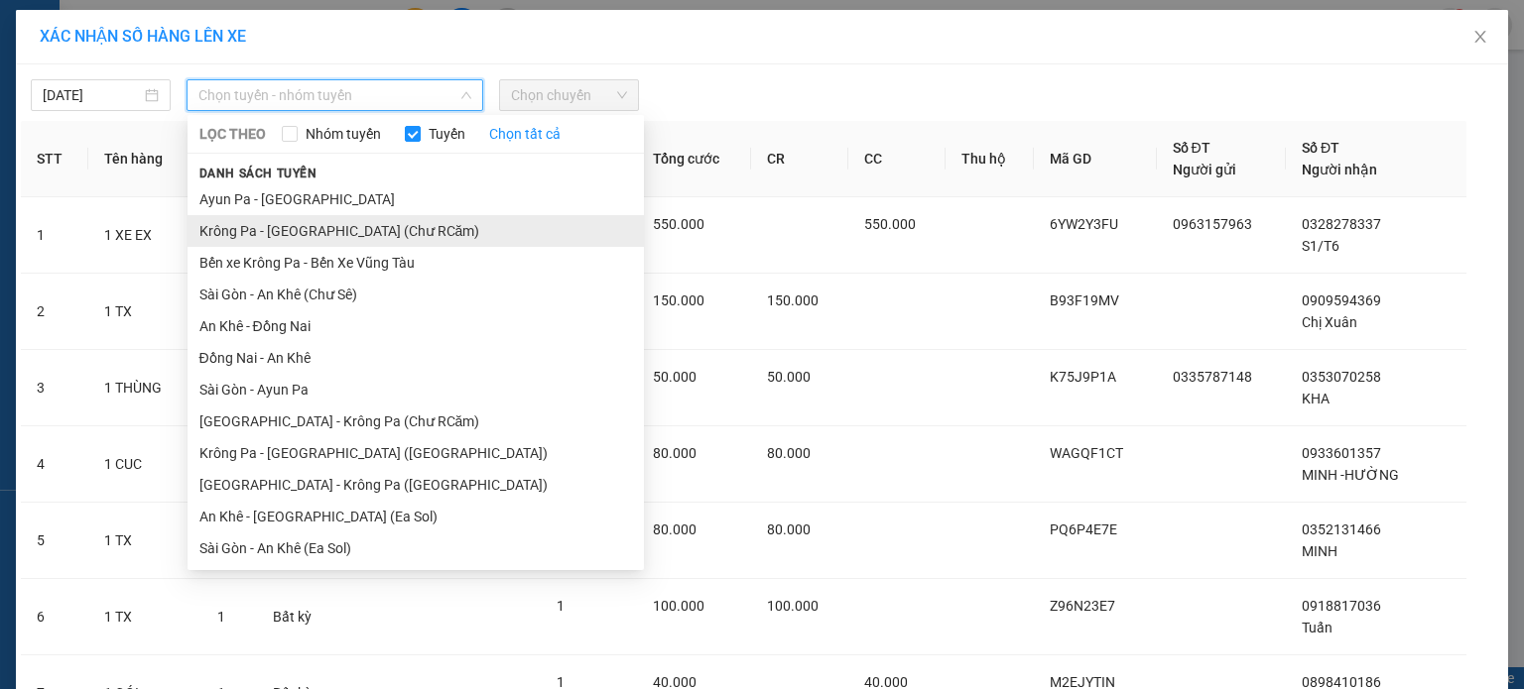
click at [313, 225] on li "Krông Pa - [GEOGRAPHIC_DATA] (Chư RCăm)" at bounding box center [415, 231] width 456 height 32
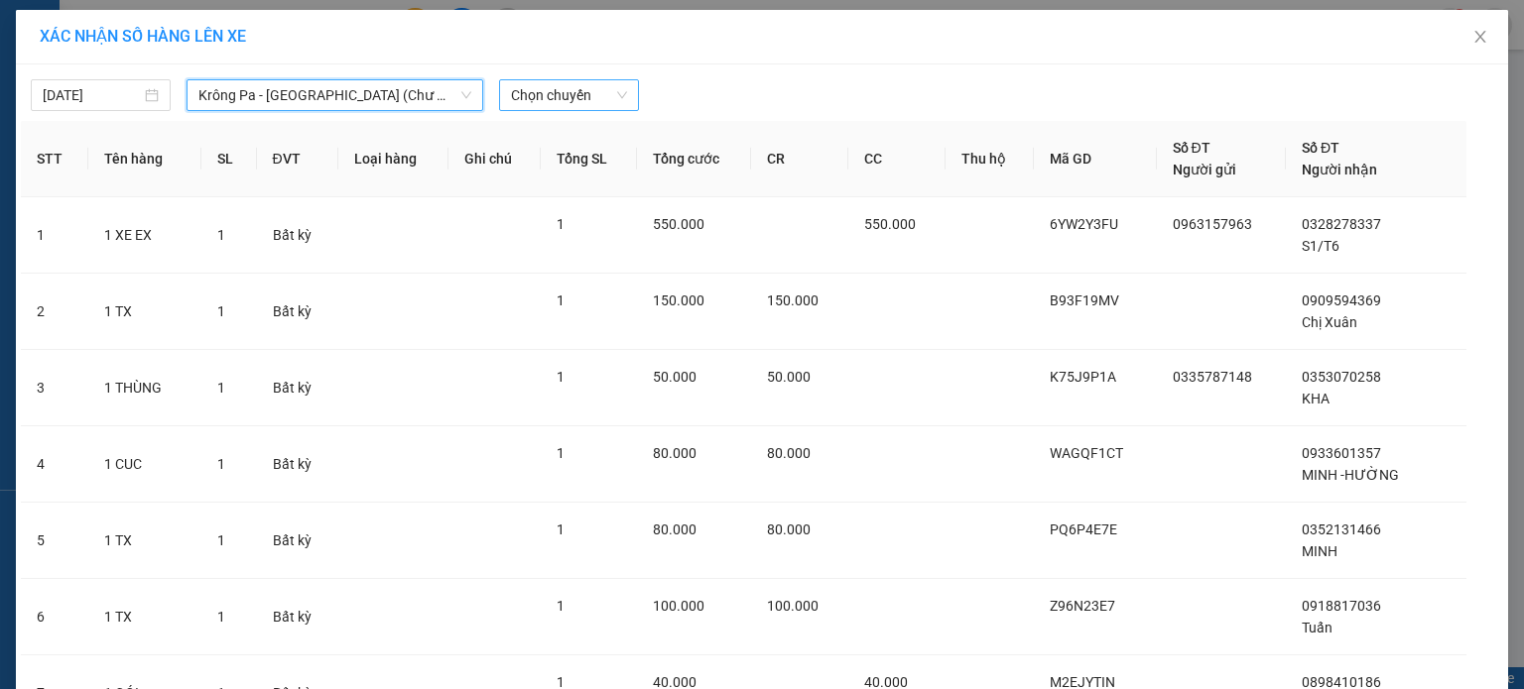
click at [574, 86] on span "Chọn chuyến" at bounding box center [569, 95] width 116 height 30
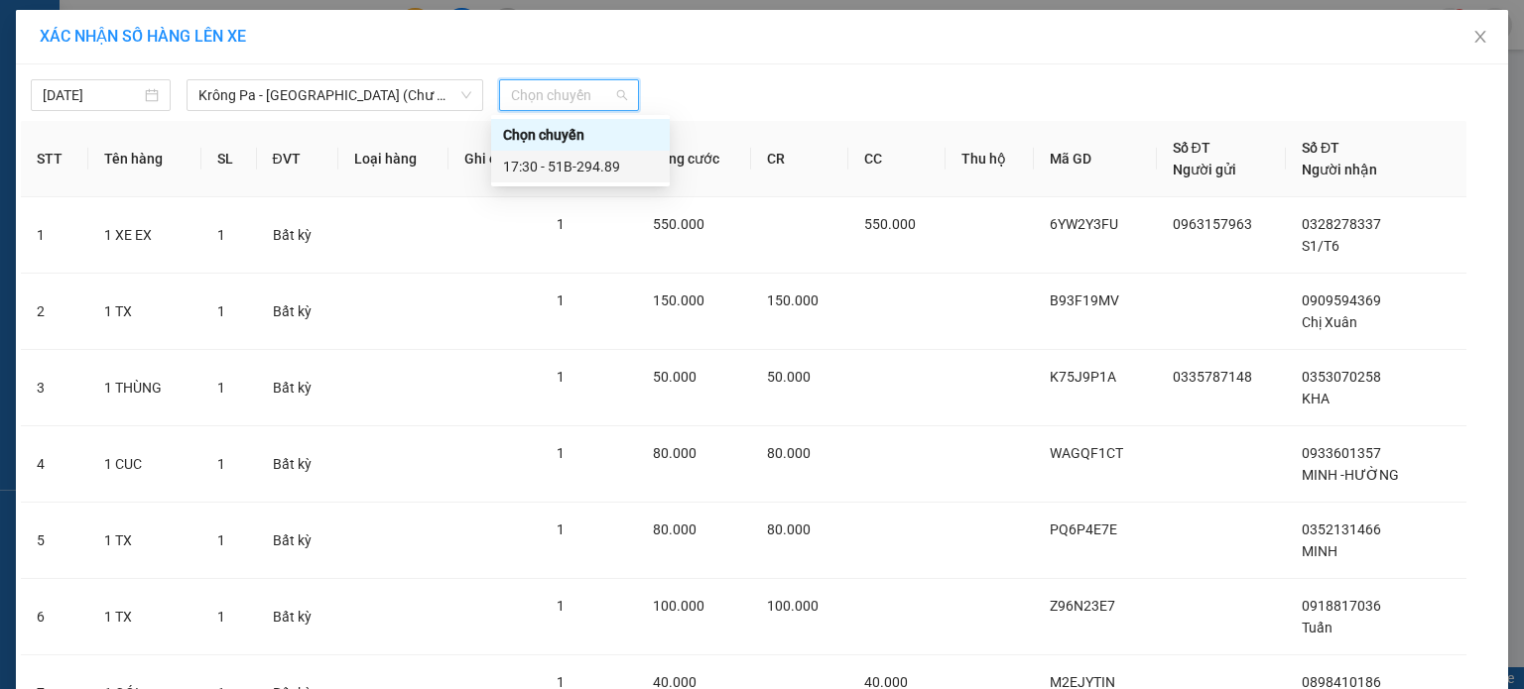
click at [576, 171] on div "17:30 - 51B-294.89" at bounding box center [580, 167] width 155 height 22
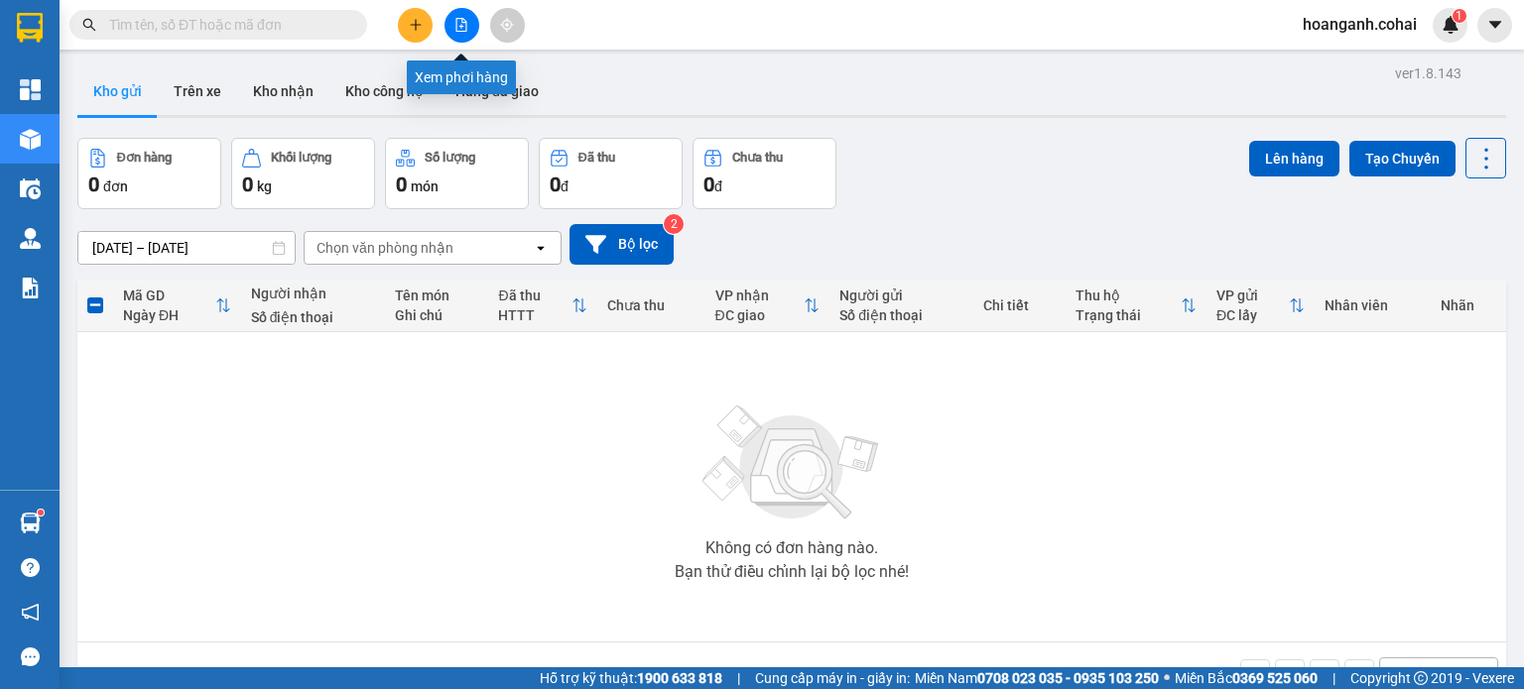
click at [472, 22] on button at bounding box center [461, 25] width 35 height 35
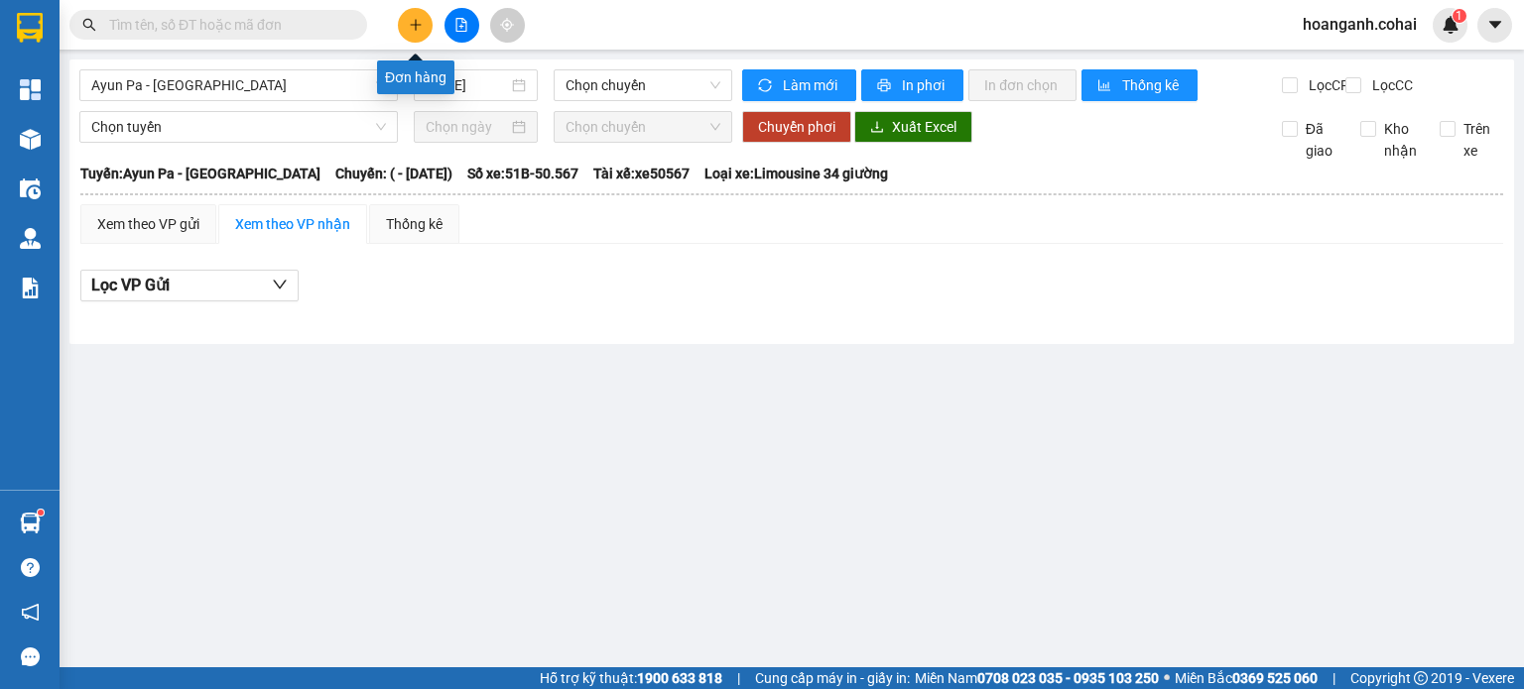
click at [415, 19] on icon "plus" at bounding box center [415, 24] width 1 height 11
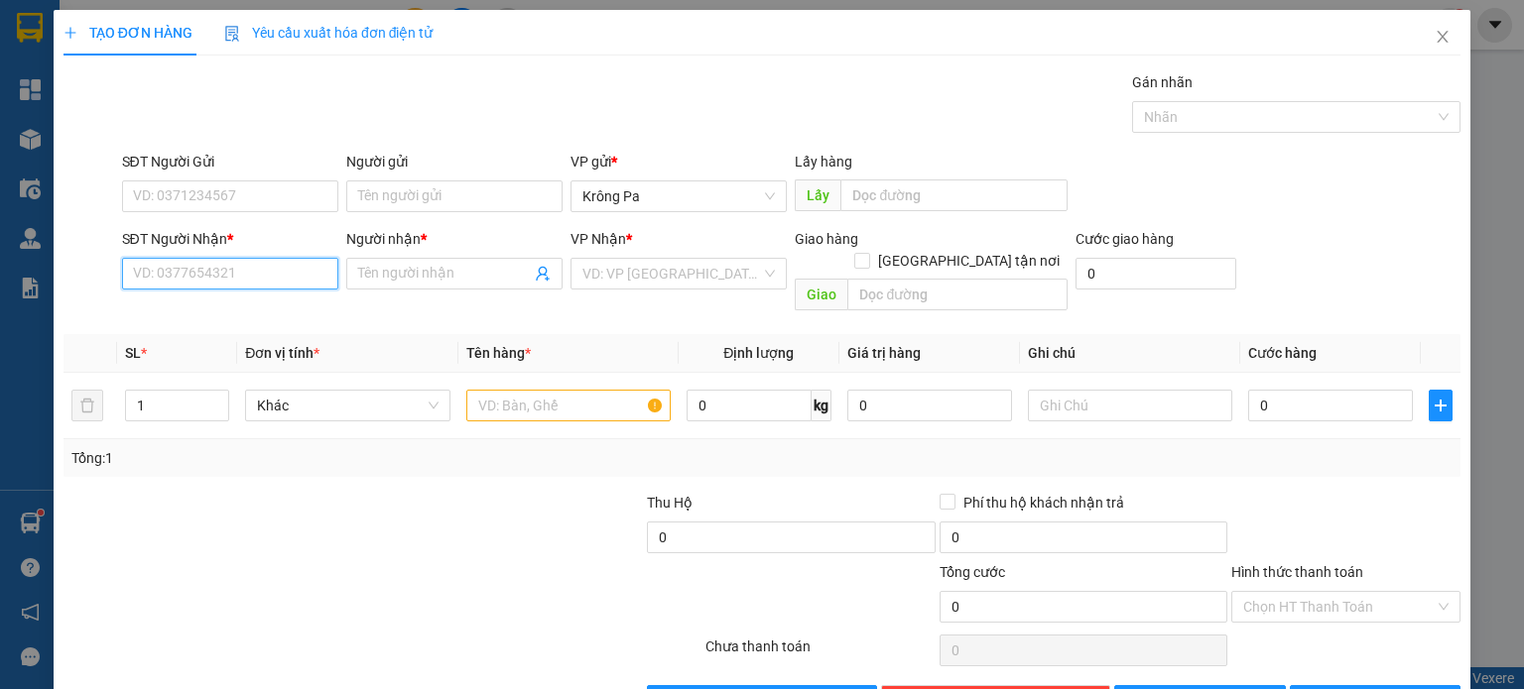
click at [278, 282] on input "SĐT Người Nhận *" at bounding box center [230, 274] width 216 height 32
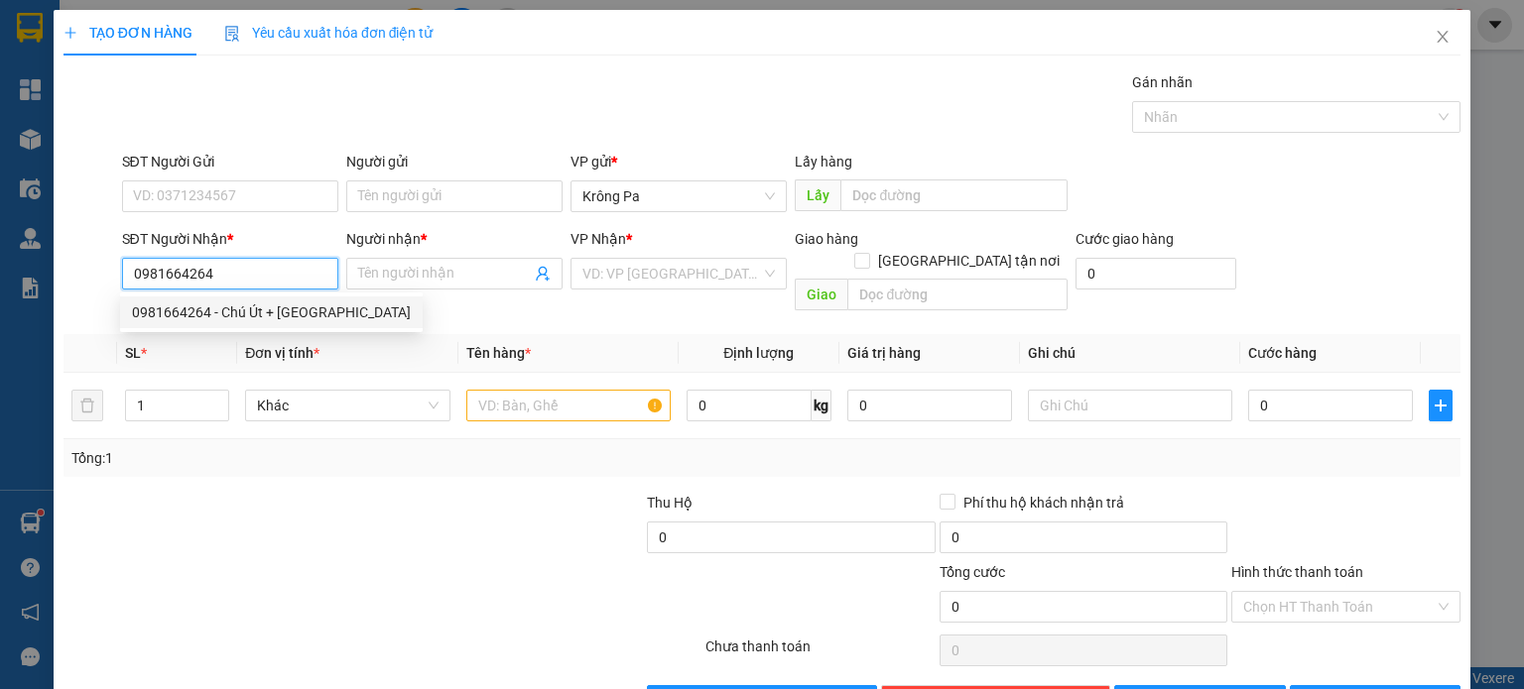
click at [279, 320] on div "0981664264 - Chú Út + [GEOGRAPHIC_DATA]" at bounding box center [271, 313] width 279 height 22
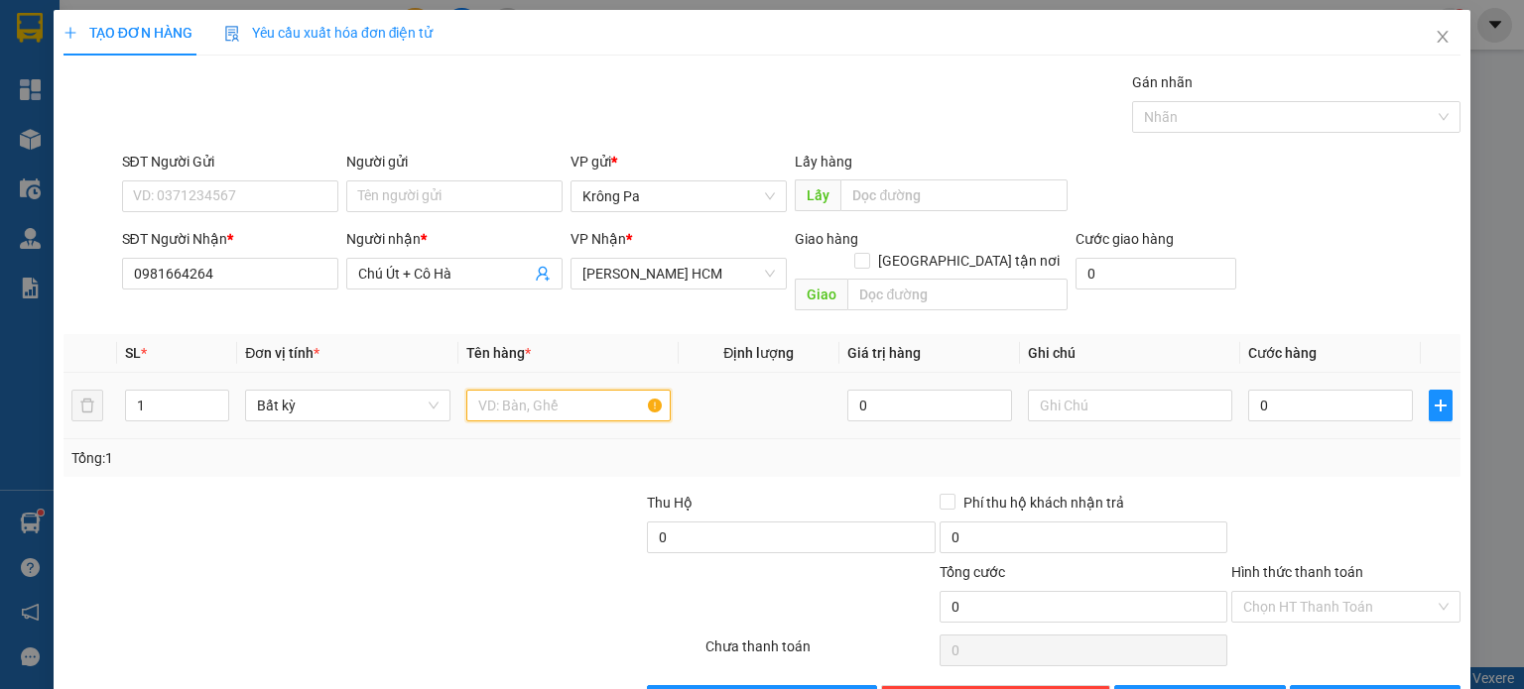
click at [618, 390] on input "text" at bounding box center [568, 406] width 204 height 32
drag, startPoint x: 1412, startPoint y: 587, endPoint x: 1384, endPoint y: 594, distance: 28.6
click at [1404, 592] on input "Hình thức thanh toán" at bounding box center [1338, 607] width 191 height 30
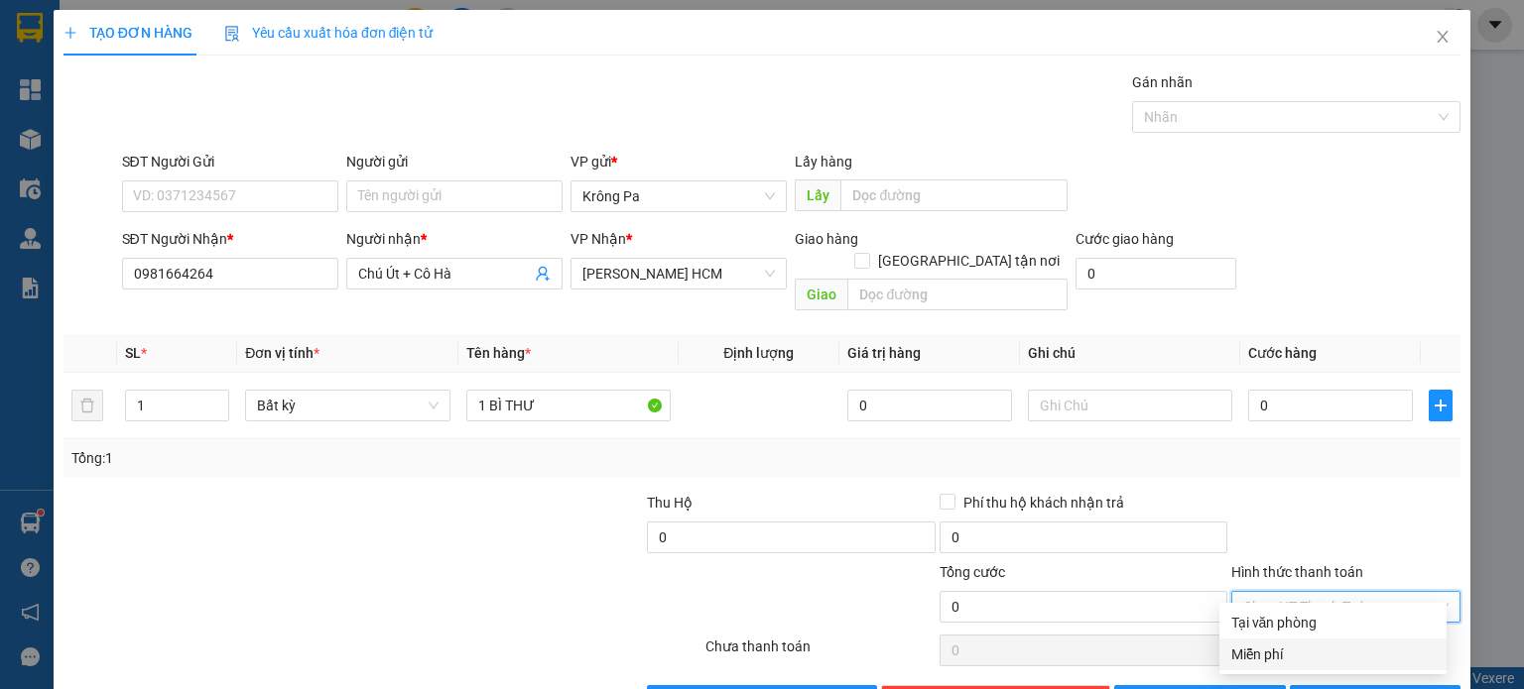
click at [1258, 660] on div "Miễn phí" at bounding box center [1332, 655] width 203 height 22
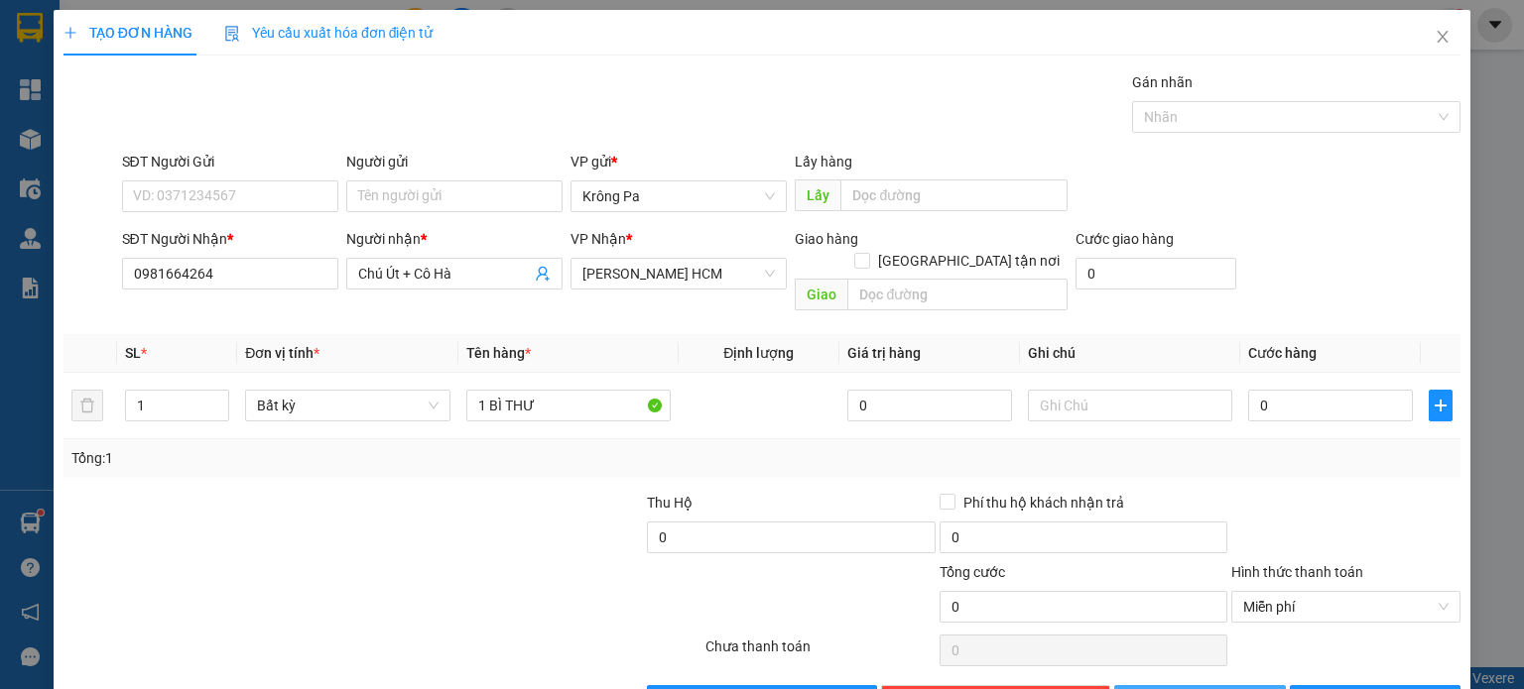
click at [1199, 688] on span "[PERSON_NAME]" at bounding box center [1211, 701] width 106 height 22
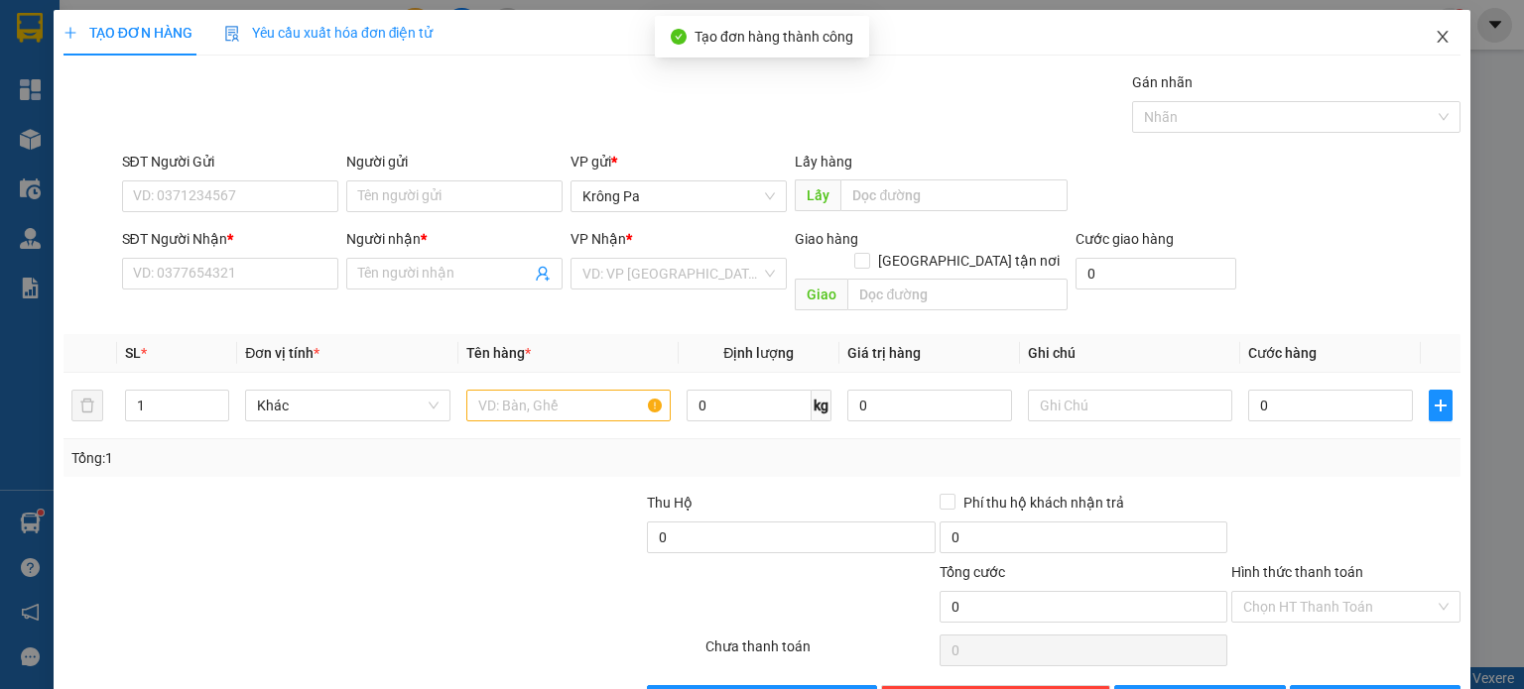
click at [1434, 40] on icon "close" at bounding box center [1442, 37] width 16 height 16
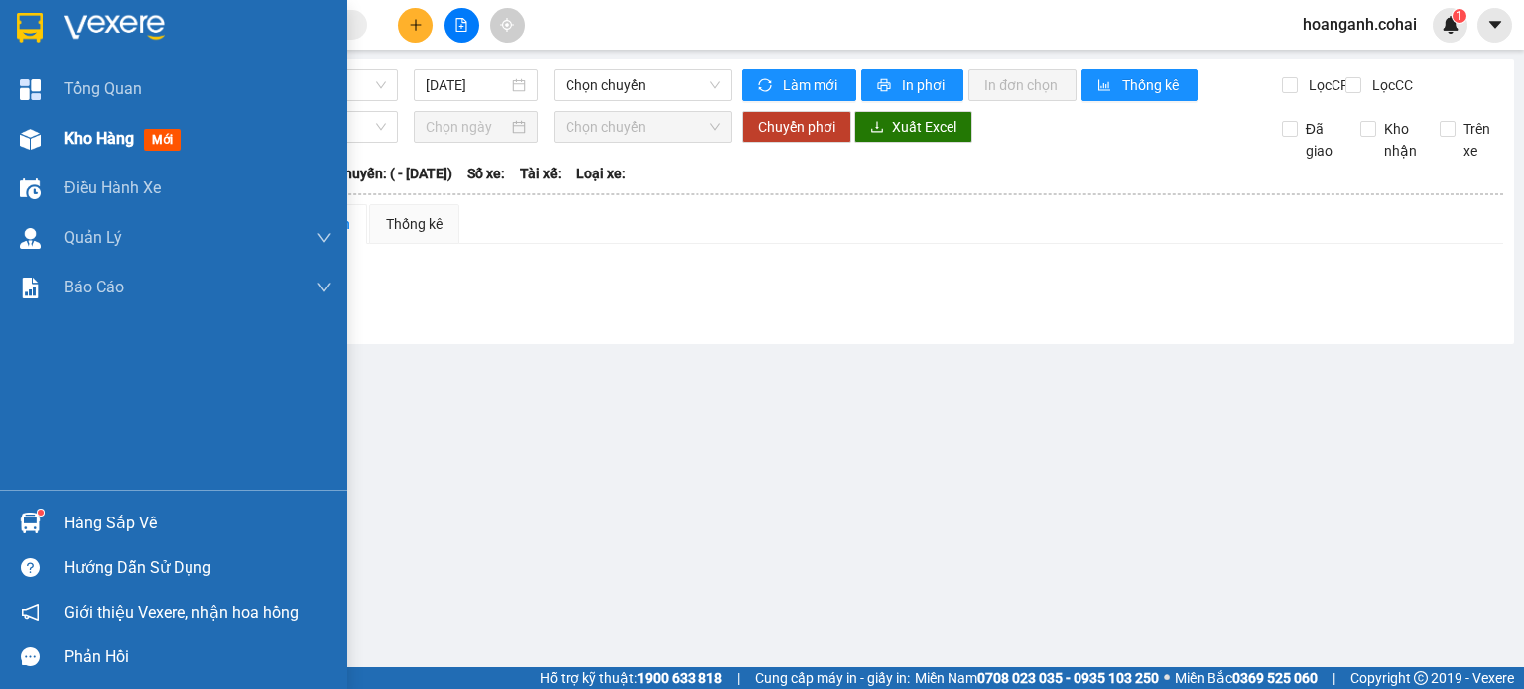
click at [41, 126] on div at bounding box center [30, 139] width 35 height 35
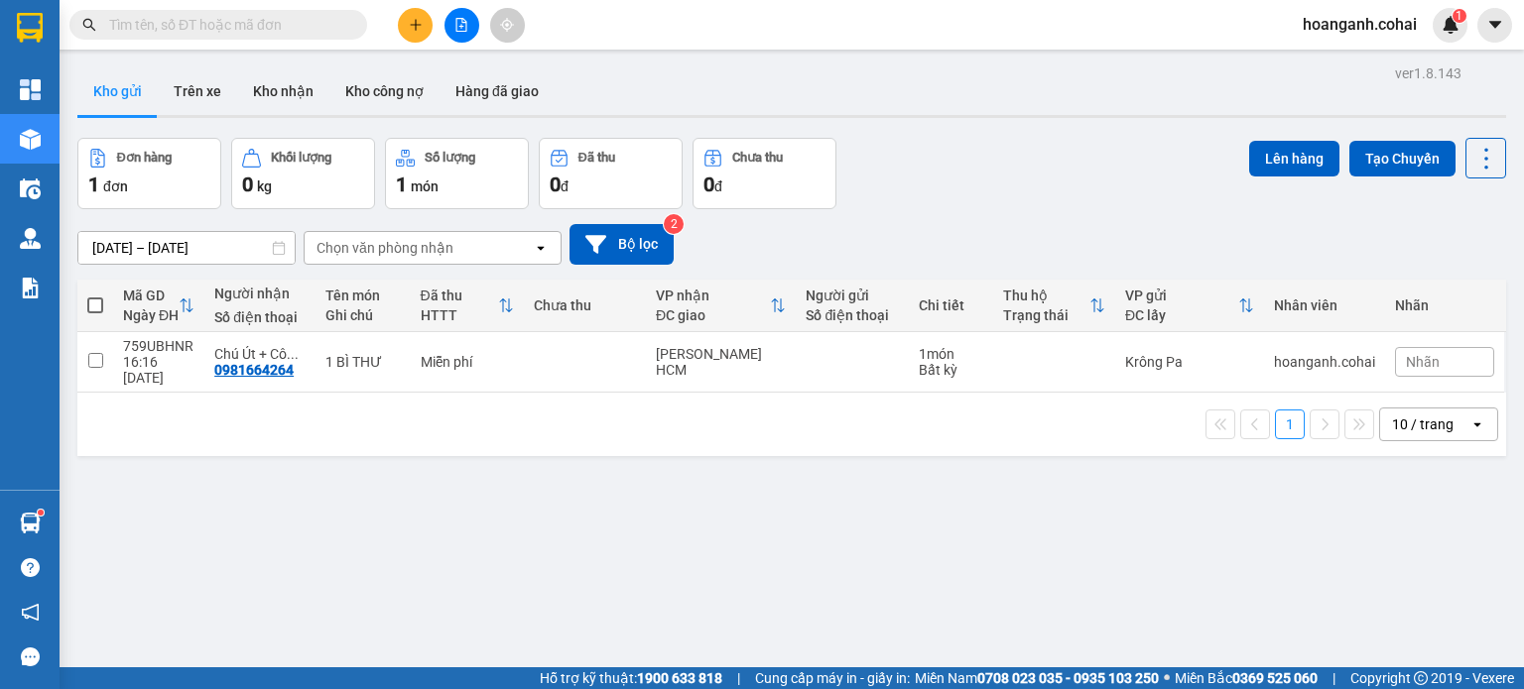
click at [95, 305] on span at bounding box center [95, 306] width 16 height 16
click at [95, 296] on input "checkbox" at bounding box center [95, 296] width 0 height 0
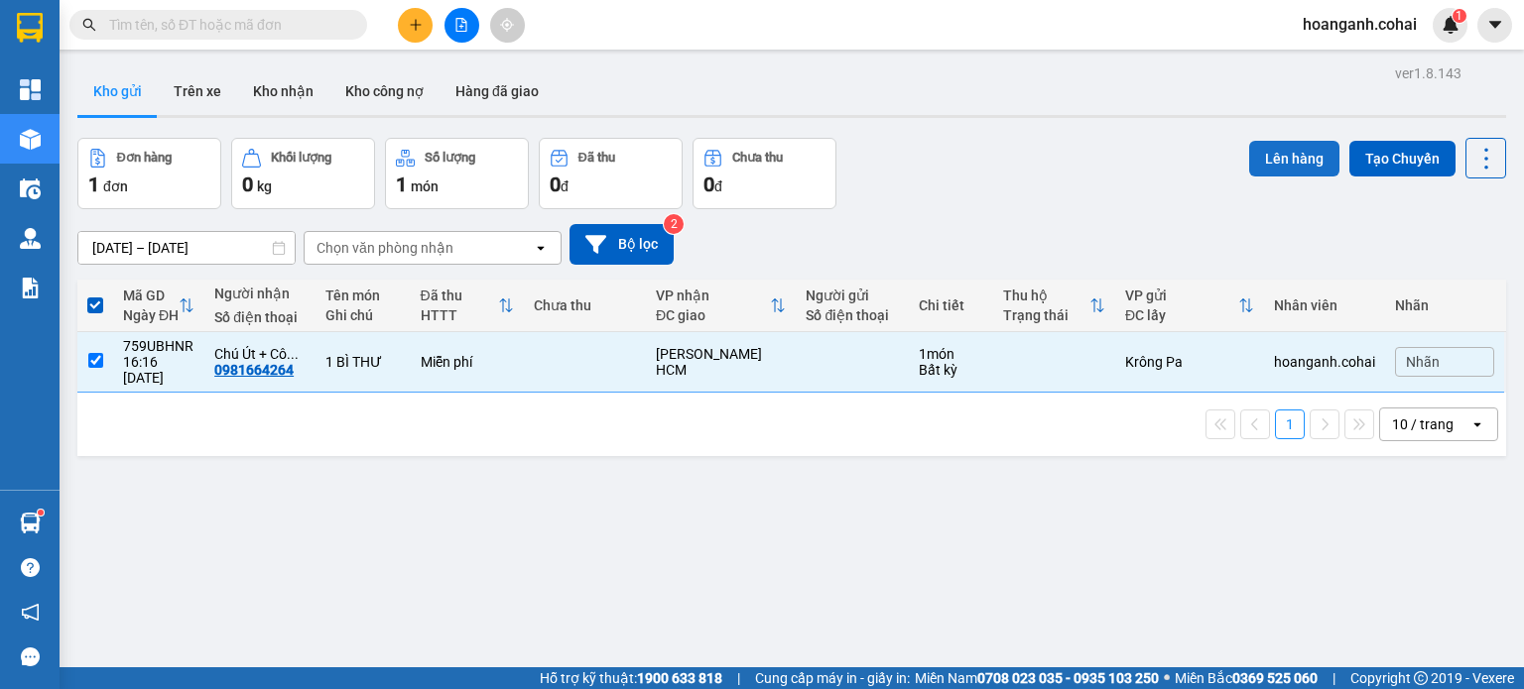
click at [1284, 152] on button "Lên hàng" at bounding box center [1294, 159] width 90 height 36
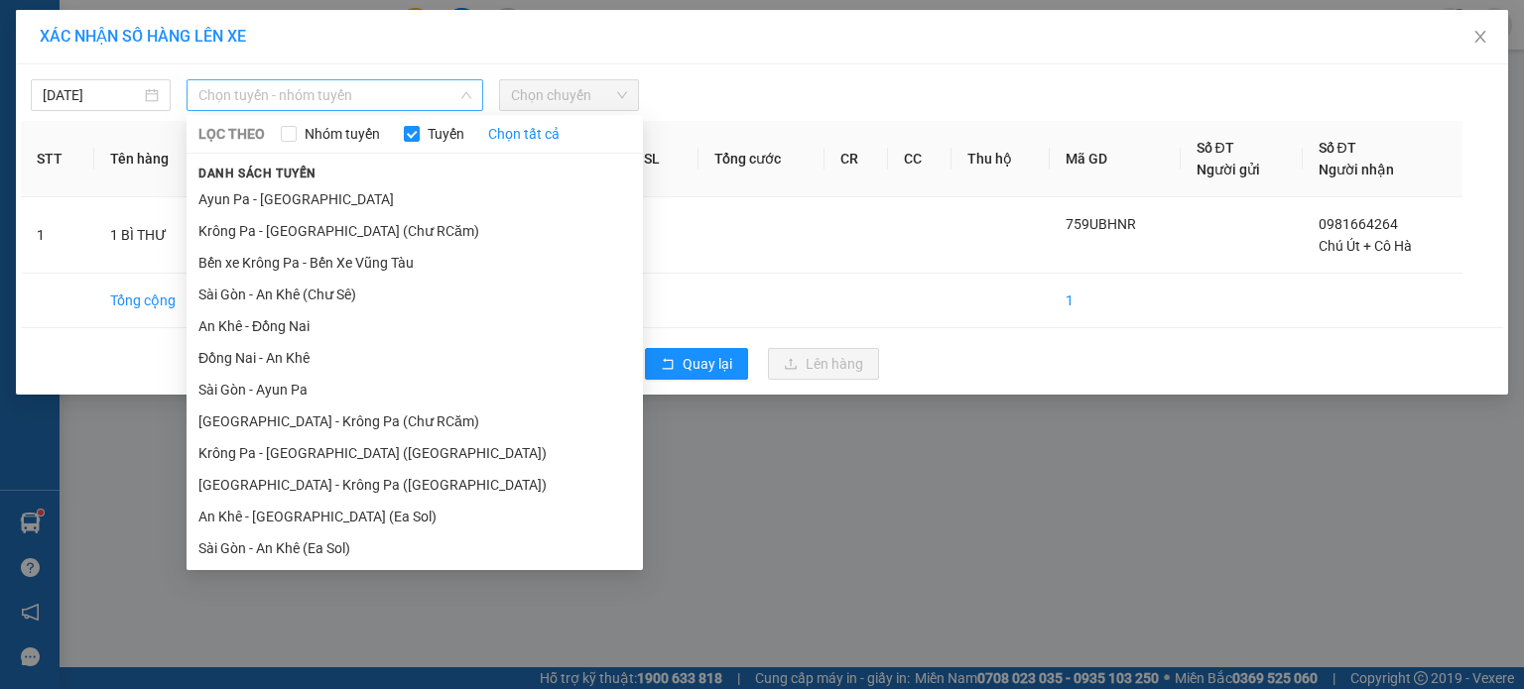
click at [405, 95] on span "Chọn tuyến - nhóm tuyến" at bounding box center [334, 95] width 273 height 30
click at [344, 232] on li "Krông Pa - [GEOGRAPHIC_DATA] (Chư RCăm)" at bounding box center [415, 231] width 456 height 32
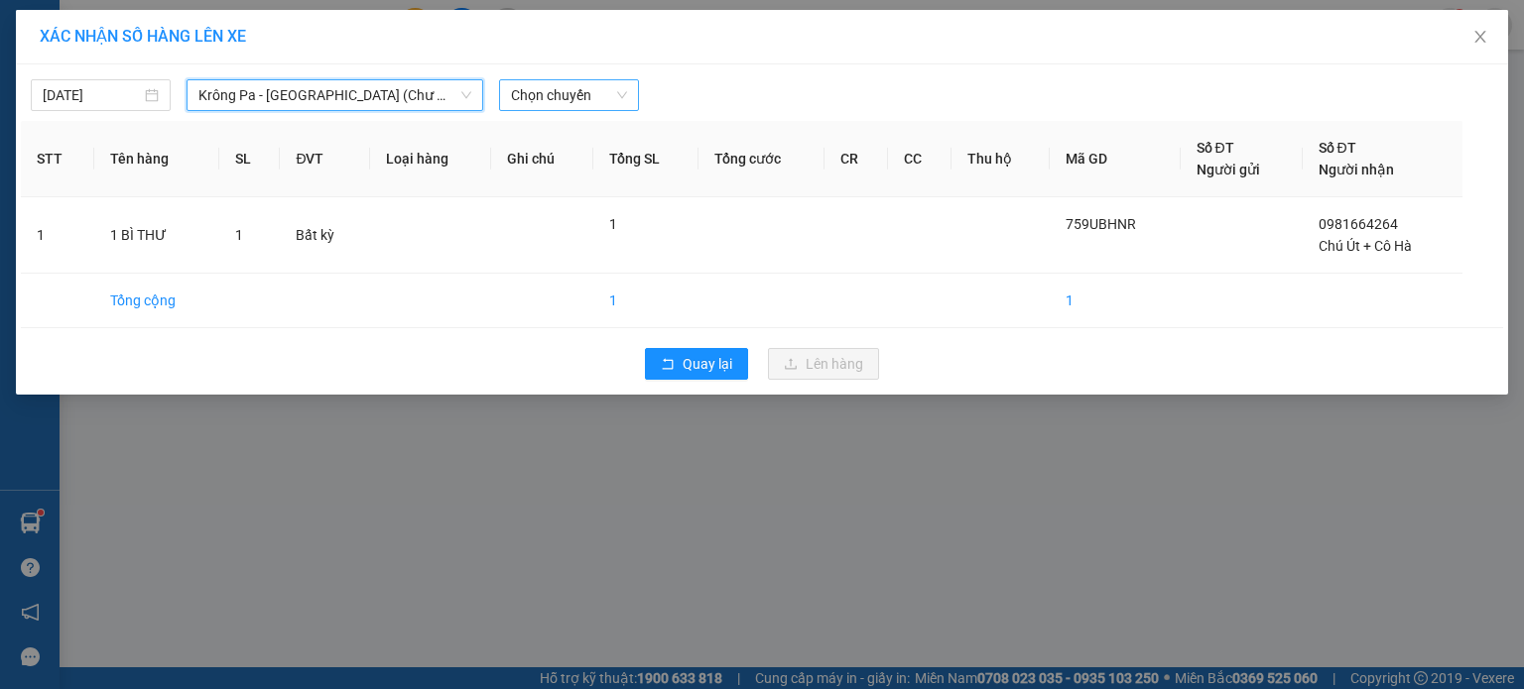
click at [624, 98] on span "Chọn chuyến" at bounding box center [569, 95] width 116 height 30
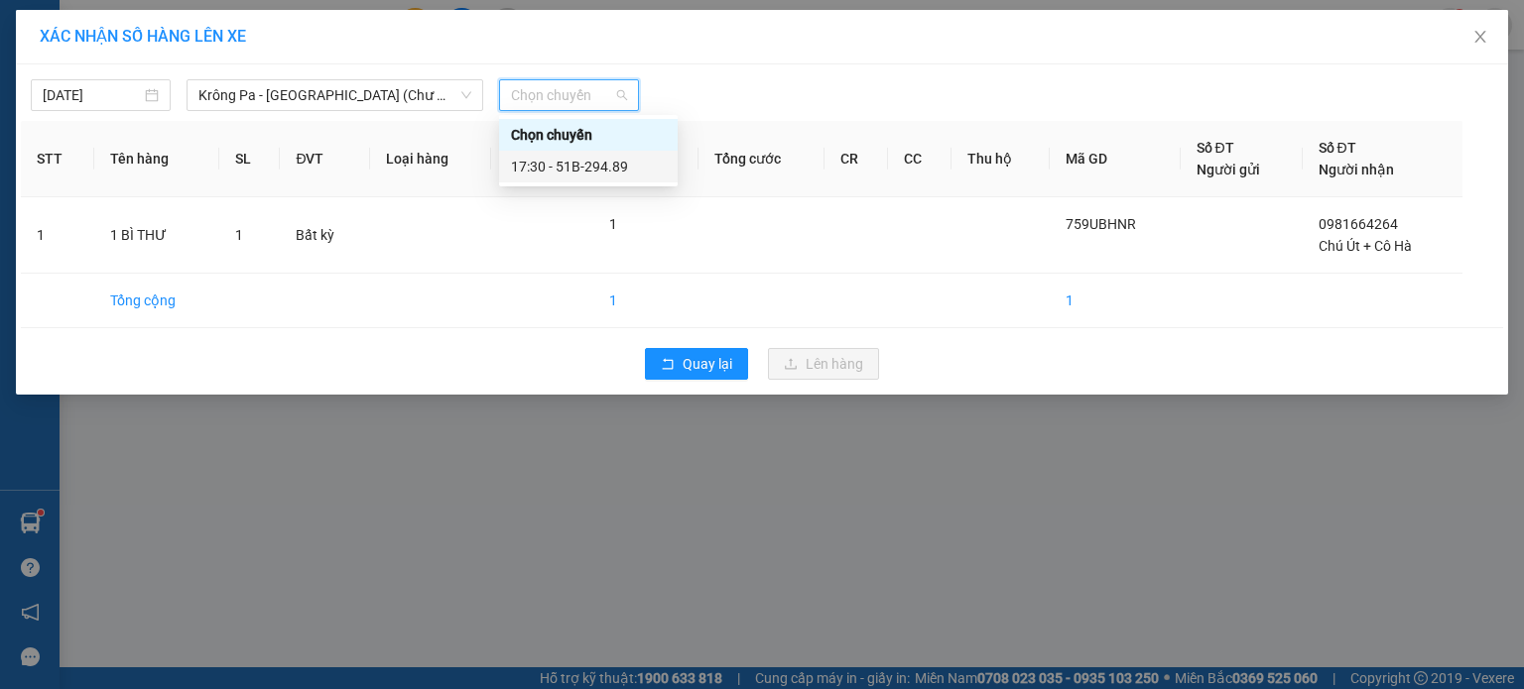
click at [612, 171] on div "17:30 - 51B-294.89" at bounding box center [588, 167] width 155 height 22
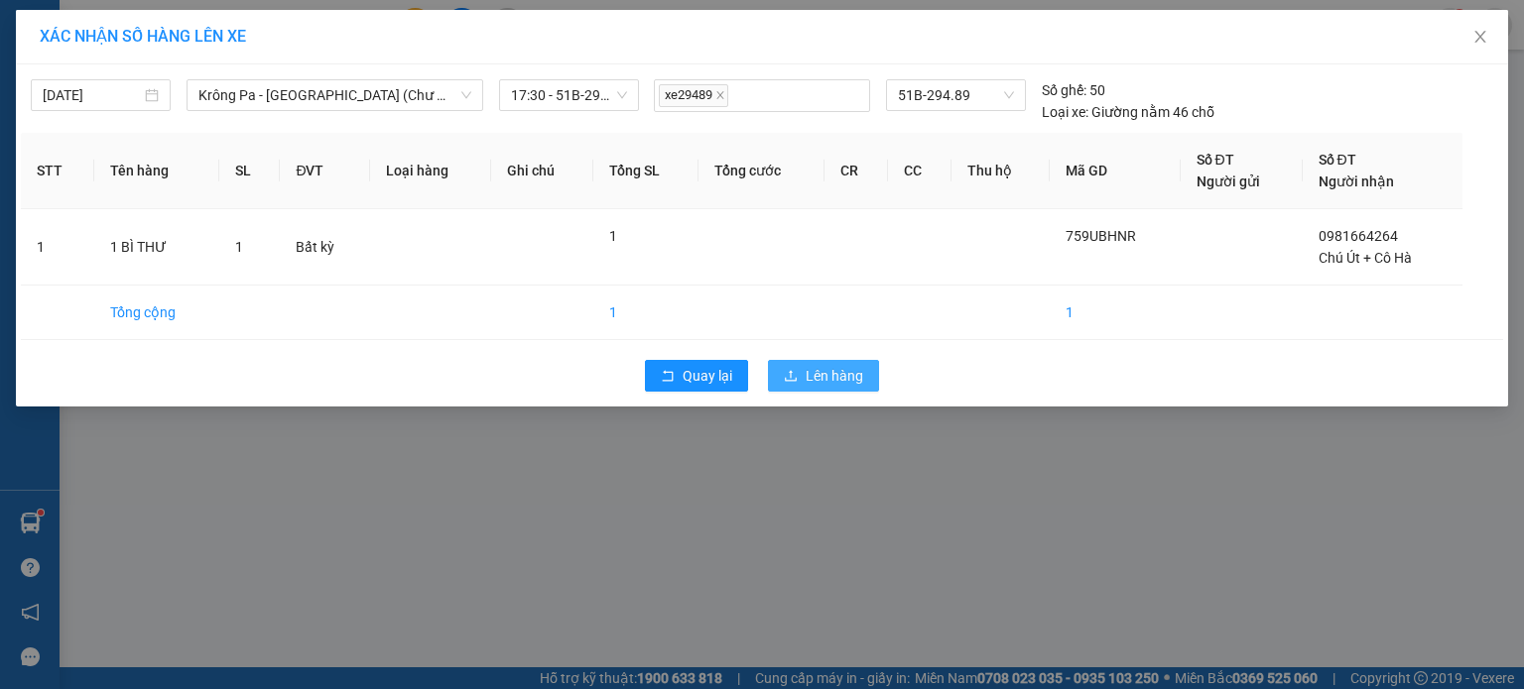
click at [837, 367] on span "Lên hàng" at bounding box center [835, 376] width 58 height 22
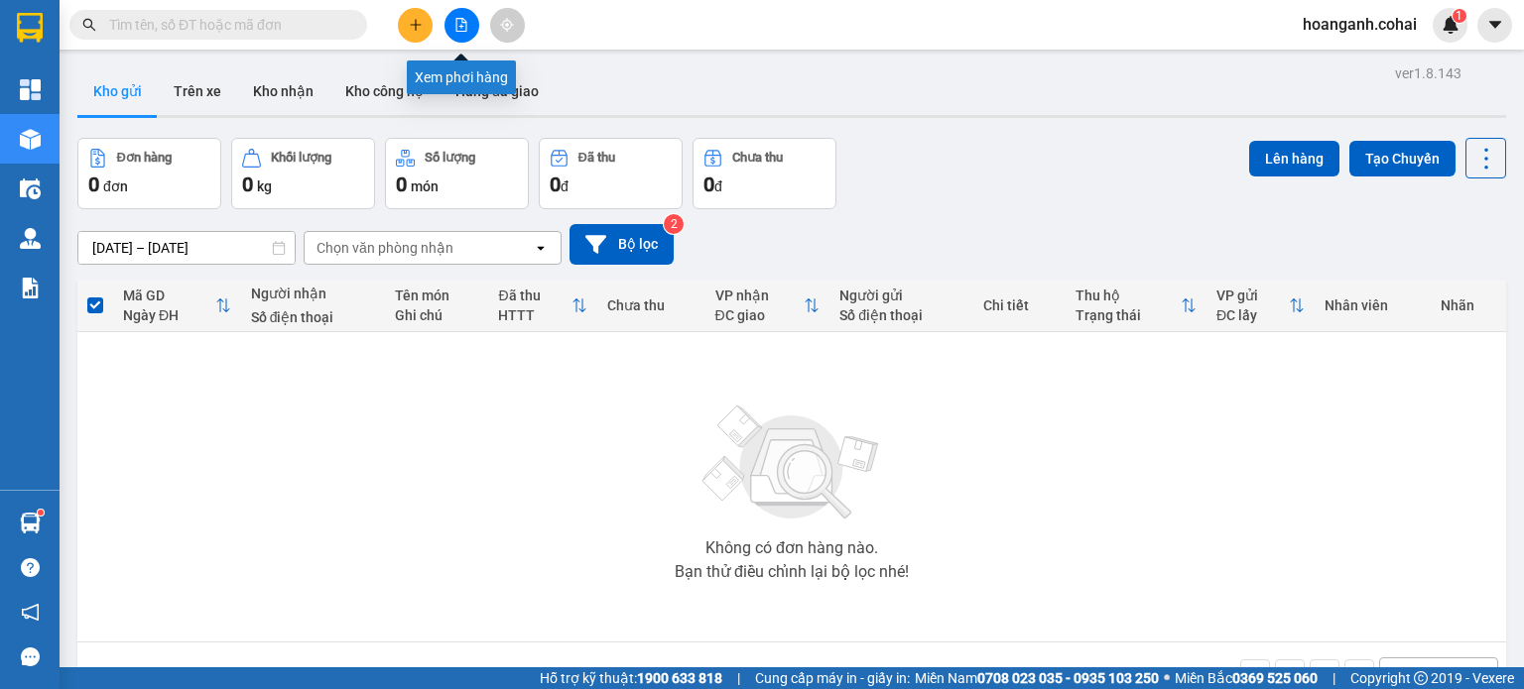
click at [472, 19] on button at bounding box center [461, 25] width 35 height 35
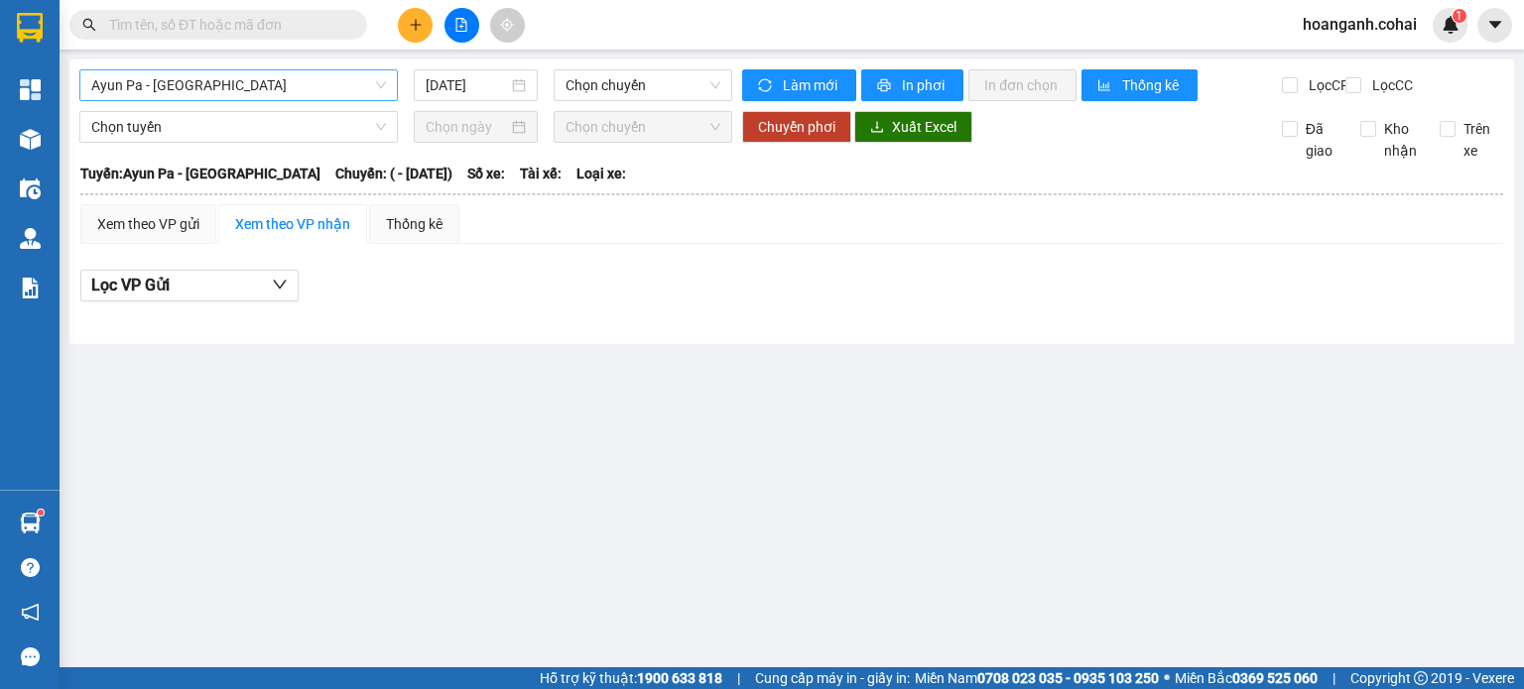
drag, startPoint x: 310, startPoint y: 78, endPoint x: 309, endPoint y: 95, distance: 16.9
click at [310, 81] on span "Ayun Pa - [GEOGRAPHIC_DATA]" at bounding box center [238, 85] width 295 height 30
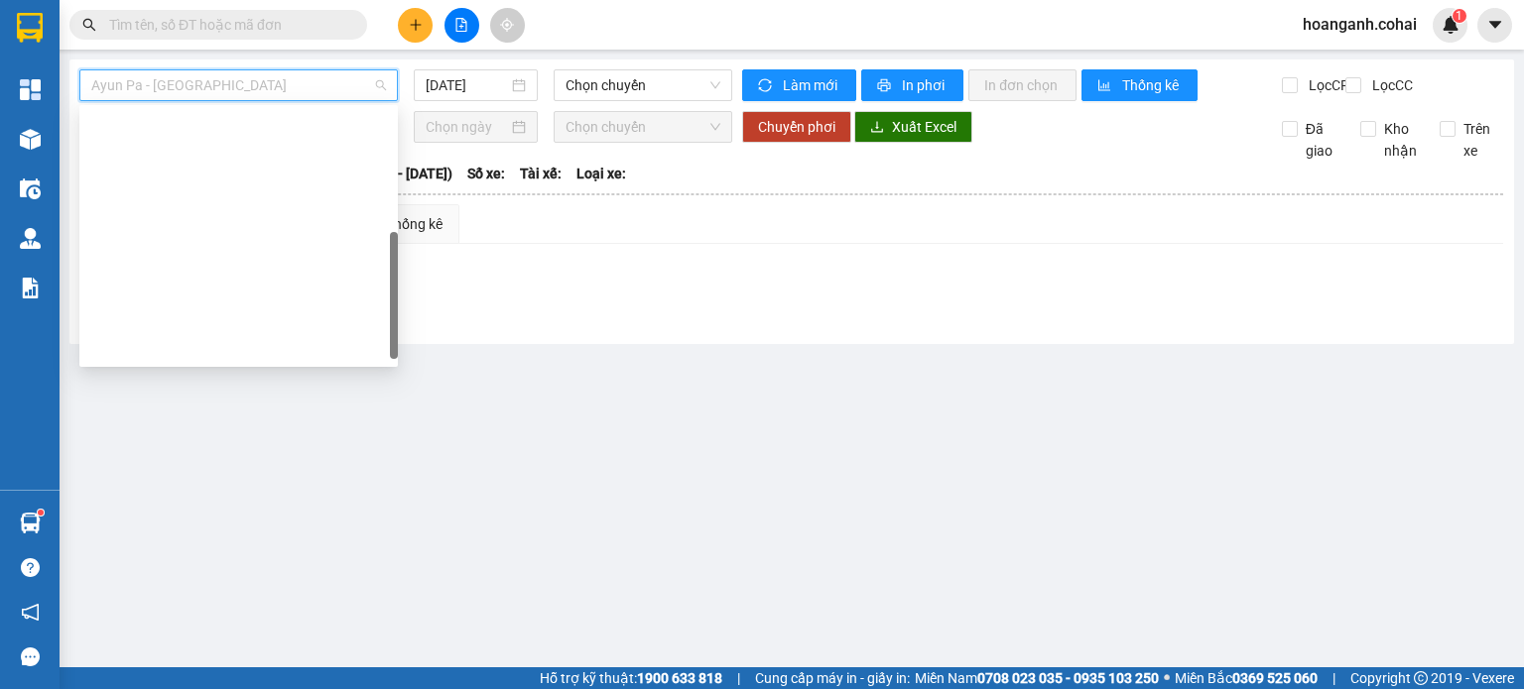
click at [224, 432] on div "[GEOGRAPHIC_DATA] - Krông Pa ([GEOGRAPHIC_DATA])" at bounding box center [238, 443] width 295 height 22
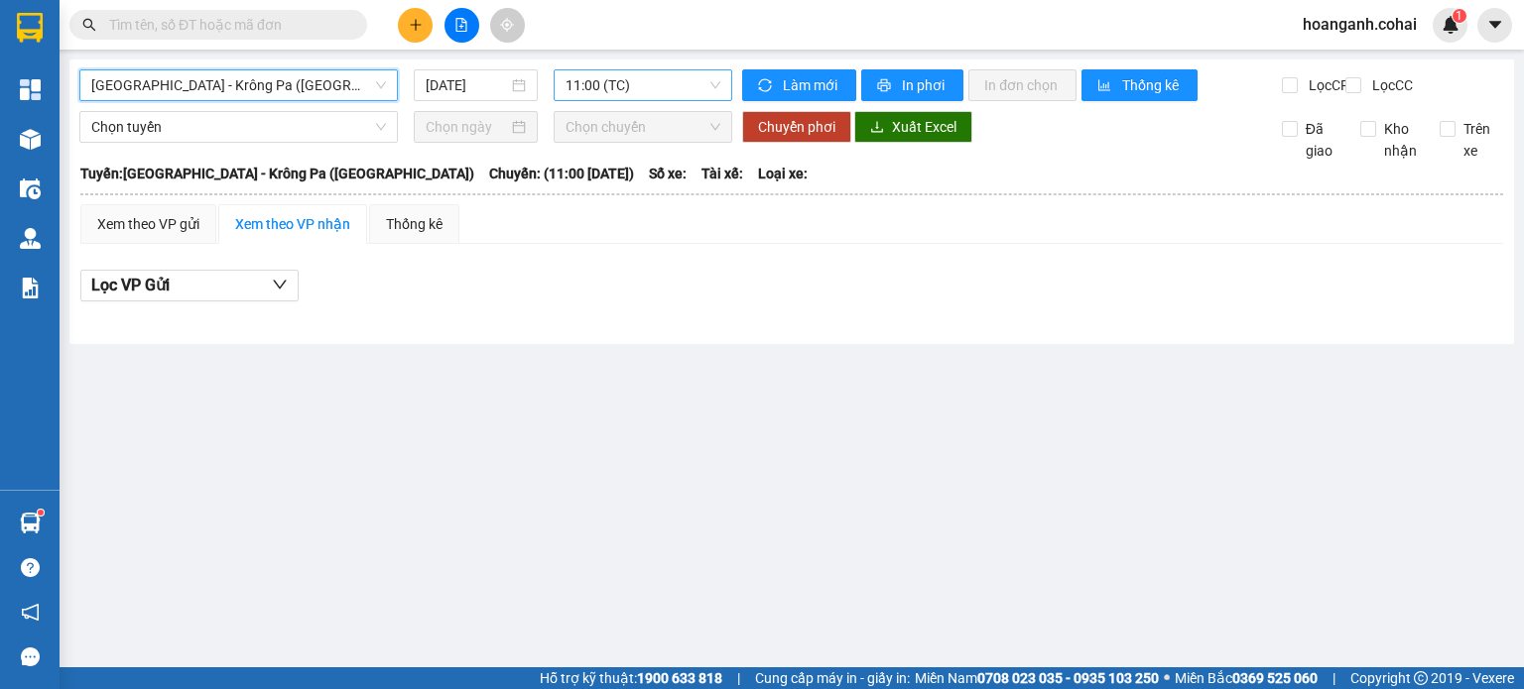
click at [667, 84] on span "11:00 (TC)" at bounding box center [643, 85] width 156 height 30
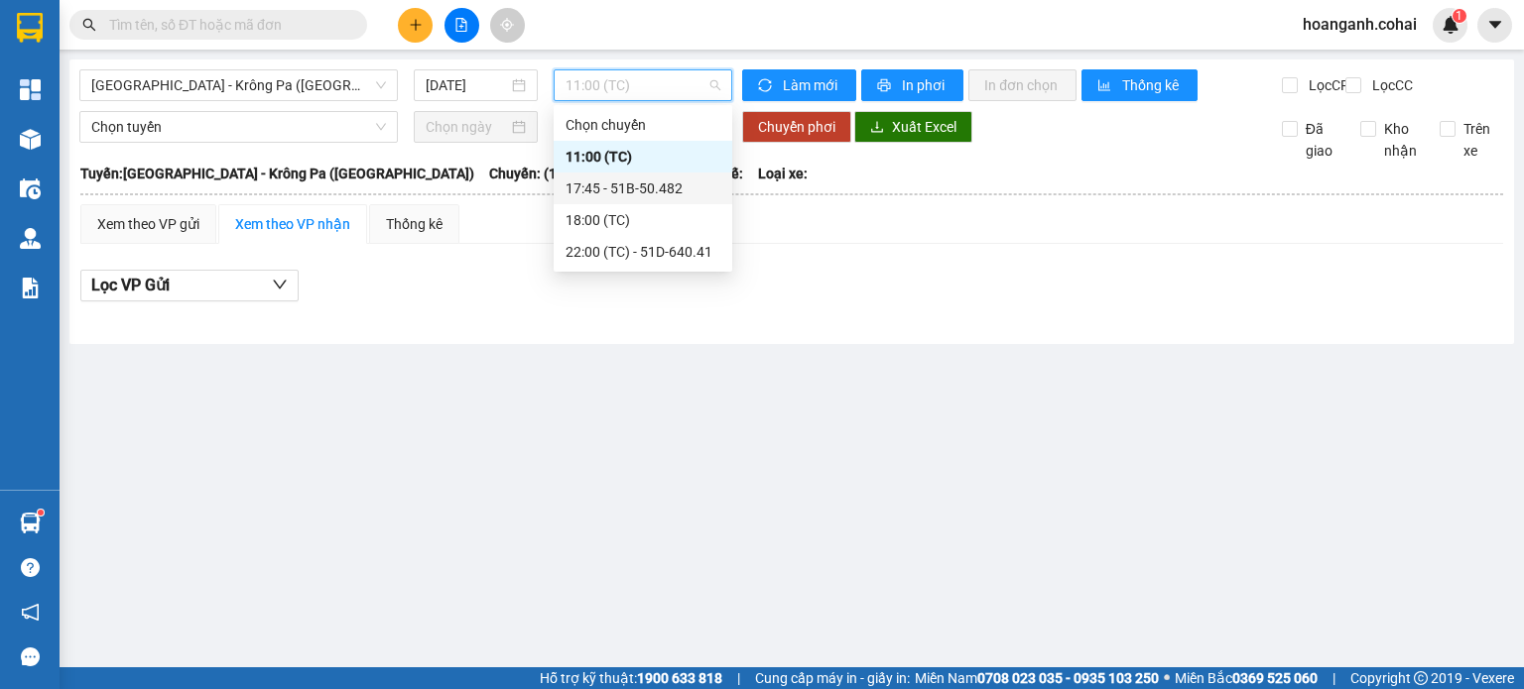
click at [655, 195] on div "17:45 - 51B-50.482" at bounding box center [642, 189] width 155 height 22
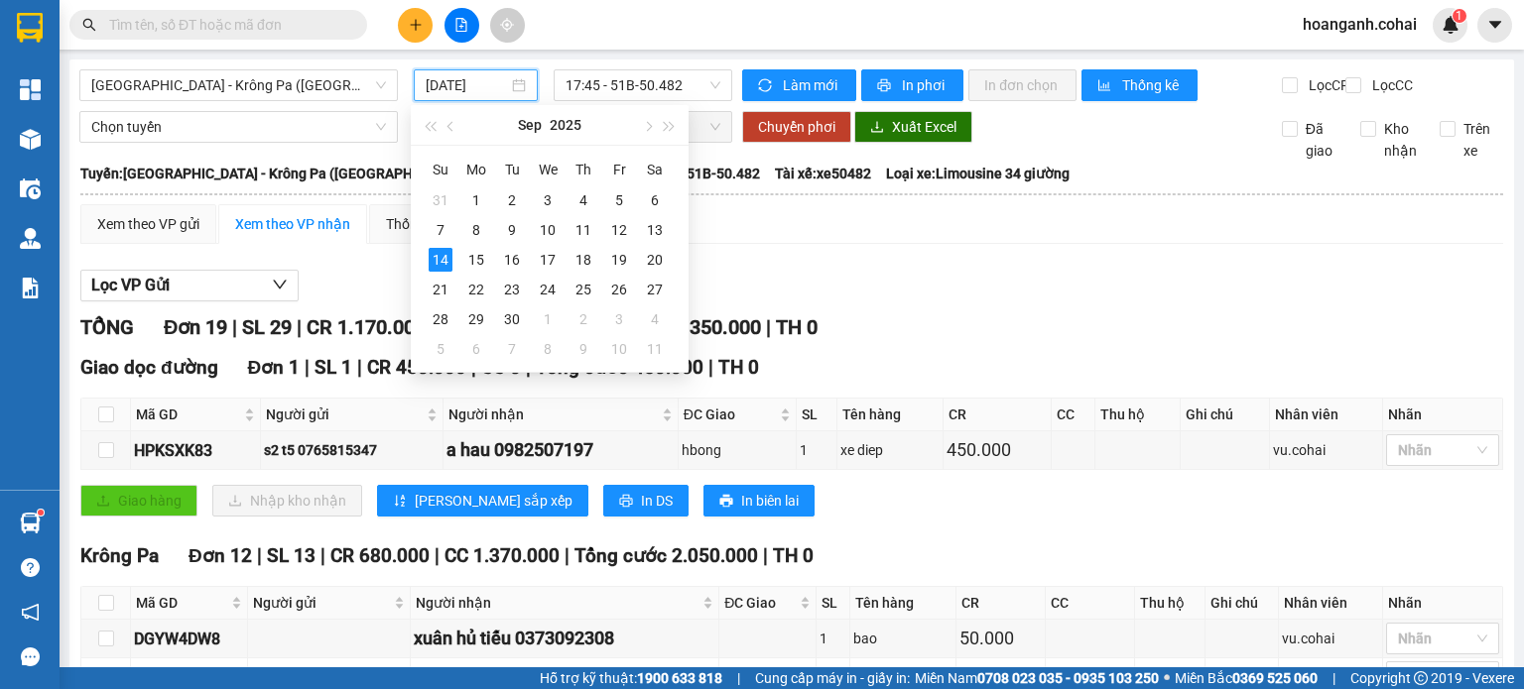
click at [460, 83] on input "[DATE]" at bounding box center [466, 85] width 81 height 22
click at [649, 229] on div "13" at bounding box center [655, 230] width 24 height 24
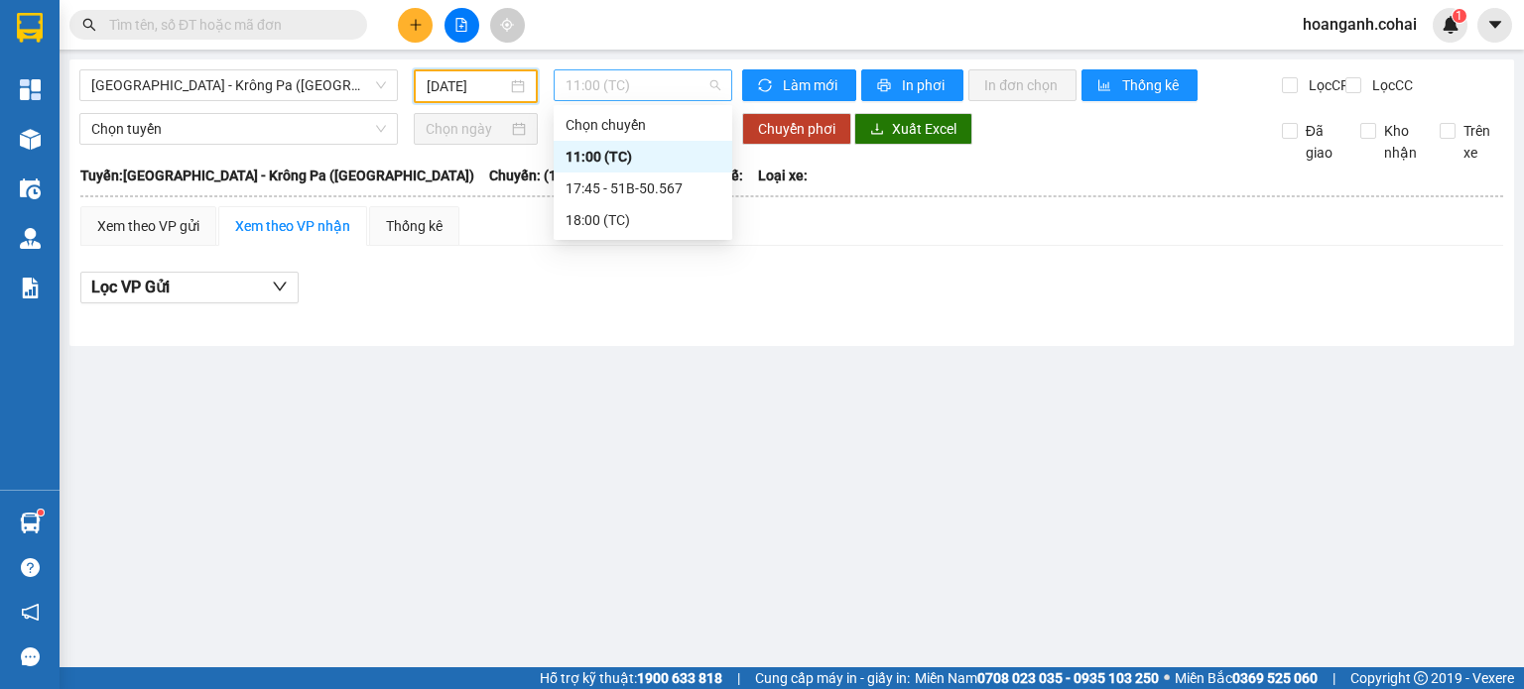
click at [695, 92] on span "11:00 (TC)" at bounding box center [643, 85] width 156 height 30
click at [668, 192] on div "17:45 - 51B-50.567" at bounding box center [642, 189] width 155 height 22
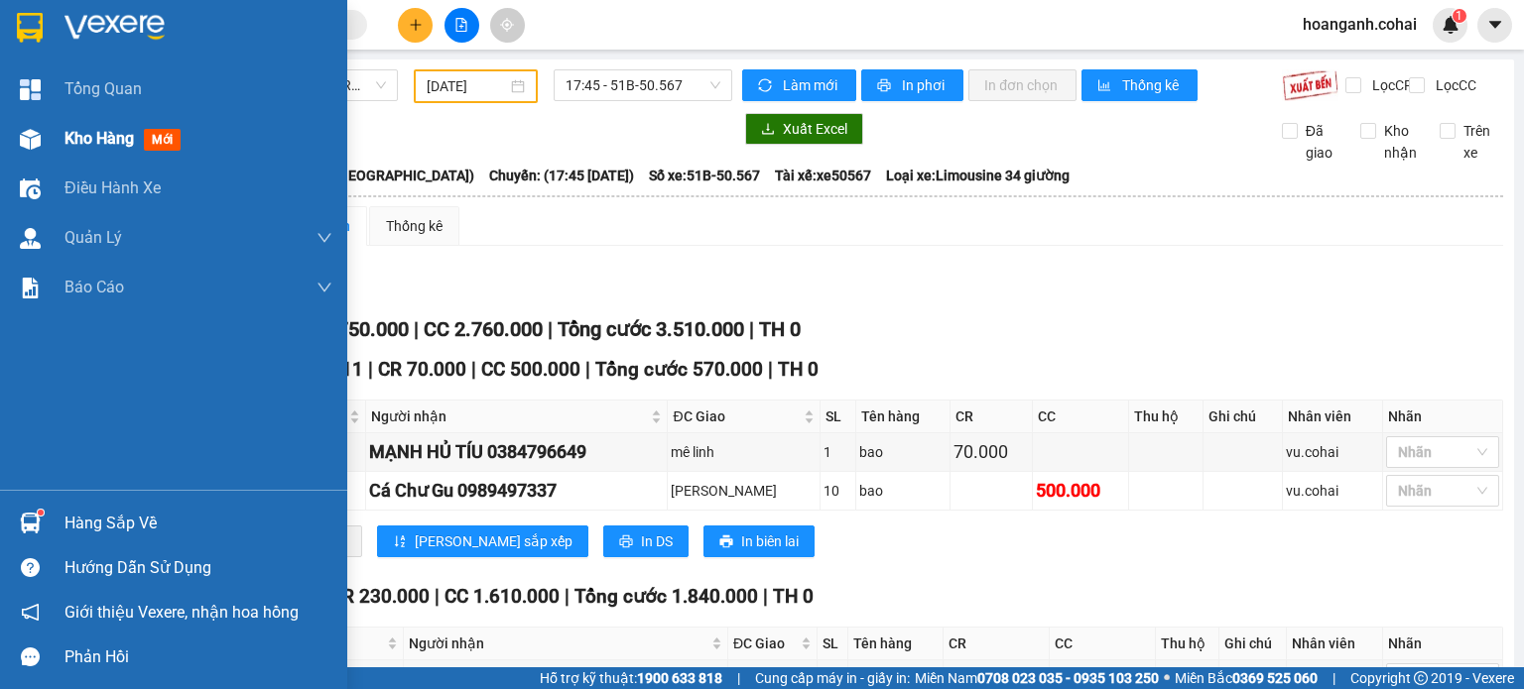
click at [74, 144] on span "Kho hàng" at bounding box center [98, 138] width 69 height 19
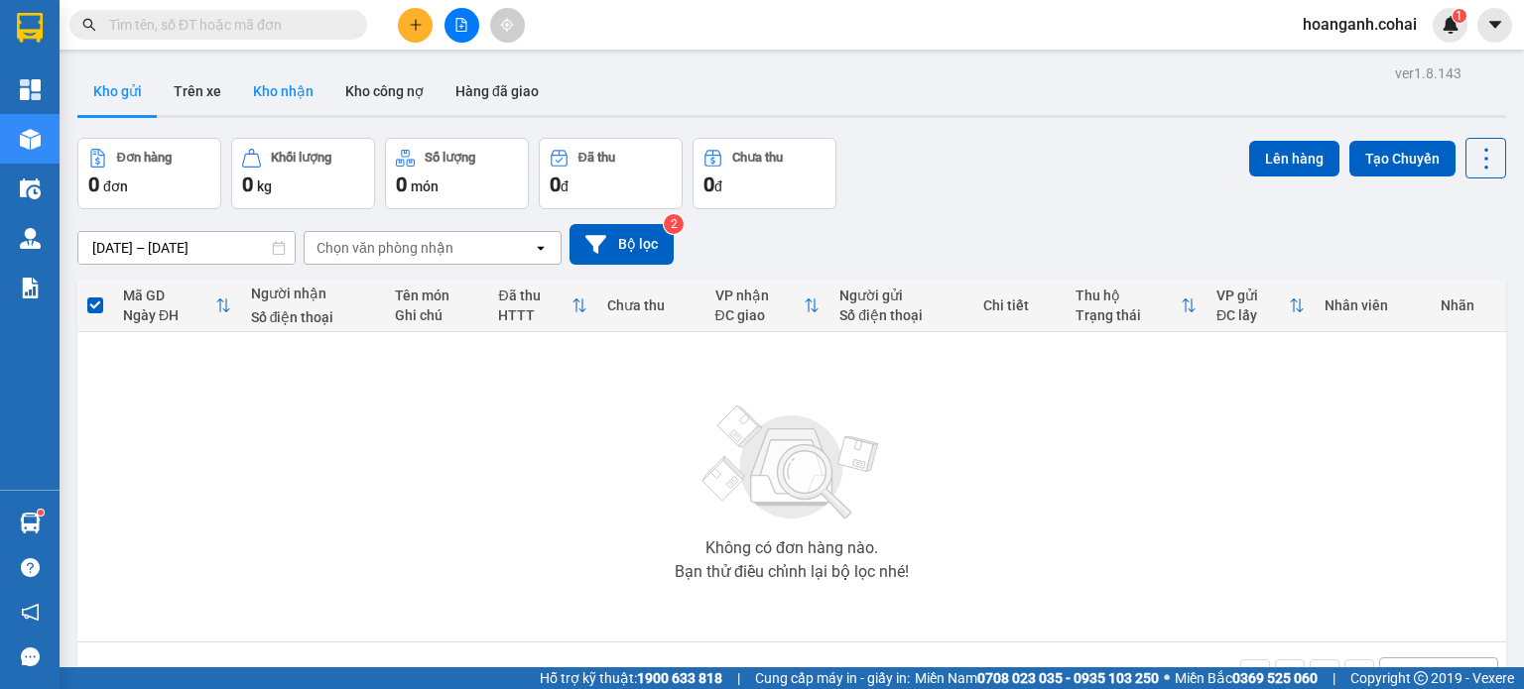
click at [303, 99] on button "Kho nhận" at bounding box center [283, 91] width 92 height 48
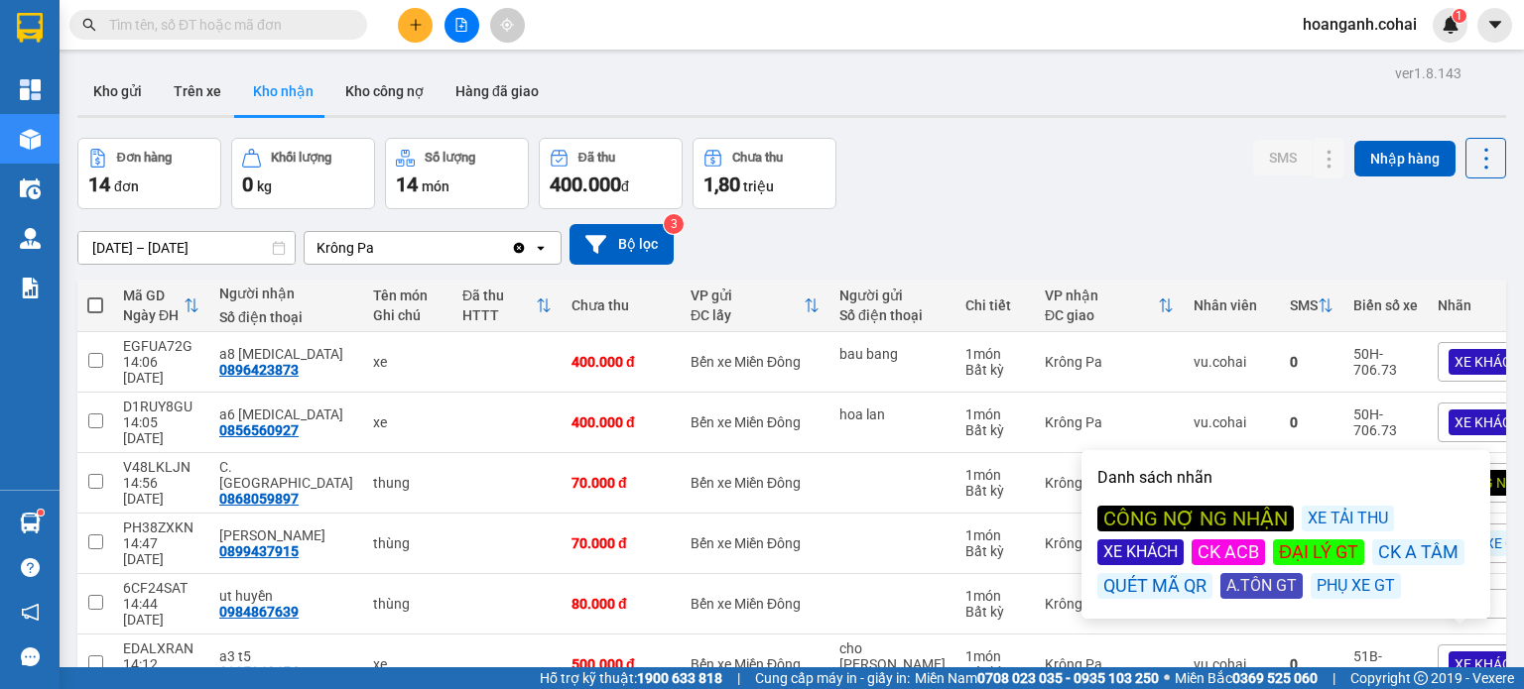
click at [1221, 506] on div "CÔNG NỢ NG NHẬN" at bounding box center [1195, 519] width 196 height 26
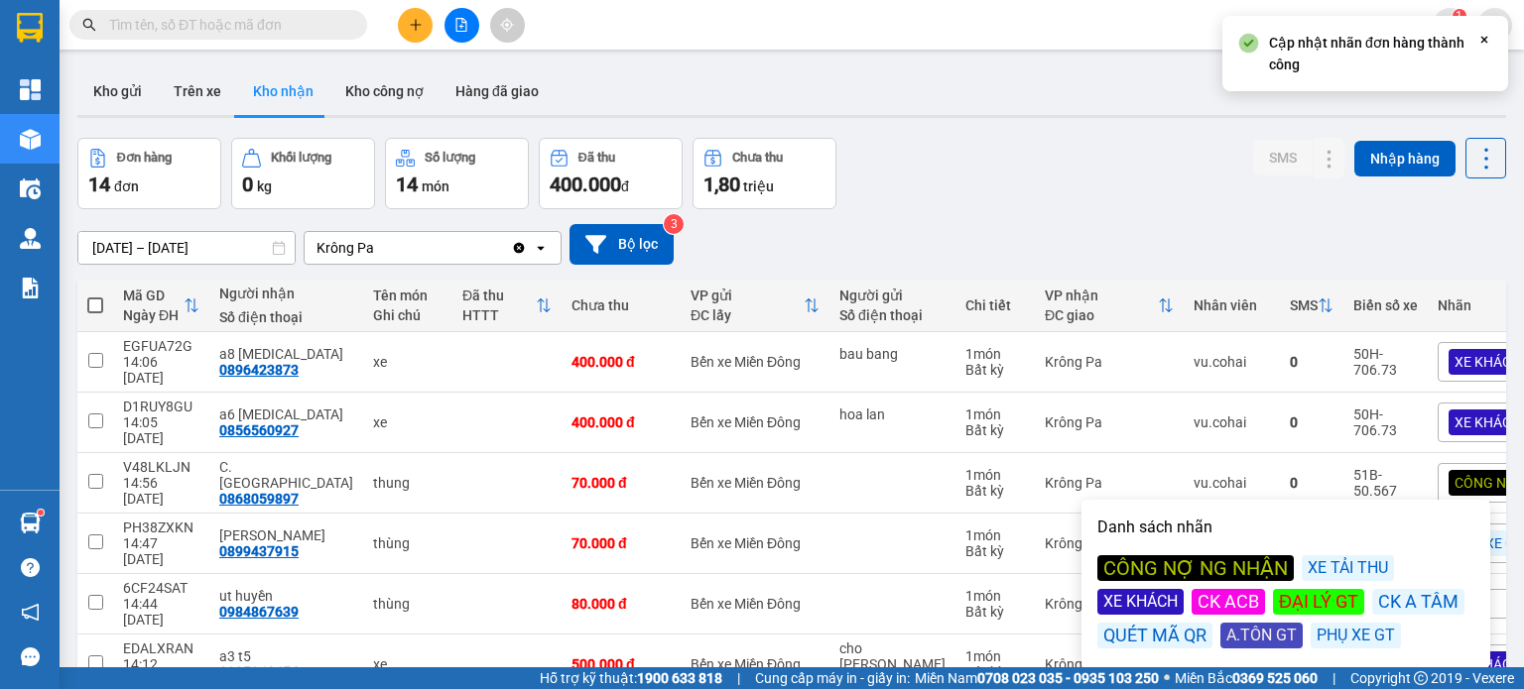
click at [1170, 556] on div "CÔNG NỢ NG NHẬN" at bounding box center [1195, 569] width 196 height 26
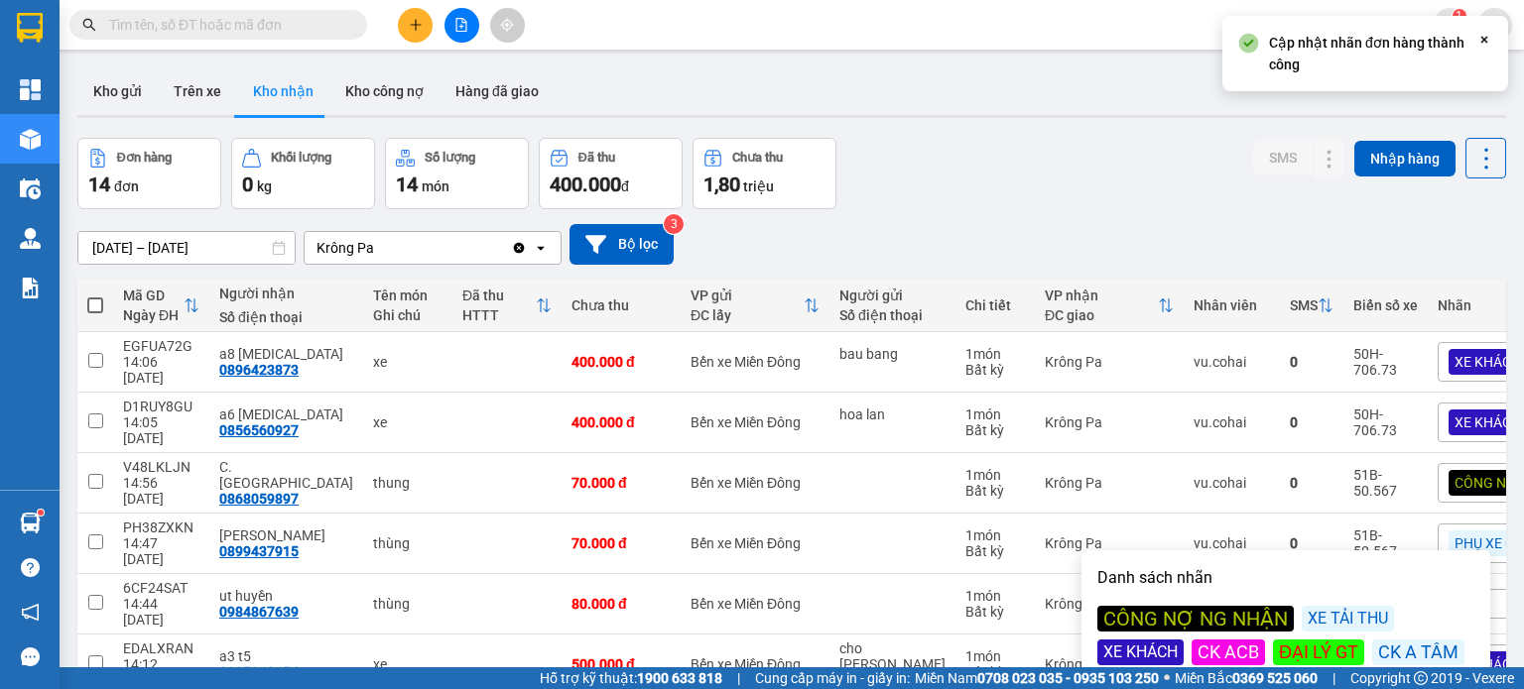
click at [1233, 606] on div "CÔNG NỢ NG NHẬN" at bounding box center [1195, 619] width 196 height 26
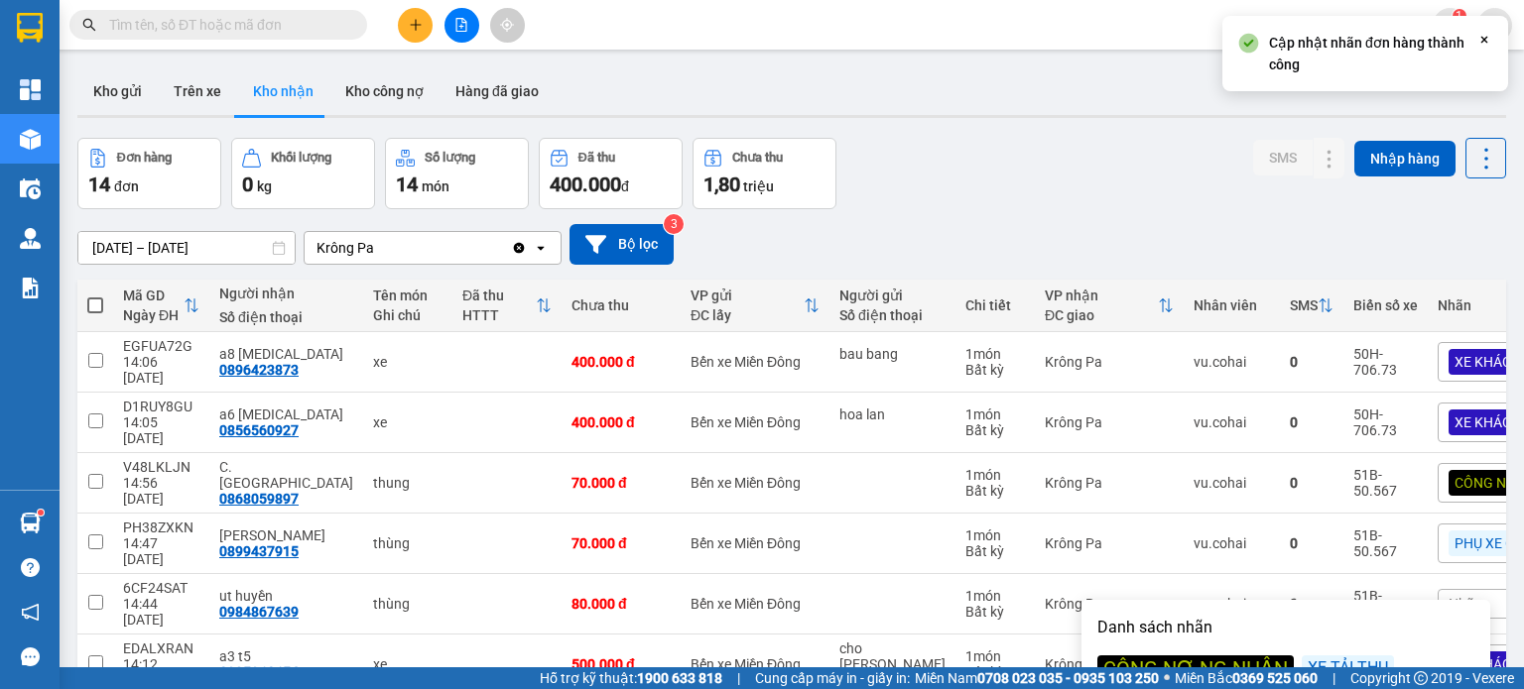
click at [1155, 656] on div "CÔNG NỢ NG NHẬN" at bounding box center [1195, 669] width 196 height 26
